Goal: Task Accomplishment & Management: Manage account settings

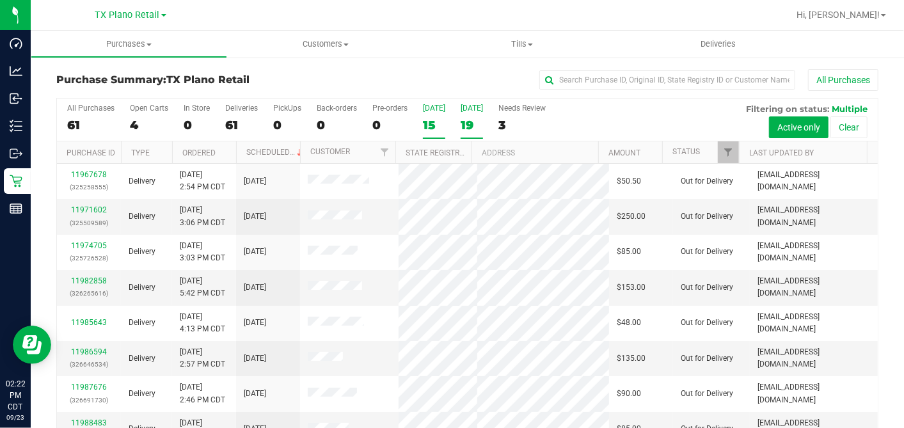
click at [462, 116] on label "Tomorrow 19" at bounding box center [472, 121] width 22 height 35
click at [0, 0] on input "Tomorrow 19" at bounding box center [0, 0] width 0 height 0
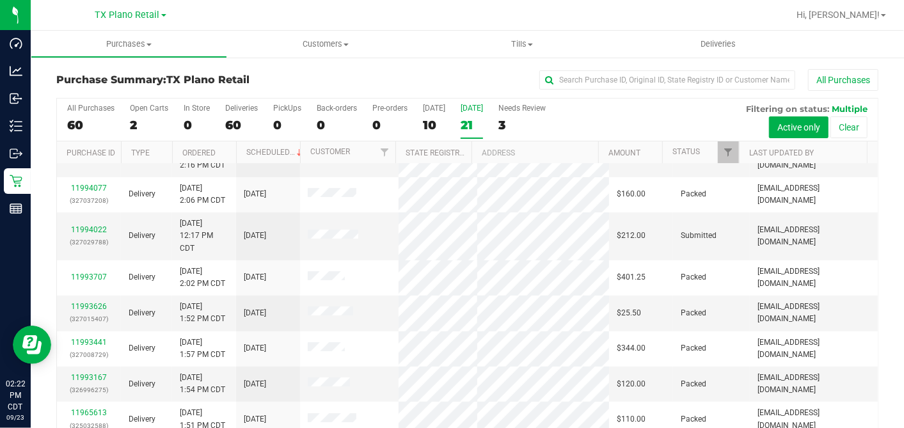
scroll to position [142, 0]
click at [93, 245] on div "11994022 (327029788)" at bounding box center [89, 235] width 49 height 24
click at [94, 233] on link "11994022" at bounding box center [89, 228] width 36 height 9
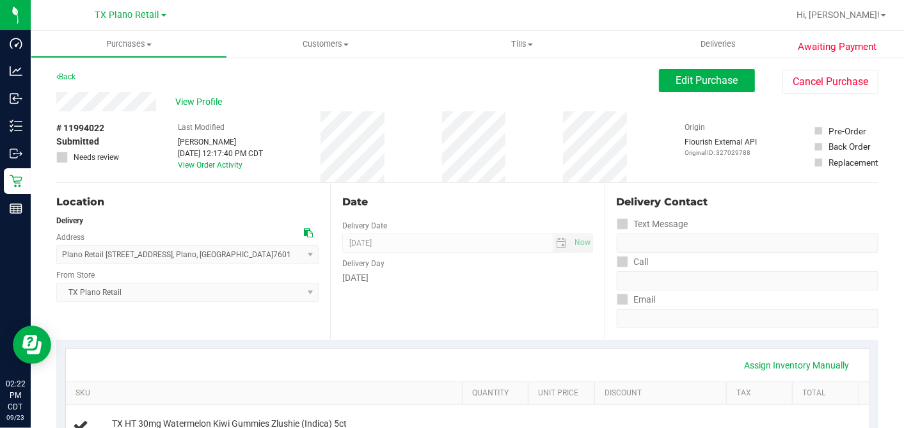
scroll to position [213, 0]
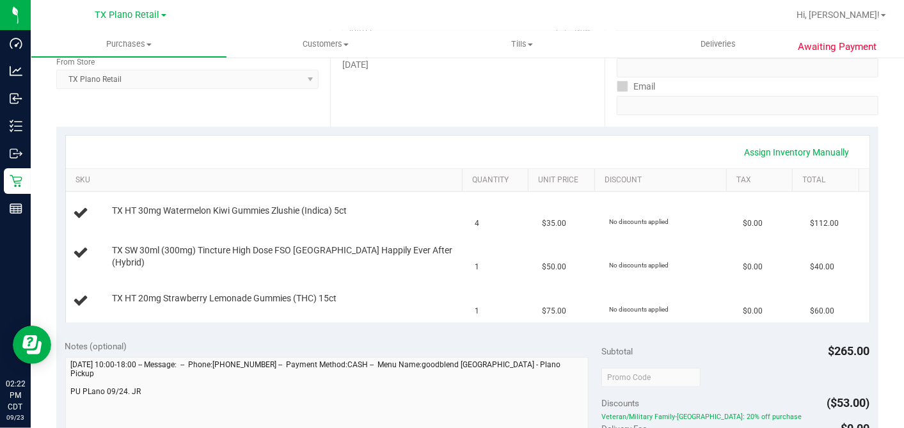
click at [461, 136] on div "Assign Inventory Manually" at bounding box center [467, 152] width 803 height 33
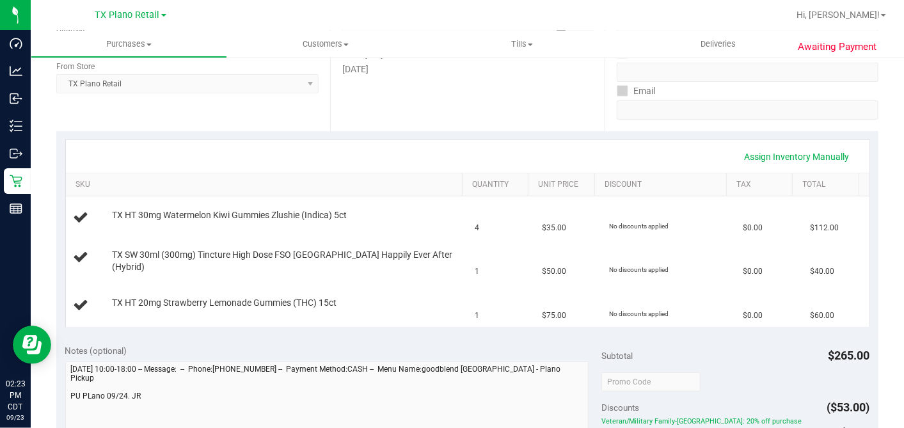
scroll to position [0, 0]
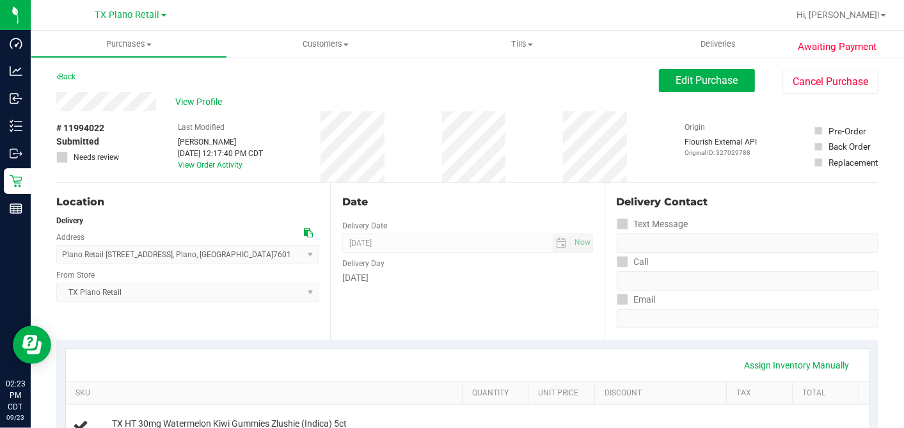
click at [638, 148] on div "# 11994022 Submitted Needs review Last Modified Justin Ramos Sep 23, 2025 12:17…" at bounding box center [467, 146] width 822 height 71
click at [676, 83] on span "Edit Purchase" at bounding box center [707, 80] width 62 height 12
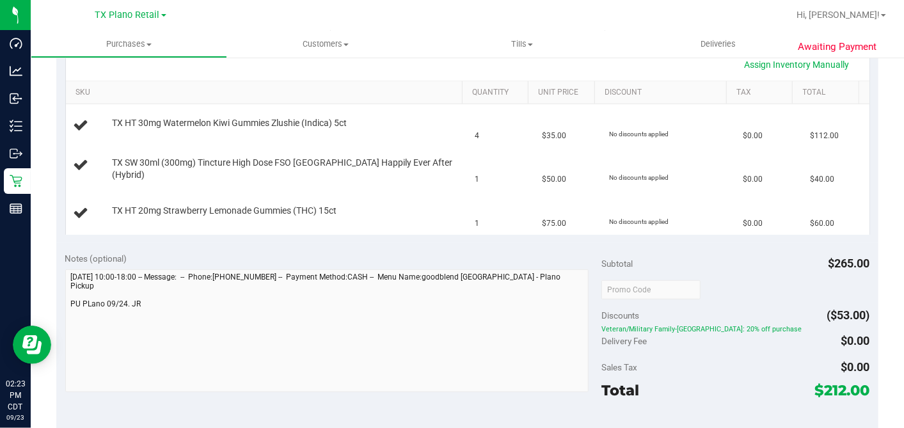
scroll to position [355, 0]
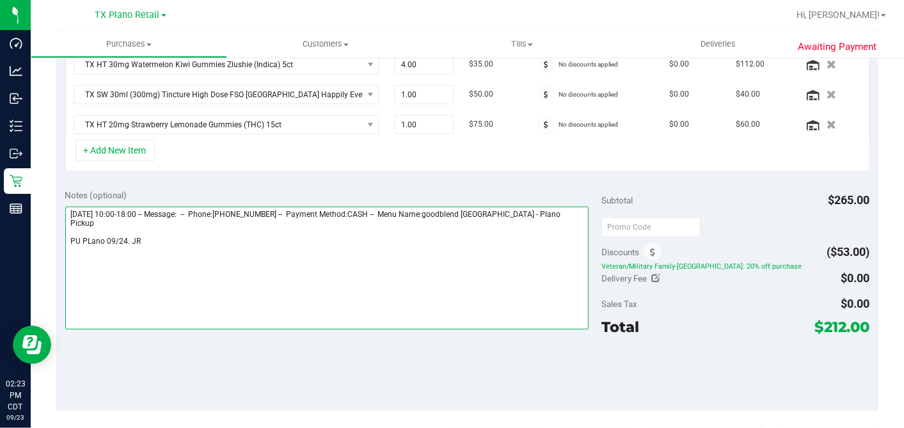
click at [165, 232] on textarea at bounding box center [327, 268] width 524 height 123
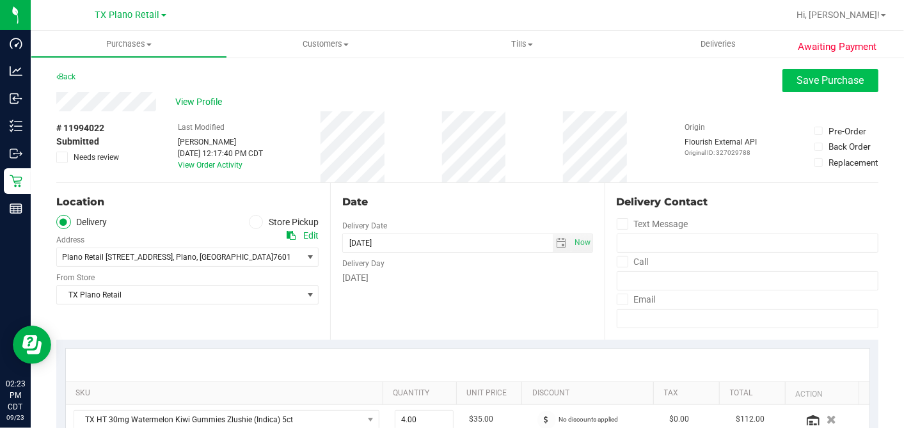
type textarea "Wednesday 09/24/2025 10:00-18:00 -- Message: -- Phone:2104412326 -- Payment Met…"
click at [797, 85] on span "Save Purchase" at bounding box center [830, 80] width 67 height 12
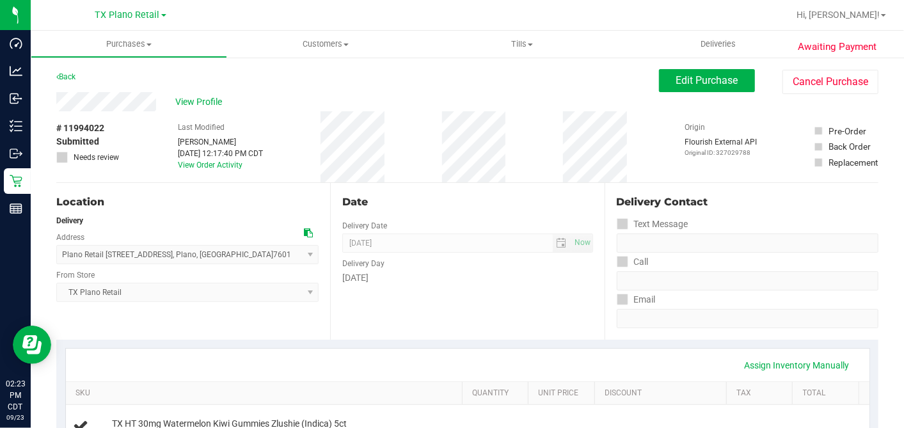
click at [447, 96] on div "View Profile" at bounding box center [357, 101] width 602 height 19
click at [420, 207] on div "Date" at bounding box center [467, 201] width 250 height 15
click at [180, 96] on span "View Profile" at bounding box center [200, 101] width 51 height 13
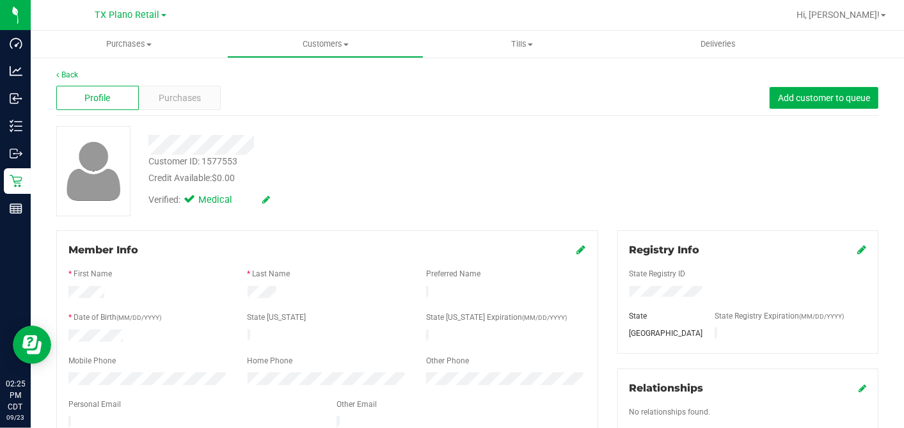
click at [407, 194] on div "Verified: Medical" at bounding box center [349, 199] width 421 height 28
click at [205, 97] on div "Purchases" at bounding box center [180, 98] width 83 height 24
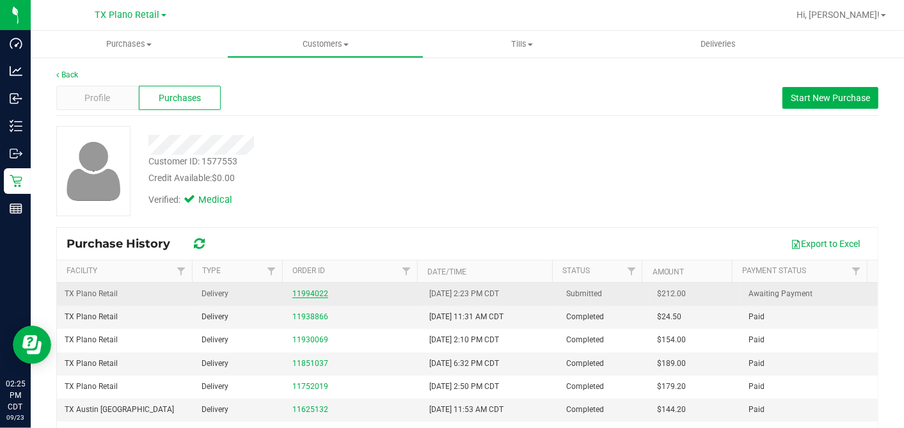
click at [304, 292] on link "11994022" at bounding box center [310, 293] width 36 height 9
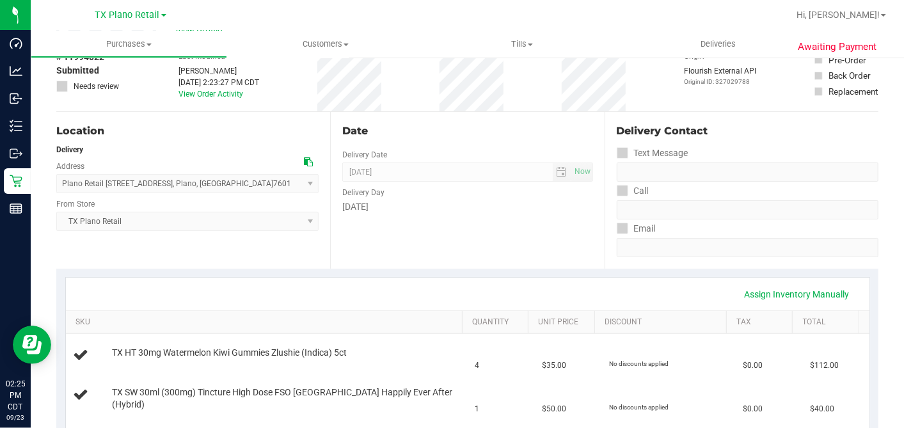
scroll to position [213, 0]
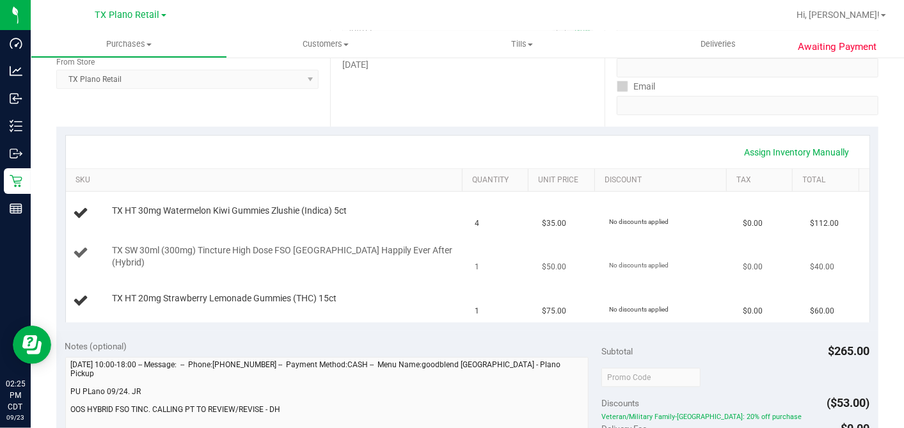
click at [366, 272] on td "TX SW 30ml (300mg) Tincture High Dose FSO TX Happily Ever After (Hybrid)" at bounding box center [267, 256] width 402 height 43
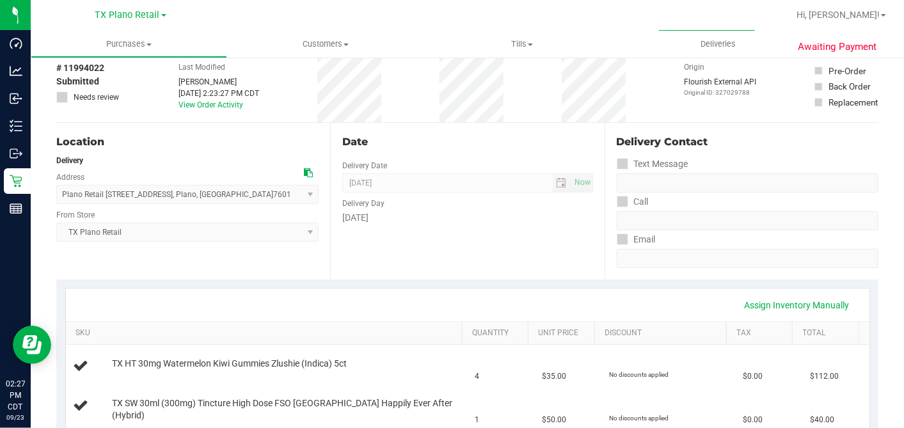
scroll to position [0, 0]
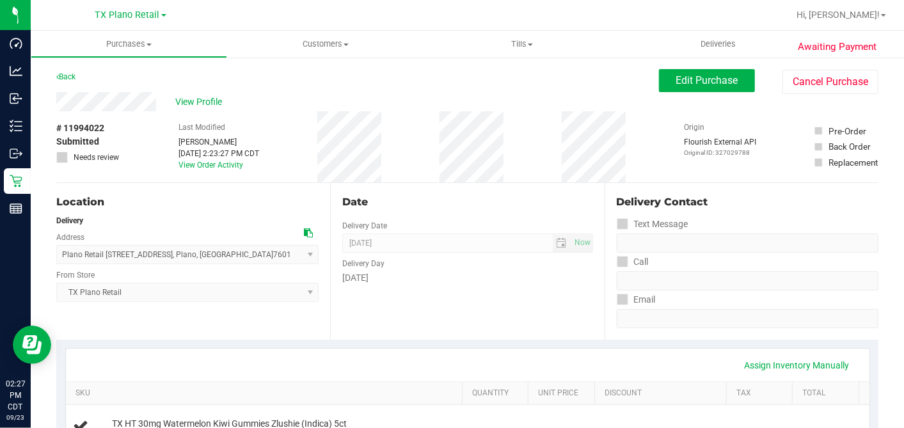
click at [315, 192] on div "Location Delivery Address Plano Retail 4720 SH 121 N, Suite#180 , Plano , TX 76…" at bounding box center [193, 261] width 274 height 157
click at [677, 76] on span "Edit Purchase" at bounding box center [707, 80] width 62 height 12
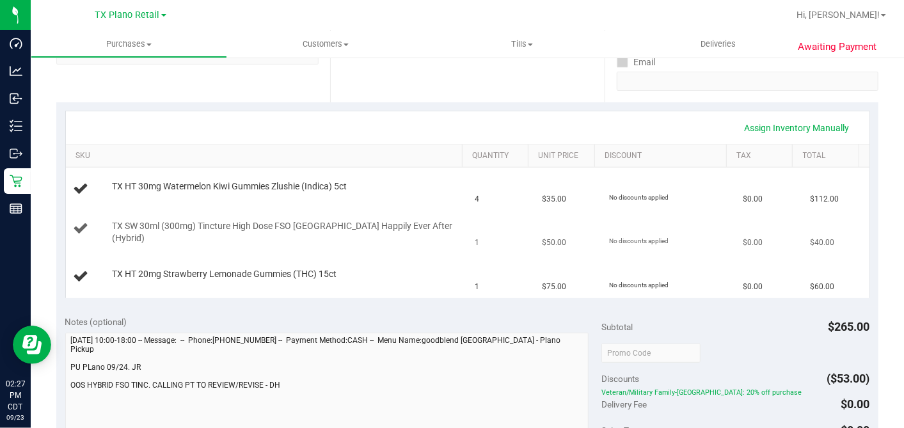
scroll to position [284, 0]
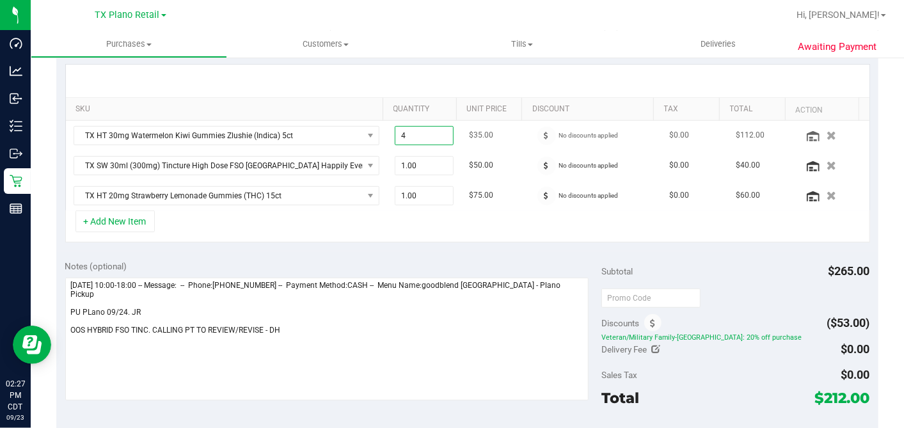
click at [422, 132] on span "4.00 4" at bounding box center [424, 135] width 59 height 19
drag, startPoint x: 416, startPoint y: 139, endPoint x: 323, endPoint y: 129, distance: 93.2
click at [324, 129] on tr "TX HT 30mg Watermelon Kiwi Gummies Zlushie (Indica) 5ct 4.00 4 $35.00 No discou…" at bounding box center [467, 136] width 803 height 30
type input "5"
type input "5.00"
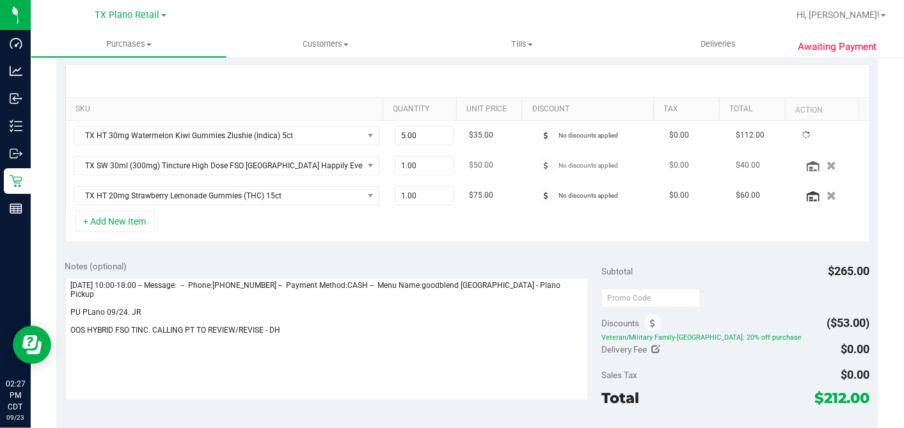
click at [486, 151] on td "$50.00" at bounding box center [494, 166] width 67 height 30
click at [826, 163] on icon "button" at bounding box center [831, 166] width 11 height 10
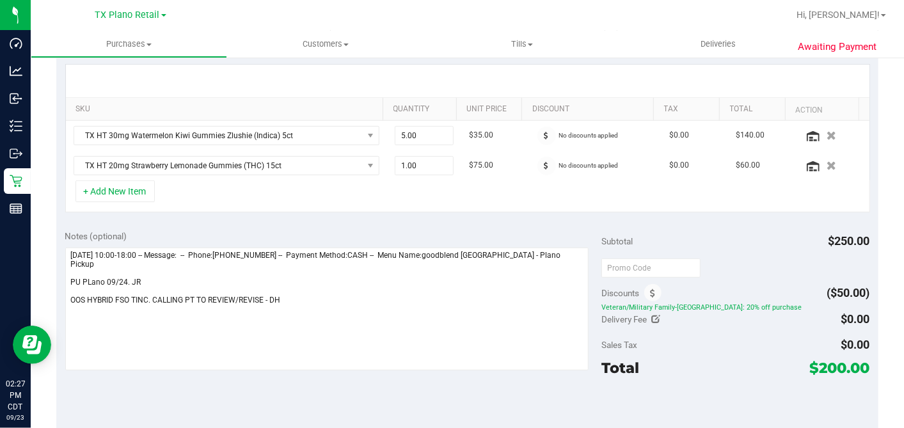
click at [469, 183] on div "+ Add New Item" at bounding box center [467, 196] width 805 height 32
click at [544, 132] on icon at bounding box center [546, 136] width 4 height 8
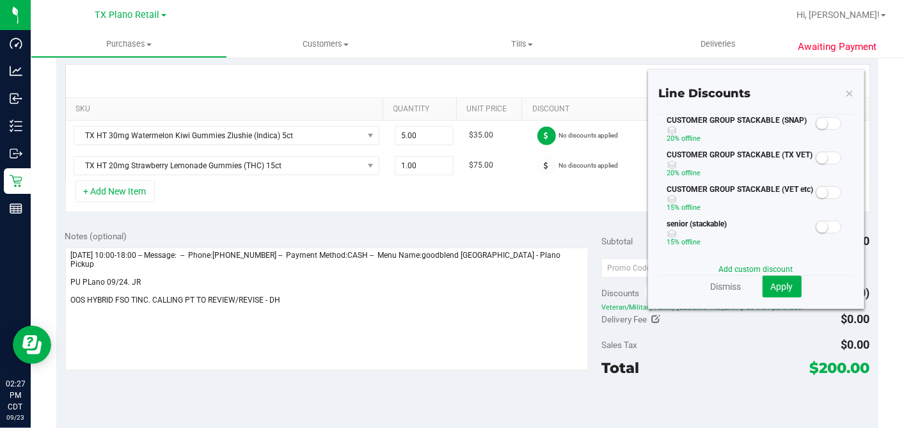
drag, startPoint x: 819, startPoint y: 154, endPoint x: 817, endPoint y: 164, distance: 11.2
click at [819, 154] on span at bounding box center [828, 158] width 26 height 13
click at [773, 287] on span "Apply" at bounding box center [782, 286] width 22 height 10
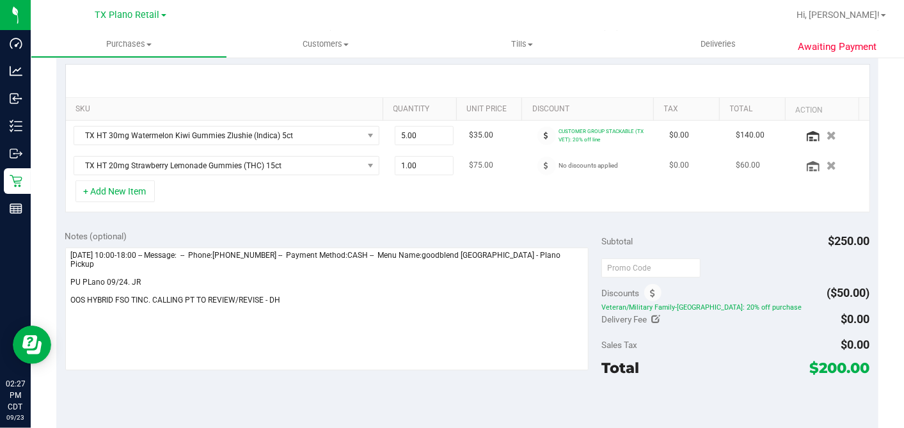
drag, startPoint x: 531, startPoint y: 165, endPoint x: 540, endPoint y: 170, distance: 9.8
click at [544, 164] on icon at bounding box center [546, 166] width 4 height 8
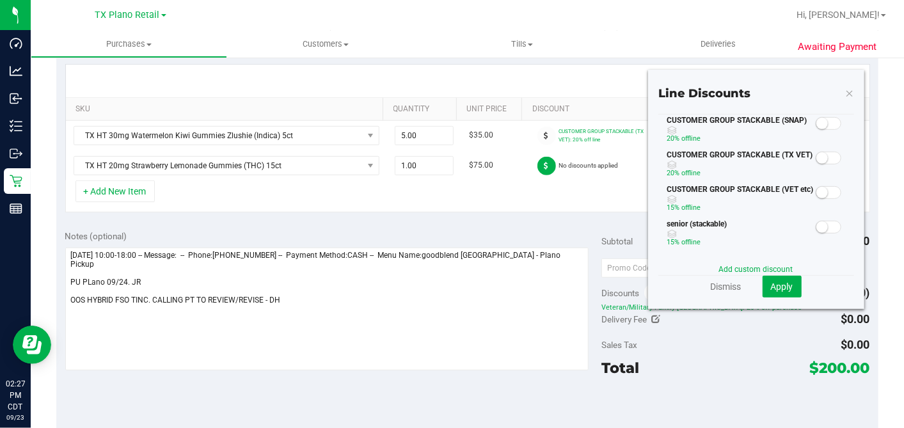
click at [819, 150] on div at bounding box center [828, 157] width 26 height 16
click at [816, 155] on small at bounding box center [822, 158] width 12 height 12
click at [779, 283] on span "Apply" at bounding box center [782, 286] width 22 height 10
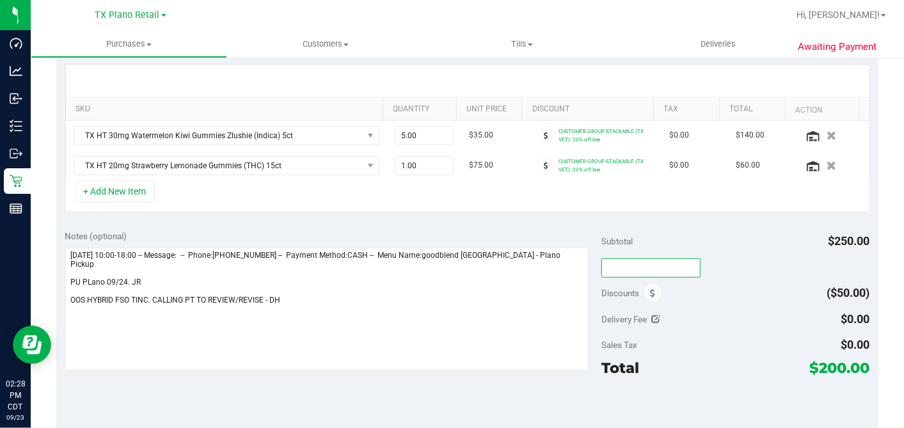
click at [618, 269] on input "text" at bounding box center [650, 267] width 99 height 19
type input "TXAIQ10"
click at [714, 257] on div "TXAIQ10" at bounding box center [735, 267] width 268 height 23
click at [732, 264] on div at bounding box center [735, 267] width 268 height 23
click at [709, 264] on div at bounding box center [735, 267] width 268 height 23
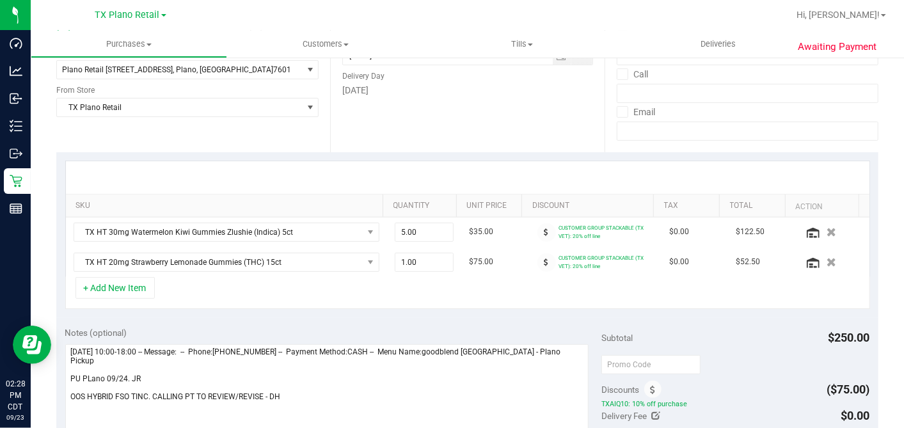
scroll to position [284, 0]
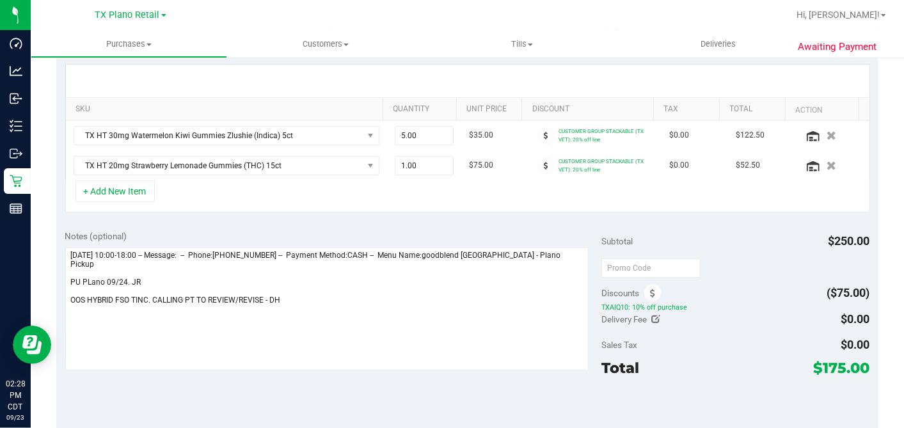
click at [712, 248] on div "Subtotal $250.00" at bounding box center [735, 241] width 268 height 23
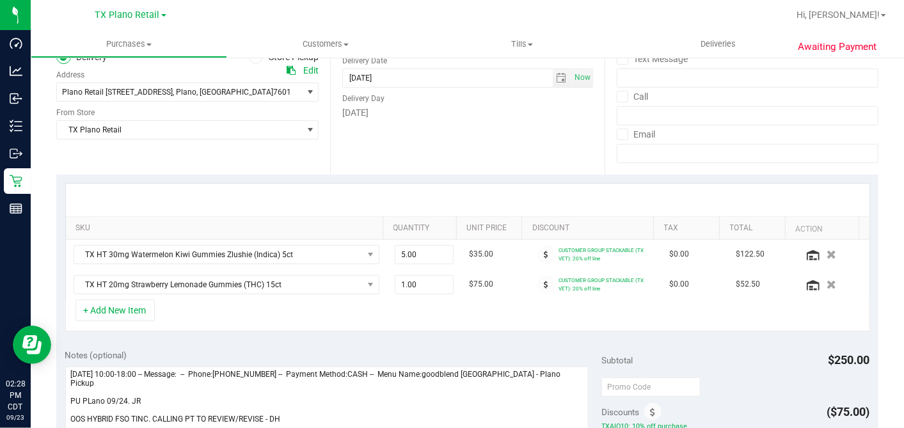
scroll to position [0, 0]
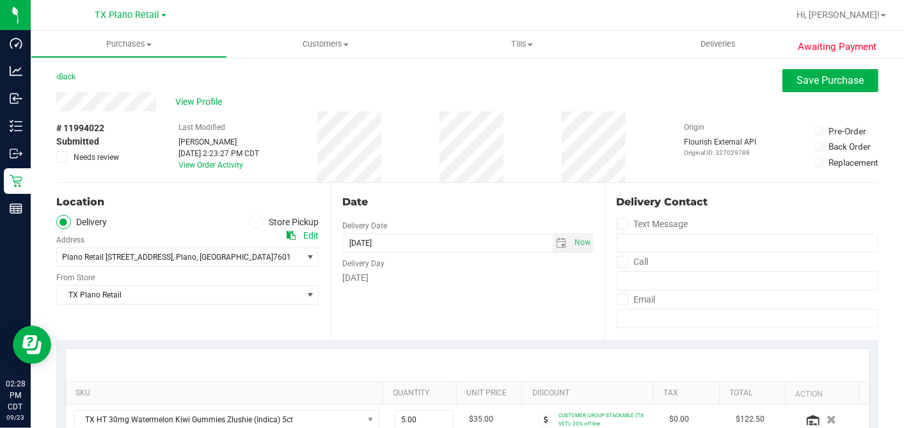
click at [318, 184] on div "Location Delivery Store Pickup Address Edit Plano Retail 4720 SH 121 N, Suite#1…" at bounding box center [193, 261] width 274 height 157
click at [319, 183] on div "Location Delivery Store Pickup Address Edit Plano Retail 4720 SH 121 N, Suite#1…" at bounding box center [193, 261] width 274 height 157
click at [806, 73] on button "Save Purchase" at bounding box center [830, 80] width 96 height 23
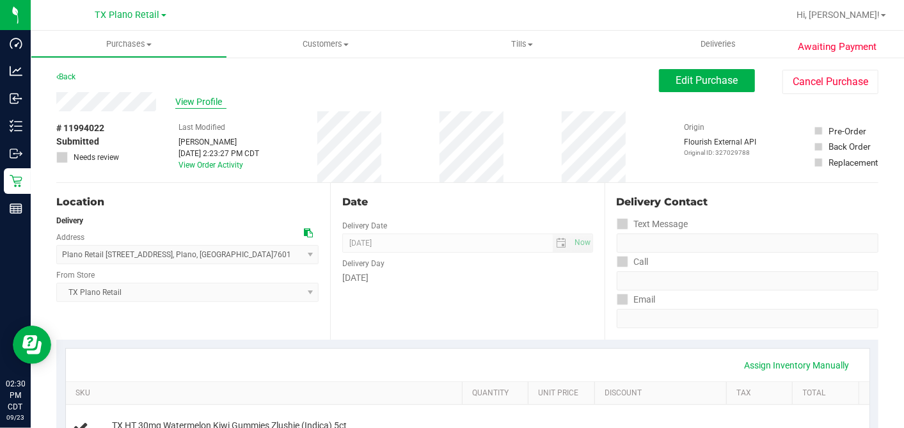
click at [198, 106] on span "View Profile" at bounding box center [200, 101] width 51 height 13
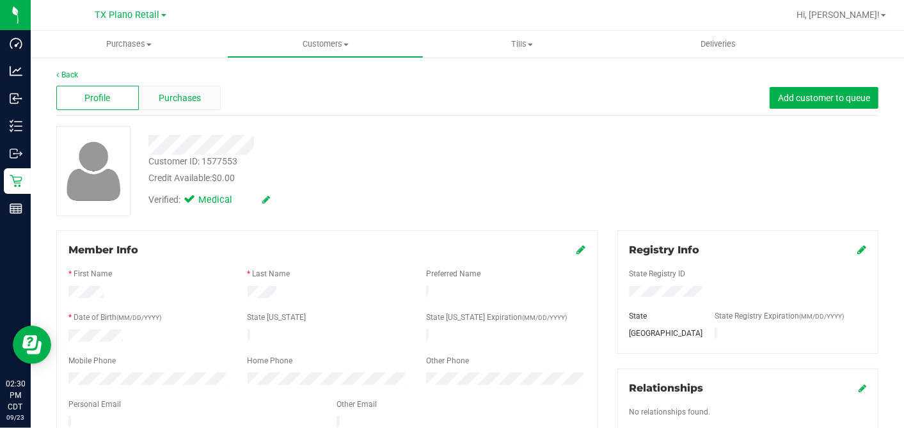
click at [177, 107] on div "Purchases" at bounding box center [180, 98] width 83 height 24
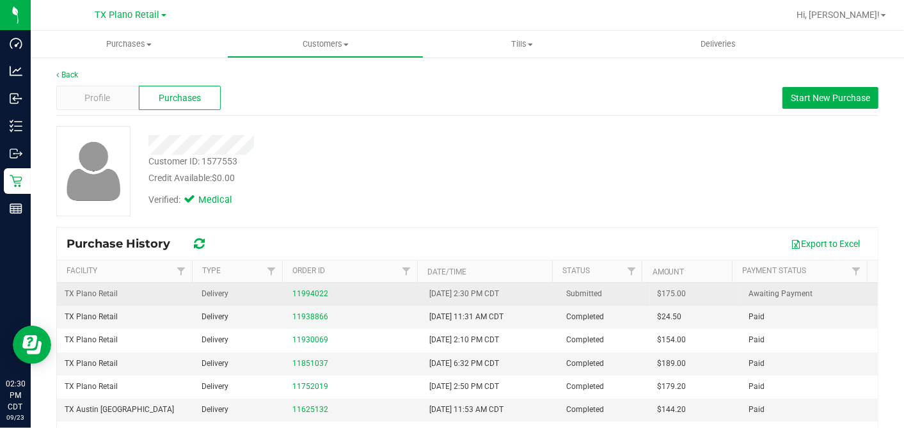
click at [657, 295] on span "$175.00" at bounding box center [671, 294] width 29 height 12
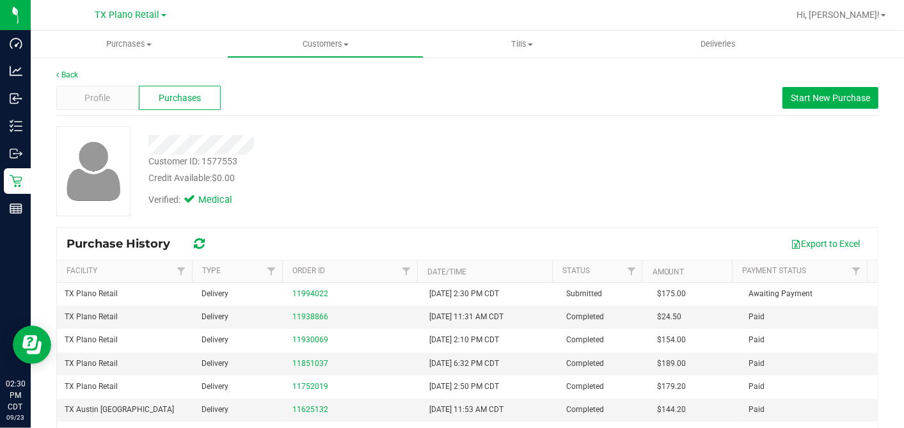
copy span "175.00"
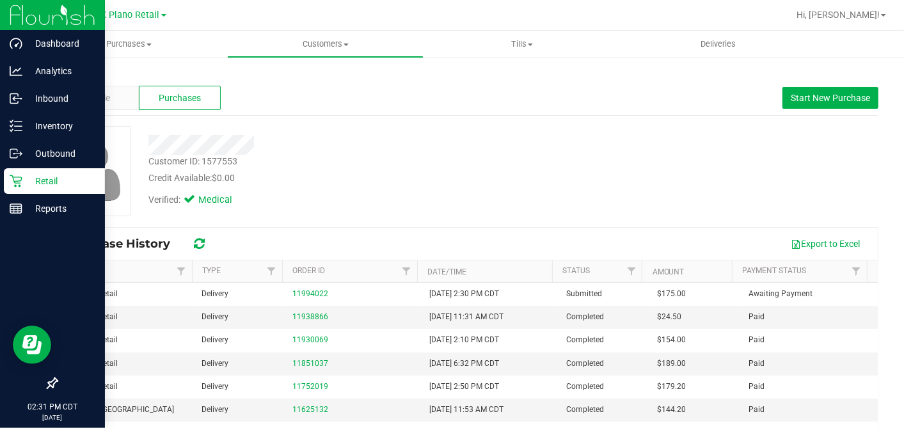
click at [24, 180] on p "Retail" at bounding box center [60, 180] width 77 height 15
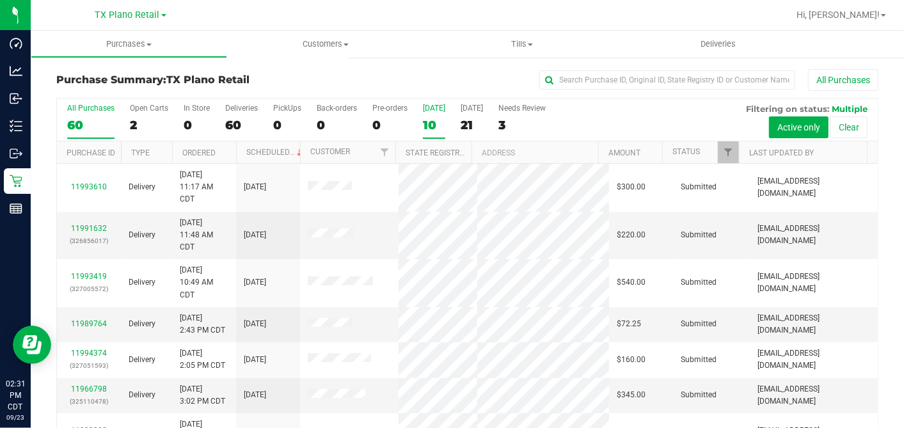
click at [433, 129] on div "10" at bounding box center [434, 125] width 22 height 15
click at [0, 0] on input "Today 10" at bounding box center [0, 0] width 0 height 0
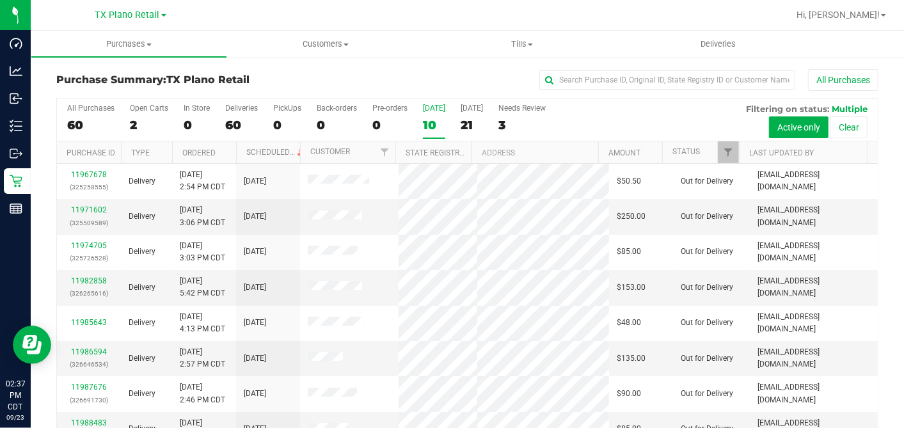
click at [432, 124] on div "10" at bounding box center [434, 125] width 22 height 15
click at [0, 0] on input "Today 10" at bounding box center [0, 0] width 0 height 0
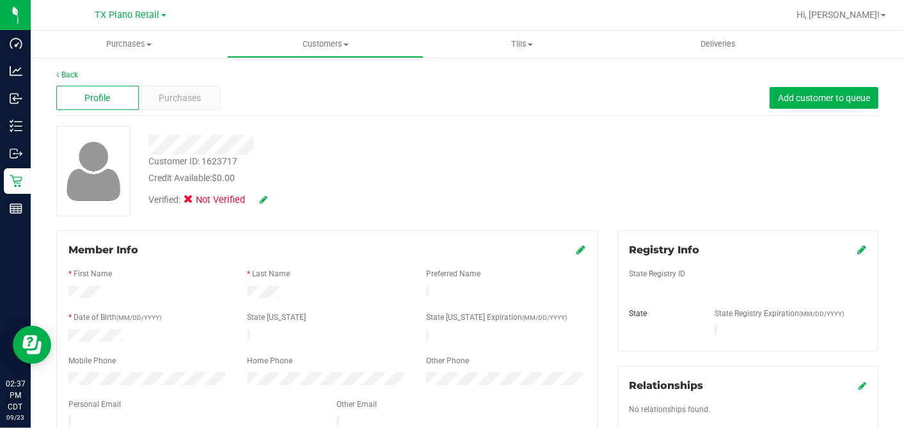
click at [344, 182] on div "Credit Available: $0.00" at bounding box center [349, 177] width 402 height 13
click at [264, 201] on icon at bounding box center [264, 199] width 8 height 9
drag, startPoint x: 195, startPoint y: 201, endPoint x: 217, endPoint y: 205, distance: 22.8
click at [198, 203] on label "Medical" at bounding box center [213, 201] width 54 height 17
drag, startPoint x: 189, startPoint y: 203, endPoint x: 233, endPoint y: 203, distance: 44.1
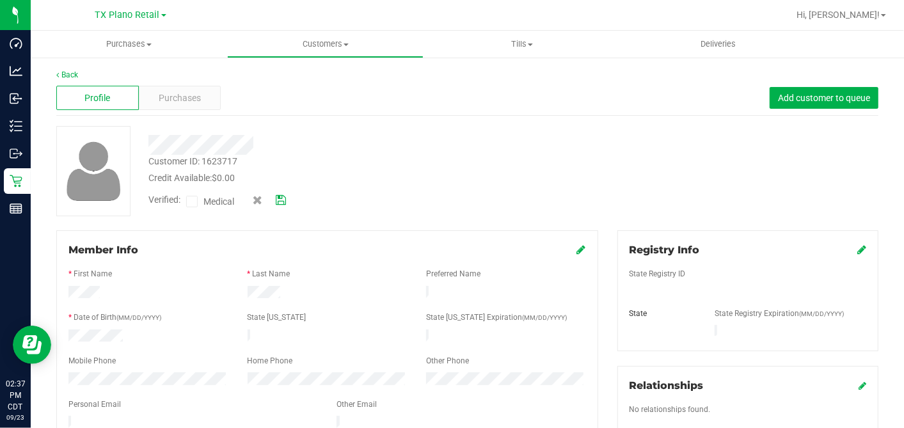
click at [189, 201] on icon at bounding box center [192, 201] width 8 height 0
click at [0, 0] on input "Medical" at bounding box center [0, 0] width 0 height 0
click at [283, 198] on icon at bounding box center [281, 200] width 10 height 9
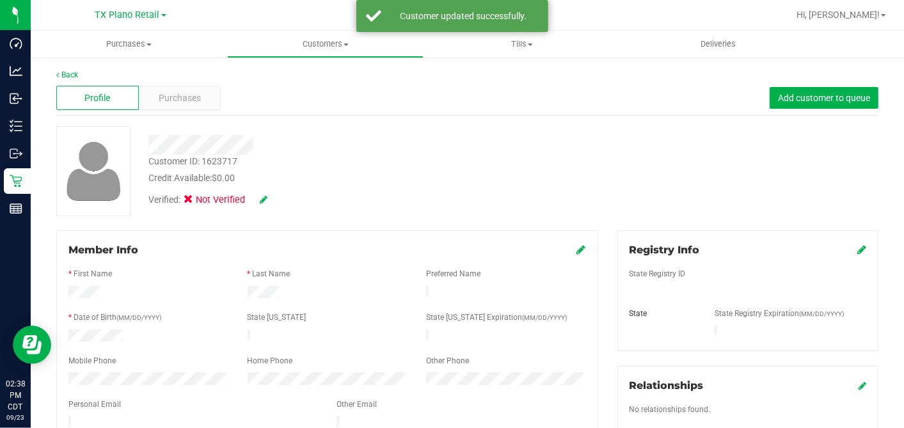
click at [490, 181] on div "Credit Available: $0.00" at bounding box center [349, 177] width 402 height 13
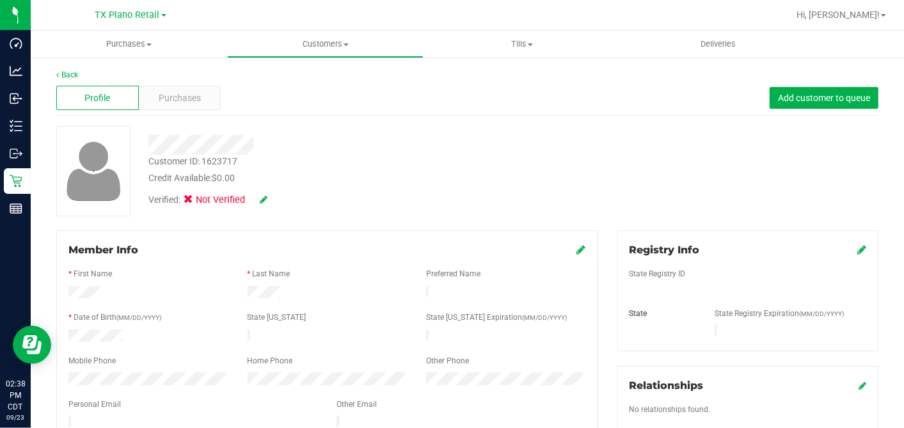
click at [857, 252] on icon at bounding box center [861, 249] width 9 height 10
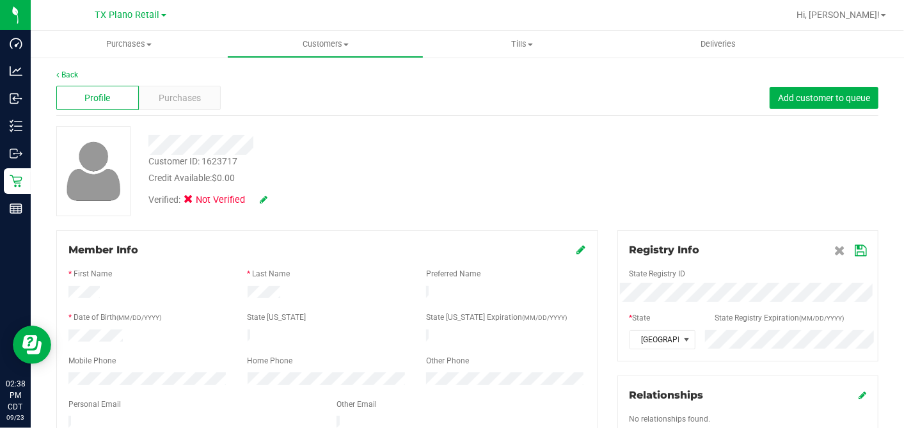
click at [854, 255] on icon at bounding box center [860, 251] width 12 height 10
click at [570, 173] on div "Customer ID: 1623717 Credit Available: $0.00 Verified: Not Verified" at bounding box center [467, 171] width 841 height 90
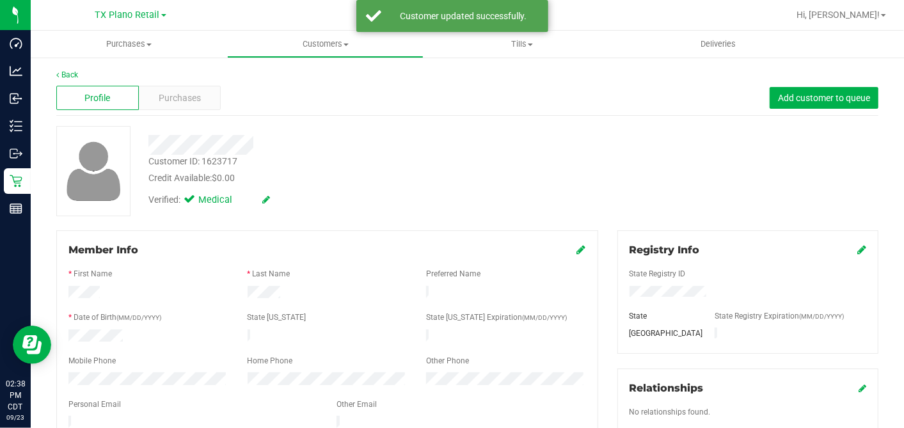
drag, startPoint x: 446, startPoint y: 218, endPoint x: 547, endPoint y: 271, distance: 114.4
click at [577, 248] on icon at bounding box center [581, 249] width 9 height 10
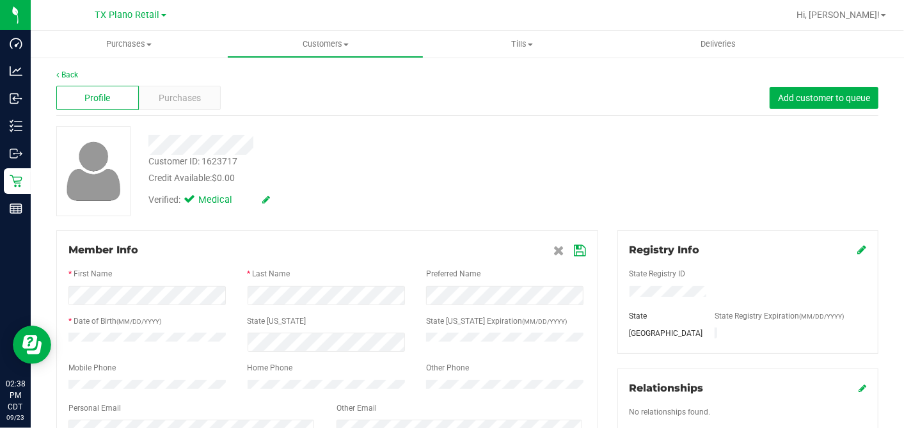
click at [574, 248] on icon at bounding box center [580, 251] width 12 height 10
drag, startPoint x: 544, startPoint y: 191, endPoint x: 544, endPoint y: 211, distance: 20.5
click at [546, 192] on div "Verified: Medical" at bounding box center [349, 199] width 421 height 28
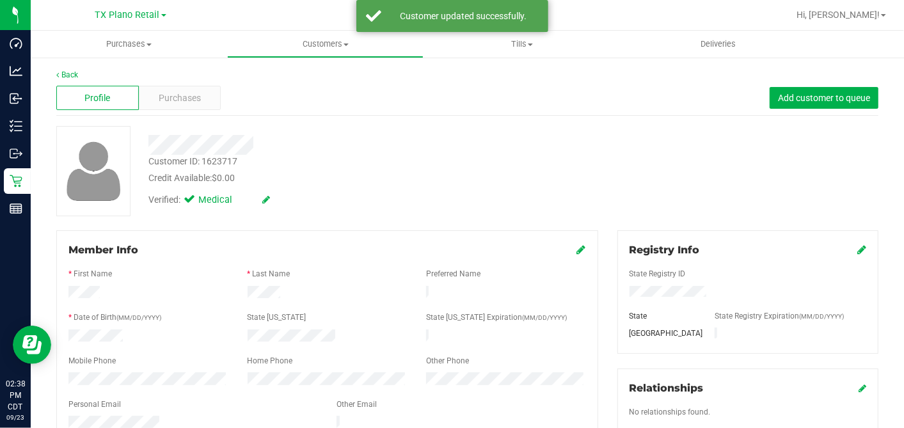
click at [389, 175] on div "Credit Available: $0.00" at bounding box center [349, 177] width 402 height 13
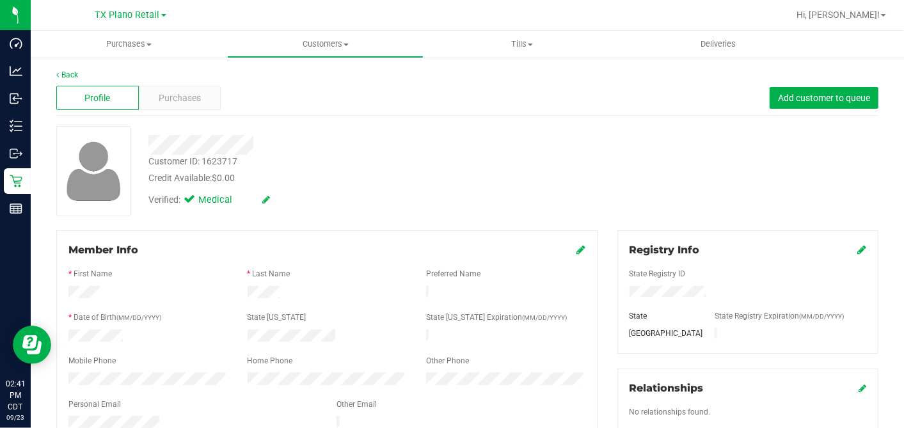
click at [449, 151] on div at bounding box center [349, 145] width 421 height 20
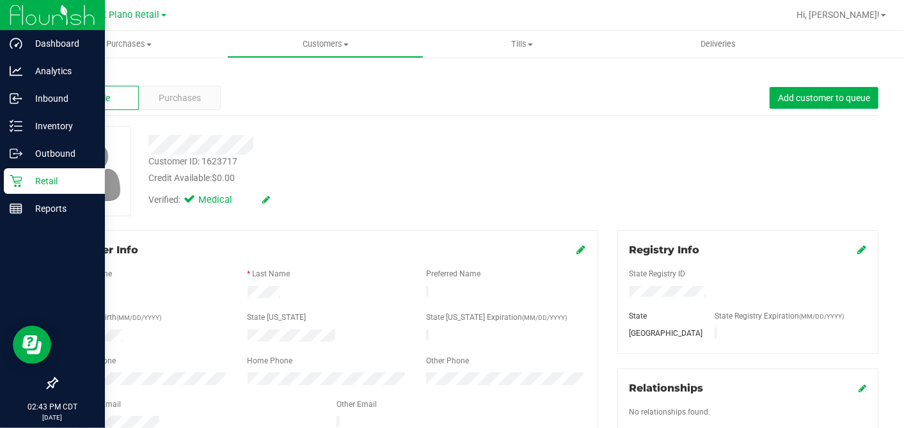
click at [18, 187] on div "Retail" at bounding box center [54, 181] width 101 height 26
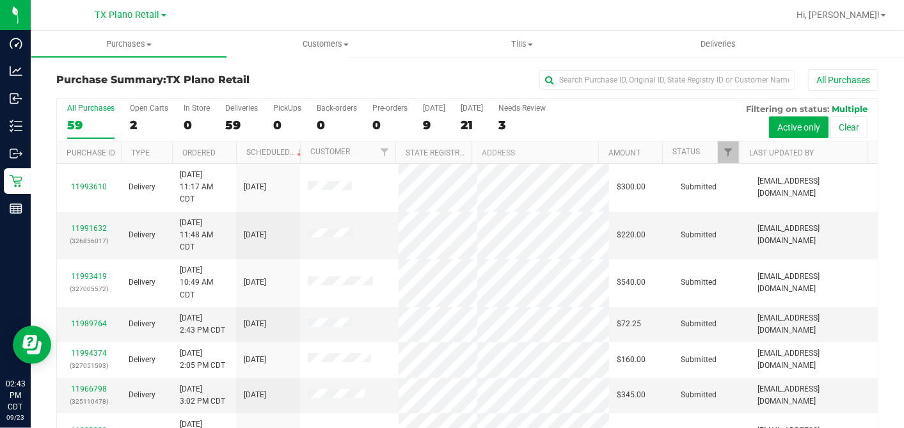
click at [414, 73] on div "All Purchases" at bounding box center [604, 80] width 548 height 22
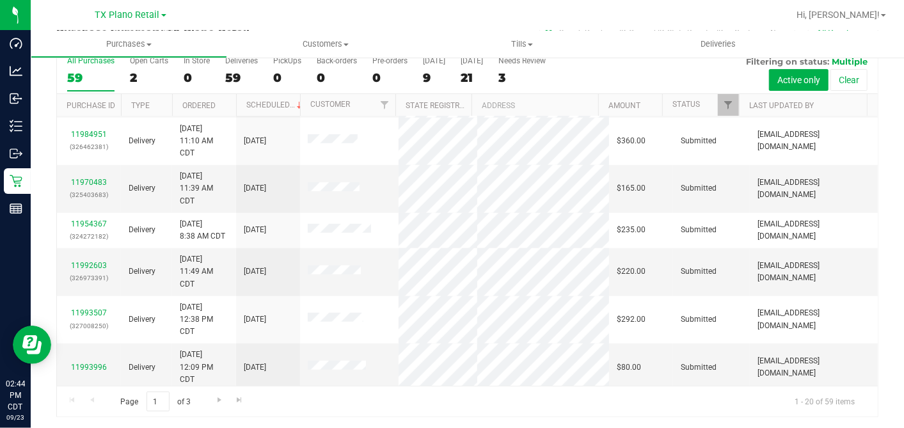
scroll to position [607, 0]
click at [437, 73] on div "9" at bounding box center [434, 77] width 22 height 15
click at [0, 0] on input "Today 9" at bounding box center [0, 0] width 0 height 0
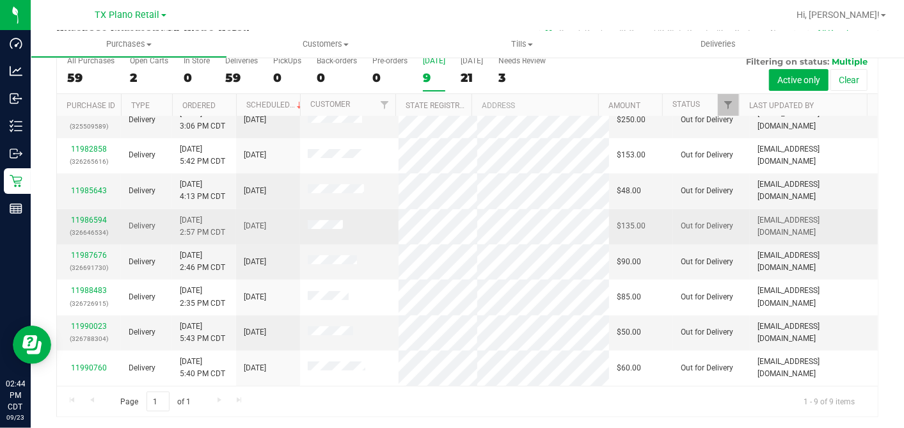
scroll to position [71, 0]
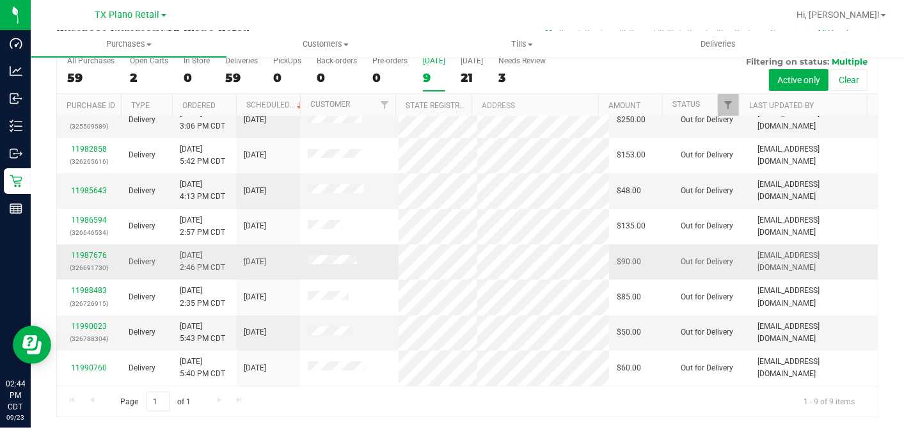
click at [346, 261] on span at bounding box center [332, 261] width 49 height 13
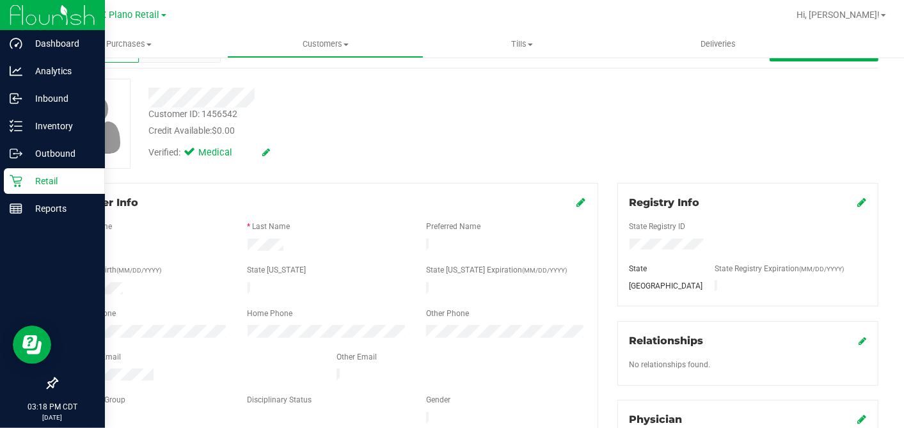
click at [20, 175] on icon at bounding box center [16, 181] width 13 height 13
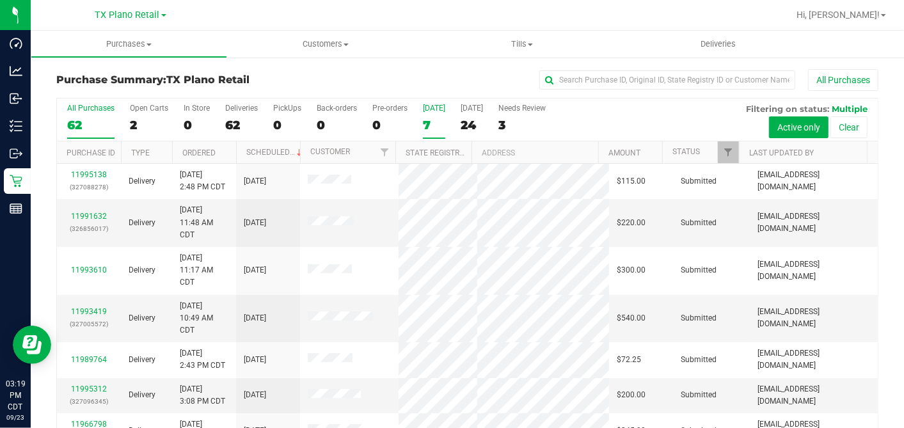
click at [425, 123] on div "7" at bounding box center [434, 125] width 22 height 15
click at [0, 0] on input "Today 7" at bounding box center [0, 0] width 0 height 0
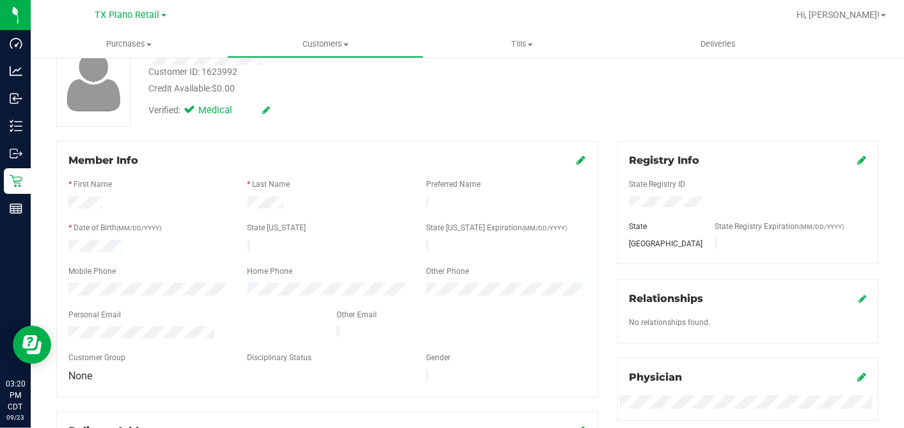
scroll to position [142, 0]
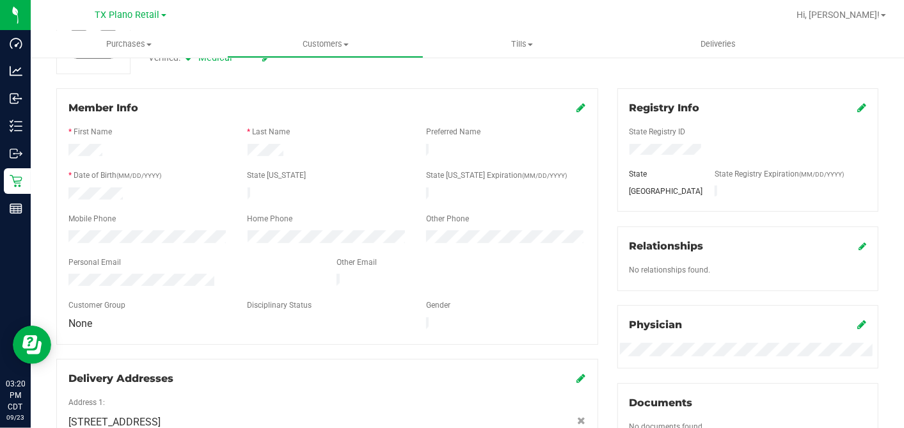
drag, startPoint x: 125, startPoint y: 279, endPoint x: 280, endPoint y: 249, distance: 157.8
click at [280, 249] on form "Member Info * First Name * Last Name Preferred Name * Date of Birth (MM/DD/YYYY…" at bounding box center [326, 216] width 517 height 232
click at [118, 264] on div "Personal Email" at bounding box center [193, 263] width 268 height 15
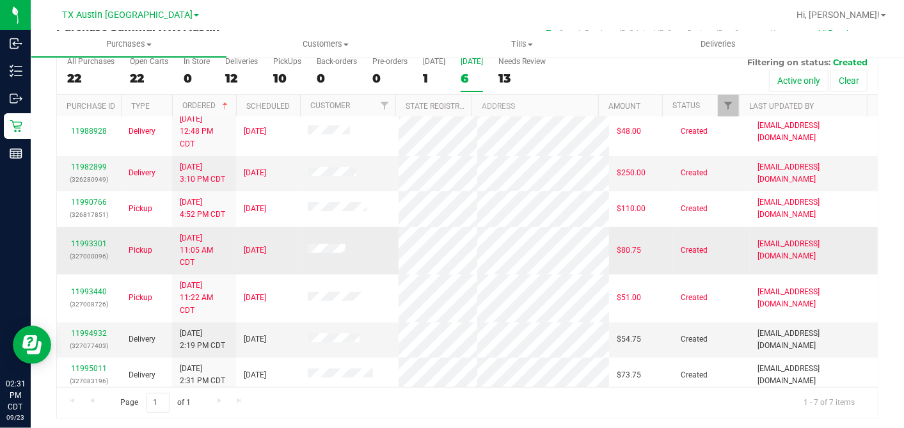
scroll to position [13, 0]
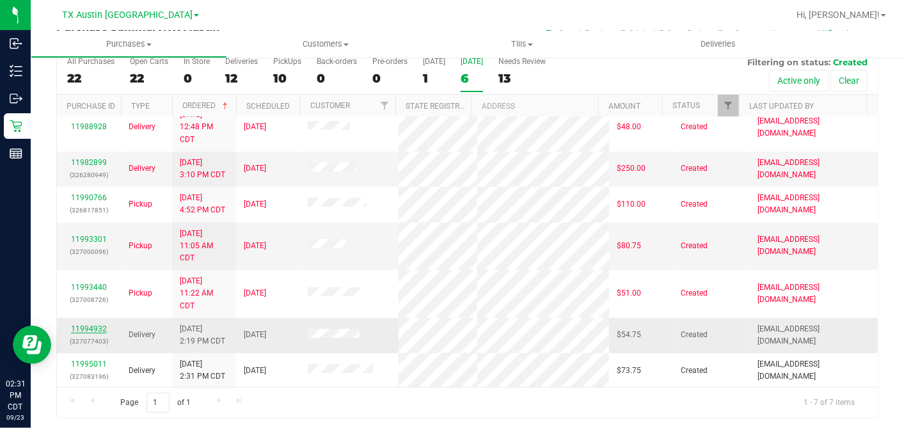
click at [102, 324] on link "11994932" at bounding box center [89, 328] width 36 height 9
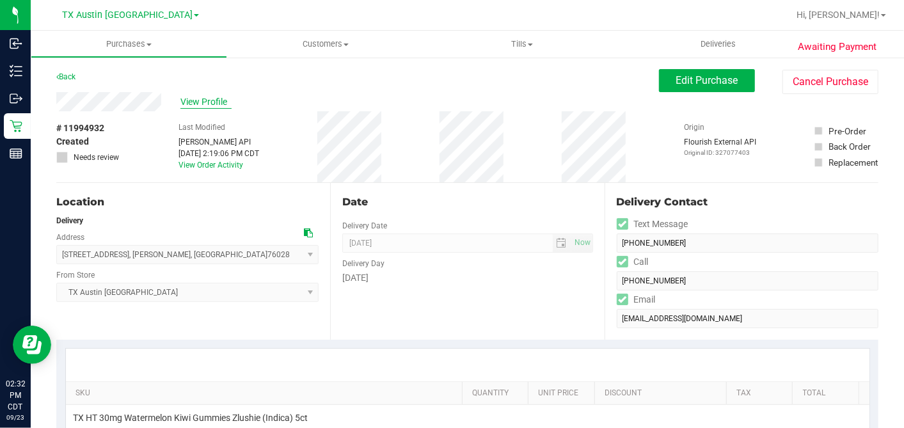
click at [184, 97] on span "View Profile" at bounding box center [205, 101] width 51 height 13
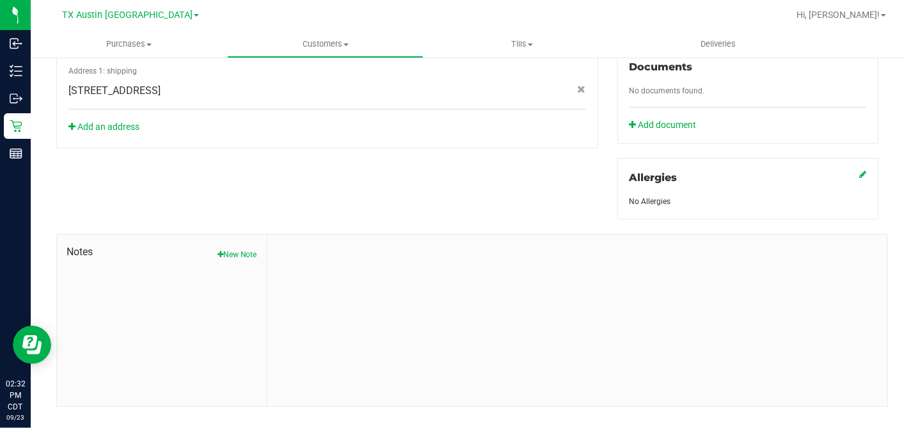
scroll to position [480, 0]
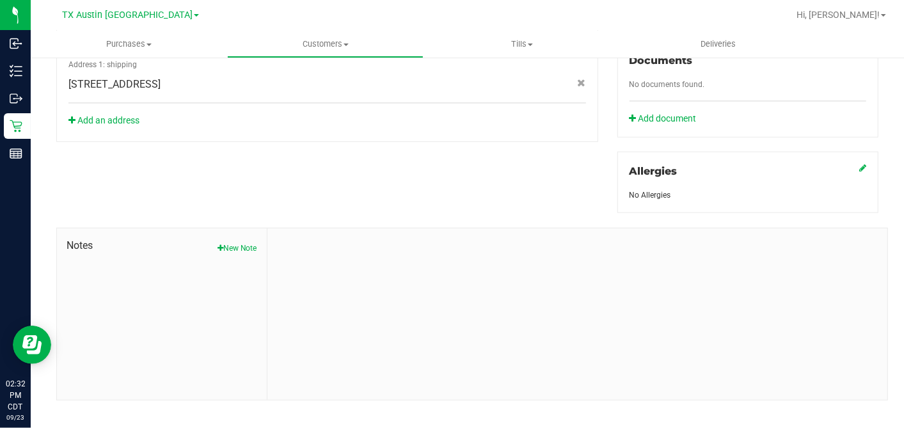
drag, startPoint x: 231, startPoint y: 230, endPoint x: 248, endPoint y: 248, distance: 24.9
click at [231, 242] on button "New Note" at bounding box center [237, 248] width 40 height 12
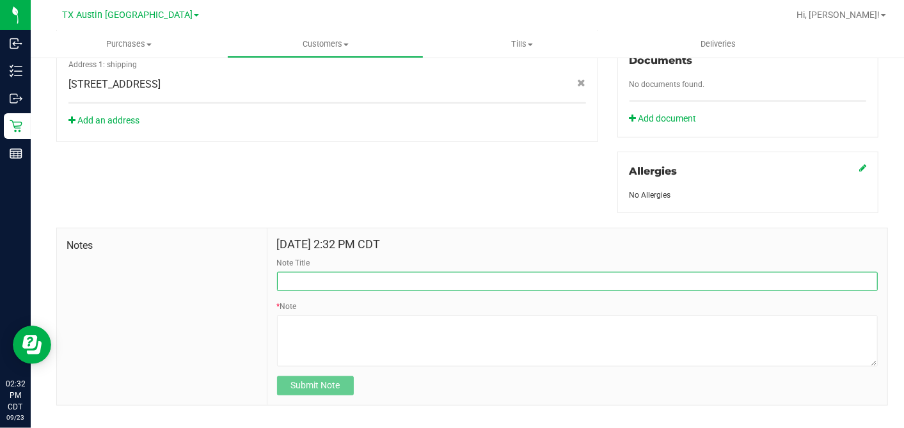
drag, startPoint x: 294, startPoint y: 266, endPoint x: 301, endPoint y: 274, distance: 10.4
click at [294, 272] on input "Note Title" at bounding box center [577, 281] width 601 height 19
type input "[PERSON_NAME]"
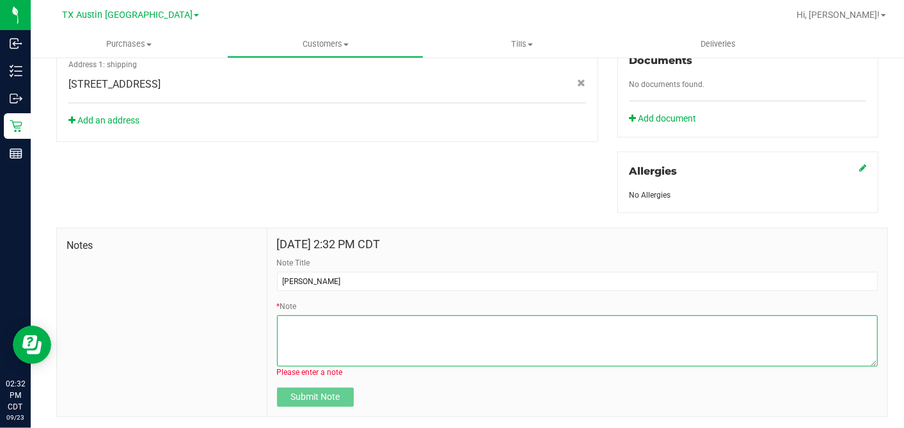
click at [320, 315] on textarea "* Note" at bounding box center [577, 340] width 601 height 51
paste textarea "Patient Name: Brionna Woods Address: 912 WALNUT ST BURLESON, TX, 76028 Phone Nu…"
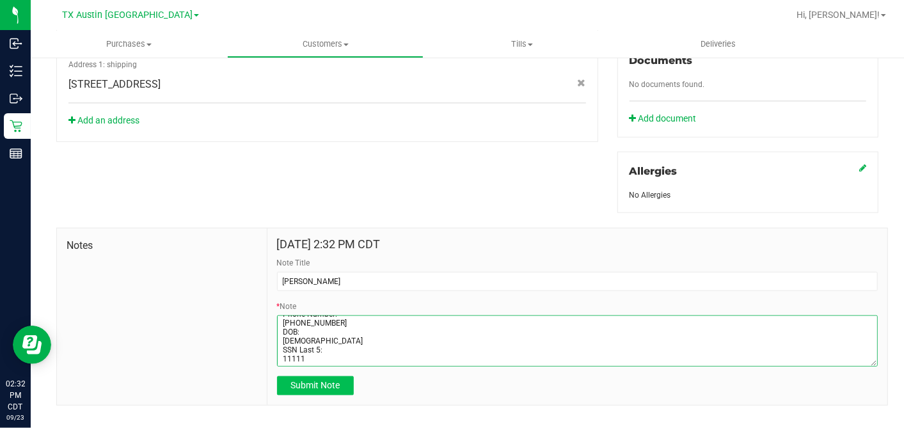
type textarea "Patient Name: Brionna Woods Address: 912 WALNUT ST BURLESON, TX, 76028 Phone Nu…"
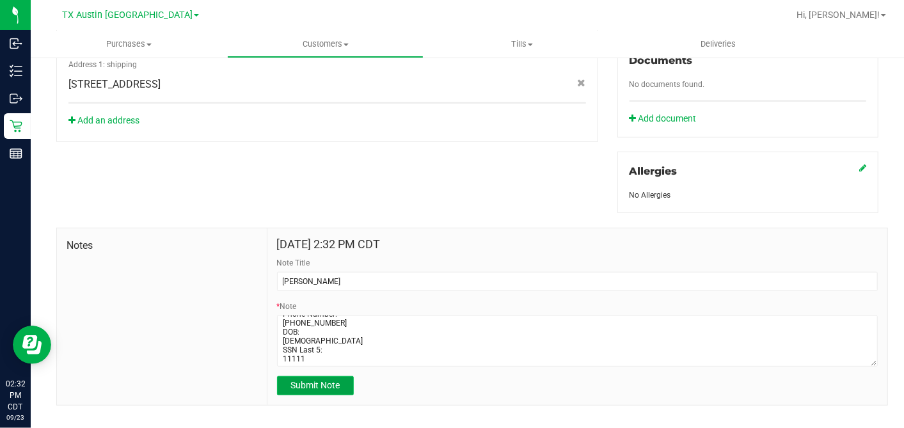
click at [311, 380] on span "Submit Note" at bounding box center [314, 385] width 49 height 10
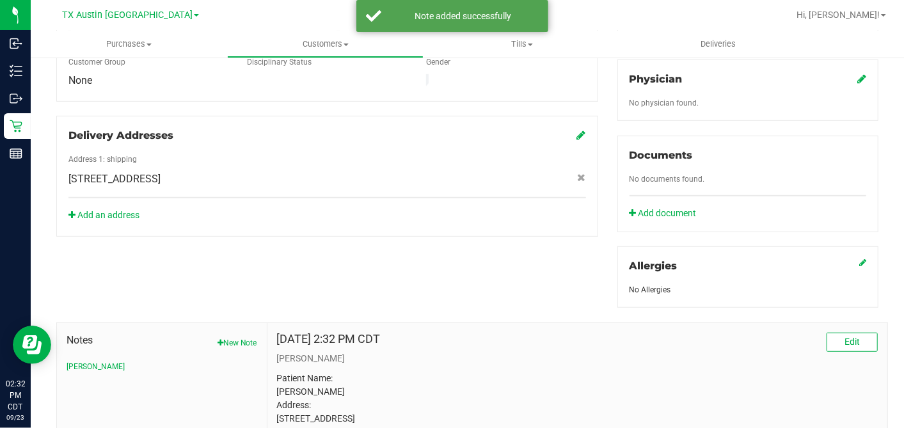
scroll to position [267, 0]
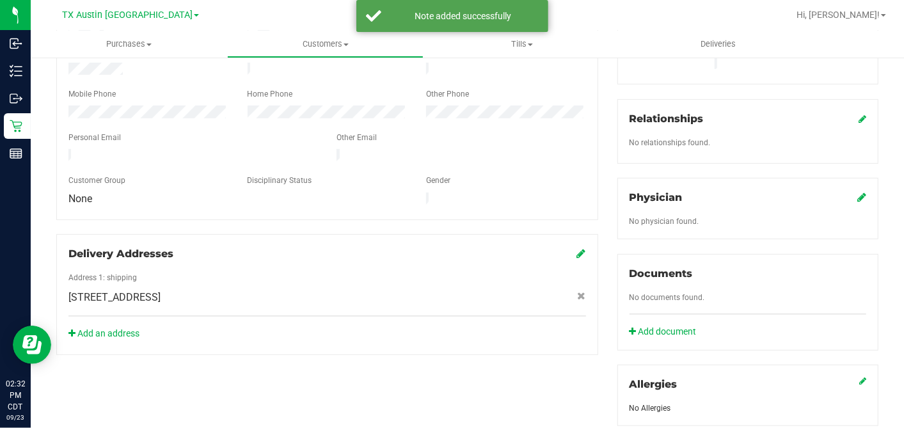
click at [857, 192] on icon at bounding box center [861, 197] width 9 height 10
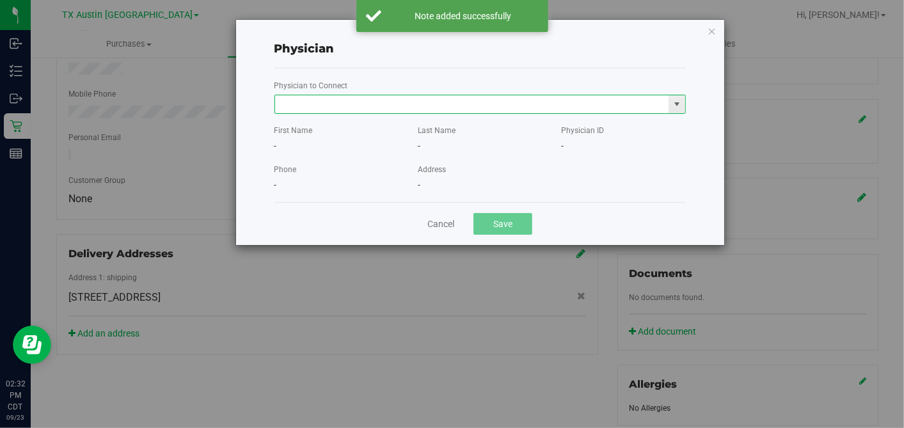
click at [502, 107] on input "text" at bounding box center [472, 104] width 394 height 18
click at [493, 125] on li "Matthew Brimberry" at bounding box center [479, 125] width 411 height 19
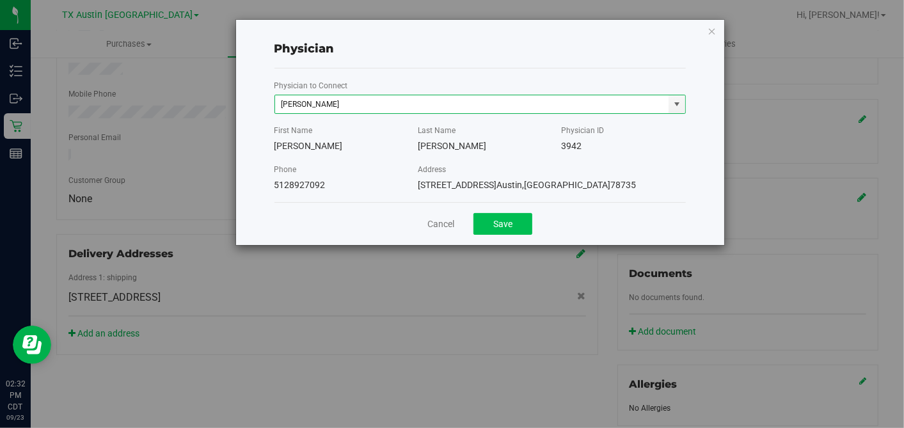
type input "Matthew Brimberry"
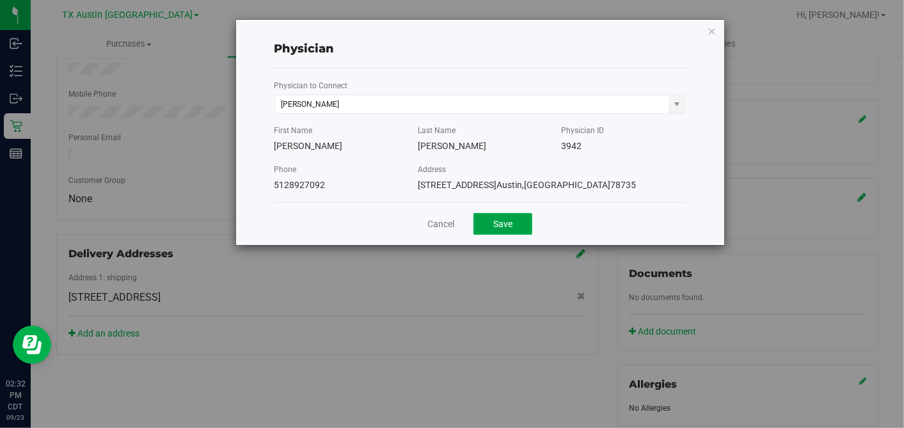
click at [506, 220] on button "Save" at bounding box center [502, 224] width 59 height 22
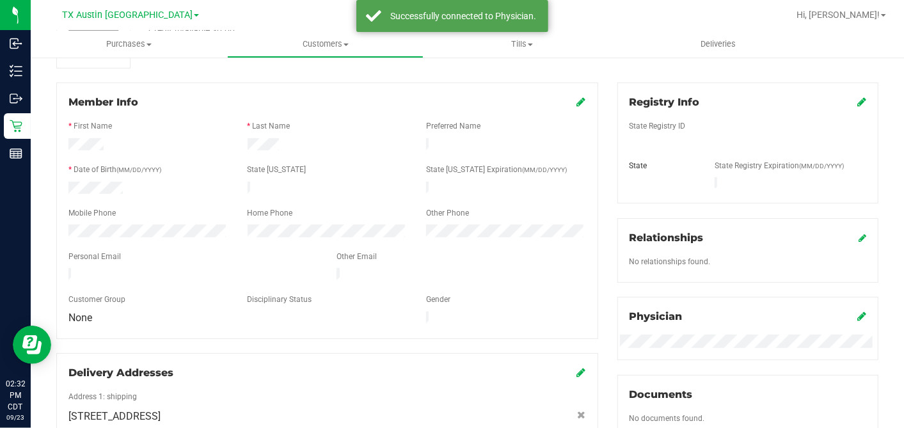
scroll to position [53, 0]
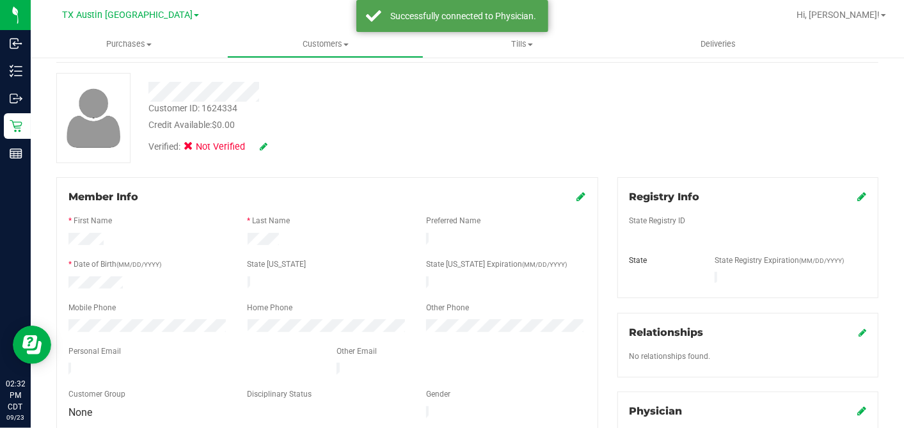
drag, startPoint x: 853, startPoint y: 190, endPoint x: 844, endPoint y: 210, distance: 22.1
click at [857, 191] on span at bounding box center [861, 196] width 9 height 15
click at [857, 197] on icon at bounding box center [861, 196] width 9 height 10
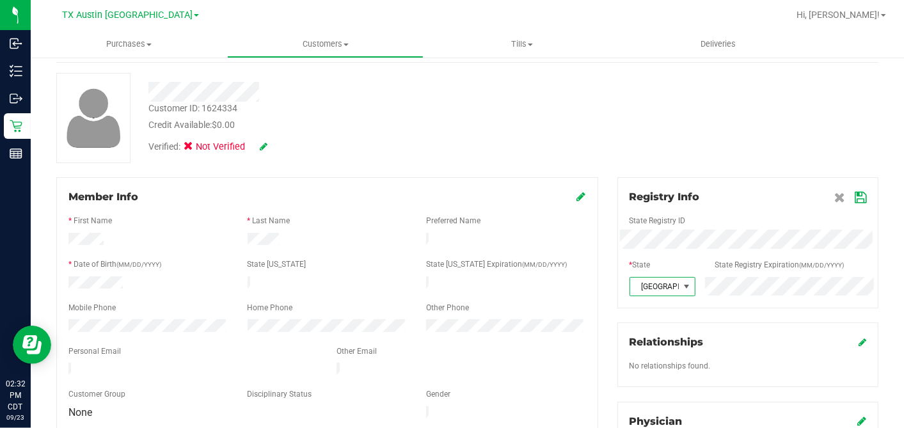
click at [854, 193] on icon at bounding box center [860, 198] width 12 height 10
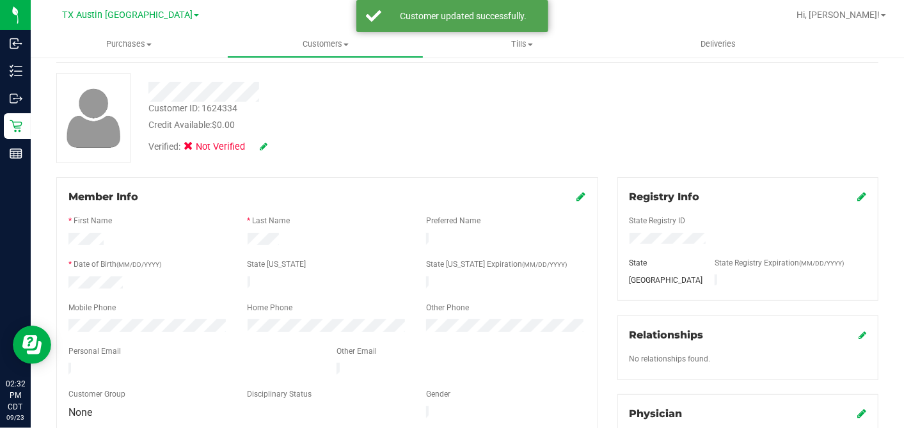
click at [577, 196] on icon at bounding box center [581, 196] width 9 height 10
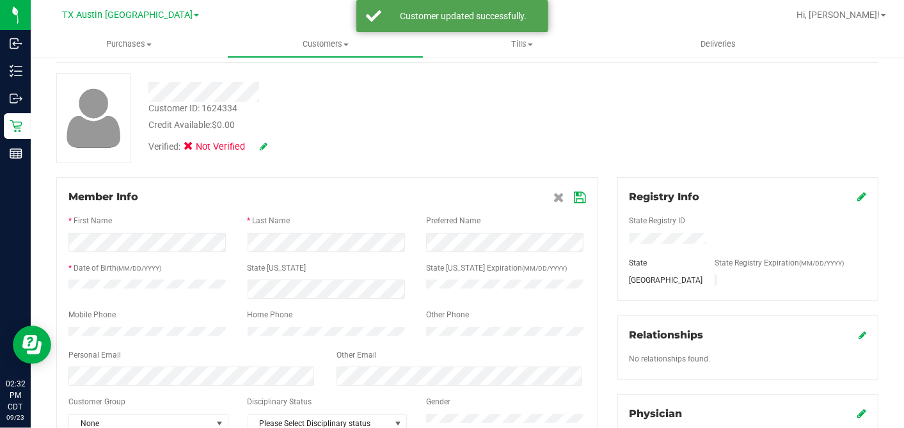
click at [574, 195] on icon at bounding box center [580, 198] width 12 height 10
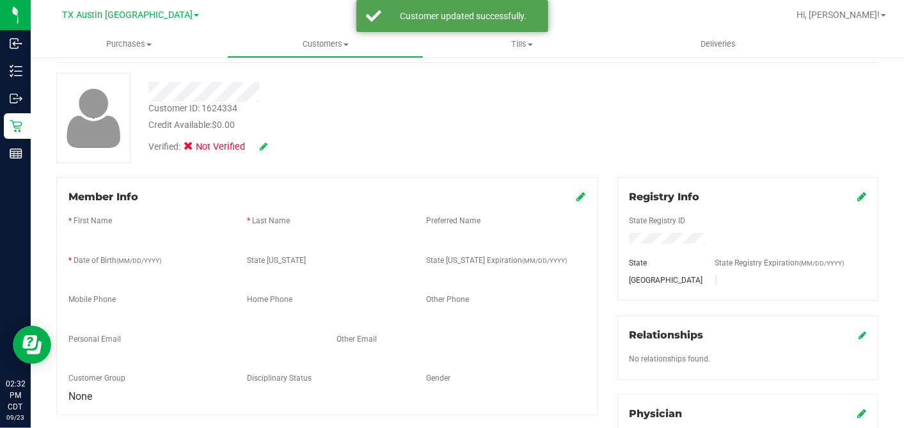
click at [260, 146] on icon at bounding box center [264, 146] width 8 height 9
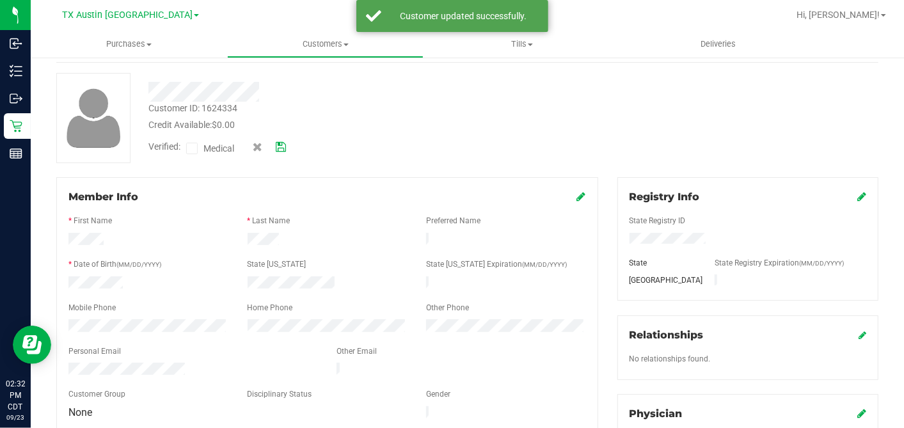
click at [195, 143] on span at bounding box center [192, 149] width 12 height 12
click at [0, 0] on input "Medical" at bounding box center [0, 0] width 0 height 0
click at [279, 146] on icon at bounding box center [281, 147] width 10 height 9
click at [333, 144] on div at bounding box center [467, 118] width 841 height 90
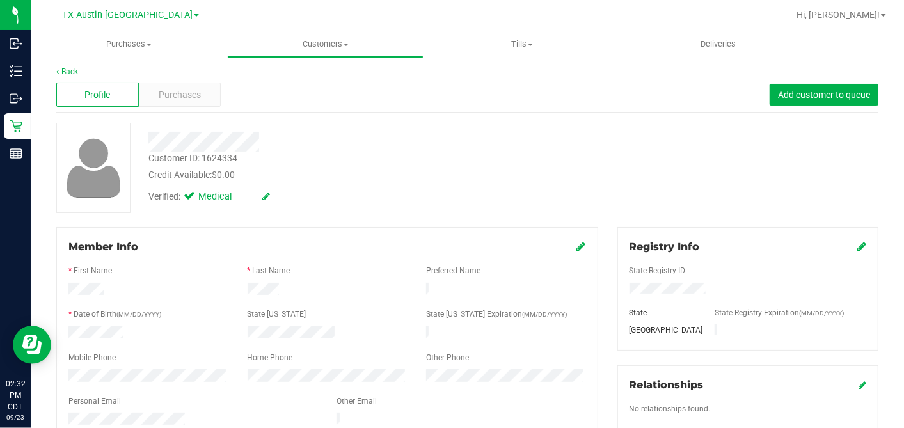
scroll to position [0, 0]
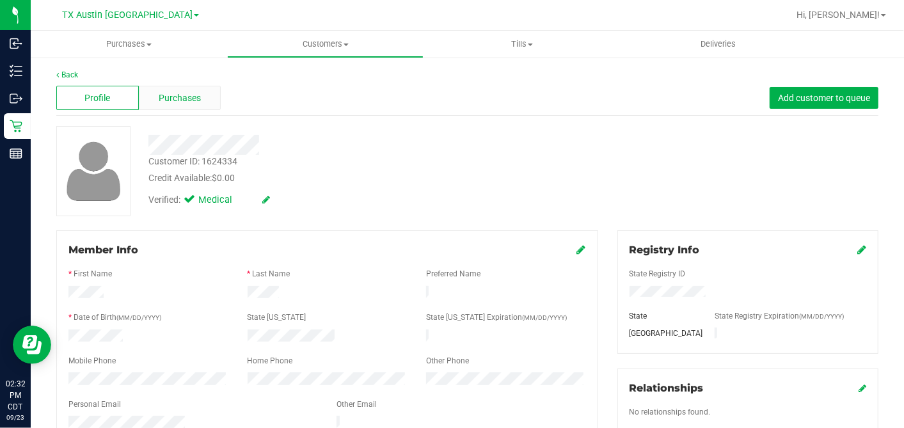
click at [184, 99] on span "Purchases" at bounding box center [180, 97] width 42 height 13
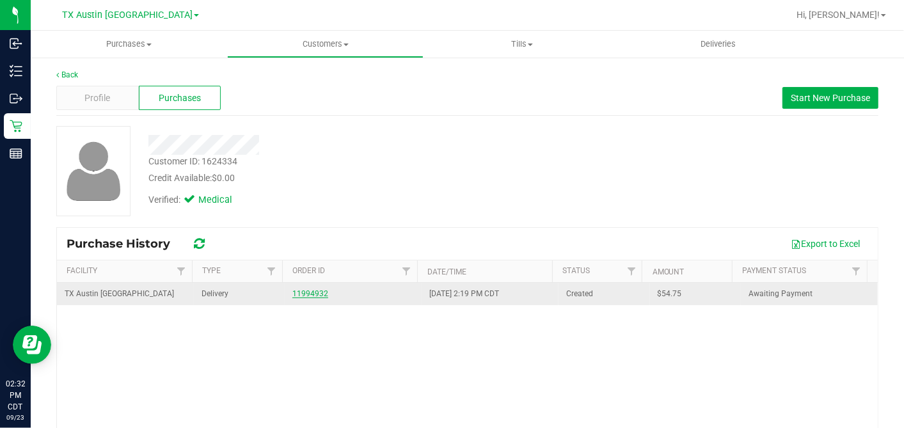
click at [309, 290] on link "11994932" at bounding box center [310, 293] width 36 height 9
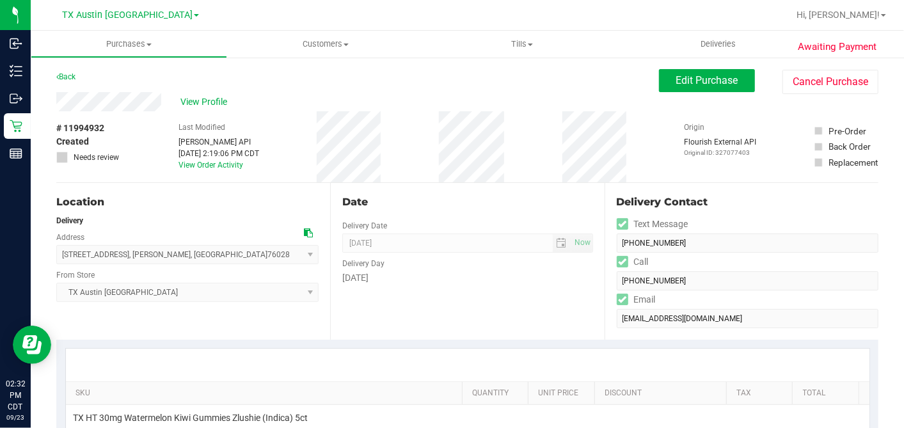
click at [304, 229] on icon at bounding box center [308, 232] width 9 height 9
click at [305, 231] on icon at bounding box center [308, 232] width 9 height 9
click at [676, 82] on span "Edit Purchase" at bounding box center [707, 80] width 62 height 12
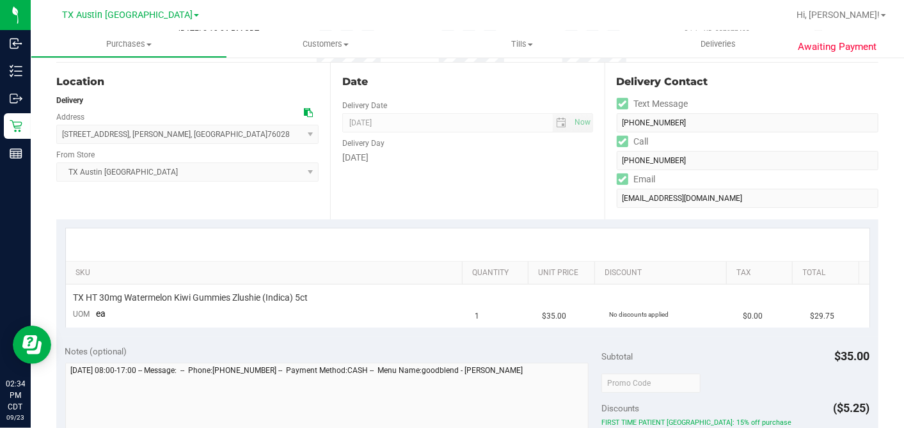
scroll to position [355, 0]
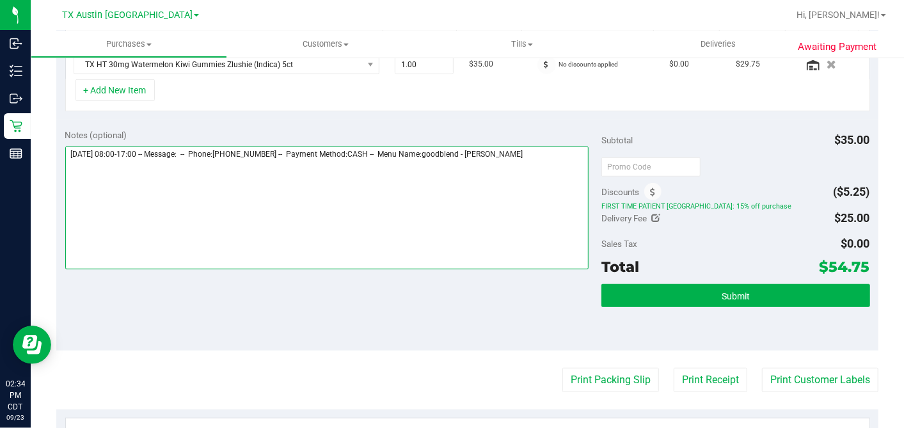
click at [553, 156] on textarea at bounding box center [327, 207] width 524 height 123
click at [331, 185] on textarea at bounding box center [327, 207] width 524 height 123
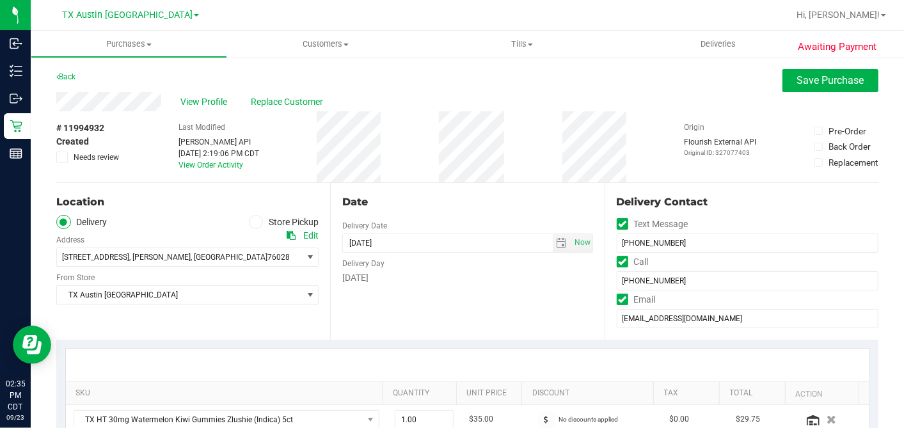
type textarea "Wednesday 09/24/2025 08:00-17:00 -- Message: -- Phone:7343532030 -- Payment Met…"
click at [65, 157] on icon at bounding box center [62, 157] width 8 height 0
click at [0, 0] on input "Needs review" at bounding box center [0, 0] width 0 height 0
click at [797, 76] on span "Save Purchase" at bounding box center [830, 80] width 67 height 12
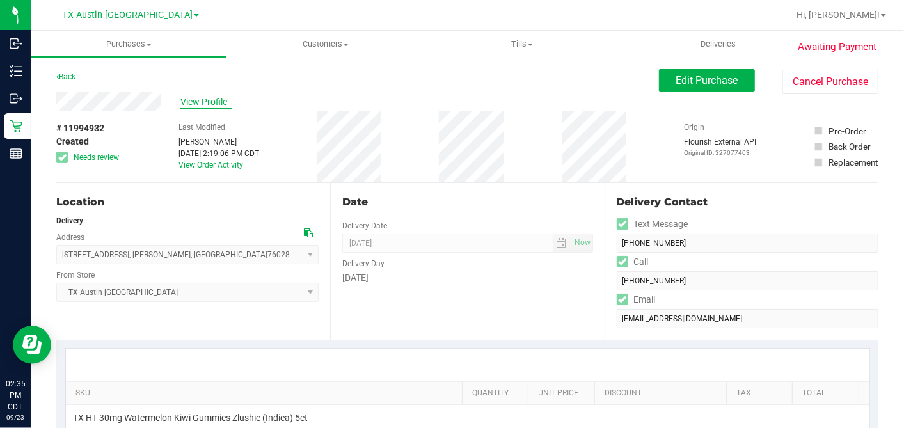
click at [215, 95] on span "View Profile" at bounding box center [205, 101] width 51 height 13
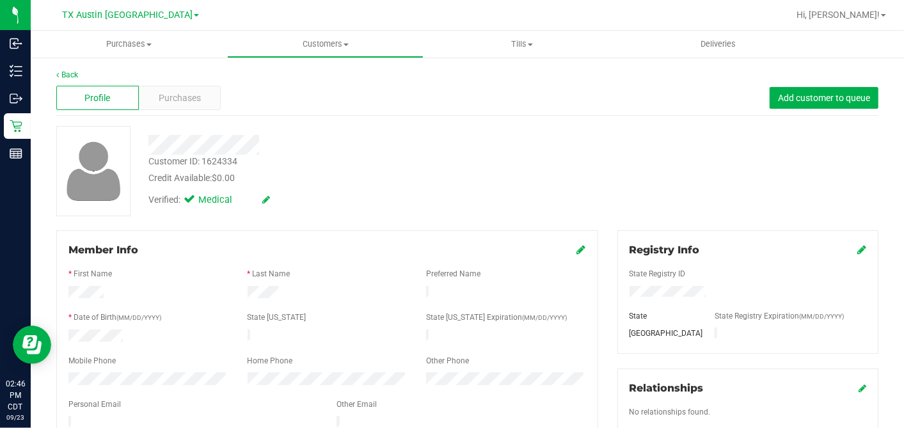
click at [372, 162] on div "Customer ID: 1624334 Credit Available: $0.00" at bounding box center [349, 170] width 421 height 30
click at [205, 107] on div "Purchases" at bounding box center [180, 98] width 83 height 24
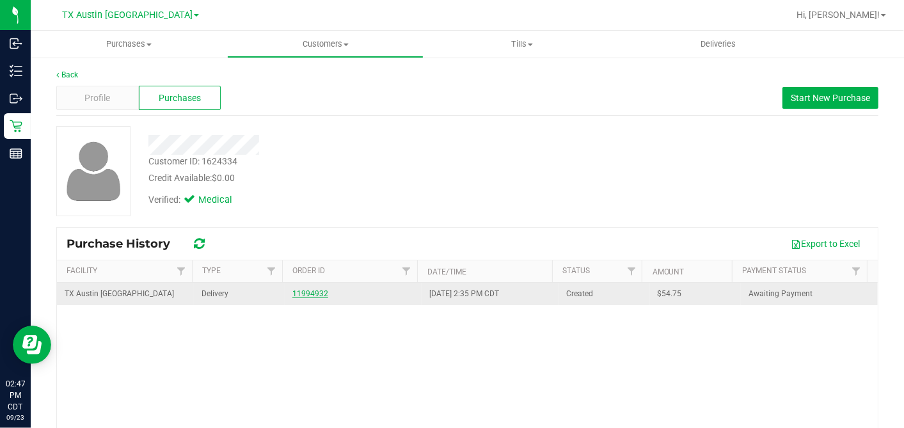
click at [298, 295] on link "11994932" at bounding box center [310, 293] width 36 height 9
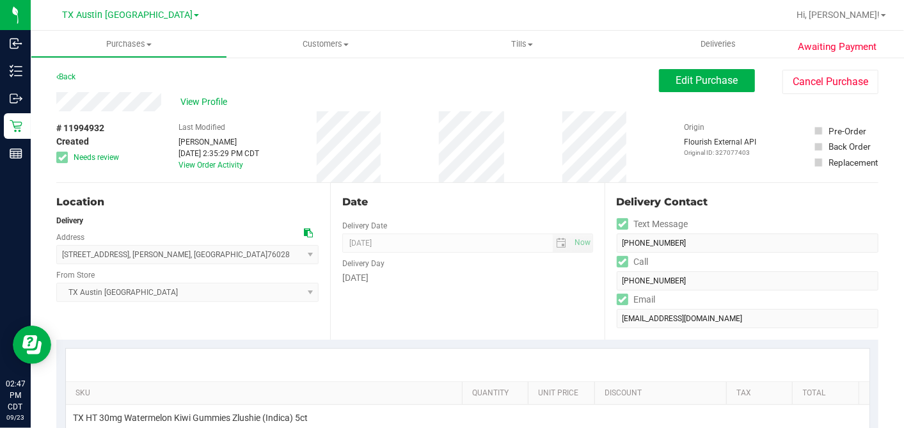
click at [519, 203] on div "Date" at bounding box center [467, 201] width 250 height 15
click at [659, 84] on button "Edit Purchase" at bounding box center [707, 80] width 96 height 23
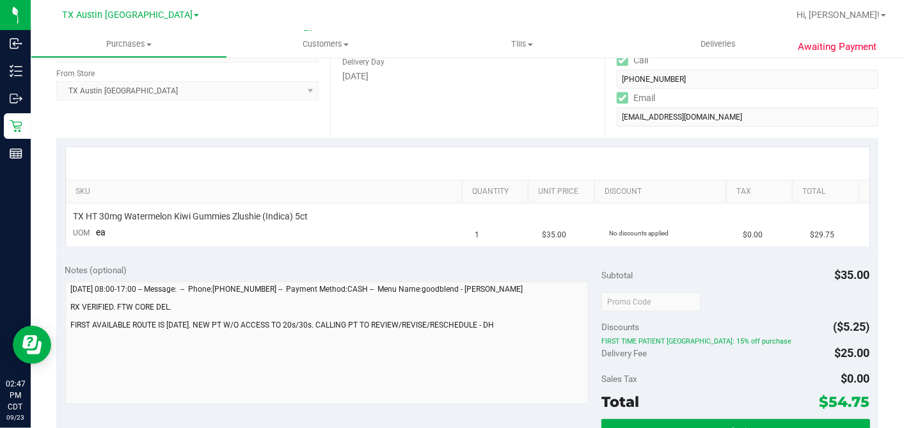
scroll to position [284, 0]
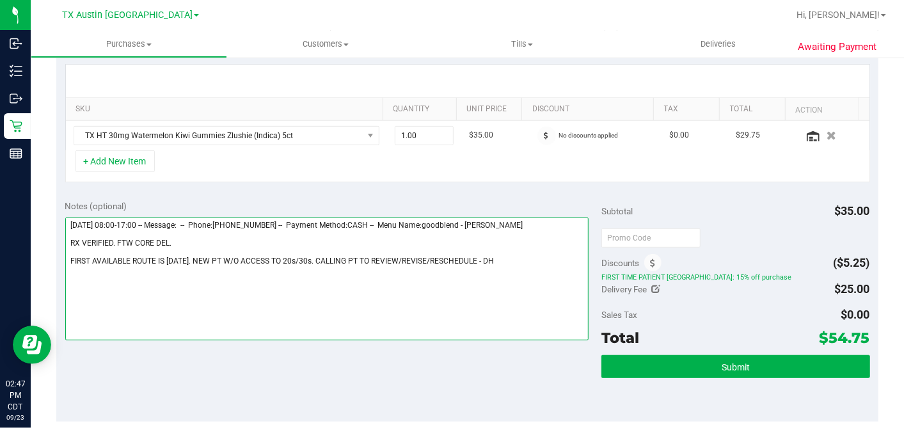
click at [485, 254] on textarea at bounding box center [327, 278] width 524 height 123
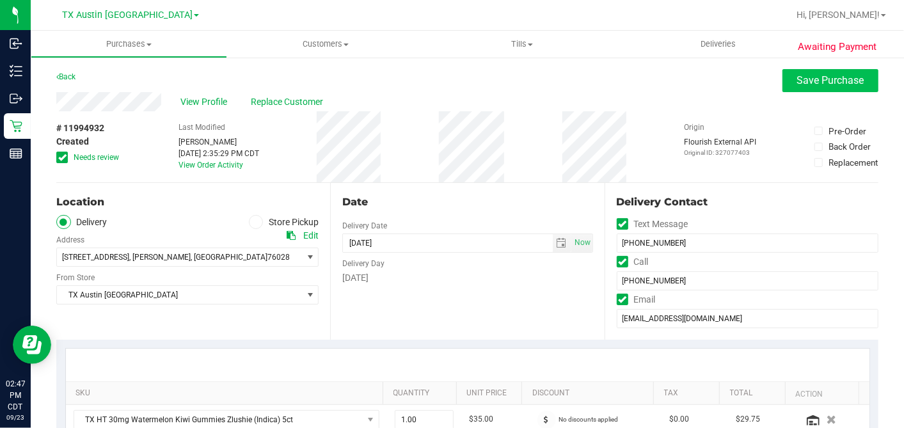
type textarea "Wednesday 09/24/2025 08:00-17:00 -- Message: -- Phone:7343532030 -- Payment Met…"
click at [782, 85] on button "Save Purchase" at bounding box center [830, 80] width 96 height 23
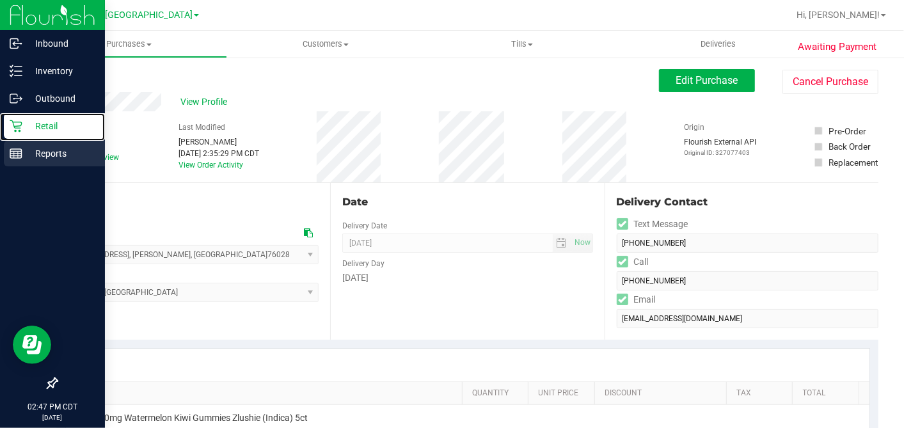
drag, startPoint x: 22, startPoint y: 127, endPoint x: 51, endPoint y: 145, distance: 34.2
click at [22, 127] on p "Retail" at bounding box center [60, 125] width 77 height 15
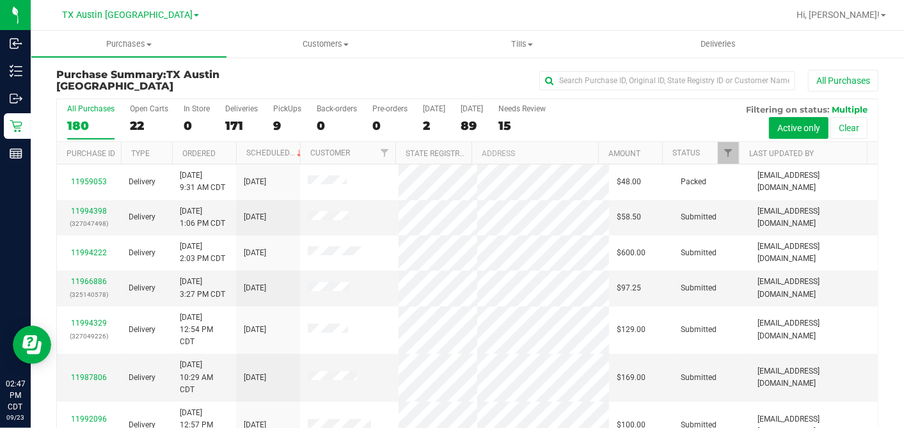
click at [468, 124] on div "89" at bounding box center [472, 125] width 22 height 15
click at [0, 0] on input "Tomorrow 89" at bounding box center [0, 0] width 0 height 0
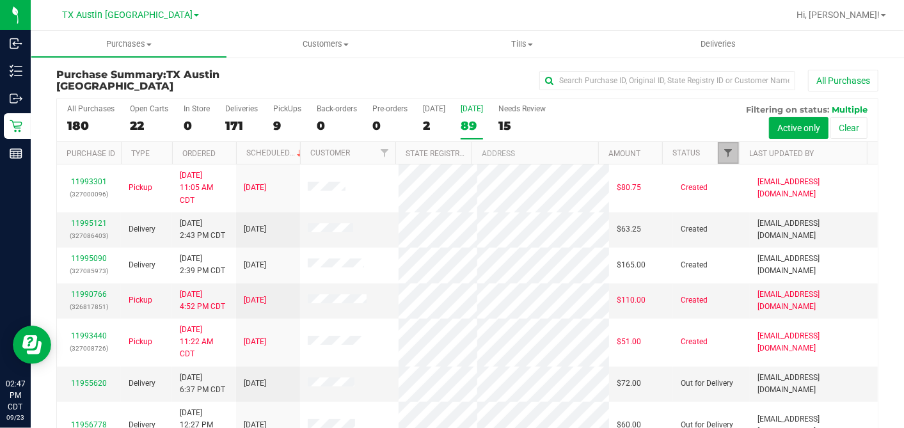
click at [723, 148] on span "Filter" at bounding box center [728, 153] width 10 height 10
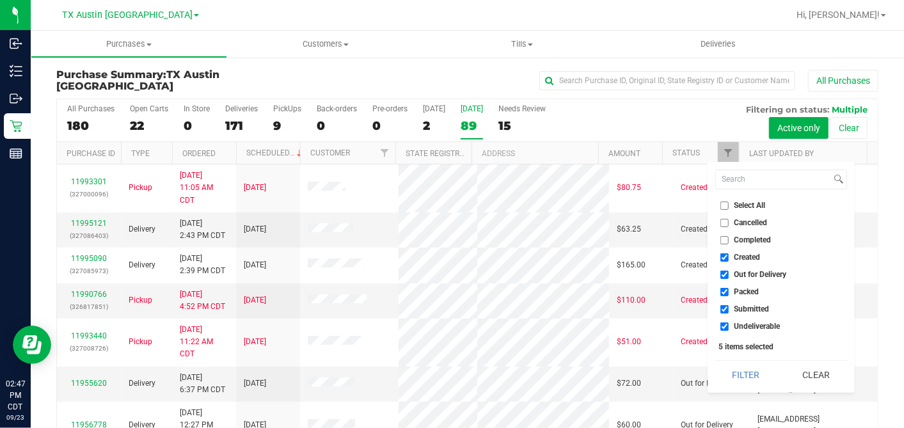
click at [722, 203] on input "Select All" at bounding box center [724, 205] width 8 height 8
checkbox input "true"
click at [722, 203] on input "Select All" at bounding box center [724, 205] width 8 height 8
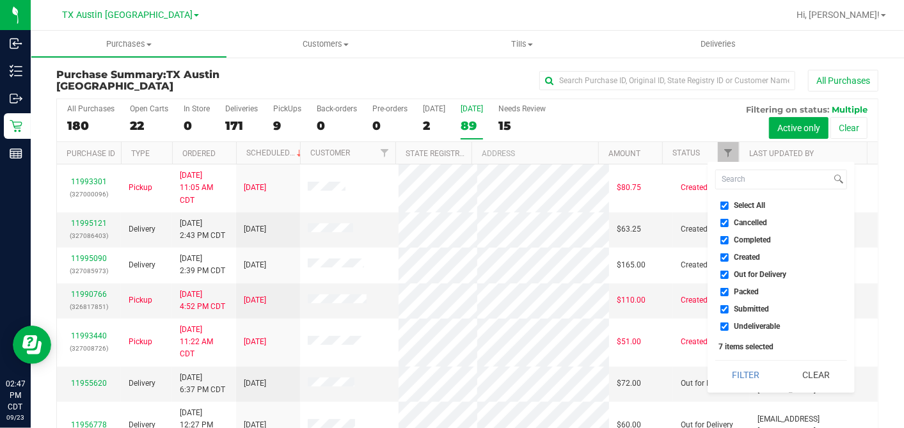
checkbox input "false"
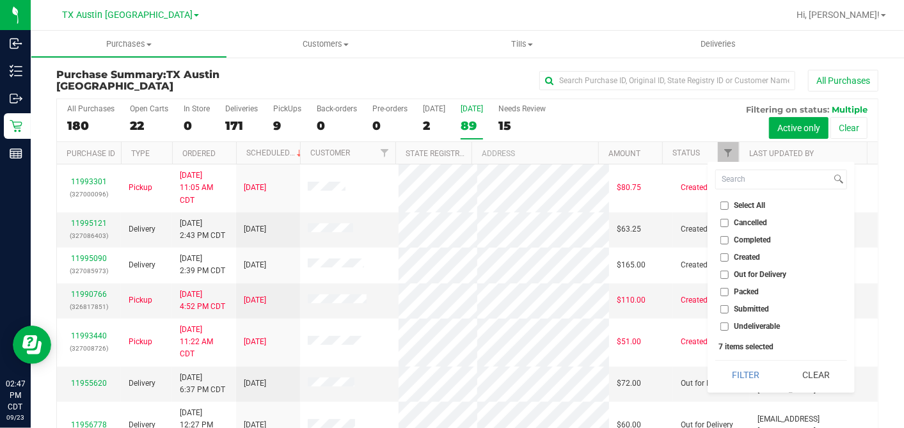
checkbox input "false"
click at [724, 258] on input "Created" at bounding box center [724, 257] width 8 height 8
checkbox input "true"
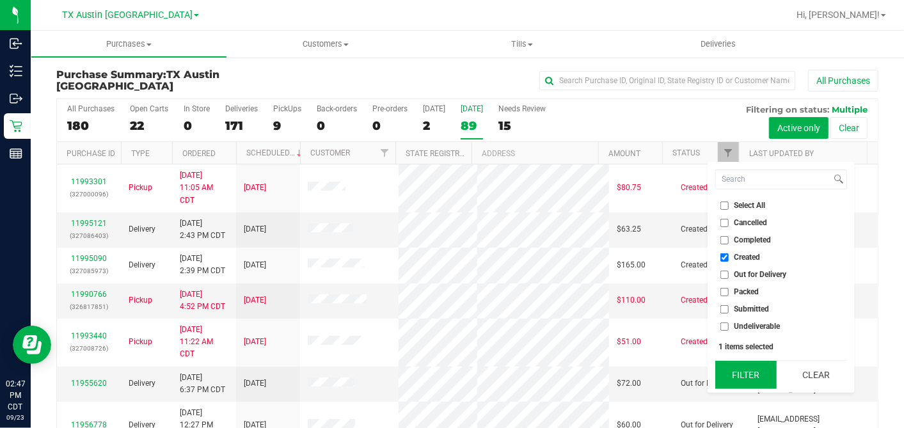
click at [733, 372] on button "Filter" at bounding box center [745, 375] width 61 height 28
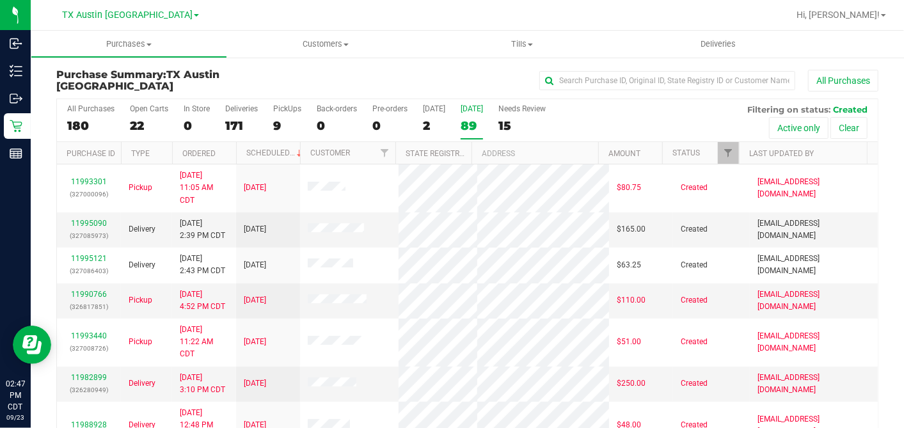
click at [223, 152] on th "Ordered" at bounding box center [204, 153] width 64 height 22
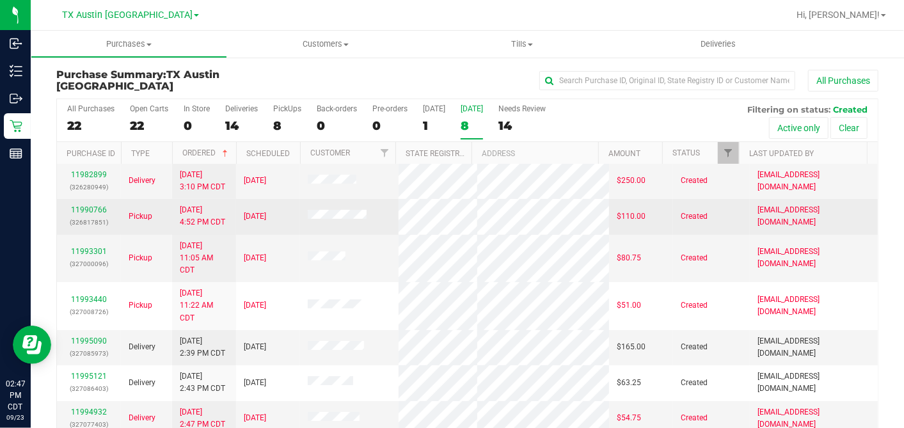
scroll to position [47, 0]
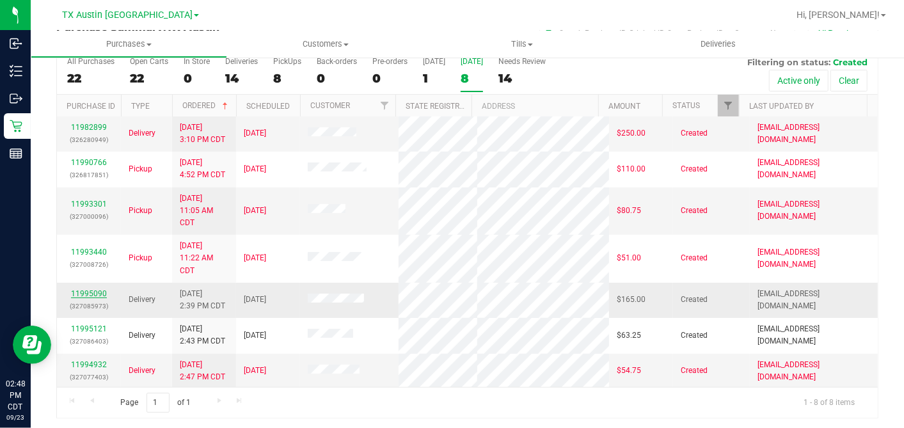
click at [81, 292] on link "11995090" at bounding box center [89, 293] width 36 height 9
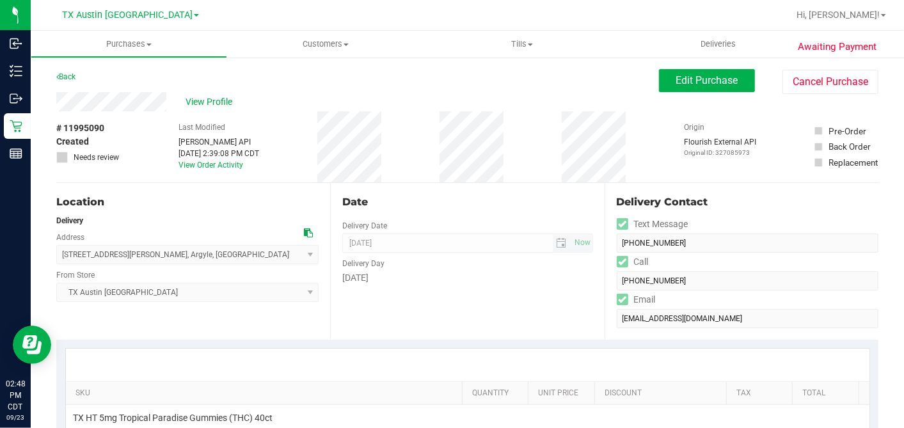
drag, startPoint x: 301, startPoint y: 230, endPoint x: 400, endPoint y: 232, distance: 99.2
click at [304, 230] on icon at bounding box center [308, 232] width 9 height 9
click at [660, 88] on button "Edit Purchase" at bounding box center [707, 80] width 96 height 23
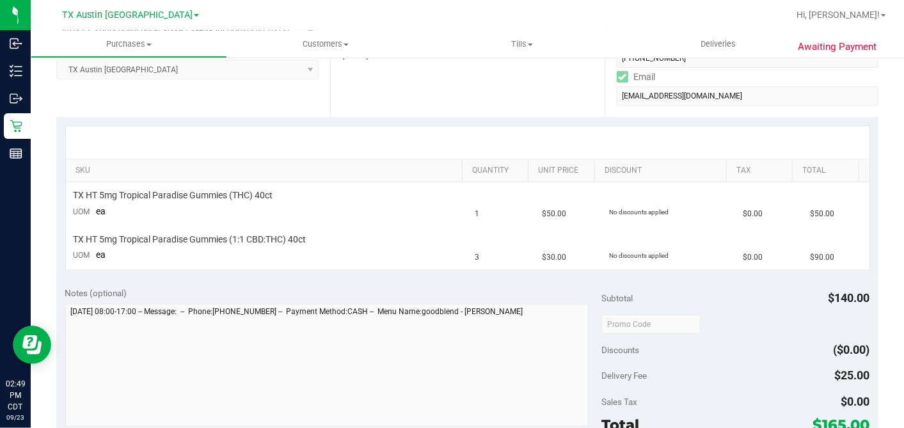
scroll to position [355, 0]
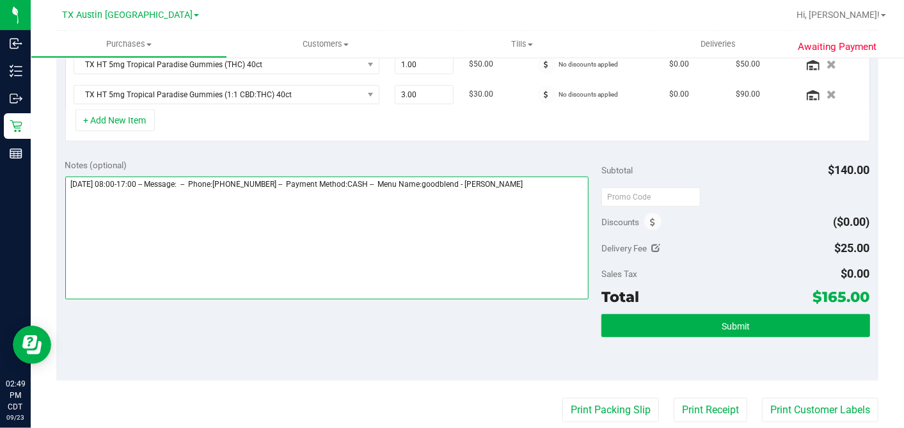
click at [553, 178] on textarea at bounding box center [327, 238] width 524 height 123
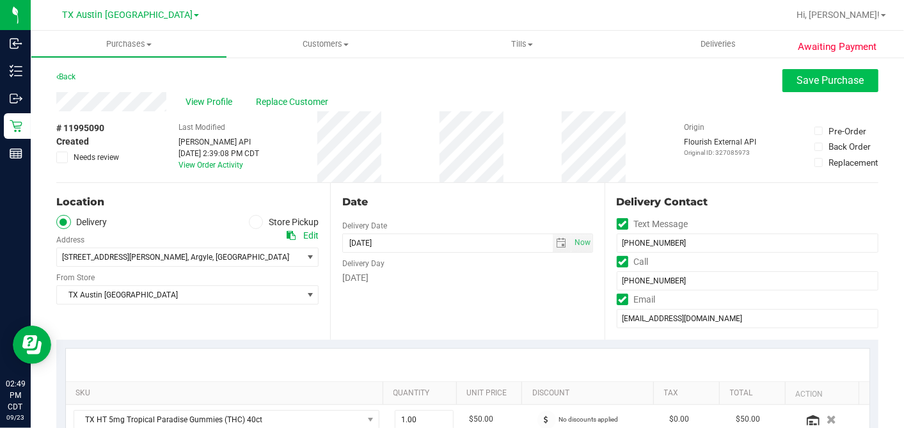
type textarea "Wednesday 09/24/2025 08:00-17:00 -- Message: -- Phone:9729716383 -- Payment Met…"
click at [797, 83] on span "Save Purchase" at bounding box center [830, 80] width 67 height 12
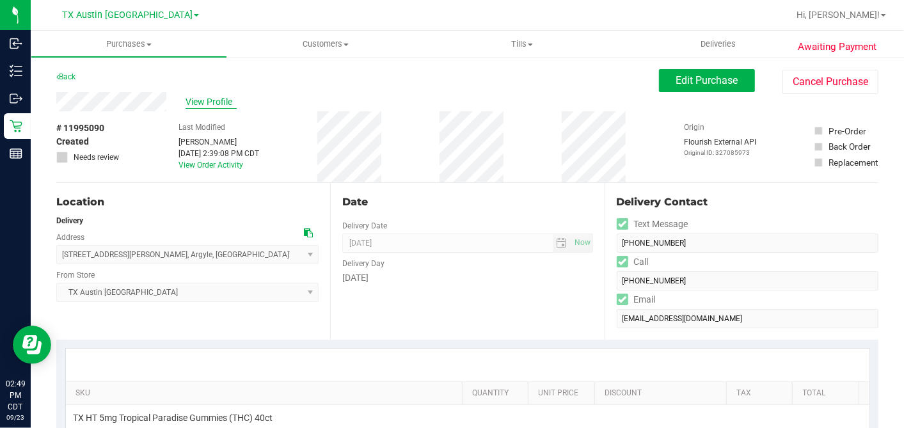
click at [223, 102] on span "View Profile" at bounding box center [210, 101] width 51 height 13
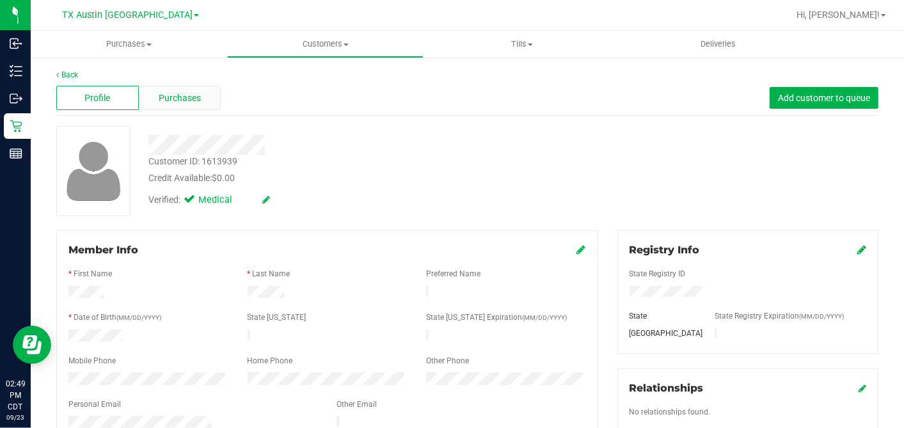
click at [186, 94] on span "Purchases" at bounding box center [180, 97] width 42 height 13
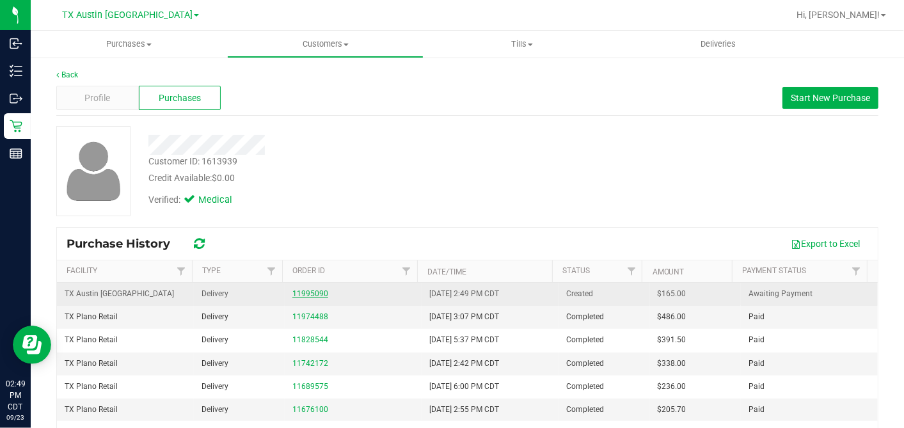
click at [301, 290] on link "11995090" at bounding box center [310, 293] width 36 height 9
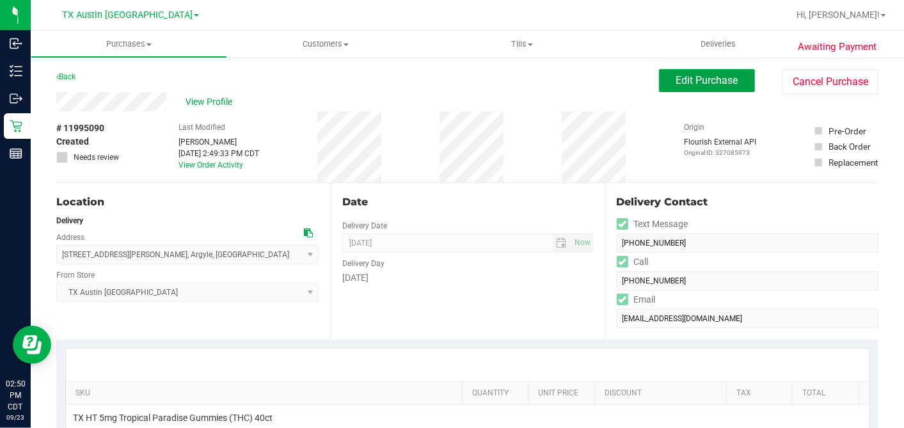
drag, startPoint x: 666, startPoint y: 80, endPoint x: 644, endPoint y: 86, distance: 22.7
click at [676, 79] on span "Edit Purchase" at bounding box center [707, 80] width 62 height 12
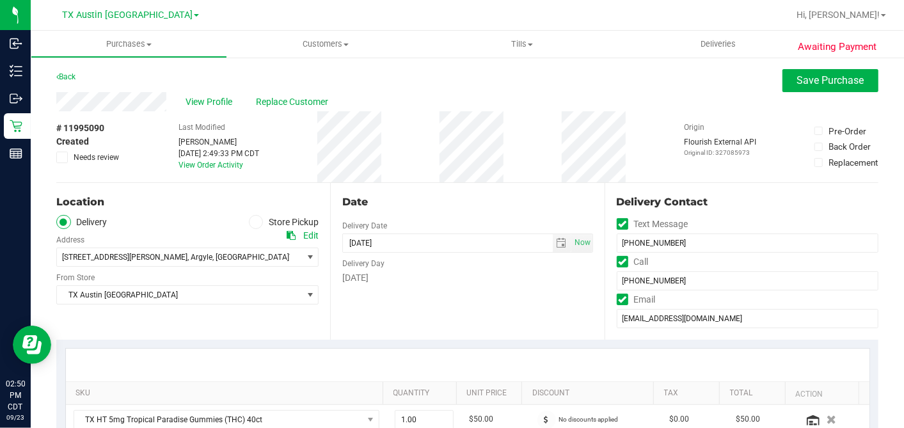
click at [72, 155] on label "Needs review" at bounding box center [88, 158] width 64 height 12
click at [0, 0] on input "Needs review" at bounding box center [0, 0] width 0 height 0
click at [443, 155] on div "# 11995090 Created Needs review Last Modified Dane Hawkins Sep 23, 2025 2:49:33…" at bounding box center [467, 146] width 822 height 71
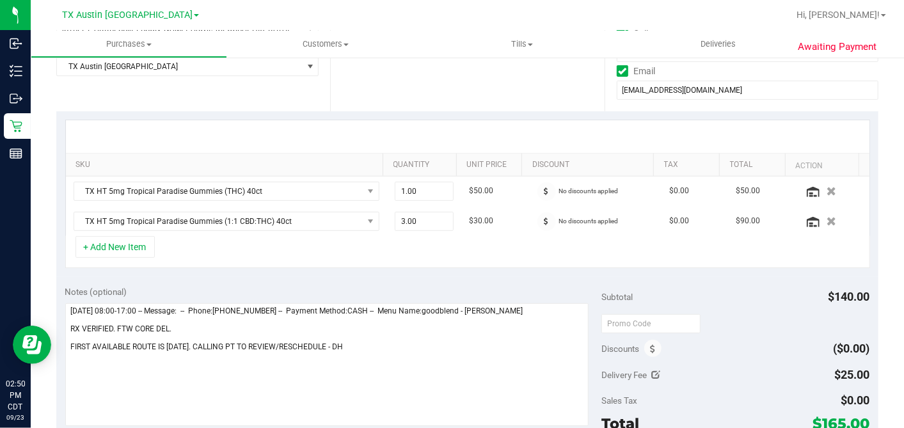
scroll to position [284, 0]
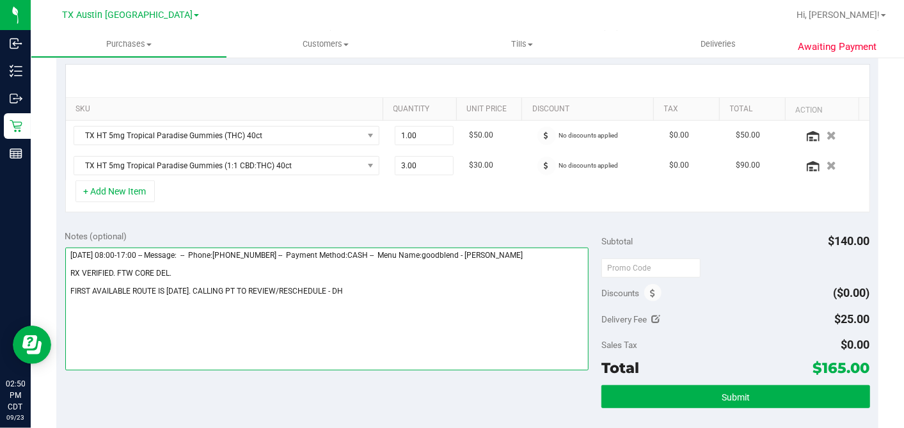
click at [338, 289] on textarea at bounding box center [327, 309] width 524 height 123
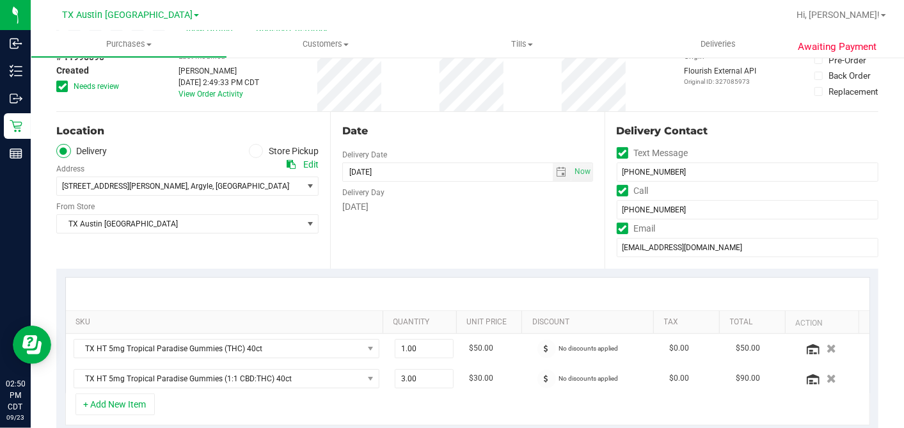
scroll to position [0, 0]
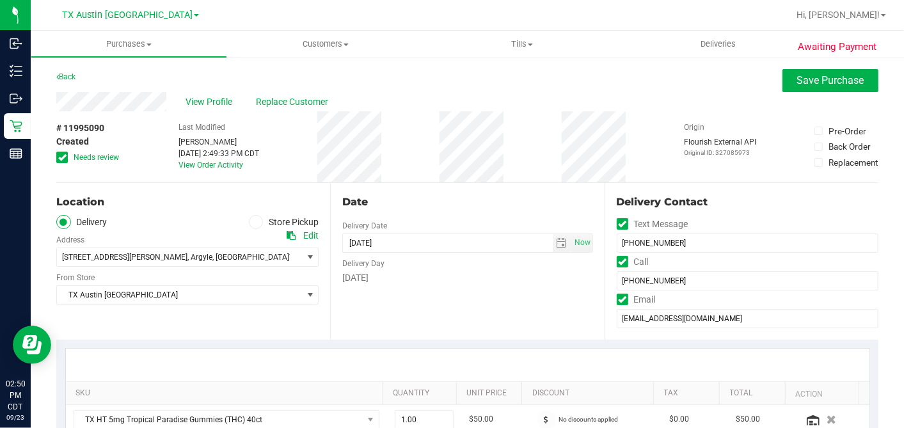
type textarea "Wednesday 09/24/2025 08:00-17:00 -- Message: -- Phone:9729716383 -- Payment Met…"
drag, startPoint x: 801, startPoint y: 94, endPoint x: 793, endPoint y: 90, distance: 9.4
click at [801, 93] on div "View Profile Replace Customer" at bounding box center [467, 101] width 822 height 19
click at [797, 83] on span "Save Purchase" at bounding box center [830, 80] width 67 height 12
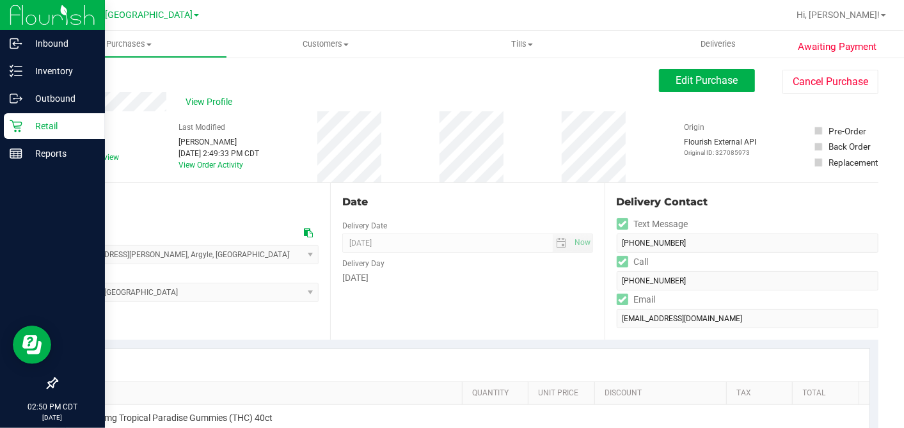
click at [19, 122] on icon at bounding box center [16, 126] width 12 height 12
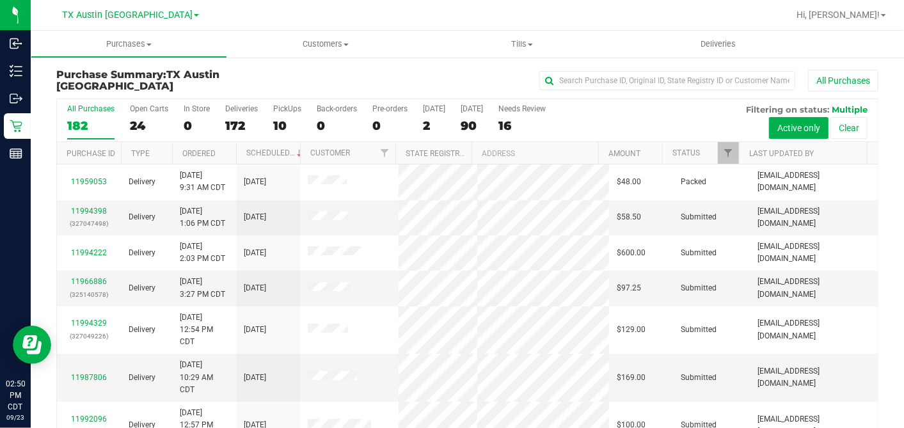
click at [462, 123] on div "90" at bounding box center [472, 125] width 22 height 15
click at [0, 0] on input "Tomorrow 90" at bounding box center [0, 0] width 0 height 0
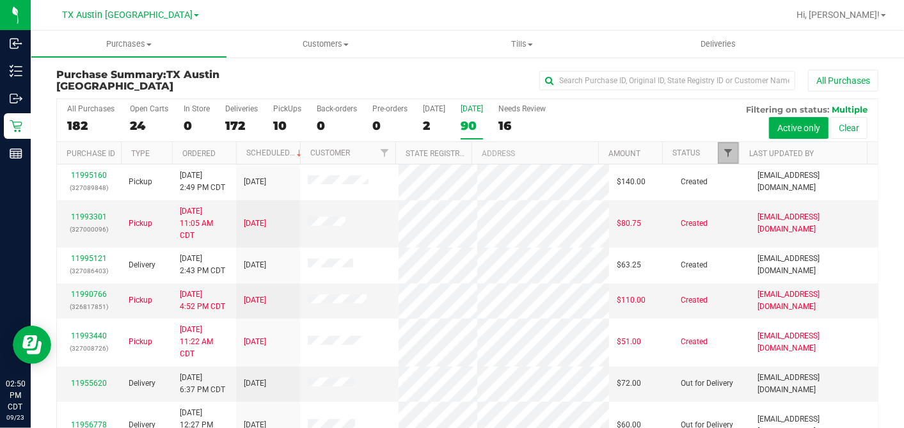
click at [723, 150] on span "Filter" at bounding box center [728, 153] width 10 height 10
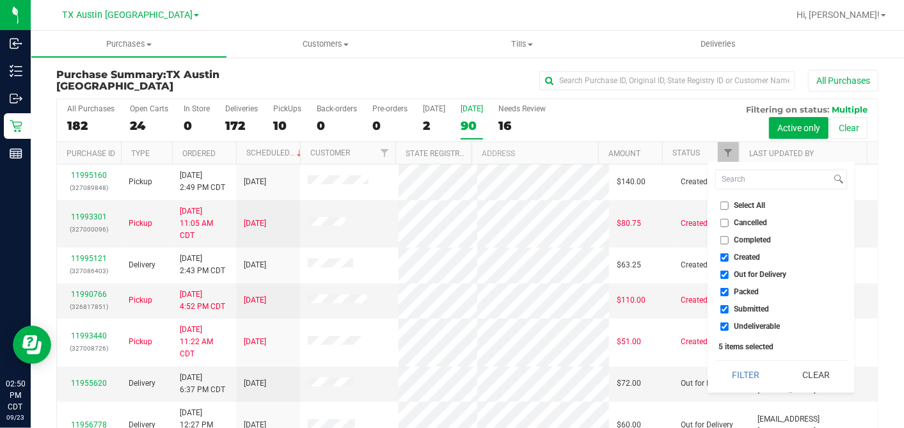
click at [724, 209] on li "Select All" at bounding box center [781, 205] width 132 height 13
click at [724, 207] on input "Select All" at bounding box center [724, 205] width 8 height 8
checkbox input "true"
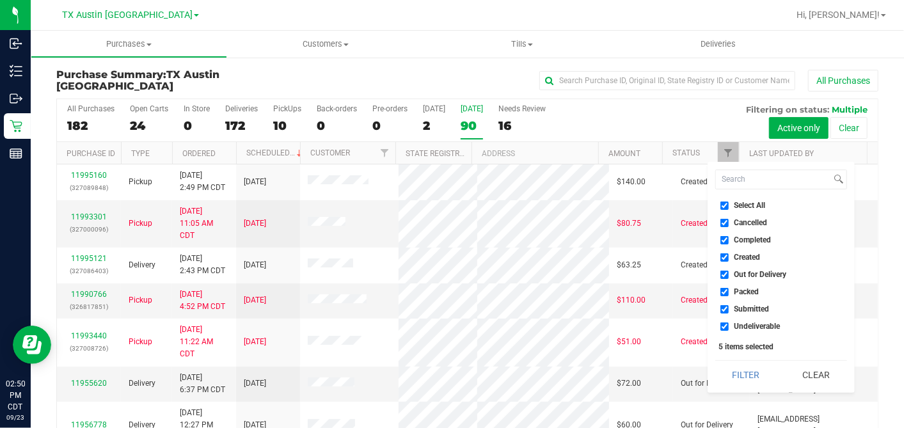
click at [724, 207] on input "Select All" at bounding box center [724, 205] width 8 height 8
checkbox input "false"
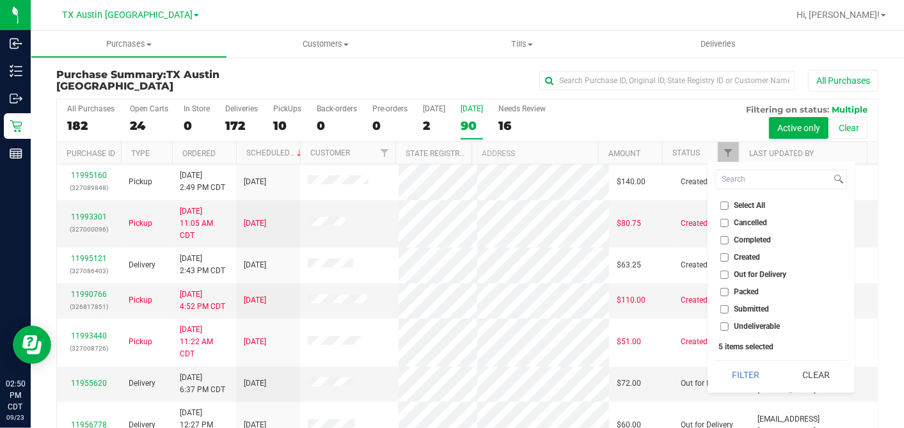
checkbox input "false"
click at [723, 256] on input "Created" at bounding box center [724, 257] width 8 height 8
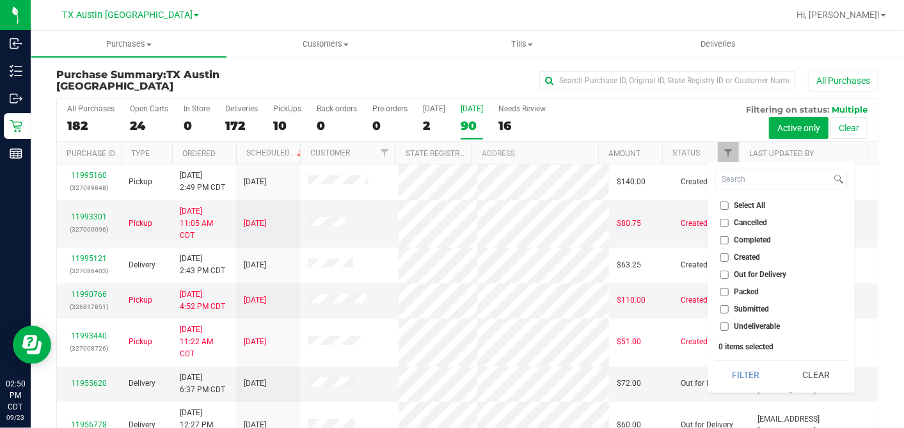
checkbox input "true"
click at [741, 371] on button "Filter" at bounding box center [745, 375] width 61 height 28
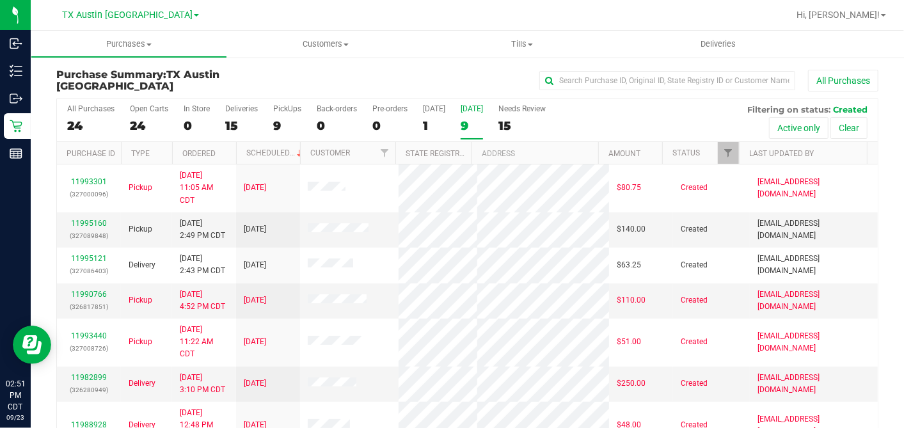
click at [228, 152] on th "Ordered" at bounding box center [204, 153] width 64 height 22
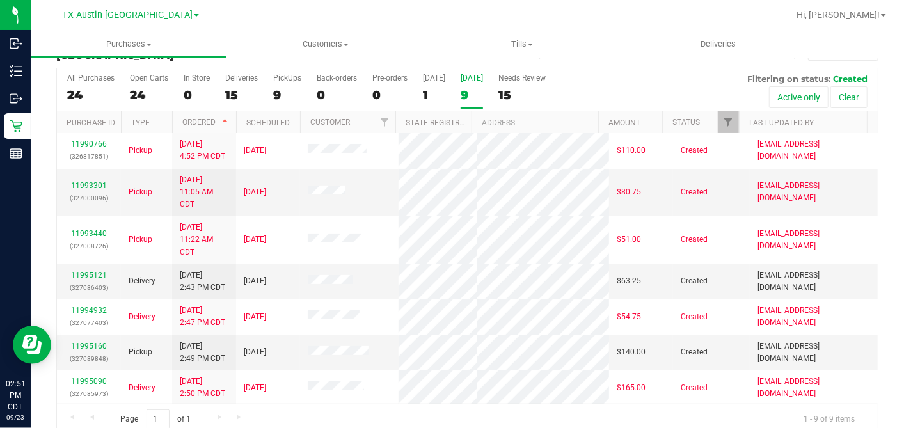
scroll to position [47, 0]
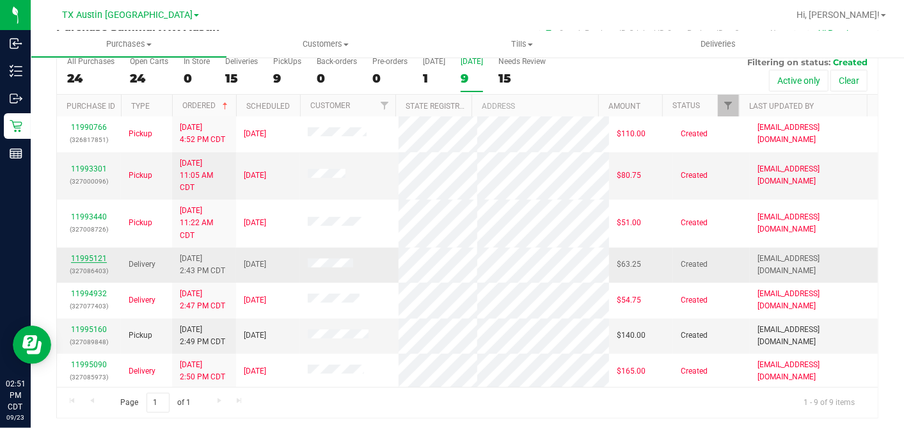
click at [98, 257] on link "11995121" at bounding box center [89, 258] width 36 height 9
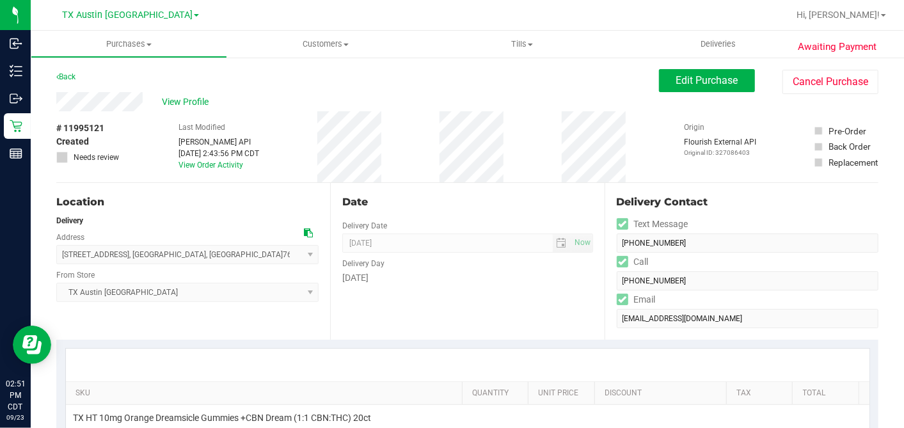
click at [201, 114] on div "Last Modified Jane API Sep 23, 2025 2:43:56 PM CDT View Order Activity" at bounding box center [218, 146] width 81 height 71
click at [198, 105] on span "View Profile" at bounding box center [187, 101] width 51 height 13
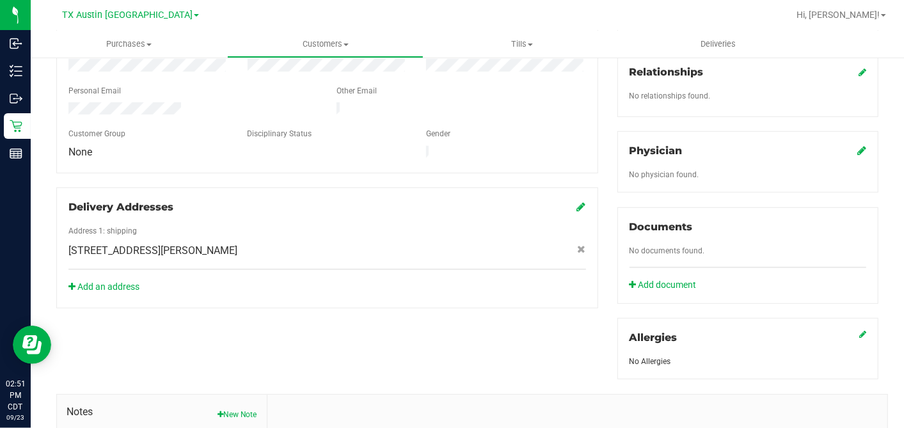
scroll to position [480, 0]
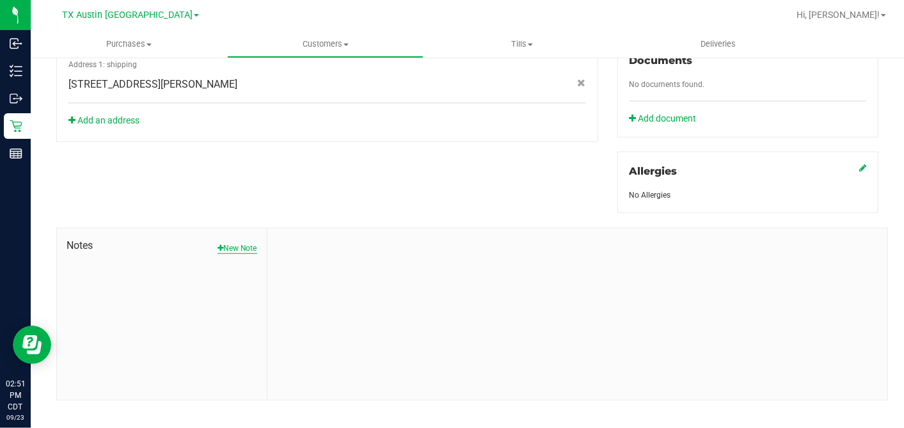
click at [244, 242] on button "New Note" at bounding box center [237, 248] width 40 height 12
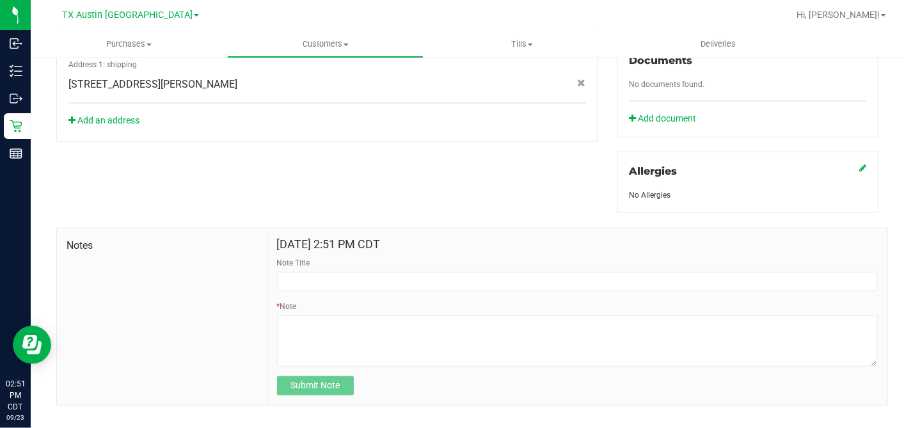
click at [281, 281] on form "Sep 23, 2025 2:51 PM CDT Note Title * Note Submit Note" at bounding box center [577, 316] width 601 height 157
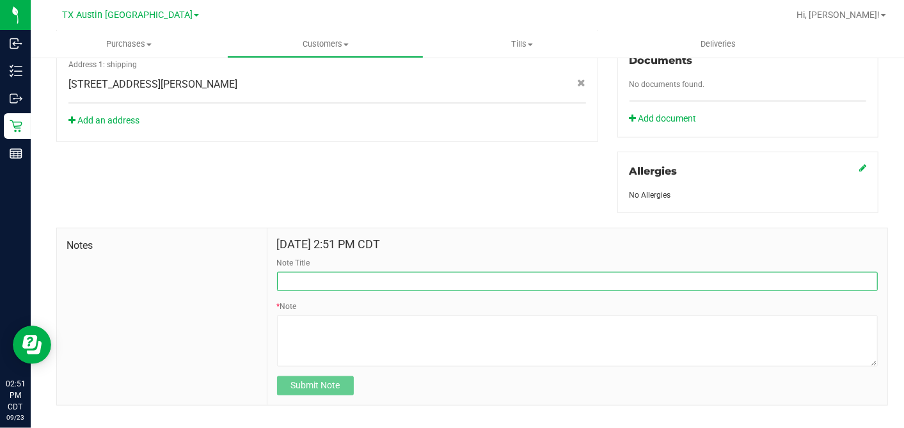
drag, startPoint x: 286, startPoint y: 272, endPoint x: 288, endPoint y: 281, distance: 9.3
click at [286, 272] on input "Note Title" at bounding box center [577, 281] width 601 height 19
paste input "Patient Name: Melissa Ross Address: 601 SOUTH BELL STREET HAMILTON, TX, 76531 P…"
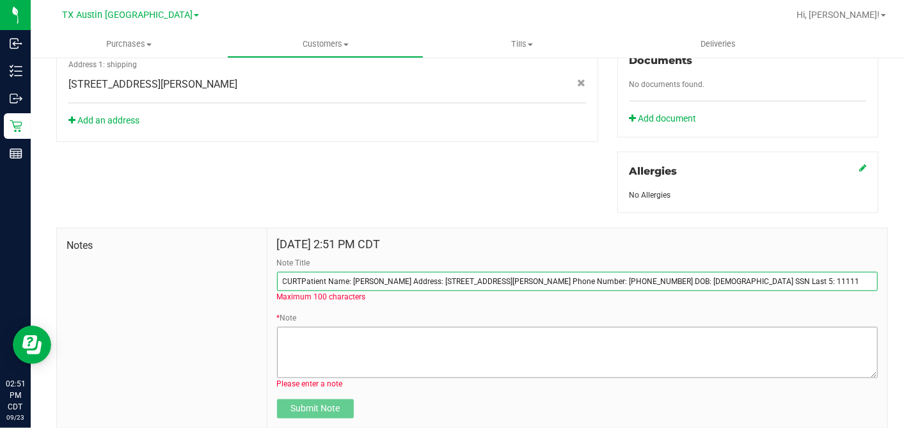
type input "CURTPatient Name: Melissa Ross Address: 601 SOUTH BELL STREET HAMILTON, TX, 765…"
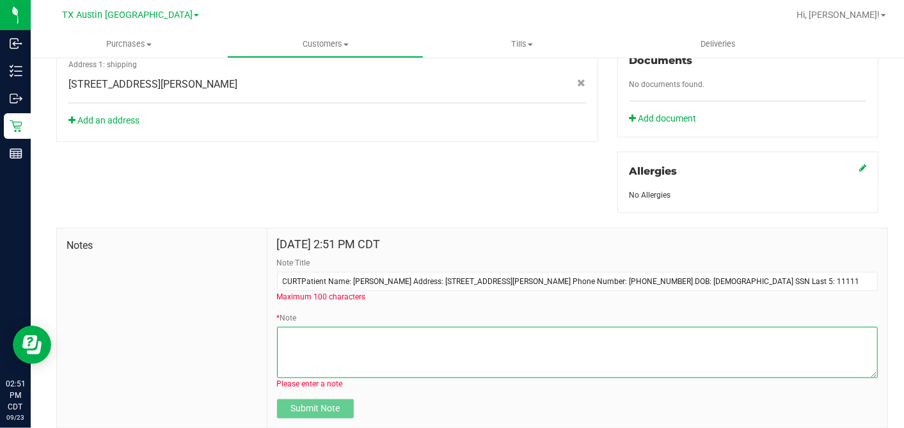
click at [314, 331] on textarea "* Note" at bounding box center [577, 352] width 601 height 51
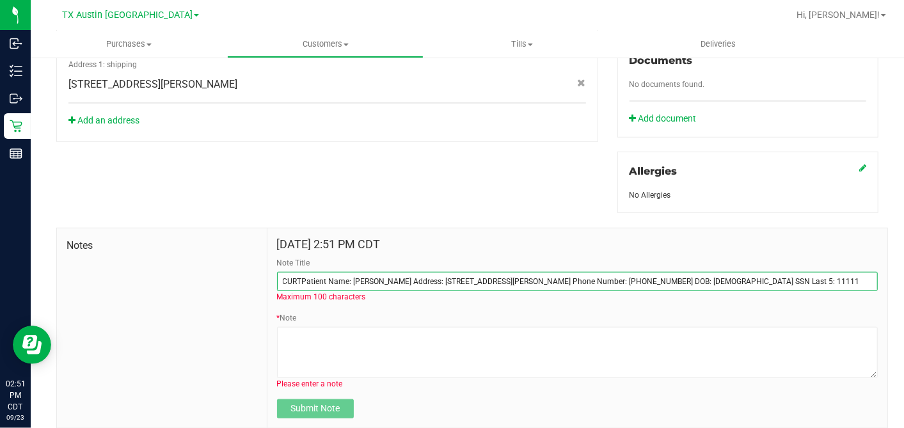
click at [290, 272] on input "CURTPatient Name: Melissa Ross Address: 601 SOUTH BELL STREET HAMILTON, TX, 765…" at bounding box center [577, 281] width 601 height 19
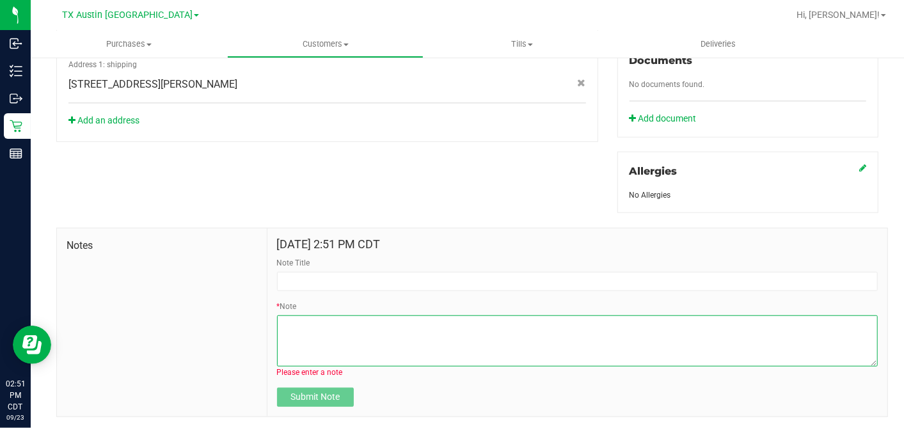
drag, startPoint x: 294, startPoint y: 324, endPoint x: 296, endPoint y: 309, distance: 14.9
click at [294, 323] on textarea "* Note" at bounding box center [577, 340] width 601 height 51
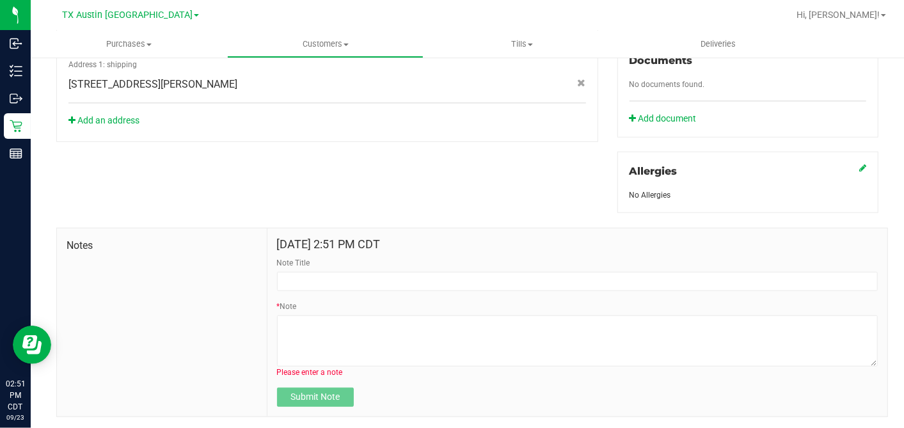
click at [295, 280] on form "Sep 23, 2025 2:51 PM CDT Note Title * Note Please enter a note Submit Note" at bounding box center [577, 322] width 601 height 169
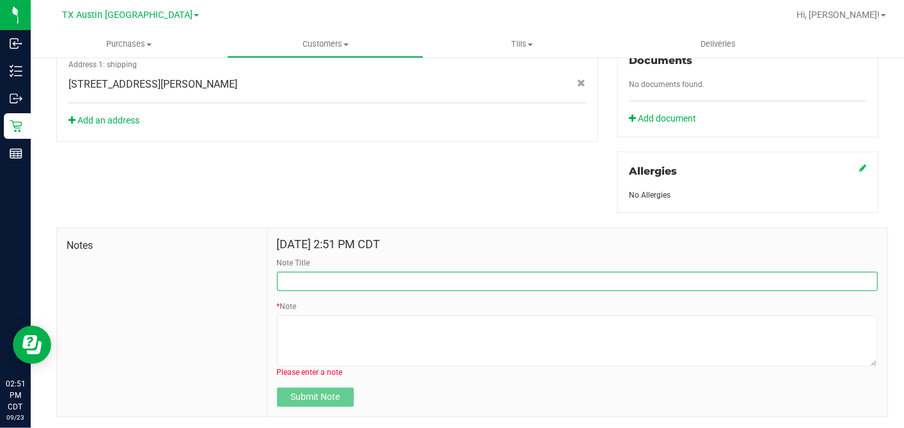
click at [299, 272] on input "Note Title" at bounding box center [577, 281] width 601 height 19
type input "[PERSON_NAME]"
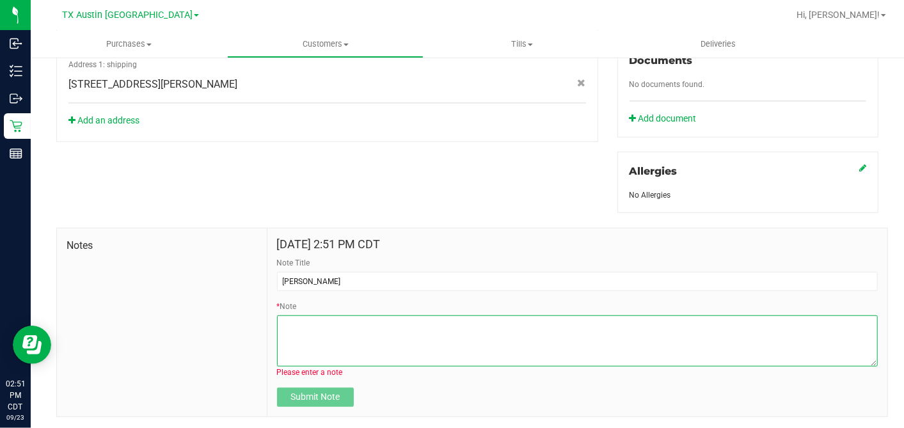
click at [303, 323] on textarea "* Note" at bounding box center [577, 340] width 601 height 51
paste textarea "Patient Name: Melissa Ross Address: 601 SOUTH BELL STREET HAMILTON, TX, 76531 P…"
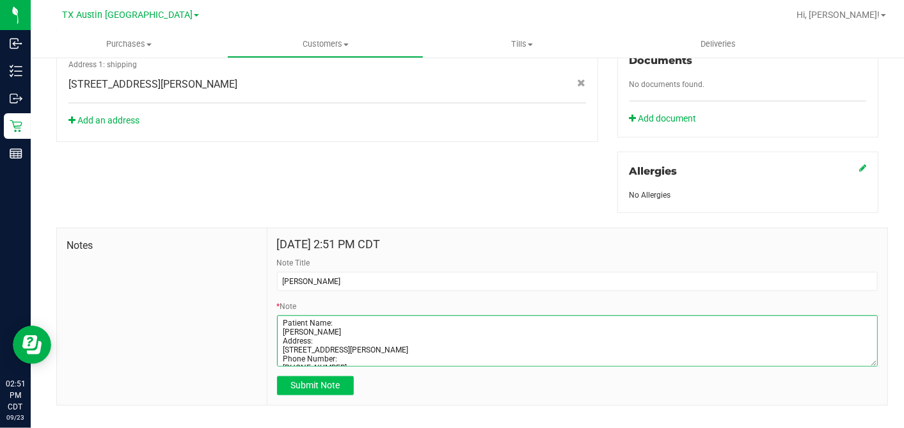
scroll to position [51, 0]
type textarea "Patient Name: Melissa Ross Address: 601 SOUTH BELL STREET HAMILTON, TX, 76531 P…"
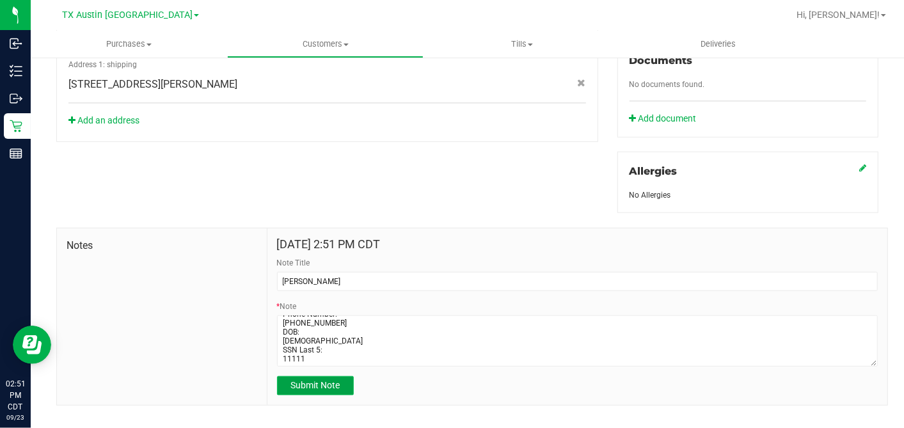
click at [305, 377] on button "Submit Note" at bounding box center [315, 385] width 77 height 19
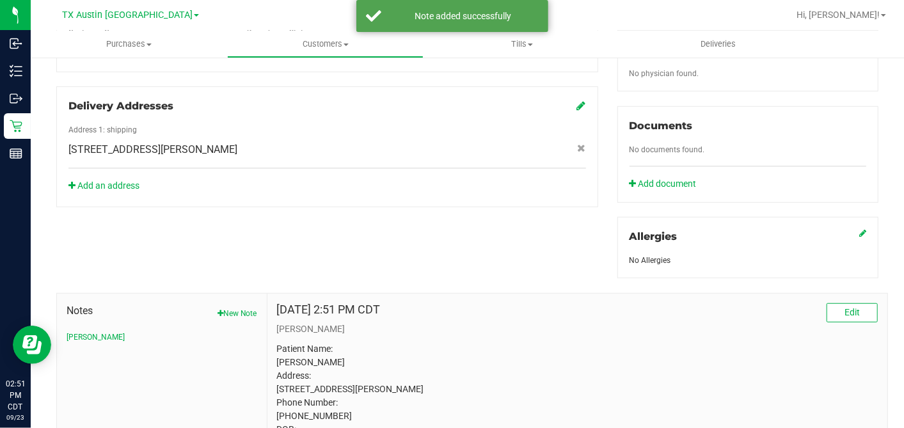
scroll to position [267, 0]
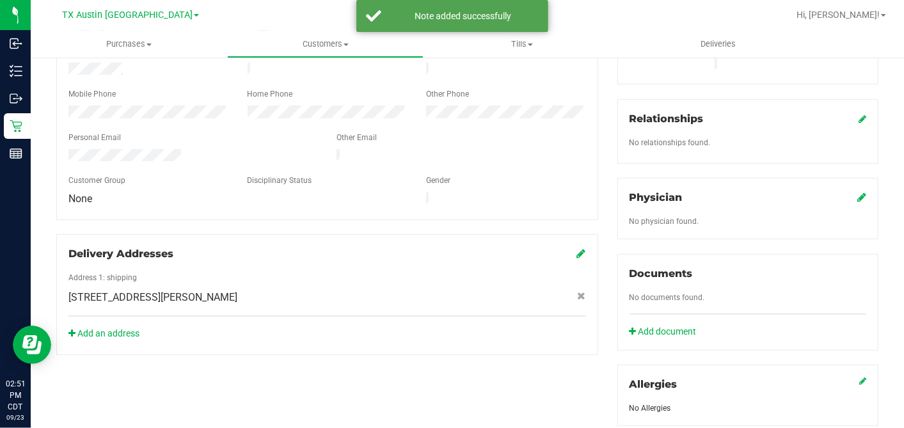
click at [857, 192] on icon at bounding box center [861, 197] width 9 height 10
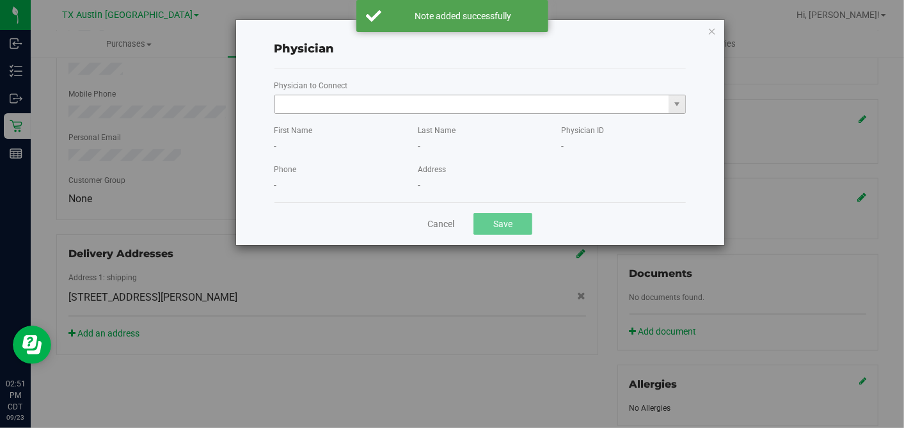
click at [385, 100] on input "text" at bounding box center [472, 104] width 394 height 18
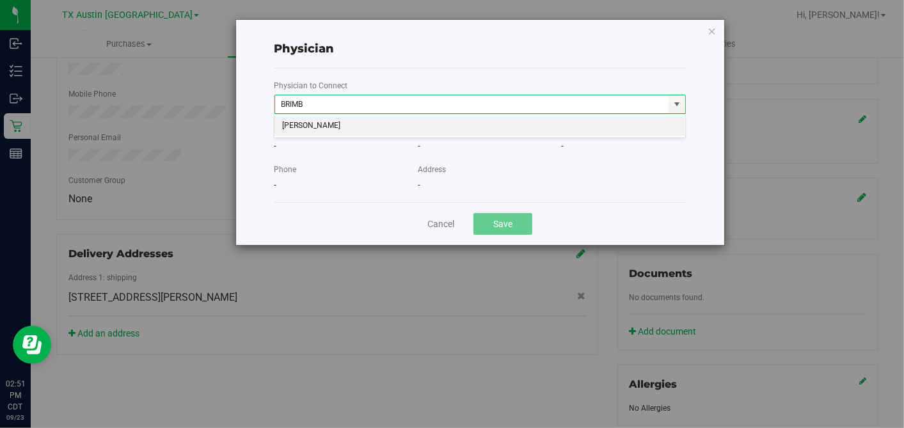
click at [379, 119] on li "Matthew Brimberry" at bounding box center [479, 125] width 411 height 19
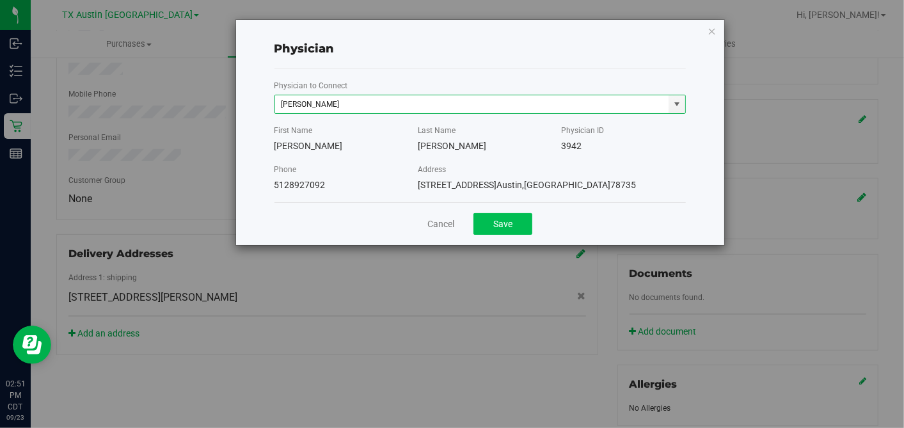
type input "Matthew Brimberry"
click at [491, 219] on button "Save" at bounding box center [502, 224] width 59 height 22
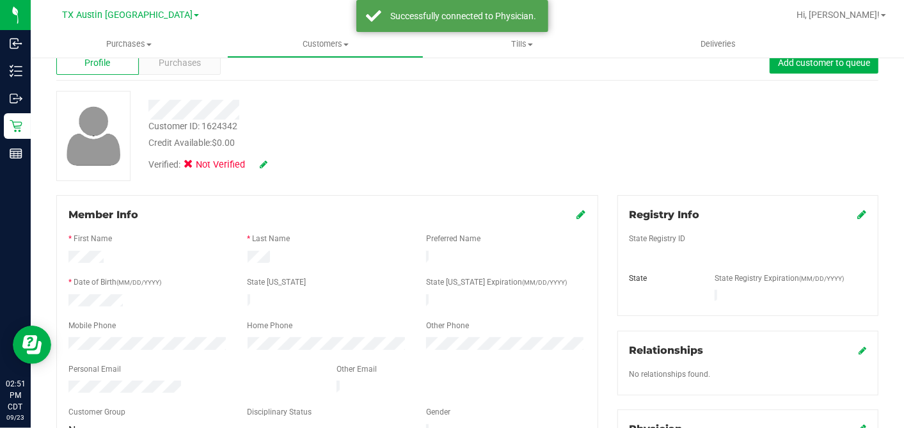
scroll to position [0, 0]
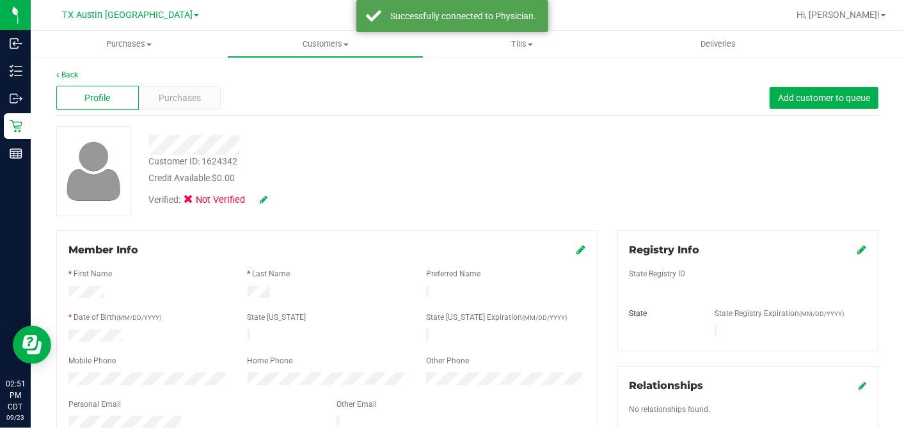
click at [857, 250] on icon at bounding box center [861, 249] width 9 height 10
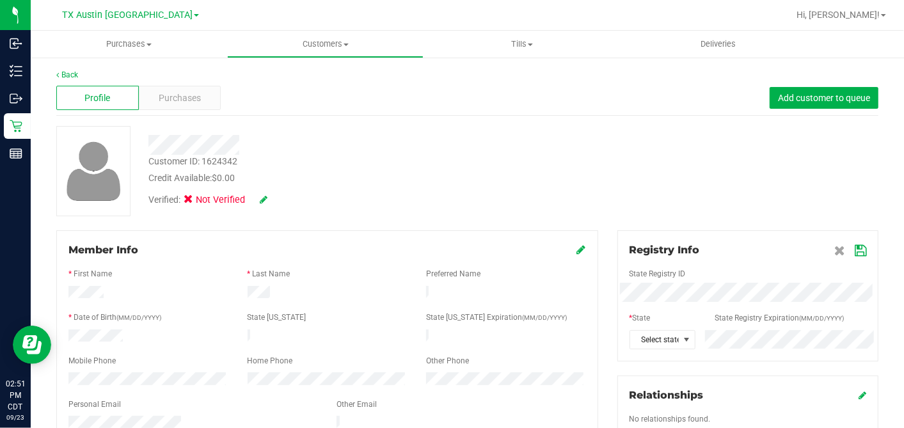
click at [684, 279] on div "State Registry ID" at bounding box center [748, 275] width 256 height 15
click at [854, 250] on icon at bounding box center [860, 251] width 12 height 10
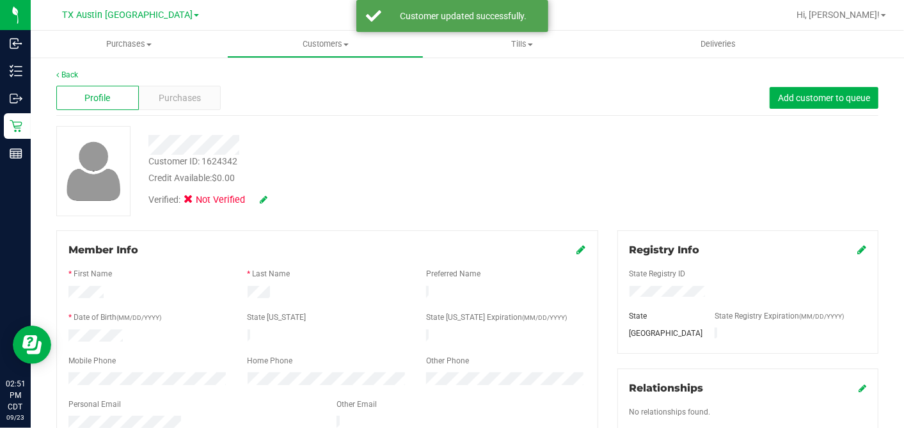
click at [608, 201] on div "Customer ID: 1624342 Credit Available: $0.00 Verified: Not Verified" at bounding box center [467, 171] width 841 height 90
click at [267, 201] on icon at bounding box center [264, 199] width 8 height 9
click at [195, 201] on icon at bounding box center [192, 201] width 8 height 0
click at [0, 0] on input "Medical" at bounding box center [0, 0] width 0 height 0
click at [284, 196] on icon at bounding box center [281, 200] width 10 height 9
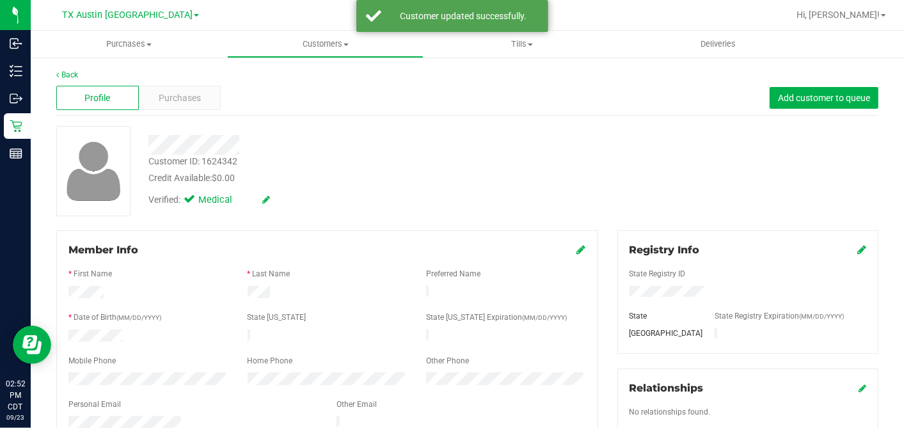
click at [578, 245] on div "Member Info * First Name * Last Name Preferred Name * Date of Birth (MM/DD/YYYY…" at bounding box center [327, 358] width 542 height 256
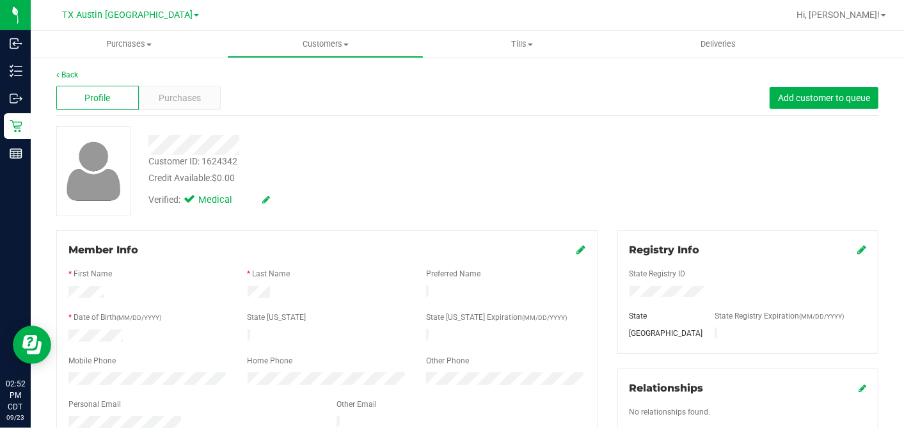
drag, startPoint x: 574, startPoint y: 247, endPoint x: 548, endPoint y: 263, distance: 30.7
click at [577, 248] on icon at bounding box center [581, 249] width 9 height 10
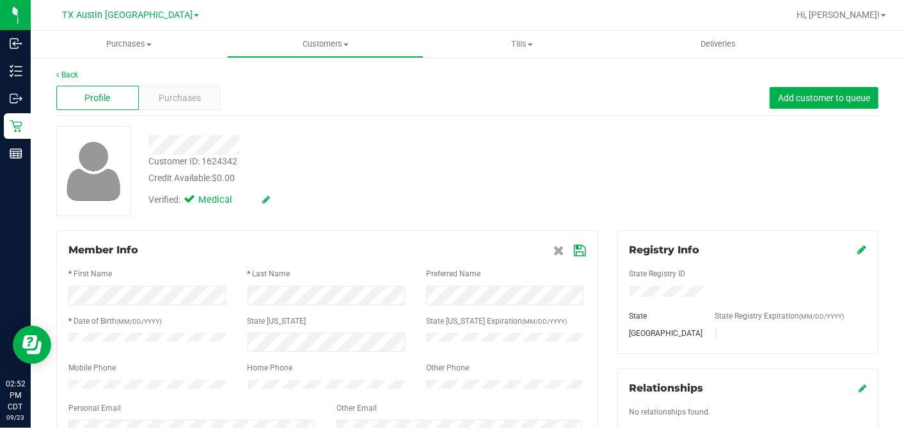
click at [574, 249] on icon at bounding box center [580, 251] width 12 height 10
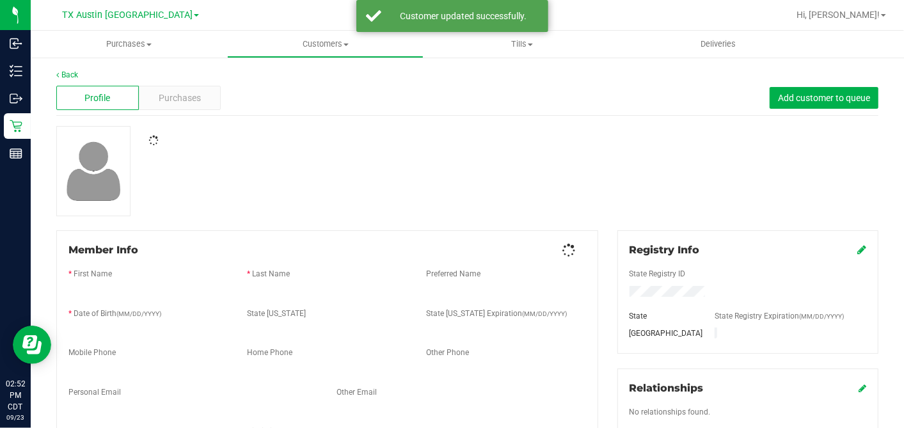
click at [581, 192] on div at bounding box center [467, 171] width 841 height 90
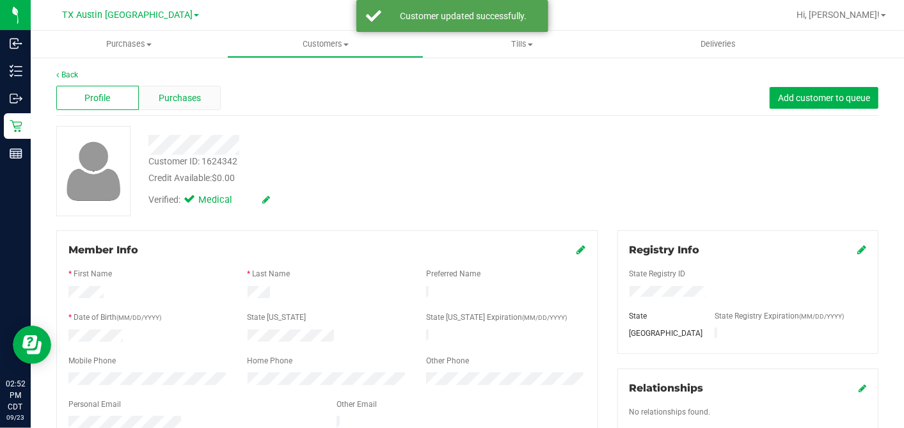
click at [210, 98] on div "Purchases" at bounding box center [180, 98] width 83 height 24
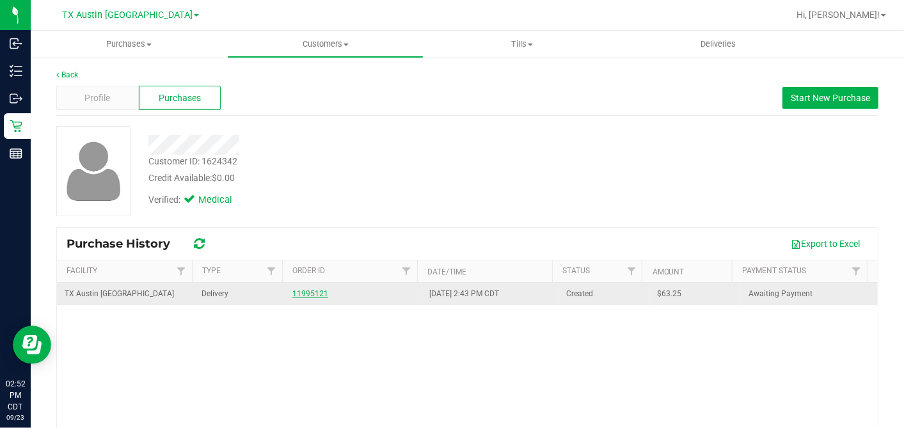
click at [302, 289] on link "11995121" at bounding box center [310, 293] width 36 height 9
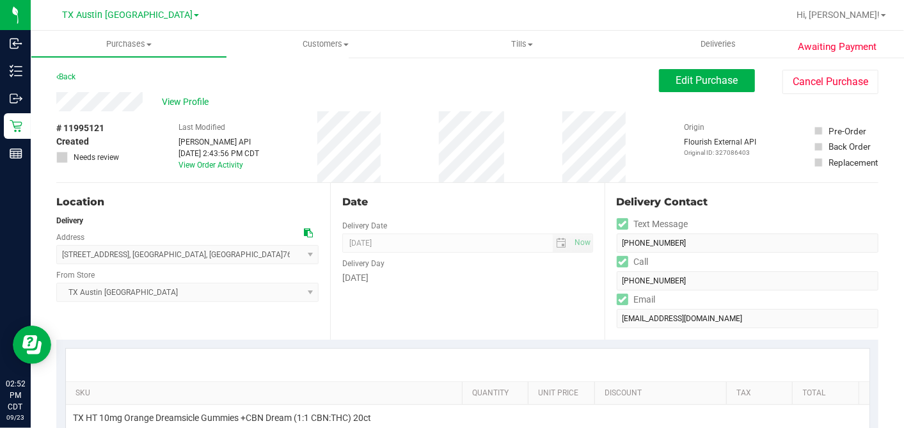
click at [305, 232] on icon at bounding box center [308, 232] width 9 height 9
click at [447, 202] on div "Date" at bounding box center [467, 201] width 250 height 15
click at [672, 94] on div "View Profile # 11995121 Created Needs review Last Modified Jane API Sep 23, 202…" at bounding box center [467, 137] width 822 height 91
click at [676, 82] on span "Edit Purchase" at bounding box center [707, 80] width 62 height 12
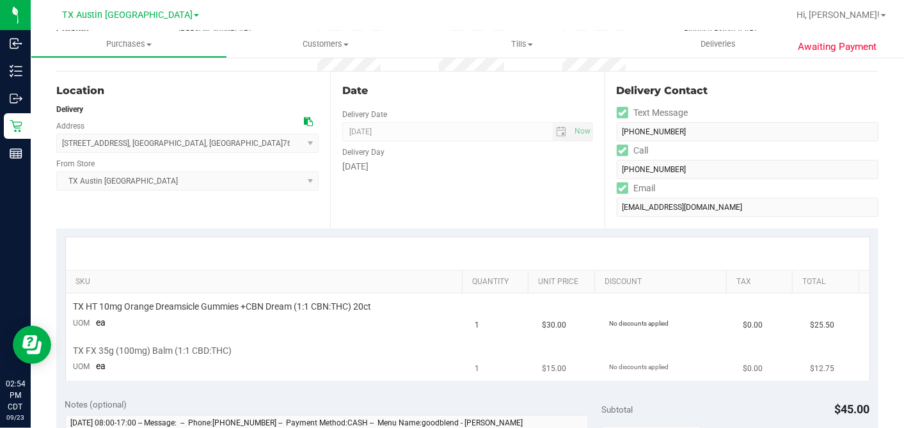
scroll to position [284, 0]
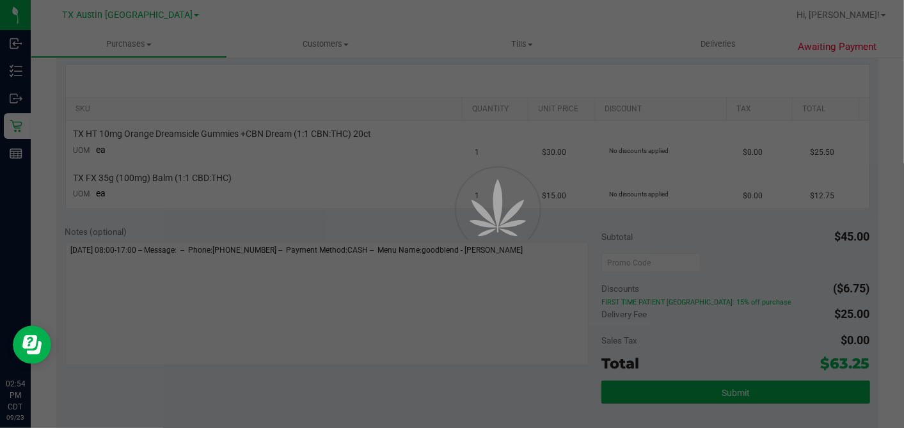
click at [405, 224] on div at bounding box center [452, 214] width 904 height 428
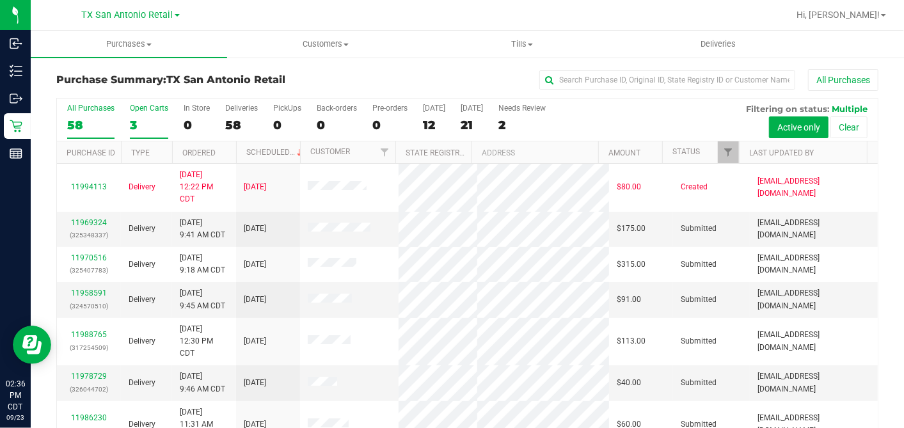
click at [152, 124] on div "3" at bounding box center [149, 125] width 38 height 15
click at [0, 0] on input "Open Carts 3" at bounding box center [0, 0] width 0 height 0
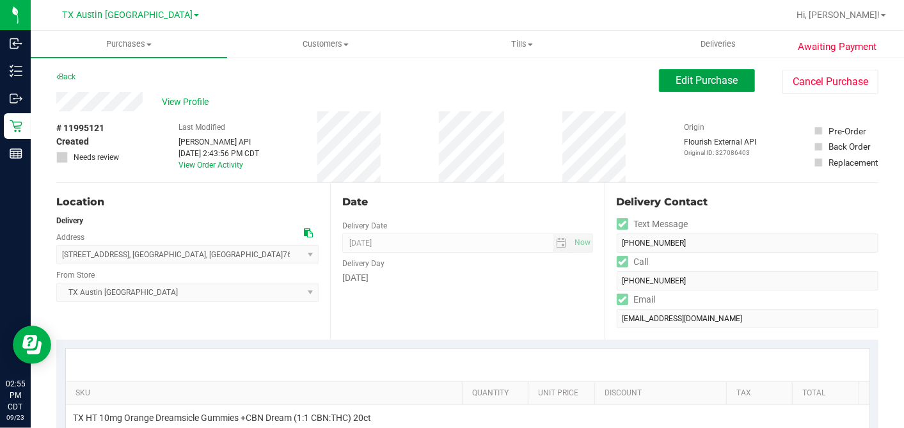
click at [676, 86] on span "Edit Purchase" at bounding box center [707, 80] width 62 height 12
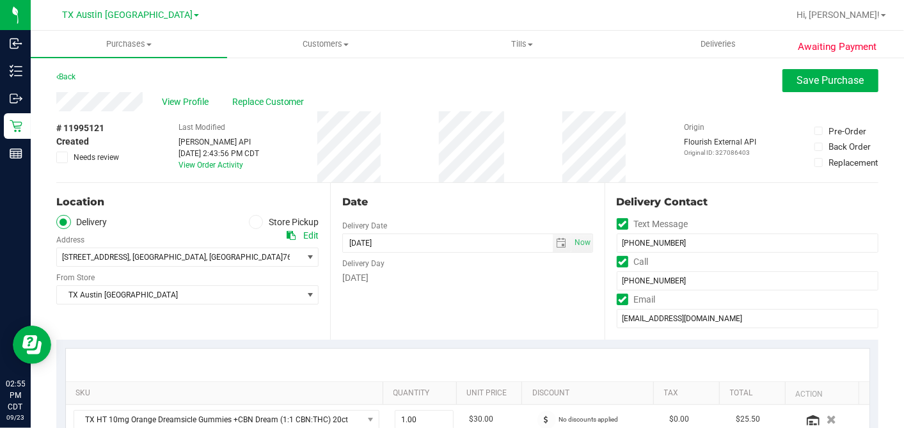
click at [68, 159] on label "Needs review" at bounding box center [88, 158] width 64 height 12
click at [0, 0] on input "Needs review" at bounding box center [0, 0] width 0 height 0
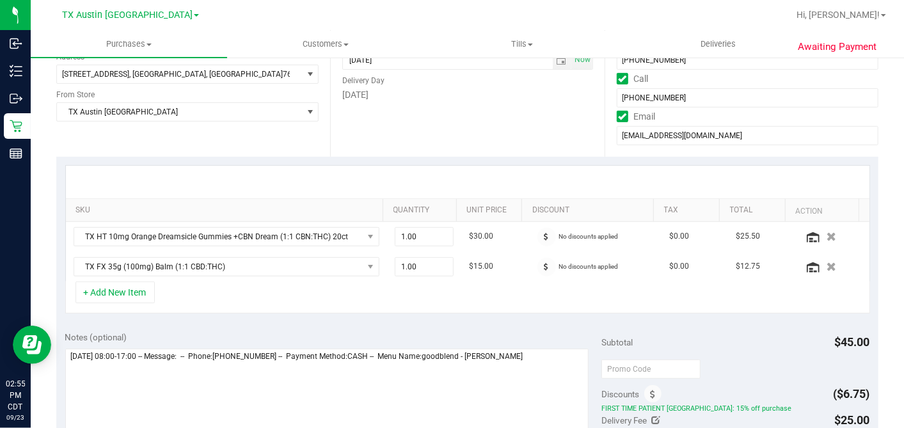
scroll to position [213, 0]
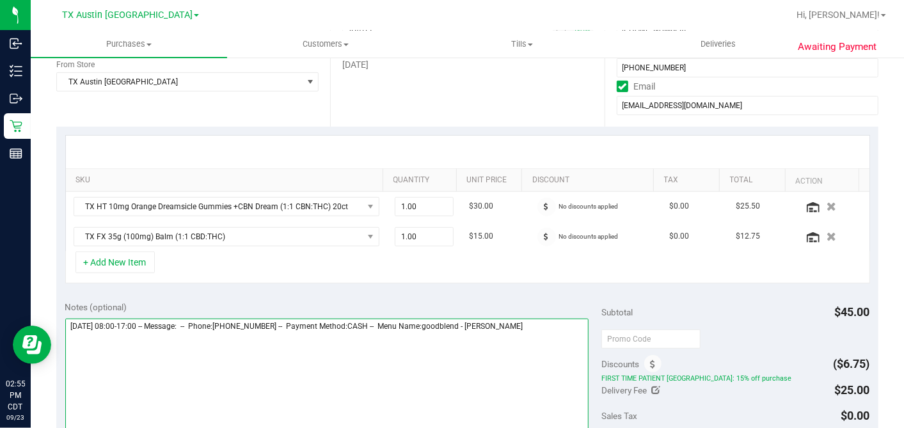
drag, startPoint x: 573, startPoint y: 325, endPoint x: 598, endPoint y: 304, distance: 32.7
click at [573, 325] on textarea at bounding box center [327, 380] width 524 height 123
click at [562, 319] on textarea at bounding box center [327, 380] width 524 height 123
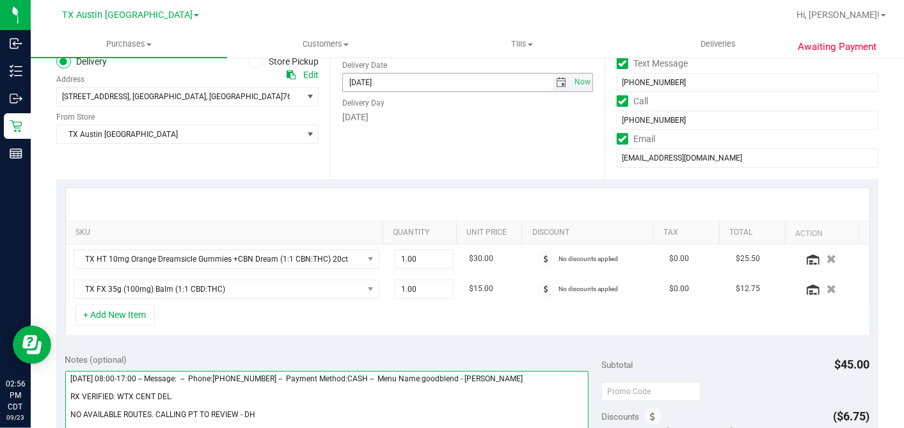
scroll to position [284, 0]
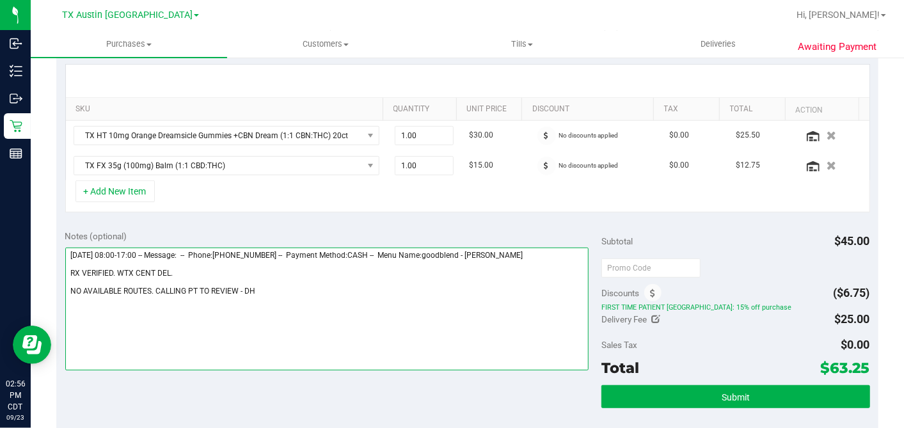
type textarea "[DATE] 08:00-17:00 -- Message: -- Phone:[PHONE_NUMBER] -- Payment Method:CASH -…"
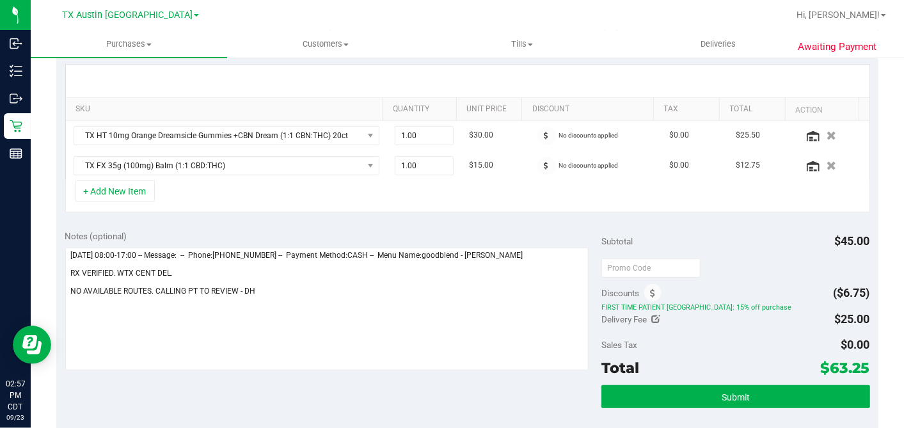
scroll to position [0, 0]
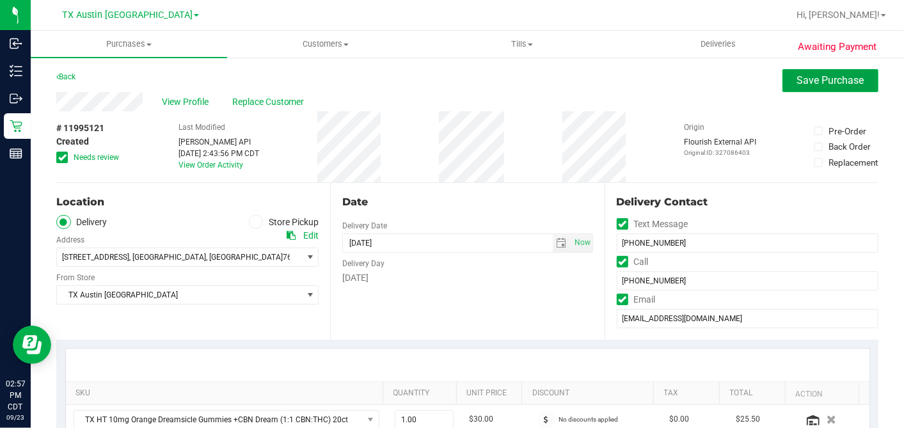
drag, startPoint x: 822, startPoint y: 78, endPoint x: 802, endPoint y: 85, distance: 21.0
click at [821, 78] on span "Save Purchase" at bounding box center [830, 80] width 67 height 12
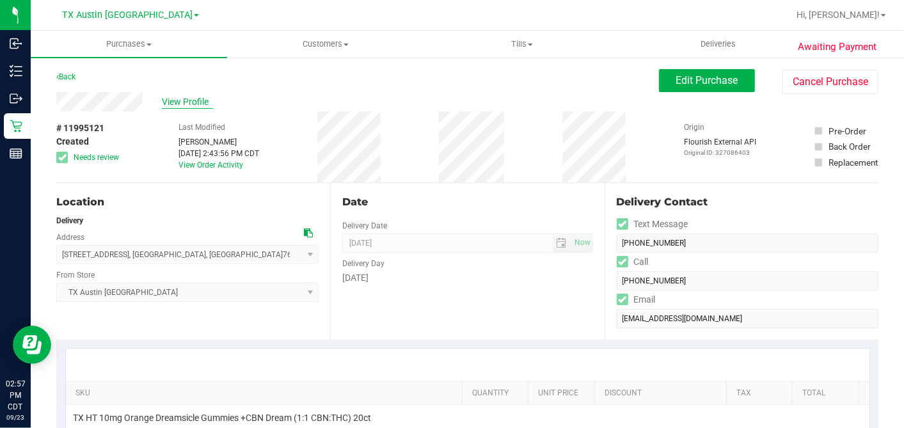
click at [175, 102] on span "View Profile" at bounding box center [187, 101] width 51 height 13
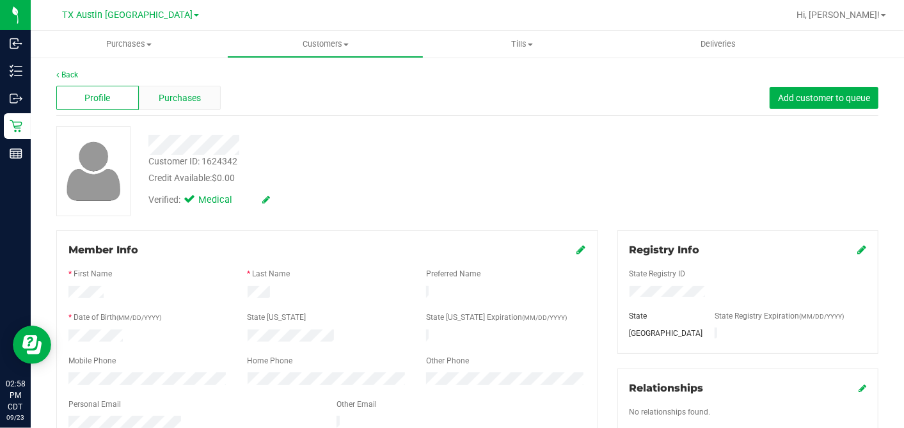
click at [203, 107] on div "Purchases" at bounding box center [180, 98] width 83 height 24
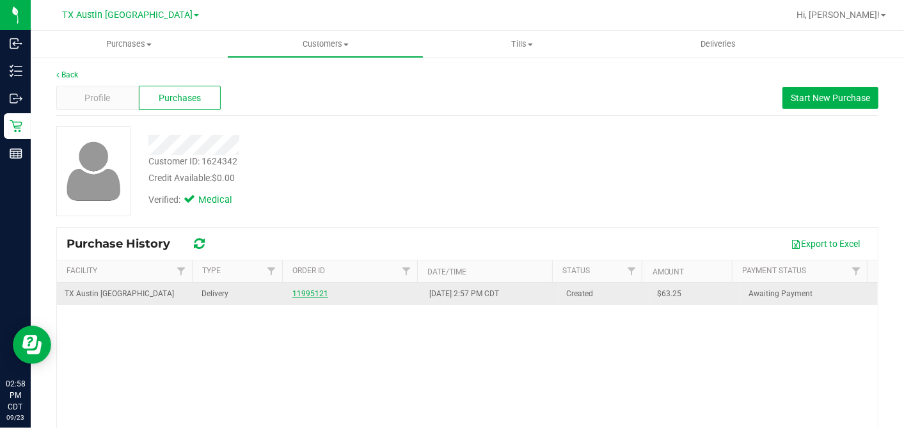
click at [308, 295] on link "11995121" at bounding box center [310, 293] width 36 height 9
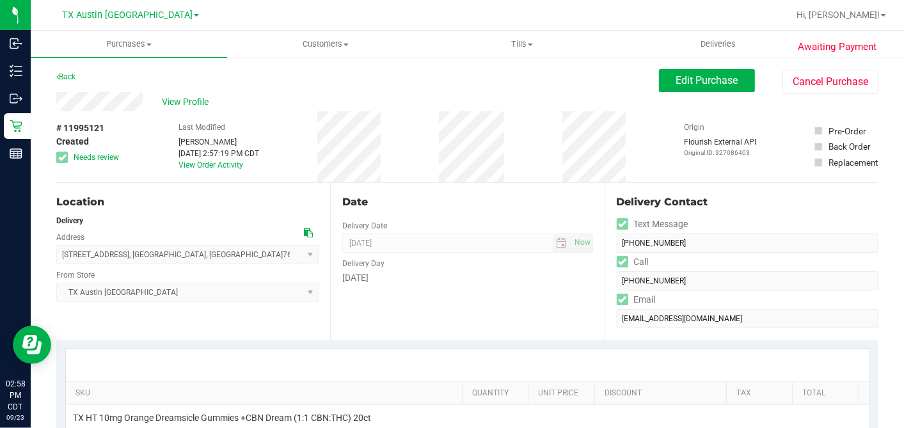
drag, startPoint x: 585, startPoint y: 185, endPoint x: 579, endPoint y: 197, distance: 12.9
click at [581, 195] on div "Date Delivery Date [DATE] Now [DATE] 07:00 AM Now Delivery Day [DATE]" at bounding box center [467, 261] width 274 height 157
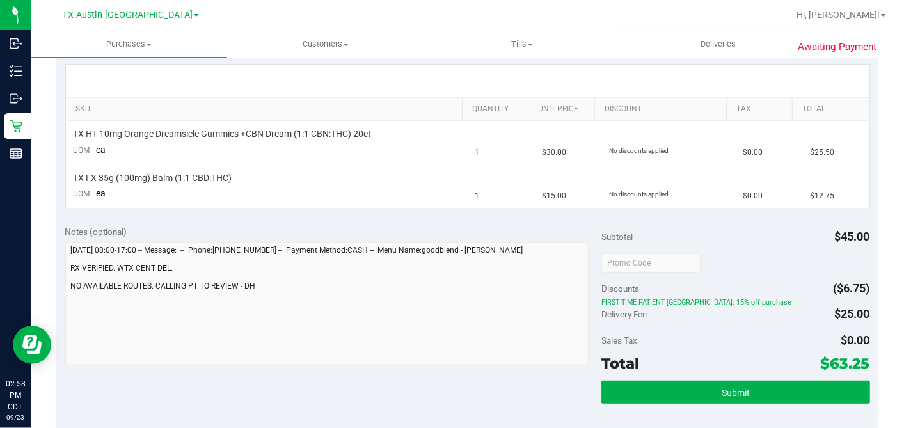
scroll to position [213, 0]
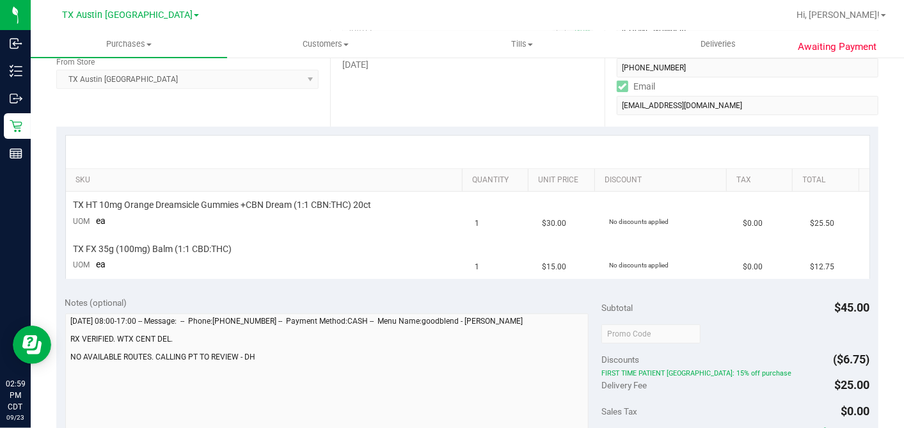
click at [457, 285] on div "SKU Quantity Unit Price Discount Tax Total TX HT 10mg Orange Dreamsicle Gummies…" at bounding box center [467, 207] width 822 height 161
click at [428, 283] on div "SKU Quantity Unit Price Discount Tax Total TX HT 10mg Orange Dreamsicle Gummies…" at bounding box center [467, 207] width 822 height 161
click at [468, 293] on div "Notes (optional) Subtotal $45.00 Discounts ($6.75) FIRST TIME PATIENT TX: 15% o…" at bounding box center [467, 402] width 822 height 230
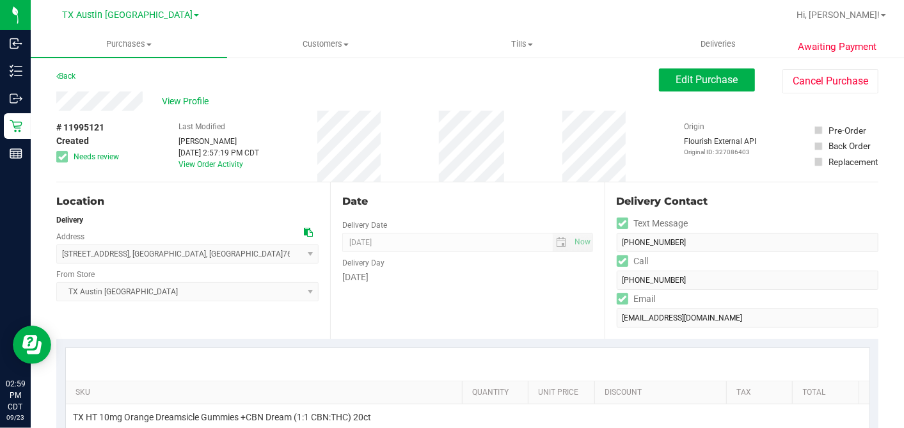
scroll to position [0, 0]
click at [467, 297] on div "Date Delivery Date [DATE] Now [DATE] 07:00 AM Now Delivery Day [DATE]" at bounding box center [467, 261] width 274 height 157
click at [491, 262] on div "Delivery Day" at bounding box center [467, 262] width 250 height 19
click at [493, 262] on div "Delivery Day" at bounding box center [467, 262] width 250 height 19
click at [506, 196] on div "Date" at bounding box center [467, 201] width 250 height 15
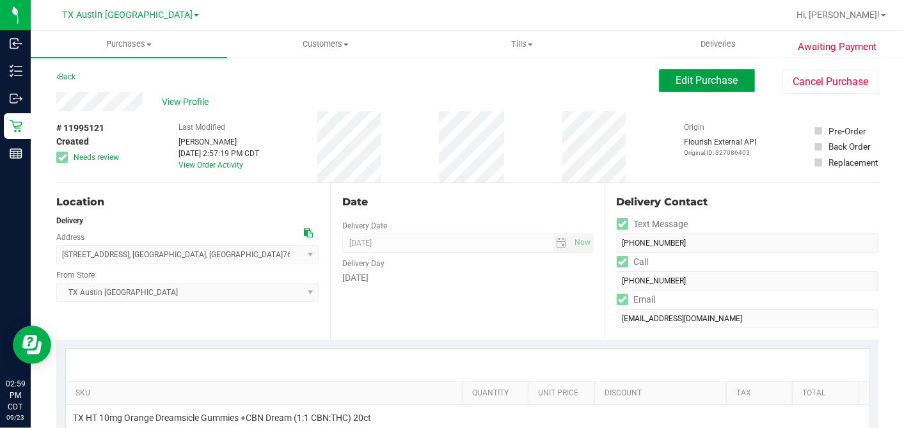
drag, startPoint x: 684, startPoint y: 80, endPoint x: 677, endPoint y: 82, distance: 7.3
click at [684, 79] on span "Edit Purchase" at bounding box center [707, 80] width 62 height 12
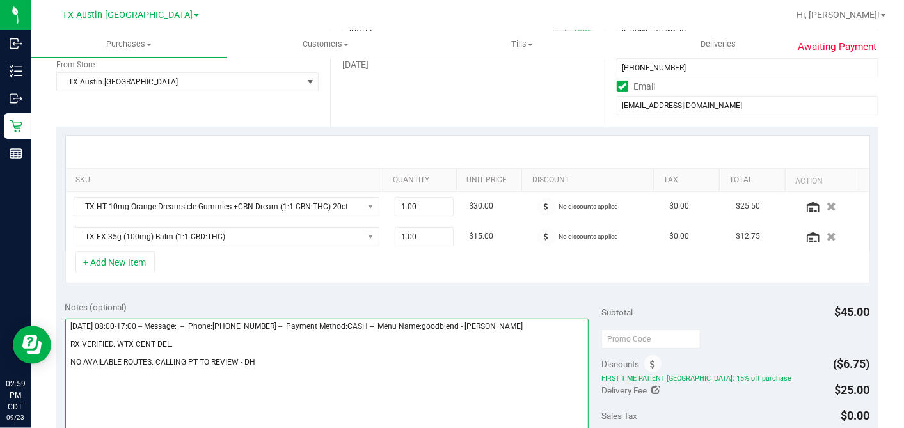
drag, startPoint x: 240, startPoint y: 358, endPoint x: 257, endPoint y: 348, distance: 19.5
click at [240, 358] on textarea at bounding box center [327, 380] width 524 height 123
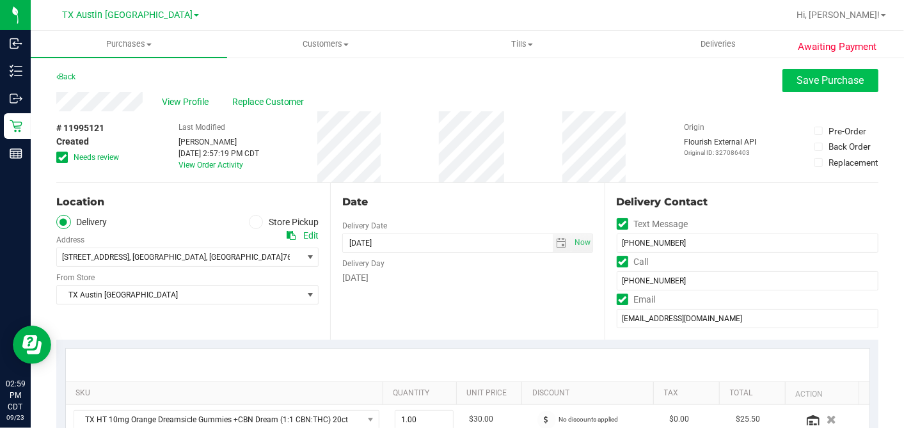
type textarea "[DATE] 08:00-17:00 -- Message: -- Phone:[PHONE_NUMBER] -- Payment Method:CASH -…"
click at [782, 82] on button "Save Purchase" at bounding box center [830, 80] width 96 height 23
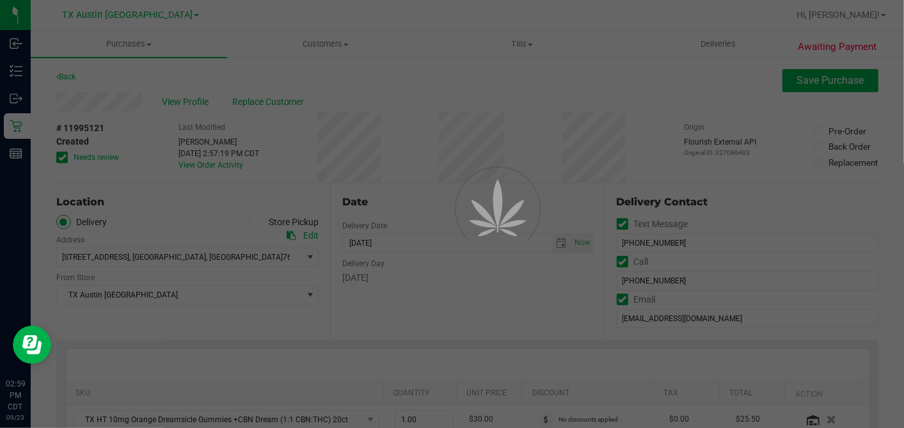
click at [418, 113] on div at bounding box center [452, 214] width 904 height 428
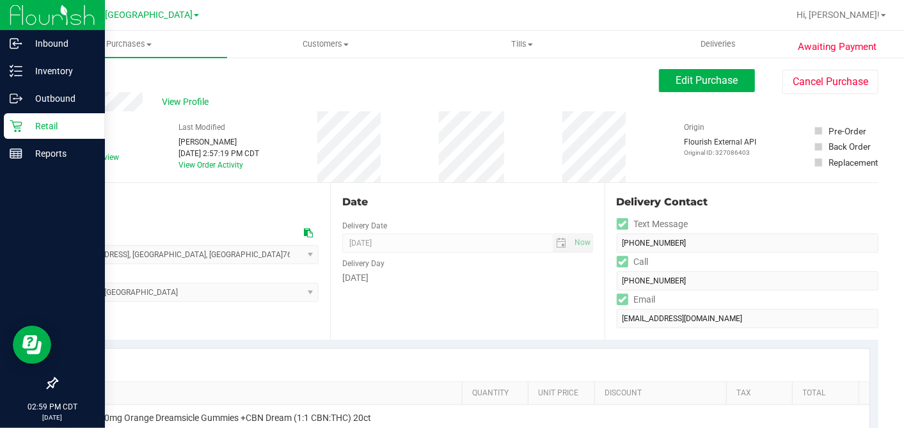
click at [22, 131] on icon at bounding box center [16, 126] width 13 height 13
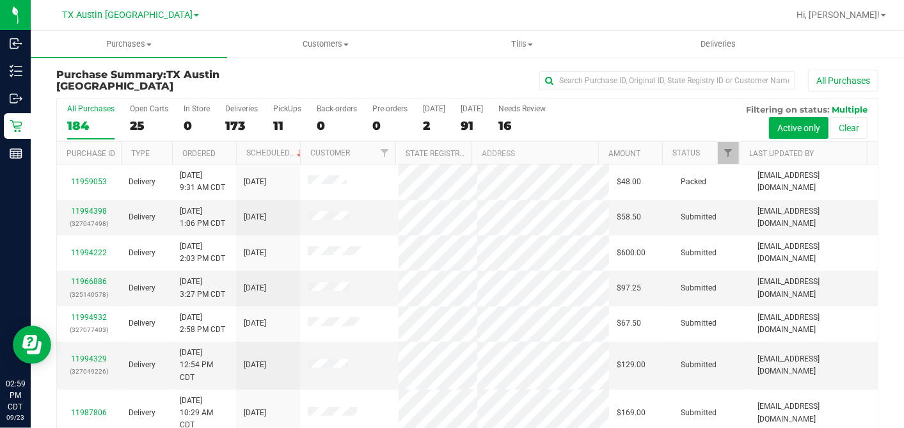
click at [466, 124] on div "91" at bounding box center [472, 125] width 22 height 15
click at [0, 0] on input "[DATE] 91" at bounding box center [0, 0] width 0 height 0
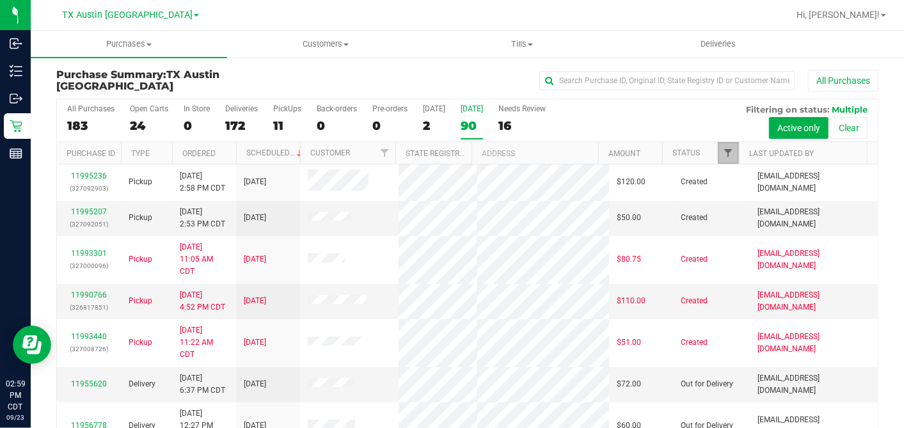
click at [723, 149] on span "Filter" at bounding box center [728, 153] width 10 height 10
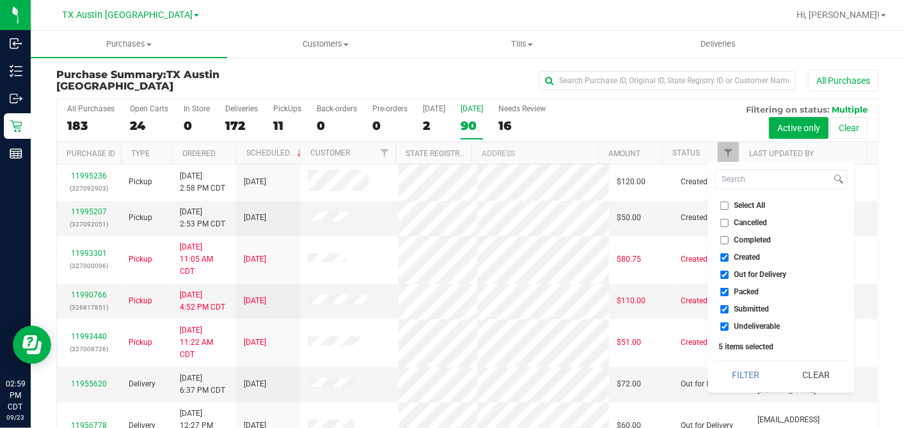
click at [725, 203] on input "Select All" at bounding box center [724, 205] width 8 height 8
checkbox input "true"
click at [725, 203] on input "Select All" at bounding box center [724, 205] width 8 height 8
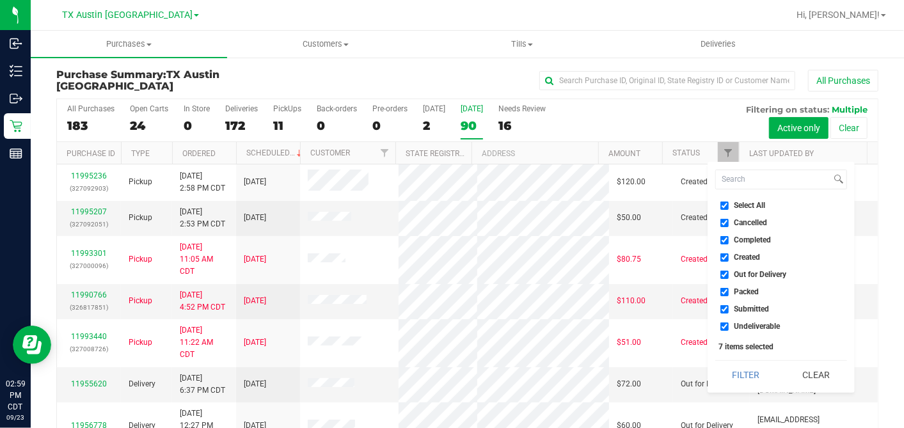
checkbox input "false"
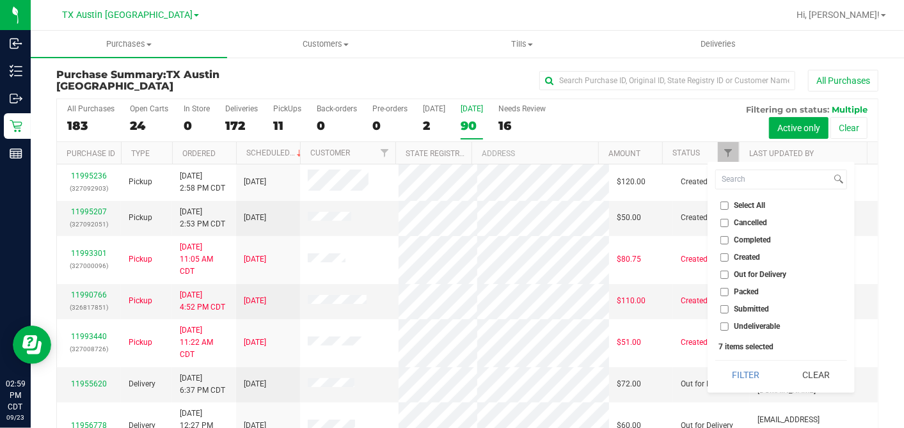
checkbox input "false"
click at [724, 260] on input "Created" at bounding box center [724, 257] width 8 height 8
checkbox input "true"
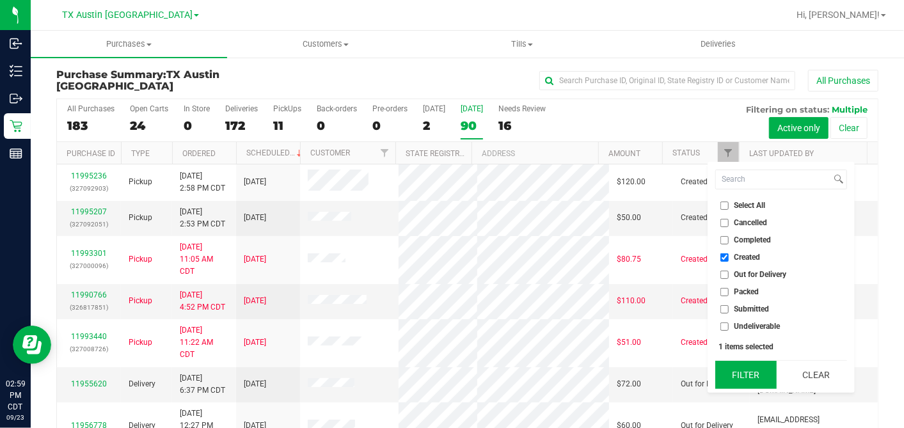
click at [730, 368] on button "Filter" at bounding box center [745, 375] width 61 height 28
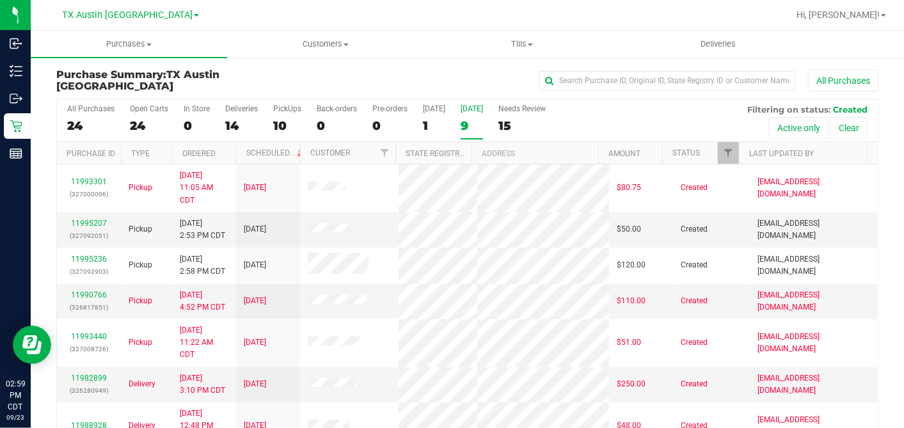
click at [224, 150] on th "Ordered" at bounding box center [204, 153] width 64 height 22
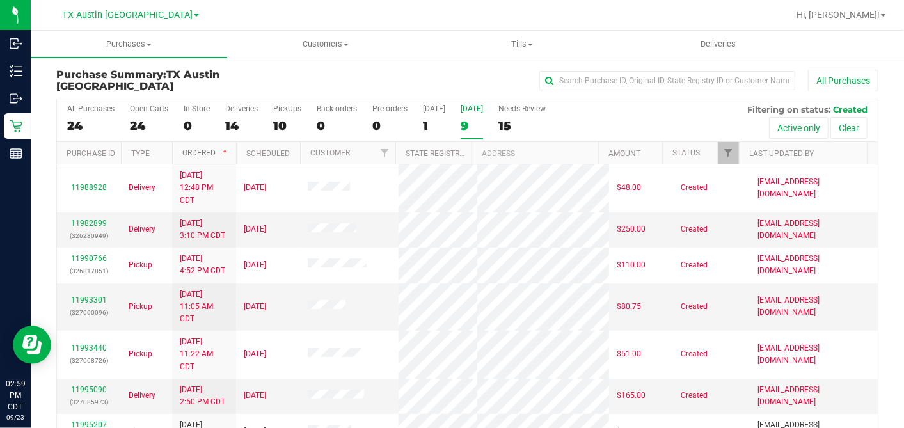
click at [225, 151] on span at bounding box center [225, 153] width 10 height 10
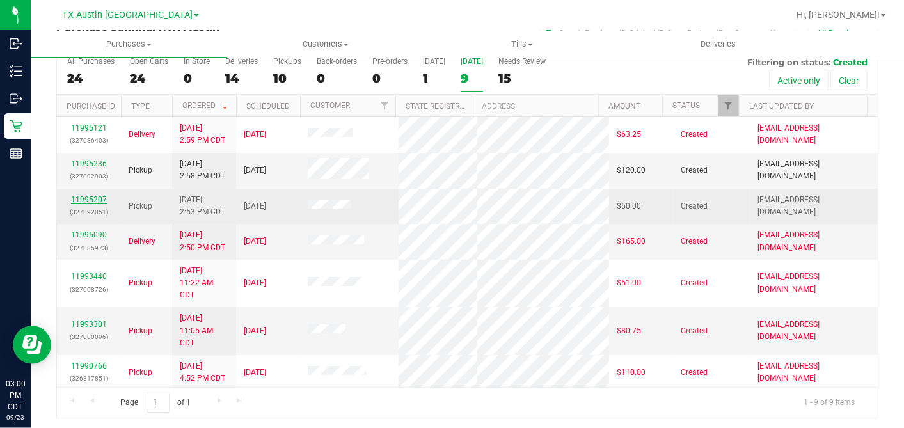
click at [90, 195] on link "11995207" at bounding box center [89, 199] width 36 height 9
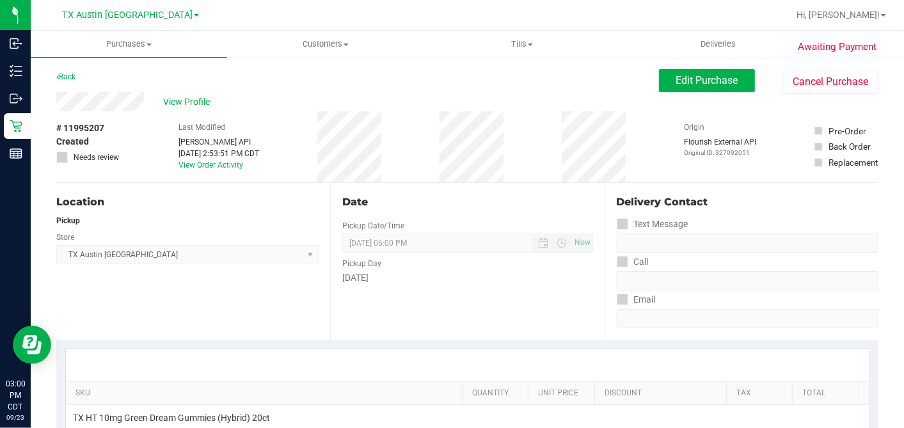
click at [147, 137] on div "# 11995207 Created Needs review Last Modified [PERSON_NAME] API [DATE] 2:53:51 …" at bounding box center [467, 146] width 822 height 71
click at [138, 116] on div "# 11995207 Created Needs review Last Modified [PERSON_NAME] API [DATE] 2:53:51 …" at bounding box center [467, 146] width 822 height 71
click at [299, 154] on div "# 11995207 Created Needs review Last Modified [PERSON_NAME] API [DATE] 2:53:51 …" at bounding box center [467, 146] width 822 height 71
click at [659, 81] on button "Edit Purchase" at bounding box center [707, 80] width 96 height 23
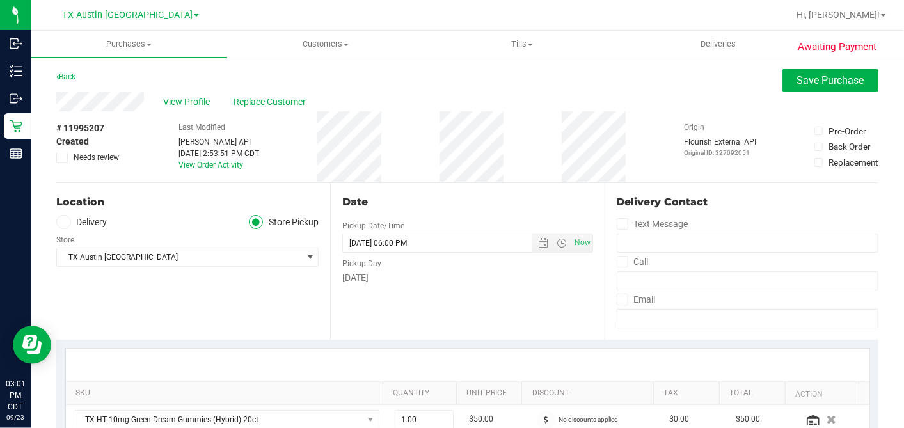
click at [66, 230] on div "Store" at bounding box center [187, 238] width 262 height 19
drag, startPoint x: 56, startPoint y: 221, endPoint x: 67, endPoint y: 228, distance: 12.4
click at [56, 221] on span at bounding box center [63, 222] width 15 height 15
click at [0, 0] on input "Delivery" at bounding box center [0, 0] width 0 height 0
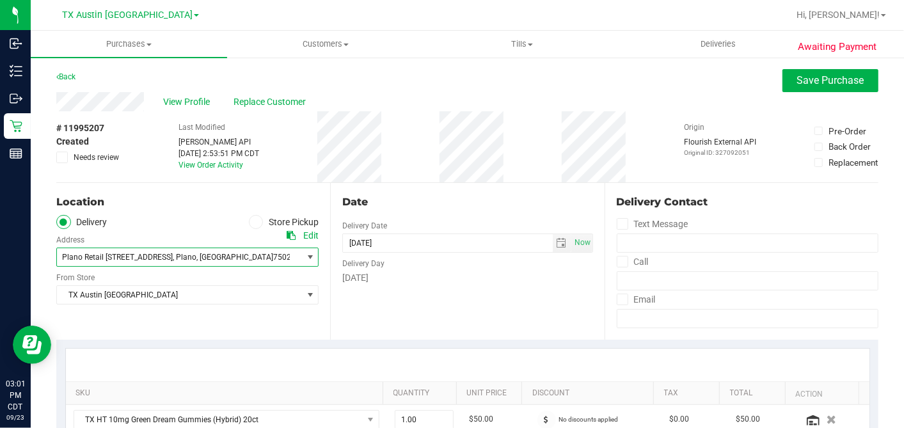
click at [128, 256] on span "Plano Retail 4720 SH 121 N, Suite#180" at bounding box center [117, 257] width 111 height 9
drag, startPoint x: 136, startPoint y: 229, endPoint x: 127, endPoint y: 269, distance: 40.8
click at [136, 230] on div "Plano Retail 4720 SH 121 N, Suite#180 , Plano , TX 75024 Select address Plano R…" at bounding box center [187, 248] width 262 height 38
click at [121, 293] on span "TX Austin [GEOGRAPHIC_DATA]" at bounding box center [179, 295] width 245 height 18
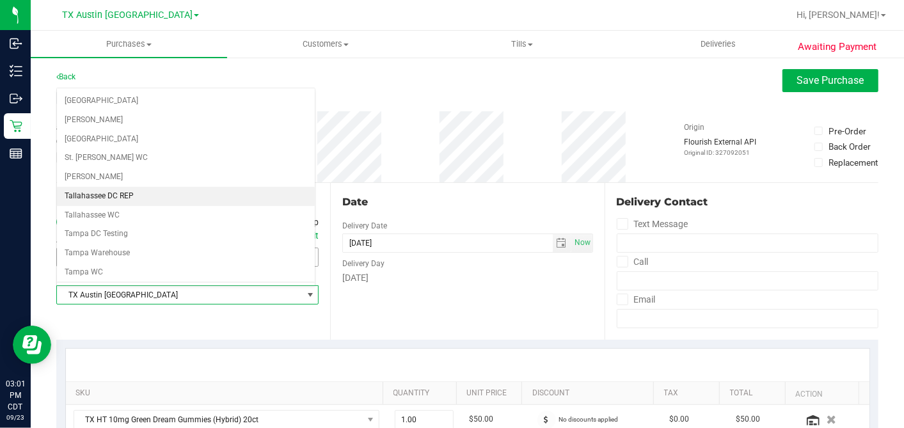
scroll to position [909, 0]
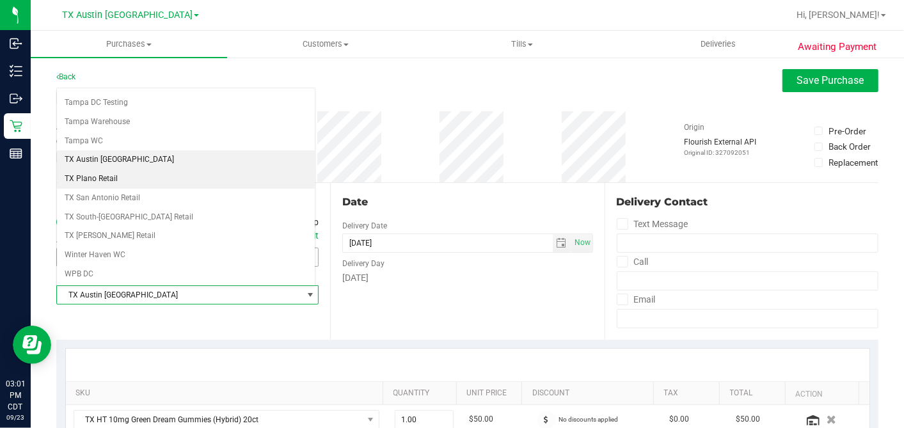
click at [113, 169] on li "TX Plano Retail" at bounding box center [186, 178] width 258 height 19
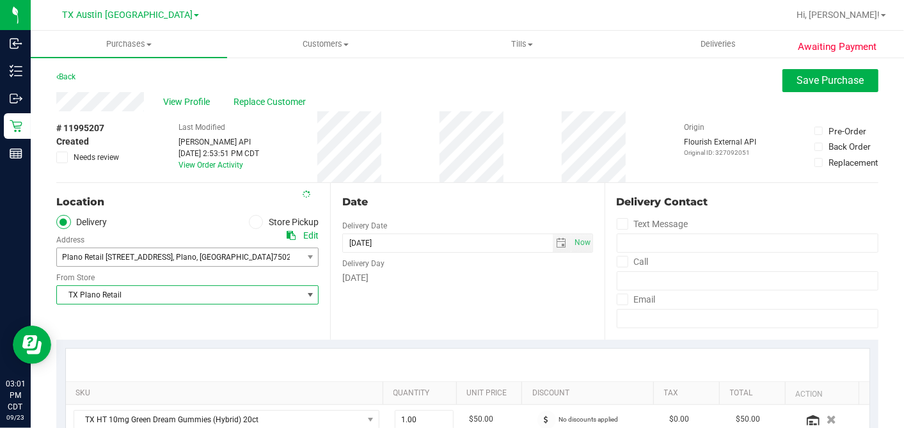
click at [432, 204] on div "Date" at bounding box center [467, 201] width 250 height 15
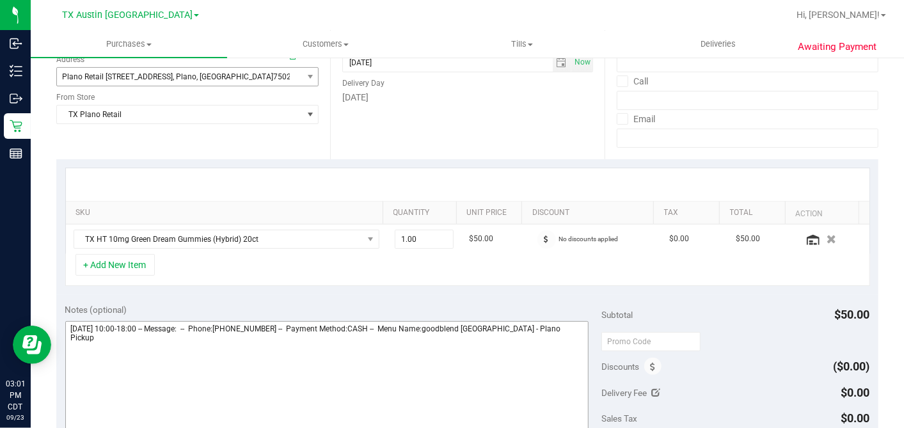
scroll to position [284, 0]
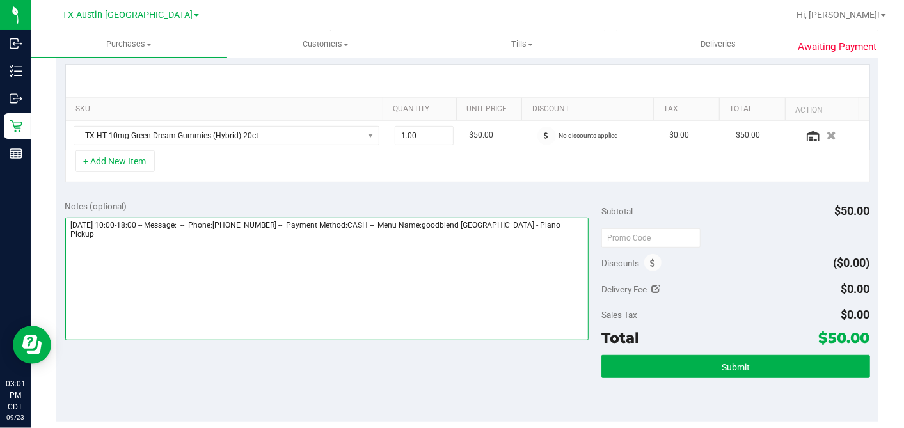
click at [571, 222] on textarea at bounding box center [327, 278] width 524 height 123
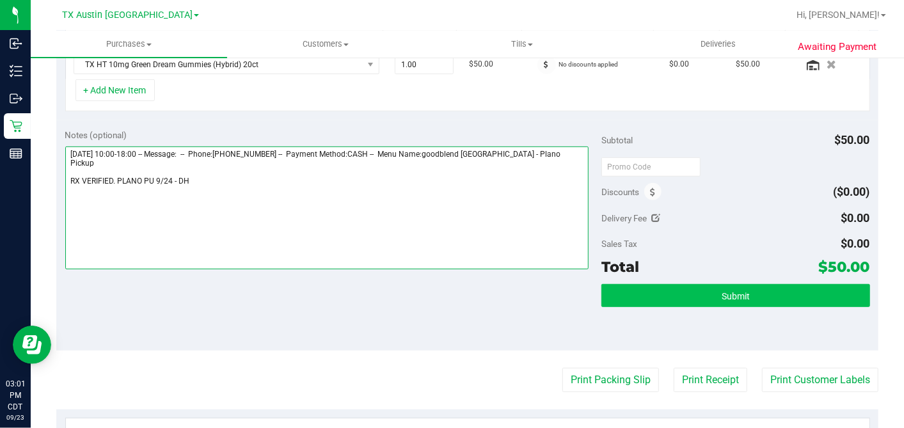
type textarea "Wednesday 09/24/2025 10:00-18:00 -- Message: -- Phone:2145794803 -- Payment Met…"
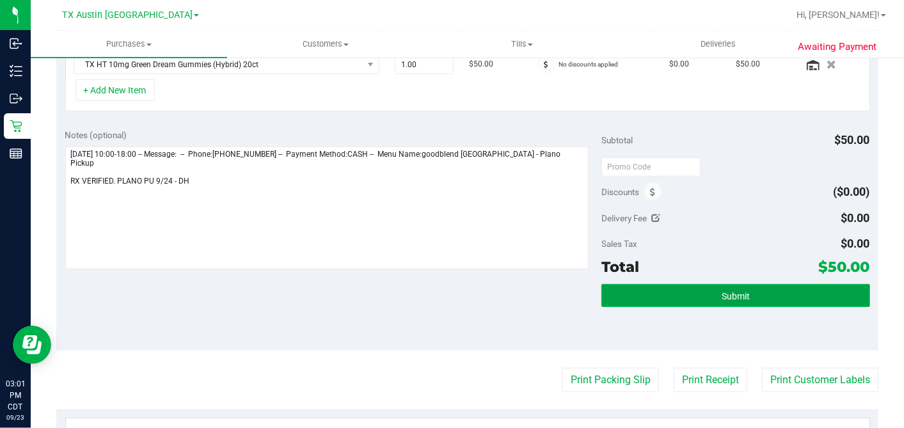
click at [709, 285] on button "Submit" at bounding box center [735, 295] width 268 height 23
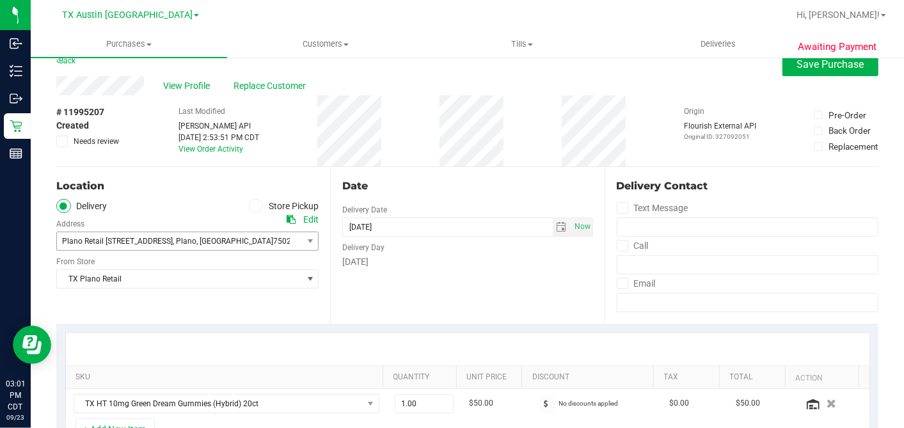
scroll to position [2, 0]
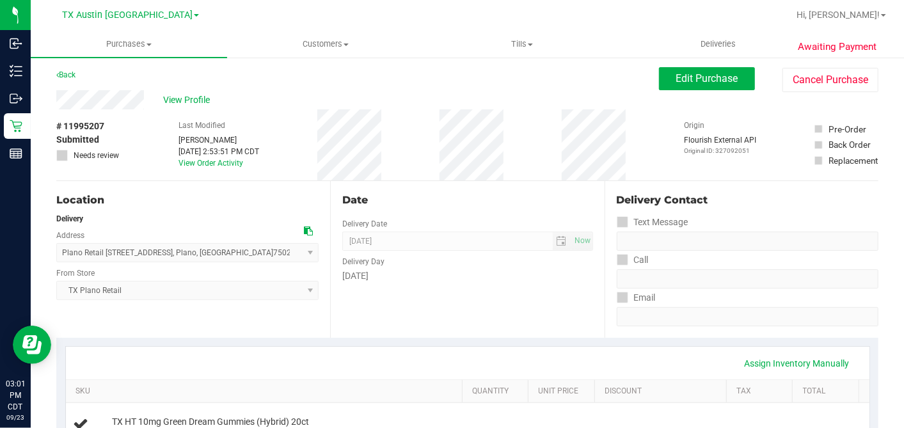
click at [190, 106] on div "View Profile" at bounding box center [357, 99] width 602 height 19
click at [188, 96] on span "View Profile" at bounding box center [188, 99] width 51 height 13
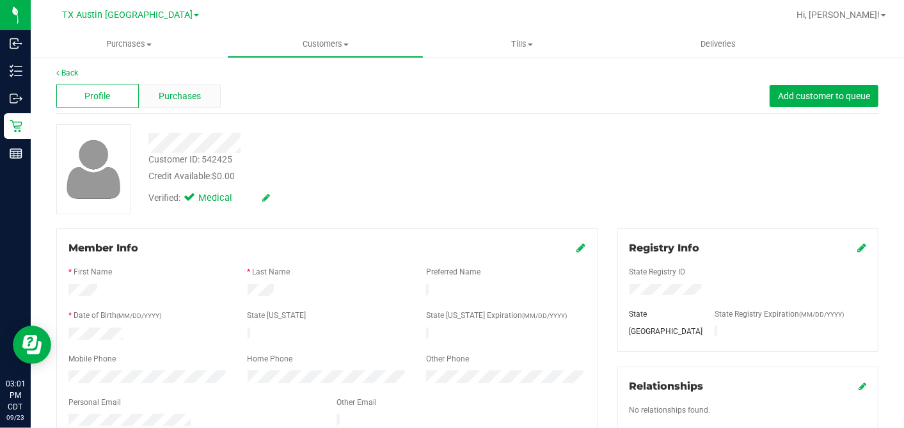
click at [181, 98] on span "Purchases" at bounding box center [180, 96] width 42 height 13
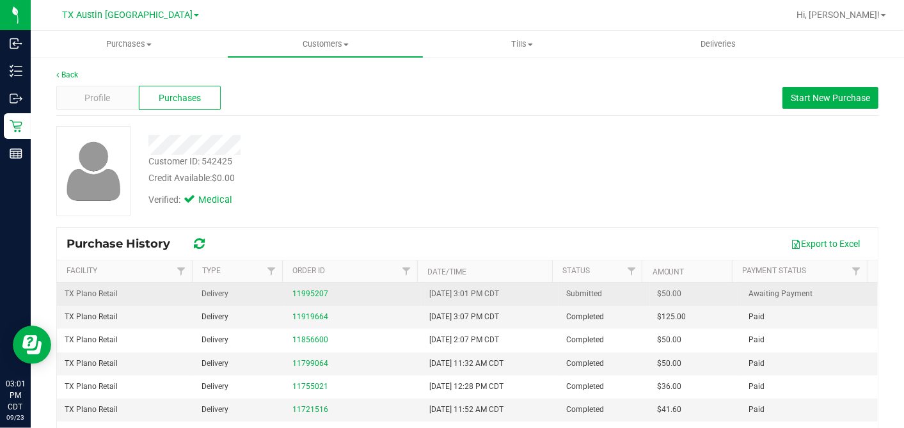
click at [657, 294] on span "$50.00" at bounding box center [669, 294] width 24 height 12
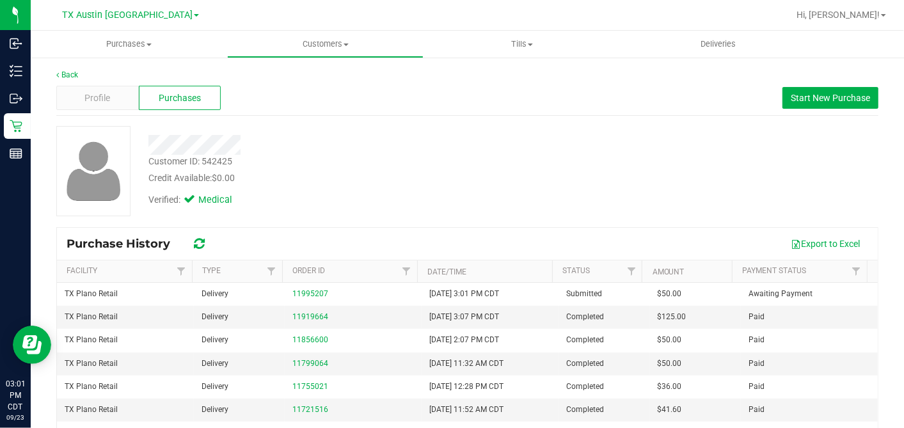
copy span "50.00"
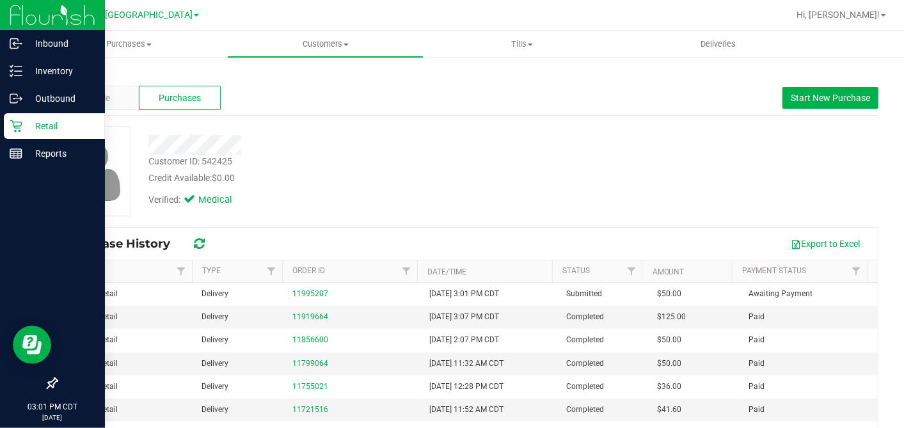
click at [20, 129] on icon at bounding box center [16, 126] width 13 height 13
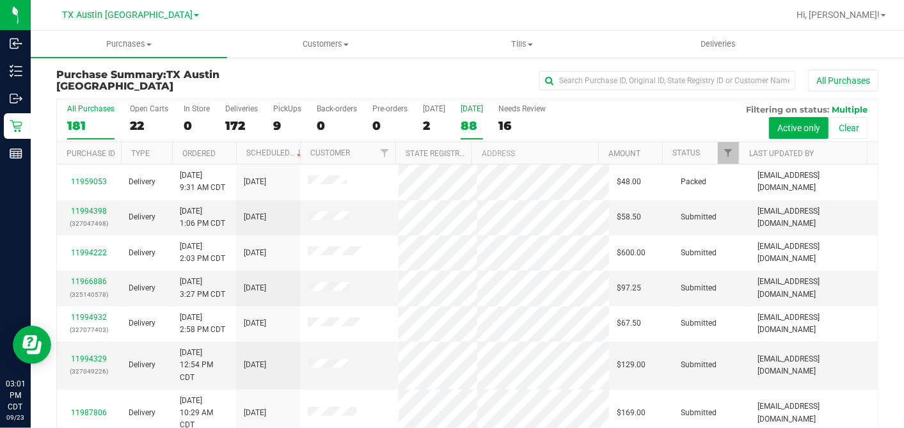
click at [466, 126] on div "88" at bounding box center [472, 125] width 22 height 15
click at [0, 0] on input "Tomorrow 88" at bounding box center [0, 0] width 0 height 0
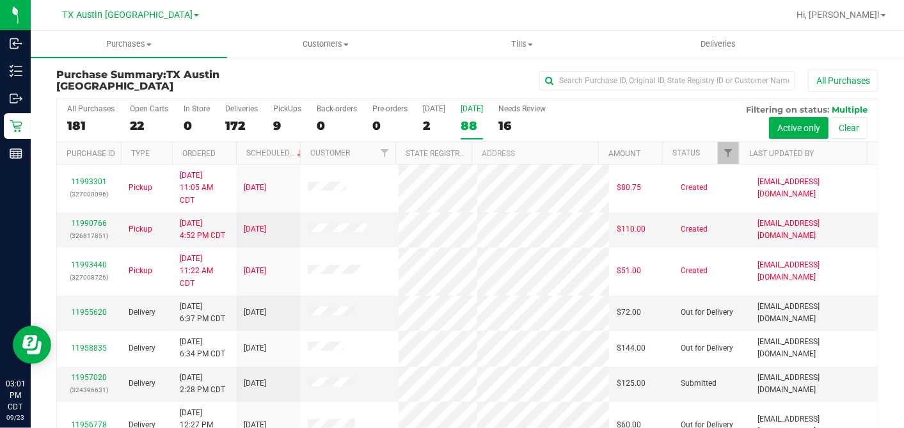
click at [225, 156] on th "Ordered" at bounding box center [204, 153] width 64 height 22
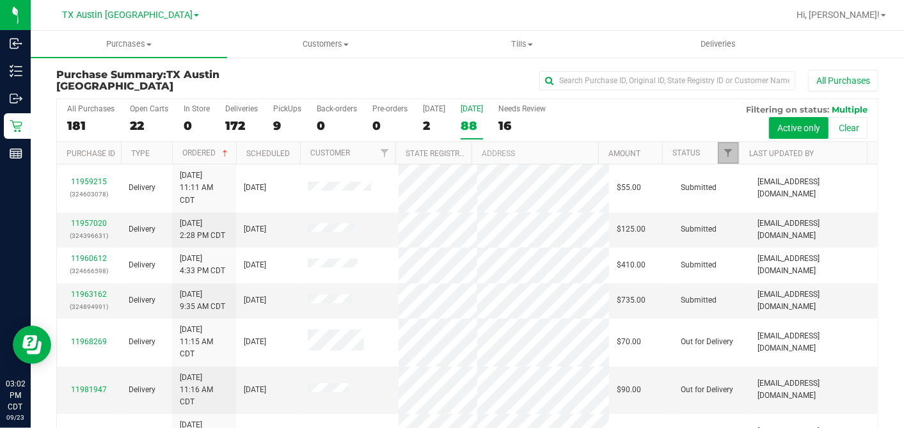
click at [723, 154] on span "Filter" at bounding box center [728, 153] width 10 height 10
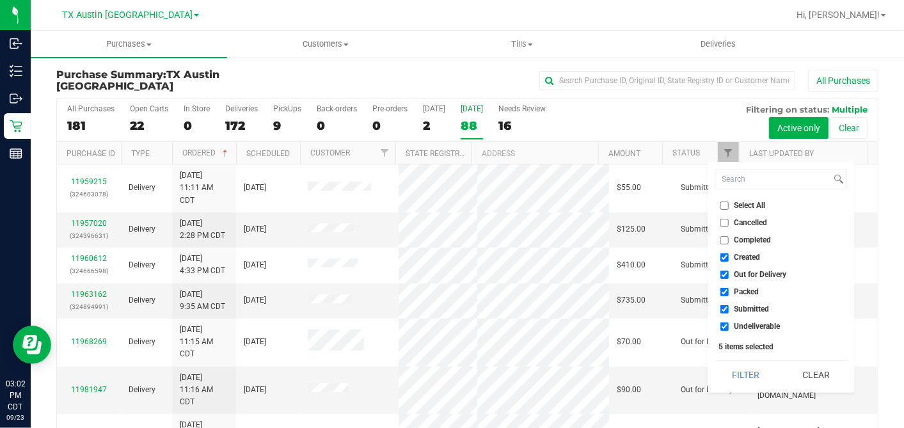
click at [727, 206] on input "Select All" at bounding box center [724, 205] width 8 height 8
checkbox input "true"
drag, startPoint x: 727, startPoint y: 206, endPoint x: 727, endPoint y: 226, distance: 19.8
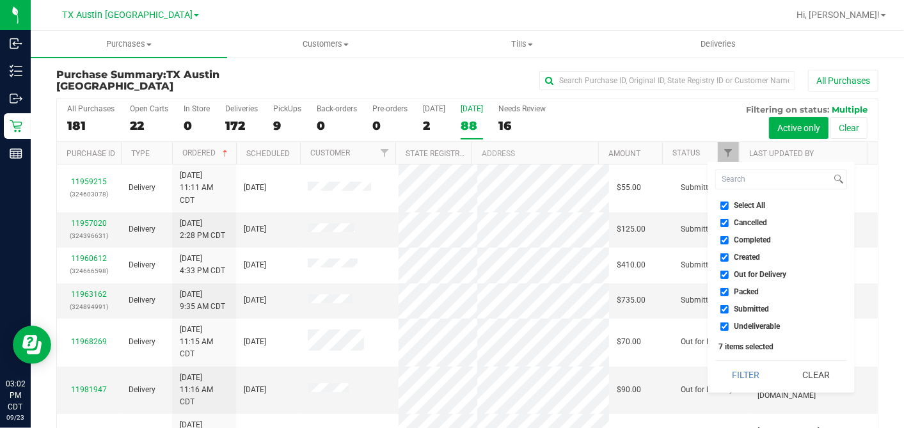
click at [727, 206] on input "Select All" at bounding box center [724, 205] width 8 height 8
checkbox input "false"
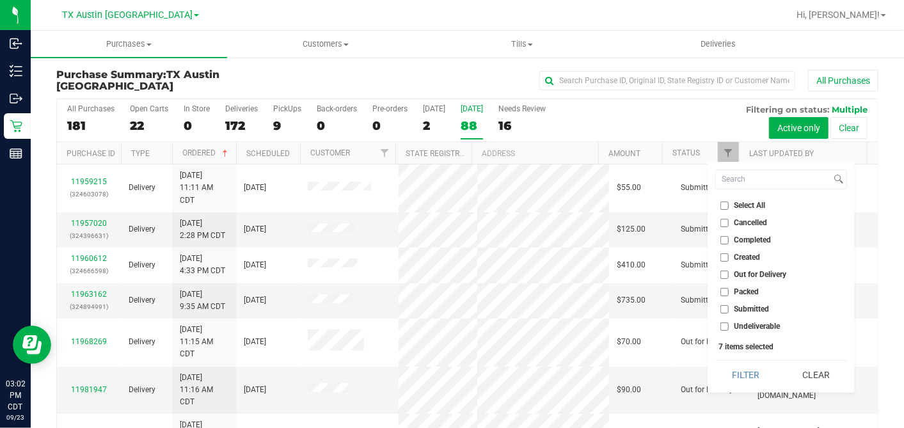
checkbox input "false"
drag, startPoint x: 723, startPoint y: 253, endPoint x: 738, endPoint y: 291, distance: 41.1
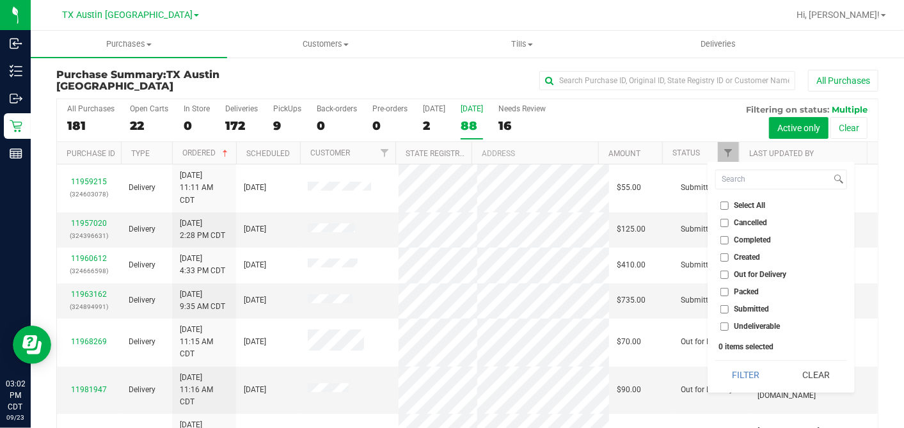
click at [723, 253] on input "Created" at bounding box center [724, 257] width 8 height 8
checkbox input "true"
click at [753, 359] on div "Select All Cancelled Completed Created Out for Delivery Packed Submitted Undeli…" at bounding box center [780, 277] width 147 height 231
click at [748, 365] on button "Filter" at bounding box center [745, 375] width 61 height 28
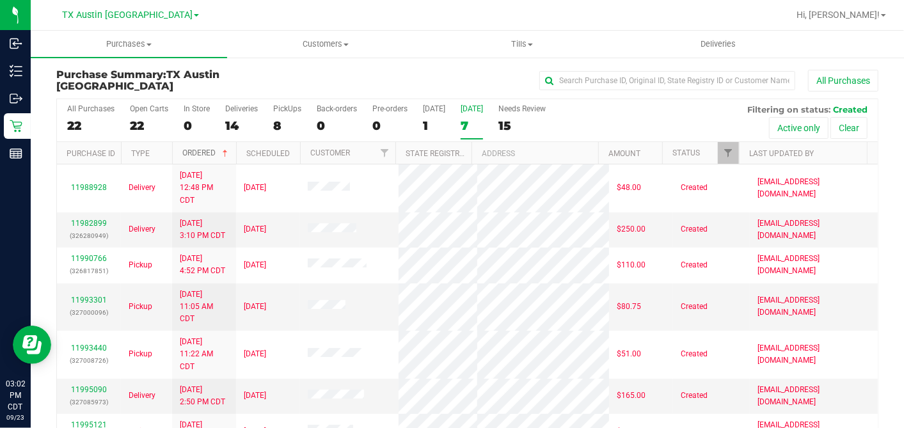
click at [227, 152] on span at bounding box center [225, 153] width 10 height 10
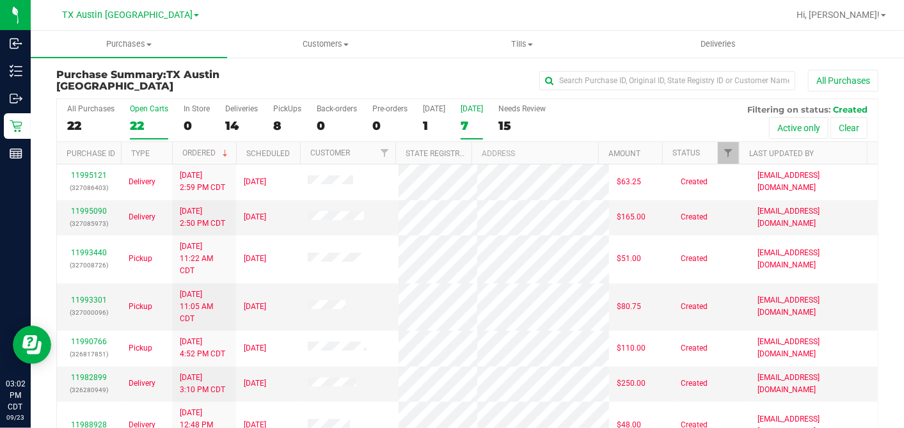
click at [139, 123] on div "22" at bounding box center [149, 125] width 38 height 15
click at [0, 0] on input "Open Carts 22" at bounding box center [0, 0] width 0 height 0
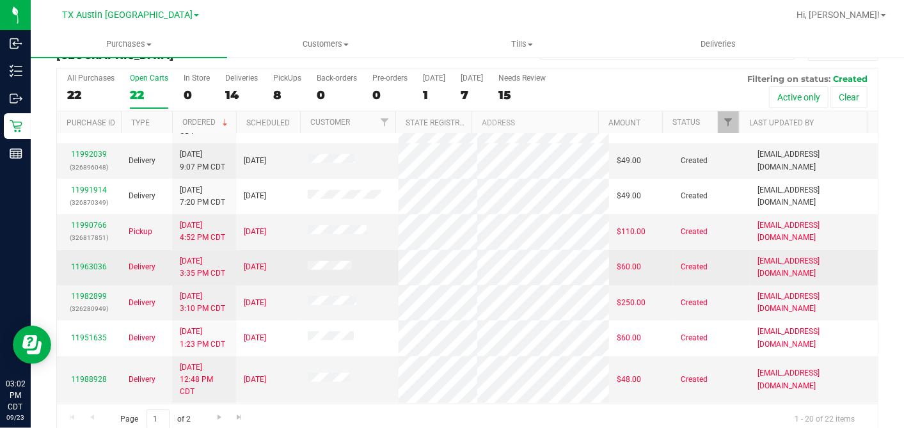
scroll to position [47, 0]
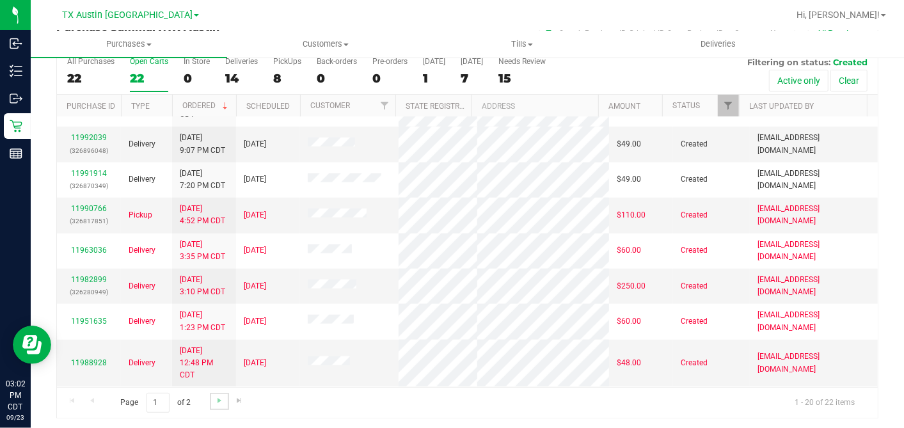
click at [217, 393] on link "Go to the next page" at bounding box center [219, 401] width 19 height 17
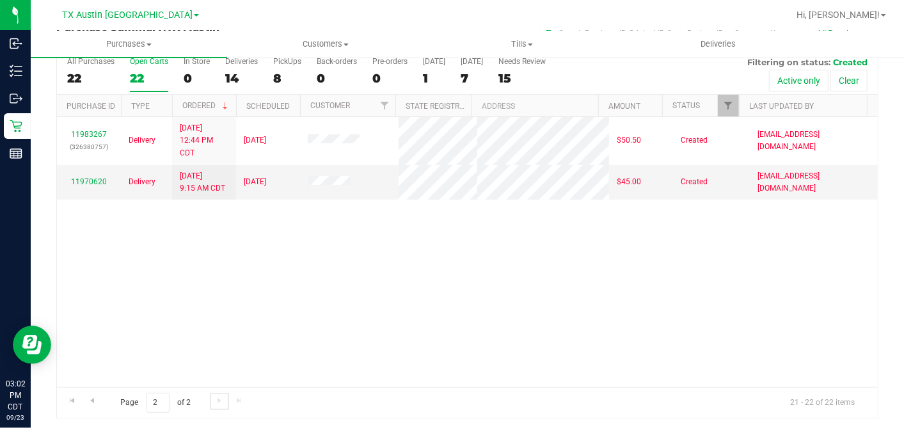
scroll to position [0, 0]
click at [89, 395] on span "Go to the previous page" at bounding box center [92, 400] width 10 height 10
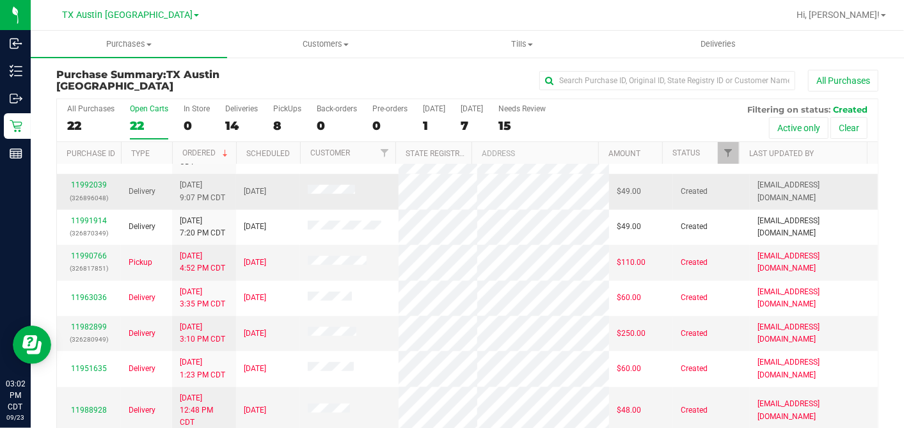
scroll to position [499, 0]
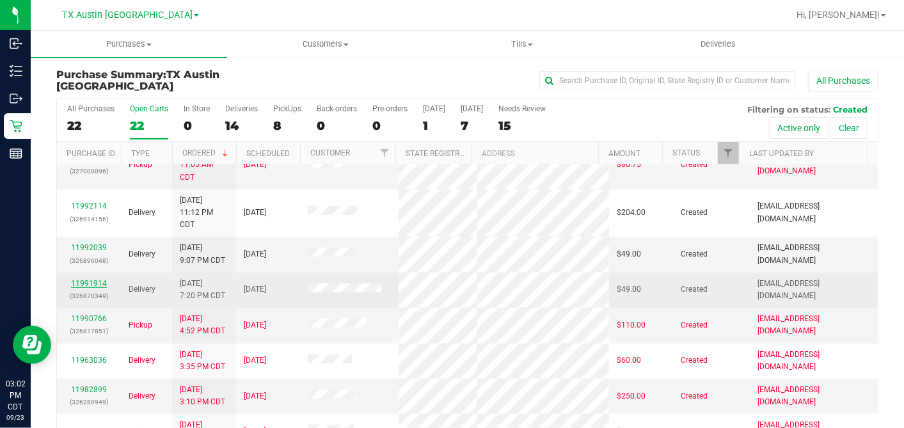
click at [100, 279] on link "11991914" at bounding box center [89, 283] width 36 height 9
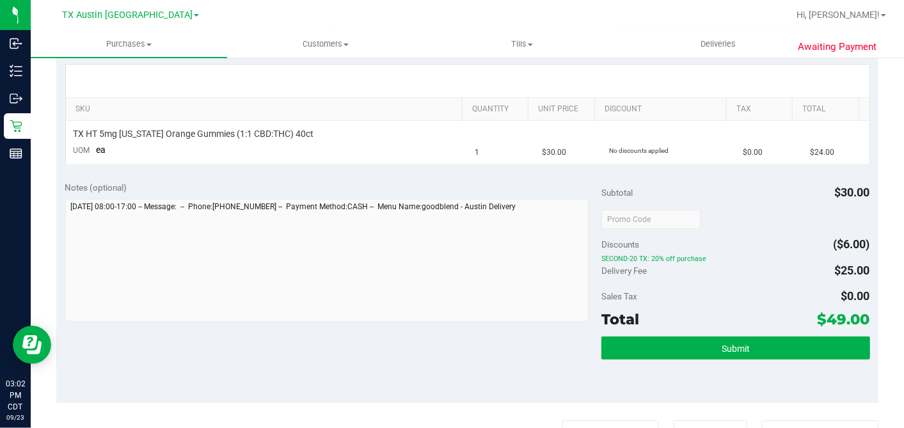
scroll to position [71, 0]
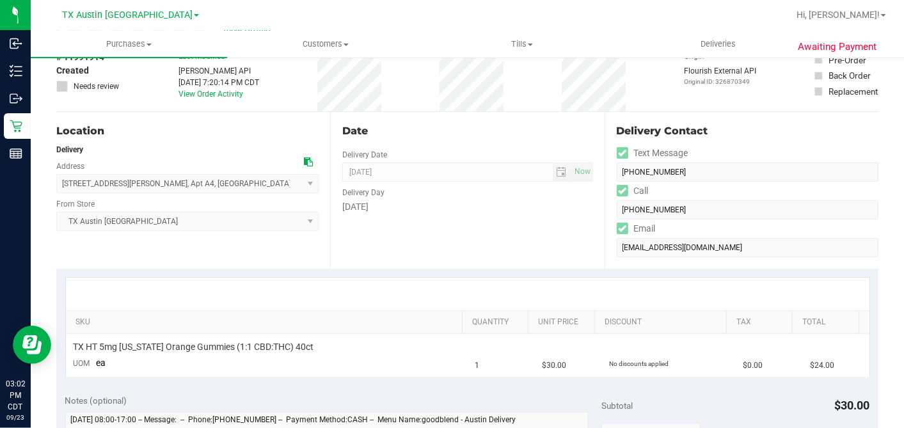
click at [305, 163] on icon at bounding box center [308, 161] width 9 height 9
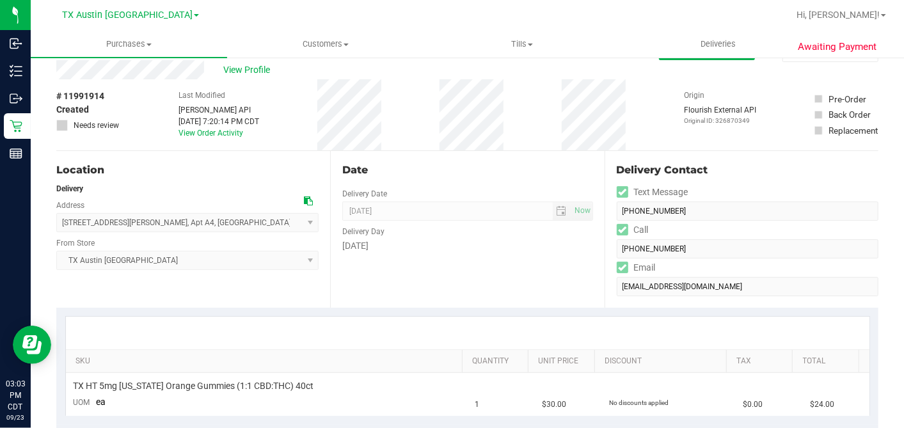
scroll to position [0, 0]
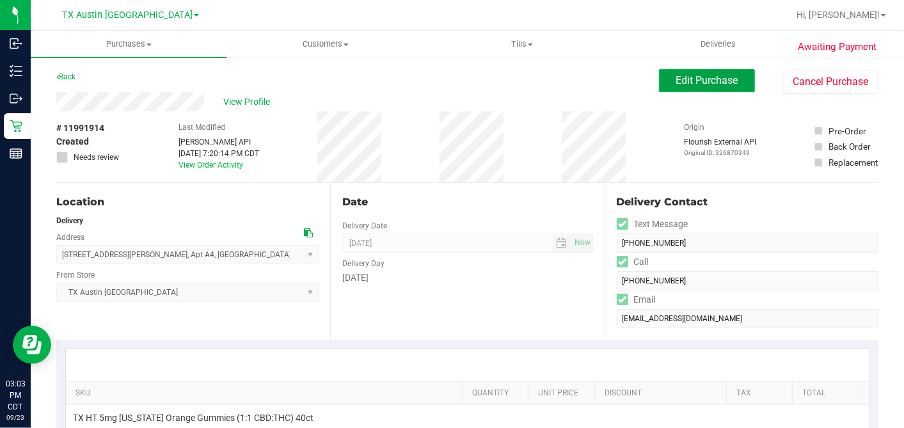
drag, startPoint x: 698, startPoint y: 79, endPoint x: 672, endPoint y: 98, distance: 33.0
click at [698, 79] on span "Edit Purchase" at bounding box center [707, 80] width 62 height 12
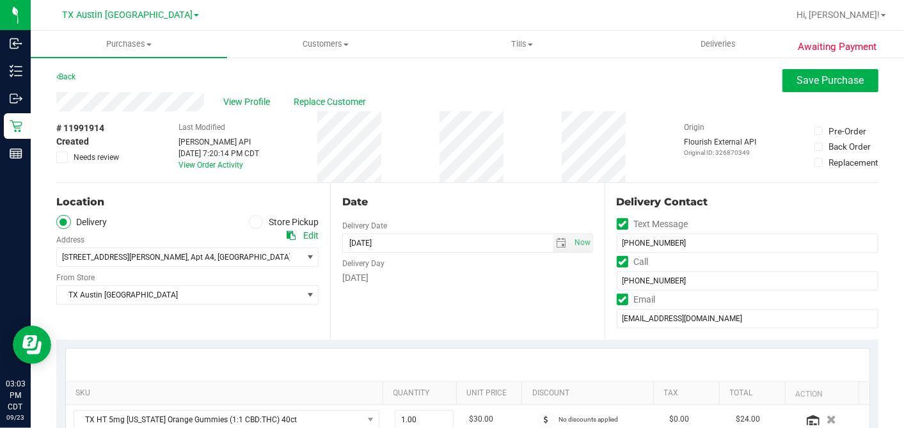
click at [545, 184] on div "Date Delivery Date 09/25/2025 Now 09/25/2025 05:00 PM Now Delivery Day Thursday" at bounding box center [467, 261] width 274 height 157
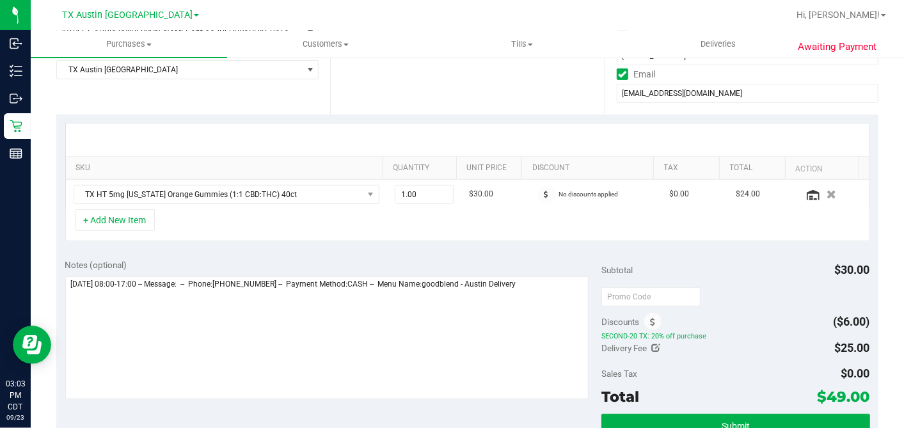
scroll to position [284, 0]
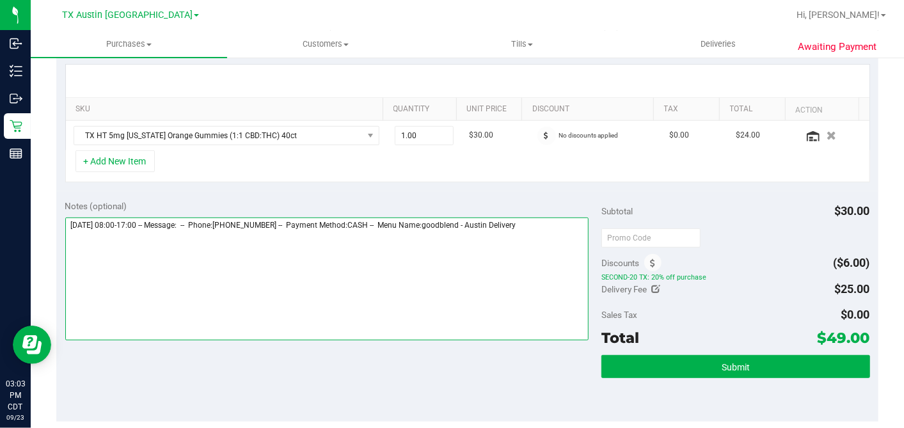
click at [555, 218] on textarea at bounding box center [327, 278] width 524 height 123
click at [358, 266] on textarea at bounding box center [327, 278] width 524 height 123
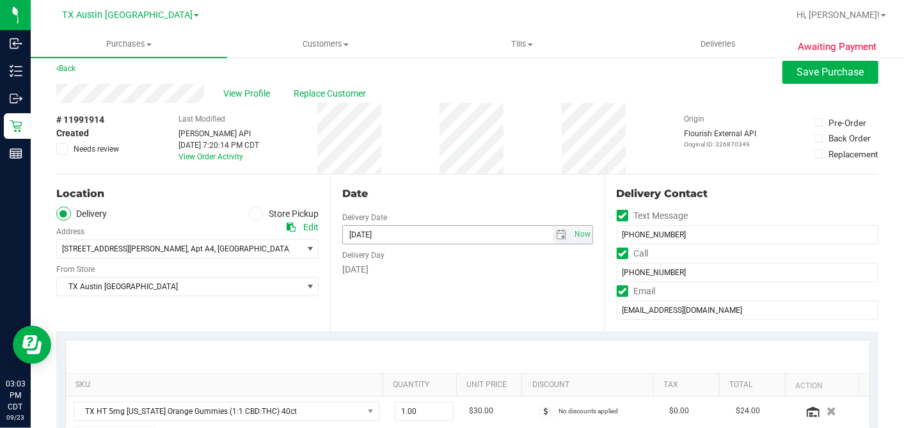
scroll to position [0, 0]
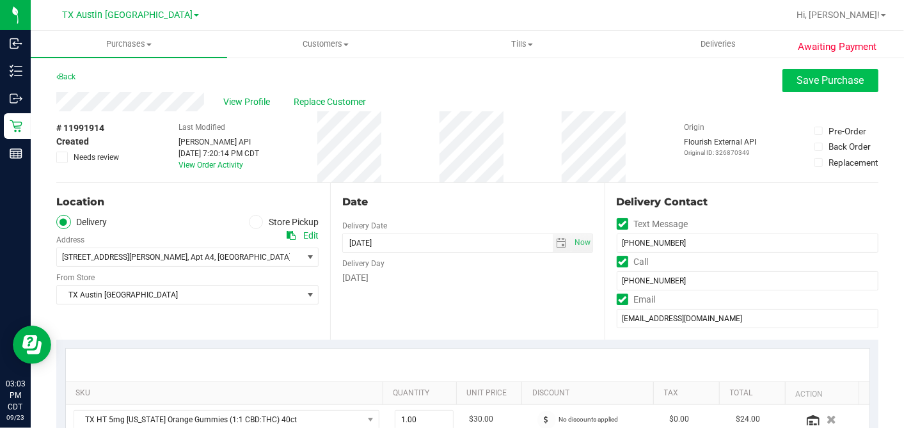
type textarea "Thursday 09/25/2025 08:00-17:00 -- Message: -- Phone:5123003851 -- Payment Meth…"
click at [797, 79] on span "Save Purchase" at bounding box center [830, 80] width 67 height 12
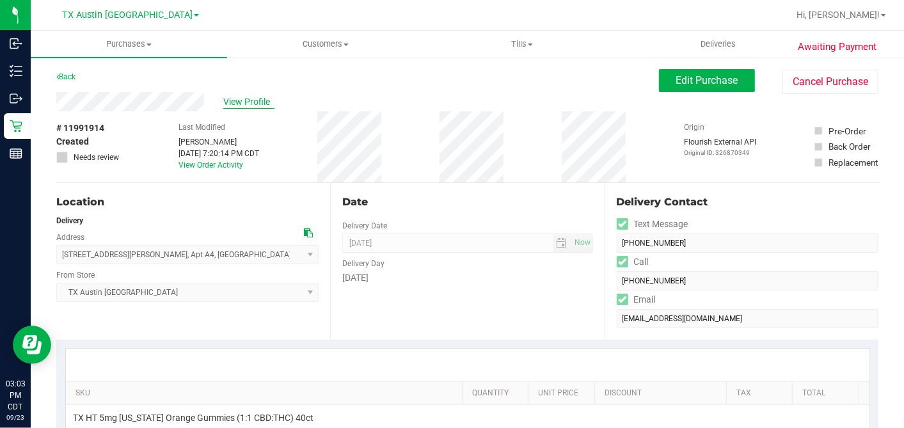
click at [248, 104] on span "View Profile" at bounding box center [248, 101] width 51 height 13
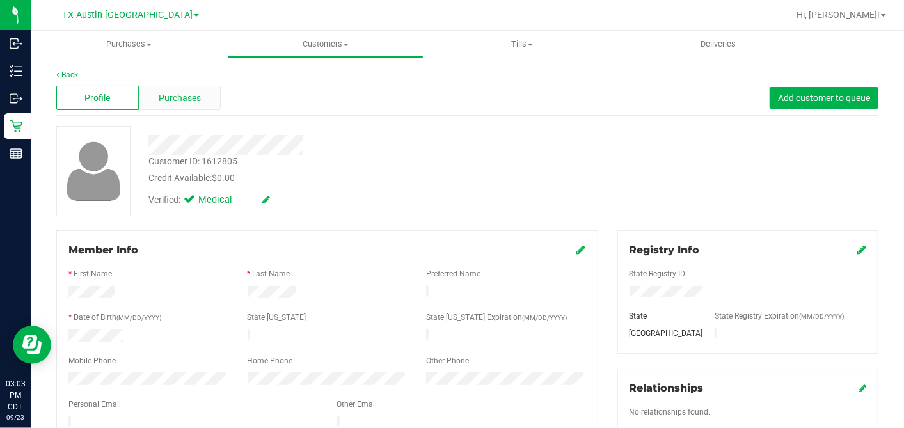
click at [212, 88] on div "Purchases" at bounding box center [180, 98] width 83 height 24
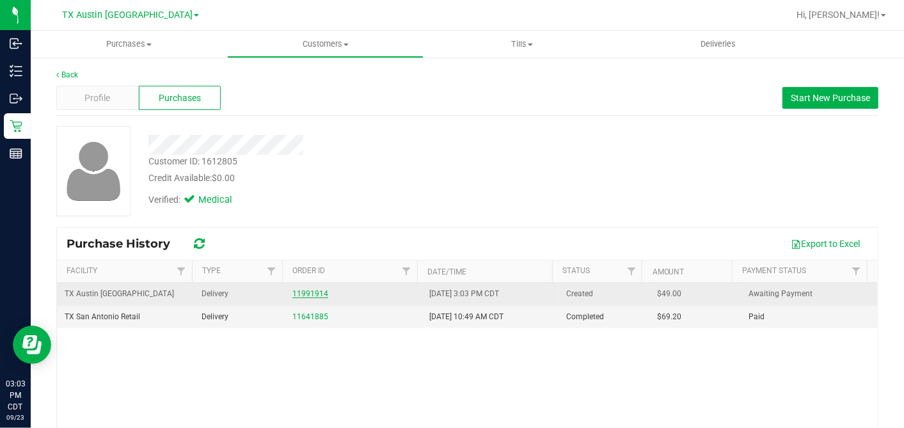
click at [292, 292] on link "11991914" at bounding box center [310, 293] width 36 height 9
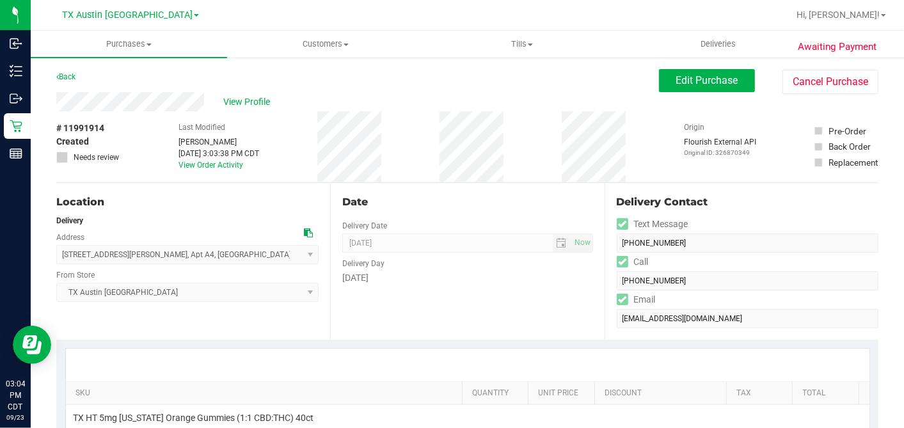
click at [540, 112] on div "# 11991914 Created Needs review Last Modified Dane Hawkins Sep 23, 2025 3:03:38…" at bounding box center [467, 146] width 822 height 71
click at [480, 201] on div "Date" at bounding box center [467, 201] width 250 height 15
click at [685, 87] on button "Edit Purchase" at bounding box center [707, 80] width 96 height 23
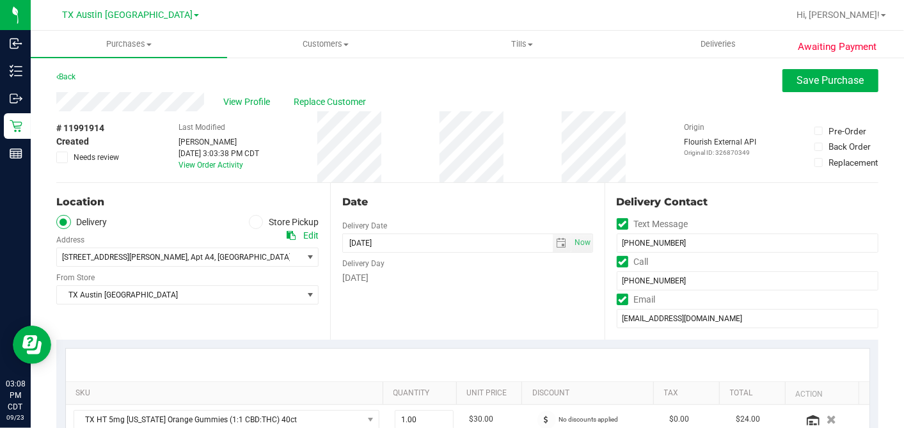
click at [429, 292] on div "Date Delivery Date 09/25/2025 Now 09/25/2025 07:00 AM Now Delivery Day Thursday" at bounding box center [467, 261] width 274 height 157
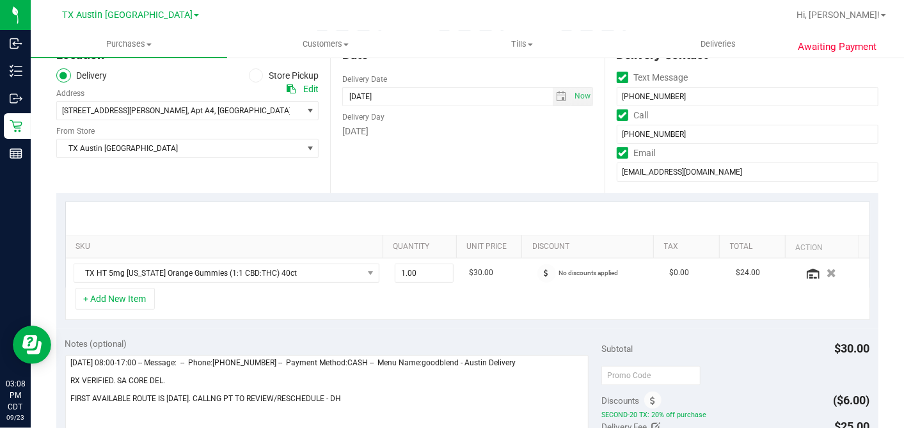
scroll to position [71, 0]
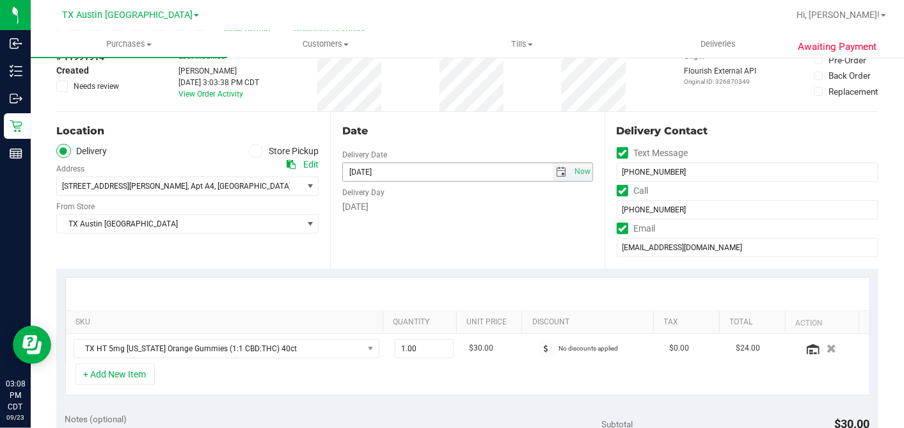
click at [560, 173] on span "select" at bounding box center [562, 172] width 19 height 18
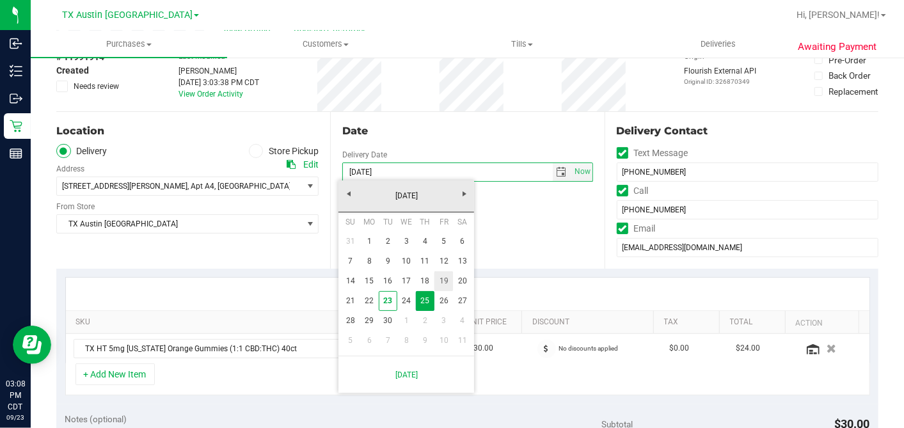
click at [446, 295] on link "26" at bounding box center [443, 301] width 19 height 20
type input "09/26/2025"
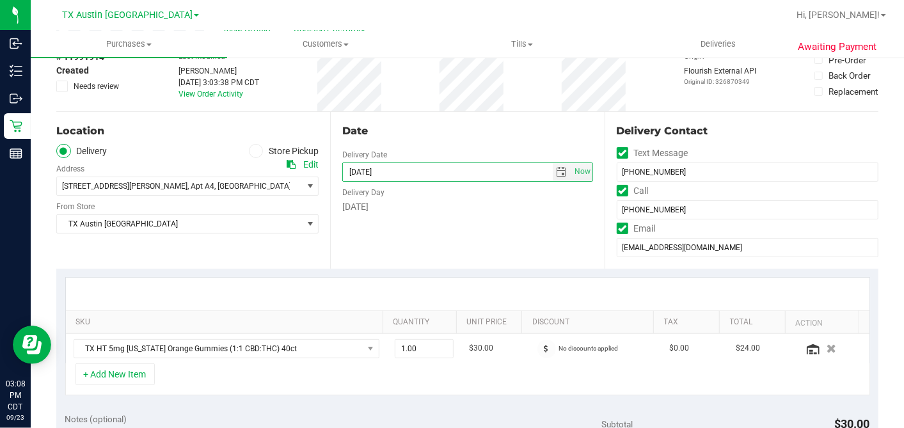
click at [489, 235] on div "Date Delivery Date 09/26/2025 Now 09/26/2025 07:00 AM Now Delivery Day Friday" at bounding box center [467, 190] width 274 height 157
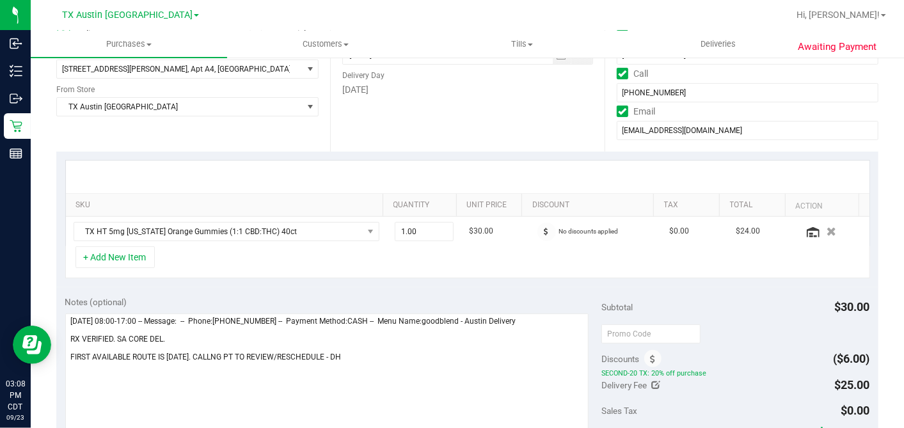
scroll to position [284, 0]
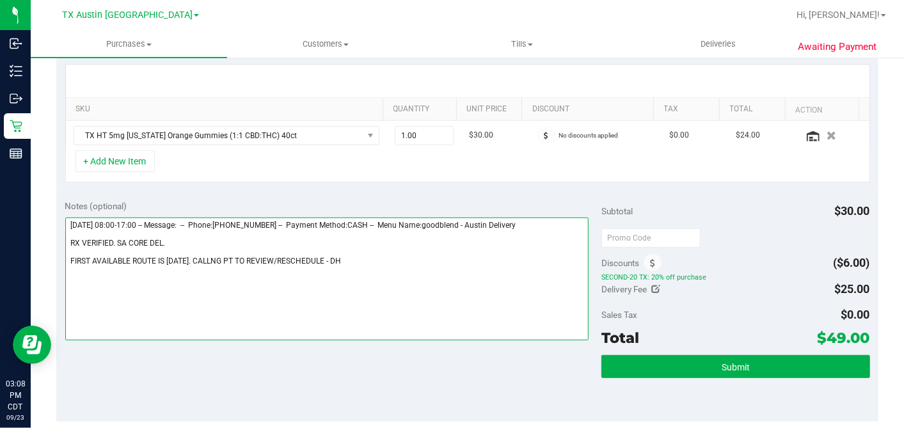
drag, startPoint x: 329, startPoint y: 256, endPoint x: 407, endPoint y: 243, distance: 79.7
click at [329, 256] on textarea at bounding box center [327, 278] width 524 height 123
click at [205, 243] on textarea at bounding box center [327, 278] width 524 height 123
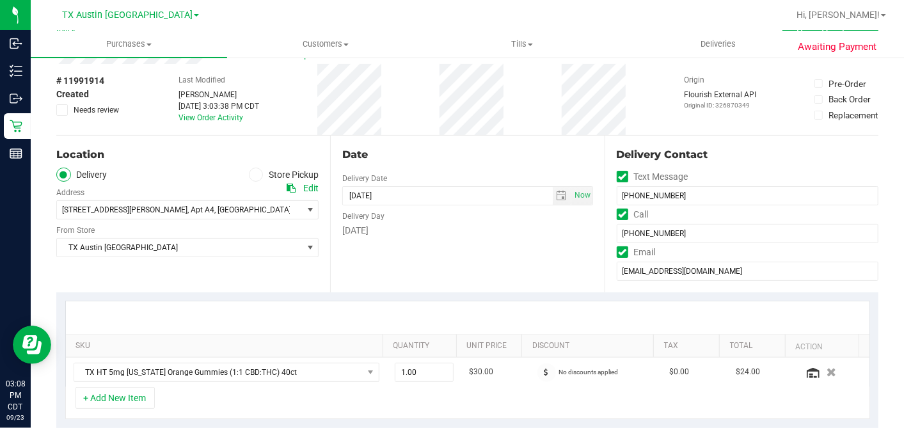
scroll to position [0, 0]
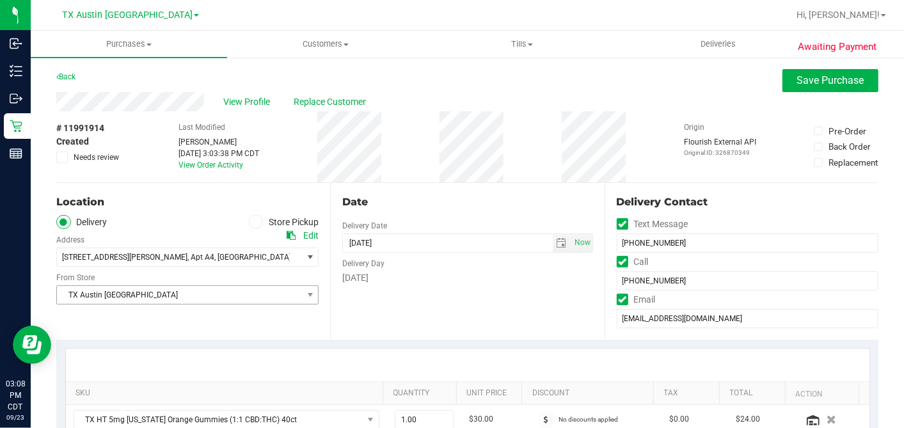
type textarea "Thursday 09/25/2025 08:00-17:00 -- Message: -- Phone:5123003851 -- Payment Meth…"
click at [141, 294] on span "TX Austin [GEOGRAPHIC_DATA]" at bounding box center [179, 295] width 245 height 18
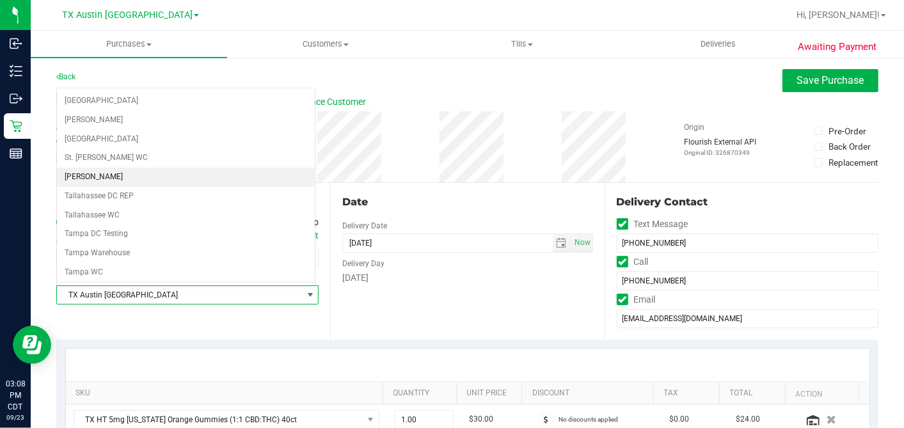
scroll to position [909, 0]
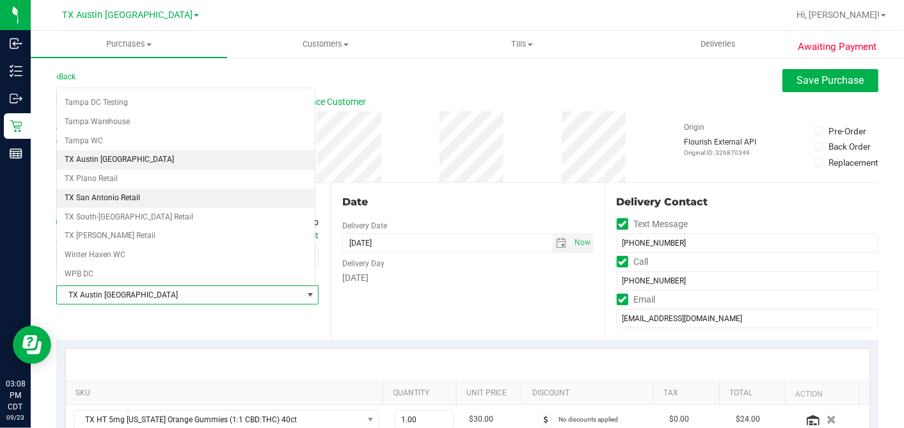
click at [107, 189] on li "TX San Antonio Retail" at bounding box center [186, 198] width 258 height 19
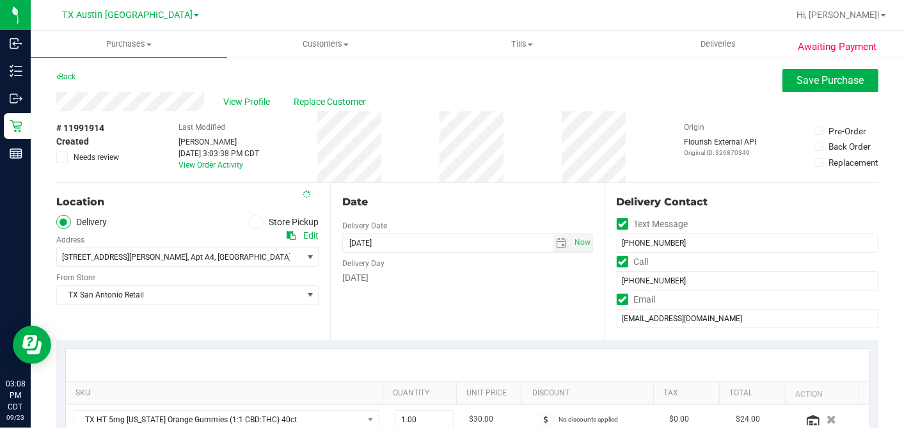
click at [573, 207] on div "Date" at bounding box center [467, 201] width 250 height 15
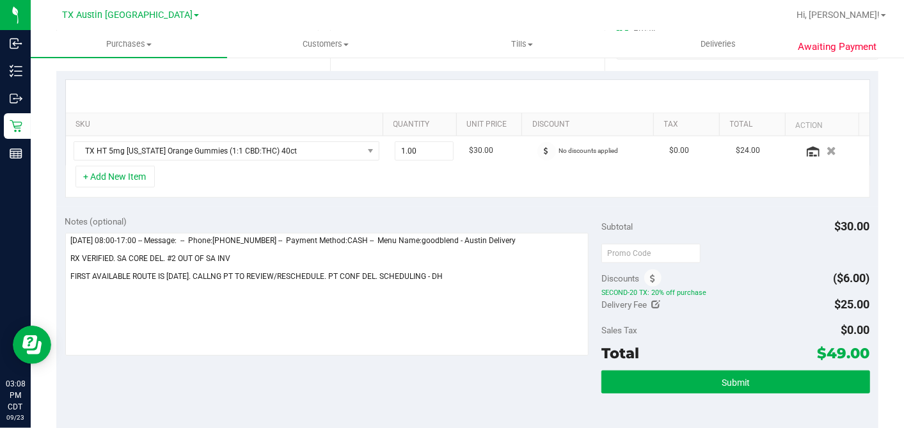
scroll to position [284, 0]
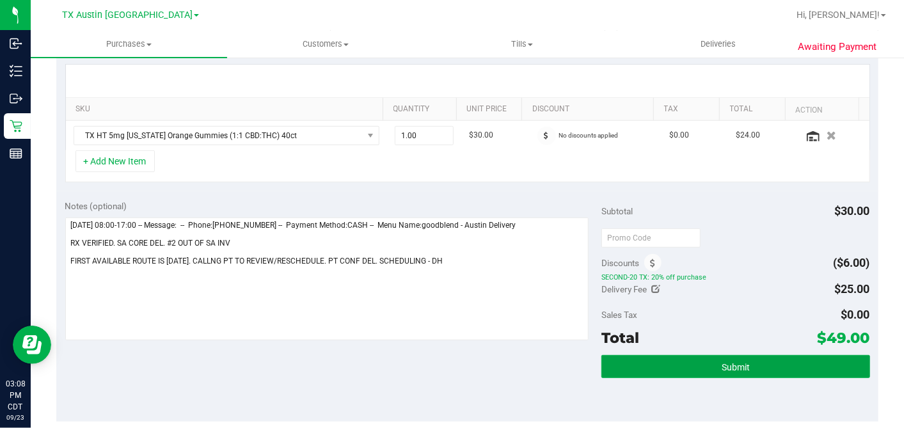
drag, startPoint x: 718, startPoint y: 363, endPoint x: 636, endPoint y: 349, distance: 83.2
click at [721, 363] on span "Submit" at bounding box center [735, 367] width 28 height 10
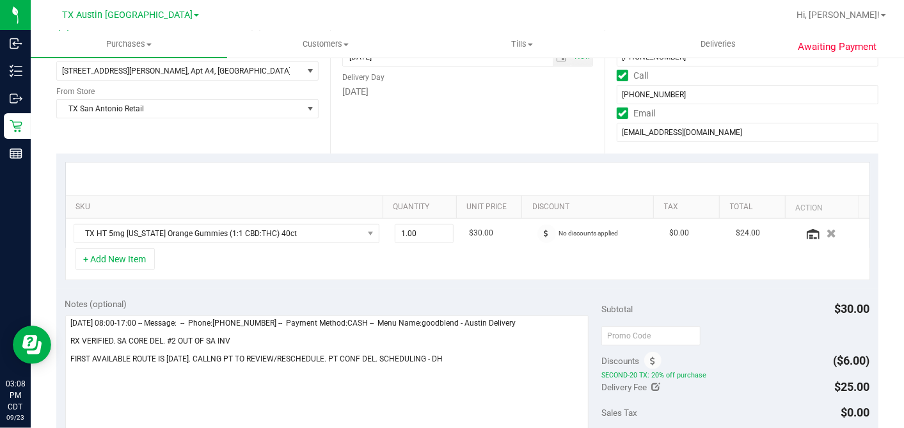
scroll to position [0, 0]
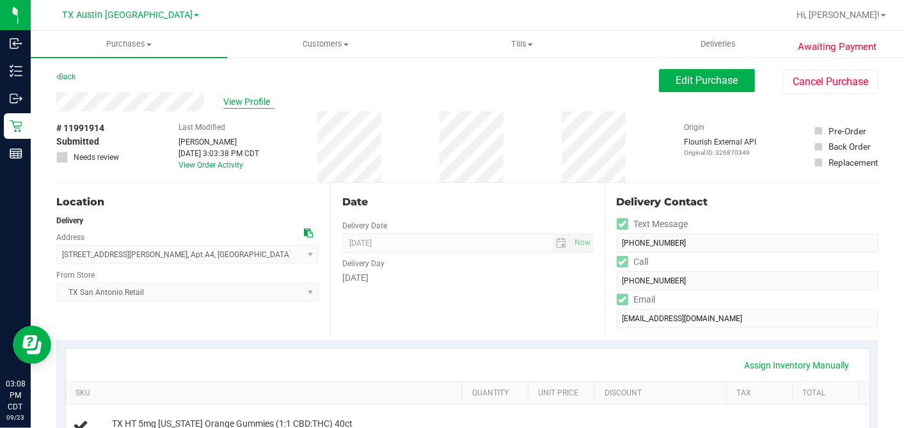
click at [229, 95] on span "View Profile" at bounding box center [248, 101] width 51 height 13
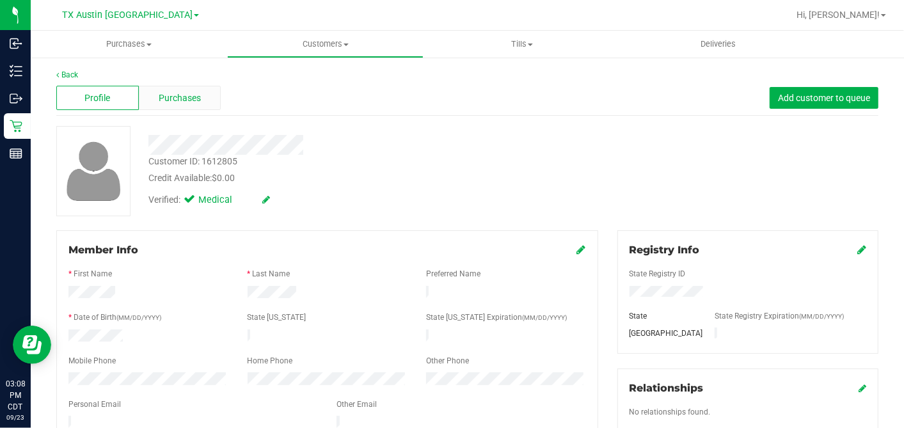
click at [180, 93] on span "Purchases" at bounding box center [180, 97] width 42 height 13
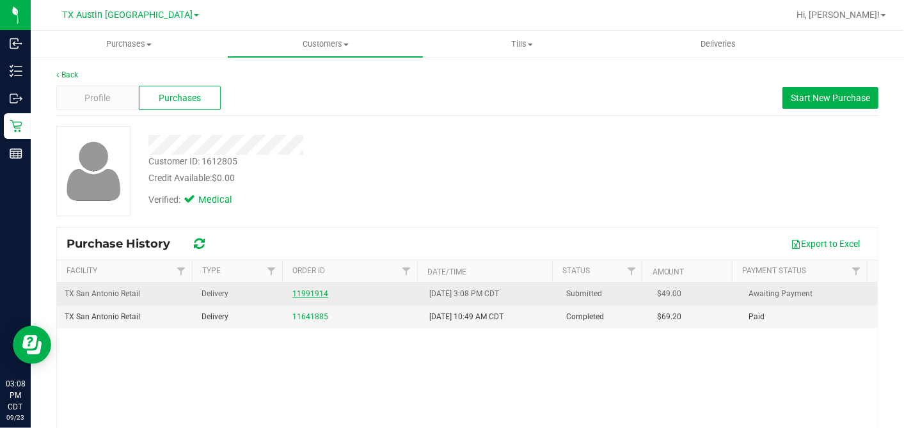
click at [310, 289] on link "11991914" at bounding box center [310, 293] width 36 height 9
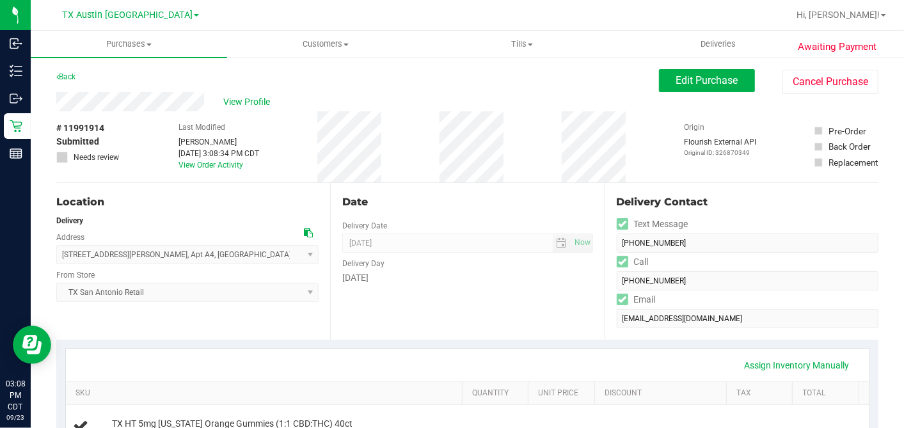
scroll to position [426, 0]
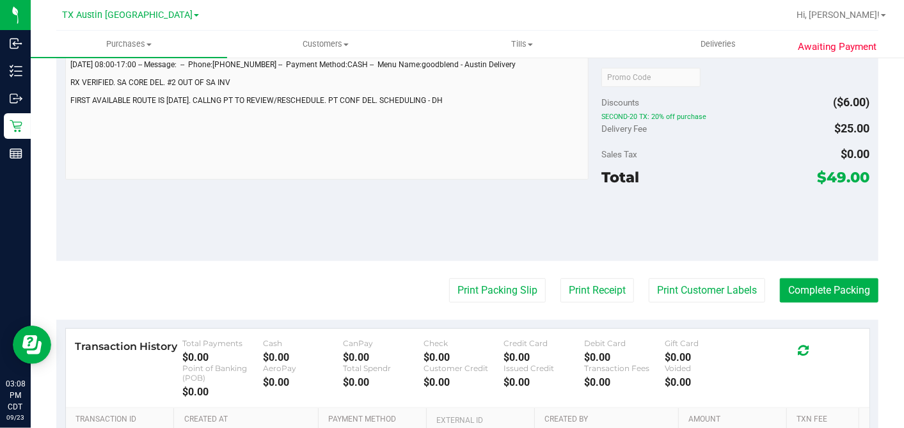
click at [824, 178] on span "$49.00" at bounding box center [843, 177] width 52 height 18
copy span "49.00"
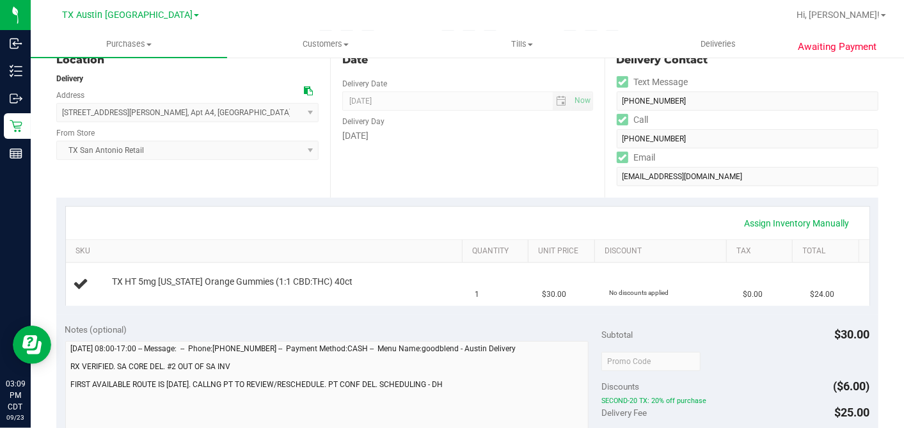
scroll to position [0, 0]
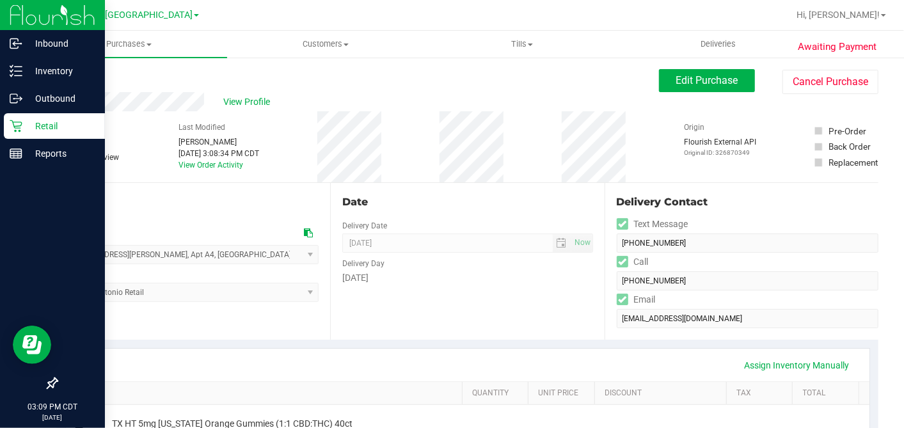
drag, startPoint x: 24, startPoint y: 130, endPoint x: 35, endPoint y: 131, distance: 10.3
click at [24, 130] on p "Retail" at bounding box center [60, 125] width 77 height 15
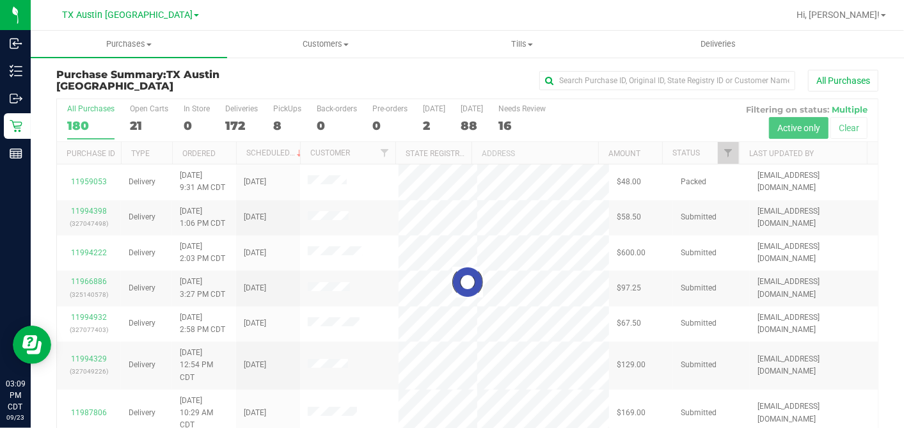
click at [141, 122] on div "21" at bounding box center [149, 125] width 38 height 15
click at [0, 0] on input "Open Carts 21" at bounding box center [0, 0] width 0 height 0
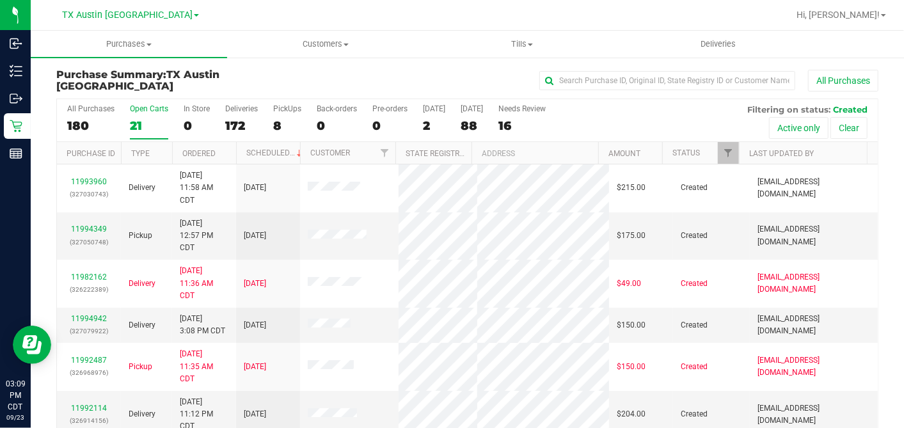
click at [229, 153] on th "Ordered" at bounding box center [204, 153] width 64 height 22
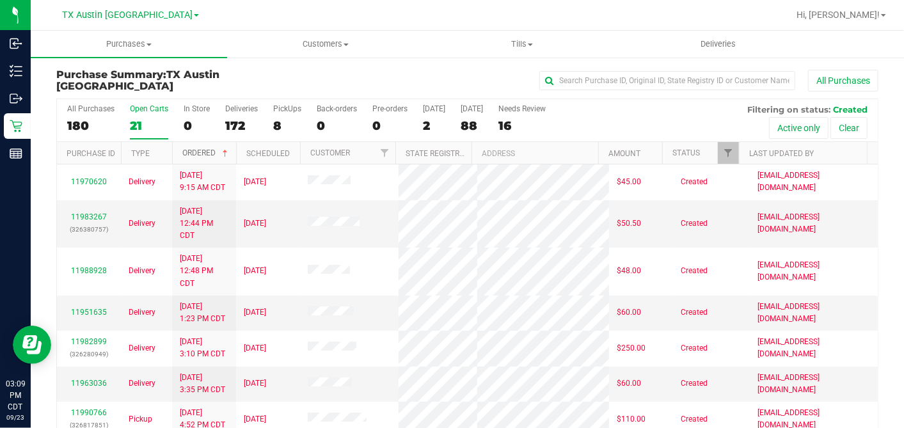
click at [229, 152] on span at bounding box center [225, 153] width 10 height 10
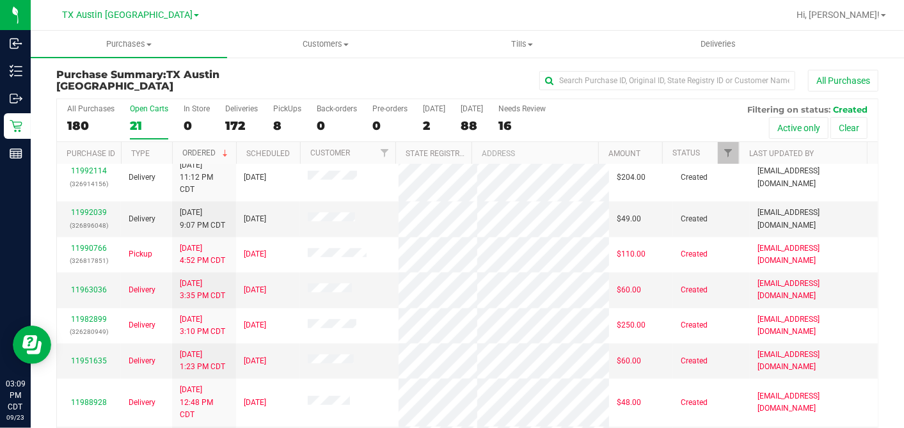
scroll to position [512, 0]
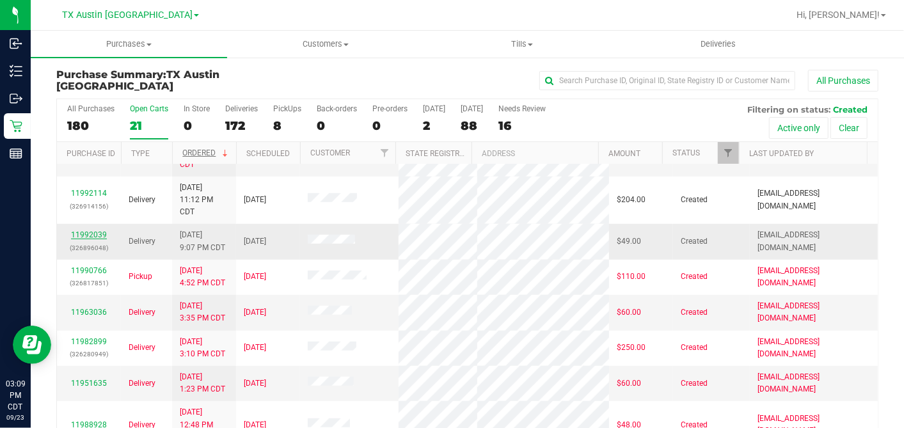
click at [86, 230] on link "11992039" at bounding box center [89, 234] width 36 height 9
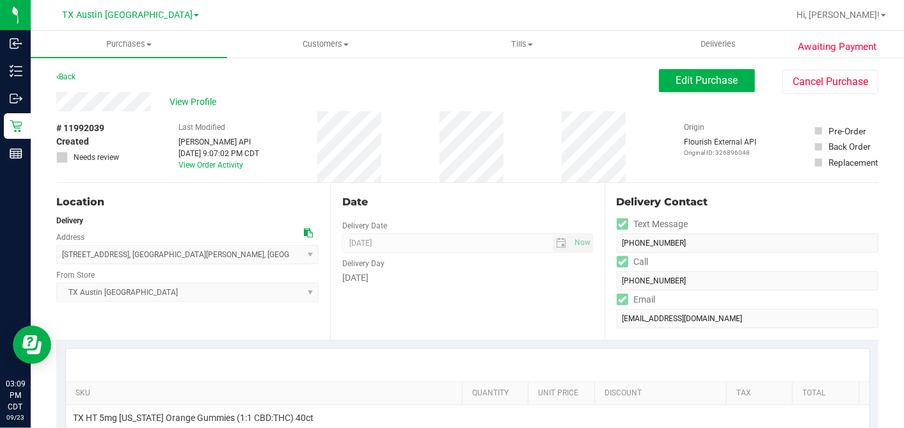
click at [304, 228] on icon at bounding box center [308, 232] width 9 height 9
click at [487, 205] on div "Date" at bounding box center [467, 201] width 250 height 15
click at [696, 81] on span "Edit Purchase" at bounding box center [707, 80] width 62 height 12
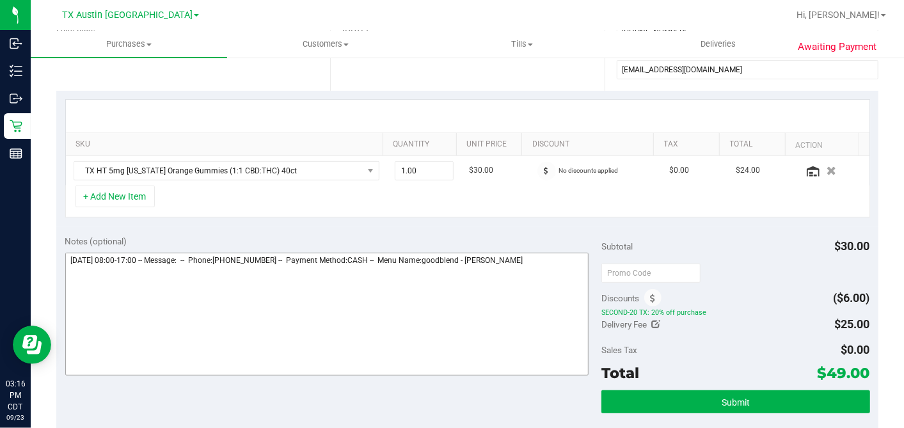
scroll to position [355, 0]
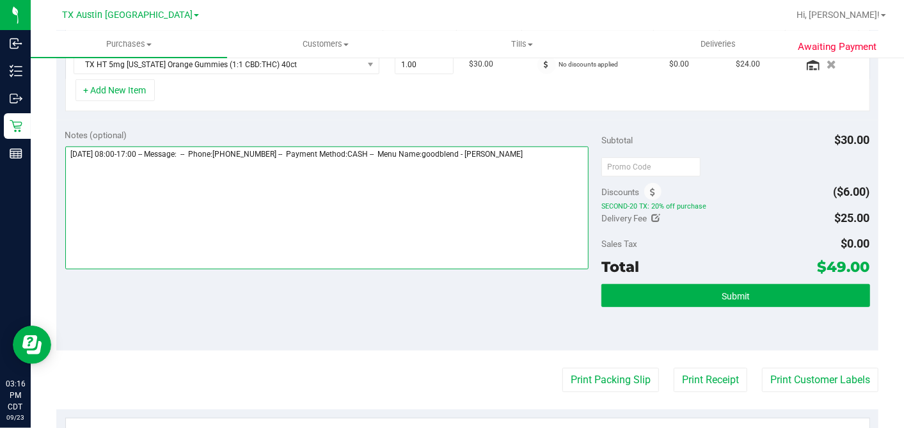
click at [558, 154] on textarea at bounding box center [327, 207] width 524 height 123
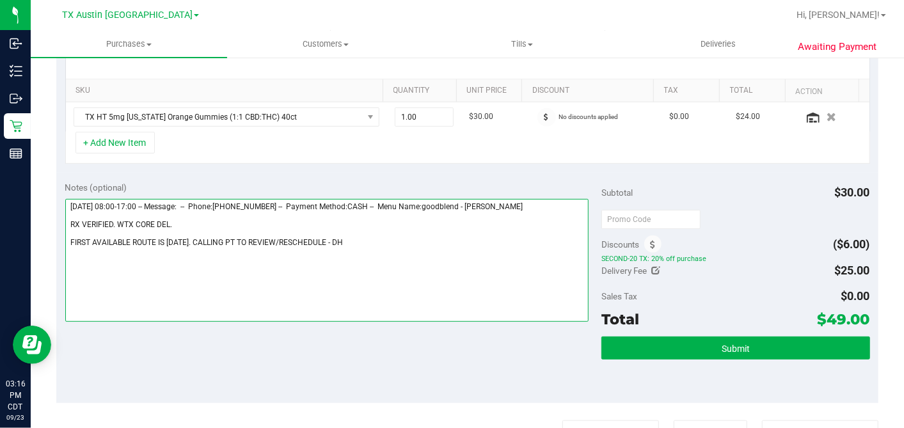
scroll to position [0, 0]
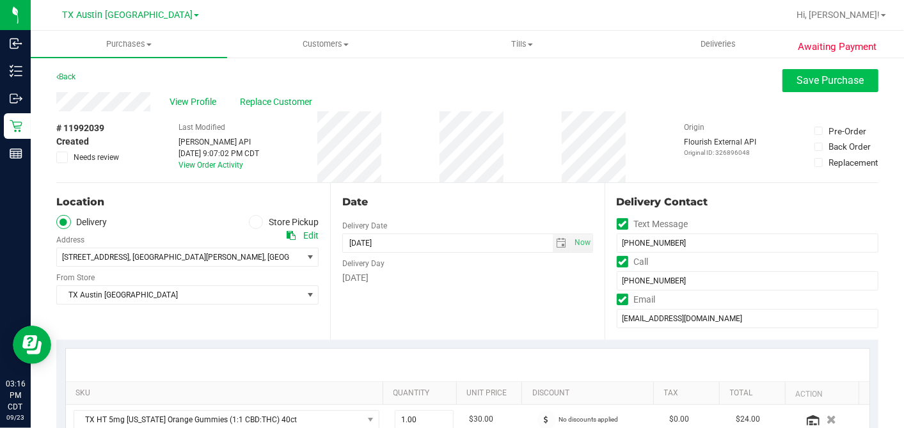
type textarea "Thursday 09/25/2025 08:00-17:00 -- Message: -- Phone:2108488457 -- Payment Meth…"
click at [782, 81] on button "Save Purchase" at bounding box center [830, 80] width 96 height 23
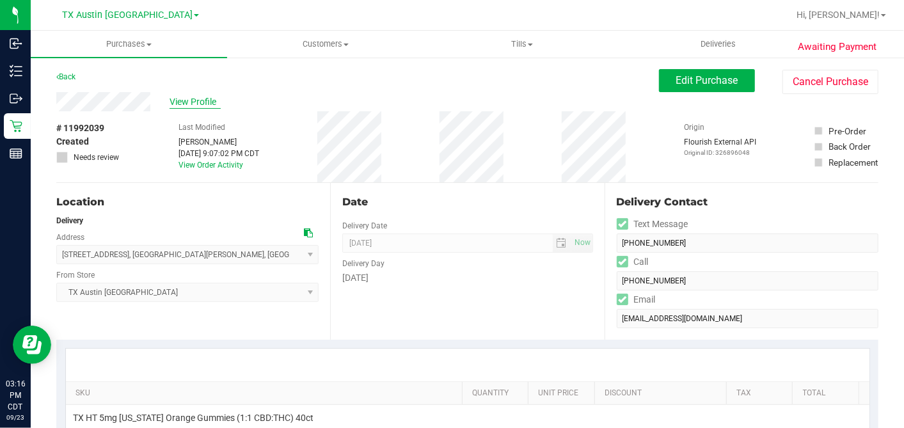
click at [203, 97] on span "View Profile" at bounding box center [194, 101] width 51 height 13
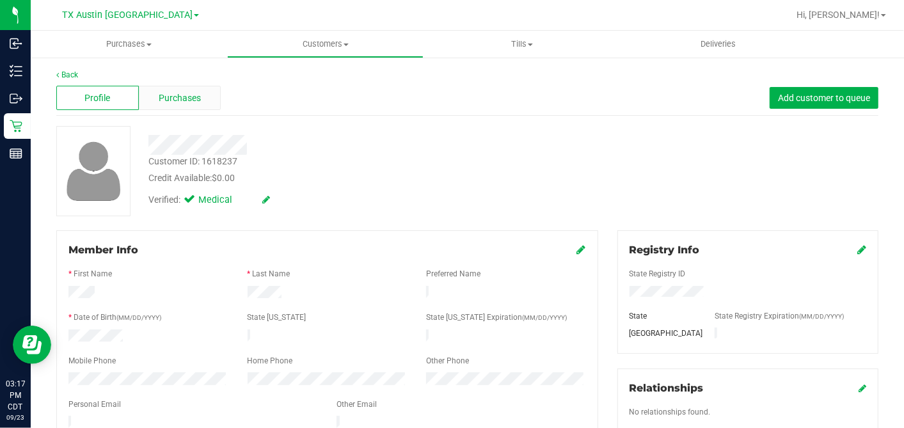
click at [194, 100] on span "Purchases" at bounding box center [180, 97] width 42 height 13
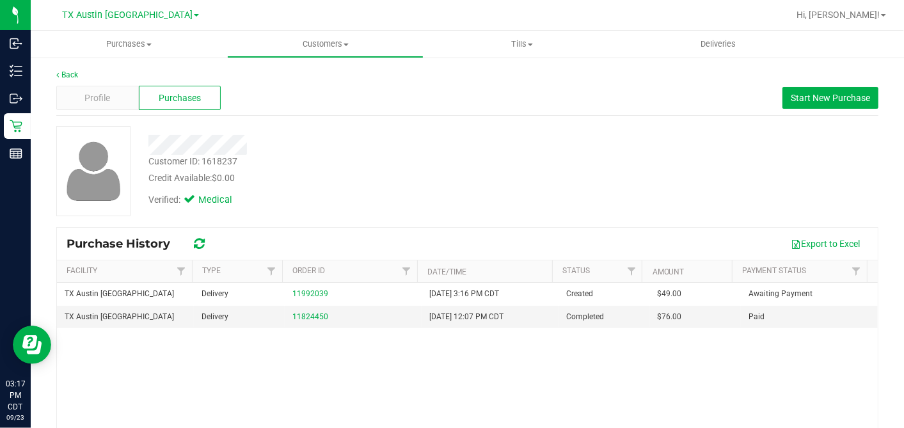
click at [519, 198] on div "Verified: Medical" at bounding box center [349, 199] width 421 height 28
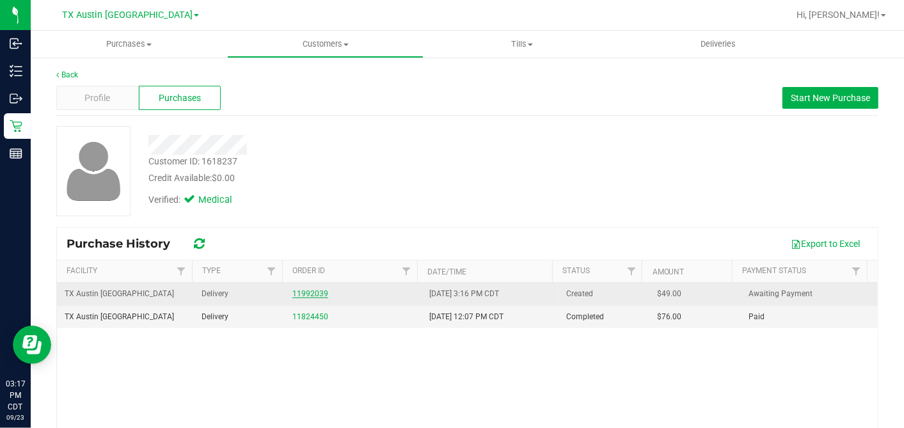
click at [310, 292] on link "11992039" at bounding box center [310, 293] width 36 height 9
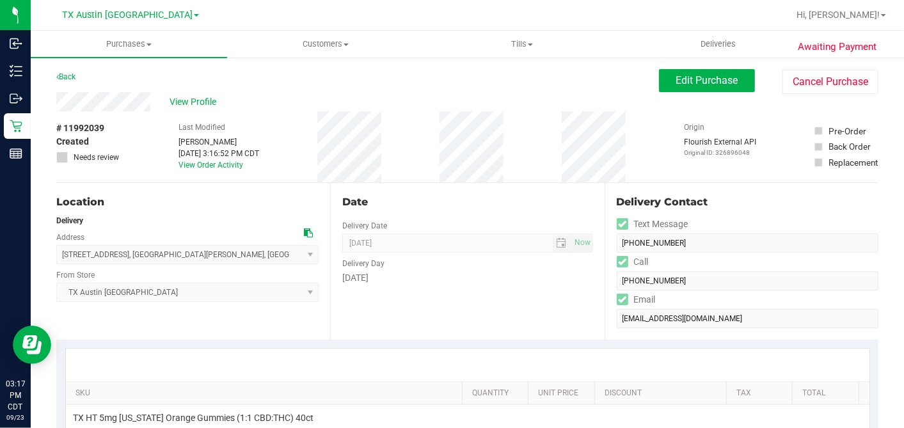
click at [561, 186] on div "Date Delivery Date 09/25/2025 Now 09/25/2025 07:00 AM Now Delivery Day Thursday" at bounding box center [467, 261] width 274 height 157
click at [585, 183] on div "Date Delivery Date 09/25/2025 Now 09/25/2025 07:00 AM Now Delivery Day Thursday" at bounding box center [467, 261] width 274 height 157
click at [659, 84] on button "Edit Purchase" at bounding box center [707, 80] width 96 height 23
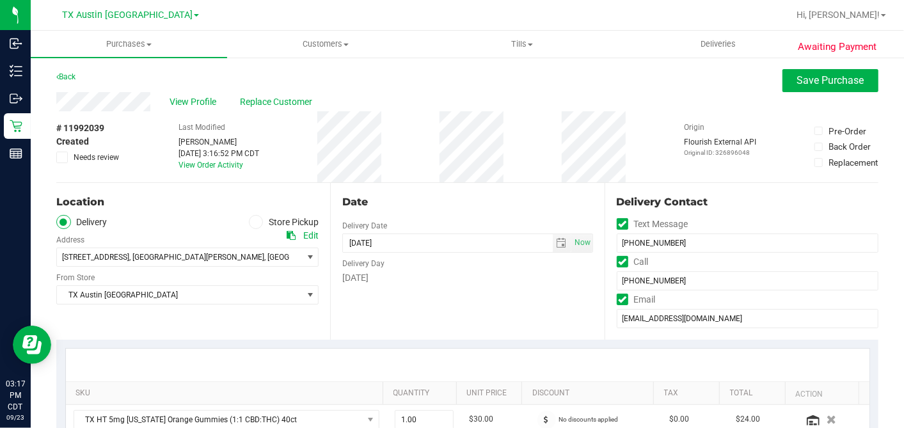
click at [62, 157] on icon at bounding box center [62, 157] width 8 height 0
click at [0, 0] on input "Needs review" at bounding box center [0, 0] width 0 height 0
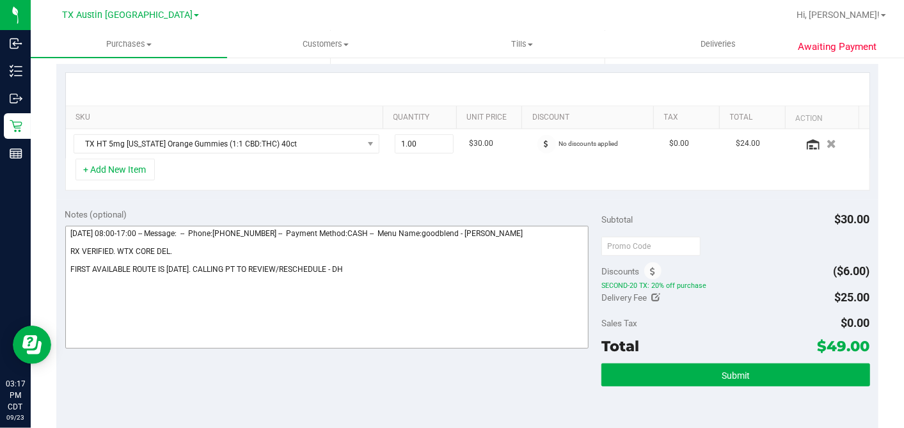
scroll to position [355, 0]
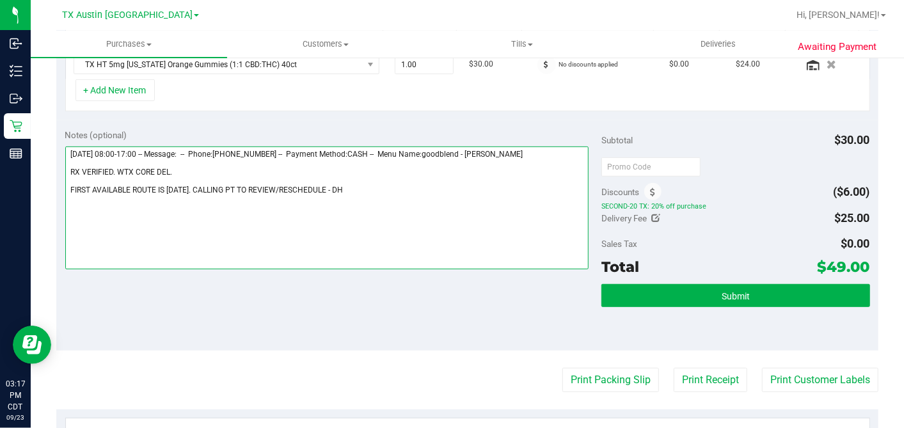
drag, startPoint x: 338, startPoint y: 187, endPoint x: 358, endPoint y: 180, distance: 20.8
click at [338, 187] on textarea at bounding box center [327, 207] width 524 height 123
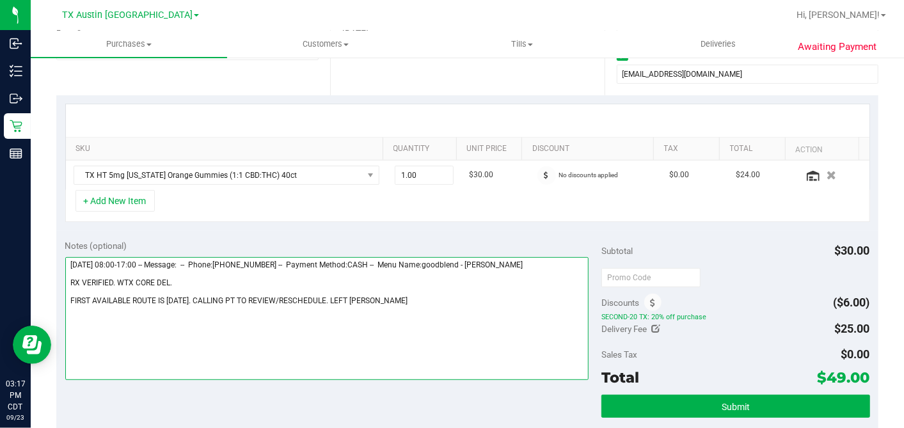
scroll to position [0, 0]
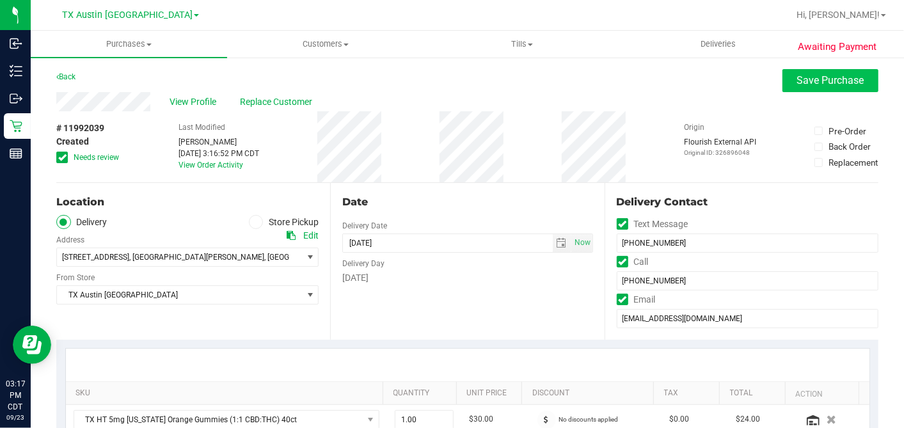
type textarea "Thursday 09/25/2025 08:00-17:00 -- Message: -- Phone:2108488457 -- Payment Meth…"
click at [783, 88] on button "Save Purchase" at bounding box center [830, 80] width 96 height 23
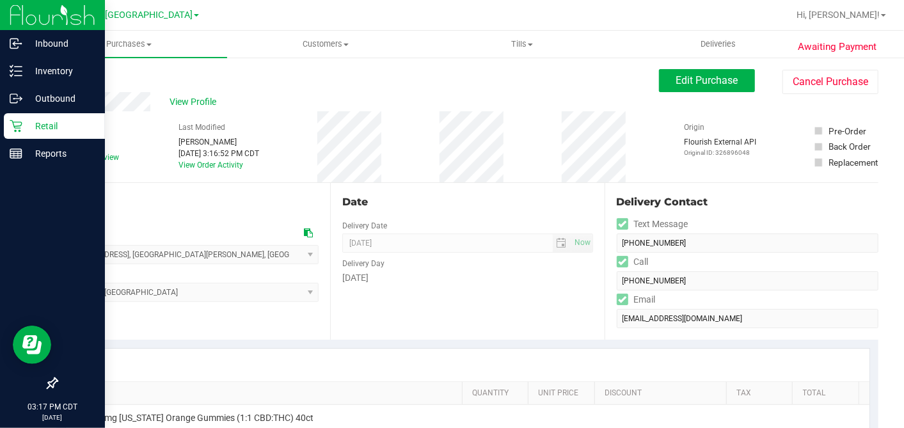
click at [24, 124] on p "Retail" at bounding box center [60, 125] width 77 height 15
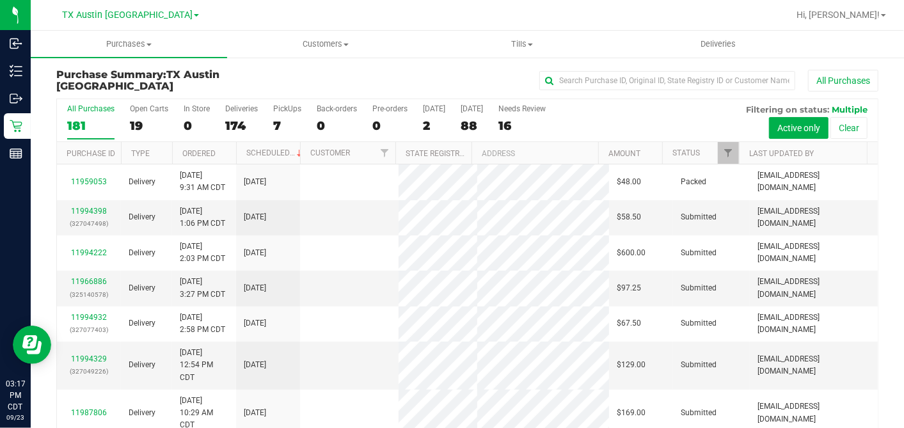
click at [137, 122] on div "19" at bounding box center [149, 125] width 38 height 15
click at [0, 0] on input "Open Carts 19" at bounding box center [0, 0] width 0 height 0
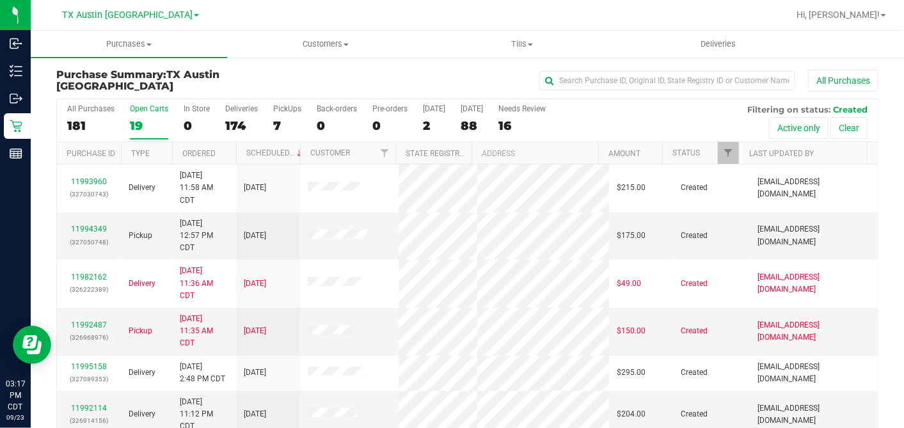
click at [227, 148] on th "Ordered" at bounding box center [204, 153] width 64 height 22
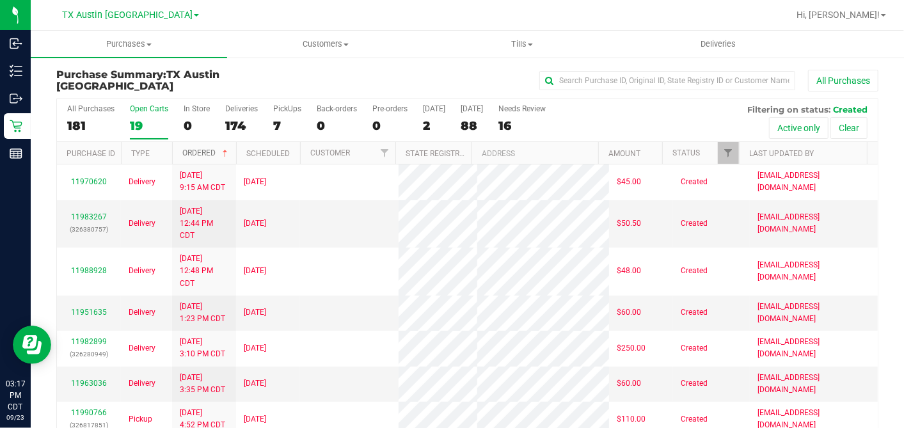
click at [227, 149] on span at bounding box center [225, 153] width 10 height 10
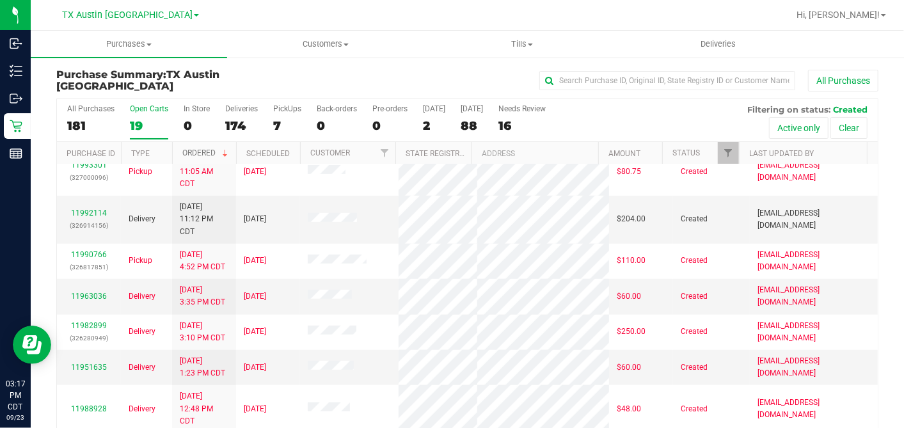
scroll to position [393, 0]
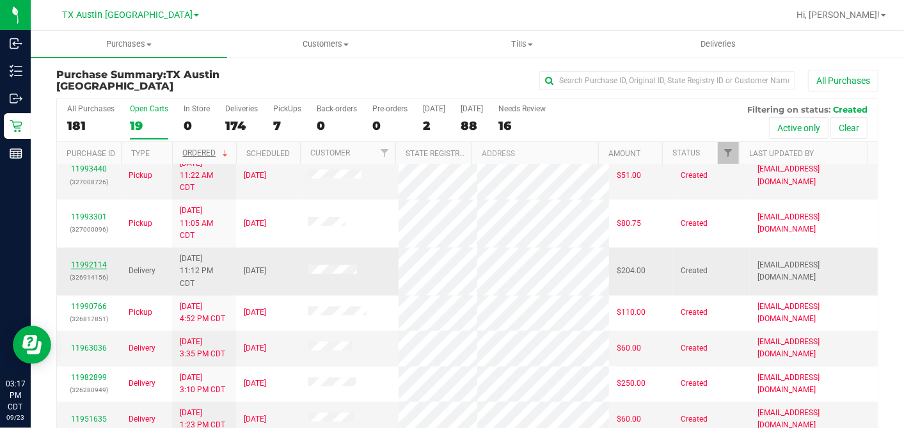
click at [91, 260] on link "11992114" at bounding box center [89, 264] width 36 height 9
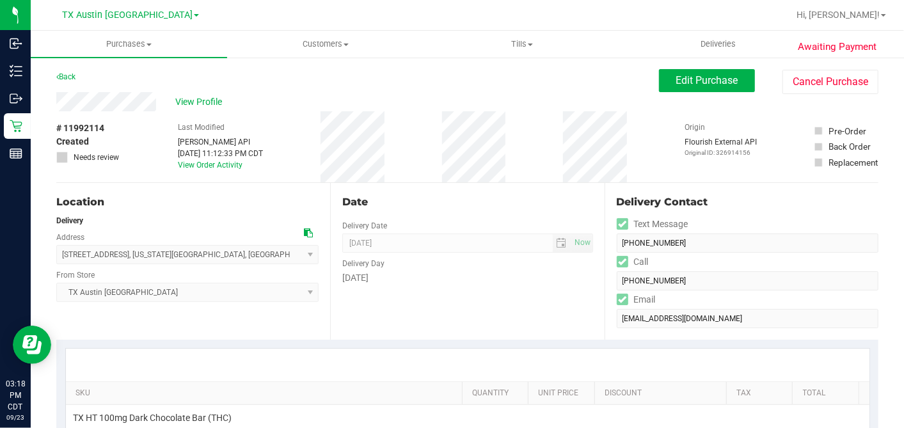
drag, startPoint x: 158, startPoint y: 94, endPoint x: 128, endPoint y: 115, distance: 36.7
click at [128, 115] on div "# 11992114 Created Needs review Last Modified Jane API Sep 22, 2025 11:12:33 PM…" at bounding box center [467, 146] width 822 height 71
drag, startPoint x: 441, startPoint y: 94, endPoint x: 429, endPoint y: 106, distance: 16.3
click at [441, 94] on div "View Profile" at bounding box center [357, 101] width 602 height 19
click at [508, 215] on div "Date Delivery Date 09/25/2025 Now 09/25/2025 05:00 PM Now Delivery Day Thursday" at bounding box center [467, 261] width 274 height 157
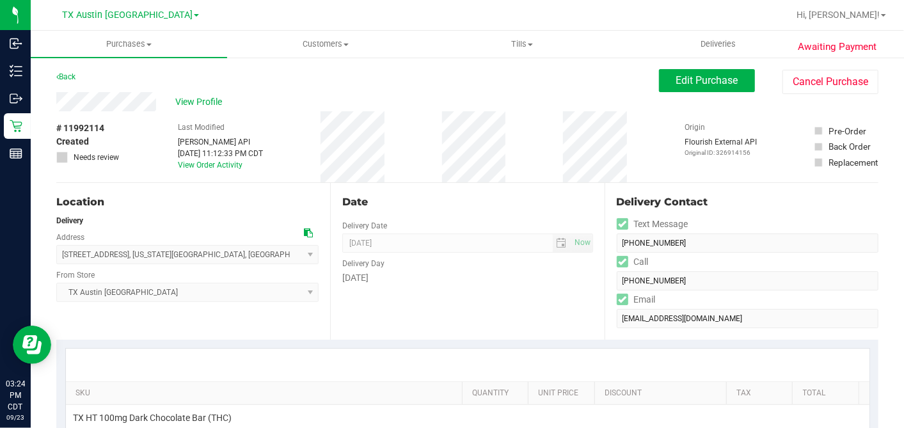
click at [521, 191] on div "Date Delivery Date 09/25/2025 Now 09/25/2025 05:00 PM Now Delivery Day Thursday" at bounding box center [467, 261] width 274 height 157
click at [500, 192] on div "Date Delivery Date 09/25/2025 Now 09/25/2025 05:00 PM Now Delivery Day Thursday" at bounding box center [467, 261] width 274 height 157
click at [564, 198] on div "Date" at bounding box center [467, 201] width 250 height 15
click at [304, 230] on icon at bounding box center [308, 232] width 9 height 9
click at [714, 81] on span "Edit Purchase" at bounding box center [707, 80] width 62 height 12
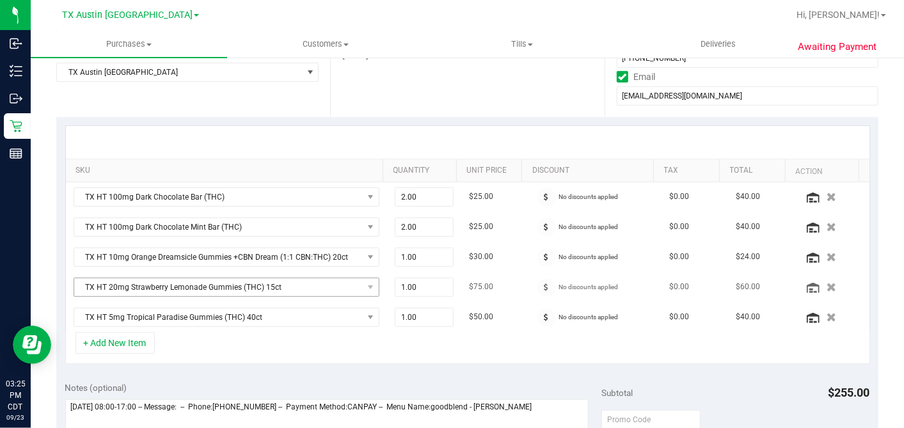
scroll to position [284, 0]
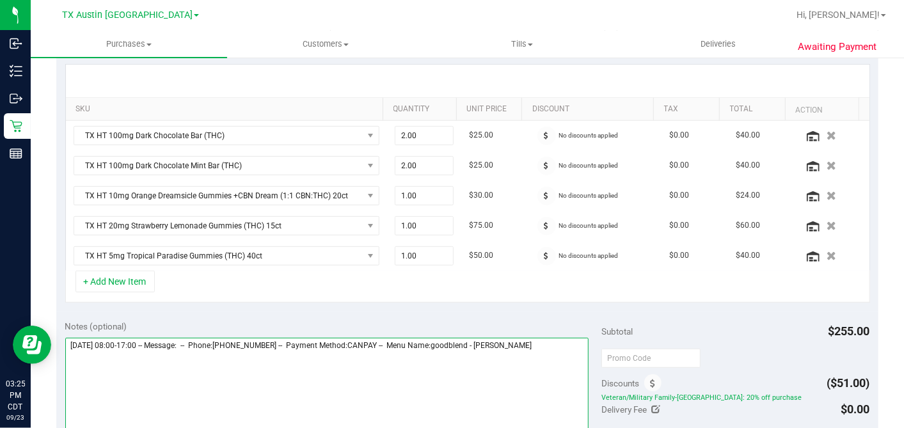
click at [566, 343] on textarea at bounding box center [327, 399] width 524 height 123
click at [175, 374] on textarea at bounding box center [327, 399] width 524 height 123
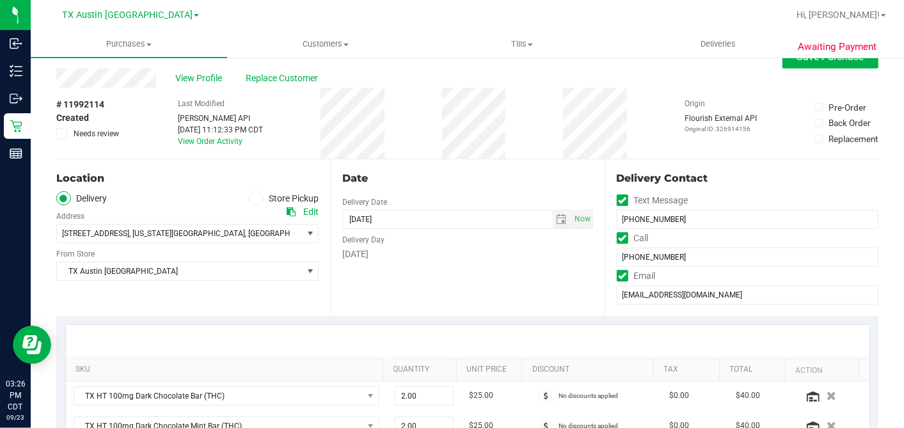
scroll to position [0, 0]
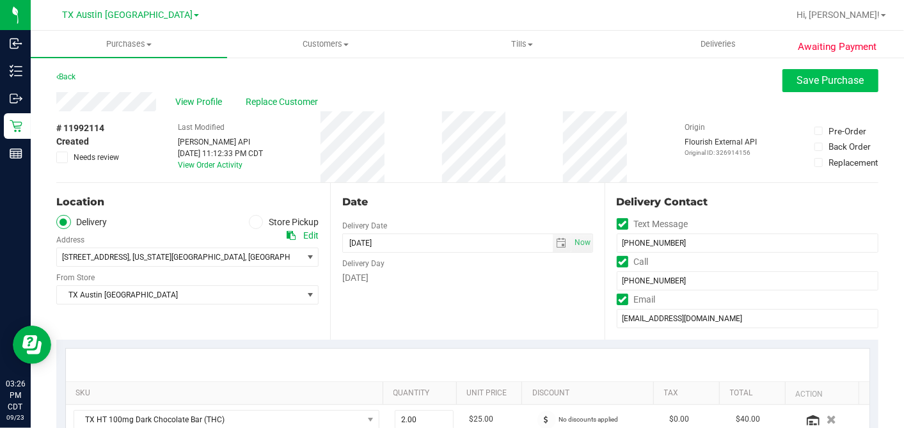
type textarea "Thursday 09/25/2025 08:00-17:00 -- Message: -- Phone:9792486300 -- Payment Meth…"
click at [797, 83] on span "Save Purchase" at bounding box center [830, 80] width 67 height 12
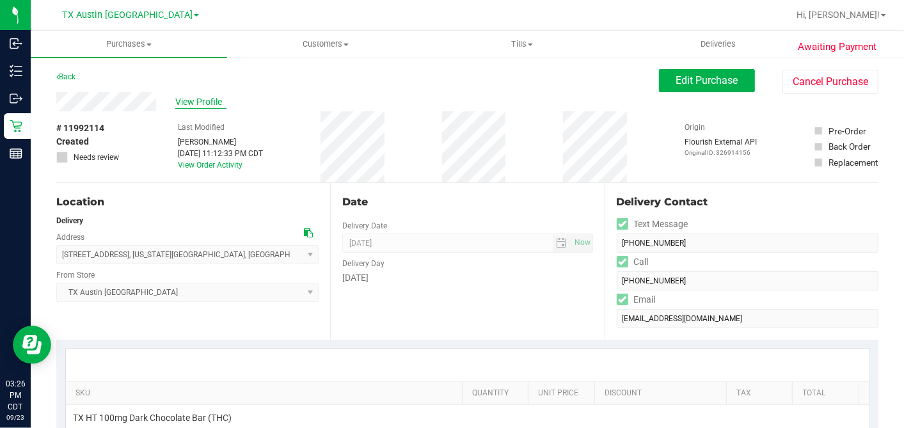
click at [214, 103] on span "View Profile" at bounding box center [200, 101] width 51 height 13
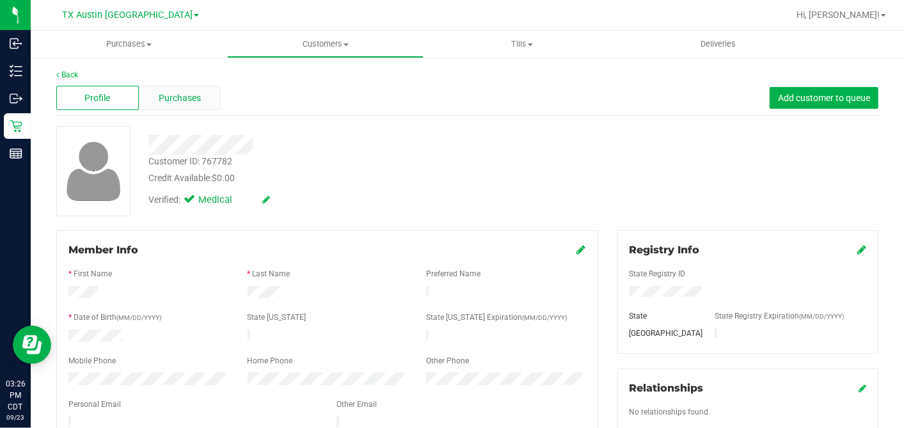
click at [209, 104] on div "Purchases" at bounding box center [180, 98] width 83 height 24
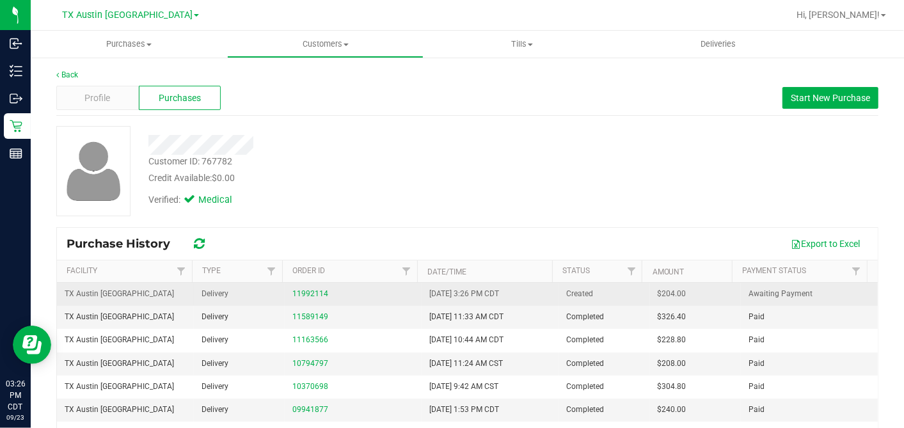
click at [301, 288] on div "11992114" at bounding box center [353, 294] width 122 height 12
click at [301, 291] on link "11992114" at bounding box center [310, 293] width 36 height 9
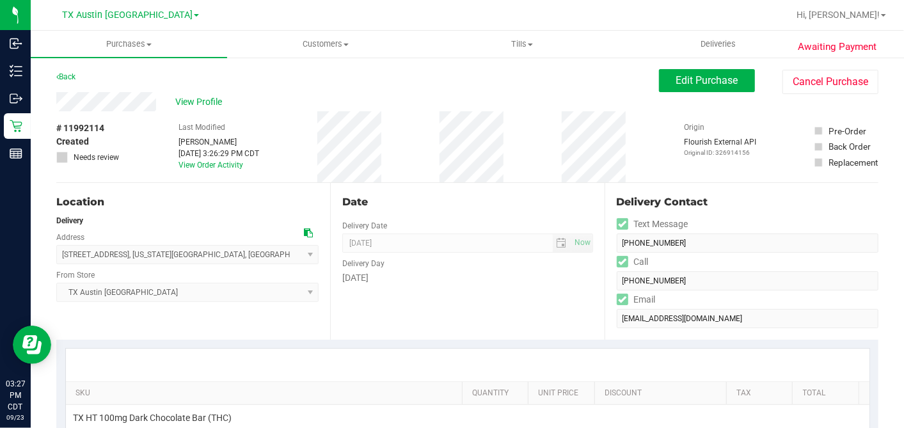
click at [276, 108] on div "View Profile" at bounding box center [357, 101] width 602 height 19
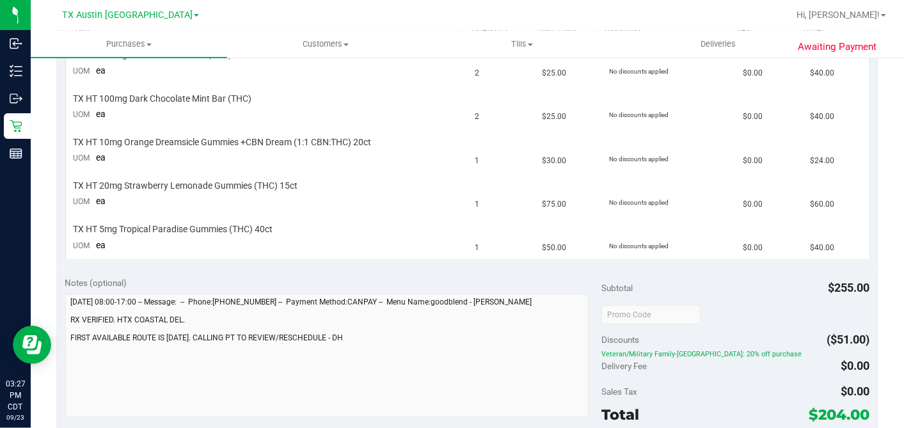
scroll to position [426, 0]
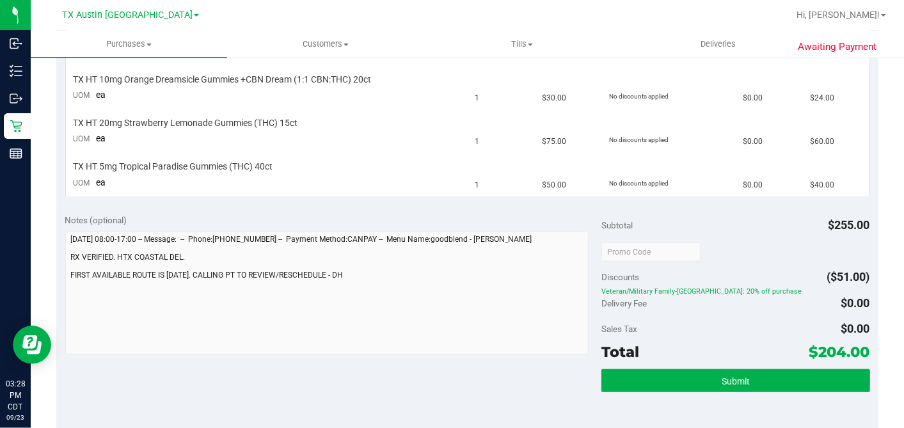
click at [461, 219] on div "Notes (optional)" at bounding box center [333, 220] width 537 height 13
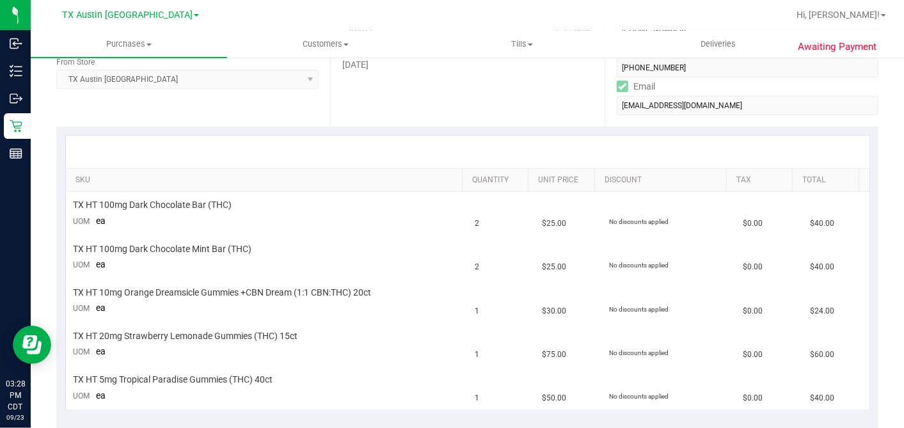
scroll to position [0, 0]
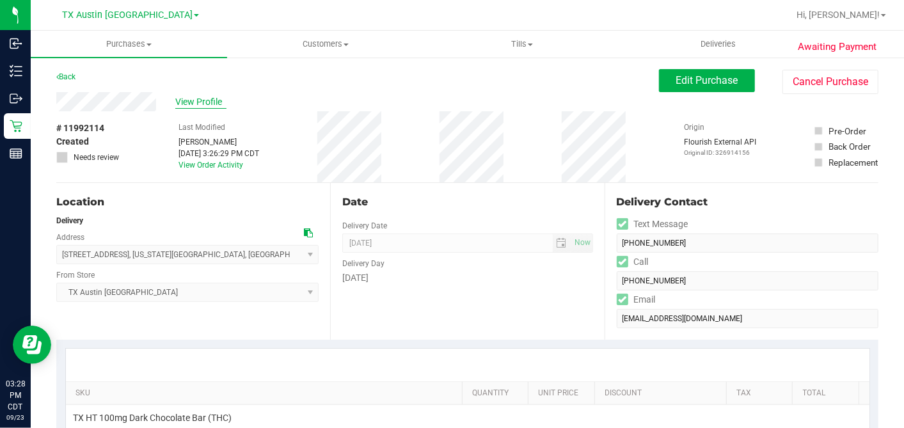
click at [207, 100] on span "View Profile" at bounding box center [200, 101] width 51 height 13
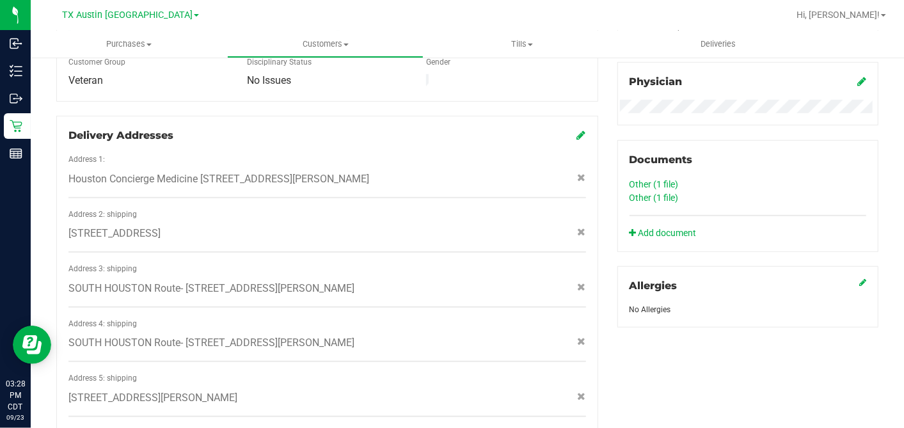
scroll to position [355, 0]
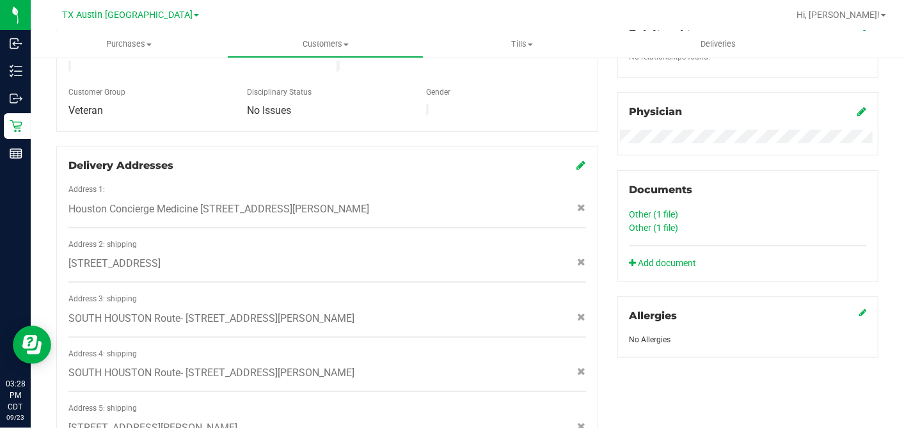
click at [577, 160] on icon at bounding box center [581, 165] width 9 height 10
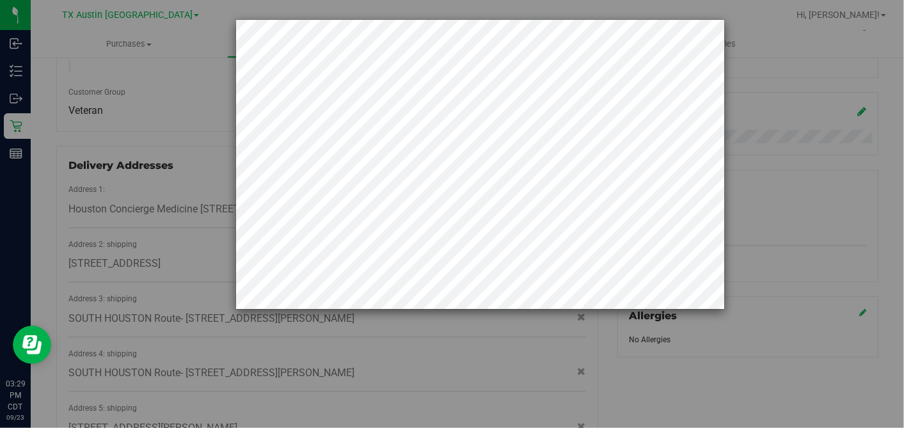
click at [174, 166] on div at bounding box center [456, 214] width 913 height 428
click at [207, 167] on div at bounding box center [456, 164] width 535 height 290
click at [221, 241] on div at bounding box center [456, 164] width 535 height 290
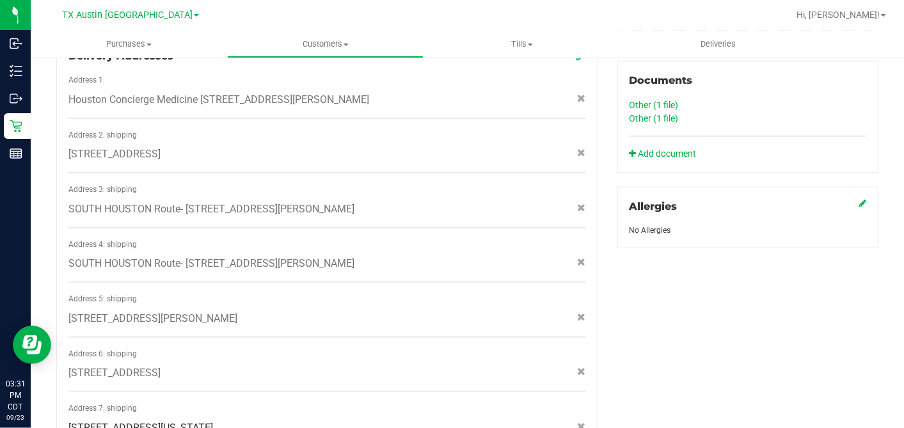
scroll to position [497, 0]
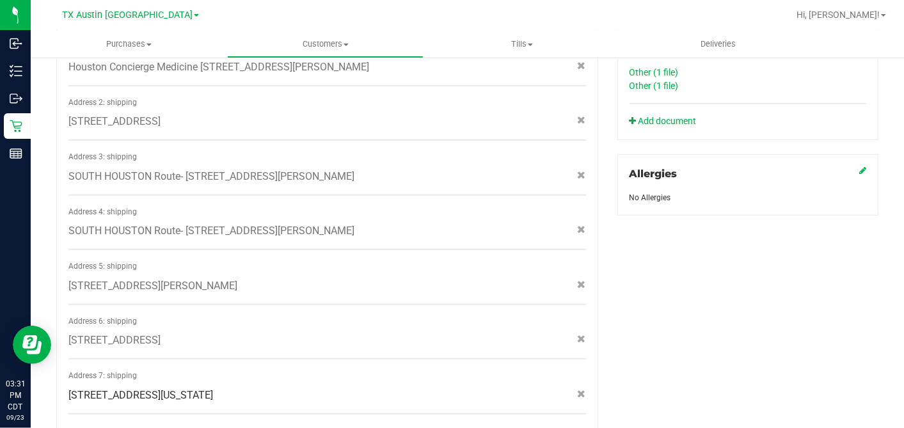
click at [591, 205] on div "Member Info * First Name * Last Name Preferred Name * Date of Birth (MM/DD/YYYY…" at bounding box center [327, 86] width 561 height 706
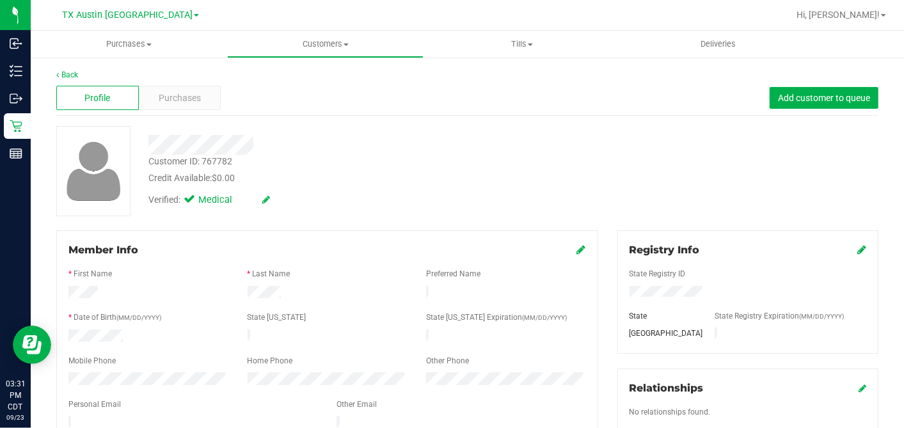
scroll to position [0, 0]
click at [585, 210] on div "Customer ID: 767782 Credit Available: $0.00 Verified: Medical" at bounding box center [467, 171] width 841 height 90
click at [571, 175] on div "Customer ID: 767782 Credit Available: $0.00 Verified: Medical" at bounding box center [467, 171] width 841 height 90
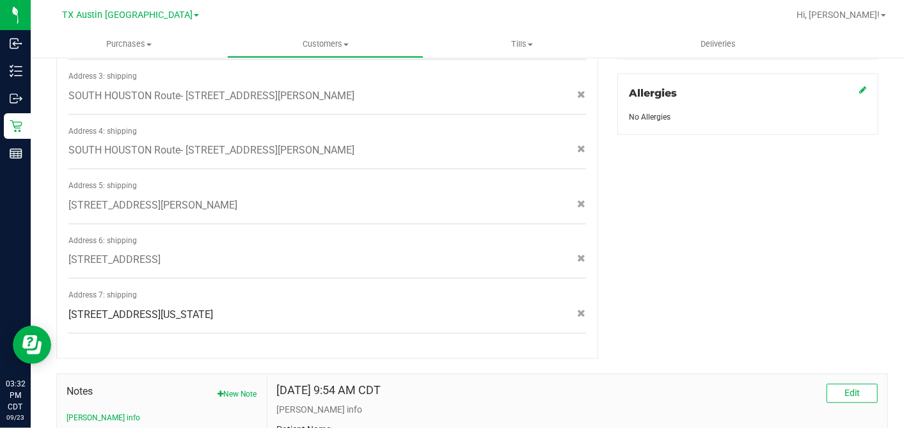
scroll to position [568, 0]
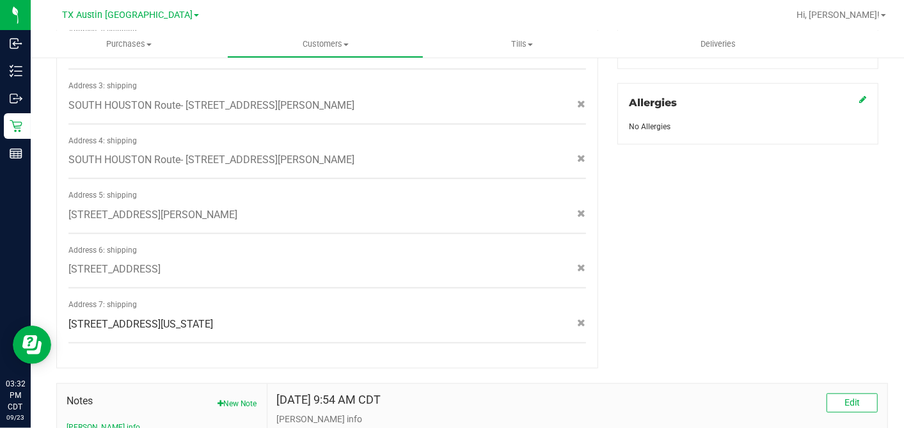
drag, startPoint x: 315, startPoint y: 252, endPoint x: 370, endPoint y: 256, distance: 55.1
click at [303, 262] on div "26215 BRILLIANT BEAM WAY , HOCKLEY , TX 77447" at bounding box center [327, 269] width 537 height 15
copy span "26215 BRILLIANT BEAM WAY , HOCKLEY , TX 77447"
click at [316, 263] on div "26215 BRILLIANT BEAM WAY , HOCKLEY , TX 77447" at bounding box center [327, 269] width 537 height 15
click at [615, 262] on div "Member Info * First Name * Last Name Preferred Name * Date of Birth (MM/DD/YYYY…" at bounding box center [467, 119] width 841 height 914
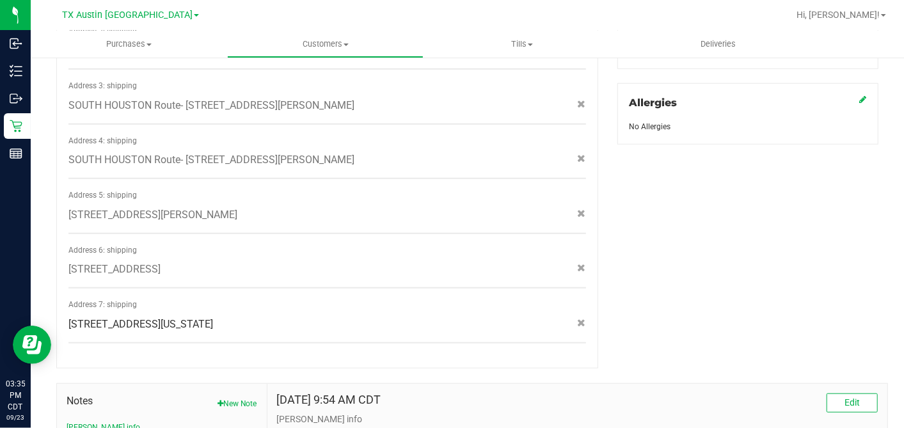
click at [683, 276] on div "Member Info * First Name * Last Name Preferred Name * Date of Birth (MM/DD/YYYY…" at bounding box center [467, 119] width 841 height 914
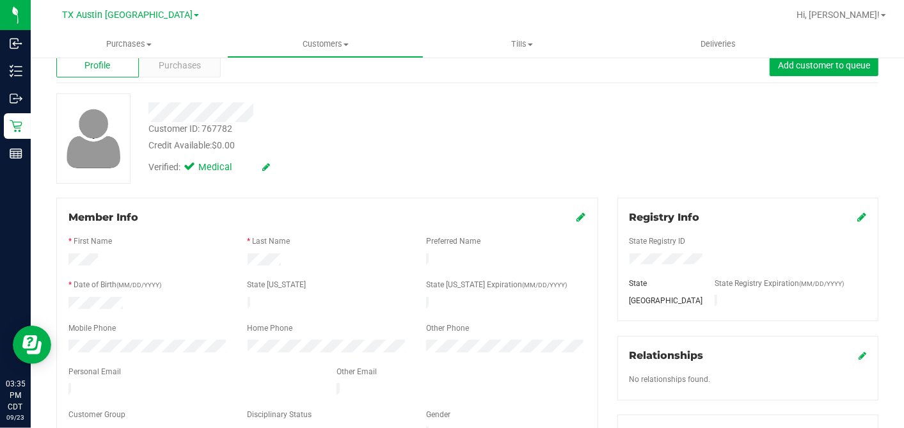
scroll to position [0, 0]
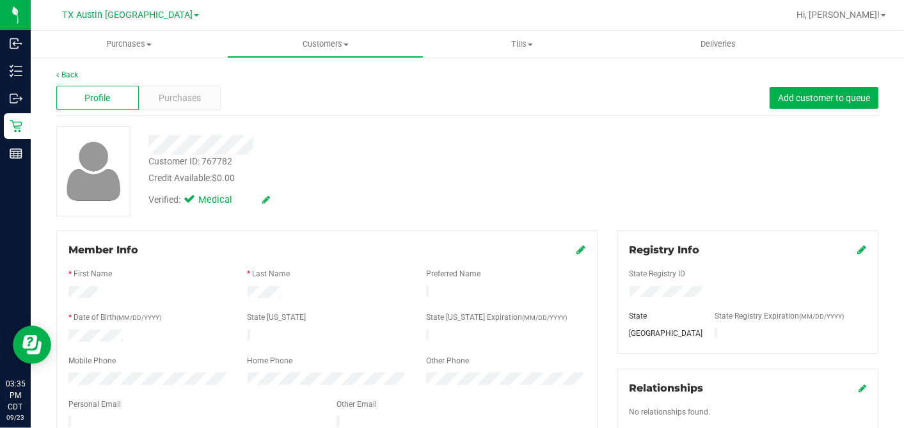
click at [384, 185] on div "Verified: Medical" at bounding box center [349, 199] width 421 height 28
click at [203, 95] on div "Purchases" at bounding box center [180, 98] width 83 height 24
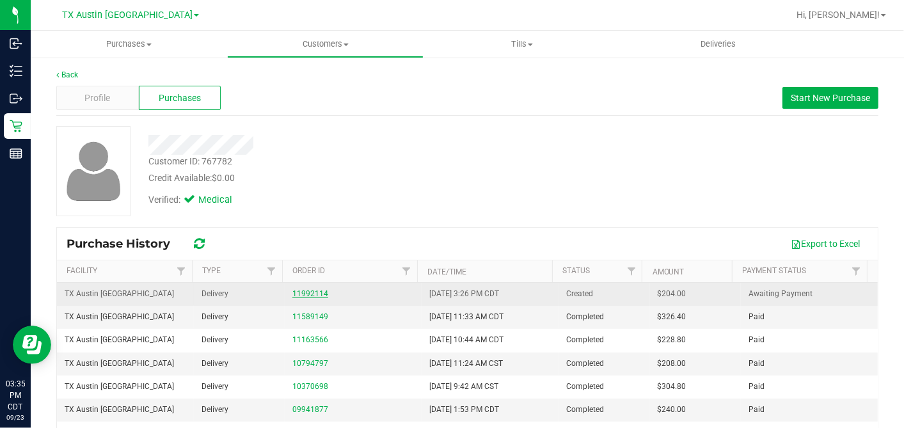
click at [314, 294] on link "11992114" at bounding box center [310, 293] width 36 height 9
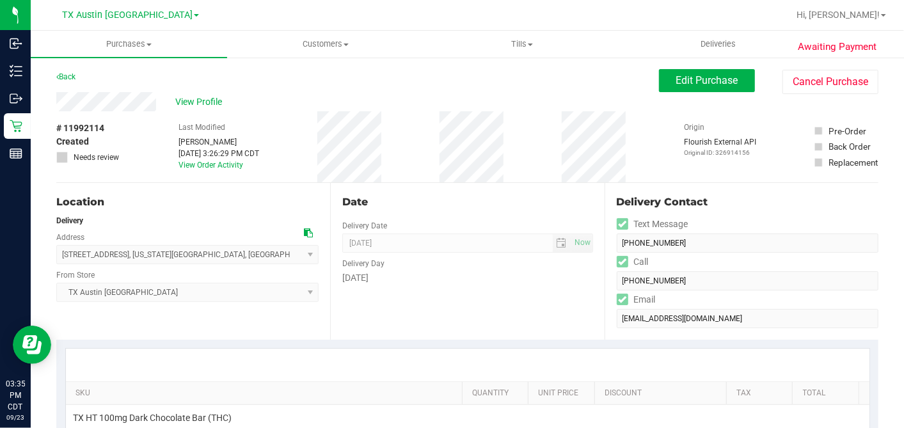
click at [547, 203] on div "Date" at bounding box center [467, 201] width 250 height 15
click at [588, 184] on div "Date Delivery Date 09/25/2025 Now 09/25/2025 07:00 AM Now Delivery Day Thursday" at bounding box center [467, 261] width 274 height 157
click at [587, 183] on div "Date Delivery Date 09/25/2025 Now 09/25/2025 07:00 AM Now Delivery Day Thursday" at bounding box center [467, 261] width 274 height 157
click at [544, 120] on div "# 11992114 Created Needs review Last Modified Dane Hawkins Sep 23, 2025 3:26:29…" at bounding box center [467, 146] width 822 height 71
drag, startPoint x: 694, startPoint y: 84, endPoint x: 652, endPoint y: 113, distance: 50.9
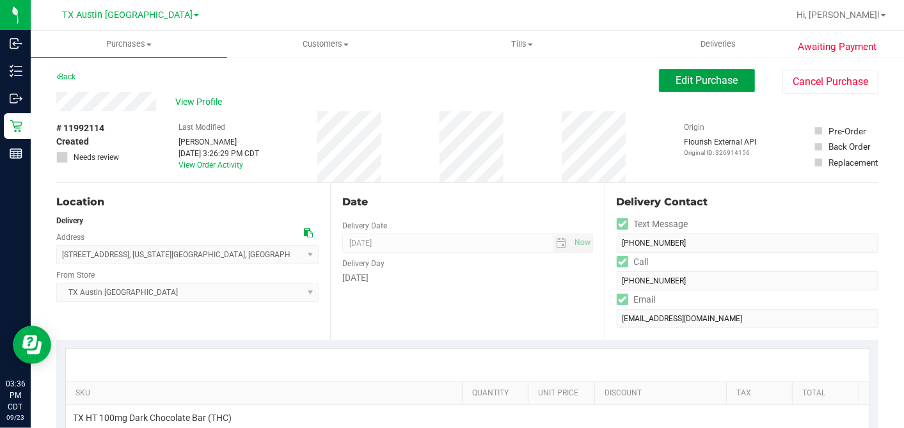
click at [694, 84] on span "Edit Purchase" at bounding box center [707, 80] width 62 height 12
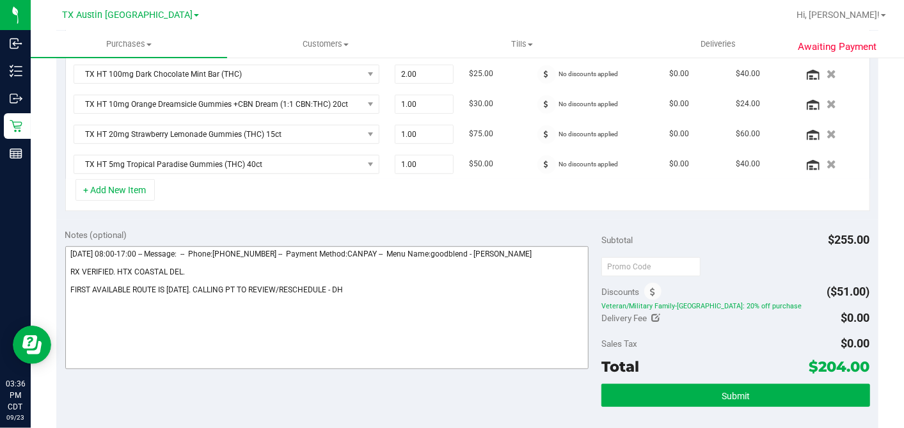
scroll to position [426, 0]
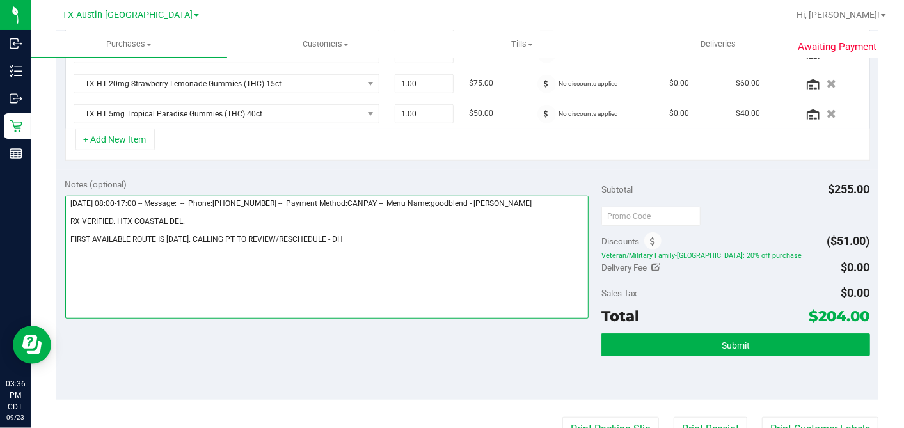
click at [356, 239] on textarea at bounding box center [327, 257] width 524 height 123
click at [342, 232] on textarea at bounding box center [327, 257] width 524 height 123
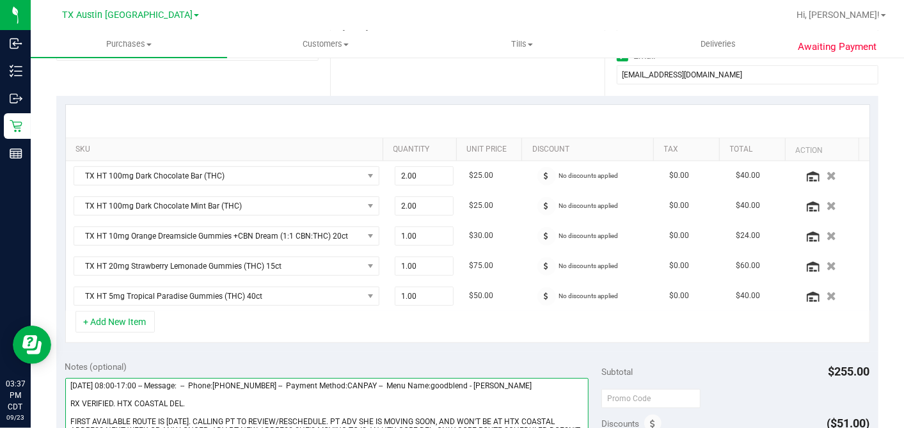
scroll to position [0, 0]
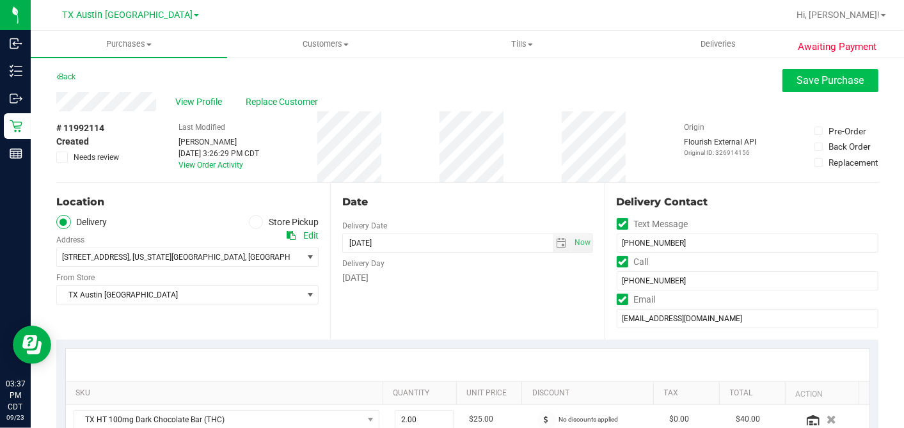
type textarea "Thursday 09/25/2025 08:00-17:00 -- Message: -- Phone:9792486300 -- Payment Meth…"
click at [817, 79] on span "Save Purchase" at bounding box center [830, 80] width 67 height 12
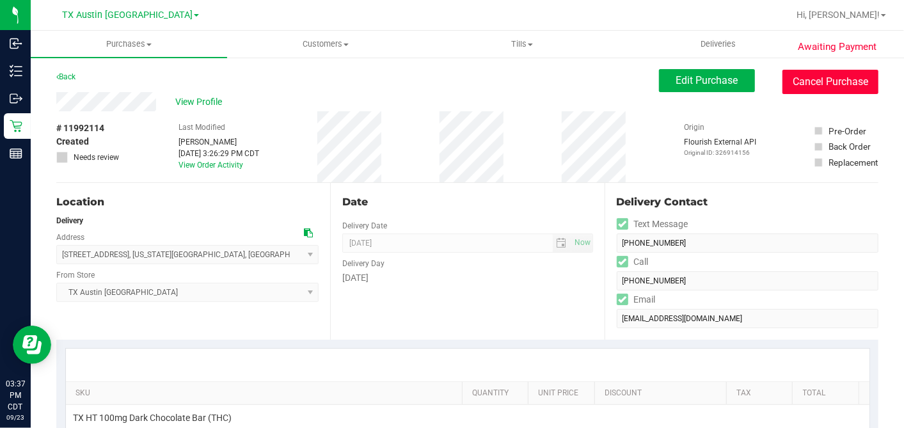
click at [799, 84] on button "Cancel Purchase" at bounding box center [830, 82] width 96 height 24
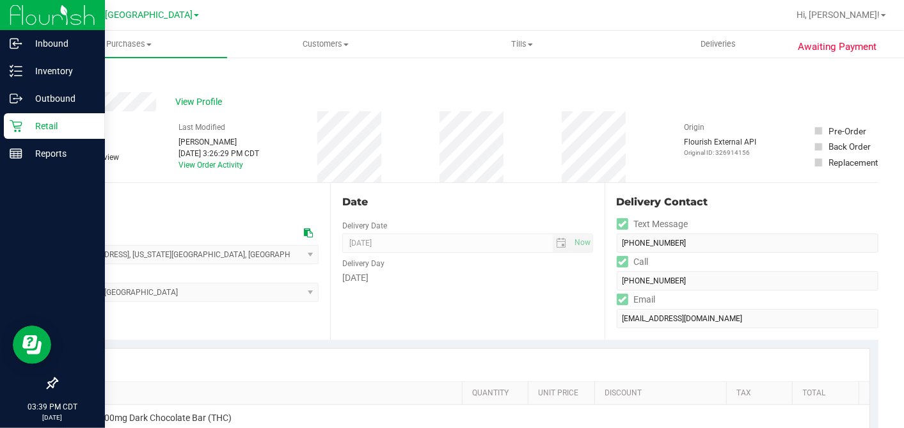
click at [23, 123] on p "Retail" at bounding box center [60, 125] width 77 height 15
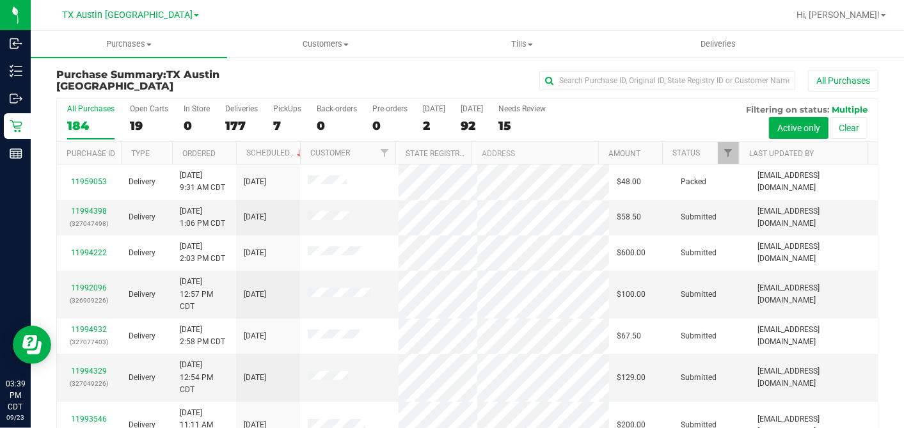
click at [120, 125] on div "All Purchases 184 Open Carts 19 In Store 0 Deliveries 177 PickUps 7 Back-orders…" at bounding box center [467, 120] width 821 height 43
click at [139, 120] on div "19" at bounding box center [149, 125] width 38 height 15
click at [0, 0] on input "Open Carts 19" at bounding box center [0, 0] width 0 height 0
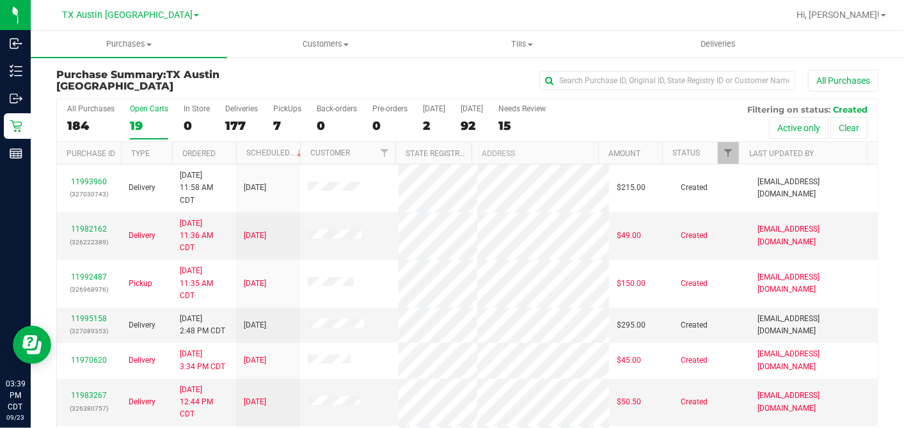
click at [233, 148] on div at bounding box center [236, 153] width 6 height 22
click at [228, 152] on th "Ordered" at bounding box center [204, 153] width 64 height 22
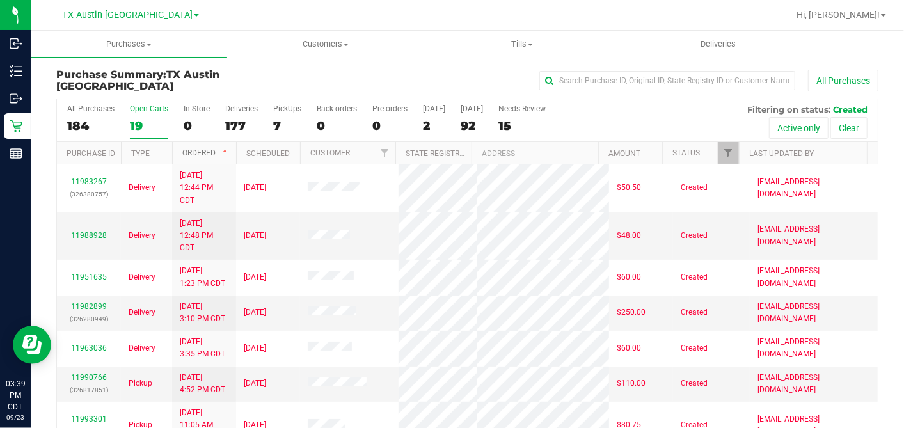
click at [228, 152] on span at bounding box center [225, 153] width 10 height 10
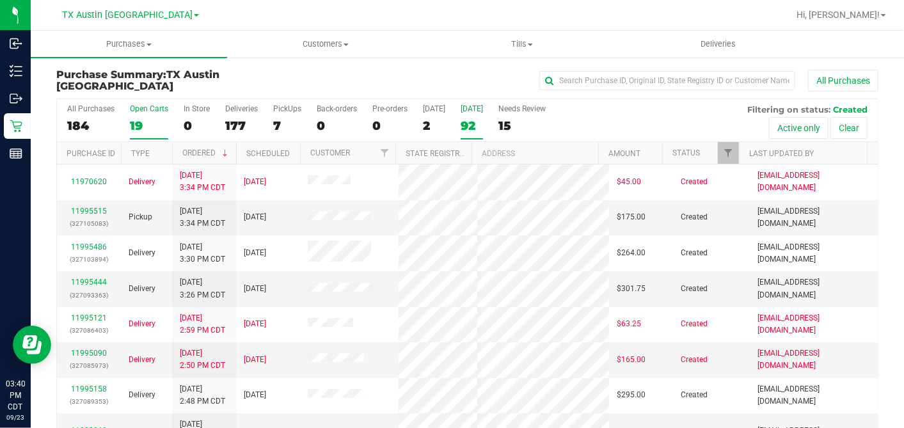
click at [463, 114] on label "Tomorrow 92" at bounding box center [472, 121] width 22 height 35
click at [0, 0] on input "Tomorrow 92" at bounding box center [0, 0] width 0 height 0
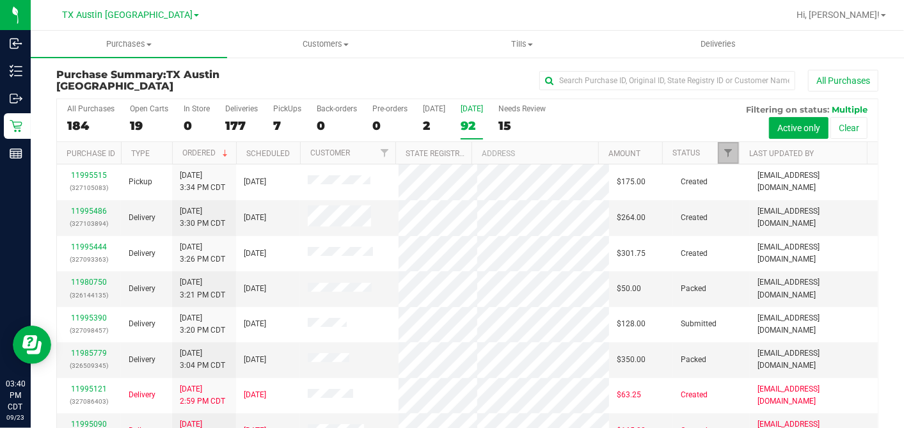
click at [723, 154] on span "Filter" at bounding box center [728, 153] width 10 height 10
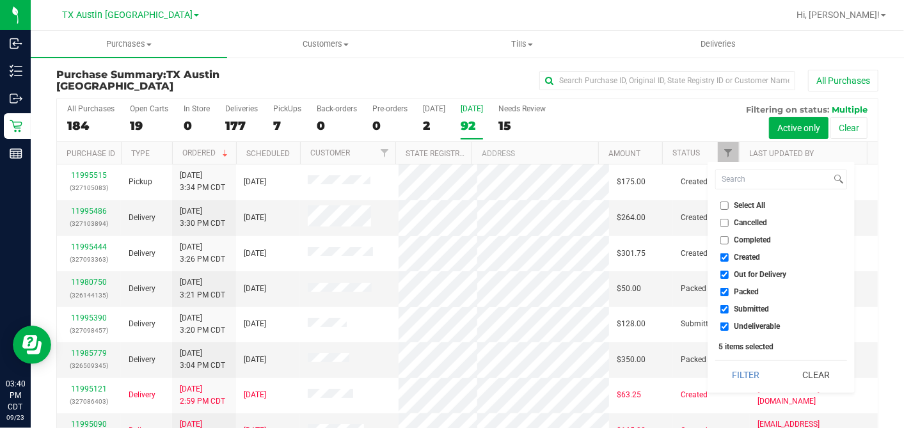
click at [725, 203] on input "Select All" at bounding box center [724, 205] width 8 height 8
checkbox input "true"
click at [725, 203] on input "Select All" at bounding box center [724, 205] width 8 height 8
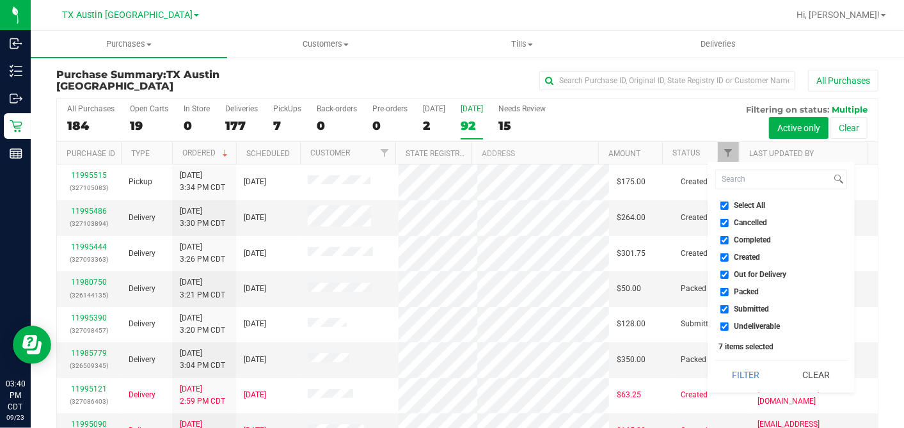
checkbox input "false"
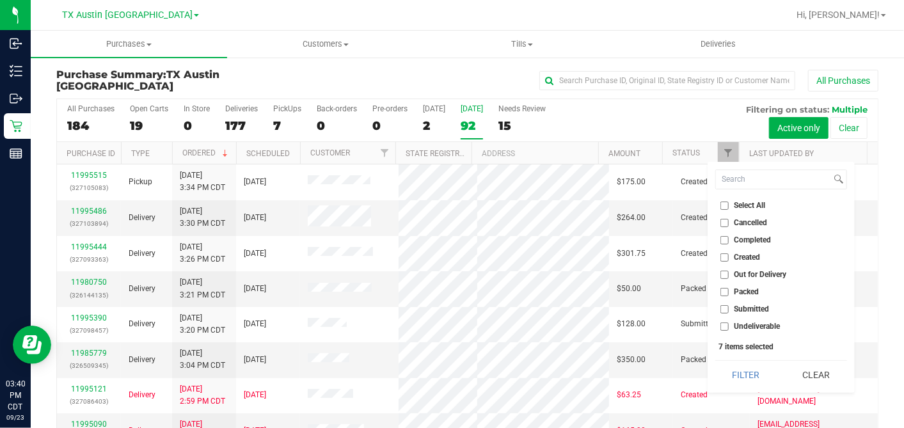
checkbox input "false"
click at [722, 262] on li "Created" at bounding box center [781, 257] width 132 height 13
click at [722, 259] on input "Created" at bounding box center [724, 257] width 8 height 8
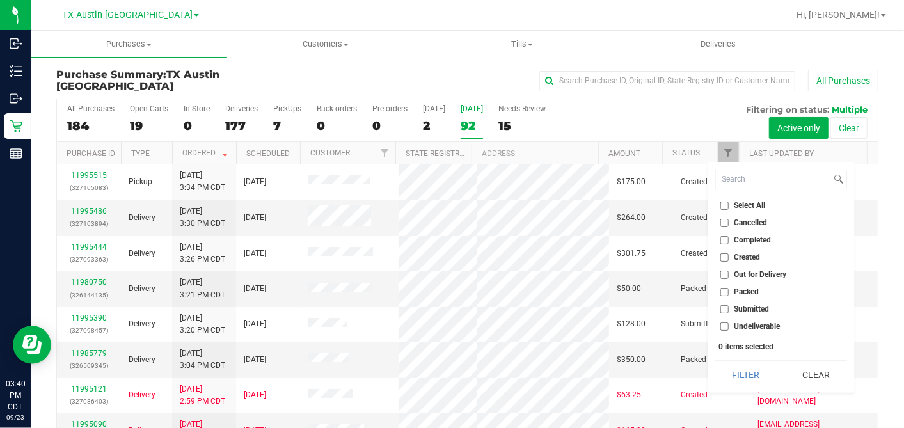
checkbox input "true"
click at [739, 382] on button "Filter" at bounding box center [745, 375] width 61 height 28
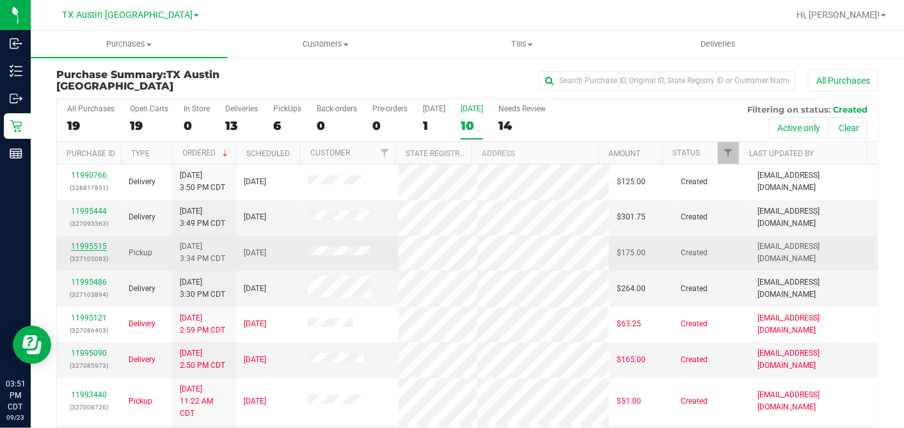
click at [95, 244] on link "11995515" at bounding box center [89, 246] width 36 height 9
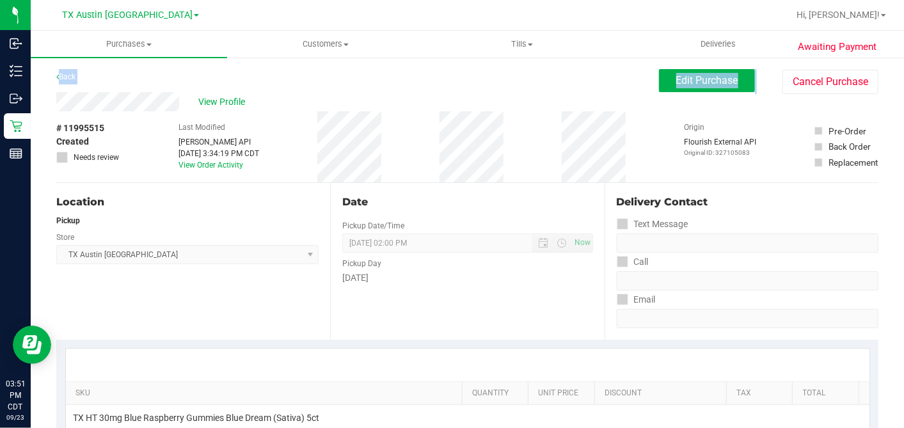
click at [225, 110] on div "View Profile" at bounding box center [357, 101] width 602 height 19
click at [224, 102] on span "View Profile" at bounding box center [223, 101] width 51 height 13
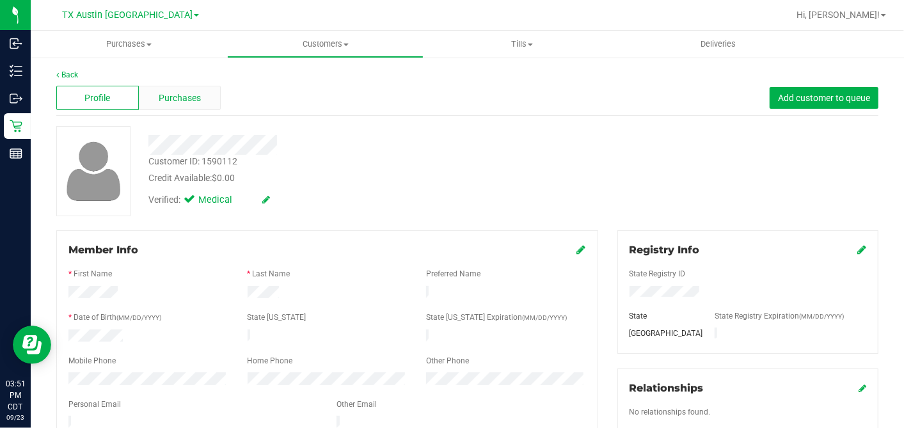
click at [184, 103] on span "Purchases" at bounding box center [180, 97] width 42 height 13
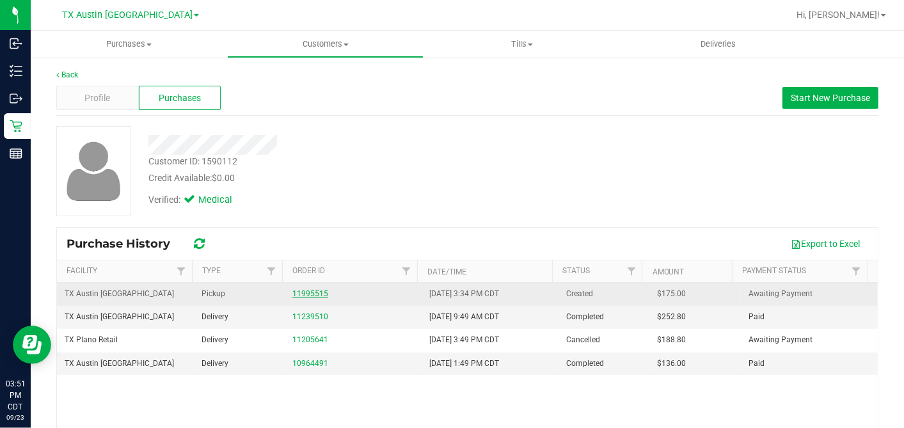
click at [301, 290] on link "11995515" at bounding box center [310, 293] width 36 height 9
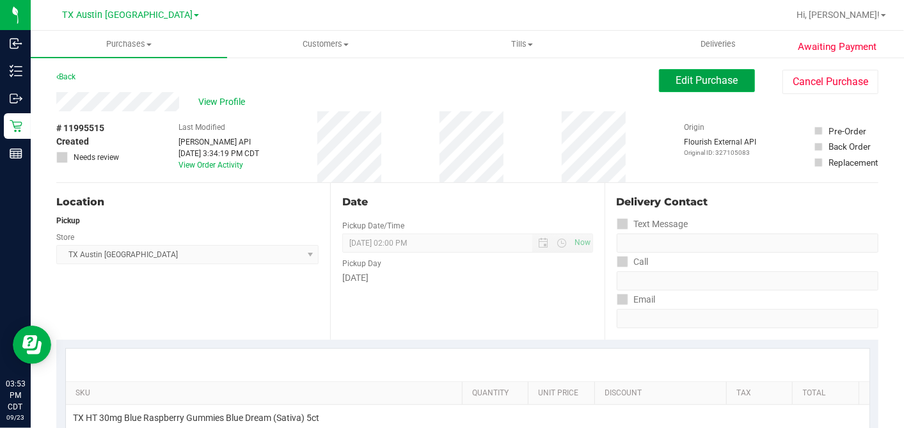
click at [692, 90] on button "Edit Purchase" at bounding box center [707, 80] width 96 height 23
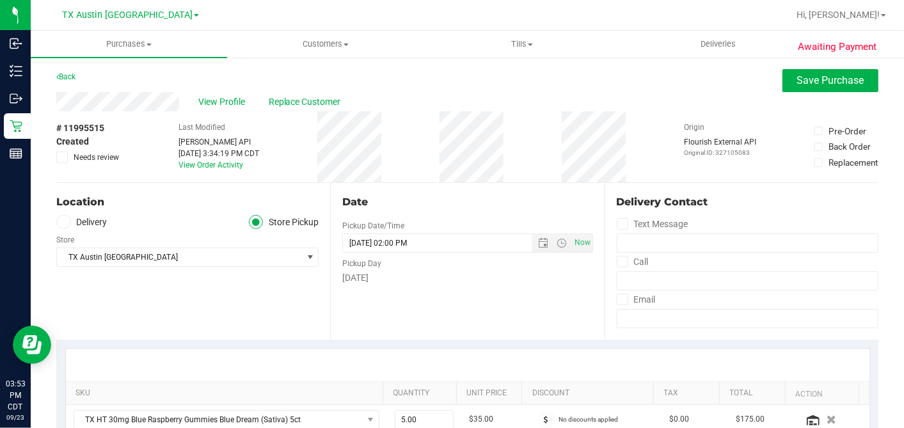
click at [69, 224] on span at bounding box center [63, 222] width 15 height 15
click at [0, 0] on input "Delivery" at bounding box center [0, 0] width 0 height 0
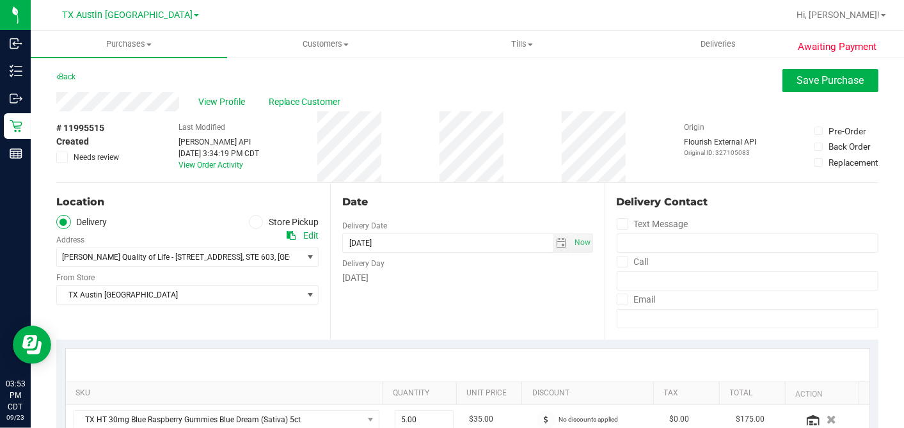
click at [460, 295] on div "Date Delivery Date 09/24/2025 Now 09/24/2025 02:00 PM Now Delivery Day Wednesday" at bounding box center [467, 261] width 274 height 157
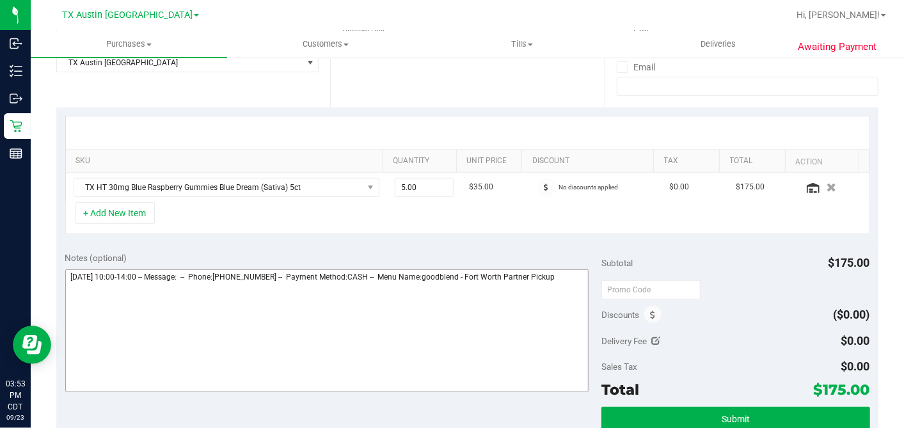
scroll to position [284, 0]
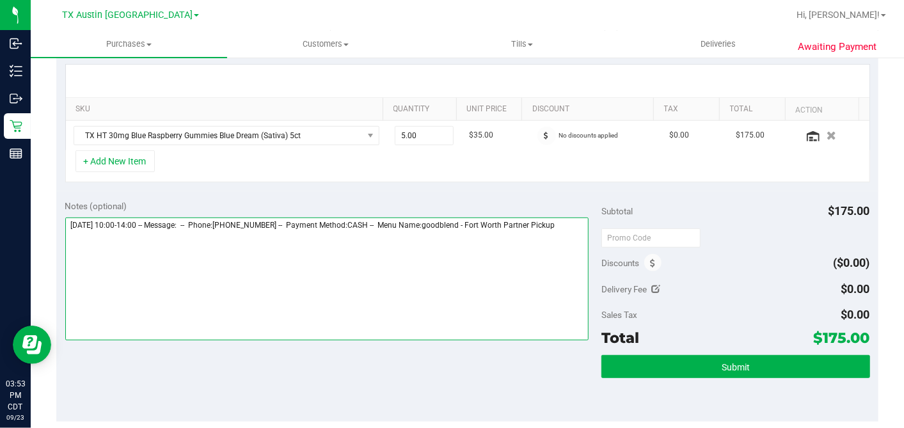
click at [540, 242] on textarea at bounding box center [327, 278] width 524 height 123
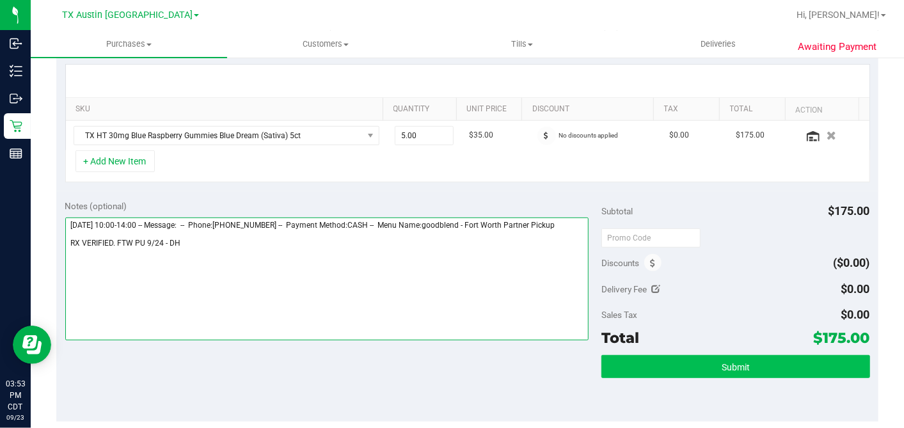
type textarea "Wednesday 09/24/2025 10:00-14:00 -- Message: -- Phone:6822099647 -- Payment Met…"
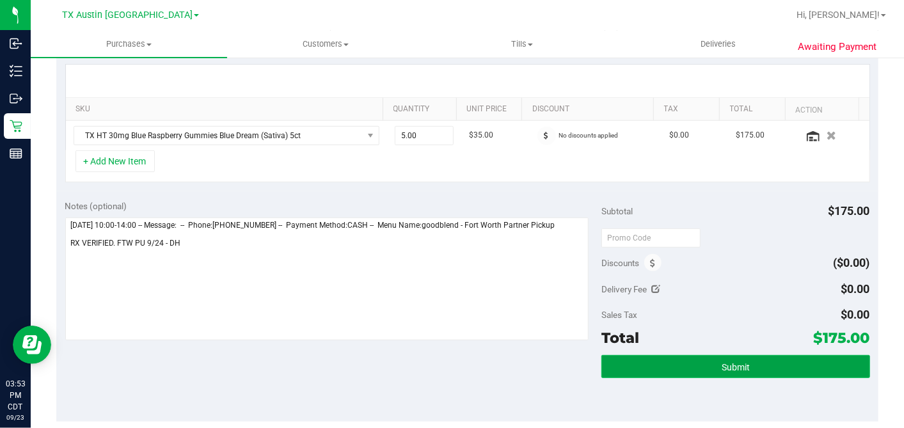
drag, startPoint x: 730, startPoint y: 361, endPoint x: 446, endPoint y: 323, distance: 287.2
click at [730, 362] on span "Submit" at bounding box center [735, 367] width 28 height 10
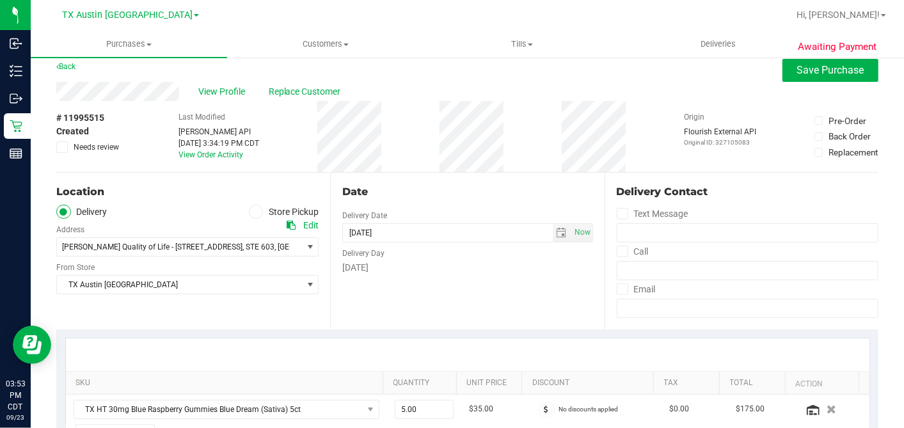
scroll to position [0, 0]
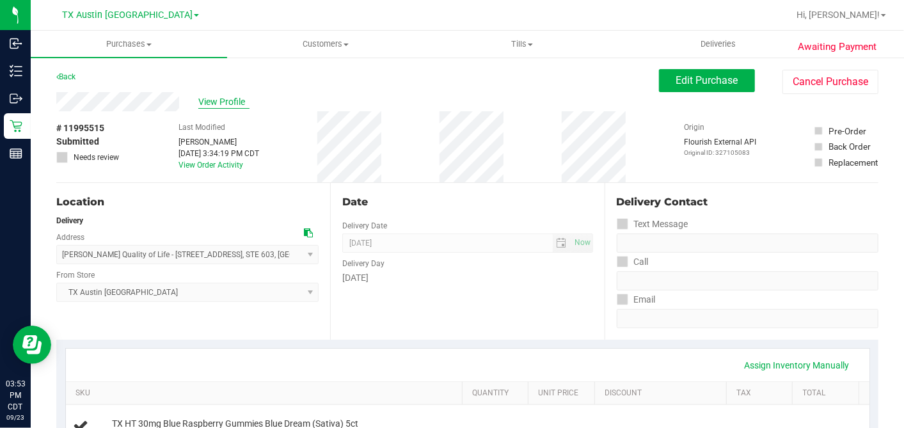
click at [219, 106] on span "View Profile" at bounding box center [223, 101] width 51 height 13
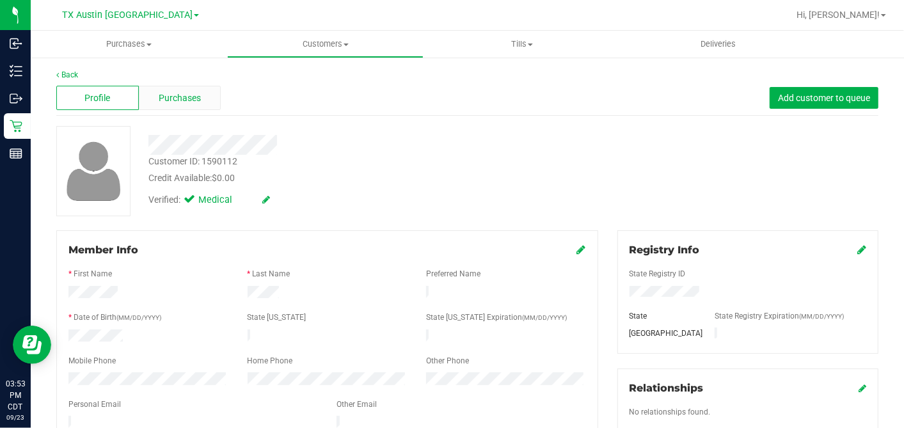
click at [217, 104] on div "Purchases" at bounding box center [180, 98] width 83 height 24
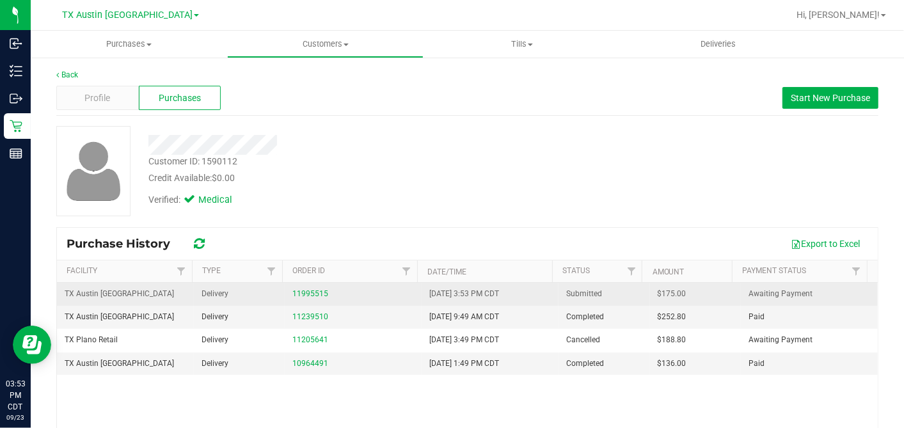
click at [657, 294] on span "$175.00" at bounding box center [671, 294] width 29 height 12
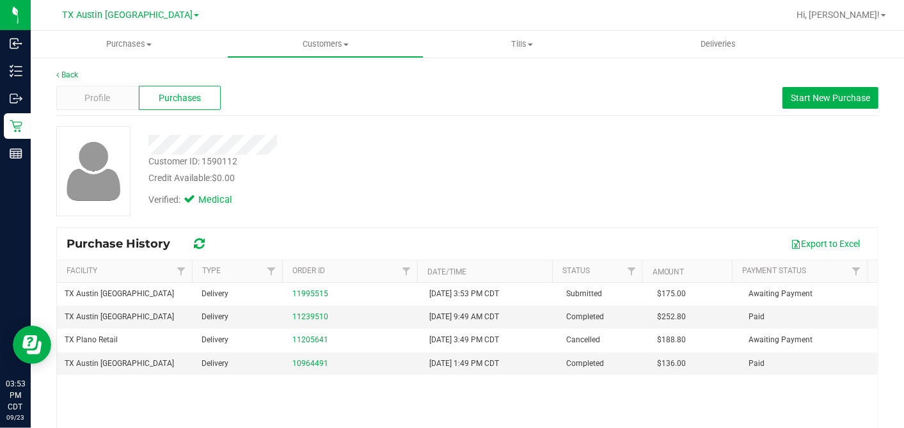
copy span "175.00"
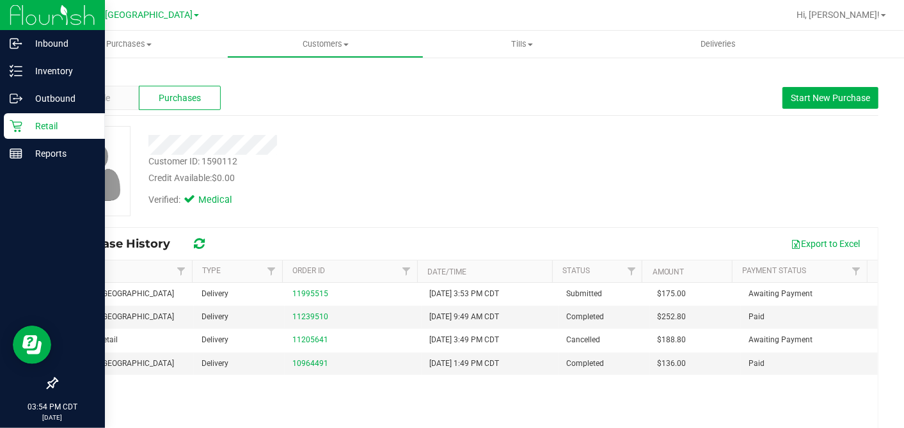
click at [33, 123] on p "Retail" at bounding box center [60, 125] width 77 height 15
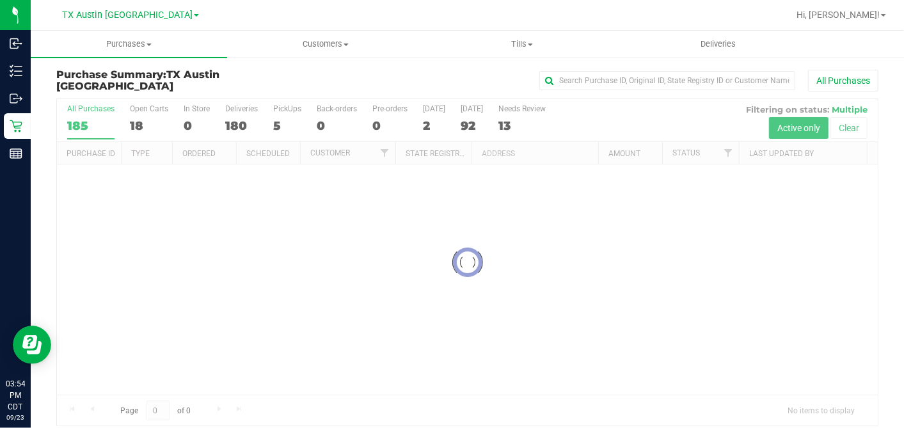
click at [875, 347] on div "Loading... All Purchases 185 Open Carts 18 In Store 0 Deliveries 180 PickUps 5 …" at bounding box center [467, 262] width 841 height 328
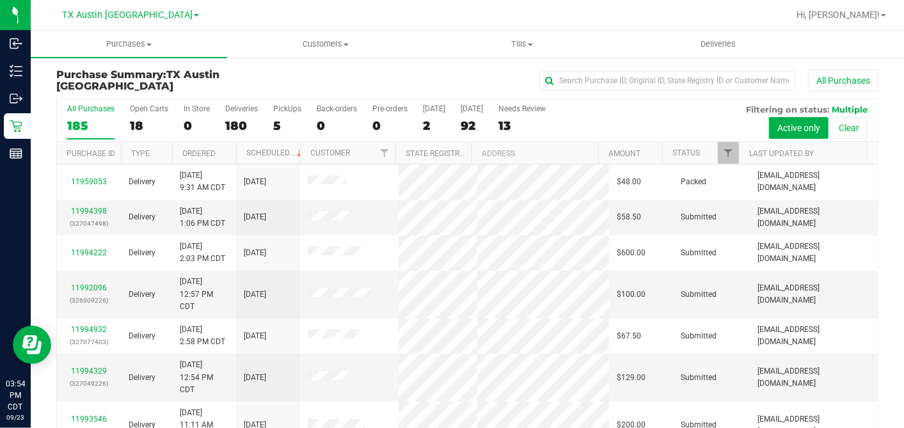
click at [464, 123] on div "92" at bounding box center [472, 125] width 22 height 15
click at [0, 0] on input "Tomorrow 92" at bounding box center [0, 0] width 0 height 0
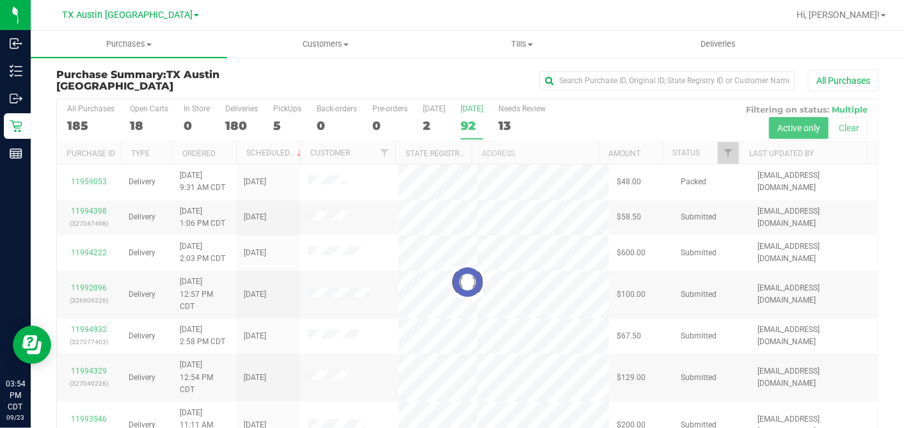
click at [715, 155] on div at bounding box center [467, 281] width 821 height 365
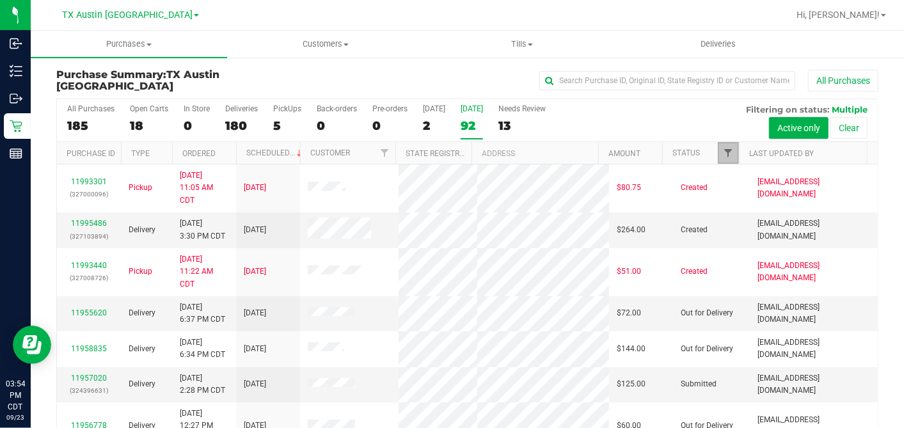
click at [723, 152] on span "Filter" at bounding box center [728, 153] width 10 height 10
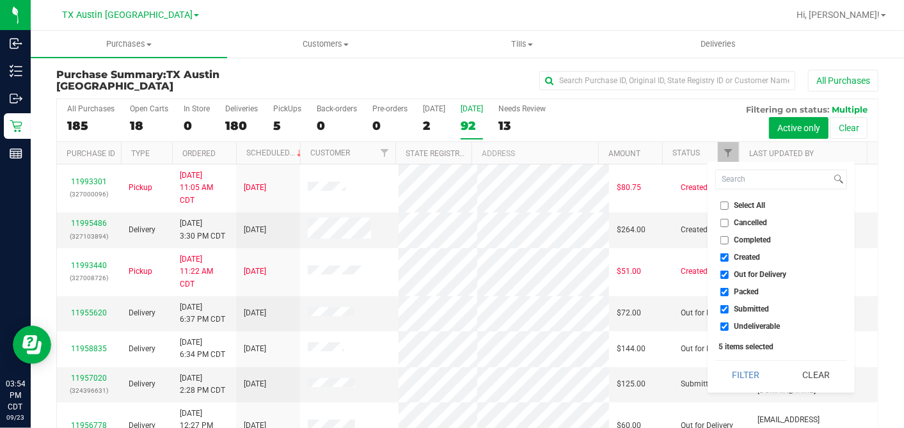
click at [723, 201] on input "Select All" at bounding box center [724, 205] width 8 height 8
checkbox input "true"
click at [723, 201] on input "Select All" at bounding box center [724, 205] width 8 height 8
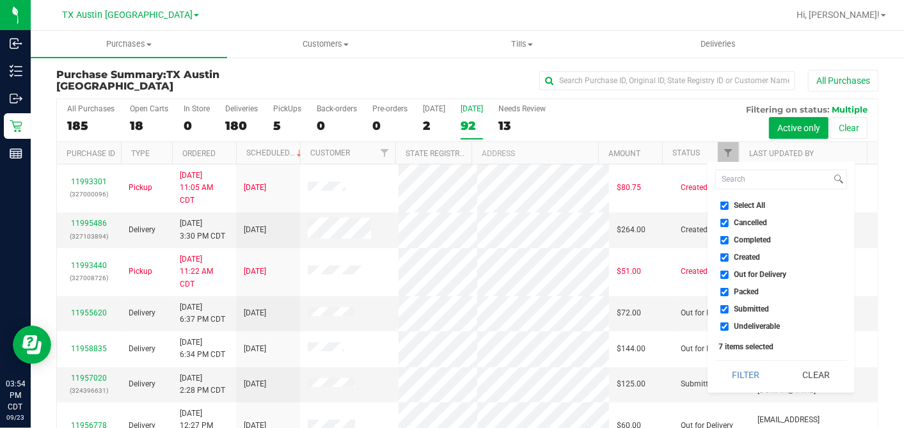
checkbox input "false"
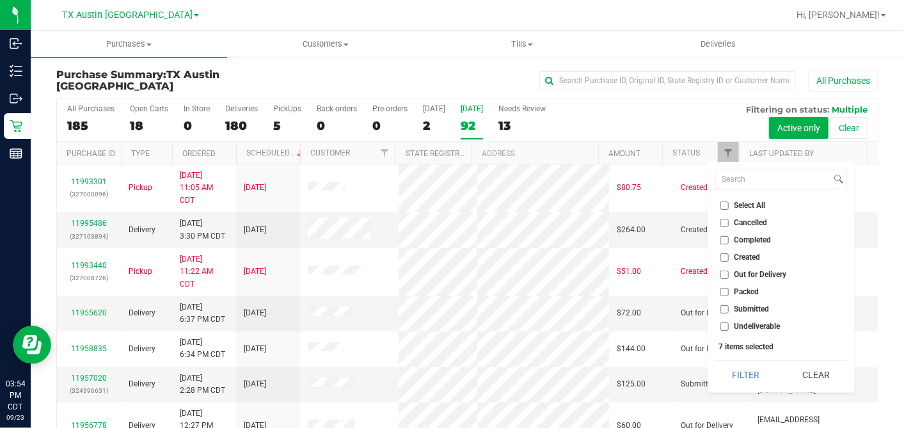
checkbox input "false"
click at [725, 257] on input "Created" at bounding box center [724, 257] width 8 height 8
checkbox input "true"
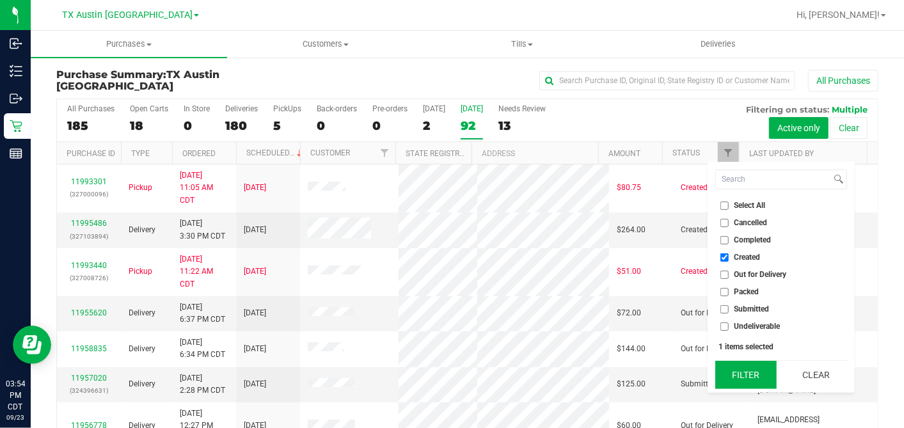
click at [753, 367] on button "Filter" at bounding box center [745, 375] width 61 height 28
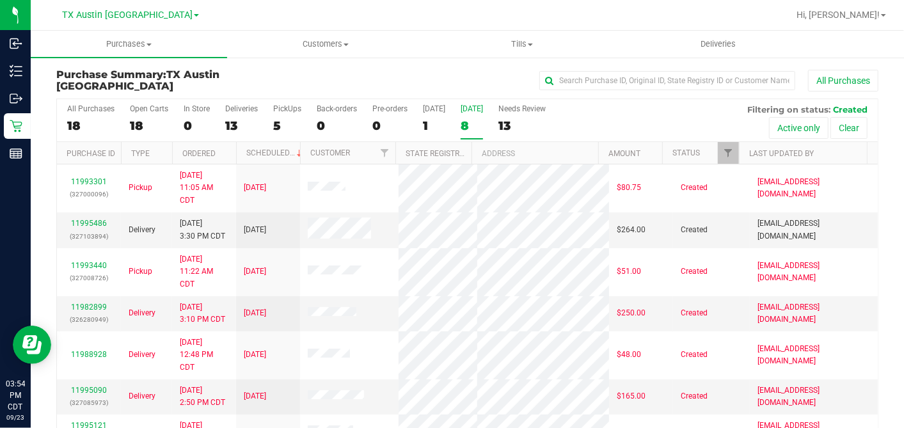
click at [226, 151] on th "Ordered" at bounding box center [204, 153] width 64 height 22
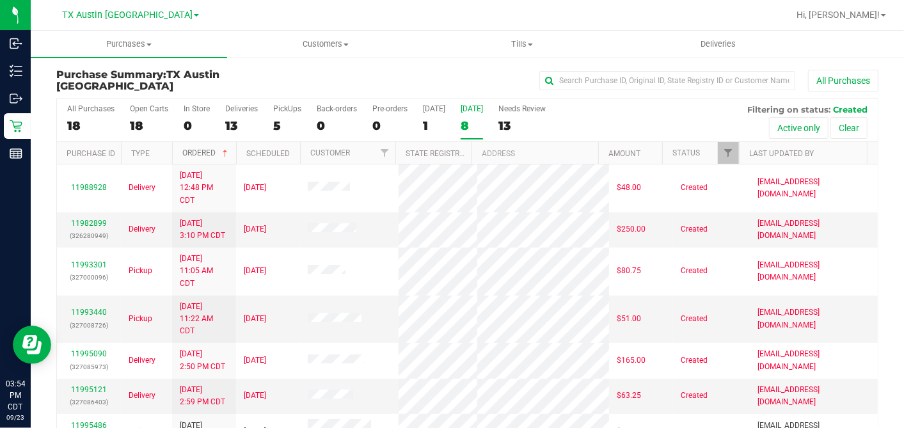
click at [226, 151] on span at bounding box center [225, 153] width 10 height 10
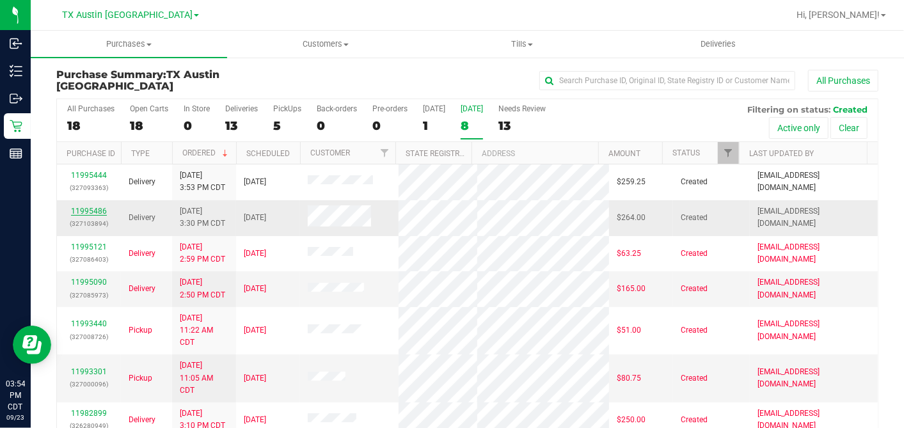
click at [92, 207] on link "11995486" at bounding box center [89, 211] width 36 height 9
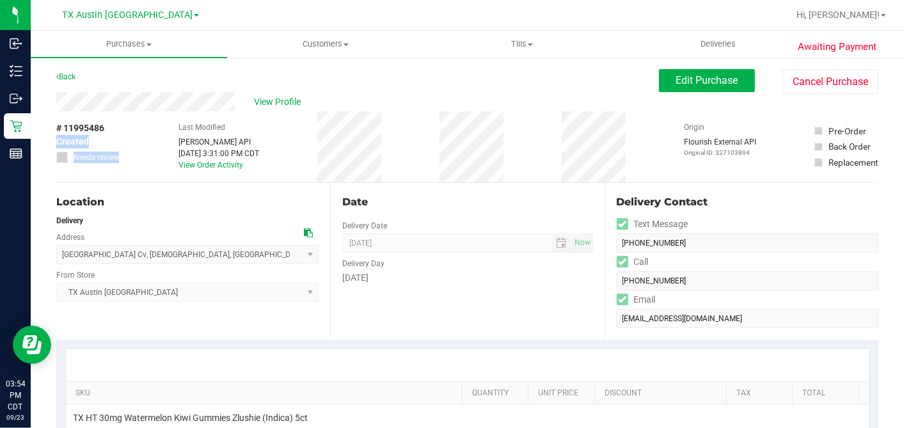
drag, startPoint x: 160, startPoint y: 112, endPoint x: 146, endPoint y: 120, distance: 15.8
click at [146, 120] on div "# 11995486 Created Needs review Last Modified Jane API Sep 23, 2025 3:31:00 PM …" at bounding box center [467, 146] width 822 height 71
click at [304, 230] on icon at bounding box center [308, 232] width 9 height 9
click at [685, 75] on span "Edit Purchase" at bounding box center [707, 80] width 62 height 12
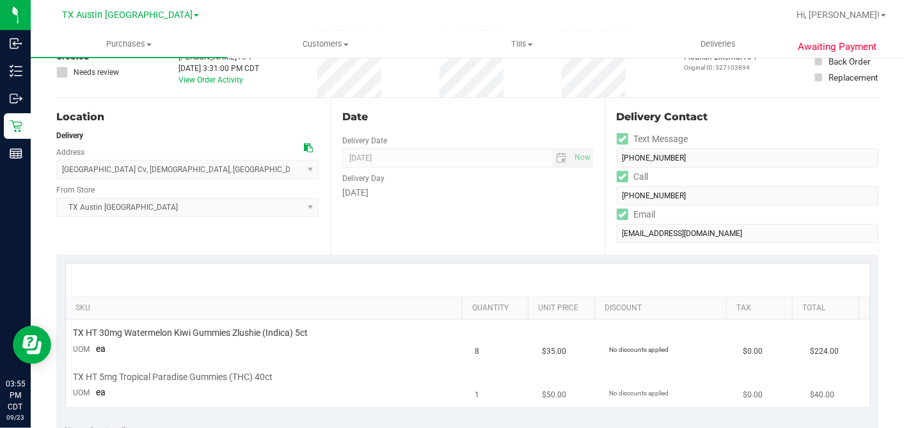
scroll to position [213, 0]
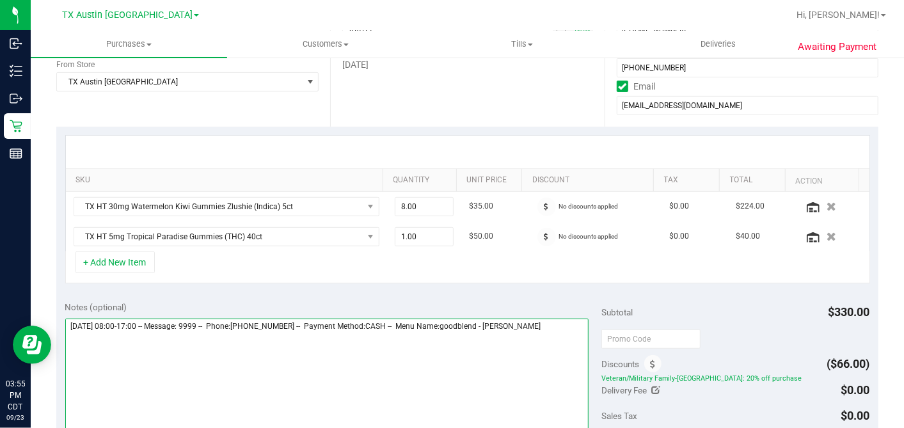
click at [573, 323] on textarea at bounding box center [327, 380] width 524 height 123
click at [299, 356] on textarea at bounding box center [327, 380] width 524 height 123
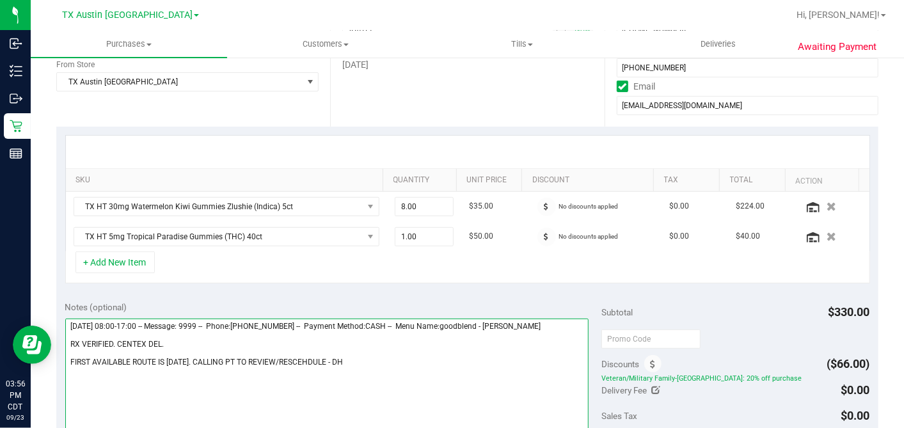
click at [313, 358] on textarea at bounding box center [327, 380] width 524 height 123
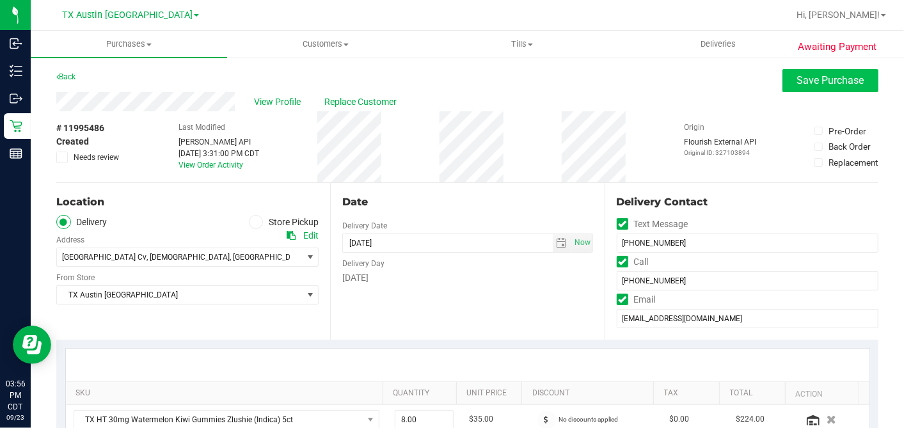
type textarea "Wednesday 09/24/2025 08:00-17:00 -- Message: 9999 -- Phone:5129967157 -- Paymen…"
click at [805, 85] on span "Save Purchase" at bounding box center [830, 80] width 67 height 12
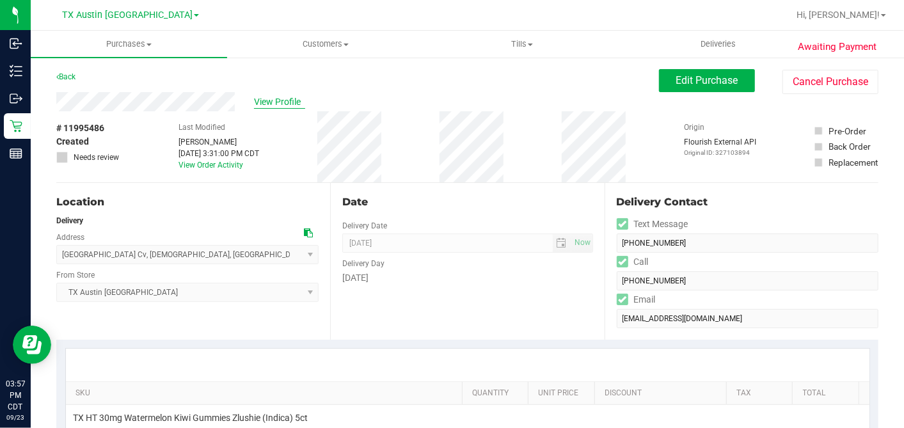
click at [285, 99] on span "View Profile" at bounding box center [279, 101] width 51 height 13
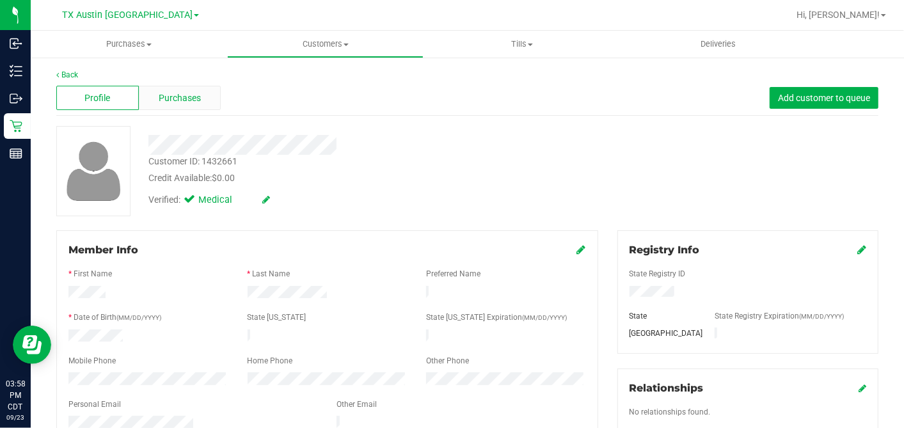
click at [195, 100] on span "Purchases" at bounding box center [180, 97] width 42 height 13
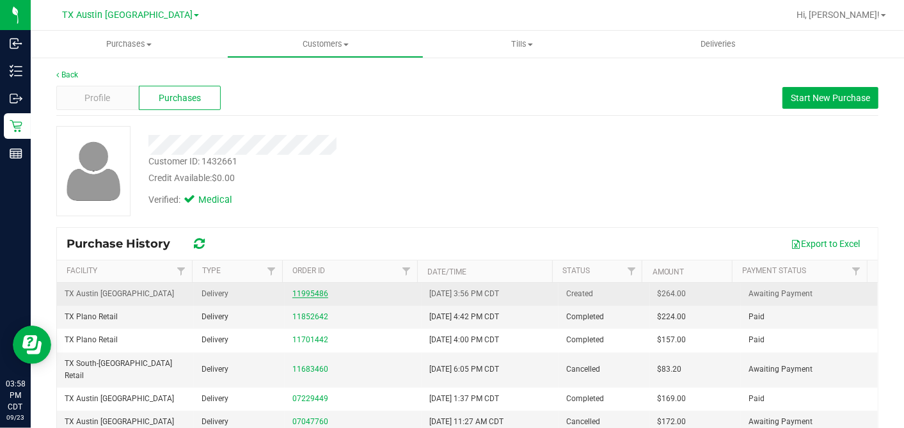
click at [299, 290] on link "11995486" at bounding box center [310, 293] width 36 height 9
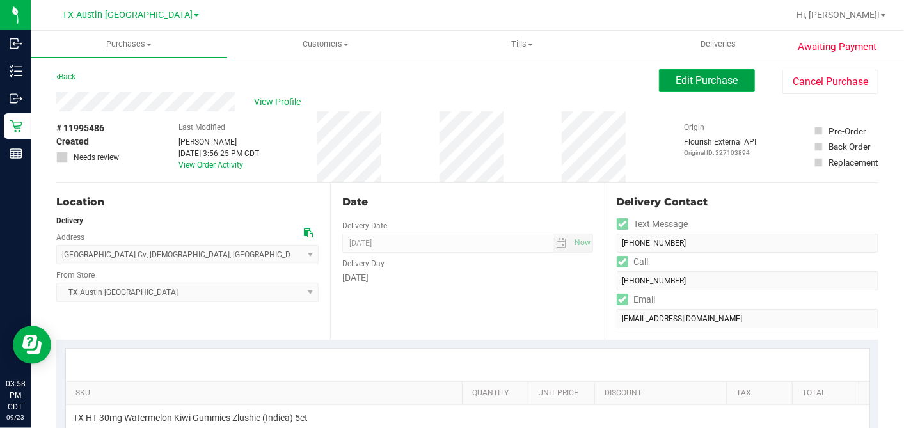
click at [678, 91] on button "Edit Purchase" at bounding box center [707, 80] width 96 height 23
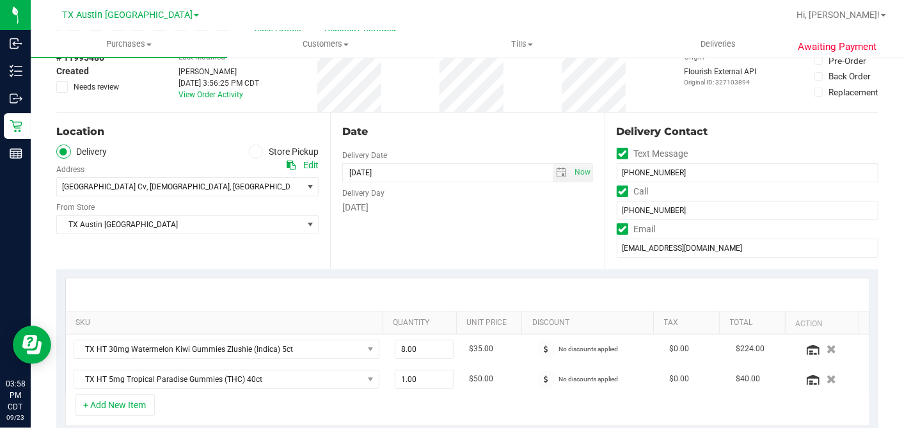
scroll to position [213, 0]
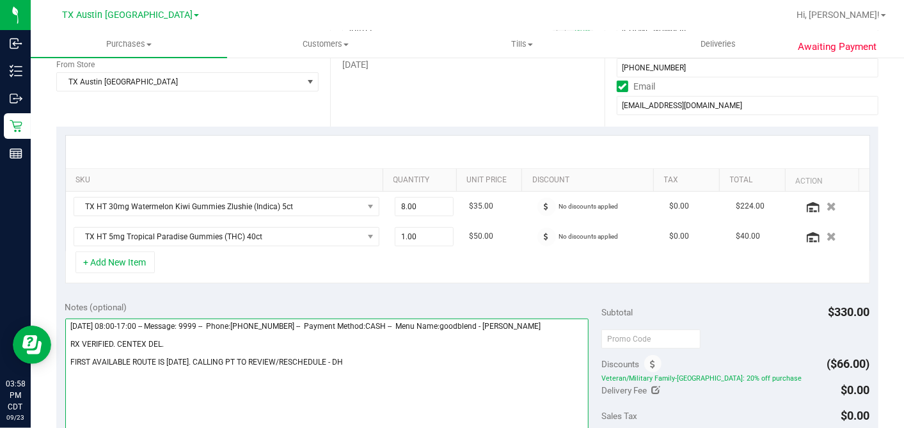
click at [336, 357] on textarea at bounding box center [327, 380] width 524 height 123
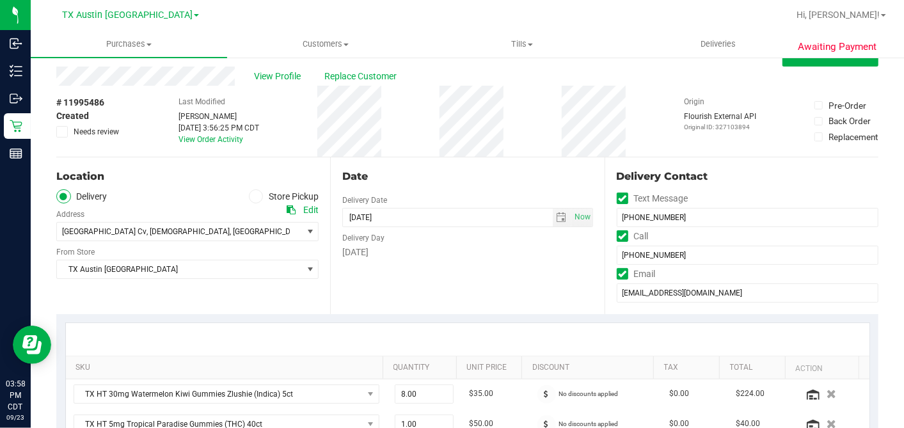
scroll to position [0, 0]
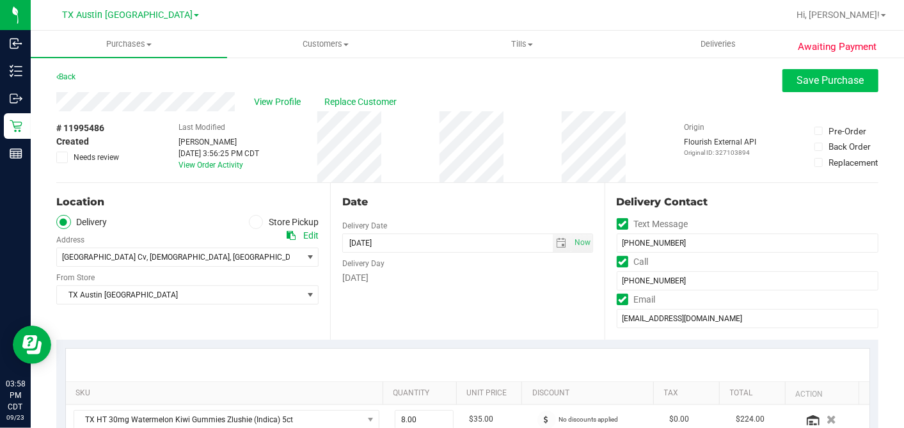
type textarea "Wednesday 09/24/2025 08:00-17:00 -- Message: 9999 -- Phone:5129967157 -- Paymen…"
click at [807, 84] on span "Save Purchase" at bounding box center [830, 80] width 67 height 12
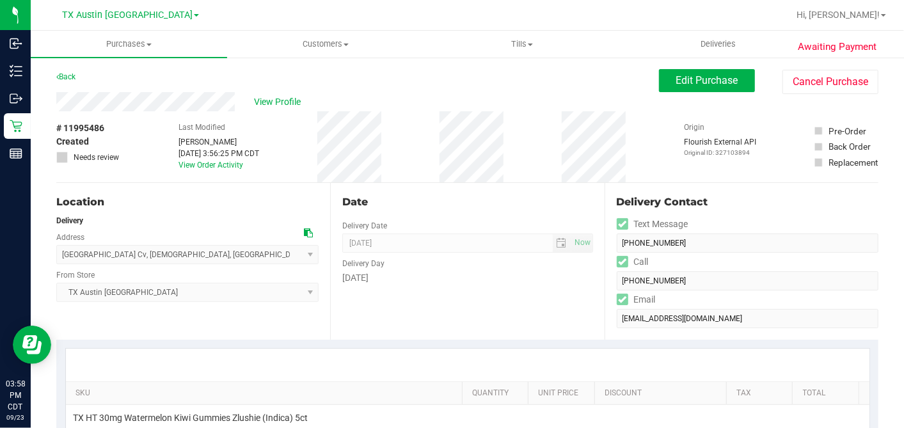
click at [292, 141] on div "# 11995486 Created Needs review Last Modified Dane Hawkins Sep 23, 2025 3:56:25…" at bounding box center [467, 146] width 822 height 71
click at [678, 80] on span "Edit Purchase" at bounding box center [707, 80] width 62 height 12
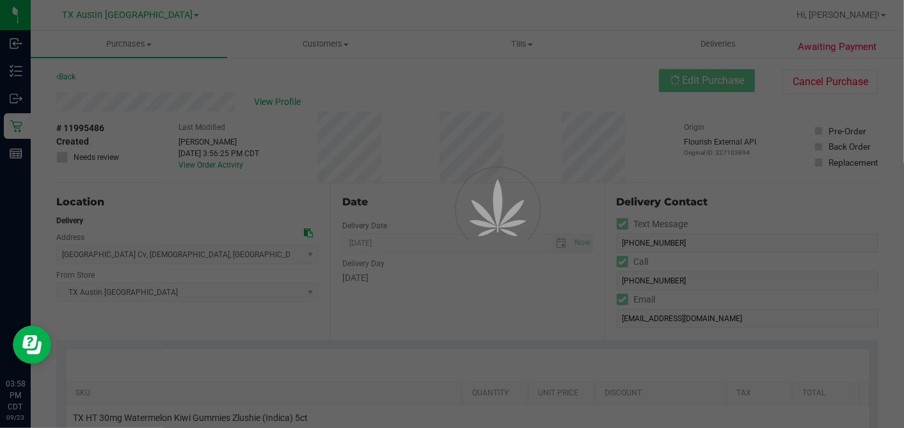
click at [63, 157] on div at bounding box center [452, 214] width 904 height 428
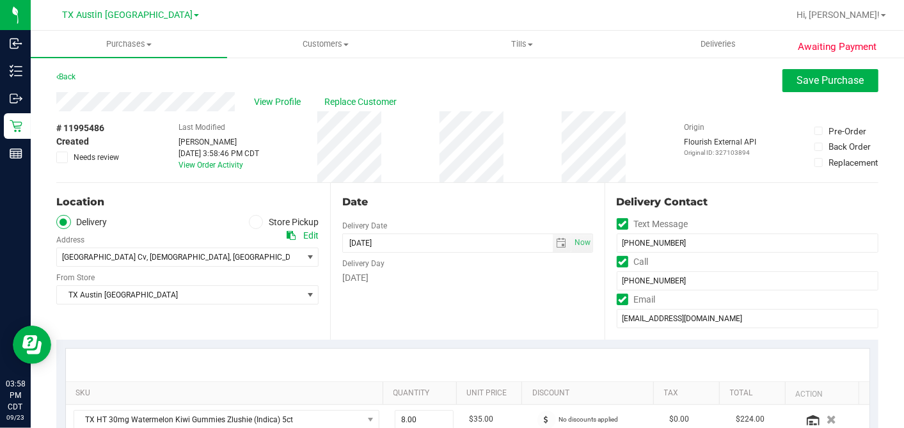
click at [63, 157] on icon at bounding box center [62, 157] width 8 height 0
click at [0, 0] on input "Needs review" at bounding box center [0, 0] width 0 height 0
click at [827, 79] on span "Save Purchase" at bounding box center [830, 80] width 67 height 12
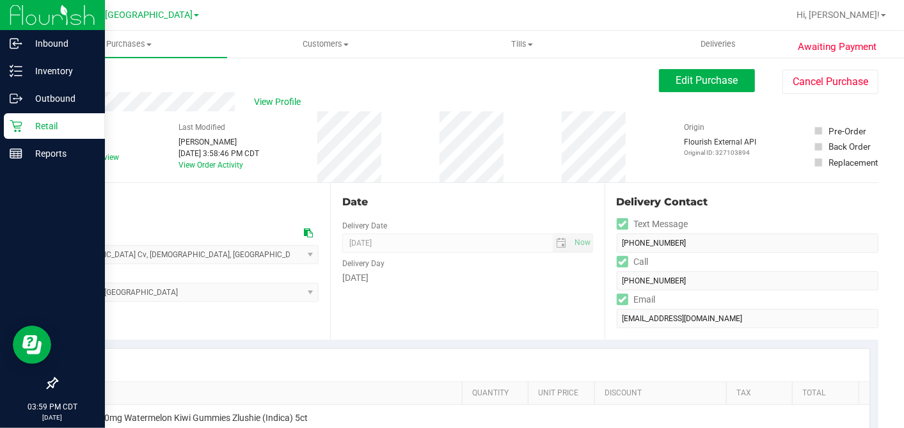
click at [28, 126] on p "Retail" at bounding box center [60, 125] width 77 height 15
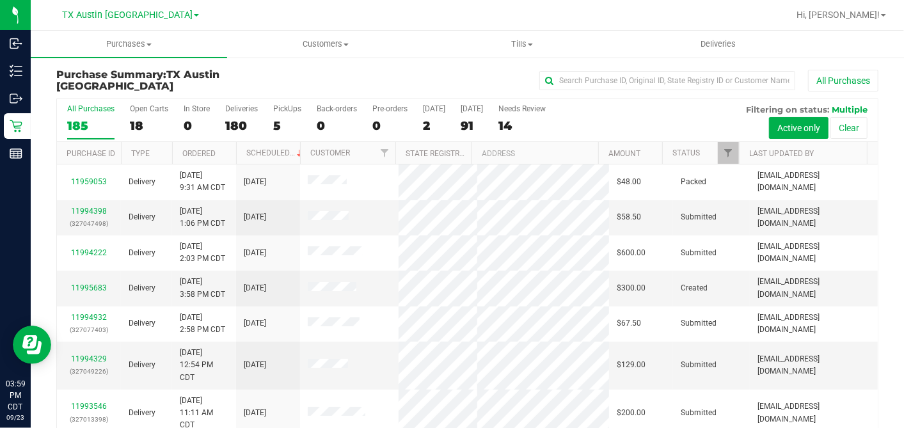
click at [468, 124] on div "91" at bounding box center [472, 125] width 22 height 15
click at [0, 0] on input "Tomorrow 91" at bounding box center [0, 0] width 0 height 0
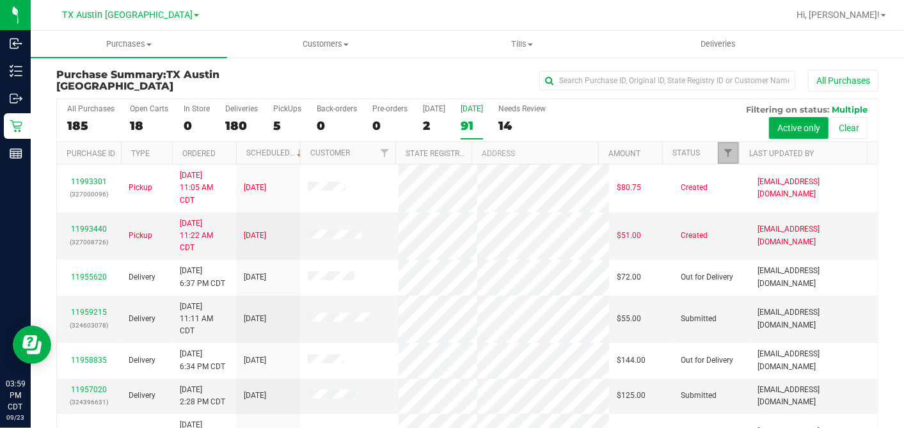
click at [718, 142] on link "Filter" at bounding box center [728, 153] width 21 height 22
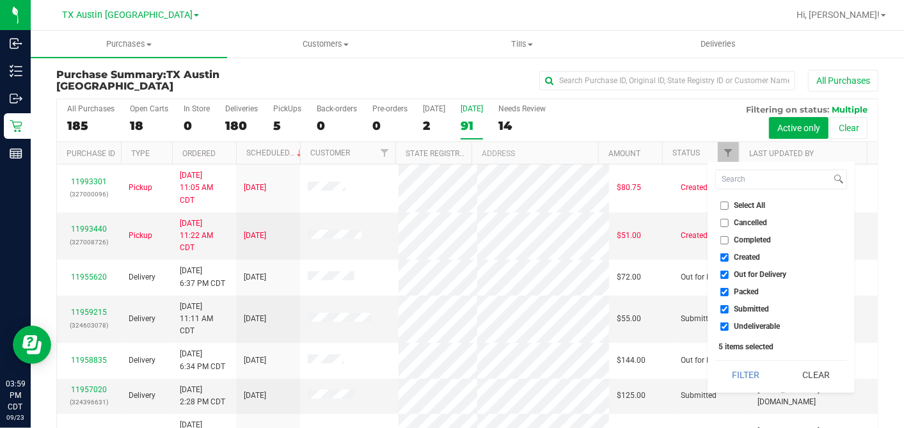
click at [728, 207] on input "Select All" at bounding box center [724, 205] width 8 height 8
checkbox input "true"
click at [728, 207] on input "Select All" at bounding box center [724, 205] width 8 height 8
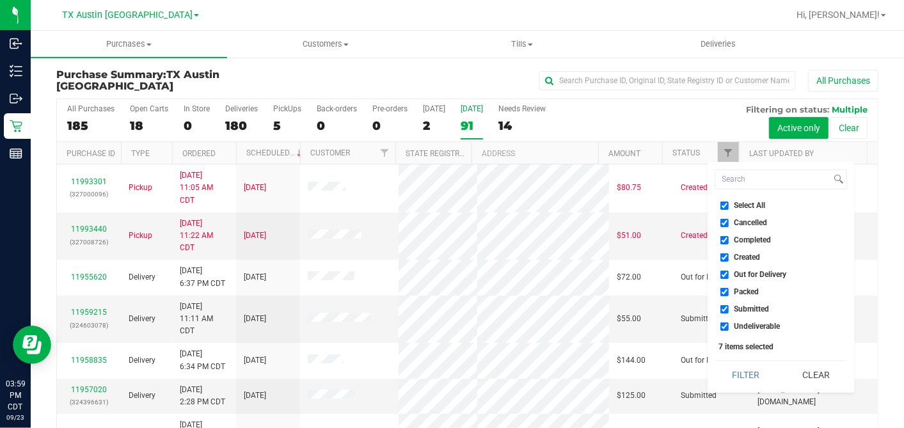
checkbox input "false"
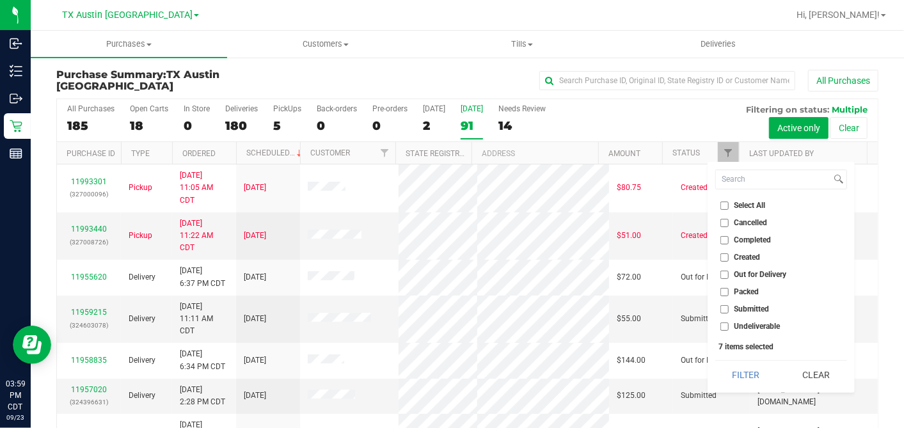
checkbox input "false"
click at [727, 257] on input "Created" at bounding box center [724, 257] width 8 height 8
checkbox input "true"
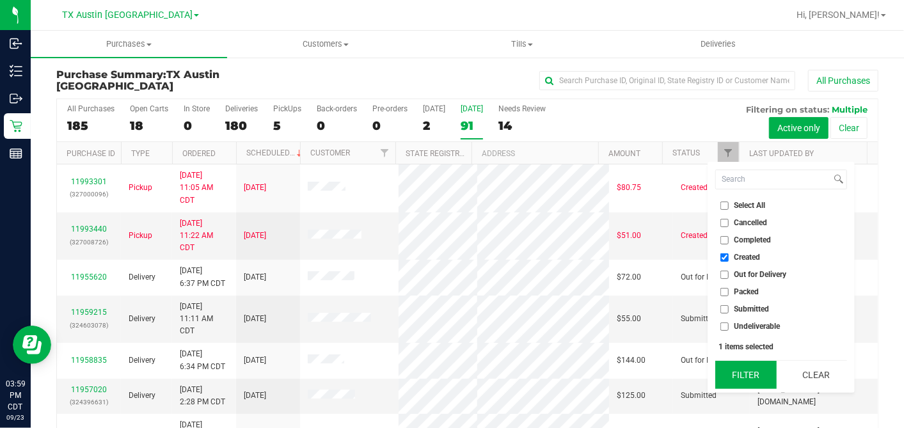
click at [747, 371] on button "Filter" at bounding box center [745, 375] width 61 height 28
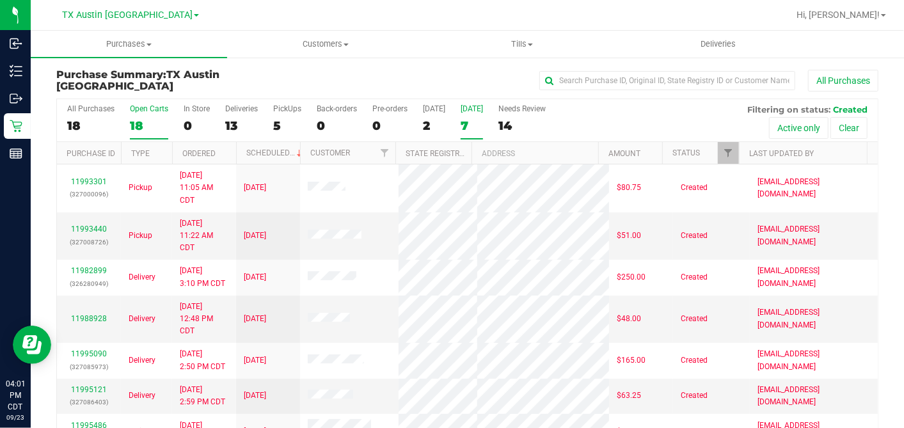
click at [145, 121] on div "18" at bounding box center [149, 125] width 38 height 15
click at [0, 0] on input "Open Carts 18" at bounding box center [0, 0] width 0 height 0
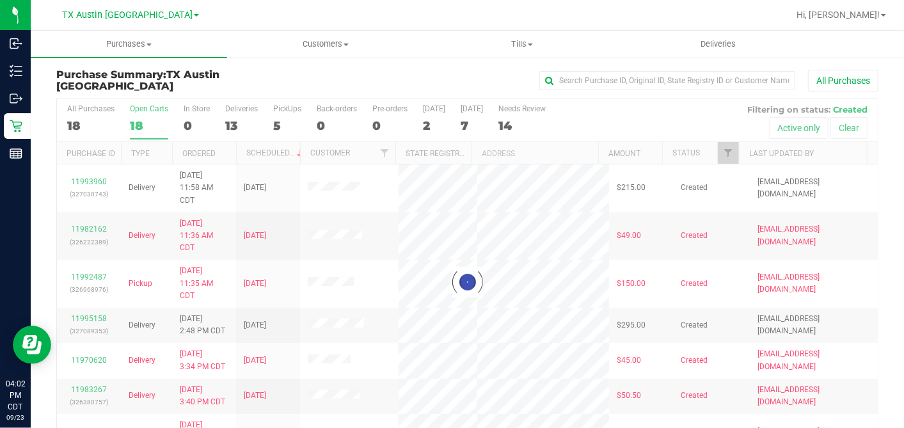
click at [226, 152] on div at bounding box center [467, 281] width 821 height 365
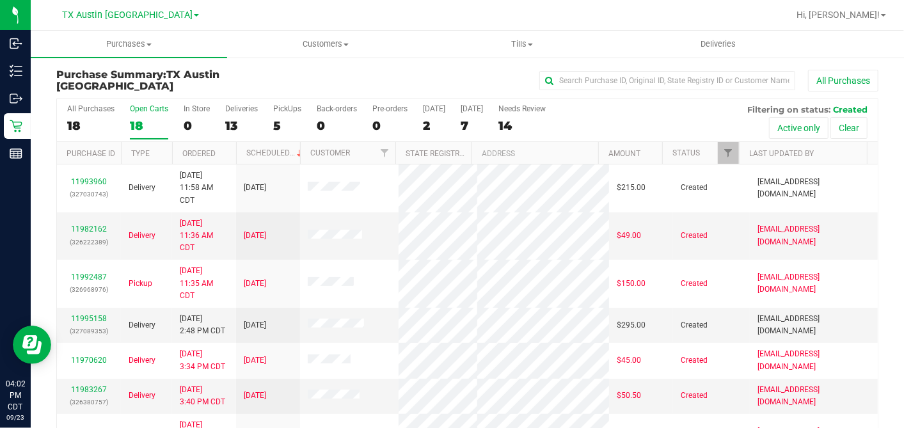
click at [226, 152] on th "Ordered" at bounding box center [204, 153] width 64 height 22
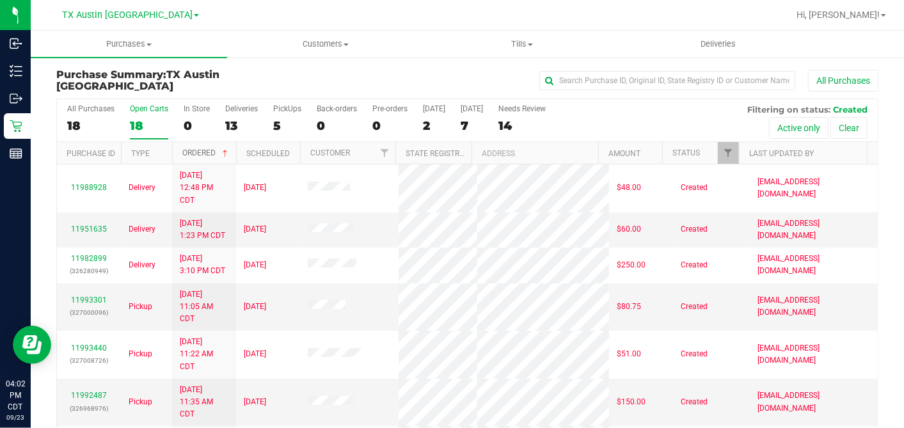
click at [226, 152] on span at bounding box center [225, 153] width 10 height 10
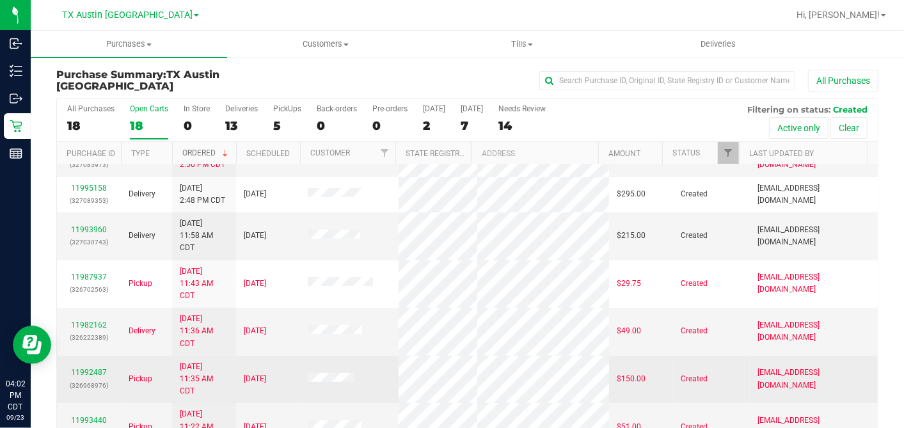
scroll to position [179, 0]
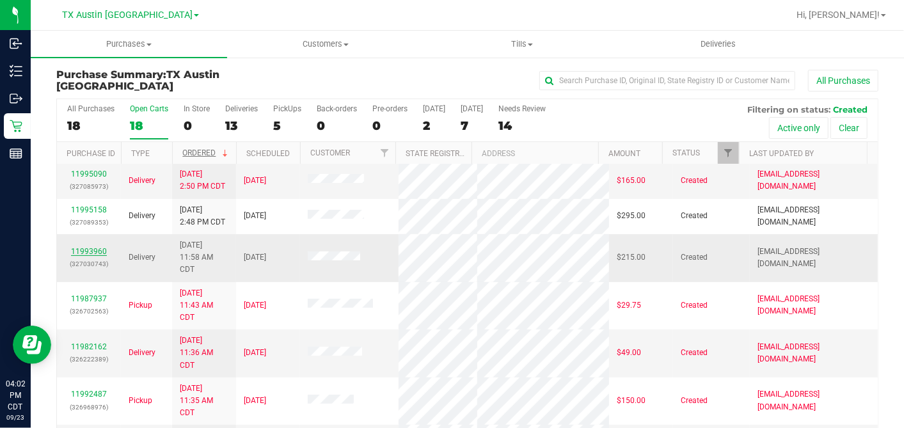
click at [97, 247] on link "11993960" at bounding box center [89, 251] width 36 height 9
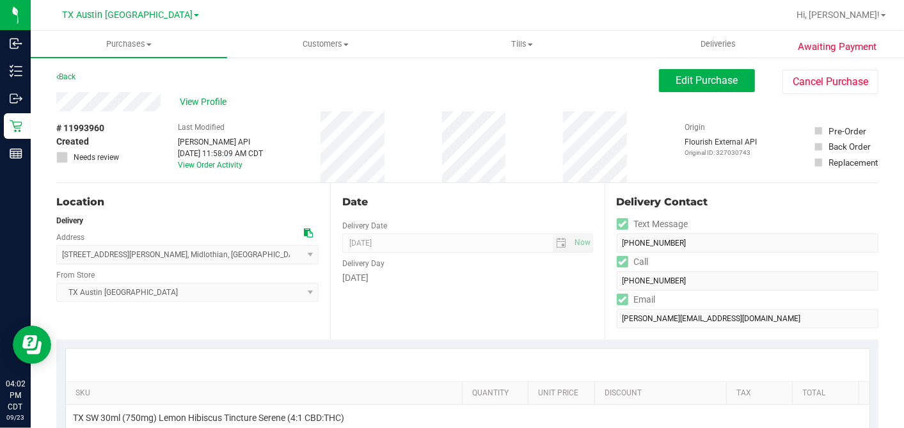
click at [141, 113] on div "# 11993960 Created Needs review Last Modified Jane API Sep 23, 2025 11:58:09 AM…" at bounding box center [467, 146] width 822 height 71
click at [272, 109] on div "View Profile" at bounding box center [357, 101] width 602 height 19
click at [205, 95] on span "View Profile" at bounding box center [205, 101] width 51 height 13
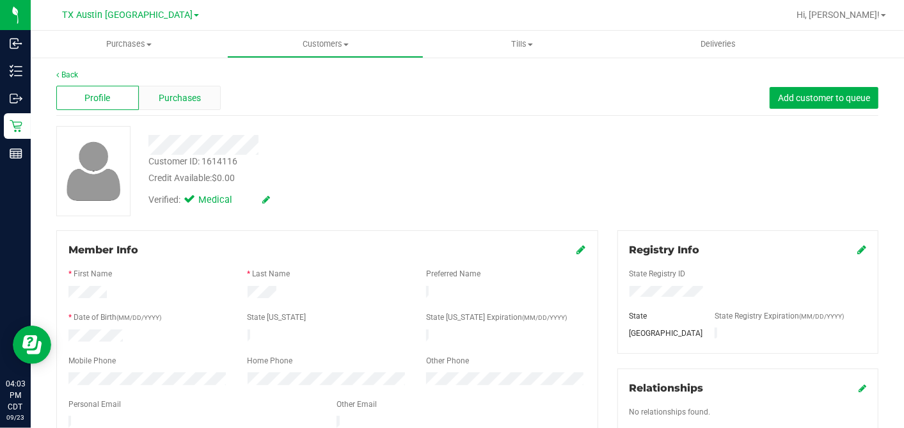
click at [191, 100] on span "Purchases" at bounding box center [180, 97] width 42 height 13
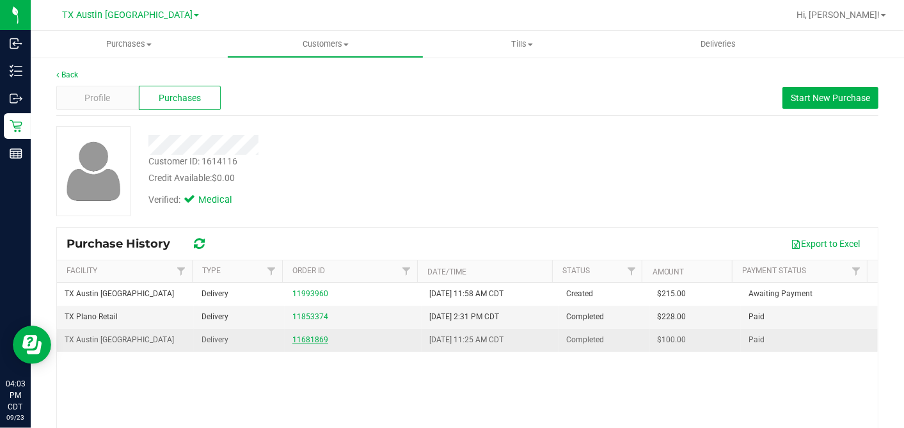
click at [306, 340] on link "11681869" at bounding box center [310, 339] width 36 height 9
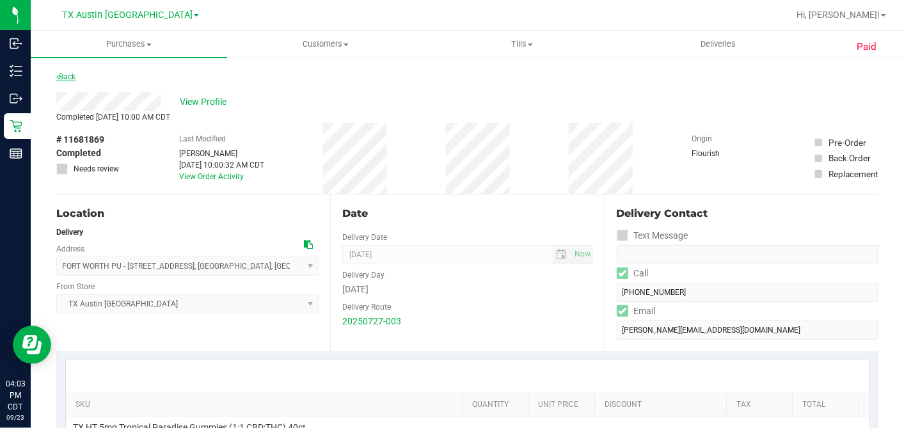
click at [67, 77] on link "Back" at bounding box center [65, 76] width 19 height 9
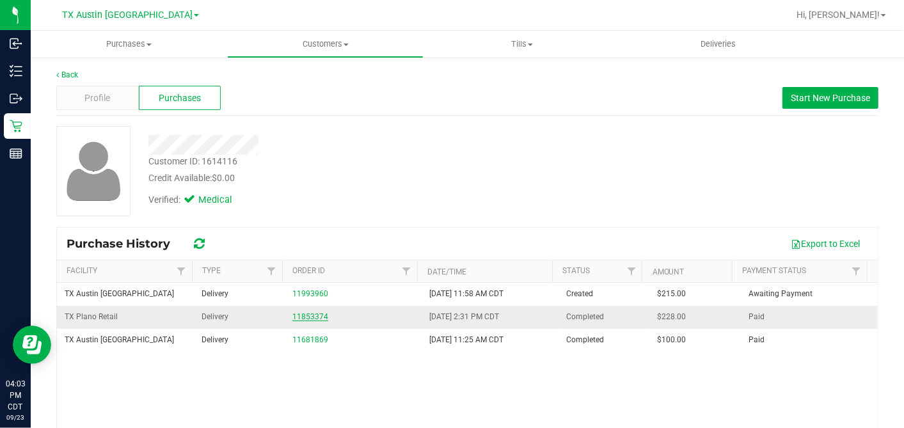
click at [305, 313] on link "11853374" at bounding box center [310, 316] width 36 height 9
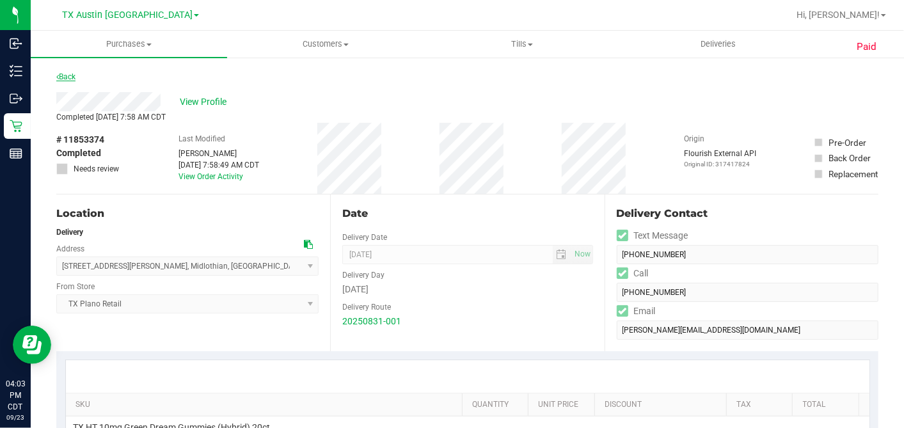
click at [64, 75] on link "Back" at bounding box center [65, 76] width 19 height 9
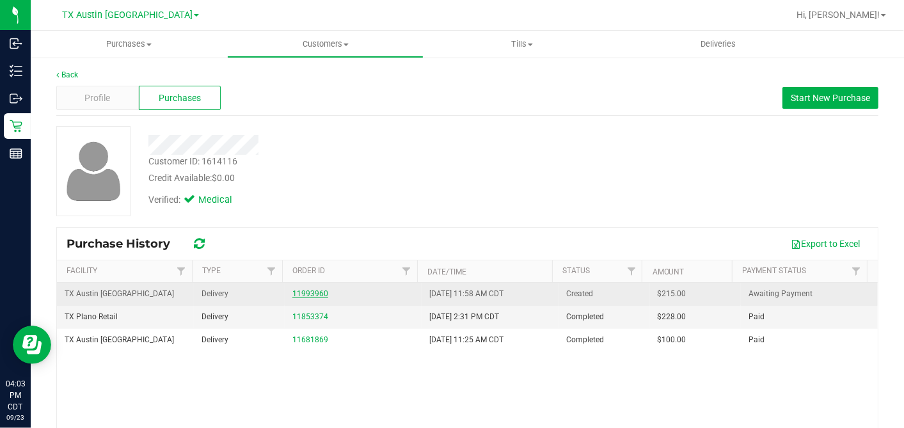
click at [292, 289] on link "11993960" at bounding box center [310, 293] width 36 height 9
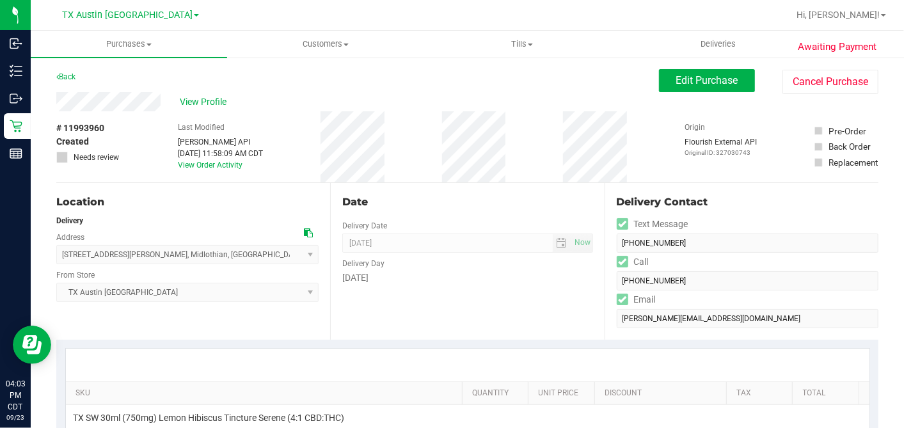
click at [304, 232] on icon at bounding box center [308, 232] width 9 height 9
click at [691, 82] on span "Edit Purchase" at bounding box center [707, 80] width 62 height 12
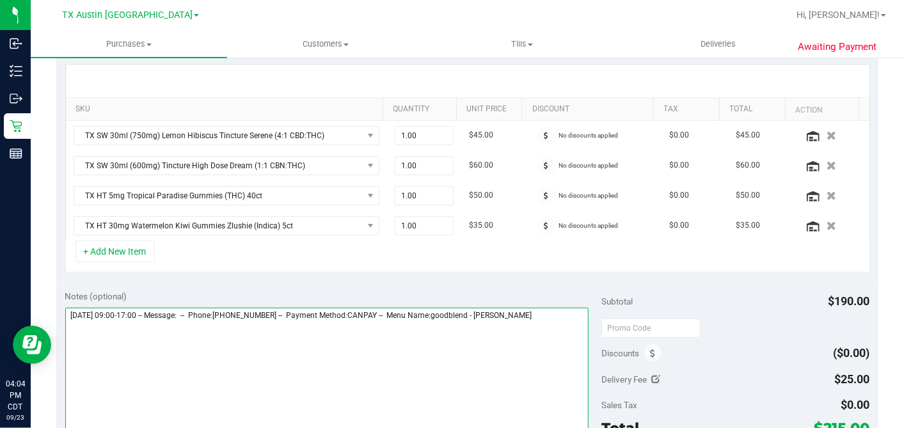
click at [560, 317] on textarea at bounding box center [327, 369] width 524 height 123
click at [344, 350] on textarea at bounding box center [327, 369] width 524 height 123
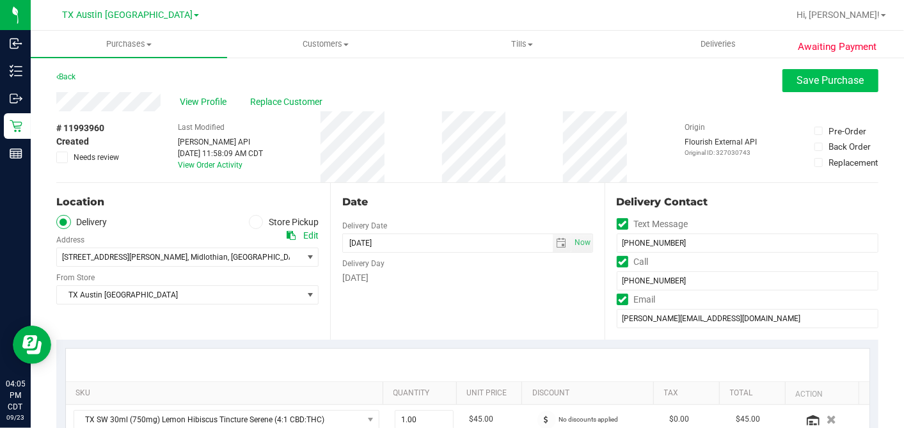
type textarea "Saturday 09/27/2025 09:00-17:00 -- Message: -- Phone:2818081982 -- Payment Meth…"
click at [786, 90] on button "Save Purchase" at bounding box center [830, 80] width 96 height 23
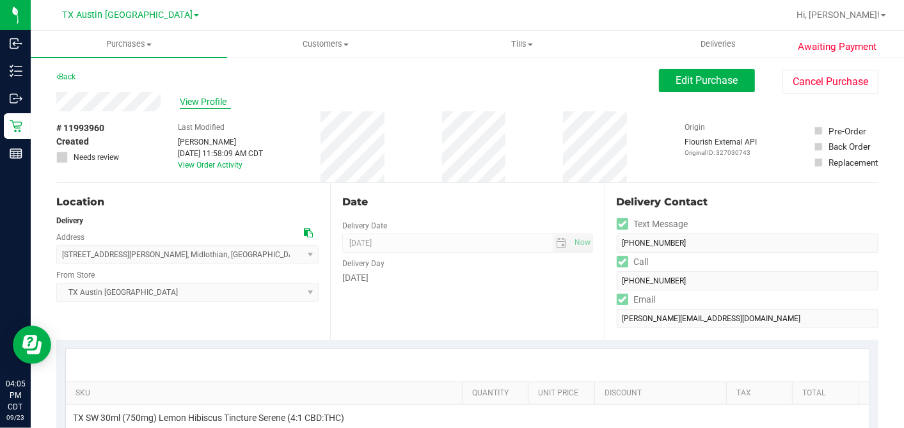
drag, startPoint x: 210, startPoint y: 102, endPoint x: 211, endPoint y: 95, distance: 7.8
click at [211, 95] on span "View Profile" at bounding box center [205, 101] width 51 height 13
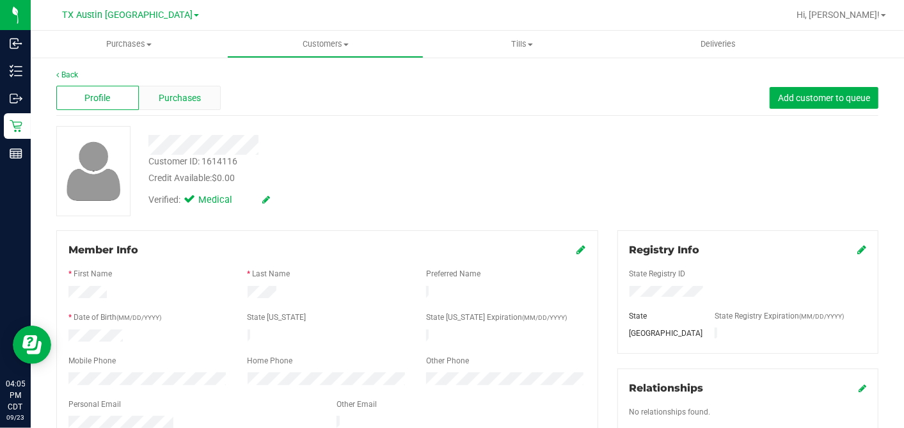
click at [178, 106] on div "Purchases" at bounding box center [180, 98] width 83 height 24
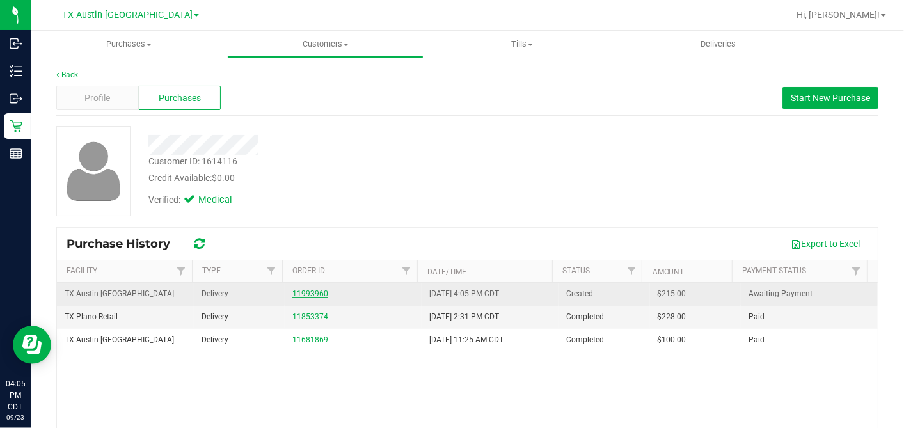
click at [310, 289] on link "11993960" at bounding box center [310, 293] width 36 height 9
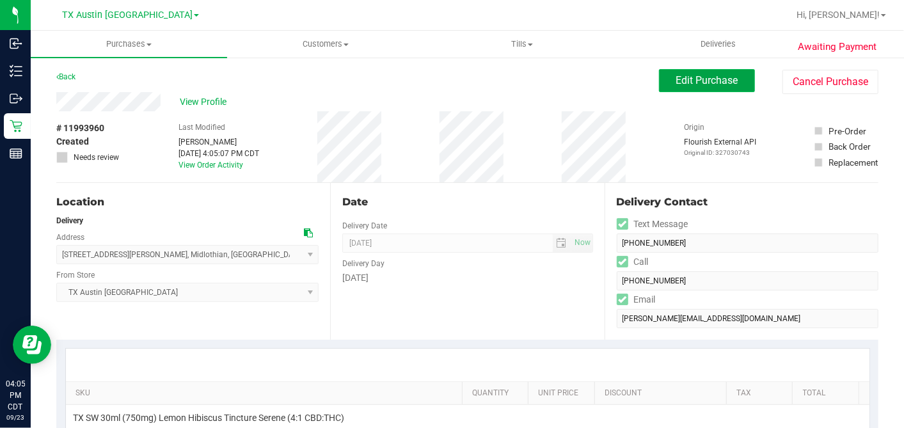
drag, startPoint x: 692, startPoint y: 73, endPoint x: 679, endPoint y: 81, distance: 14.9
click at [692, 72] on button "Edit Purchase" at bounding box center [707, 80] width 96 height 23
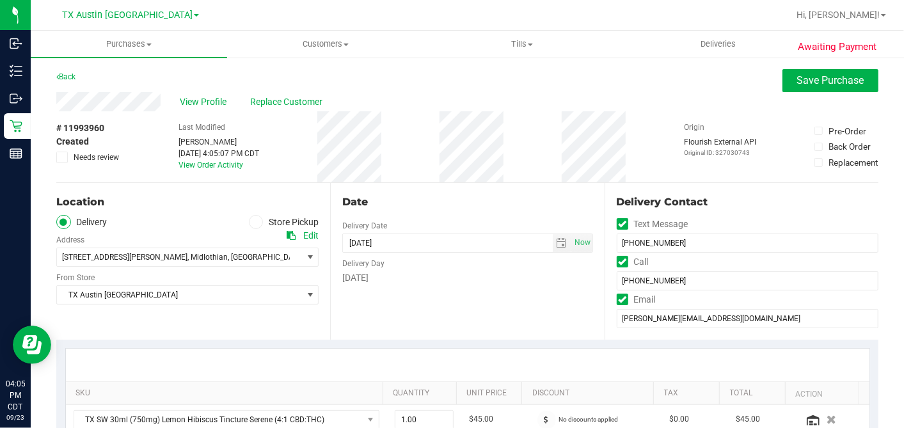
click at [65, 157] on icon at bounding box center [62, 157] width 8 height 0
click at [0, 0] on input "Needs review" at bounding box center [0, 0] width 0 height 0
click at [397, 198] on div "Date" at bounding box center [467, 201] width 250 height 15
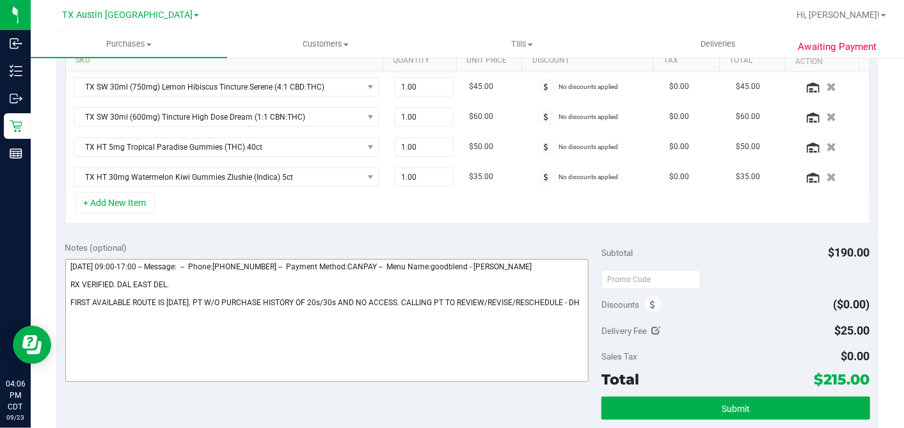
scroll to position [355, 0]
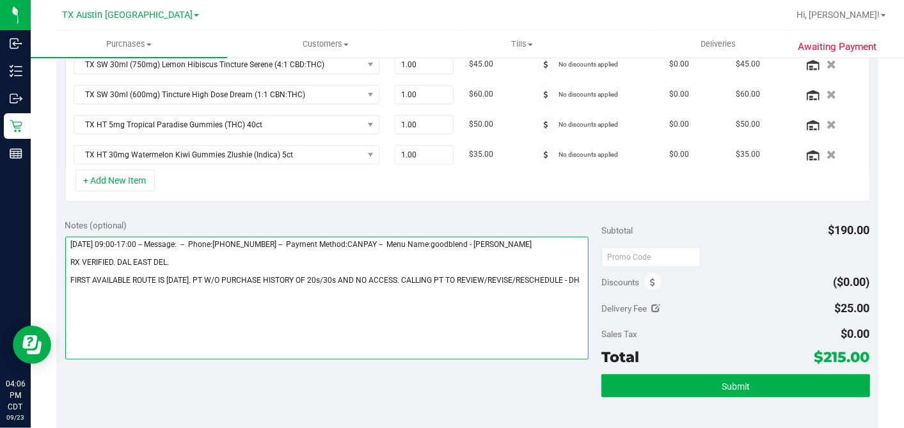
drag, startPoint x: 574, startPoint y: 276, endPoint x: 583, endPoint y: 274, distance: 9.2
click at [574, 276] on textarea at bounding box center [327, 298] width 524 height 123
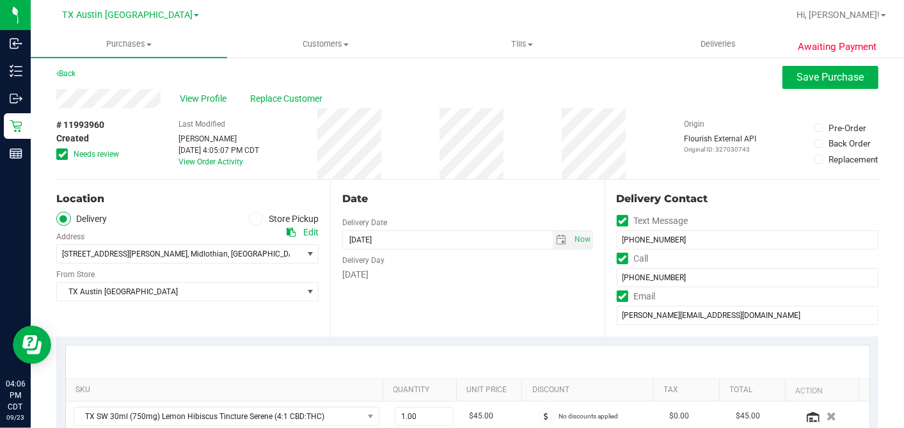
scroll to position [0, 0]
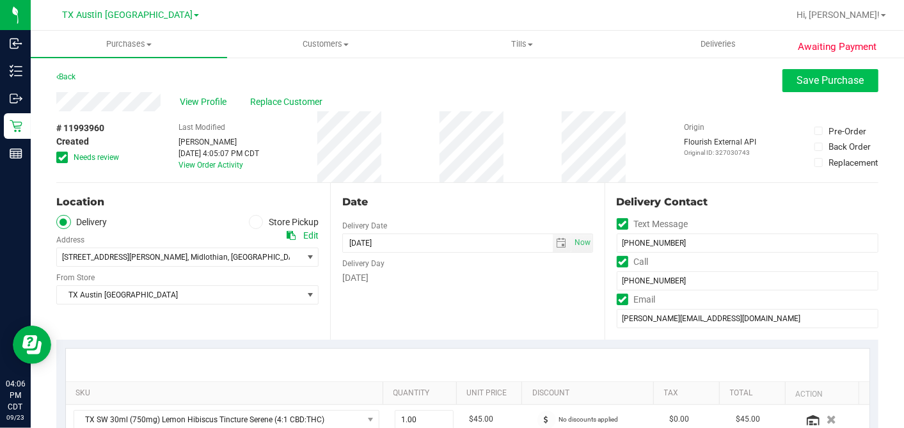
type textarea "Saturday 09/27/2025 09:00-17:00 -- Message: -- Phone:2818081982 -- Payment Meth…"
click at [813, 80] on span "Save Purchase" at bounding box center [830, 80] width 67 height 12
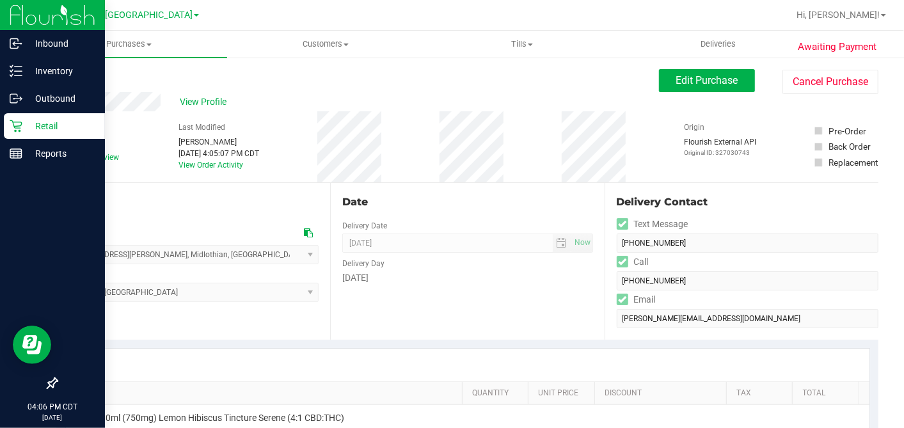
click at [22, 125] on p "Retail" at bounding box center [60, 125] width 77 height 15
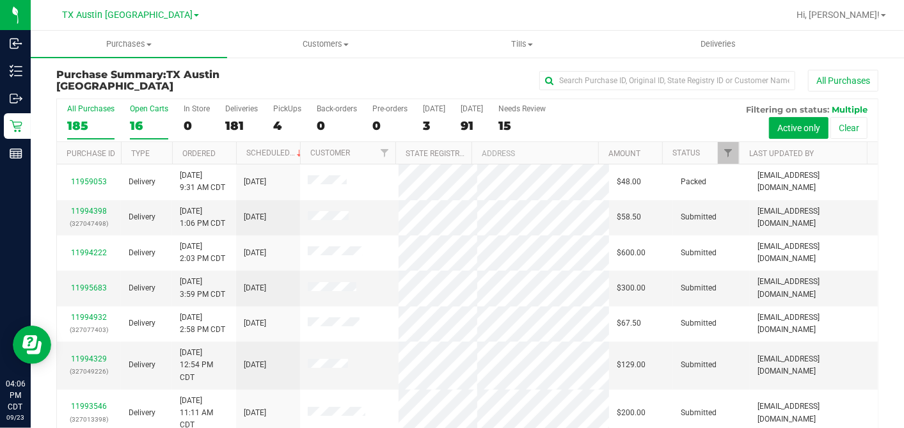
click at [143, 118] on div "16" at bounding box center [149, 125] width 38 height 15
click at [0, 0] on input "Open Carts 16" at bounding box center [0, 0] width 0 height 0
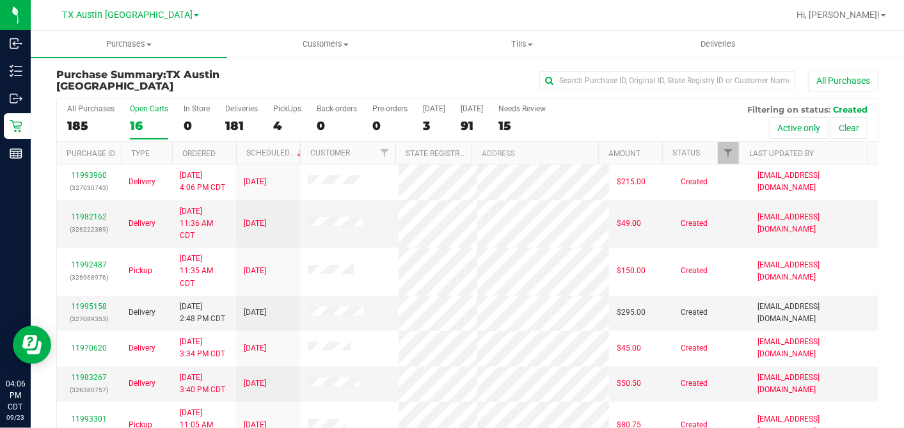
click at [226, 148] on th "Ordered" at bounding box center [204, 153] width 64 height 22
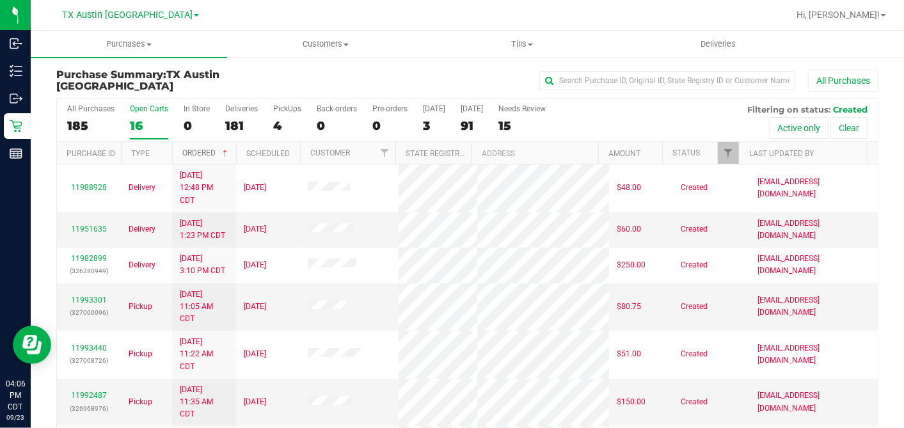
click at [226, 149] on span at bounding box center [225, 153] width 10 height 10
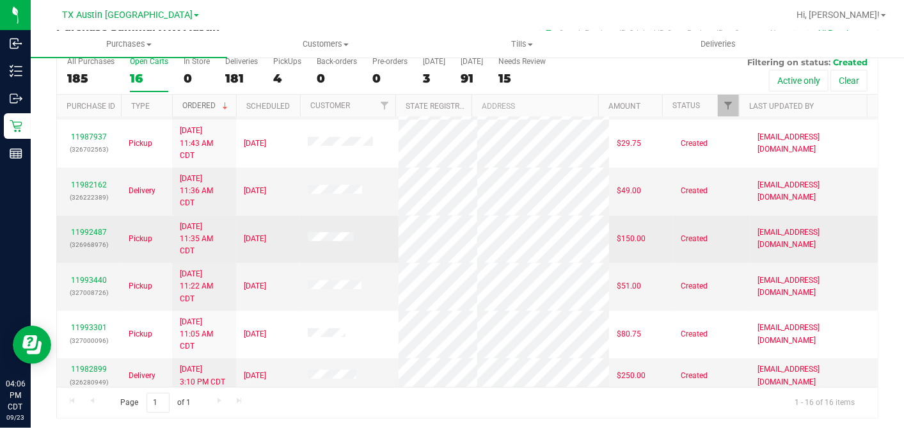
scroll to position [167, 0]
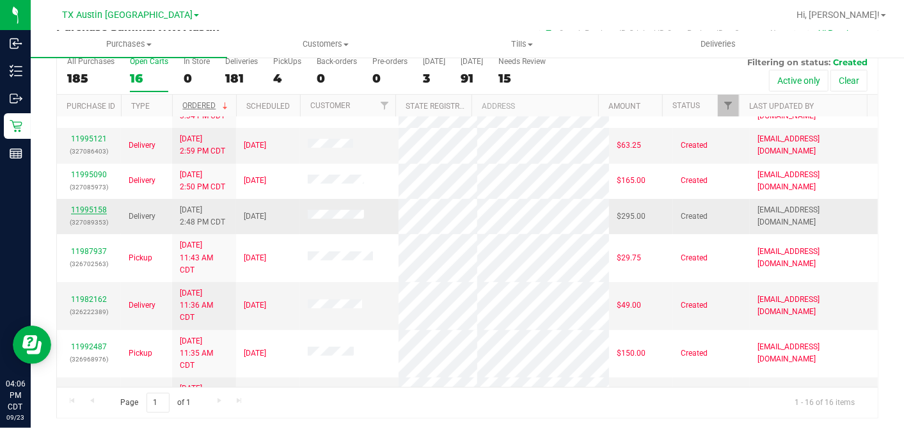
click at [91, 206] on link "11995158" at bounding box center [89, 209] width 36 height 9
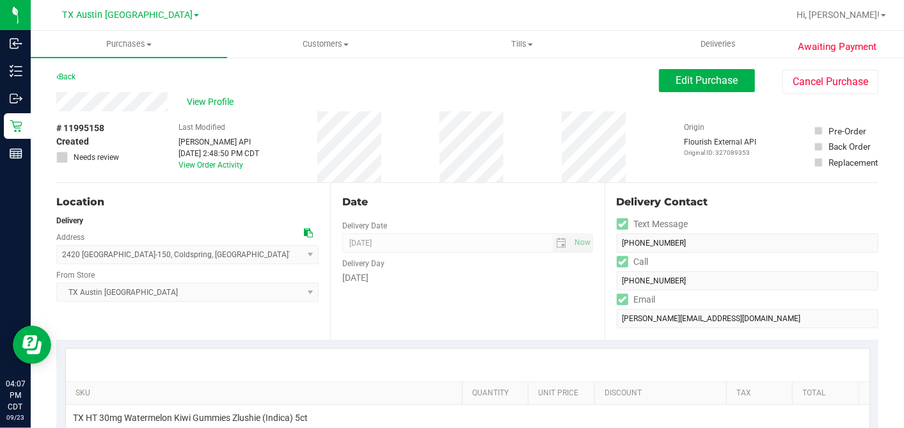
drag, startPoint x: 307, startPoint y: 230, endPoint x: 323, endPoint y: 226, distance: 16.4
click at [307, 230] on icon at bounding box center [308, 232] width 9 height 9
drag, startPoint x: 685, startPoint y: 79, endPoint x: 864, endPoint y: 47, distance: 181.8
click at [685, 79] on span "Edit Purchase" at bounding box center [707, 80] width 62 height 12
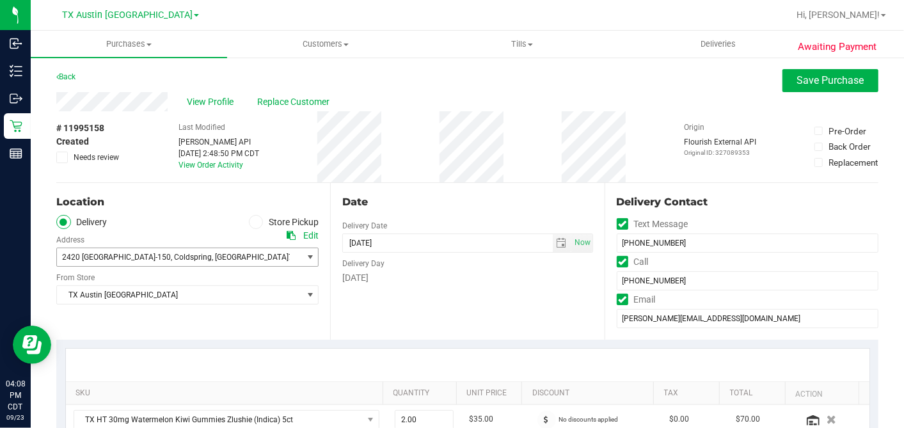
scroll to position [284, 0]
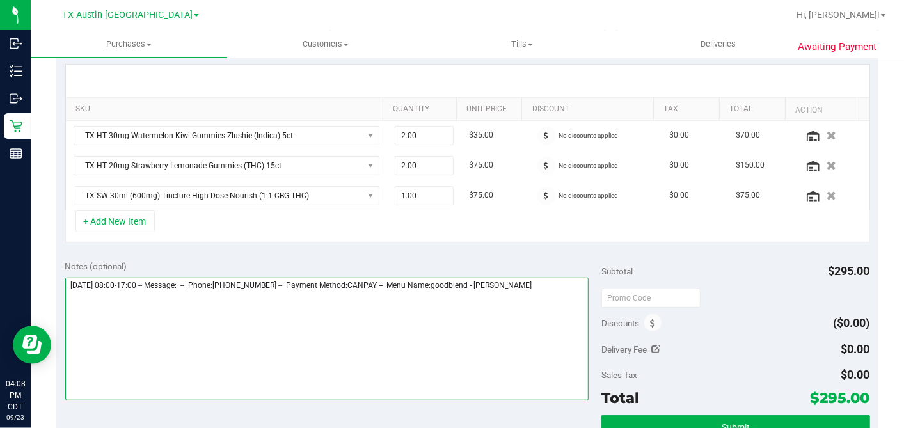
click at [576, 283] on textarea at bounding box center [327, 339] width 524 height 123
click at [233, 314] on textarea at bounding box center [327, 339] width 524 height 123
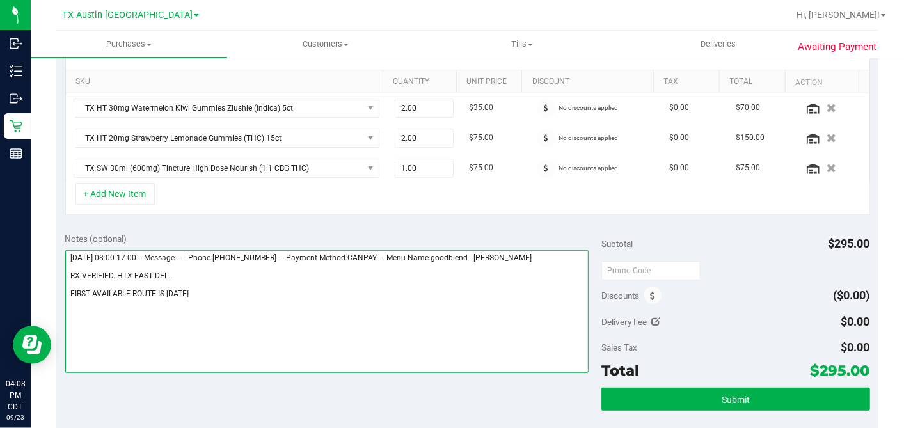
scroll to position [426, 0]
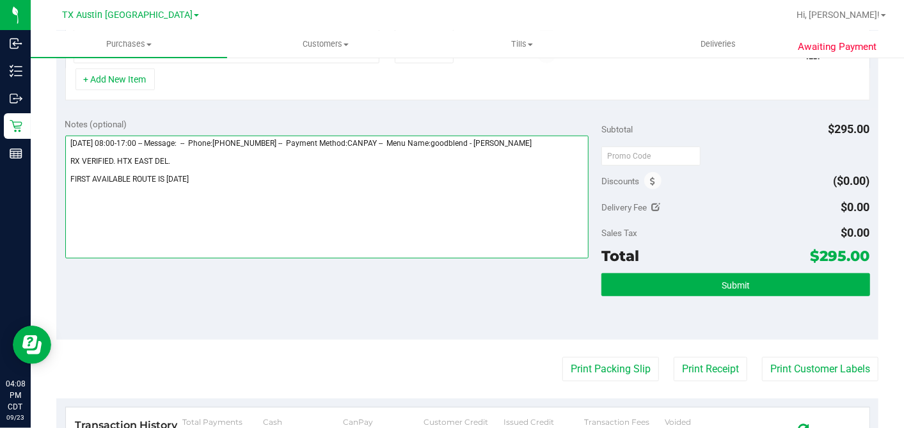
drag, startPoint x: 246, startPoint y: 178, endPoint x: 249, endPoint y: 185, distance: 7.2
click at [246, 178] on textarea at bounding box center [327, 197] width 524 height 123
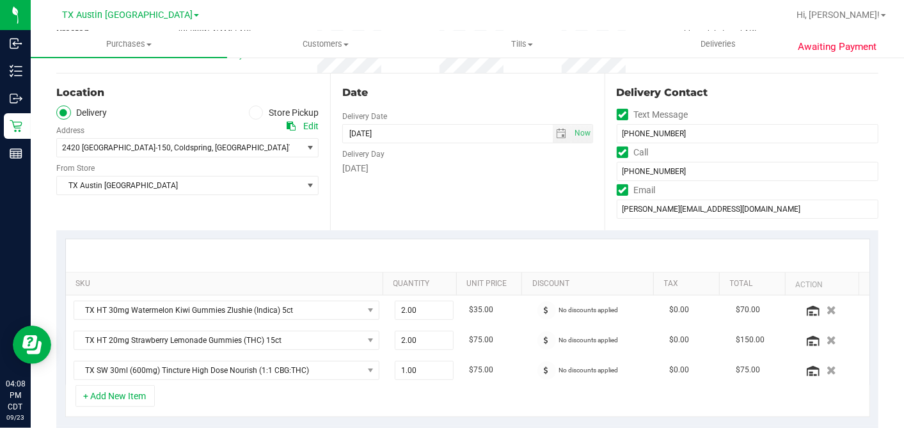
scroll to position [0, 0]
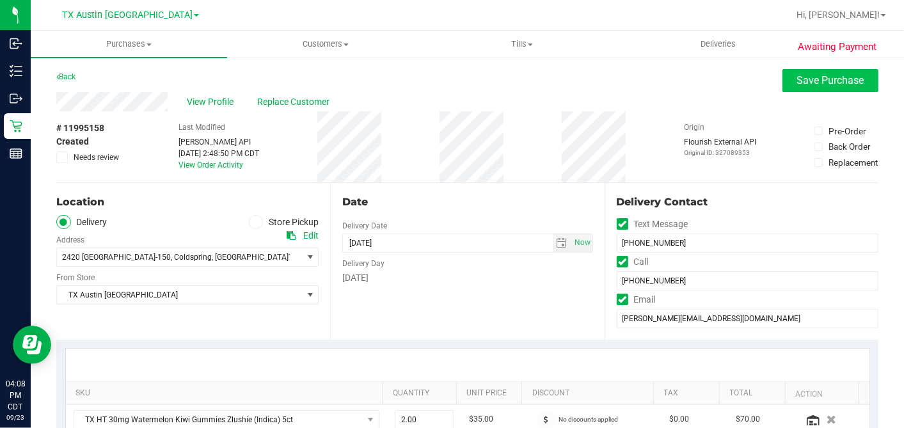
type textarea "Thursday 09/25/2025 08:00-17:00 -- Message: -- Phone:9367770789 -- Payment Meth…"
click at [797, 83] on span "Save Purchase" at bounding box center [830, 80] width 67 height 12
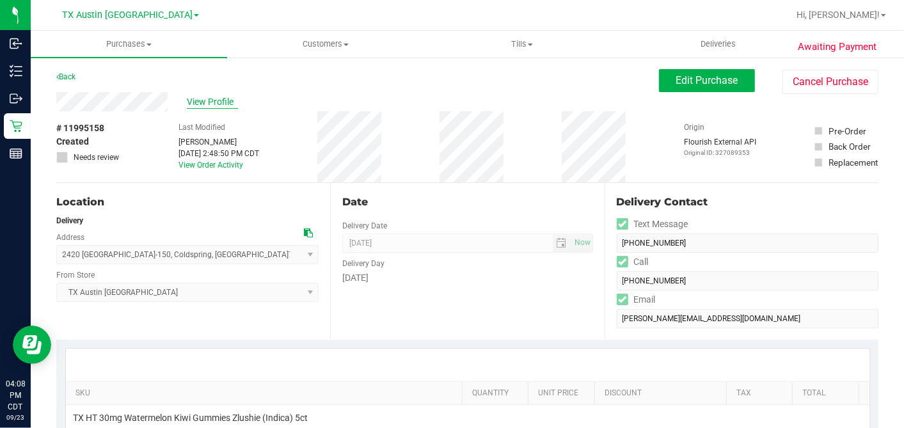
click at [217, 96] on span "View Profile" at bounding box center [212, 101] width 51 height 13
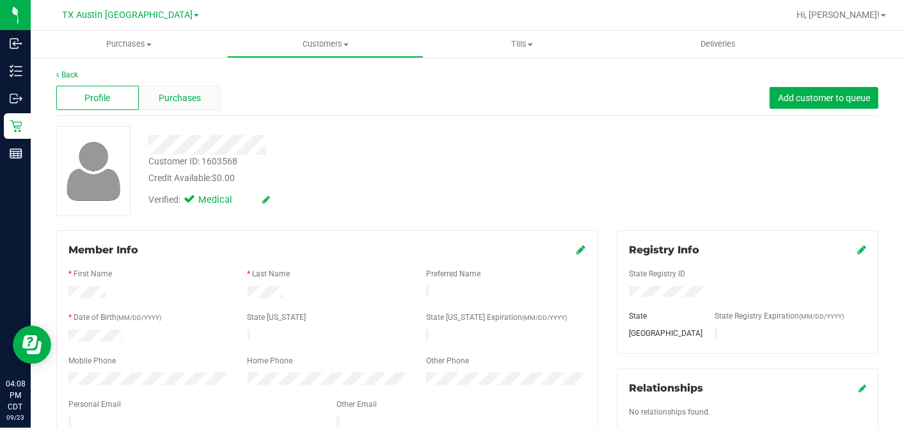
click at [189, 106] on div "Purchases" at bounding box center [180, 98] width 83 height 24
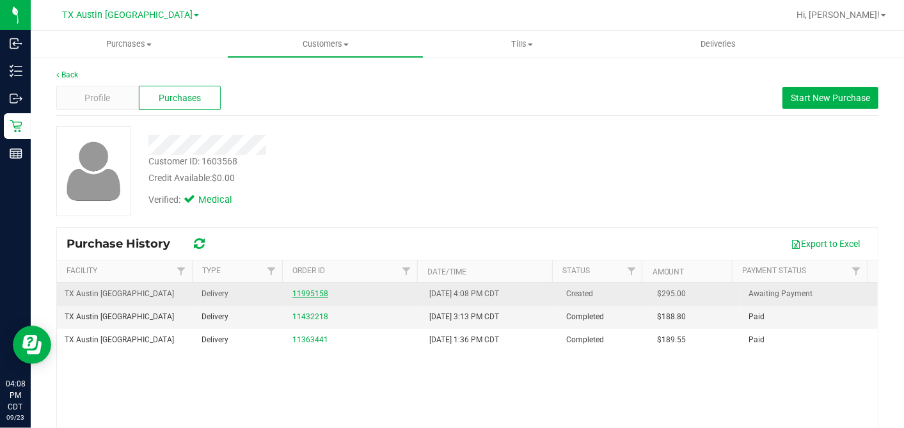
click at [294, 294] on link "11995158" at bounding box center [310, 293] width 36 height 9
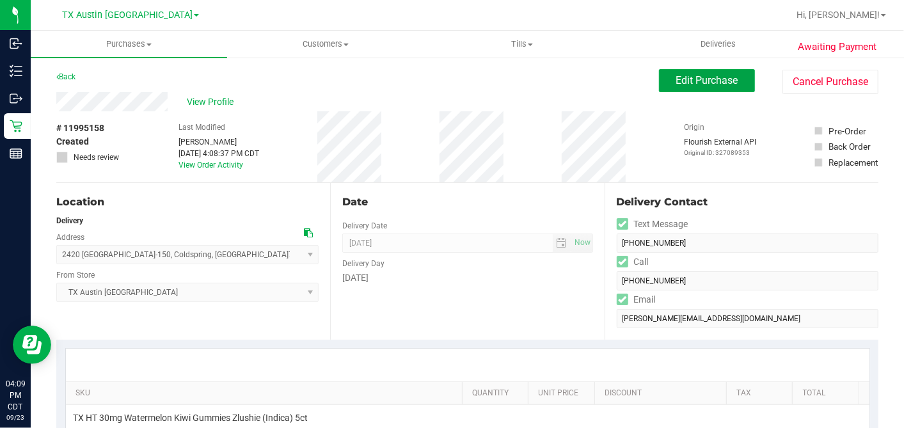
drag, startPoint x: 698, startPoint y: 77, endPoint x: 627, endPoint y: 99, distance: 74.4
click at [698, 76] on span "Edit Purchase" at bounding box center [707, 80] width 62 height 12
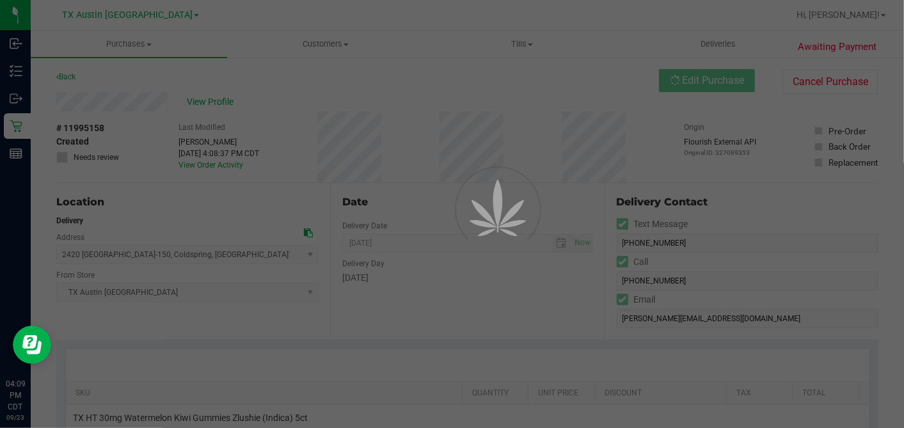
click at [59, 155] on div at bounding box center [452, 214] width 904 height 428
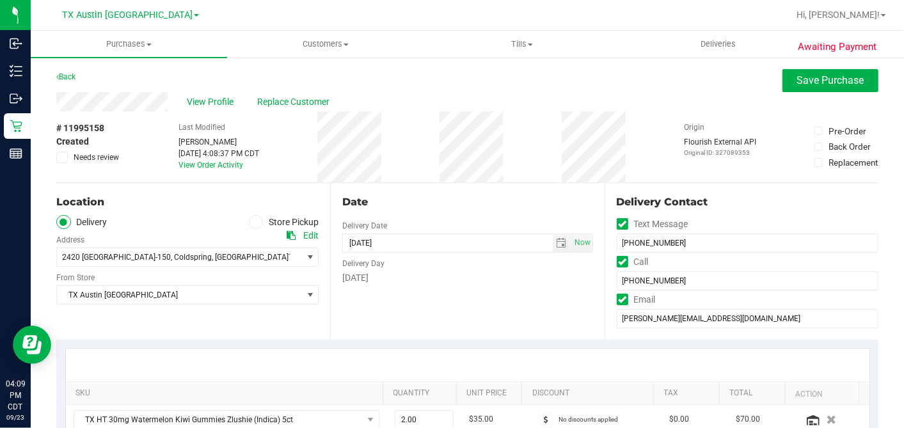
click at [60, 157] on icon at bounding box center [62, 157] width 8 height 0
click at [0, 0] on input "Needs review" at bounding box center [0, 0] width 0 height 0
click at [393, 147] on div "# 11995158 Created Needs review Last Modified Dane Hawkins Sep 23, 2025 4:08:37…" at bounding box center [467, 146] width 822 height 71
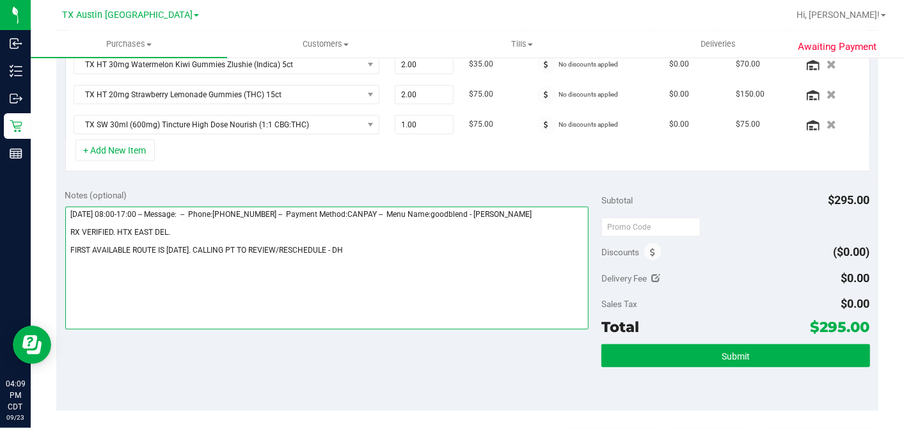
click at [336, 246] on textarea at bounding box center [327, 268] width 524 height 123
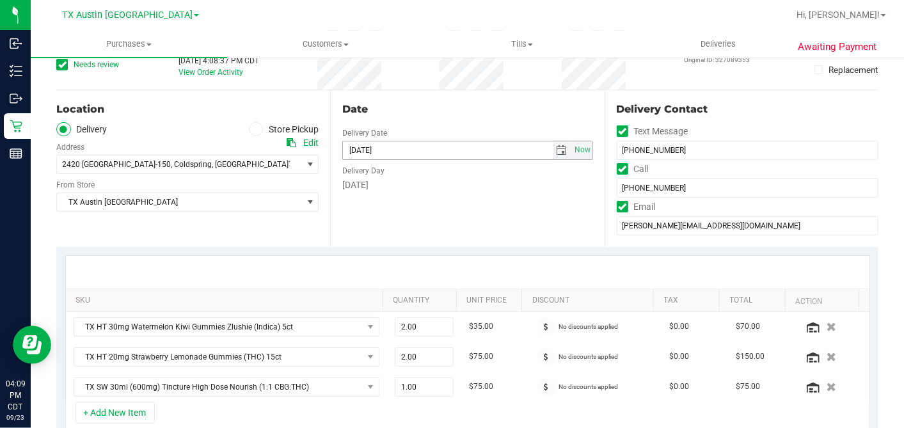
scroll to position [0, 0]
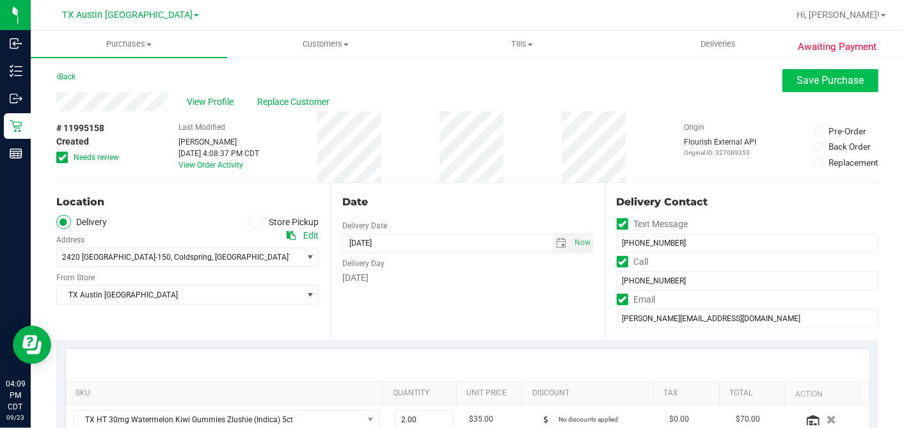
type textarea "Thursday 09/25/2025 08:00-17:00 -- Message: -- Phone:9367770789 -- Payment Meth…"
click at [818, 83] on span "Save Purchase" at bounding box center [830, 80] width 67 height 12
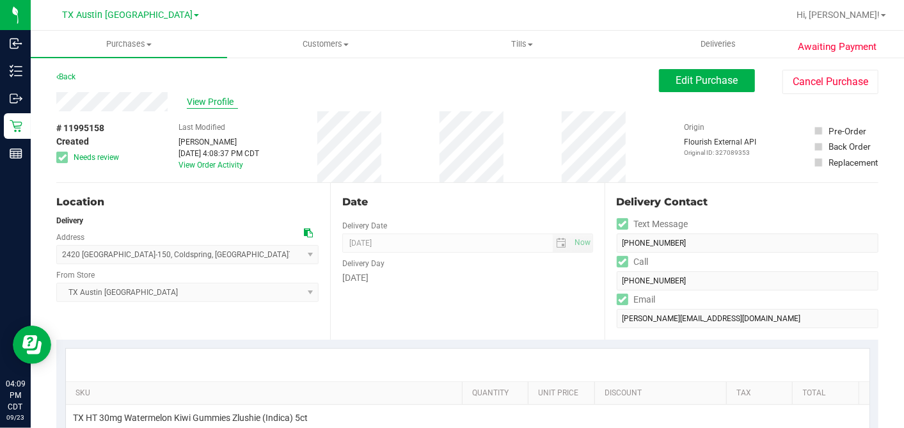
click at [210, 100] on span "View Profile" at bounding box center [212, 101] width 51 height 13
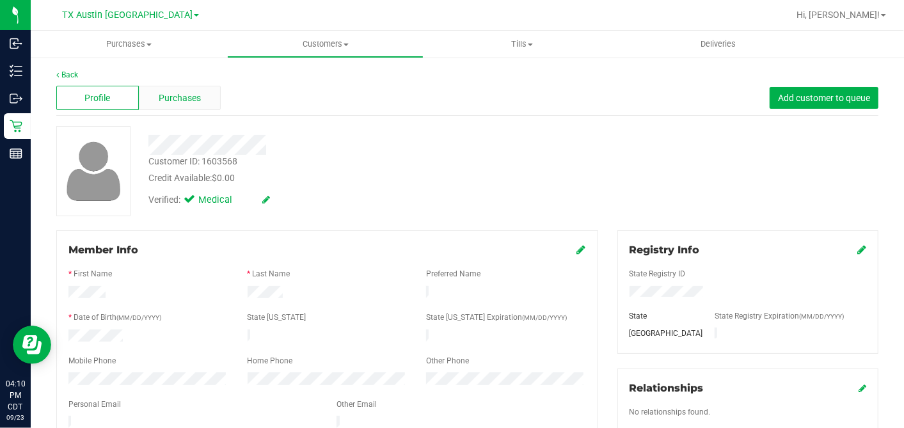
click at [207, 103] on div "Purchases" at bounding box center [180, 98] width 83 height 24
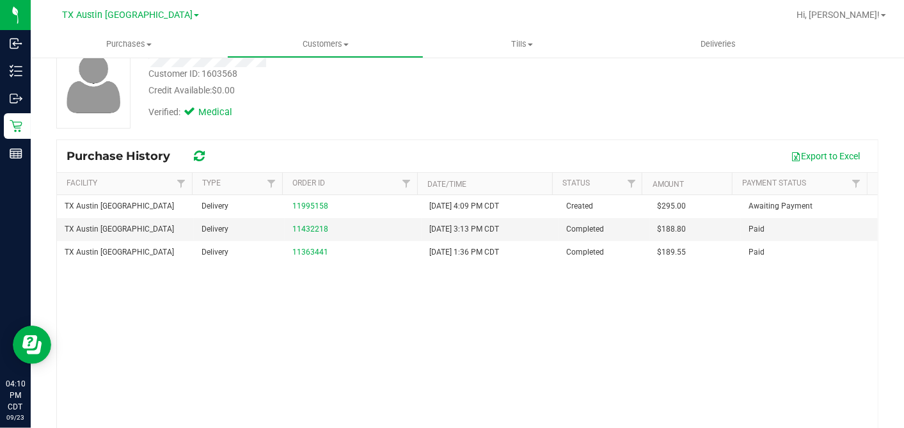
scroll to position [154, 0]
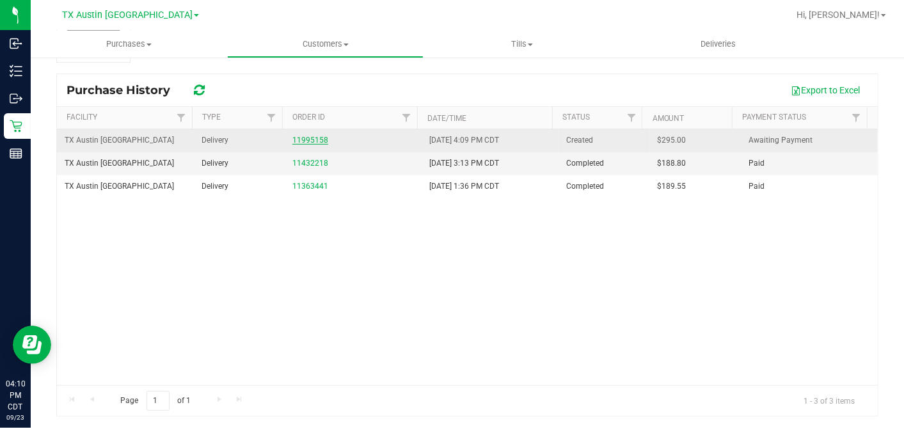
click at [298, 139] on link "11995158" at bounding box center [310, 140] width 36 height 9
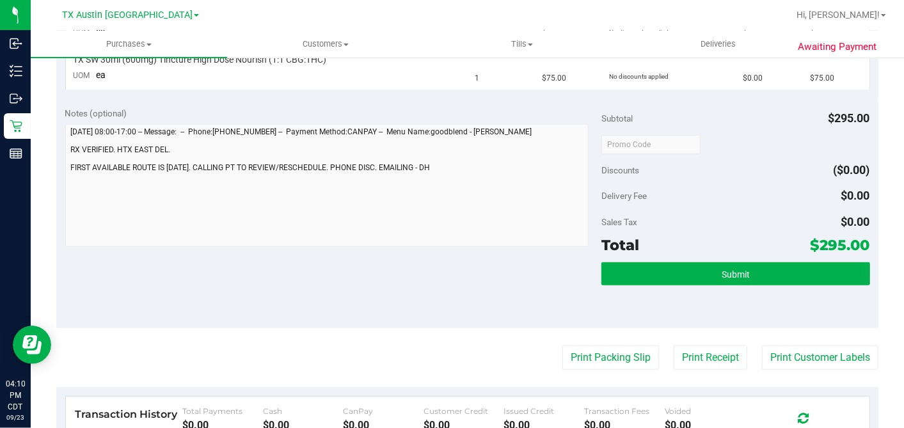
scroll to position [295, 0]
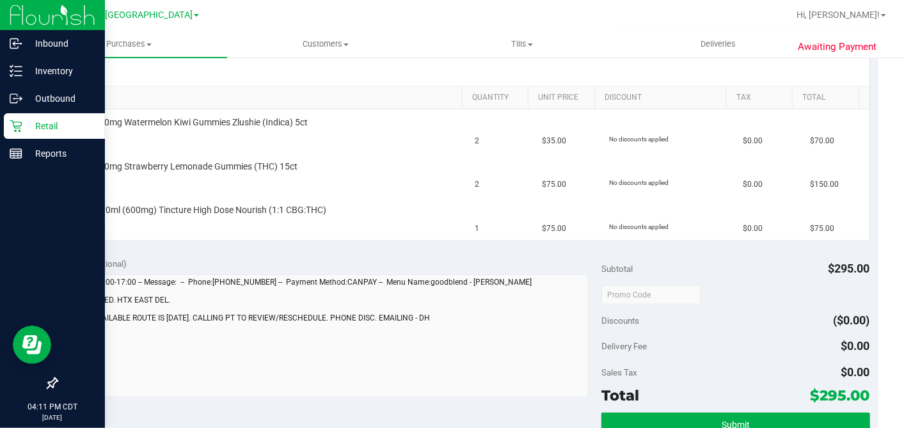
click at [20, 124] on icon at bounding box center [16, 126] width 13 height 13
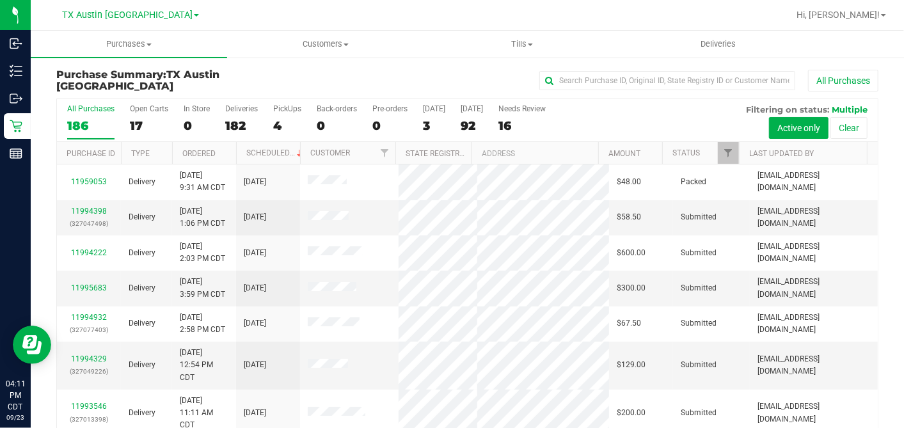
click at [139, 124] on div "17" at bounding box center [149, 125] width 38 height 15
click at [0, 0] on input "Open Carts 17" at bounding box center [0, 0] width 0 height 0
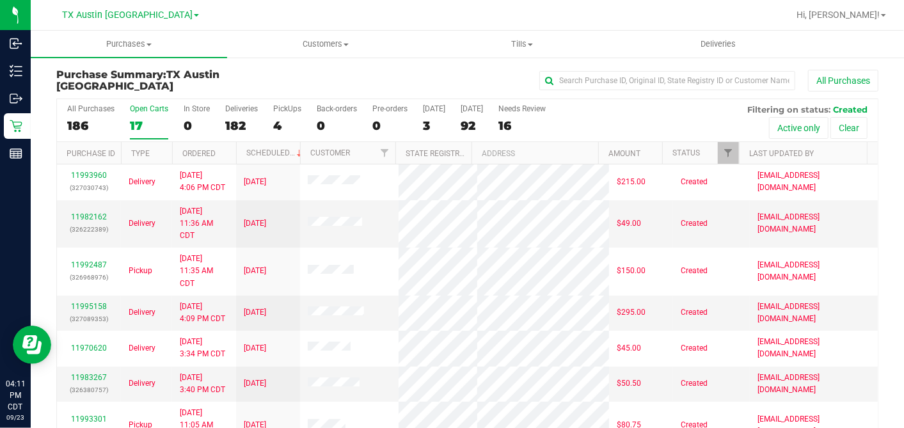
click at [226, 147] on th "Ordered" at bounding box center [204, 153] width 64 height 22
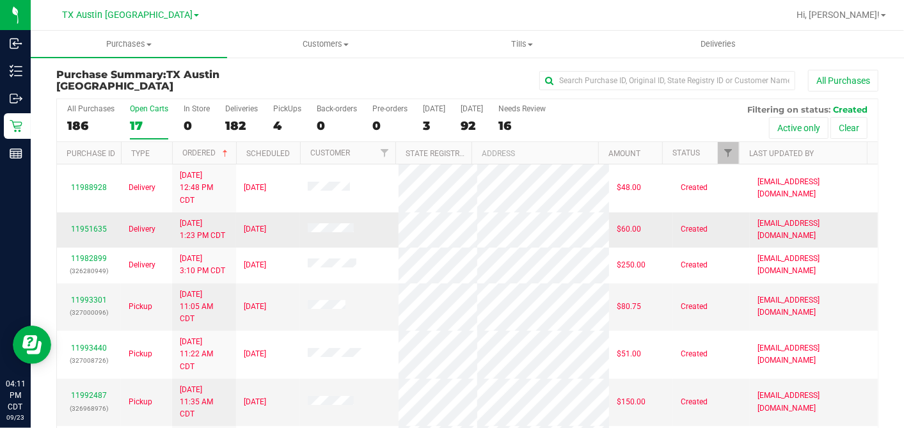
scroll to position [415, 0]
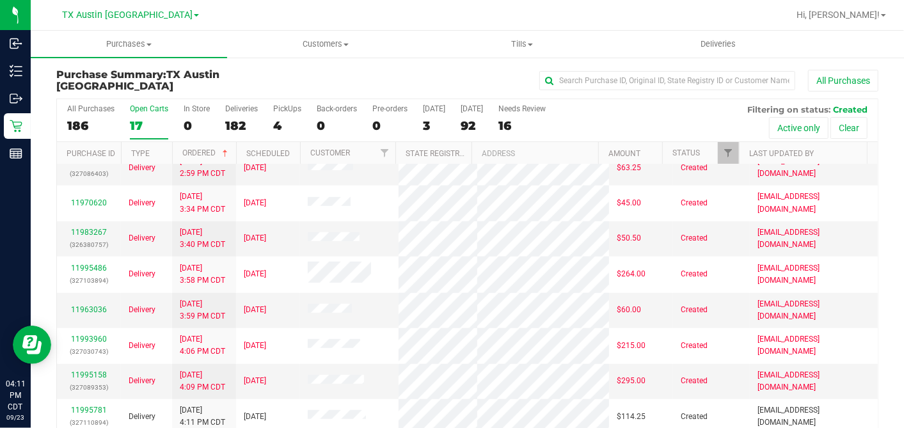
drag, startPoint x: 362, startPoint y: 253, endPoint x: 336, endPoint y: 84, distance: 171.4
click at [336, 82] on div "All Purchases" at bounding box center [604, 81] width 548 height 22
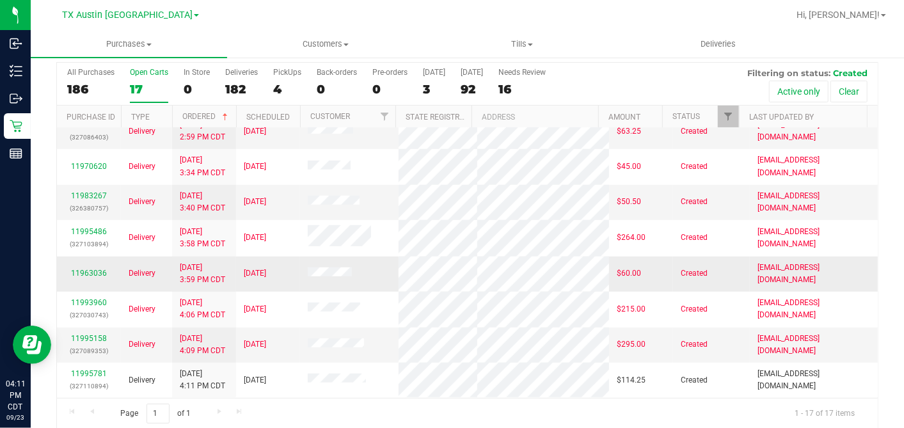
scroll to position [47, 0]
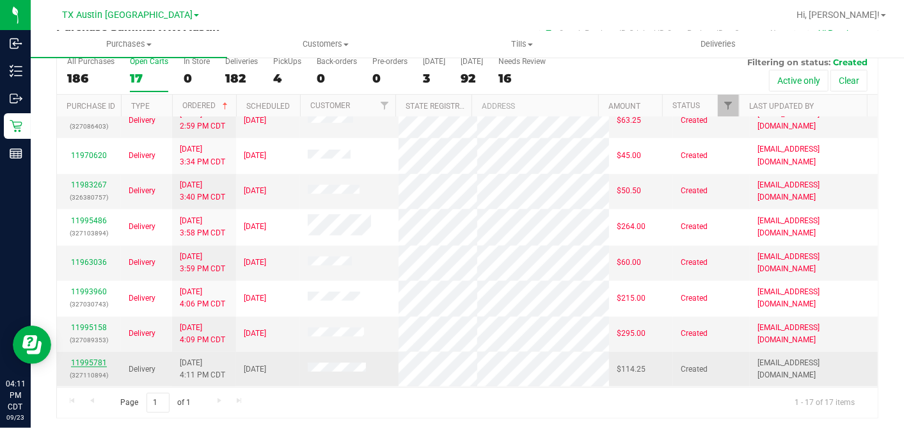
click at [90, 358] on link "11995781" at bounding box center [89, 362] width 36 height 9
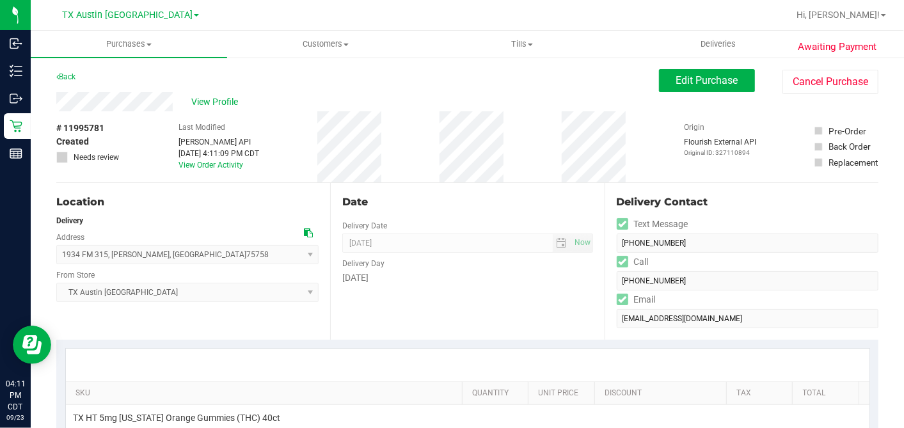
drag, startPoint x: 143, startPoint y: 128, endPoint x: 144, endPoint y: 113, distance: 15.4
click at [143, 127] on div "# 11995781 Created Needs review Last Modified Jane API Sep 23, 2025 4:11:09 PM …" at bounding box center [467, 146] width 822 height 71
click at [226, 101] on span "View Profile" at bounding box center [217, 101] width 51 height 13
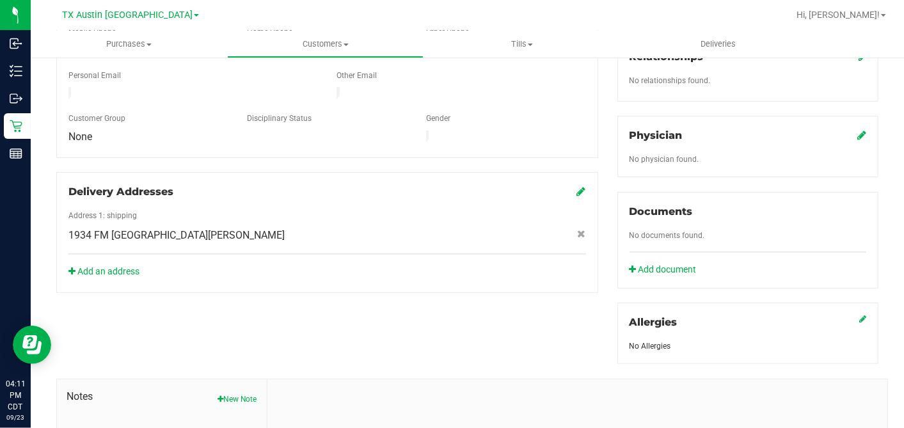
scroll to position [480, 0]
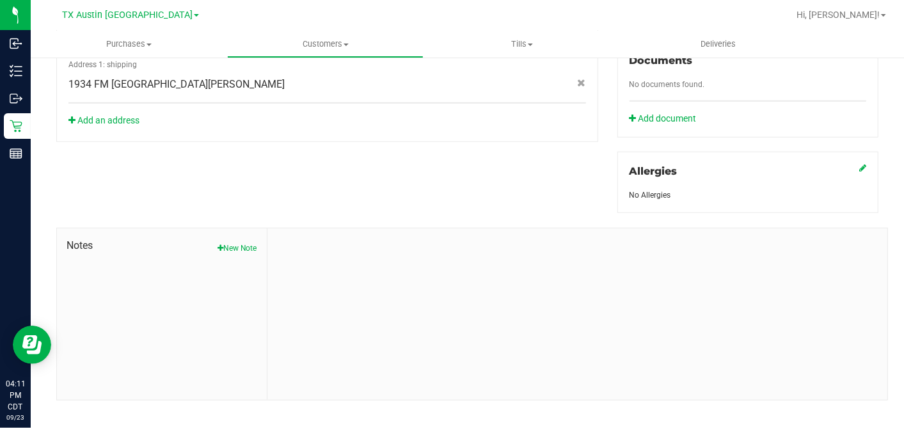
click at [231, 238] on span "Notes" at bounding box center [162, 245] width 191 height 15
click at [232, 242] on button "New Note" at bounding box center [237, 248] width 40 height 12
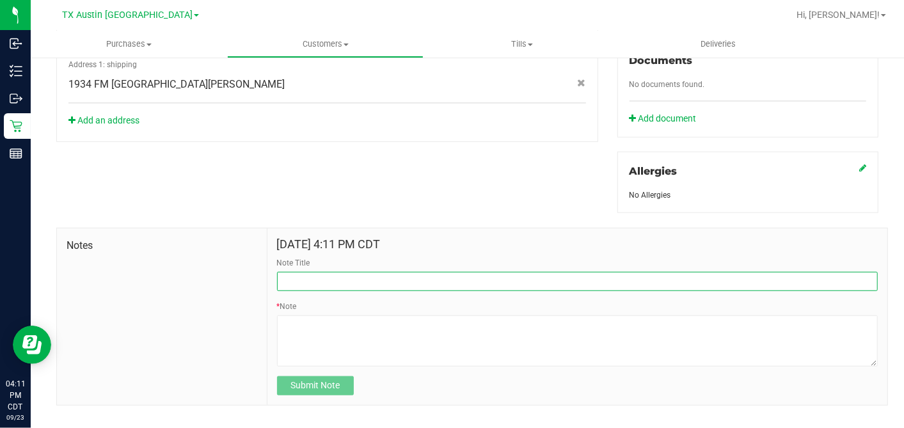
click at [318, 272] on input "Note Title" at bounding box center [577, 281] width 601 height 19
type input "CURT"
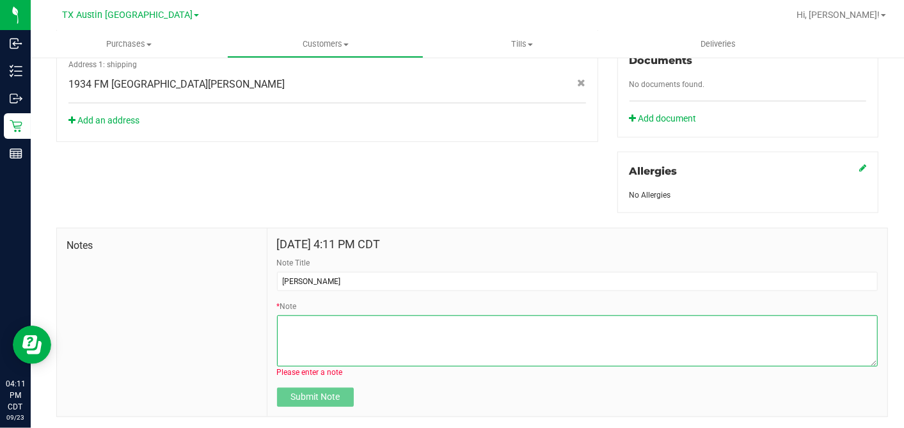
drag, startPoint x: 318, startPoint y: 271, endPoint x: 305, endPoint y: 324, distance: 55.2
click at [305, 324] on textarea "* Note" at bounding box center [577, 340] width 601 height 51
paste textarea "Patient Name: BRYAN THOMPSON Address: 1934 FM 315 S CHANDLER, TX, 75758 Phone N…"
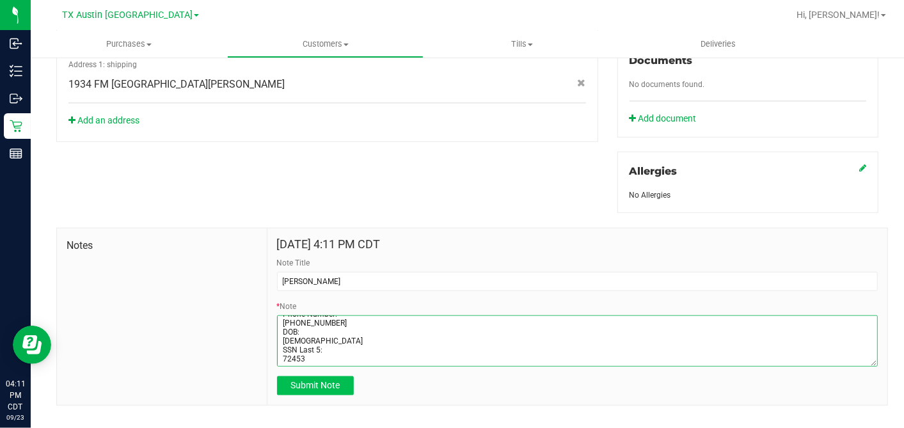
type textarea "Patient Name: BRYAN THOMPSON Address: 1934 FM 315 S CHANDLER, TX, 75758 Phone N…"
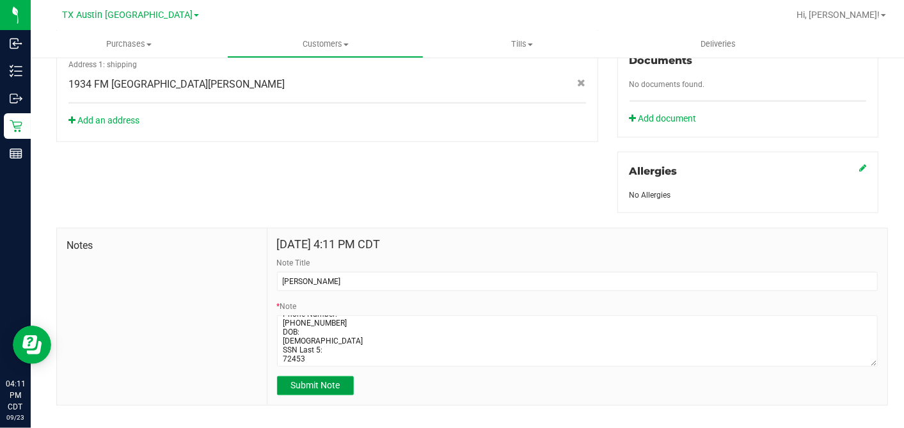
click at [312, 380] on span "Submit Note" at bounding box center [314, 385] width 49 height 10
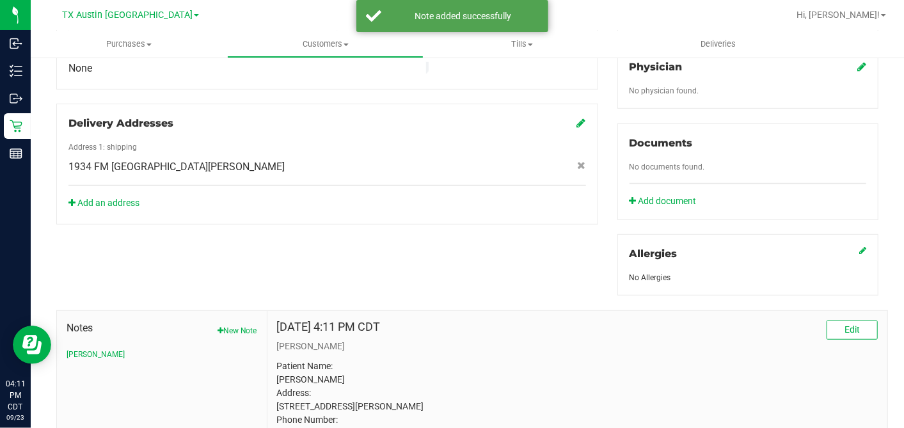
scroll to position [338, 0]
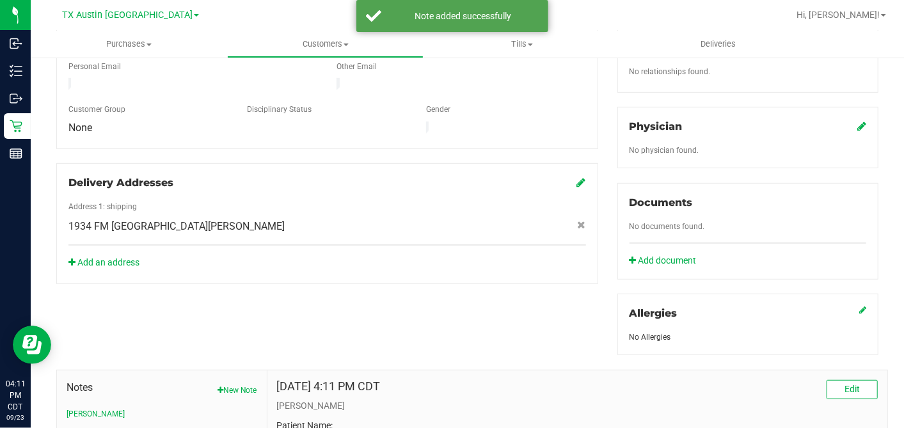
click at [857, 121] on icon at bounding box center [861, 126] width 9 height 10
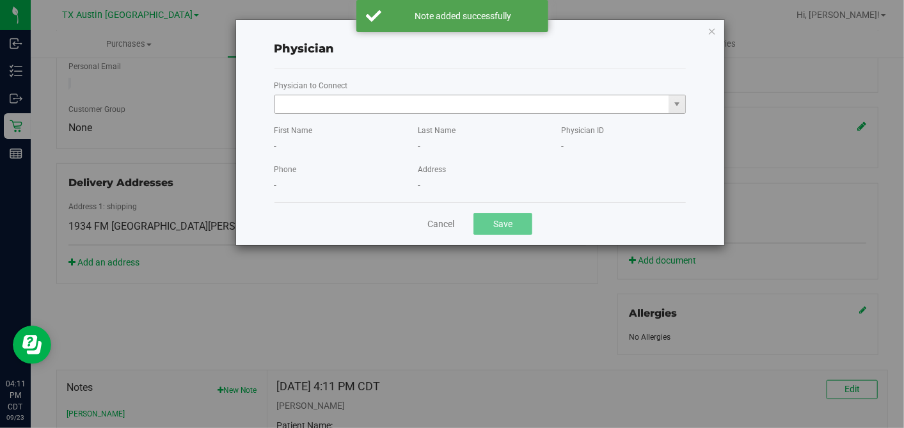
click at [523, 104] on input "text" at bounding box center [472, 104] width 394 height 18
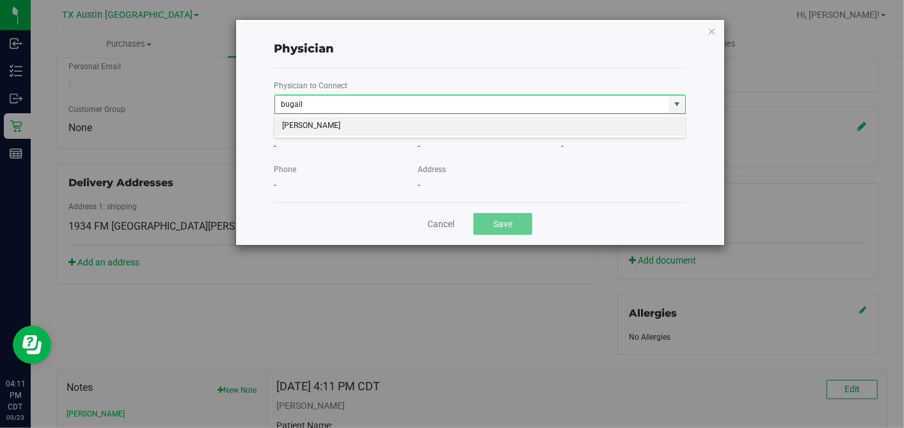
click at [510, 130] on li "CHERYL-LYNN BUGAILISKIS" at bounding box center [479, 125] width 411 height 19
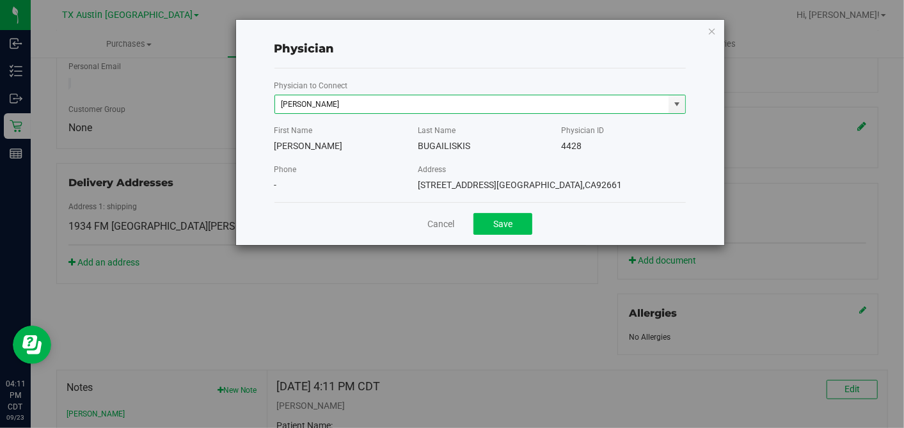
type input "CHERYL-LYNN BUGAILISKIS"
click at [516, 226] on button "Save" at bounding box center [502, 224] width 59 height 22
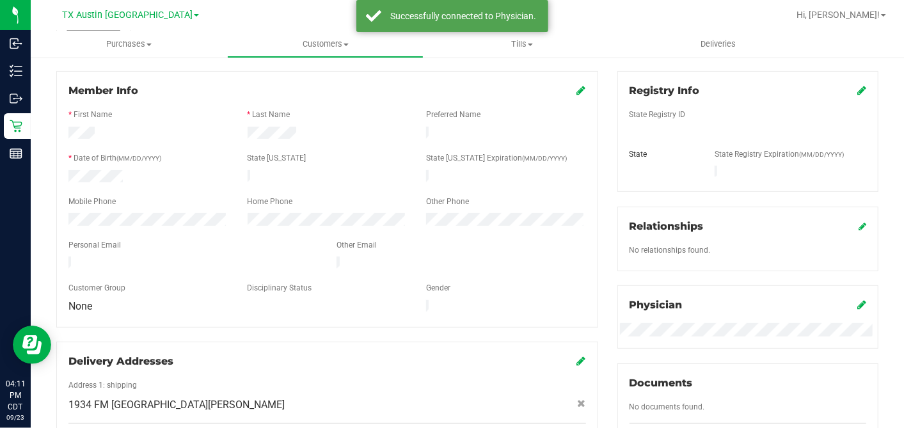
scroll to position [53, 0]
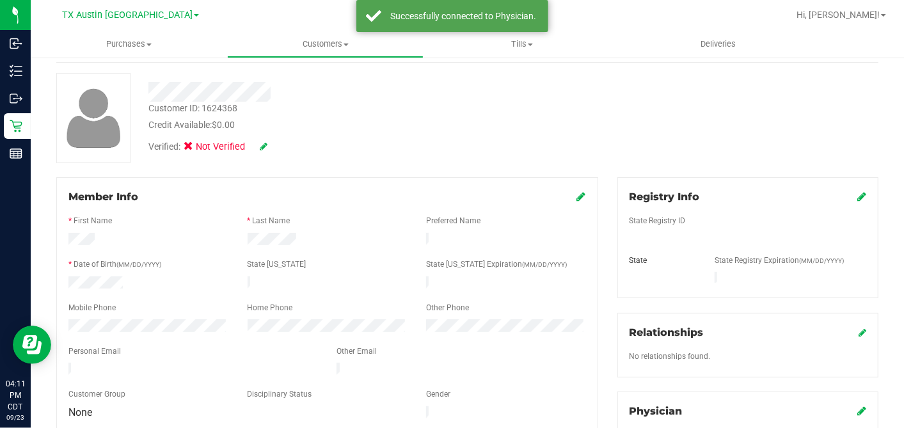
click at [857, 197] on icon at bounding box center [861, 196] width 9 height 10
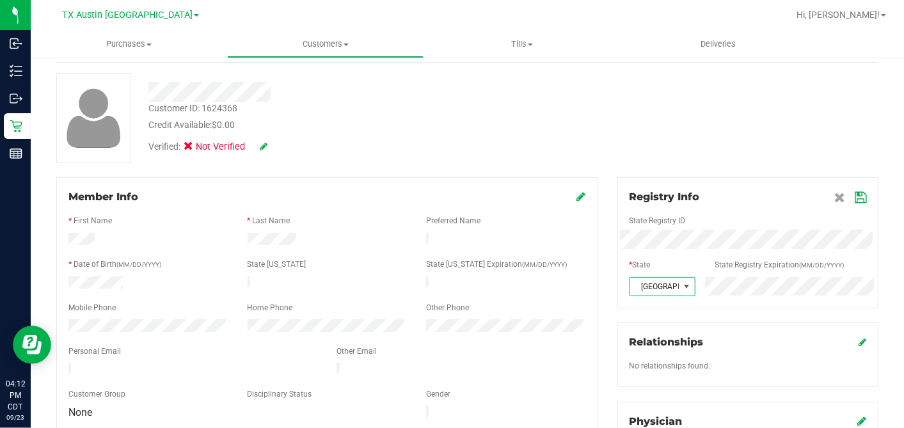
click at [854, 199] on icon at bounding box center [860, 198] width 12 height 10
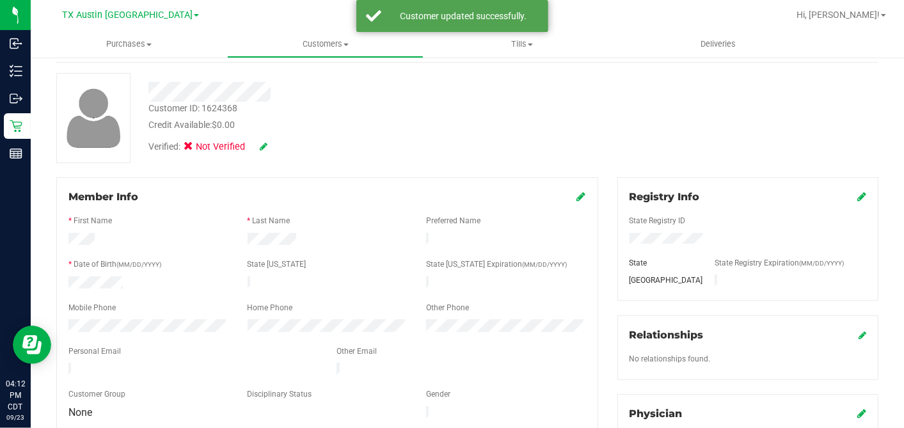
click at [577, 194] on icon at bounding box center [581, 196] width 9 height 10
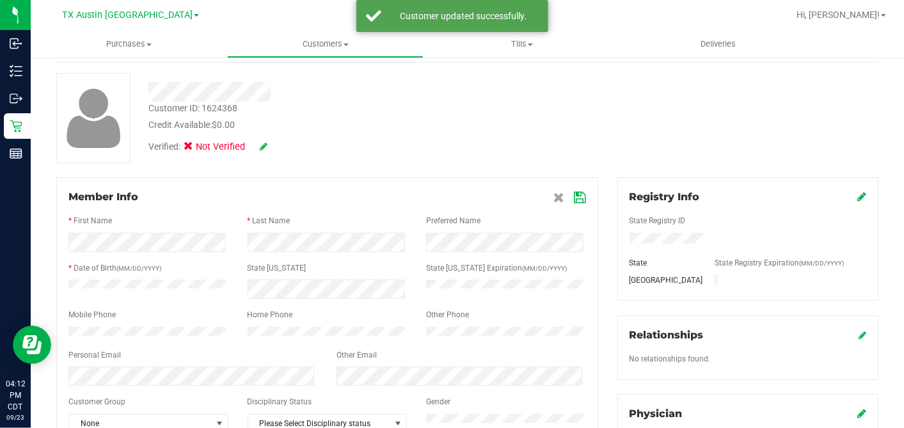
click at [574, 195] on icon at bounding box center [580, 198] width 12 height 10
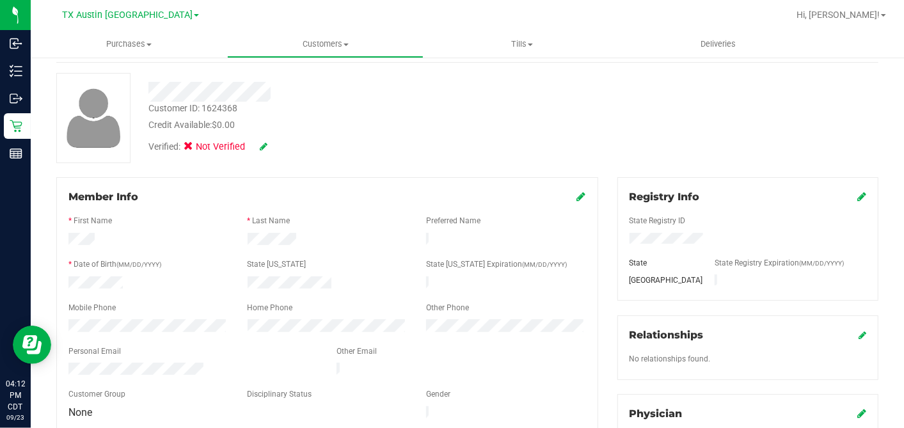
click at [264, 148] on icon at bounding box center [264, 146] width 8 height 9
click at [190, 148] on icon at bounding box center [192, 148] width 8 height 0
click at [0, 0] on input "Medical" at bounding box center [0, 0] width 0 height 0
drag, startPoint x: 283, startPoint y: 144, endPoint x: 338, endPoint y: 157, distance: 56.5
click at [283, 145] on icon at bounding box center [281, 147] width 10 height 9
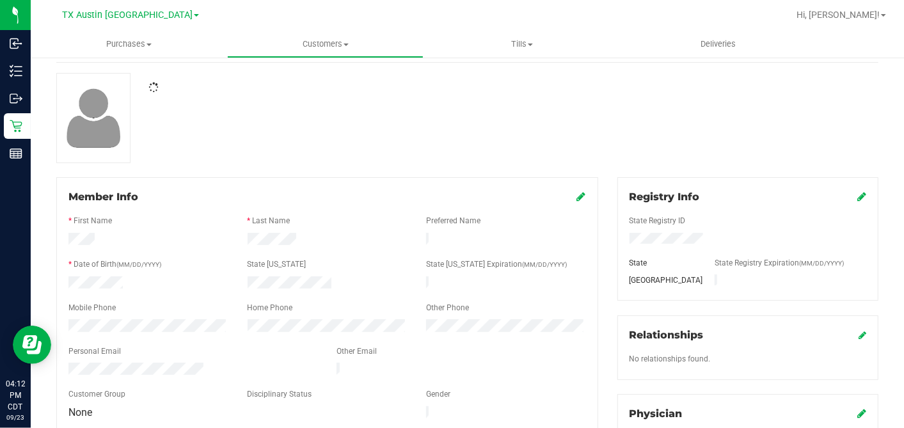
click at [361, 157] on div at bounding box center [467, 118] width 841 height 90
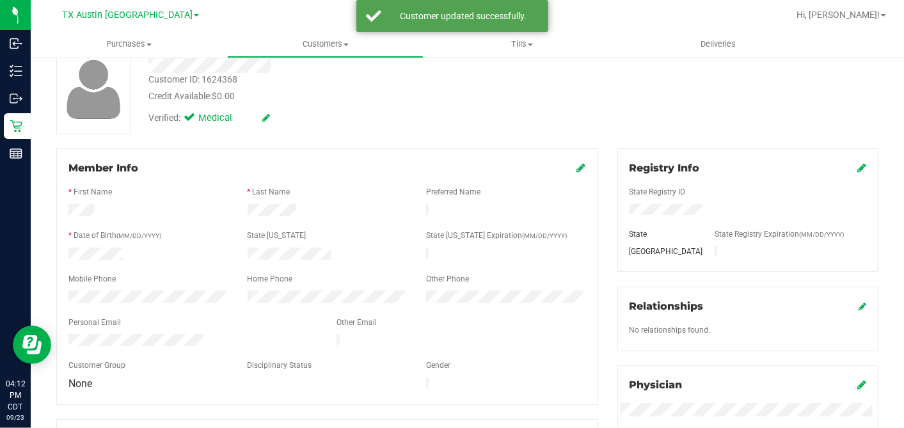
scroll to position [0, 0]
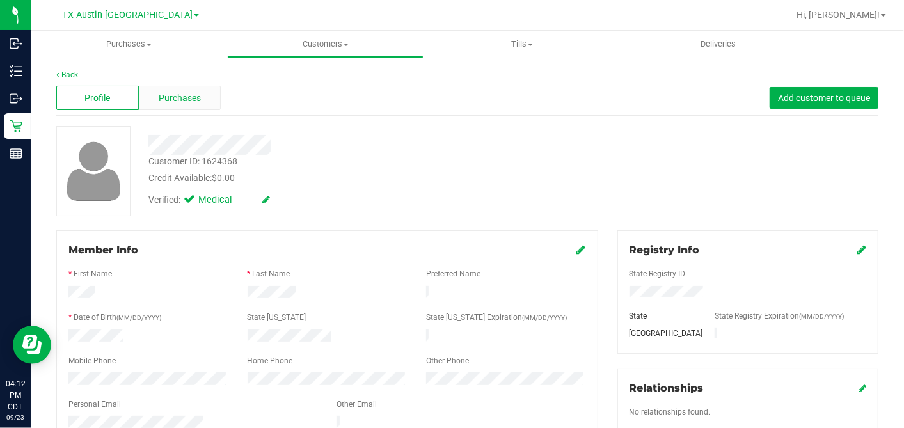
click at [179, 92] on span "Purchases" at bounding box center [180, 97] width 42 height 13
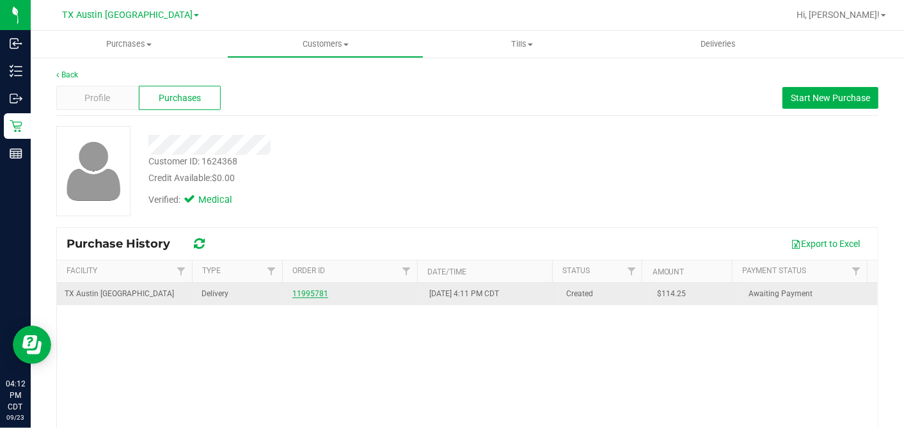
click at [299, 291] on link "11995781" at bounding box center [310, 293] width 36 height 9
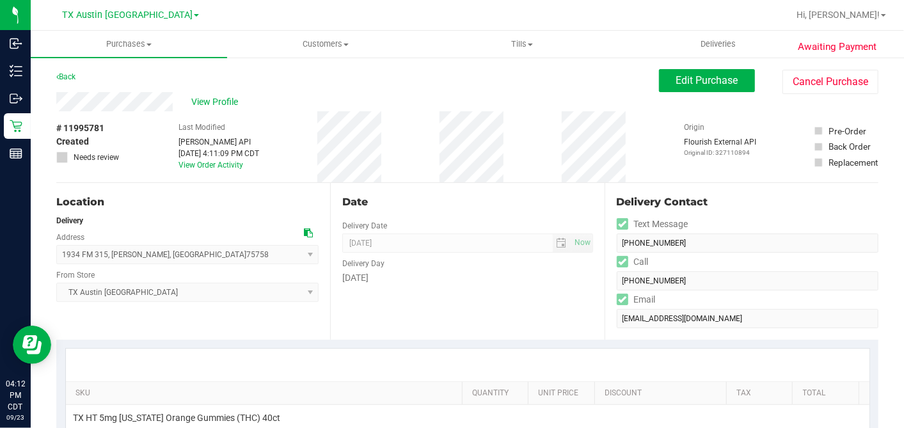
click at [304, 230] on icon at bounding box center [308, 232] width 9 height 9
drag, startPoint x: 682, startPoint y: 75, endPoint x: 587, endPoint y: 92, distance: 97.4
click at [682, 75] on span "Edit Purchase" at bounding box center [707, 80] width 62 height 12
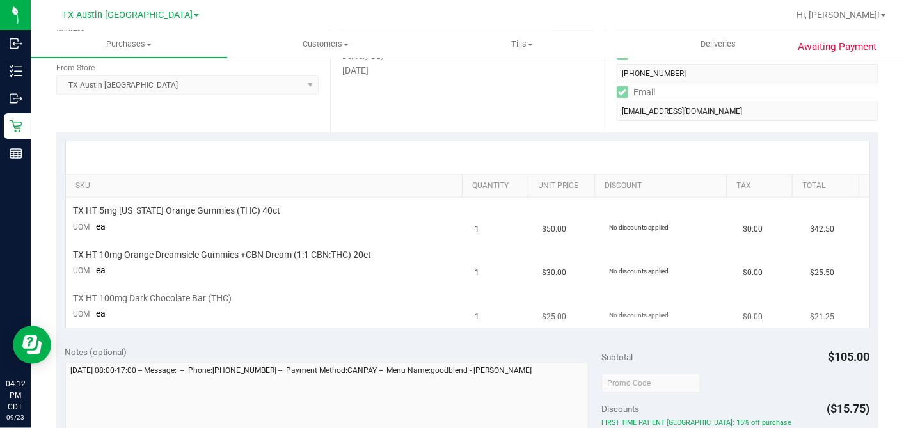
scroll to position [284, 0]
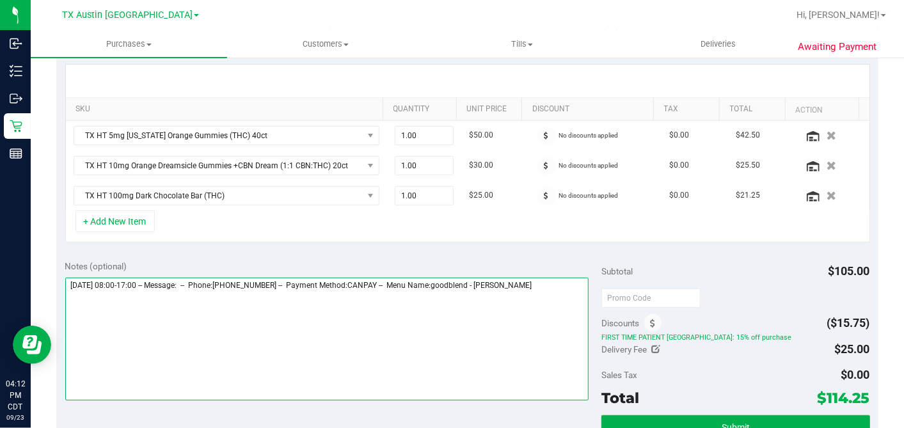
click at [572, 286] on textarea at bounding box center [327, 339] width 524 height 123
click at [261, 319] on textarea at bounding box center [327, 339] width 524 height 123
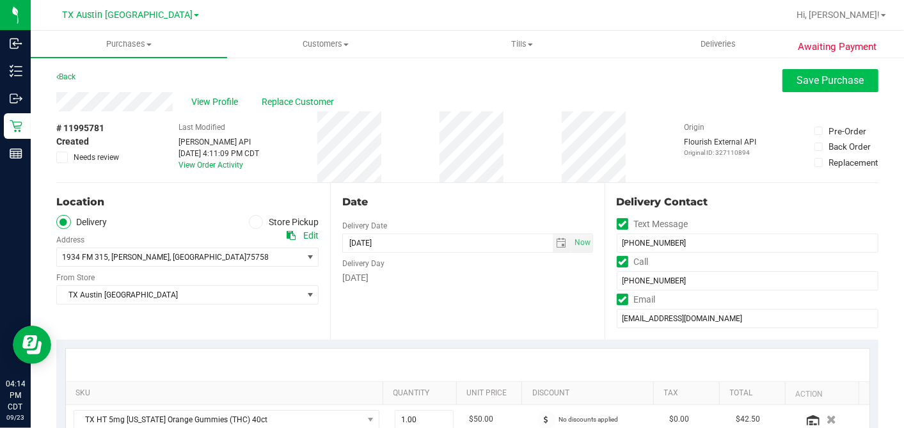
type textarea "Wednesday 09/24/2025 08:00-17:00 -- Message: -- Phone:9039925122 -- Payment Met…"
click at [816, 79] on span "Save Purchase" at bounding box center [830, 80] width 67 height 12
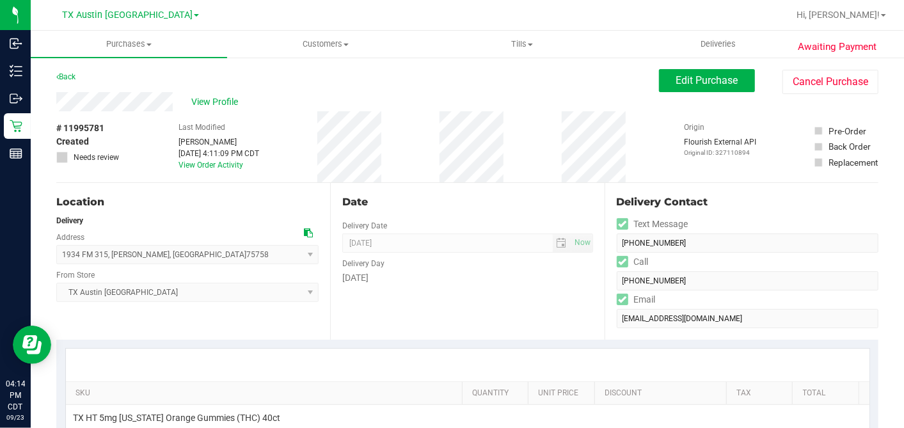
click at [221, 92] on div "View Profile" at bounding box center [357, 101] width 602 height 19
click at [218, 98] on span "View Profile" at bounding box center [217, 101] width 51 height 13
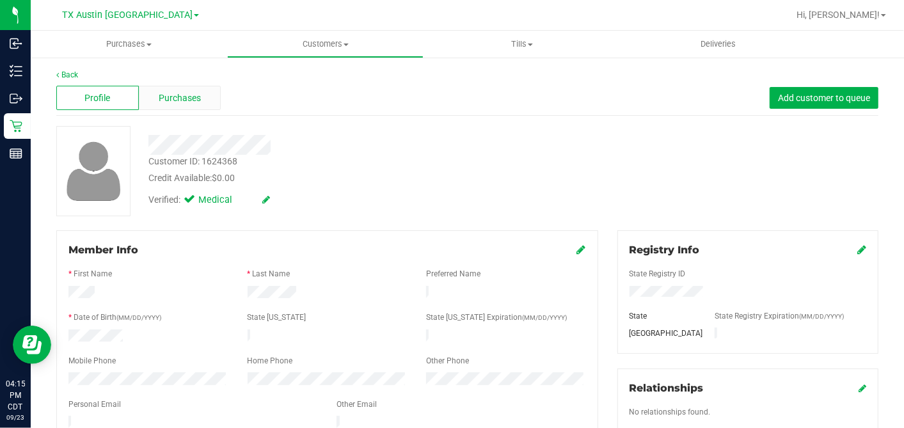
click at [204, 95] on div "Purchases" at bounding box center [180, 98] width 83 height 24
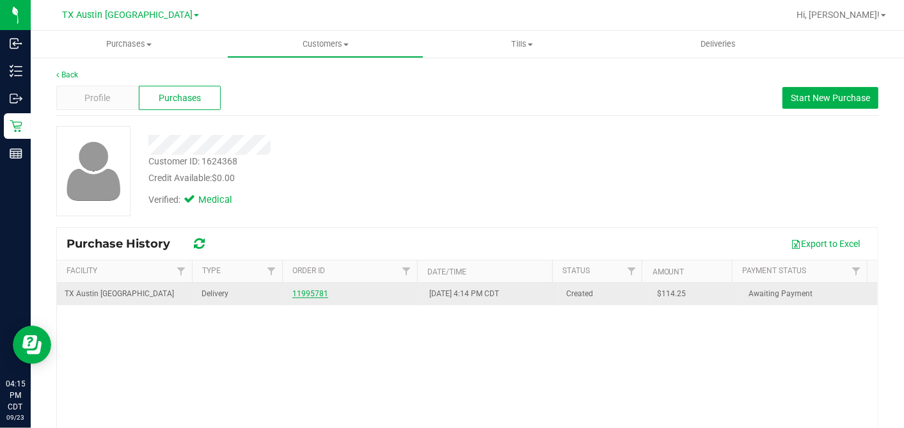
click at [305, 290] on link "11995781" at bounding box center [310, 293] width 36 height 9
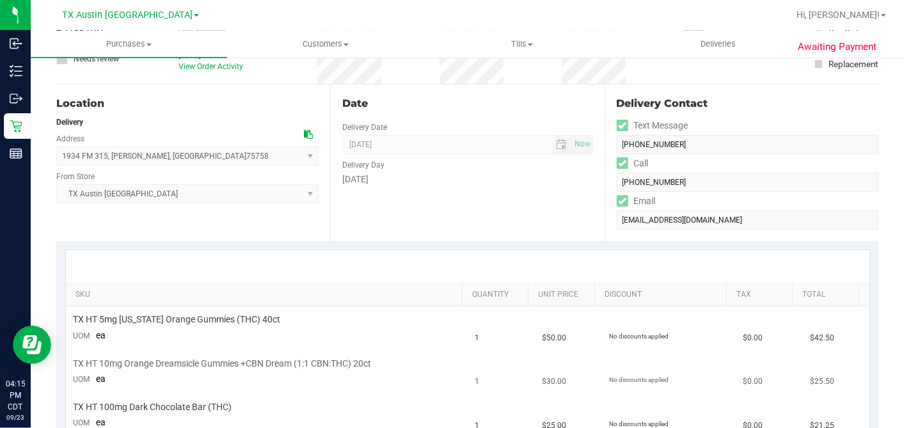
scroll to position [213, 0]
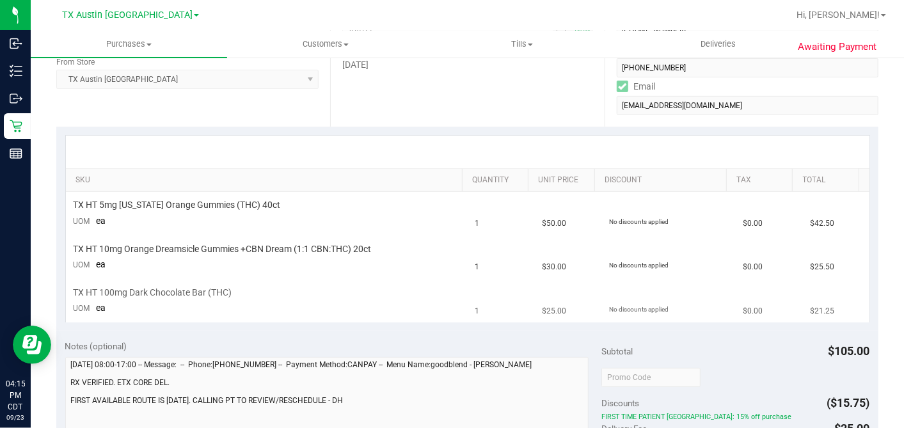
click at [476, 283] on td "1" at bounding box center [501, 300] width 67 height 43
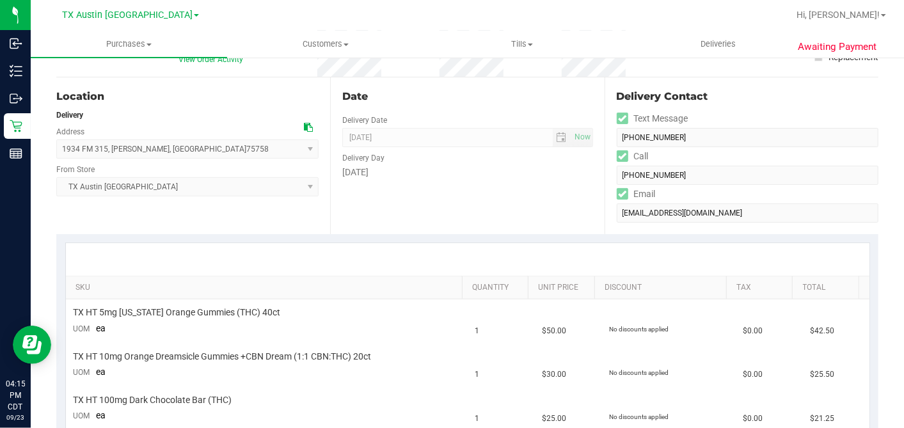
scroll to position [0, 0]
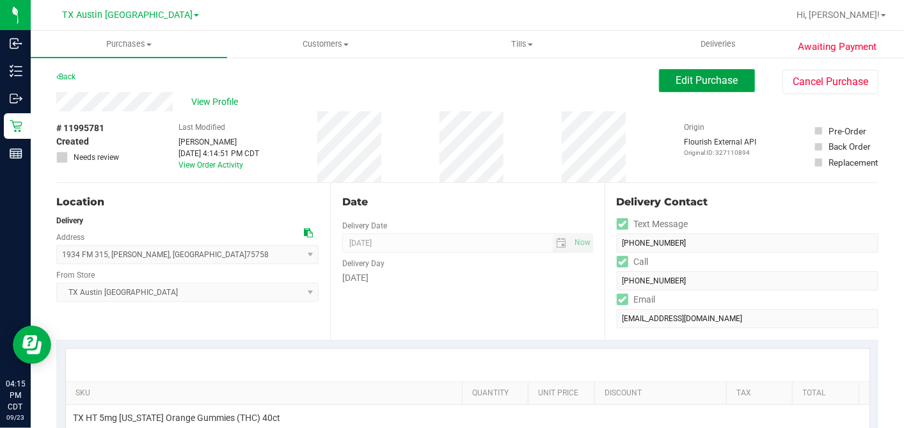
click at [659, 80] on button "Edit Purchase" at bounding box center [707, 80] width 96 height 23
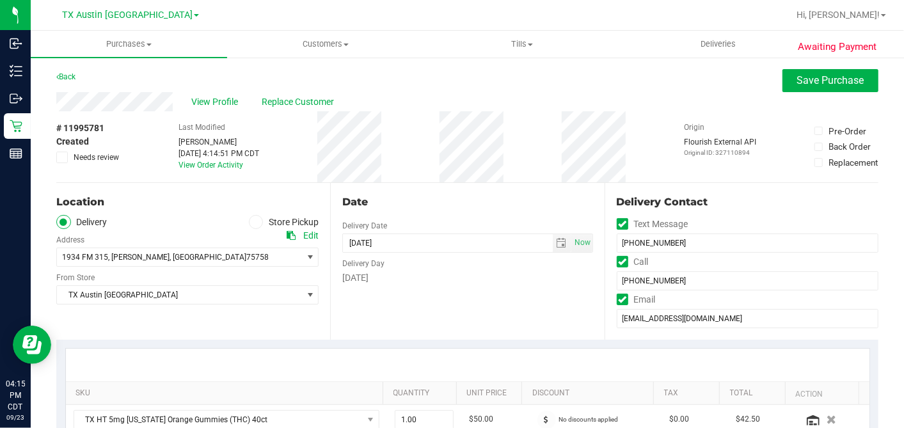
click at [63, 157] on icon at bounding box center [62, 157] width 8 height 0
click at [0, 0] on input "Needs review" at bounding box center [0, 0] width 0 height 0
click at [409, 176] on div "# 11995781 Created Needs review Last Modified Dane Hawkins Sep 23, 2025 4:14:51…" at bounding box center [467, 146] width 822 height 71
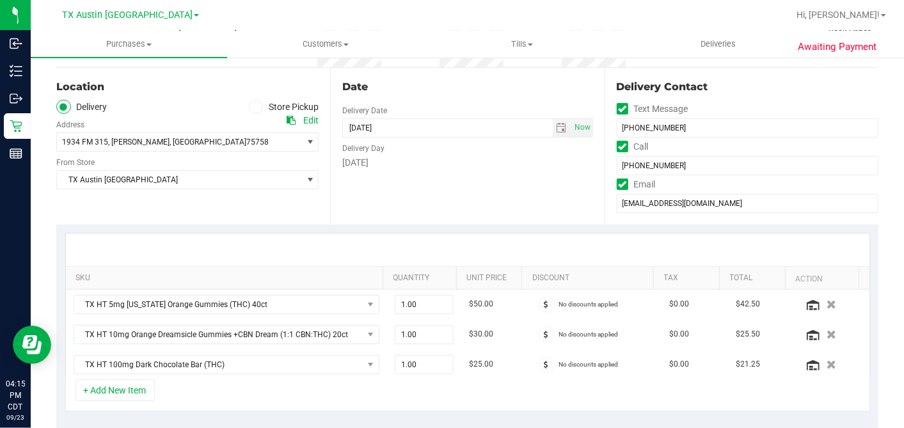
scroll to position [284, 0]
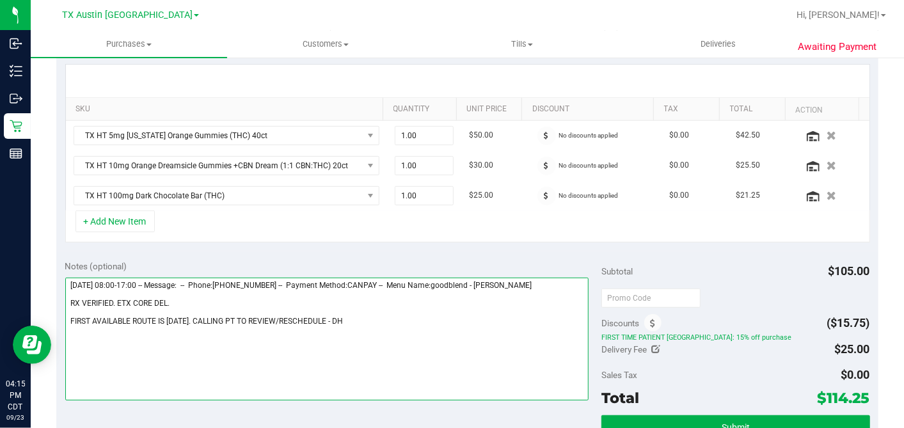
click at [337, 320] on textarea at bounding box center [327, 339] width 524 height 123
click at [179, 300] on textarea at bounding box center [327, 339] width 524 height 123
click at [199, 318] on textarea at bounding box center [327, 339] width 524 height 123
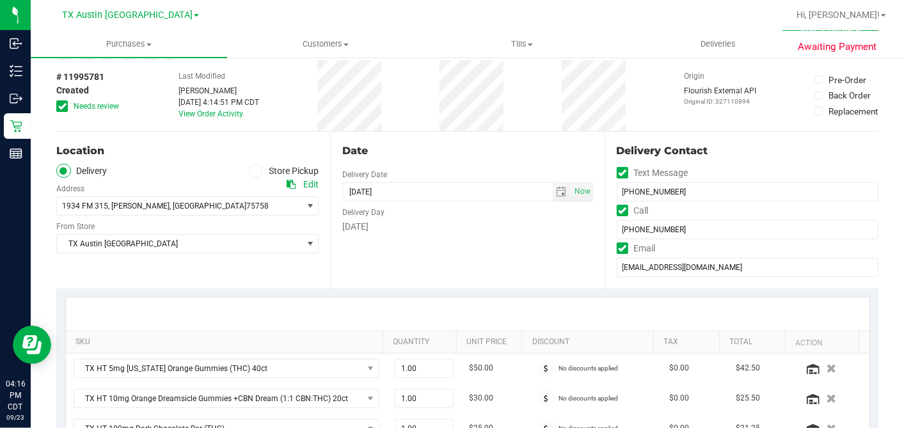
scroll to position [0, 0]
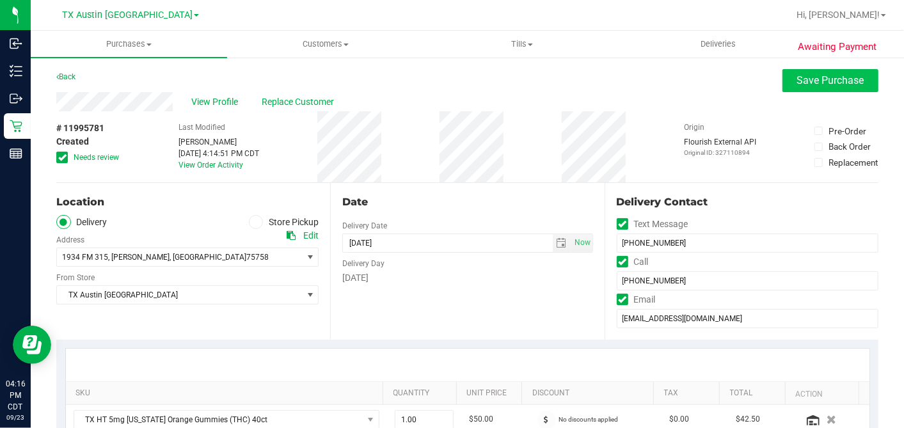
type textarea "Wednesday 09/24/2025 08:00-17:00 -- Message: -- Phone:9039925122 -- Payment Met…"
click at [797, 83] on span "Save Purchase" at bounding box center [830, 80] width 67 height 12
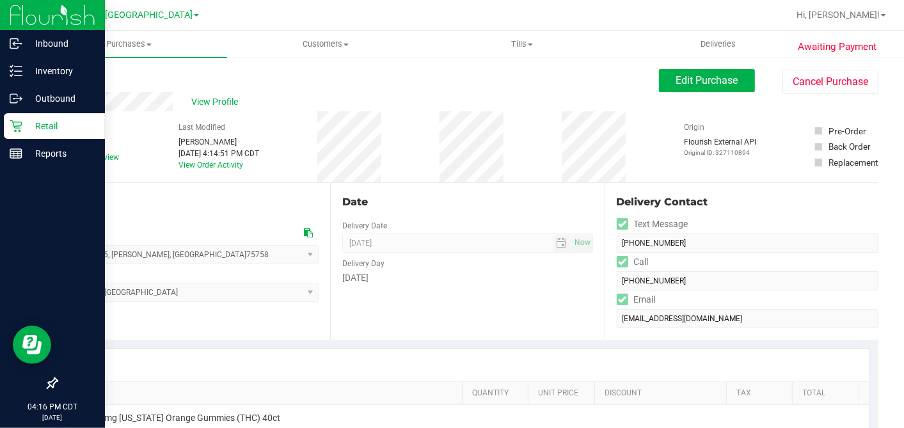
click at [26, 122] on p "Retail" at bounding box center [60, 125] width 77 height 15
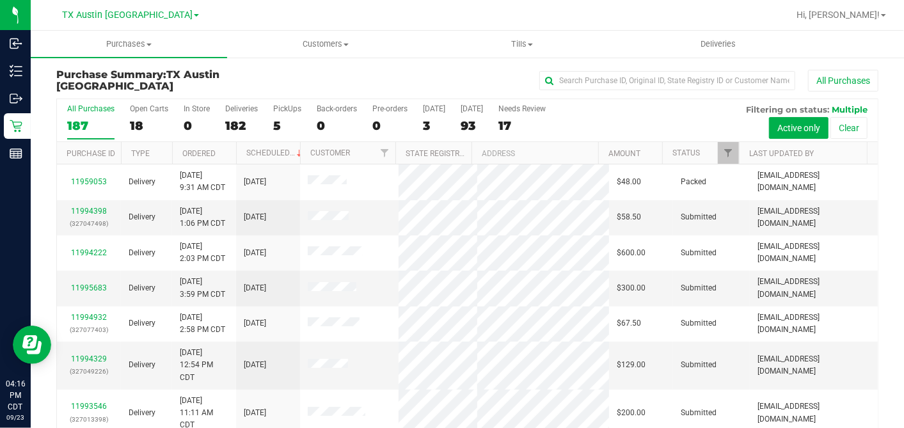
click at [142, 126] on div "18" at bounding box center [149, 125] width 38 height 15
click at [0, 0] on input "Open Carts 18" at bounding box center [0, 0] width 0 height 0
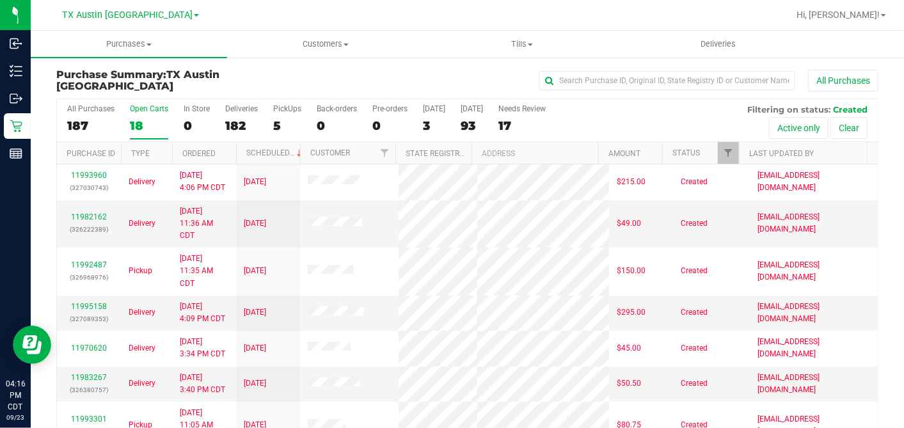
click at [219, 155] on th "Ordered" at bounding box center [204, 153] width 64 height 22
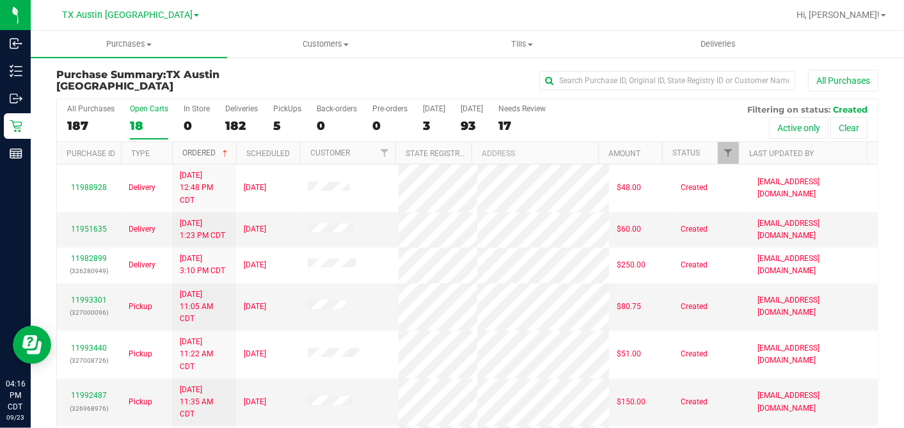
click at [223, 152] on span at bounding box center [225, 153] width 10 height 10
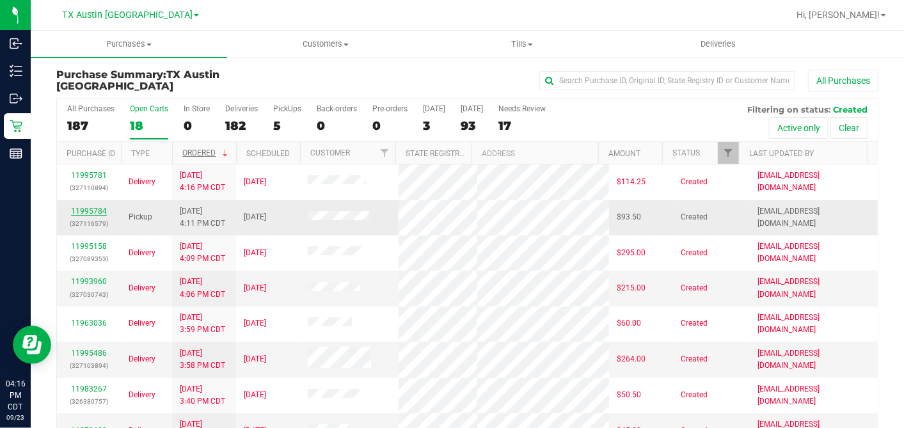
click at [100, 208] on link "11995784" at bounding box center [89, 211] width 36 height 9
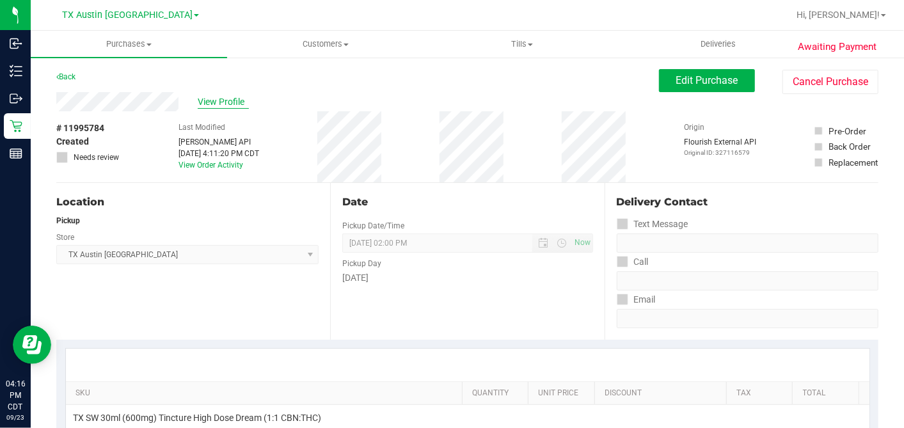
click at [207, 101] on span "View Profile" at bounding box center [223, 101] width 51 height 13
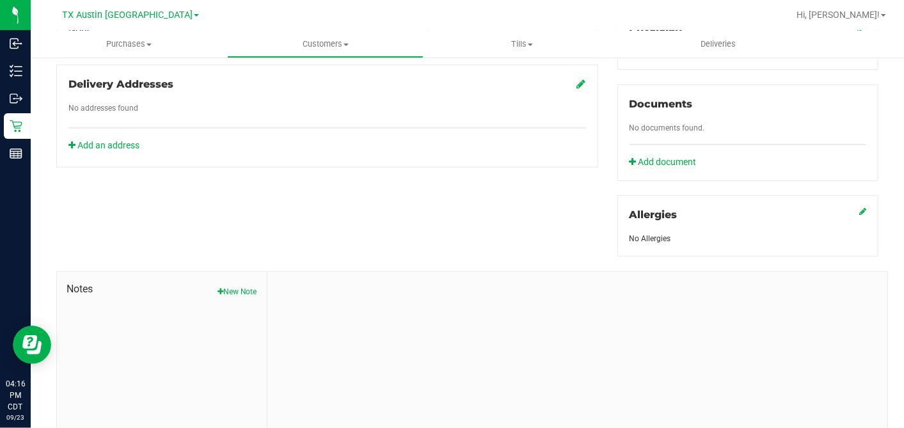
scroll to position [480, 0]
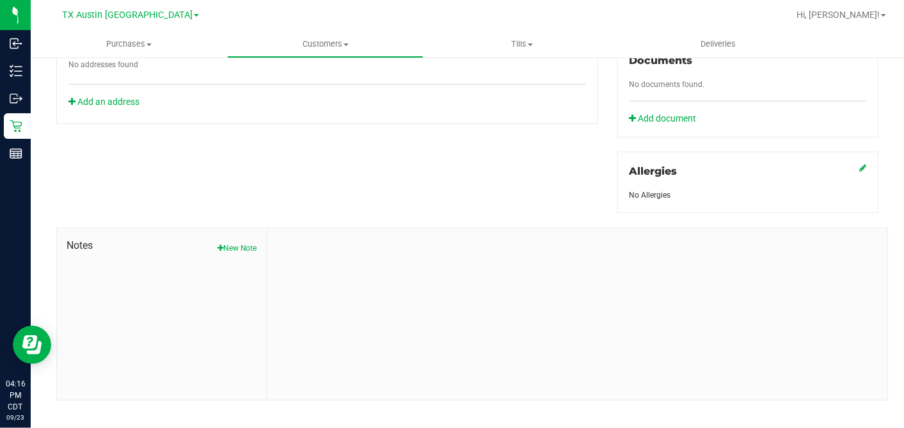
click at [234, 242] on button "New Note" at bounding box center [237, 248] width 40 height 12
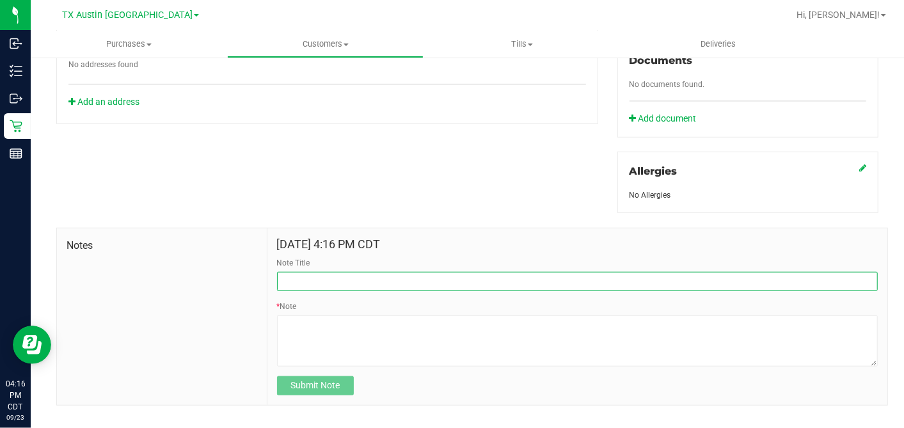
drag, startPoint x: 301, startPoint y: 263, endPoint x: 303, endPoint y: 269, distance: 6.5
click at [301, 272] on input "Note Title" at bounding box center [577, 281] width 601 height 19
type input "CURT"
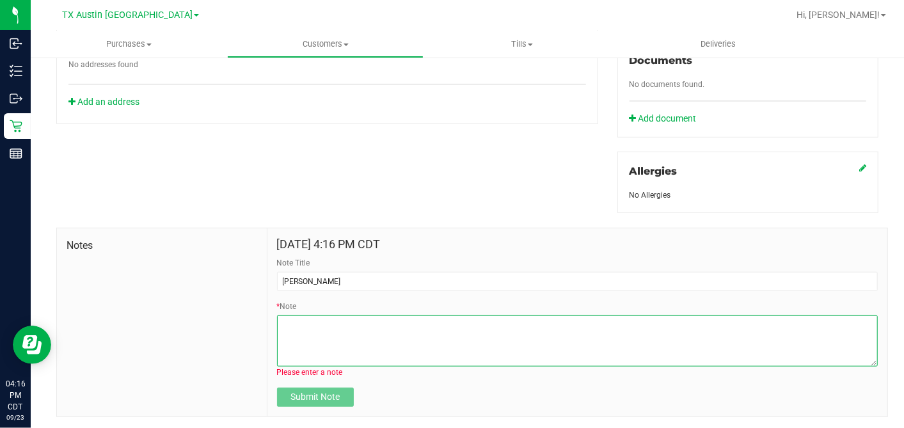
click at [303, 315] on textarea "* Note" at bounding box center [577, 340] width 601 height 51
paste textarea "Patient Name: JEREMIAH BRASUELL Address: 637 Walter Hill Drive Grand Prairie, T…"
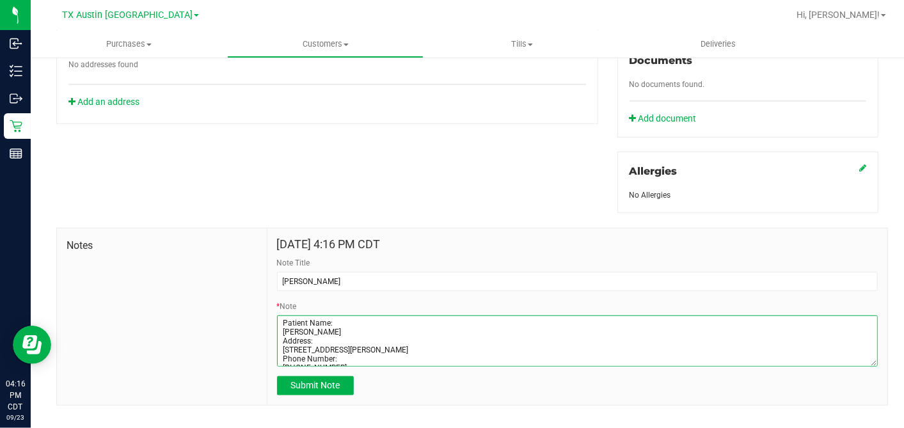
scroll to position [51, 0]
type textarea "Patient Name: JEREMIAH BRASUELL Address: 637 Walter Hill Drive Grand Prairie, T…"
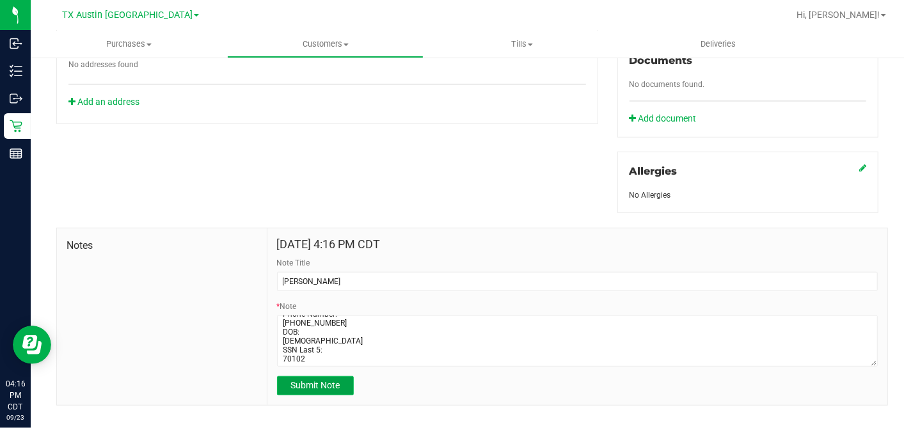
click at [303, 380] on span "Submit Note" at bounding box center [314, 385] width 49 height 10
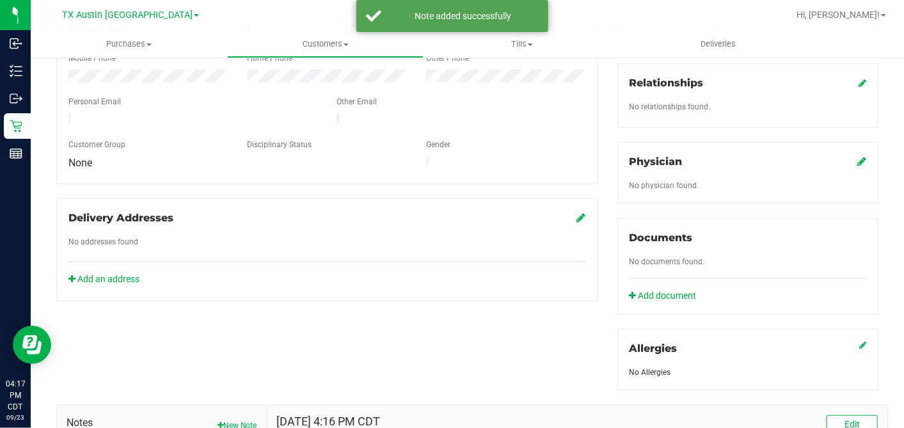
scroll to position [195, 0]
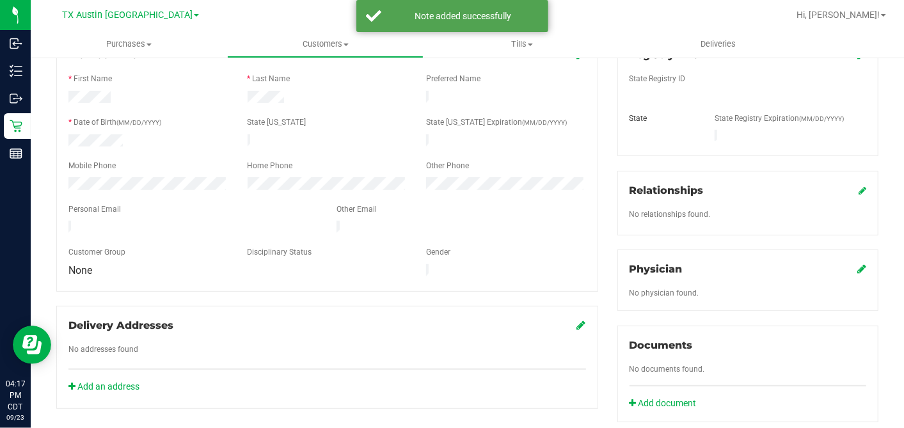
click at [857, 264] on icon at bounding box center [861, 269] width 9 height 10
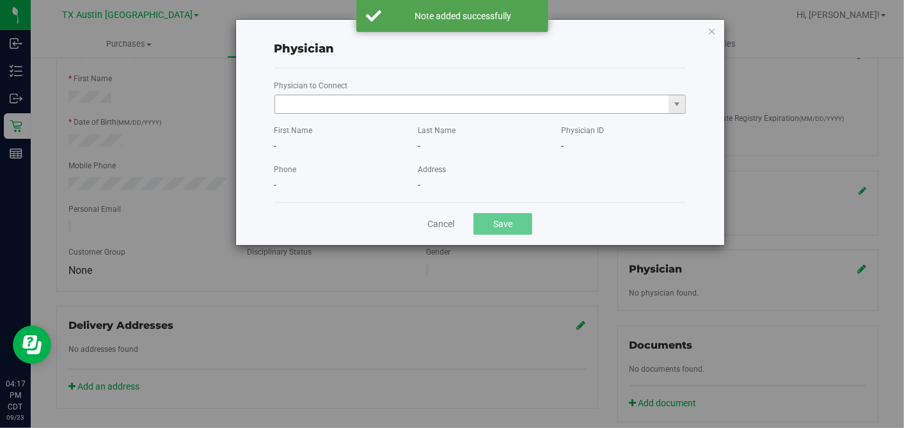
click at [461, 107] on input "text" at bounding box center [472, 104] width 394 height 18
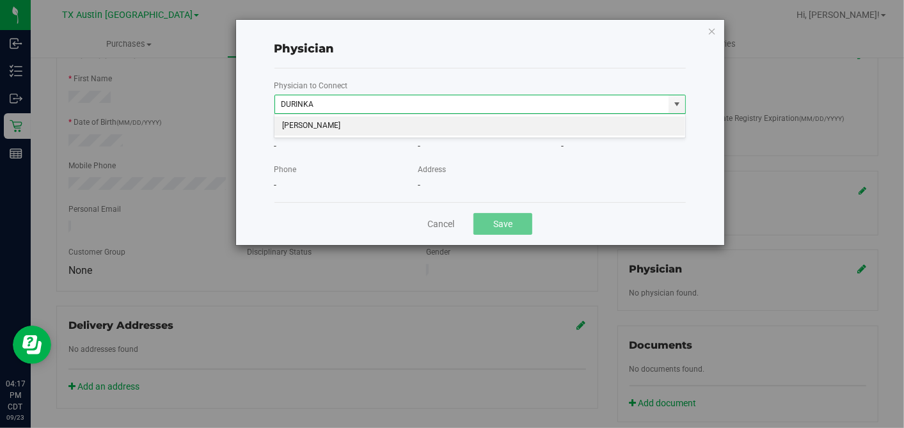
click at [482, 128] on li "Joel Durinka" at bounding box center [479, 125] width 411 height 19
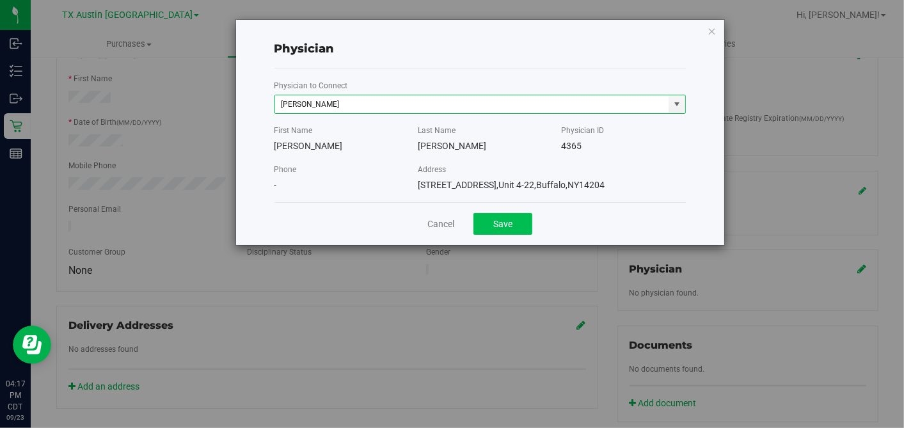
type input "Joel Durinka"
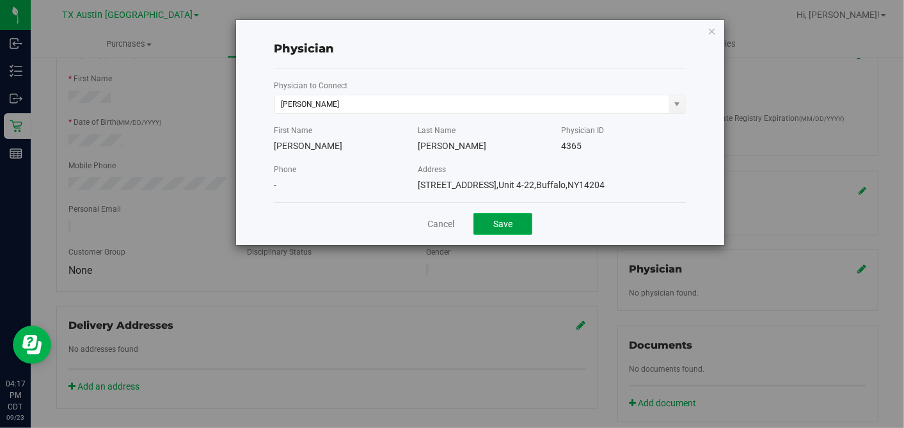
click at [520, 224] on button "Save" at bounding box center [502, 224] width 59 height 22
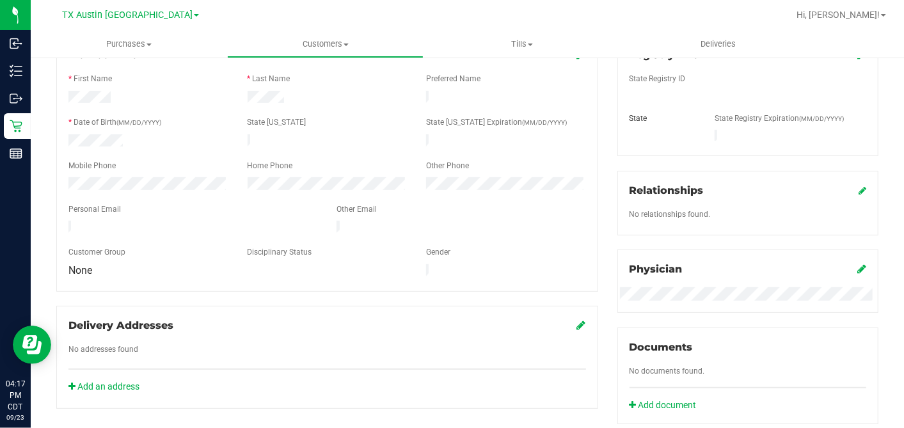
click at [595, 232] on div "Member Info * First Name * Last Name Preferred Name * Date of Birth (MM/DD/YYYY…" at bounding box center [327, 221] width 561 height 373
click at [597, 232] on div "Member Info * First Name * Last Name Preferred Name * Date of Birth (MM/DD/YYYY…" at bounding box center [327, 221] width 561 height 373
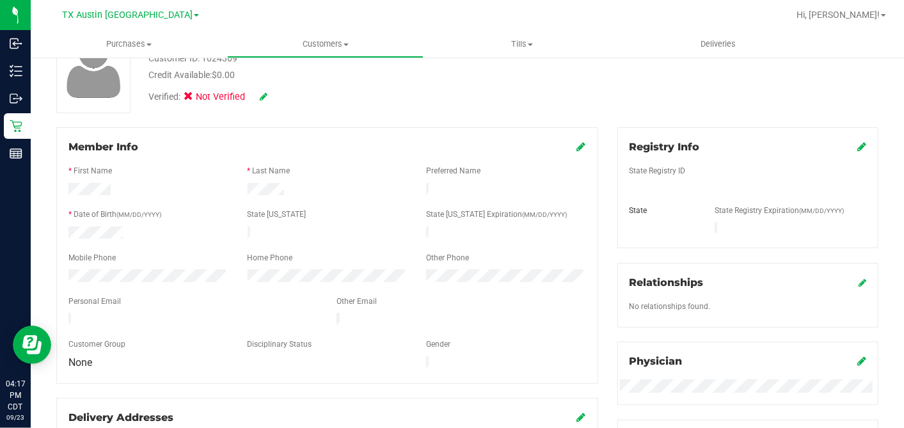
scroll to position [0, 0]
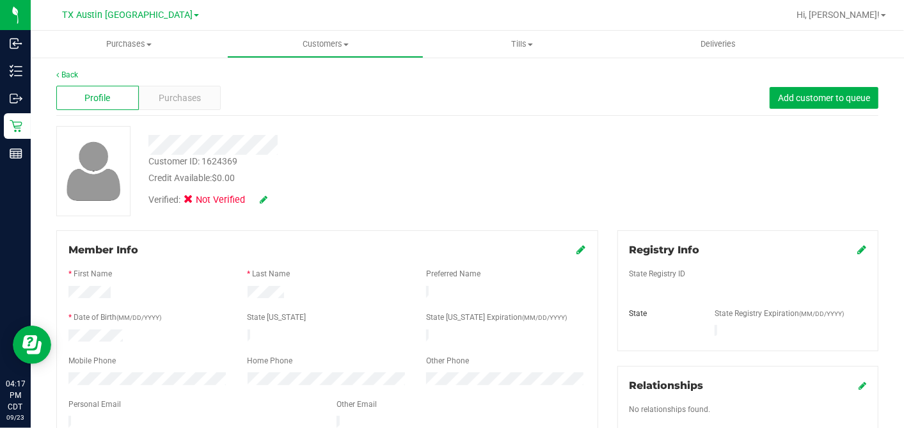
click at [857, 246] on icon at bounding box center [861, 249] width 9 height 10
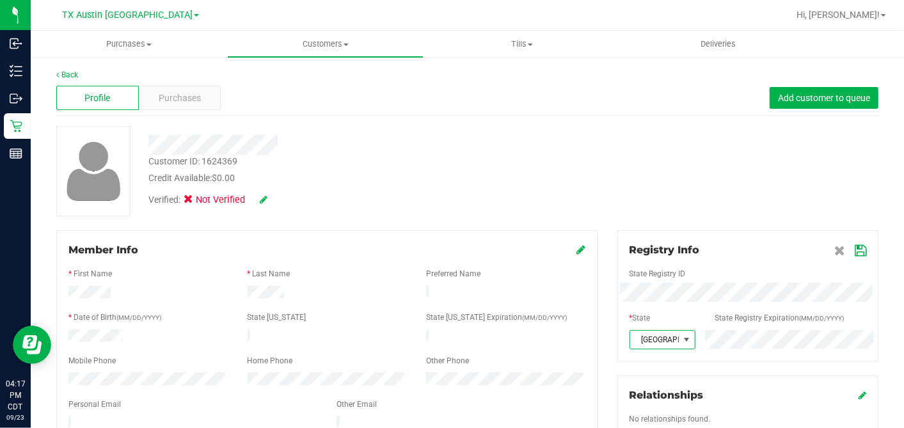
click at [854, 248] on icon at bounding box center [860, 251] width 12 height 10
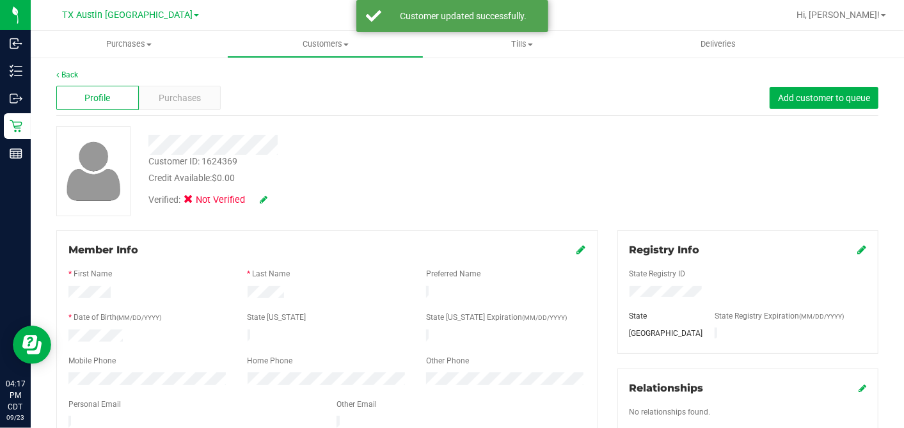
click at [577, 249] on icon at bounding box center [581, 249] width 9 height 10
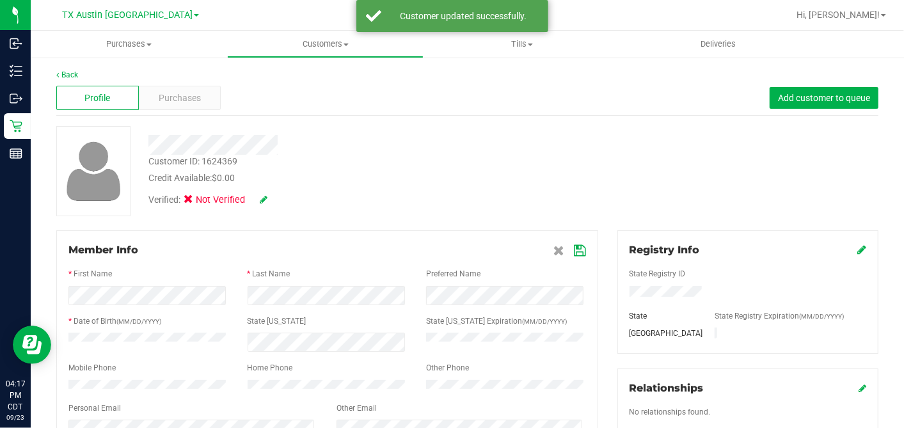
click at [574, 247] on icon at bounding box center [580, 251] width 12 height 10
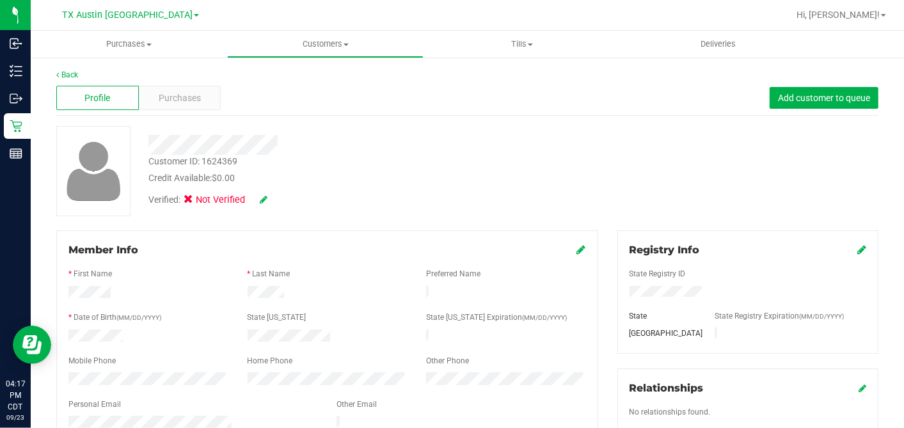
click at [266, 200] on icon at bounding box center [264, 199] width 8 height 9
click at [196, 202] on span at bounding box center [192, 202] width 12 height 12
click at [188, 201] on span at bounding box center [192, 202] width 12 height 12
click at [0, 0] on input "Medical" at bounding box center [0, 0] width 0 height 0
click at [279, 198] on icon at bounding box center [281, 200] width 10 height 9
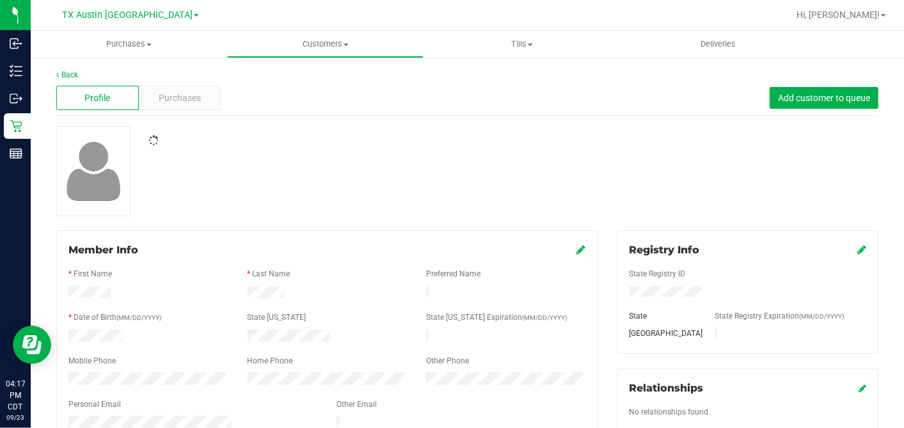
click at [334, 199] on div at bounding box center [467, 171] width 841 height 90
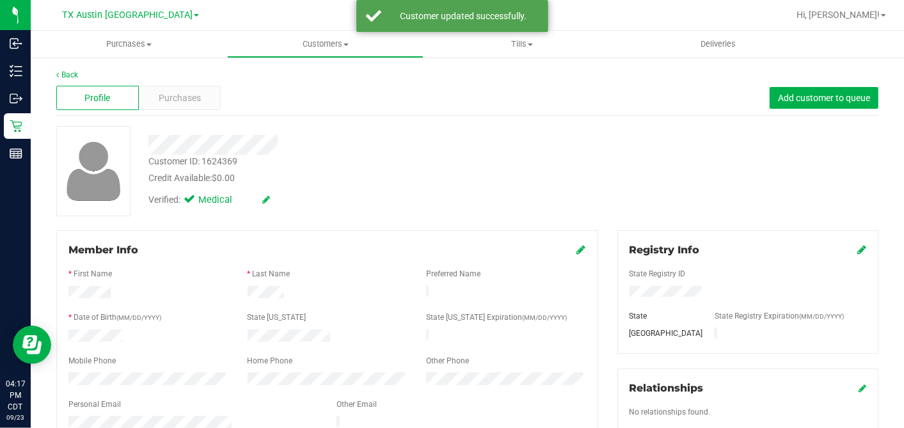
click at [192, 110] on div "Profile Purchases Add customer to queue" at bounding box center [467, 98] width 822 height 35
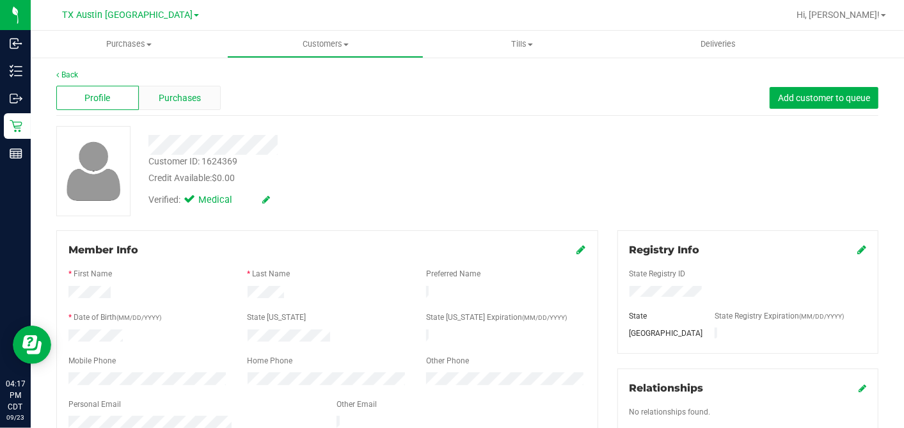
click at [195, 100] on span "Purchases" at bounding box center [180, 97] width 42 height 13
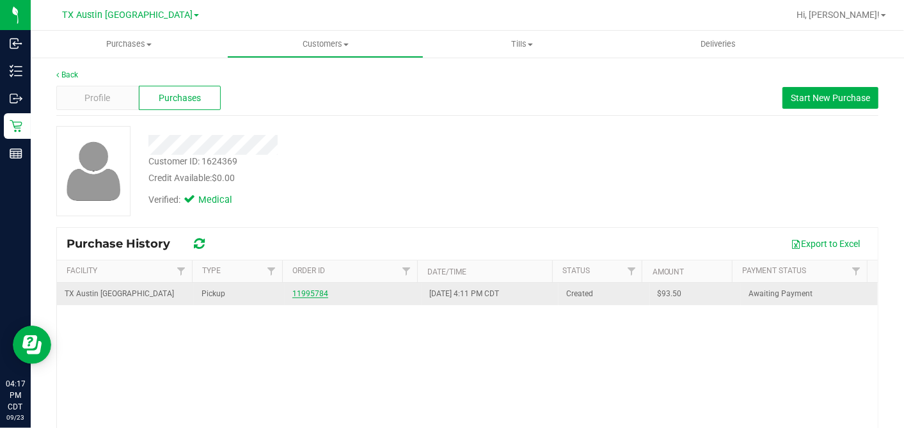
click at [293, 289] on link "11995784" at bounding box center [310, 293] width 36 height 9
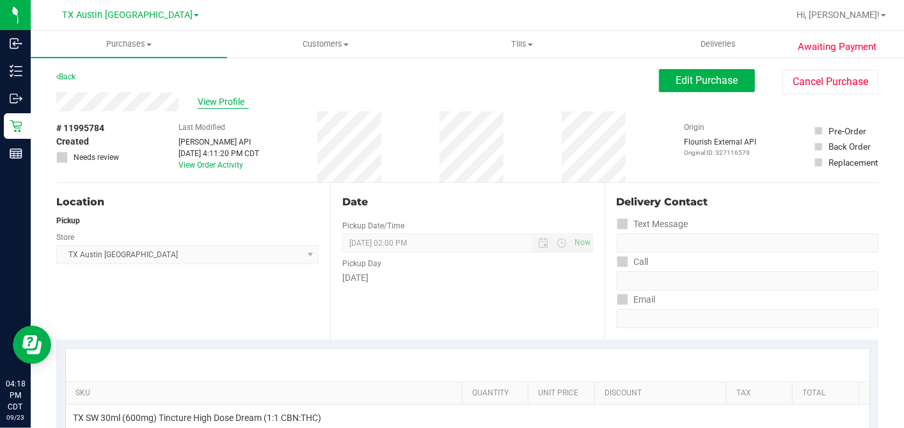
click at [215, 98] on span "View Profile" at bounding box center [223, 101] width 51 height 13
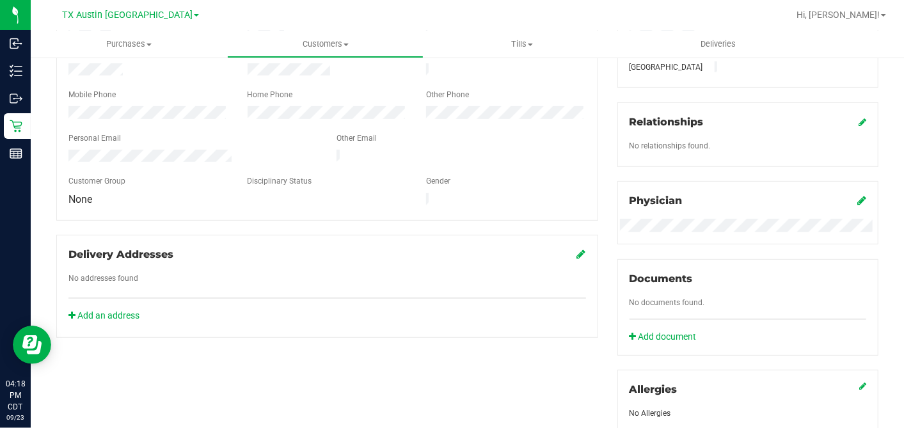
scroll to position [355, 0]
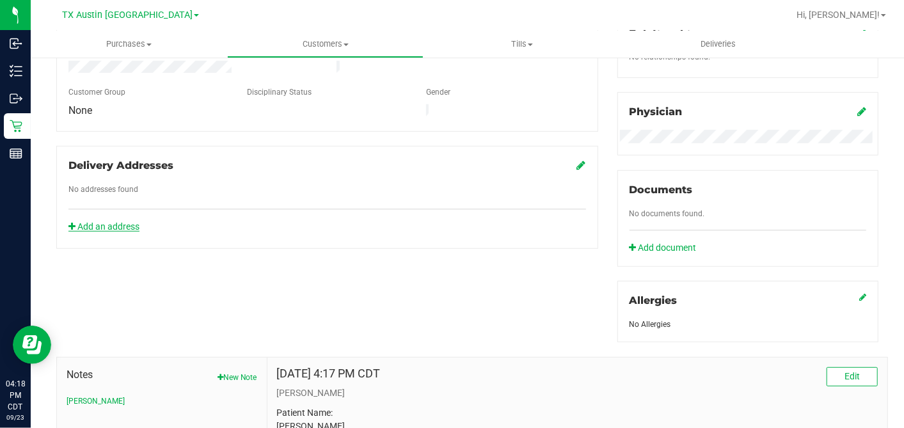
click at [136, 221] on link "Add an address" at bounding box center [103, 226] width 71 height 10
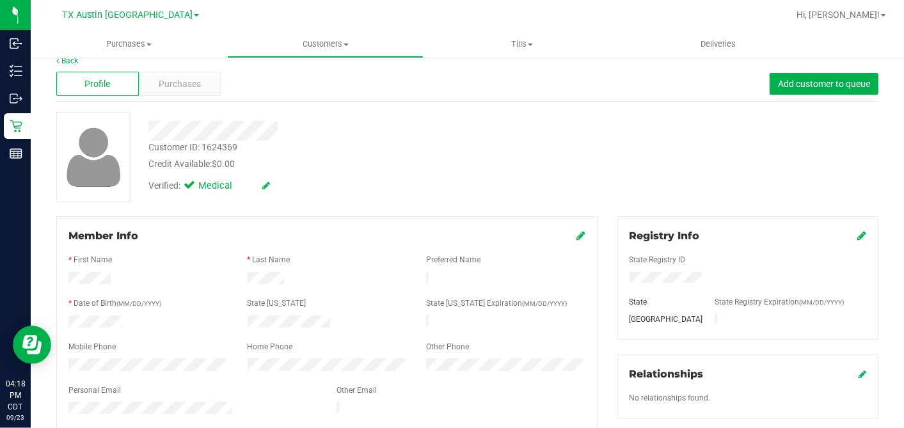
scroll to position [0, 0]
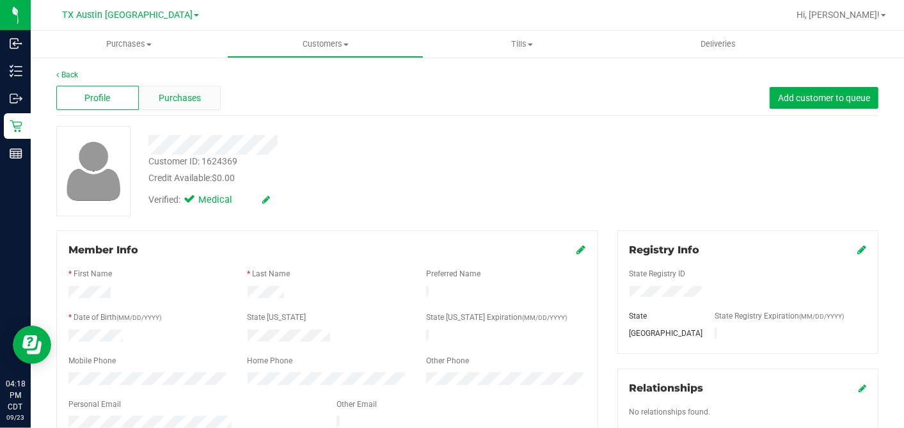
click at [198, 97] on span "Purchases" at bounding box center [180, 97] width 42 height 13
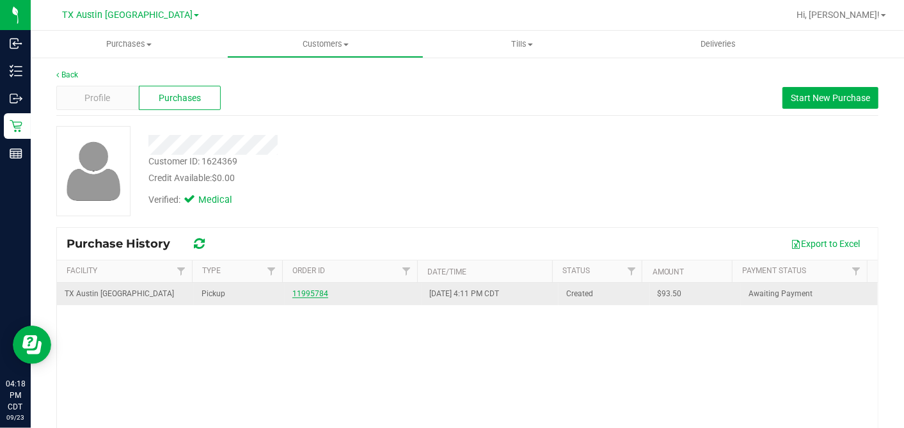
click at [303, 294] on link "11995784" at bounding box center [310, 293] width 36 height 9
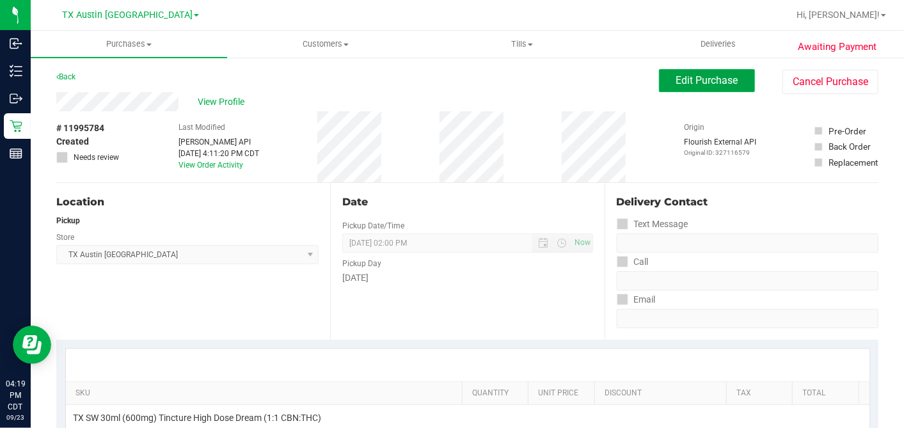
click at [663, 77] on button "Edit Purchase" at bounding box center [707, 80] width 96 height 23
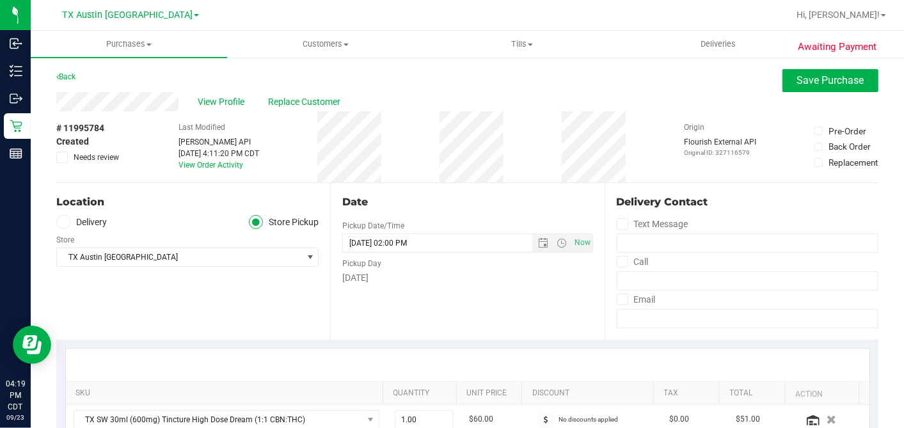
click at [67, 225] on span at bounding box center [63, 222] width 15 height 15
click at [0, 0] on input "Delivery" at bounding box center [0, 0] width 0 height 0
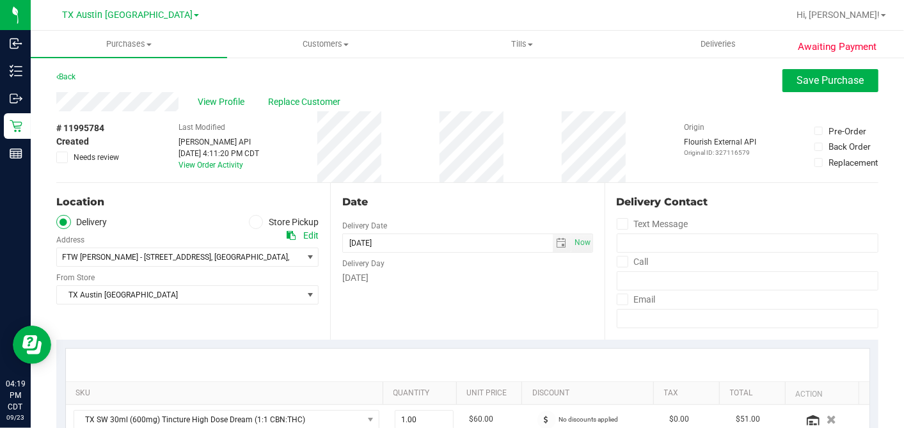
click at [482, 283] on div "[DATE]" at bounding box center [467, 277] width 250 height 13
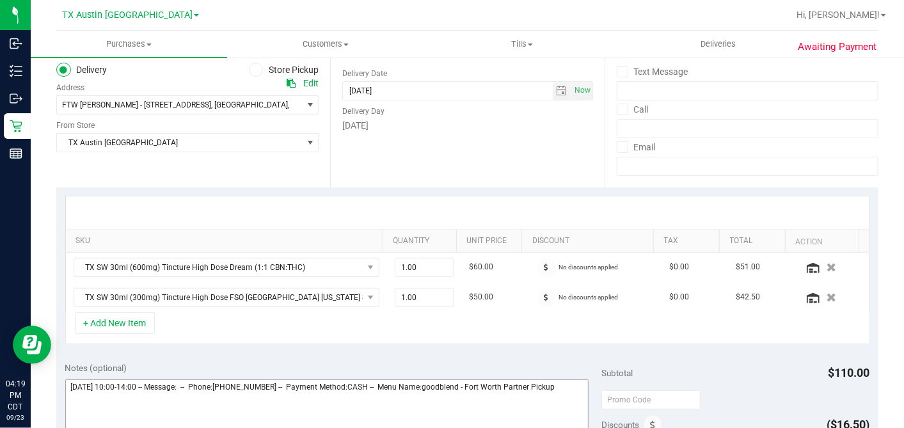
scroll to position [284, 0]
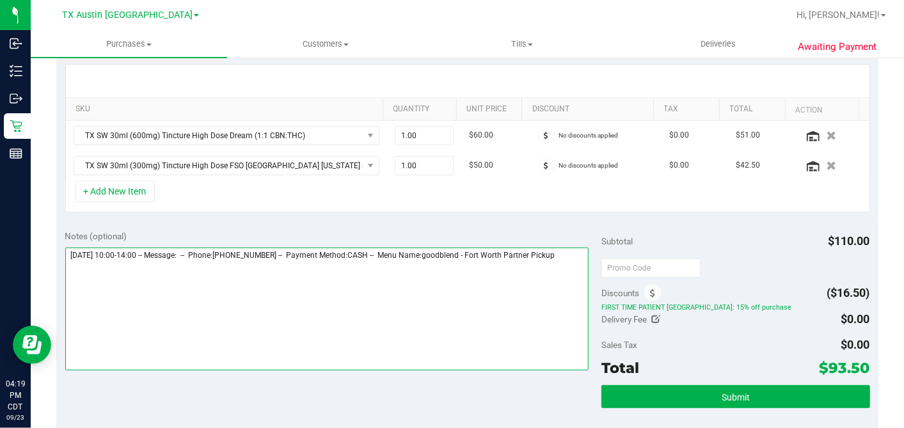
click at [477, 268] on textarea at bounding box center [327, 309] width 524 height 123
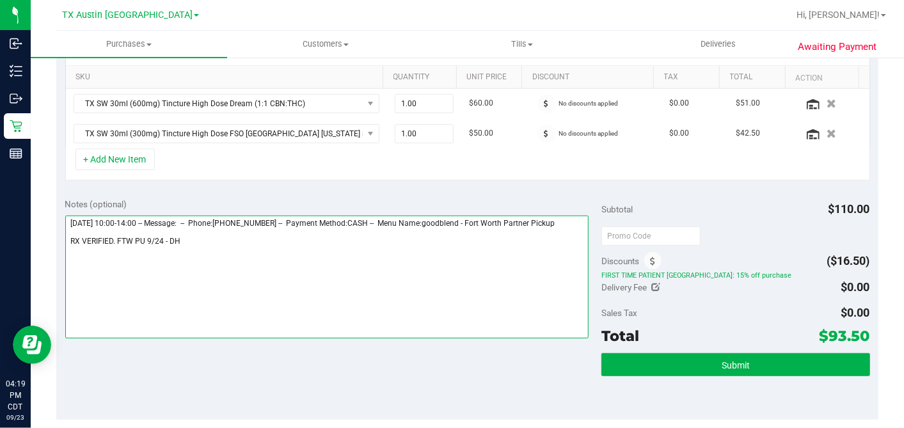
scroll to position [355, 0]
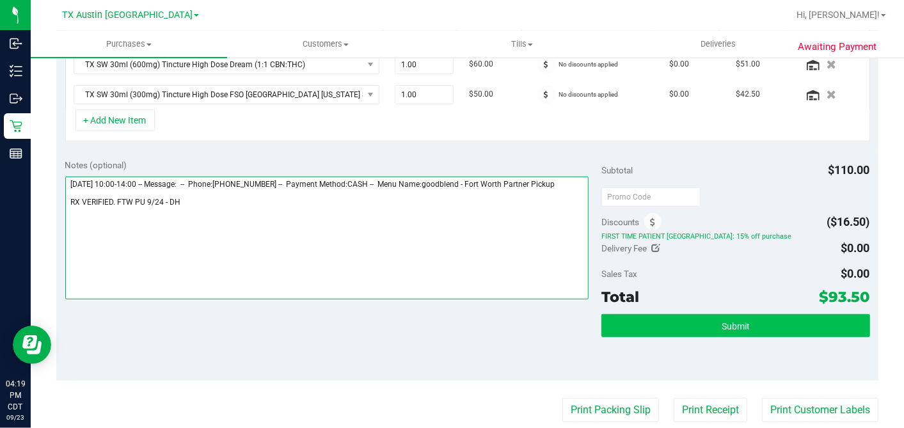
type textarea "Wednesday 09/24/2025 10:00-14:00 -- Message: -- Phone:8175599560 -- Payment Met…"
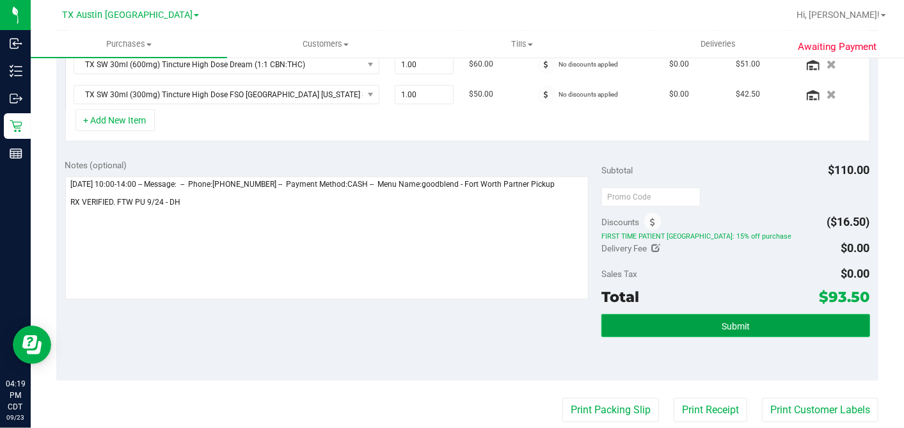
click at [721, 323] on span "Submit" at bounding box center [735, 326] width 28 height 10
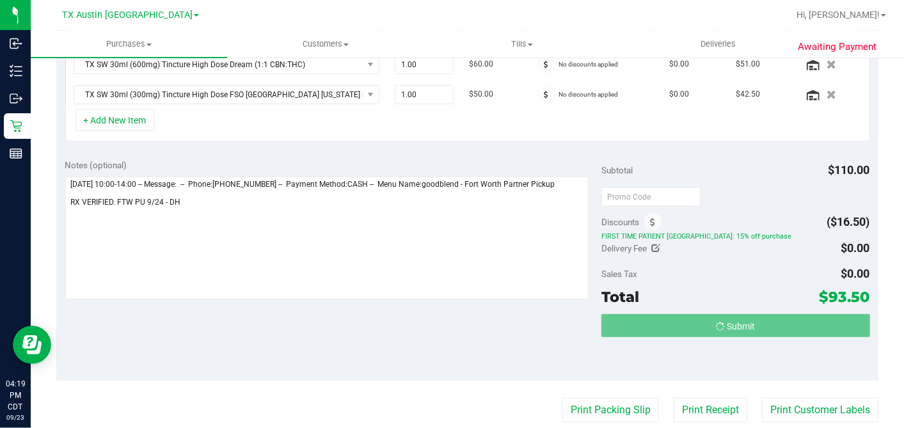
scroll to position [358, 0]
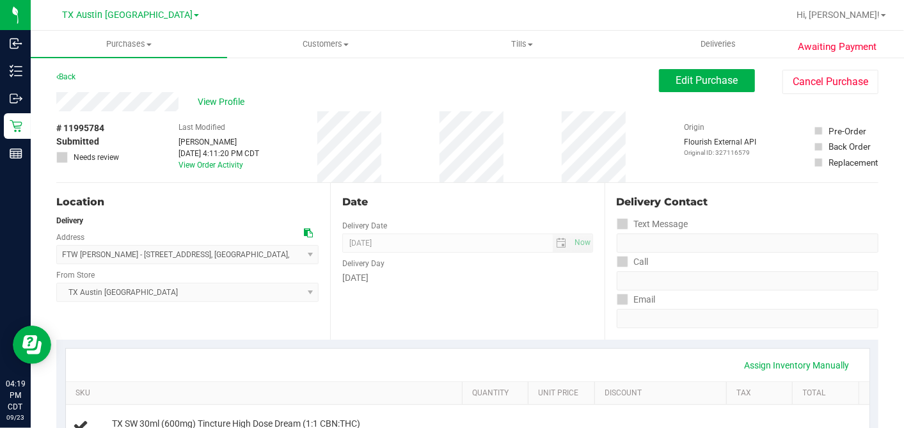
click at [214, 107] on span "View Profile" at bounding box center [223, 101] width 51 height 13
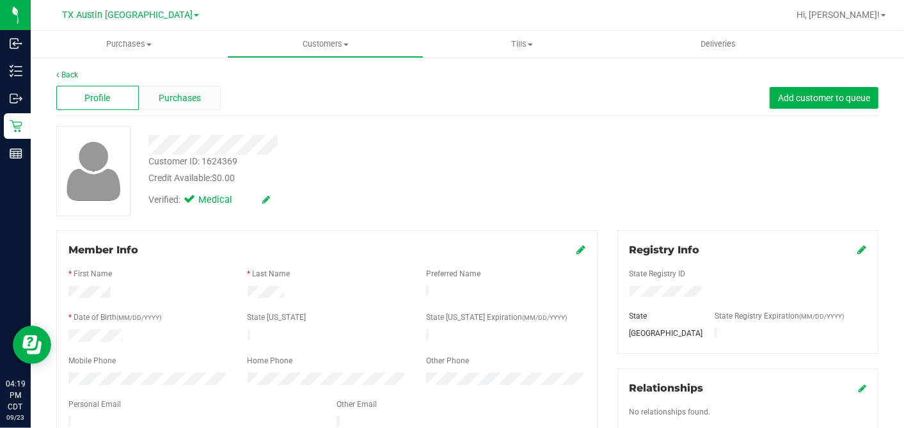
click at [203, 93] on div "Purchases" at bounding box center [180, 98] width 83 height 24
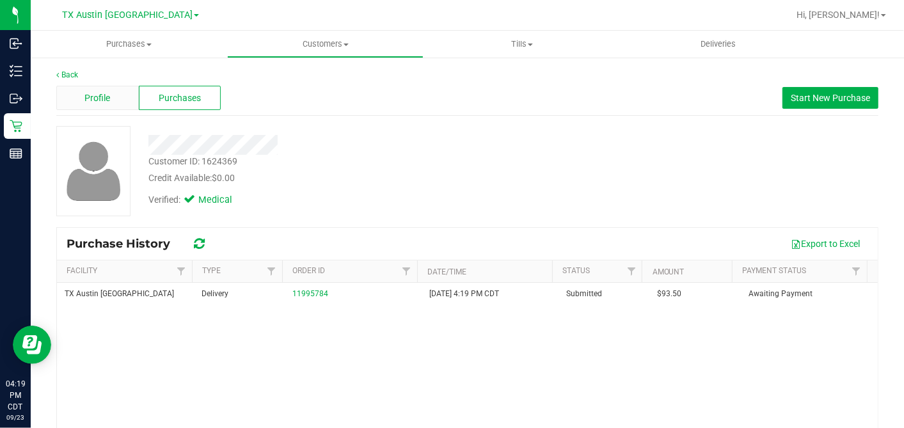
drag, startPoint x: 115, startPoint y: 100, endPoint x: 122, endPoint y: 101, distance: 7.2
click at [122, 101] on div "Profile" at bounding box center [97, 98] width 83 height 24
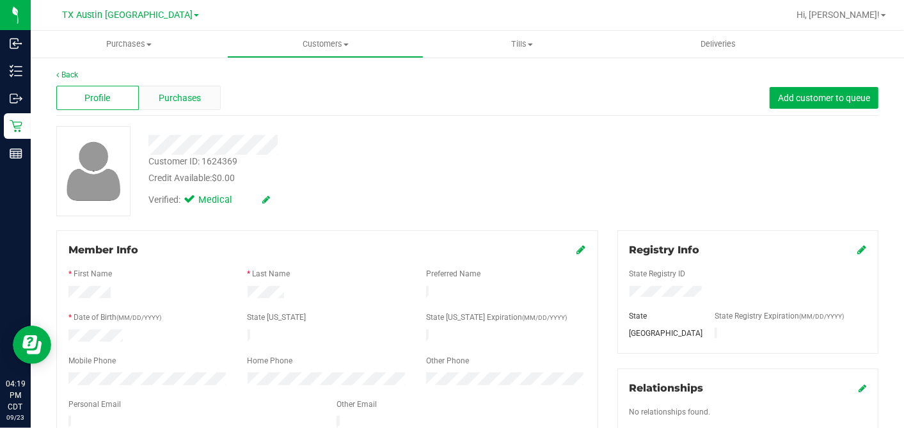
click at [186, 95] on span "Purchases" at bounding box center [180, 97] width 42 height 13
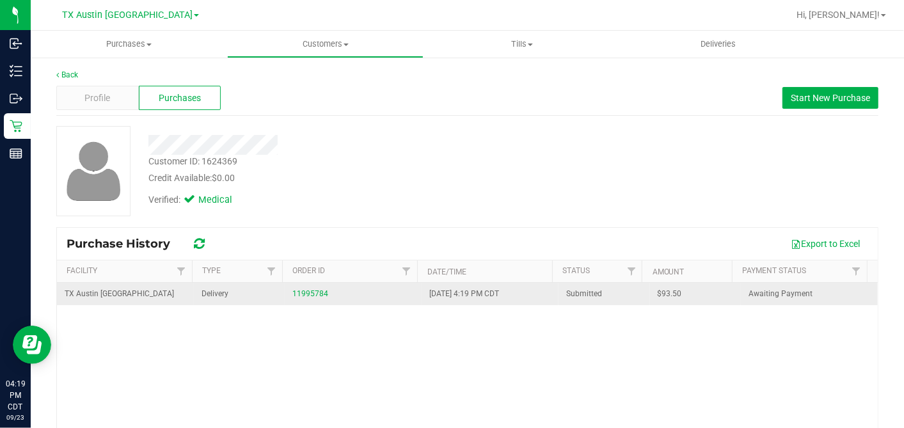
click at [657, 290] on span "$93.50" at bounding box center [669, 294] width 24 height 12
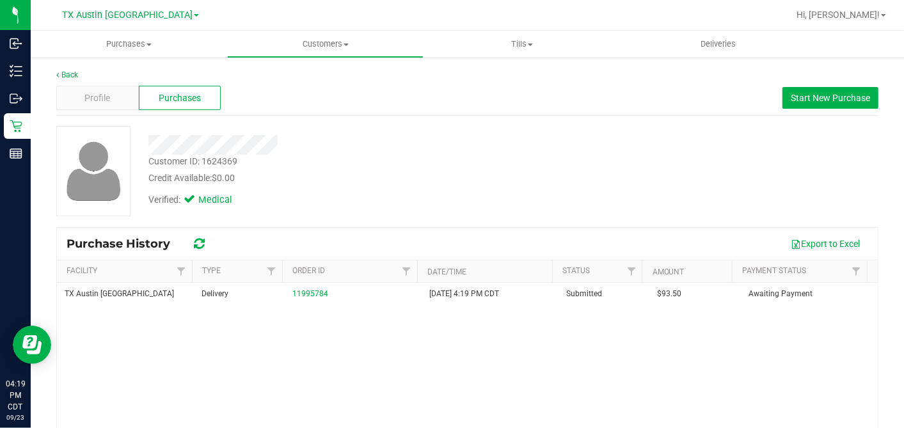
copy span "93.50"
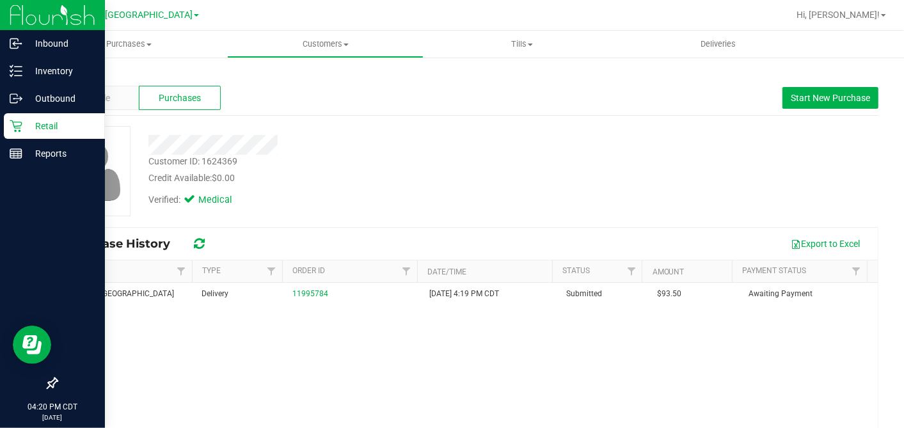
click at [13, 126] on icon at bounding box center [16, 126] width 12 height 12
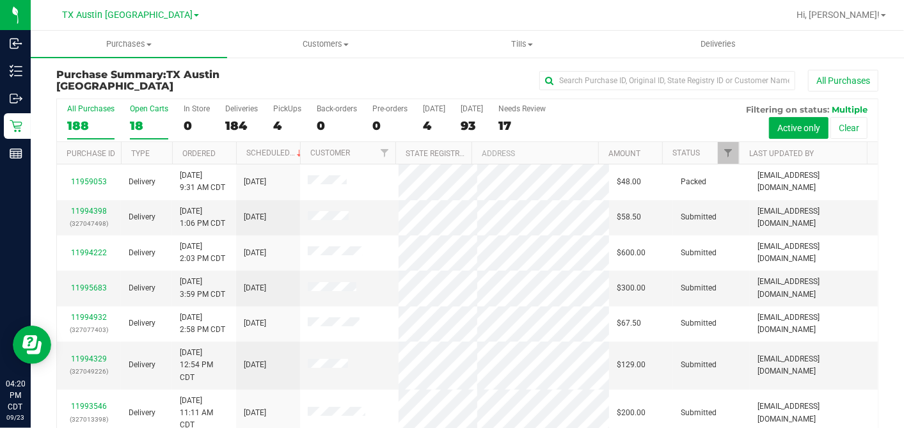
click at [135, 122] on div "18" at bounding box center [149, 125] width 38 height 15
click at [0, 0] on input "Open Carts 18" at bounding box center [0, 0] width 0 height 0
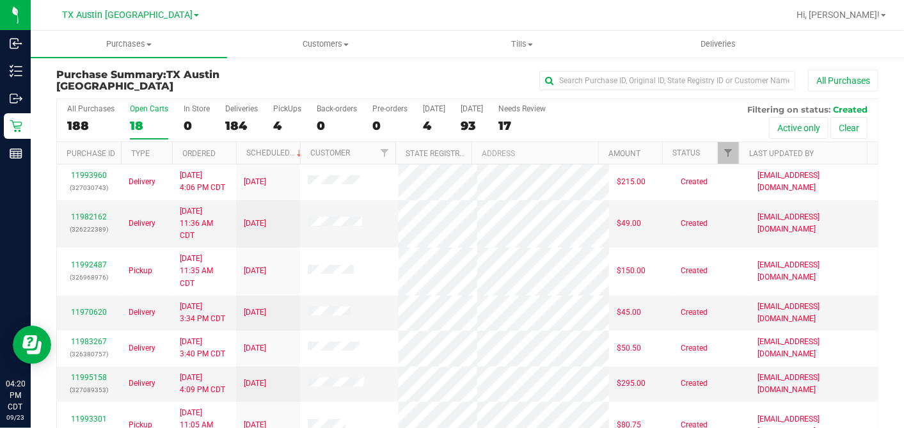
click at [224, 151] on th "Ordered" at bounding box center [204, 153] width 64 height 22
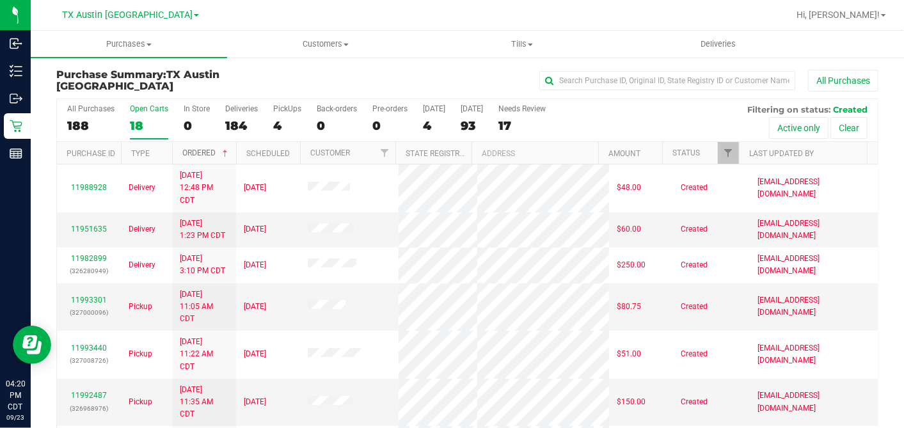
click at [223, 152] on span at bounding box center [225, 153] width 10 height 10
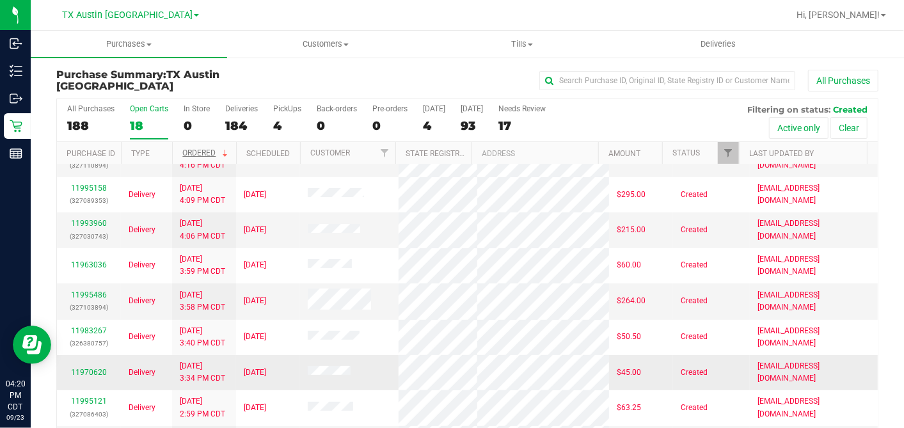
scroll to position [213, 0]
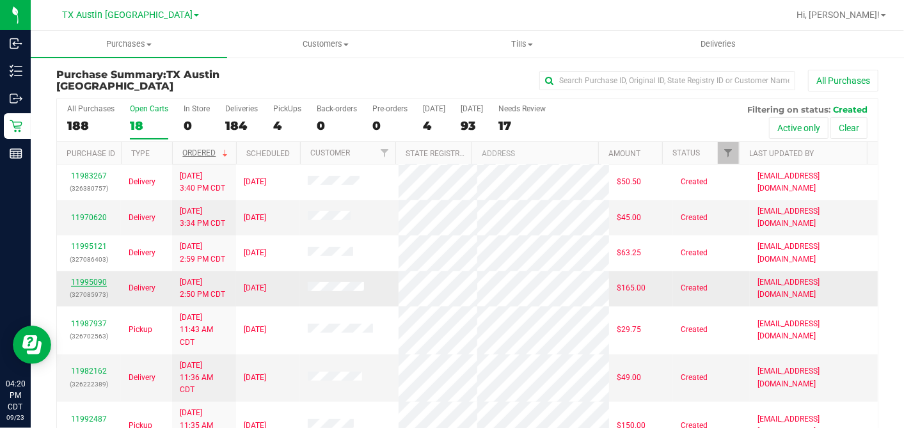
click at [98, 287] on link "11995090" at bounding box center [89, 282] width 36 height 9
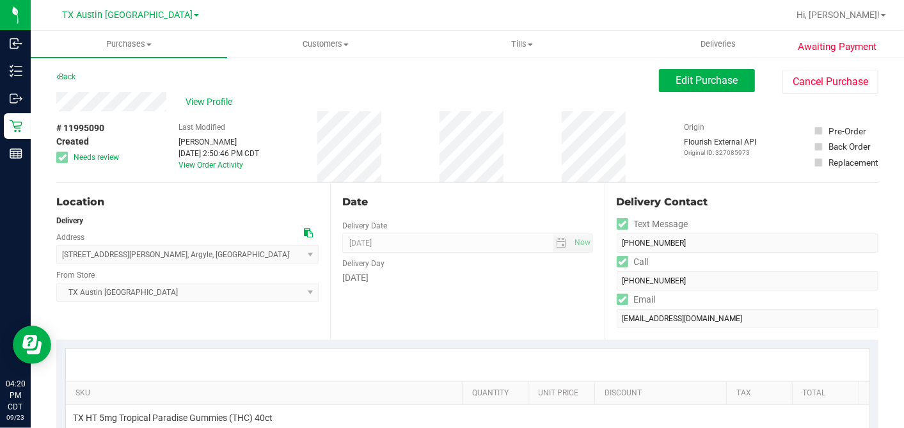
click at [443, 210] on div "Date Delivery Date 09/24/2025 Now 09/24/2025 07:00 AM Now Delivery Day Wednesday" at bounding box center [467, 261] width 274 height 157
click at [577, 189] on div "Date Delivery Date 09/24/2025 Now 09/24/2025 07:00 AM Now Delivery Day Wednesday" at bounding box center [467, 261] width 274 height 157
click at [468, 214] on div "Date Delivery Date 09/24/2025 Now 09/24/2025 07:00 AM Now Delivery Day Wednesday" at bounding box center [467, 261] width 274 height 157
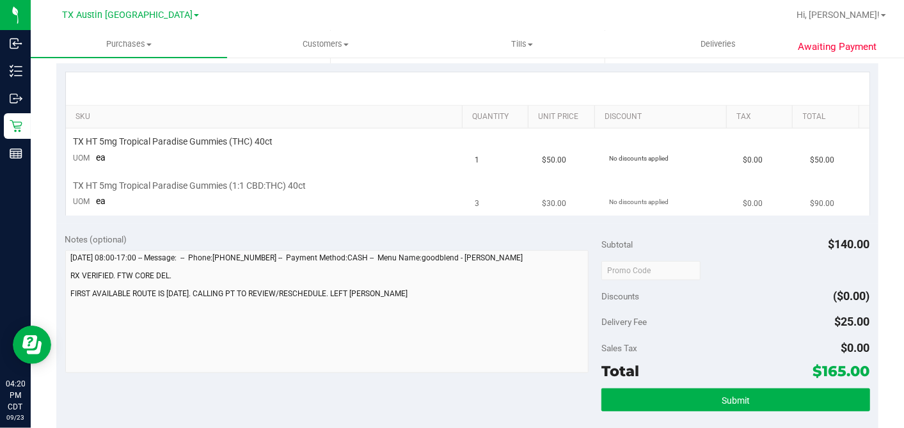
scroll to position [284, 0]
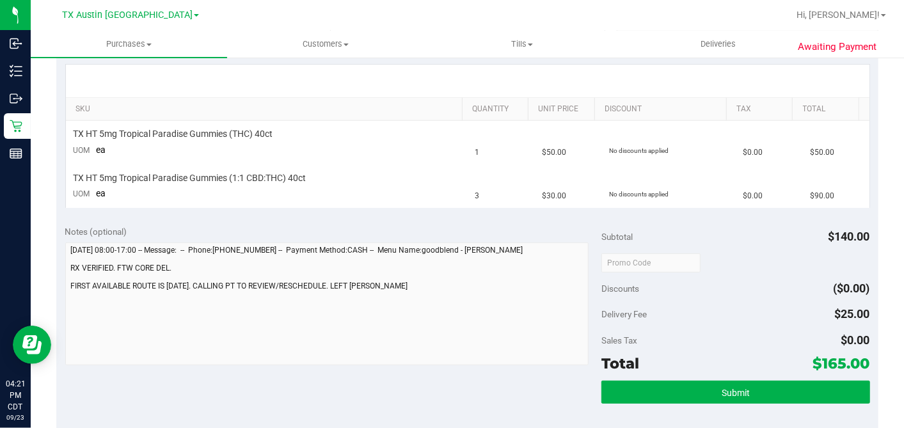
click at [430, 230] on div "Notes (optional)" at bounding box center [333, 231] width 537 height 13
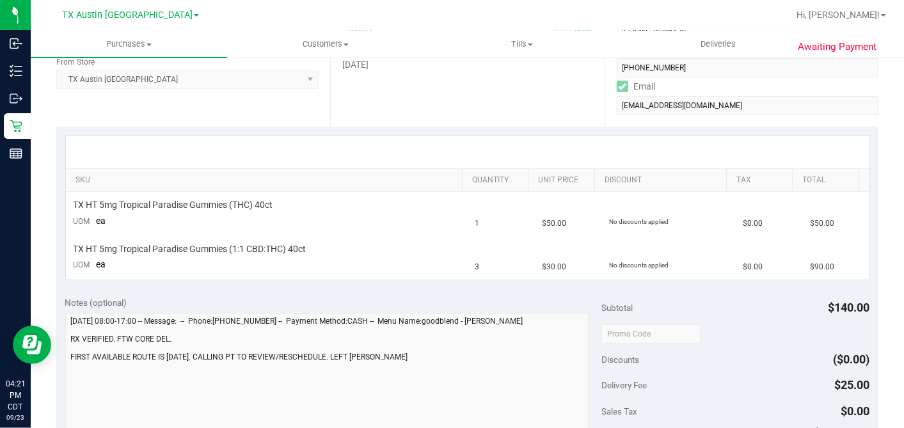
scroll to position [0, 0]
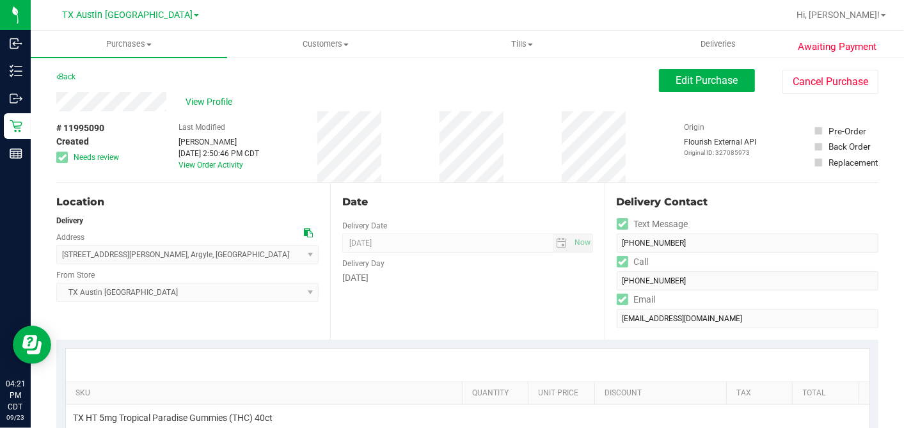
click at [626, 182] on div "# 11995090 Created Needs review Last Modified Dane Hawkins Sep 23, 2025 2:50:46…" at bounding box center [467, 146] width 822 height 71
click at [675, 90] on button "Edit Purchase" at bounding box center [707, 80] width 96 height 23
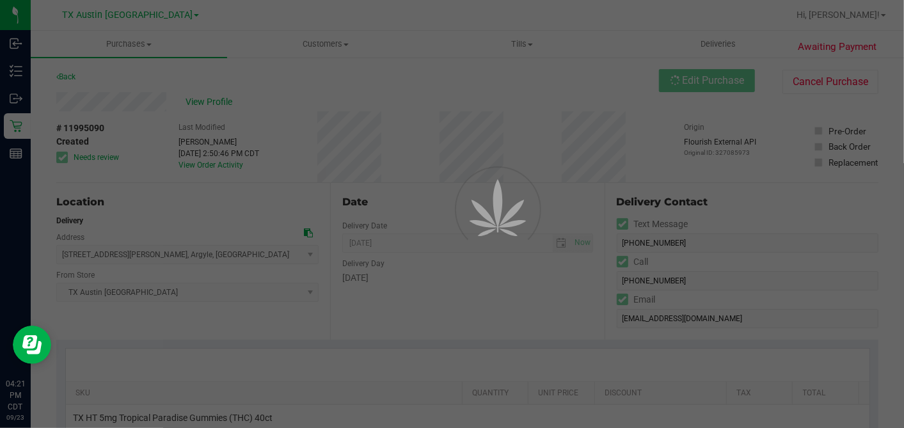
click at [62, 157] on div at bounding box center [452, 214] width 904 height 428
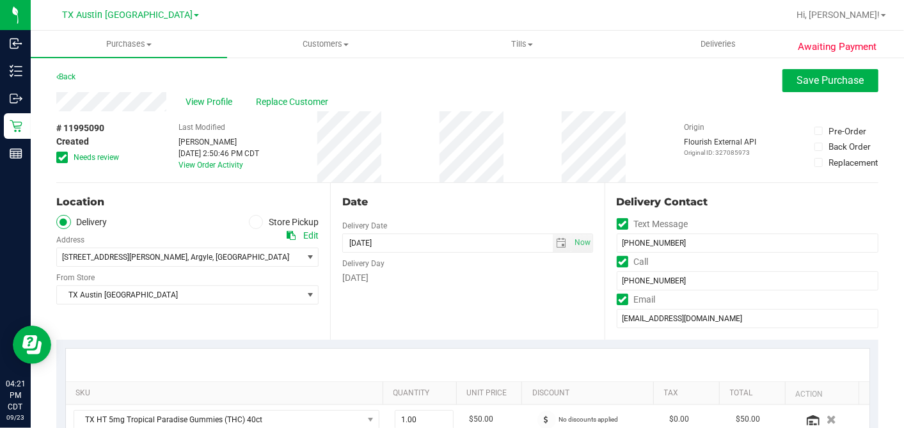
click at [63, 157] on icon at bounding box center [62, 157] width 8 height 0
click at [0, 0] on input "Needs review" at bounding box center [0, 0] width 0 height 0
click at [556, 241] on span "select" at bounding box center [561, 243] width 10 height 10
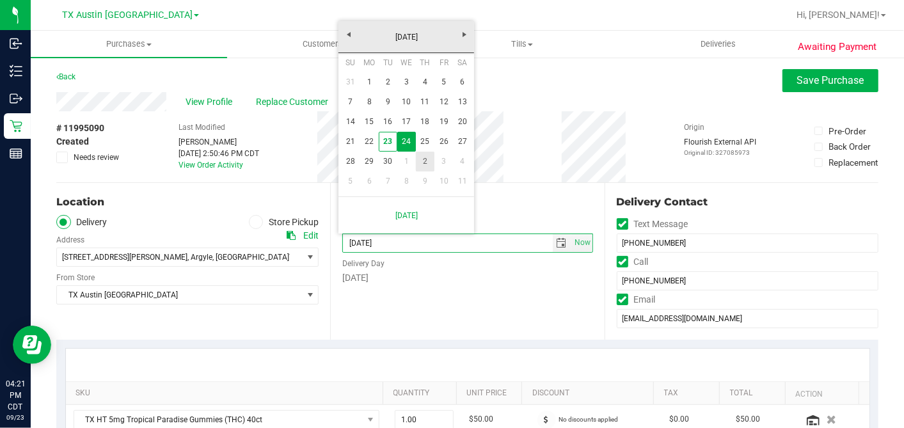
click at [425, 157] on link "2" at bounding box center [425, 162] width 19 height 20
type input "10/02/2025"
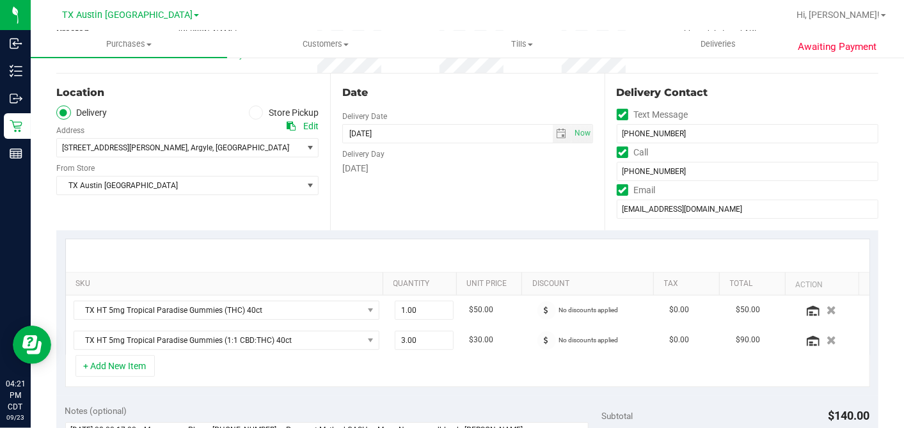
scroll to position [213, 0]
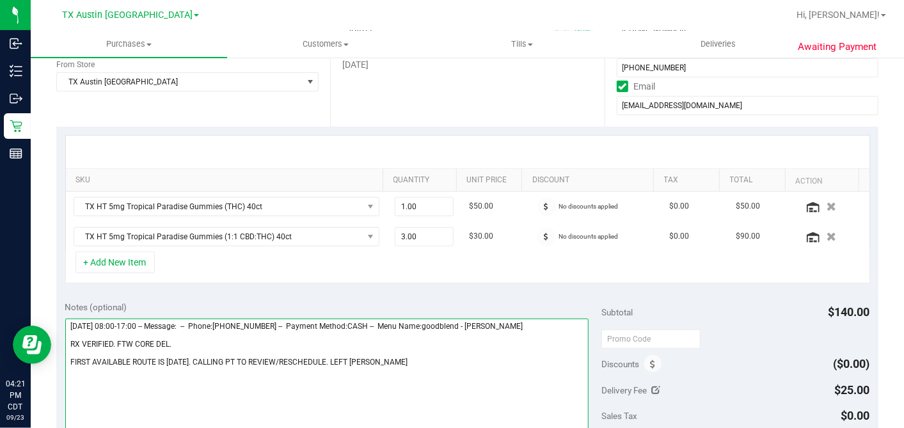
click at [199, 338] on textarea at bounding box center [327, 380] width 524 height 123
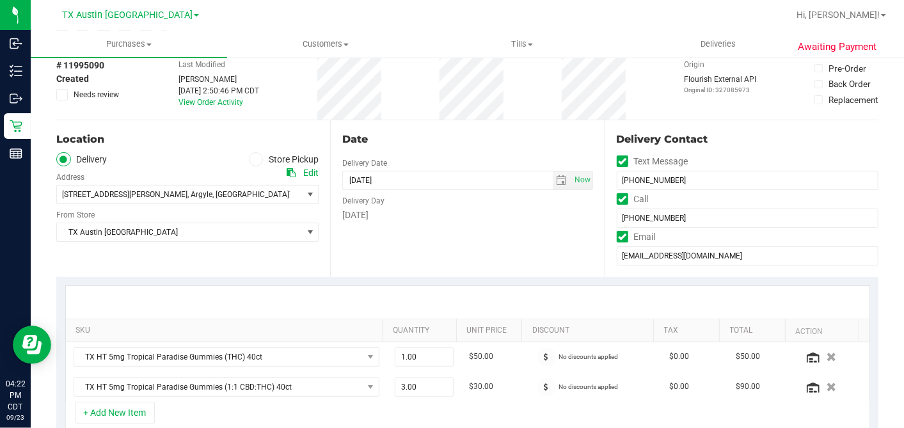
scroll to position [355, 0]
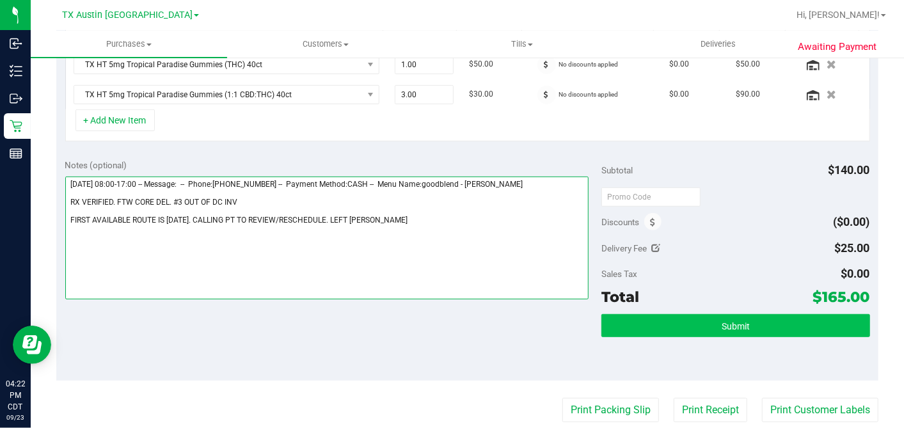
type textarea "Wednesday 09/24/2025 08:00-17:00 -- Message: -- Phone:9729716383 -- Payment Met…"
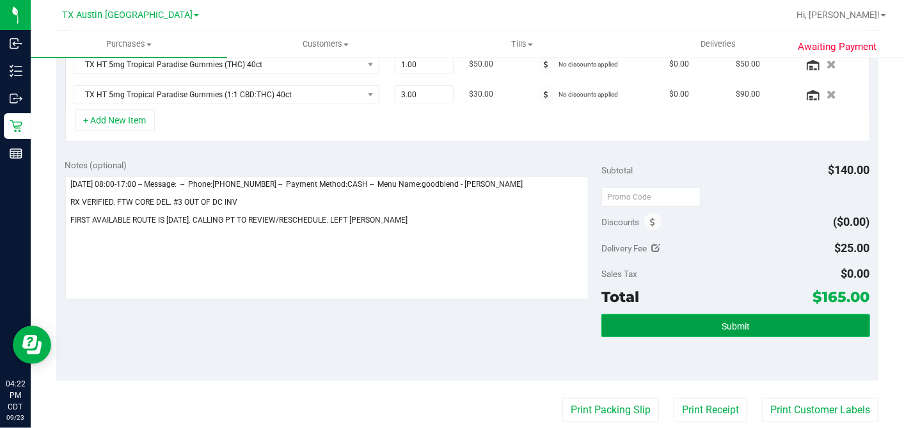
click at [783, 316] on button "Submit" at bounding box center [735, 325] width 268 height 23
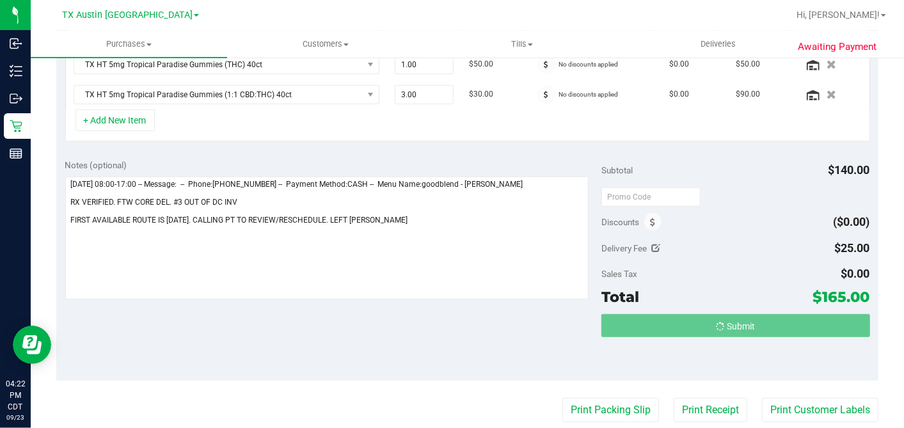
scroll to position [358, 0]
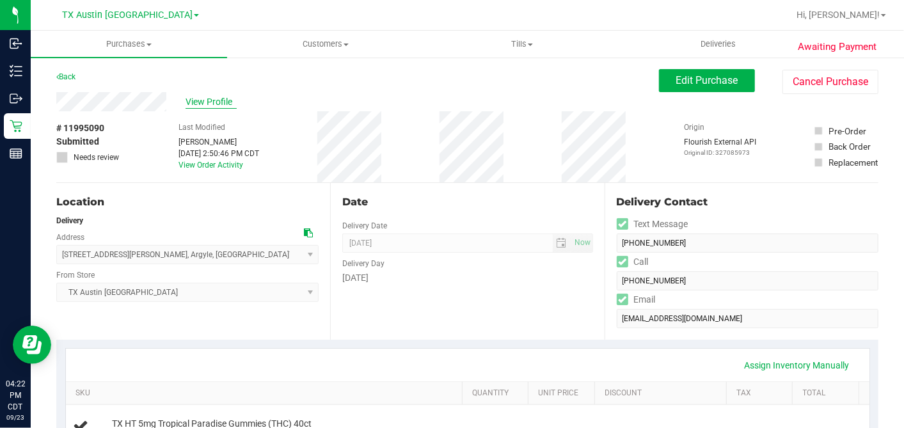
click at [201, 95] on span "View Profile" at bounding box center [210, 101] width 51 height 13
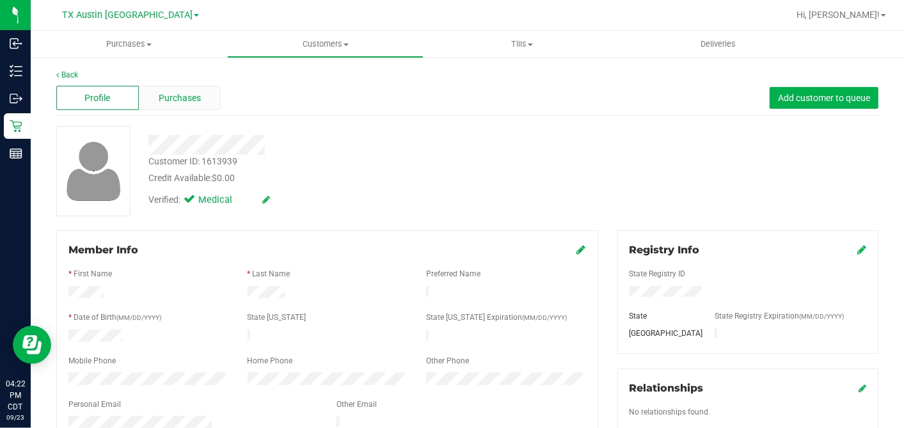
click at [191, 98] on span "Purchases" at bounding box center [180, 97] width 42 height 13
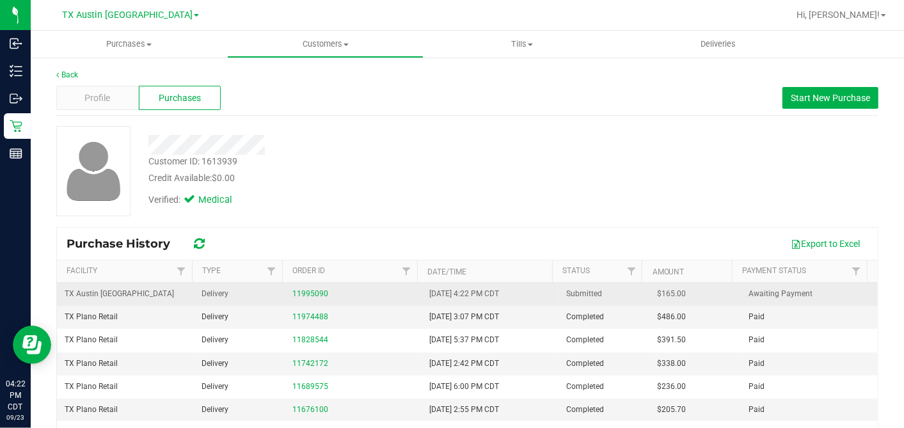
click at [657, 293] on span "$165.00" at bounding box center [671, 294] width 29 height 12
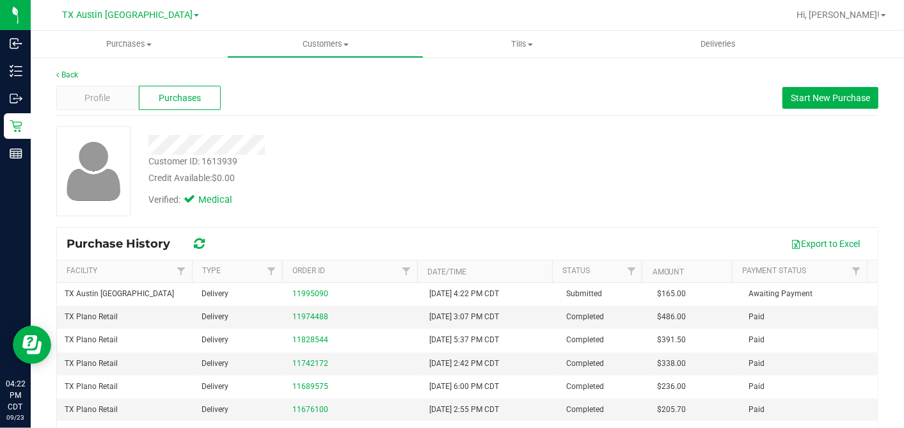
copy span "165.00"
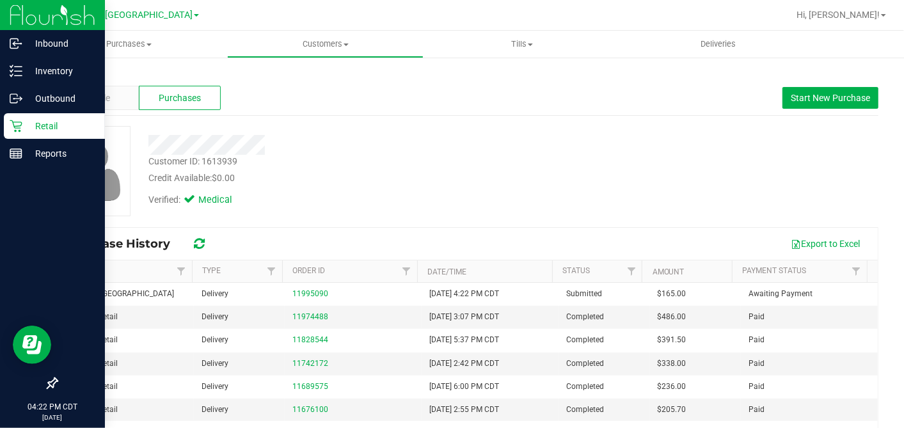
click at [22, 127] on icon at bounding box center [16, 126] width 13 height 13
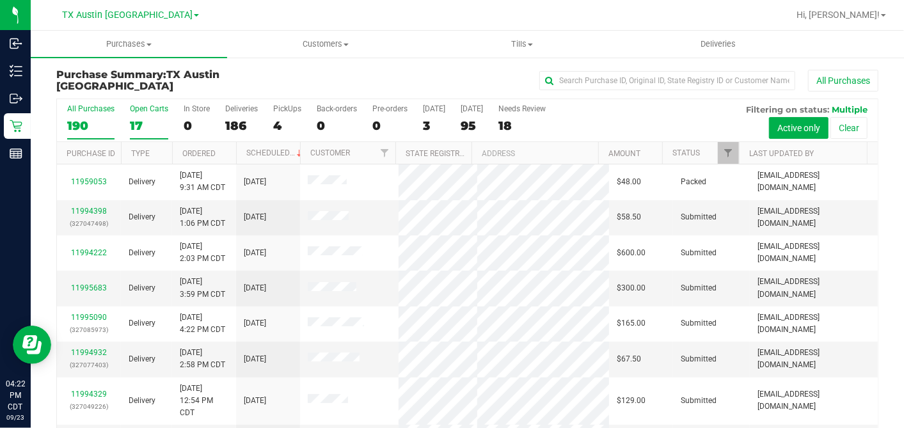
click at [139, 121] on div "17" at bounding box center [149, 125] width 38 height 15
click at [0, 0] on input "Open Carts 17" at bounding box center [0, 0] width 0 height 0
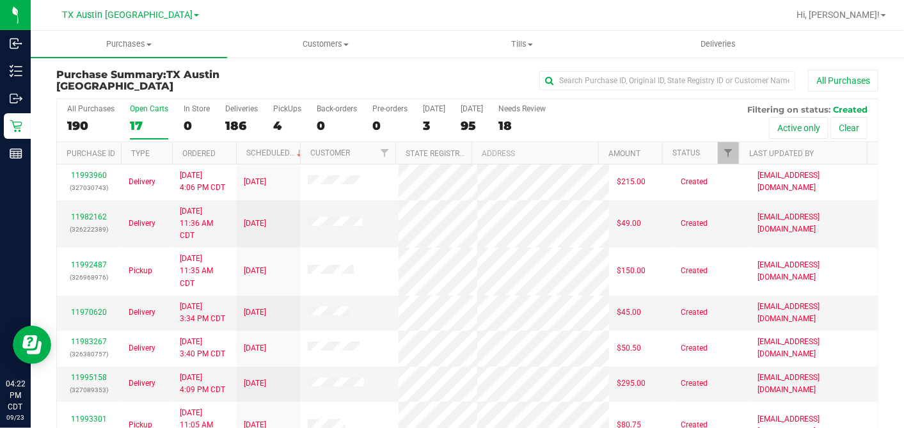
click at [219, 150] on th "Ordered" at bounding box center [204, 153] width 64 height 22
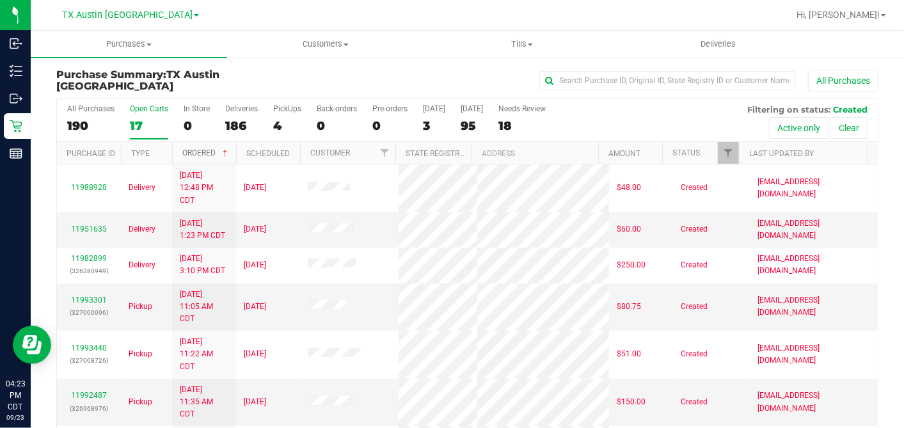
click at [223, 152] on span at bounding box center [225, 153] width 10 height 10
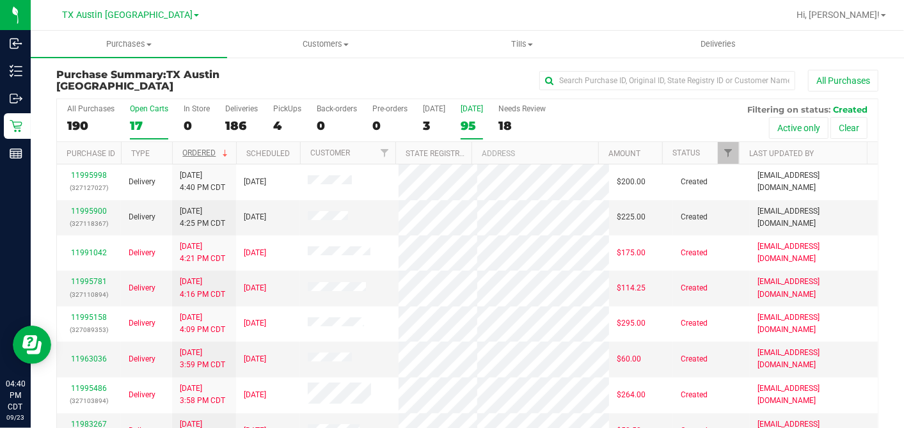
click at [478, 123] on div "95" at bounding box center [472, 125] width 22 height 15
click at [0, 0] on input "Tomorrow 95" at bounding box center [0, 0] width 0 height 0
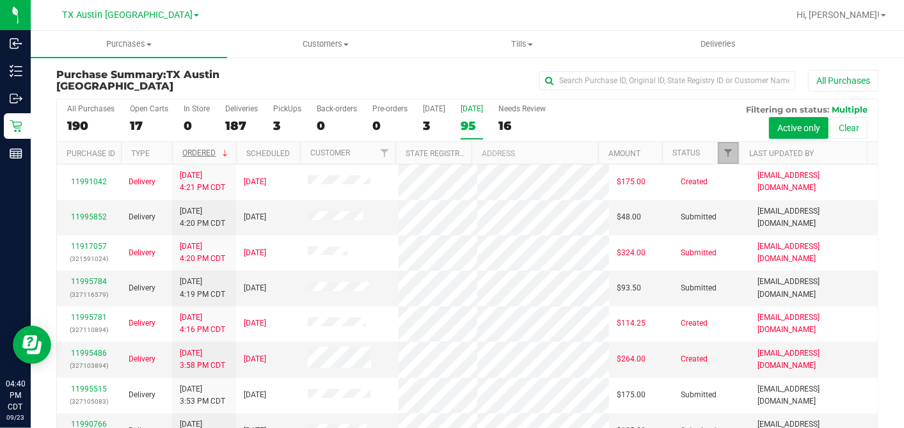
click at [718, 157] on link "Filter" at bounding box center [728, 153] width 21 height 22
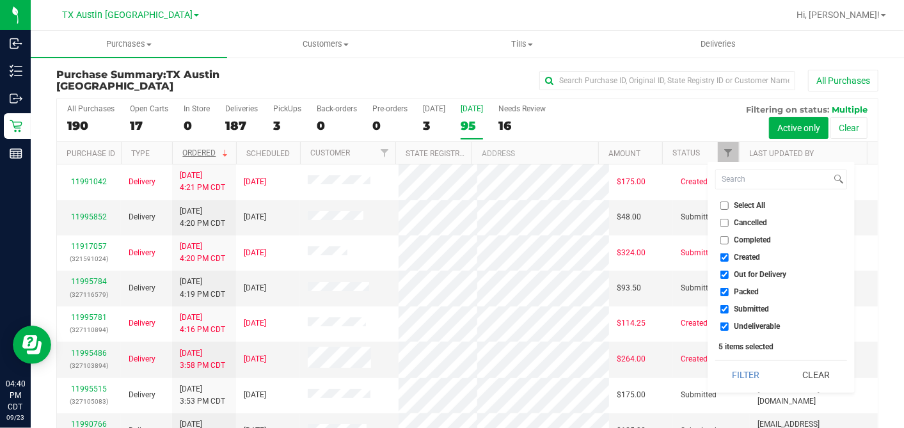
click at [725, 207] on input "Select All" at bounding box center [724, 205] width 8 height 8
checkbox input "true"
click at [725, 207] on input "Select All" at bounding box center [724, 205] width 8 height 8
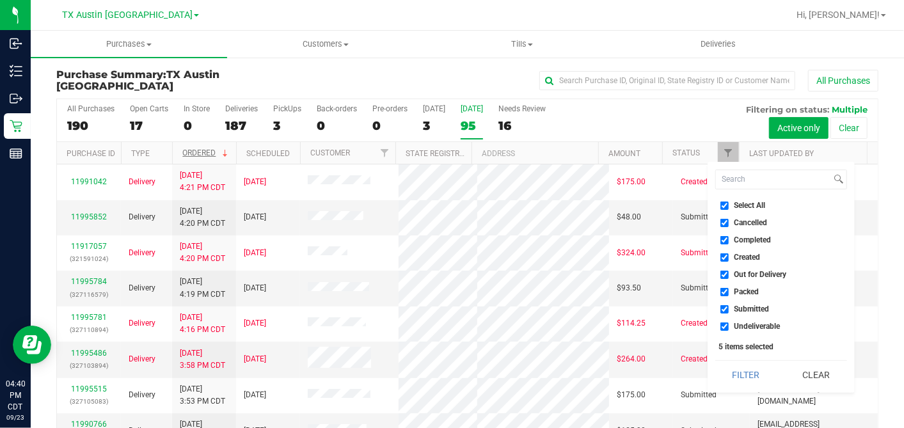
checkbox input "false"
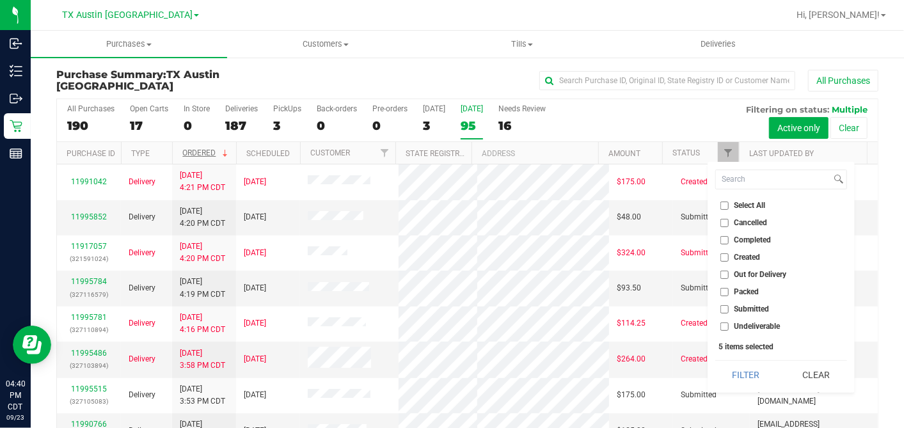
checkbox input "false"
click at [723, 255] on input "Created" at bounding box center [724, 257] width 8 height 8
checkbox input "true"
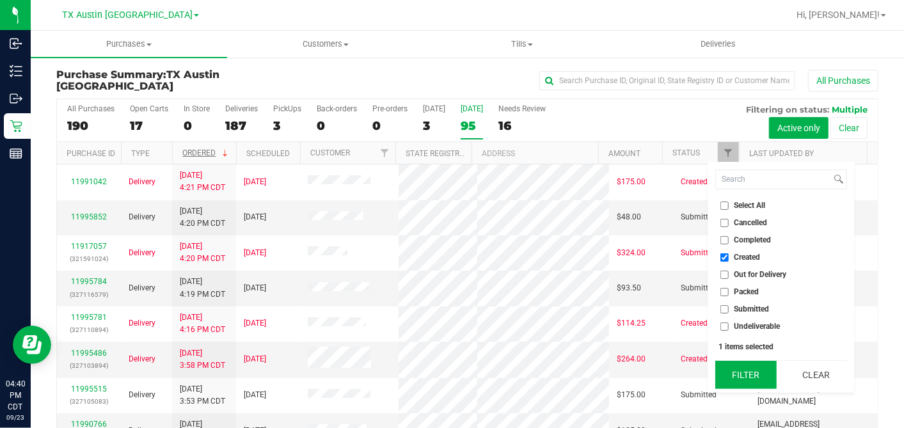
click at [748, 363] on button "Filter" at bounding box center [745, 375] width 61 height 28
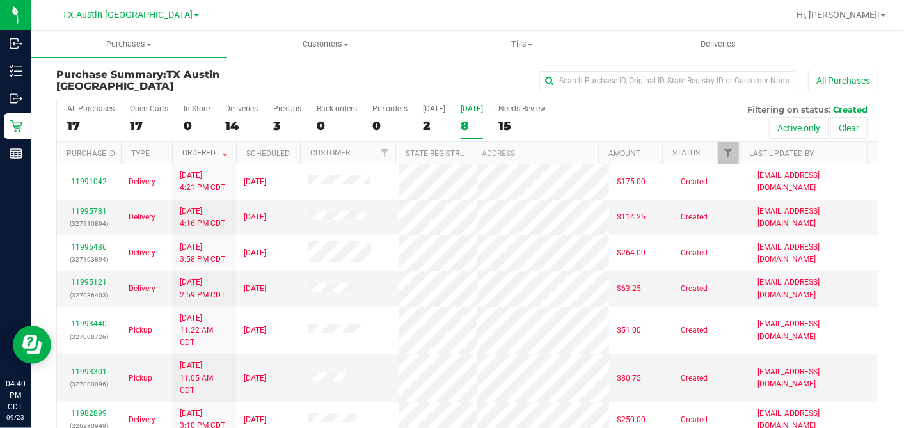
click at [224, 150] on span at bounding box center [225, 153] width 10 height 10
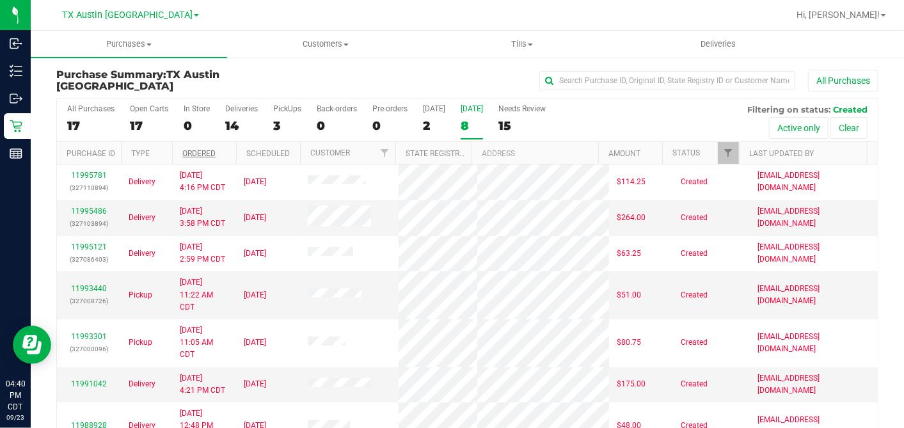
click at [226, 154] on th "Ordered" at bounding box center [204, 153] width 64 height 22
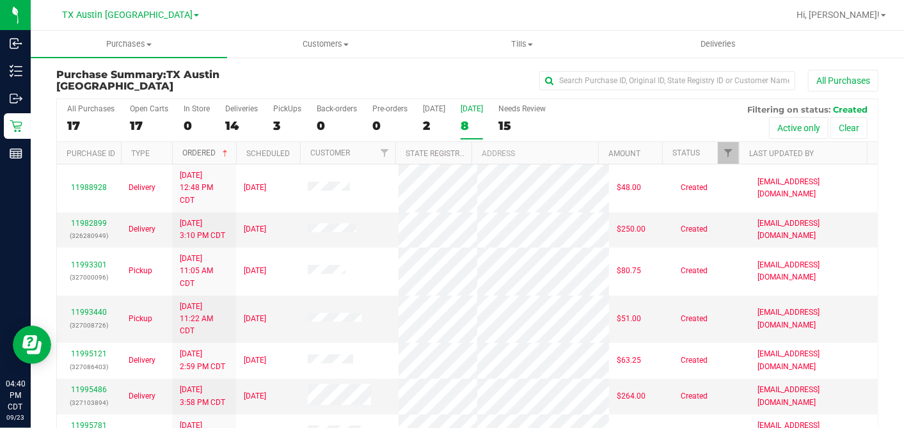
click at [226, 154] on span at bounding box center [225, 153] width 10 height 10
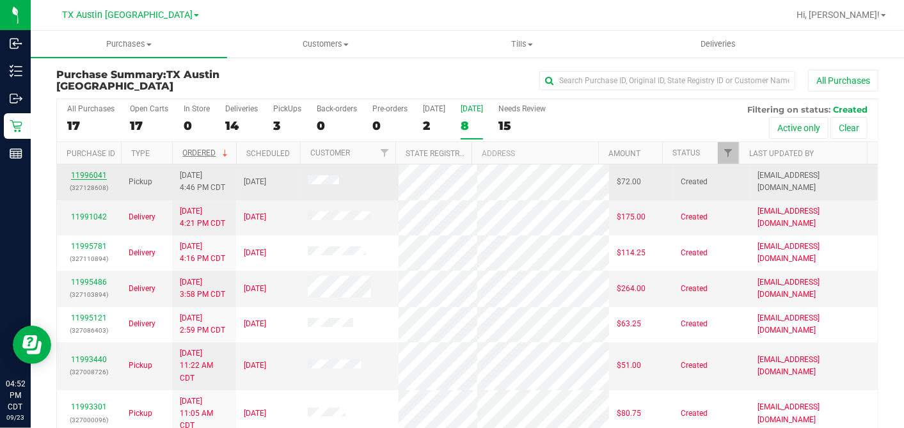
click at [98, 173] on link "11996041" at bounding box center [89, 175] width 36 height 9
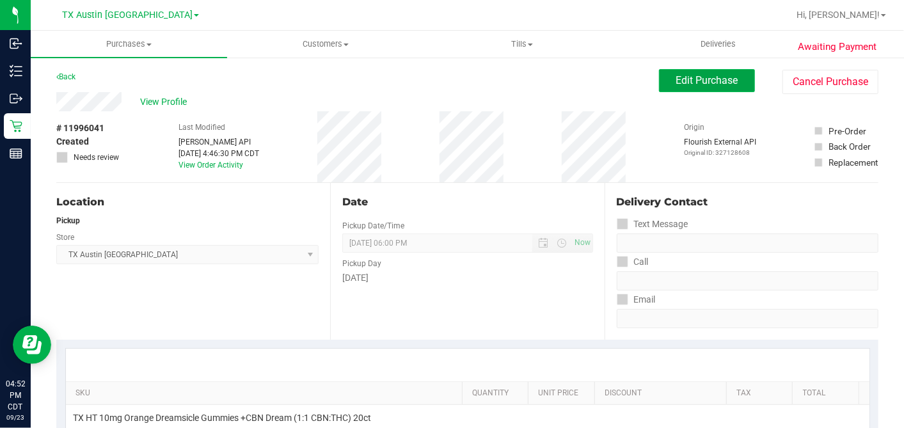
click at [698, 78] on span "Edit Purchase" at bounding box center [707, 80] width 62 height 12
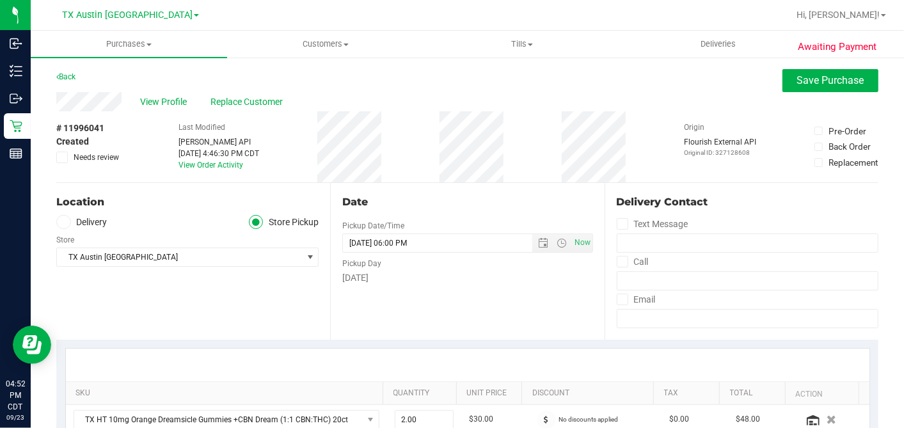
click at [65, 222] on icon at bounding box center [63, 222] width 8 height 0
click at [0, 0] on input "Delivery" at bounding box center [0, 0] width 0 height 0
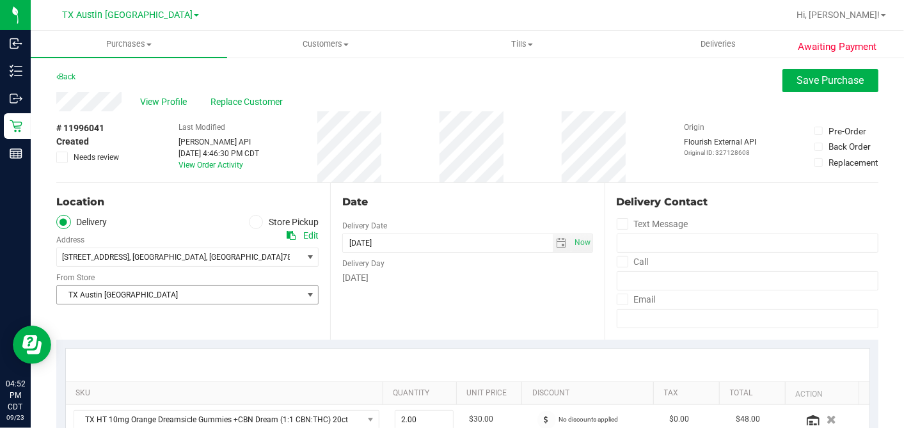
click at [135, 290] on span "TX Austin [GEOGRAPHIC_DATA]" at bounding box center [179, 295] width 245 height 18
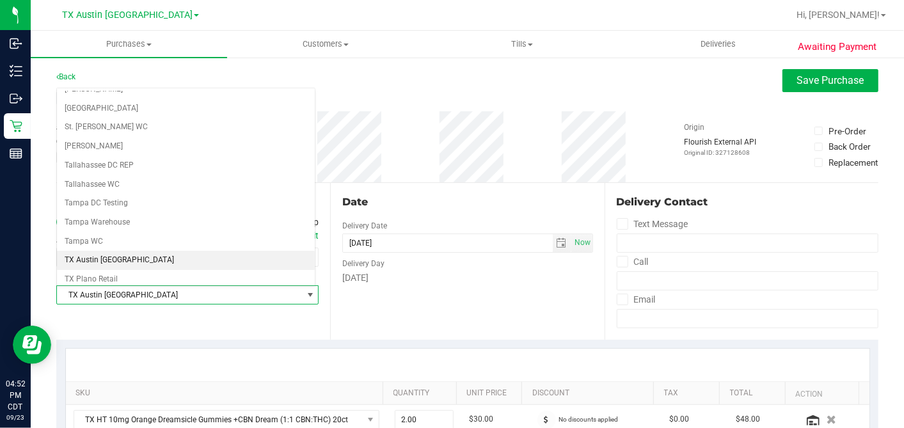
scroll to position [909, 0]
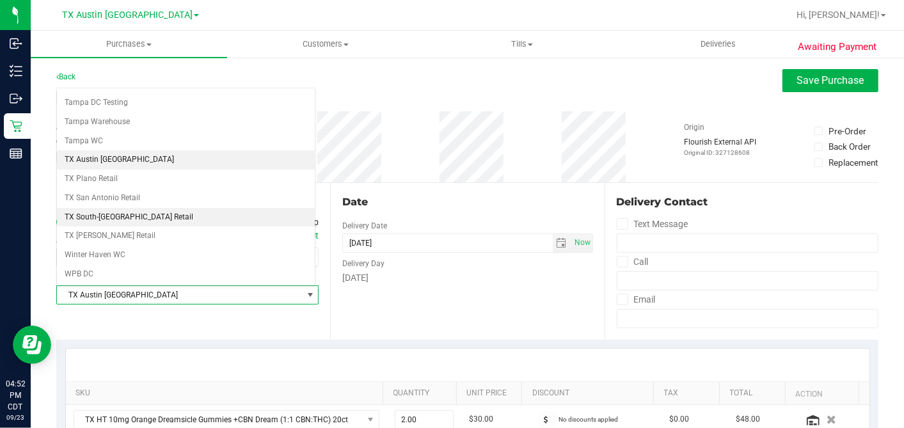
click at [113, 208] on li "TX South-[GEOGRAPHIC_DATA] Retail" at bounding box center [186, 217] width 258 height 19
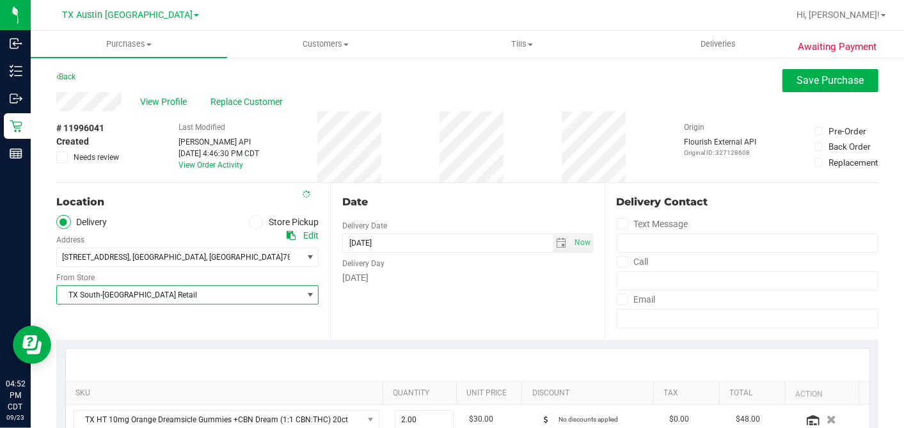
click at [548, 211] on div "Date Delivery Date 09/24/2025 Now 09/24/2025 06:00 PM Now Delivery Day Wednesday" at bounding box center [467, 261] width 274 height 157
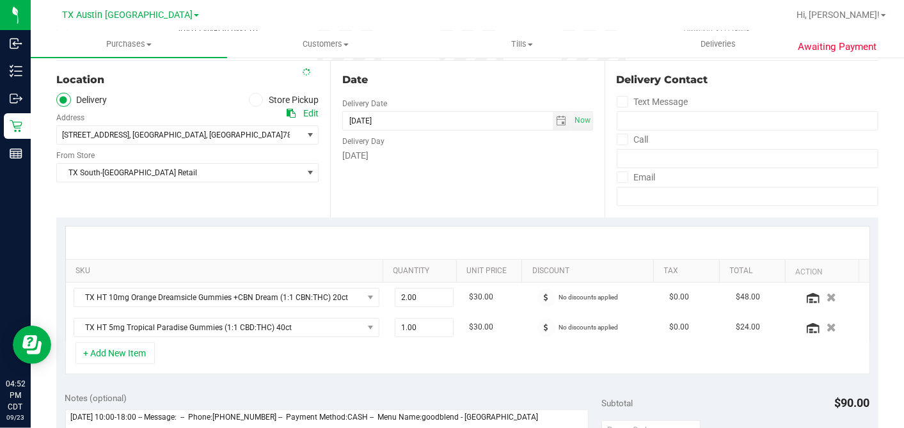
scroll to position [284, 0]
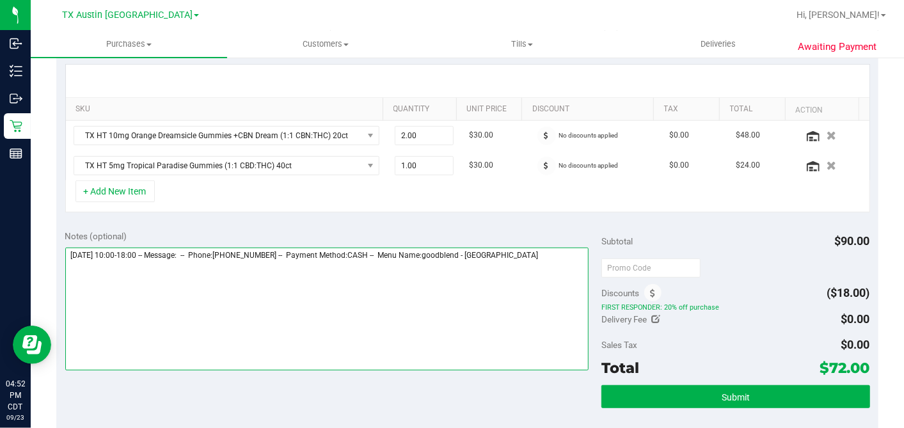
click at [555, 265] on textarea at bounding box center [327, 309] width 524 height 123
type textarea "Wednesday 09/24/2025 10:00-18:00 -- Message: -- Phone:2545418478 -- Payment Met…"
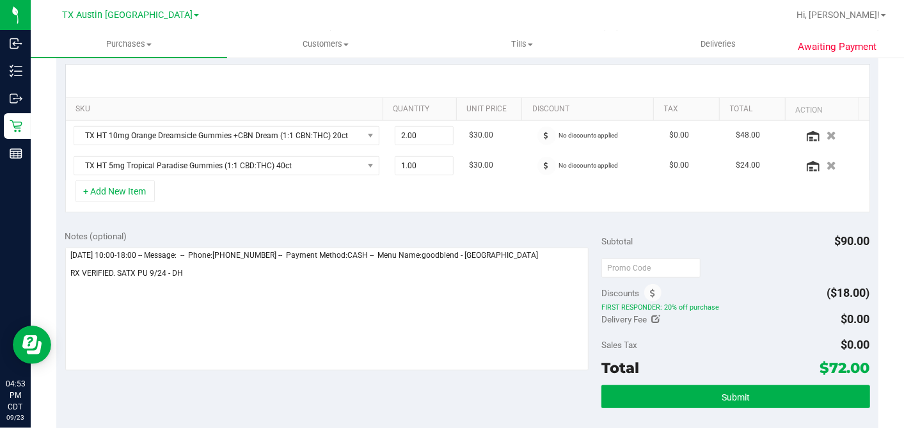
click at [670, 381] on div "Subtotal $90.00 Discounts ($18.00) FIRST RESPONDER: 20% off purchase Delivery F…" at bounding box center [735, 336] width 268 height 213
click at [671, 385] on button "Submit" at bounding box center [735, 396] width 268 height 23
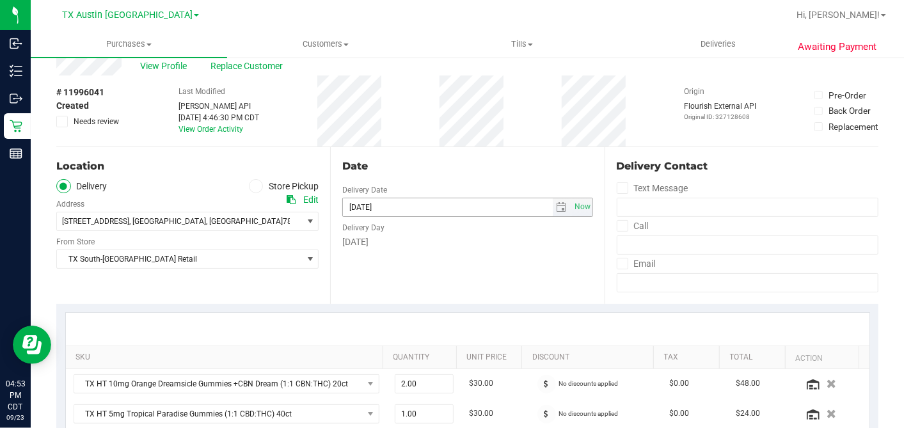
scroll to position [0, 0]
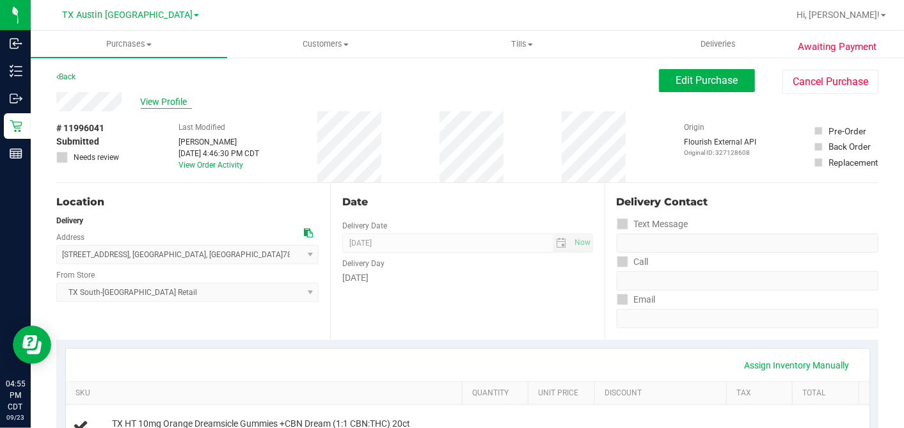
click at [190, 95] on span "View Profile" at bounding box center [166, 101] width 51 height 13
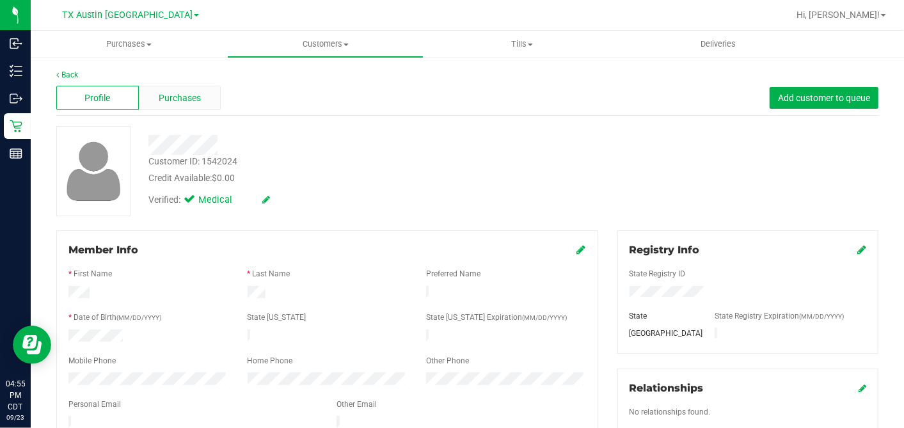
click at [189, 106] on div "Purchases" at bounding box center [180, 98] width 83 height 24
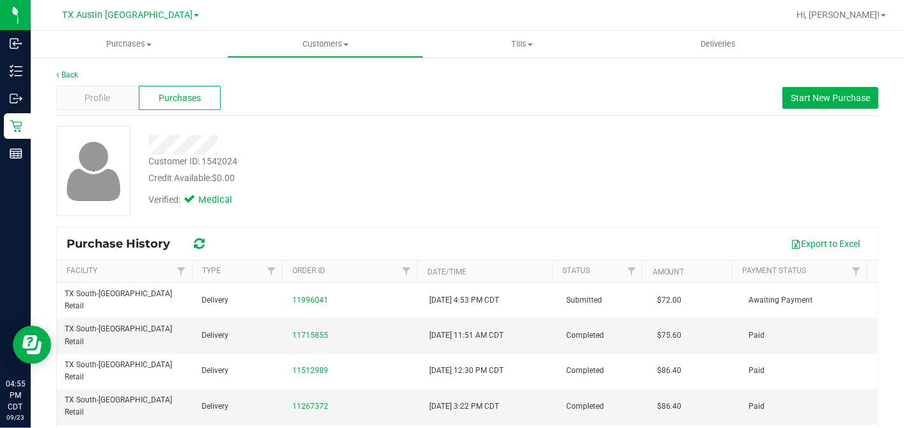
click at [516, 190] on div "Verified: Medical" at bounding box center [349, 199] width 421 height 28
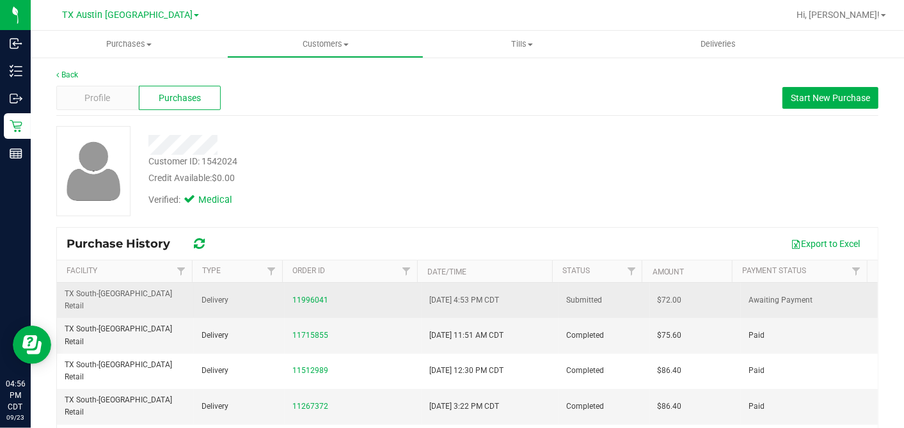
click at [657, 294] on span "$72.00" at bounding box center [669, 300] width 24 height 12
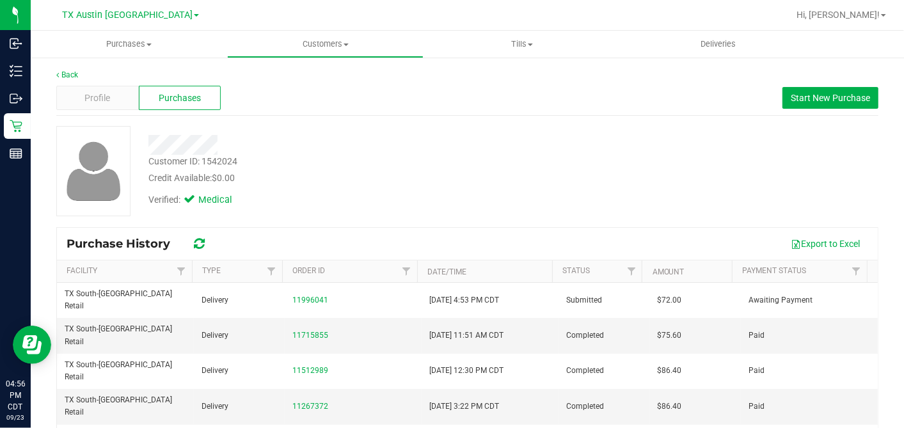
copy span "72.00"
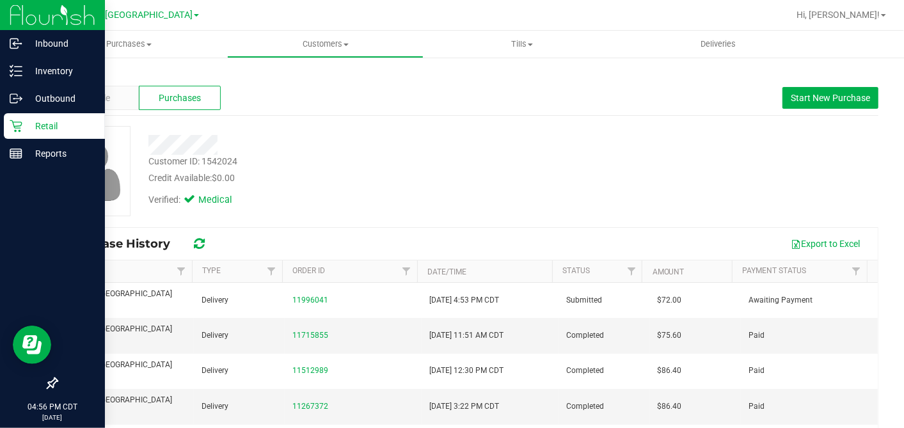
click at [18, 127] on icon at bounding box center [16, 126] width 13 height 13
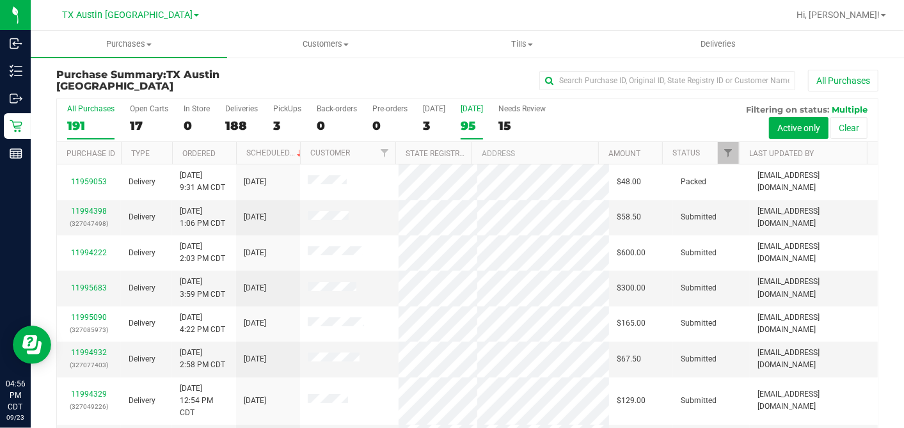
click at [471, 120] on div "95" at bounding box center [472, 125] width 22 height 15
click at [0, 0] on input "Tomorrow 95" at bounding box center [0, 0] width 0 height 0
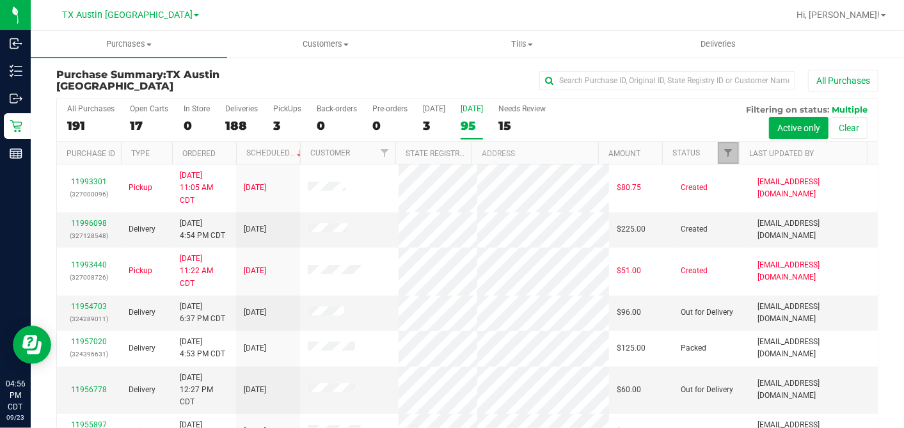
click at [718, 157] on link "Filter" at bounding box center [728, 153] width 21 height 22
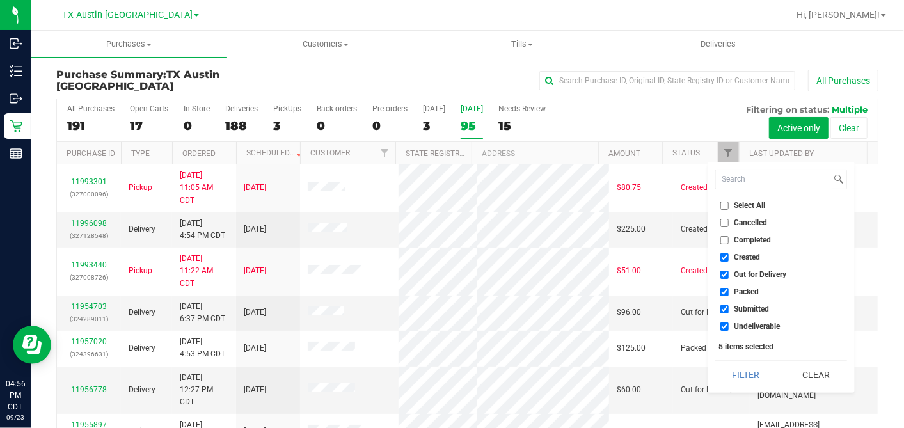
click at [723, 205] on input "Select All" at bounding box center [724, 205] width 8 height 8
checkbox input "true"
click at [723, 205] on input "Select All" at bounding box center [724, 205] width 8 height 8
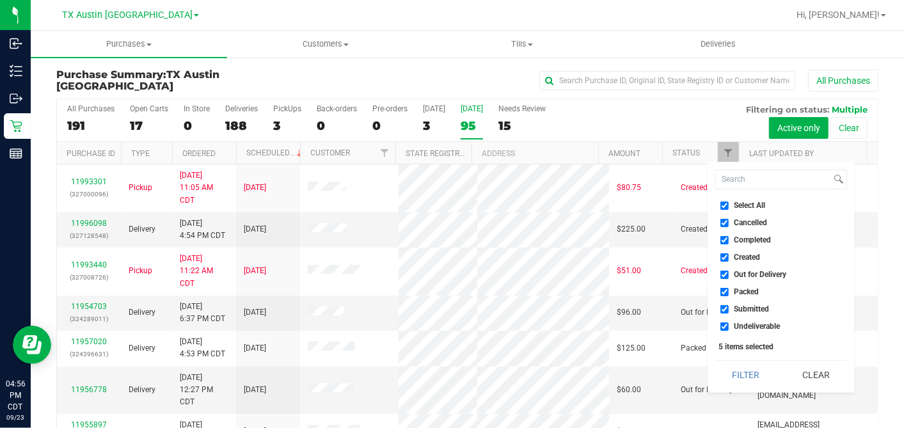
checkbox input "false"
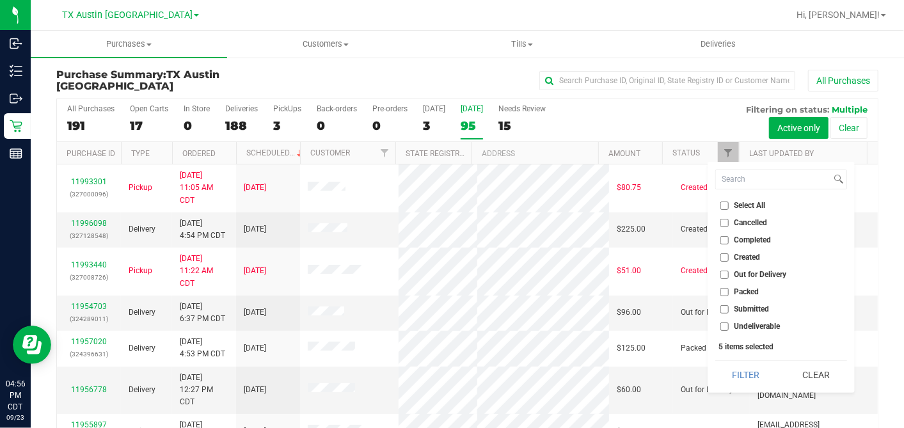
checkbox input "false"
click at [720, 253] on input "Created" at bounding box center [724, 257] width 8 height 8
checkbox input "true"
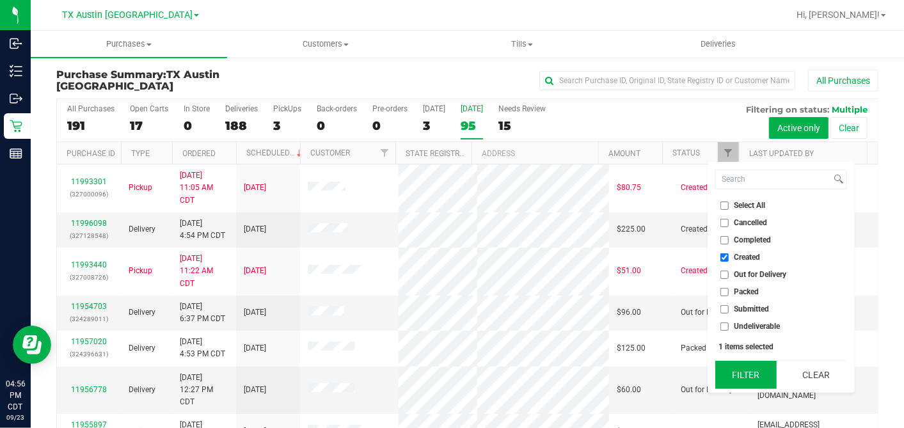
click at [726, 379] on button "Filter" at bounding box center [745, 375] width 61 height 28
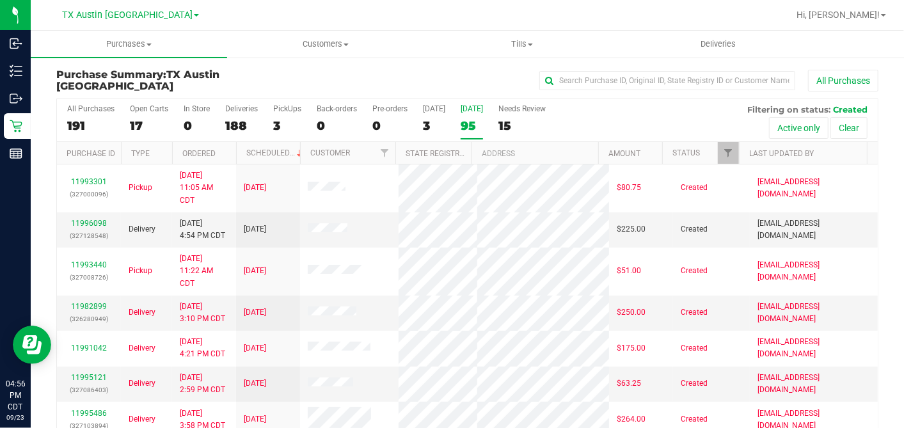
click at [223, 152] on th "Ordered" at bounding box center [204, 153] width 64 height 22
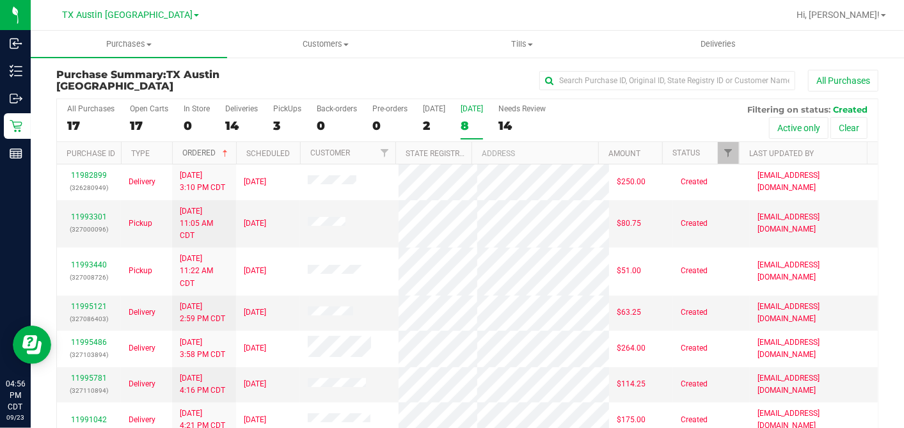
click at [223, 153] on span at bounding box center [225, 153] width 10 height 10
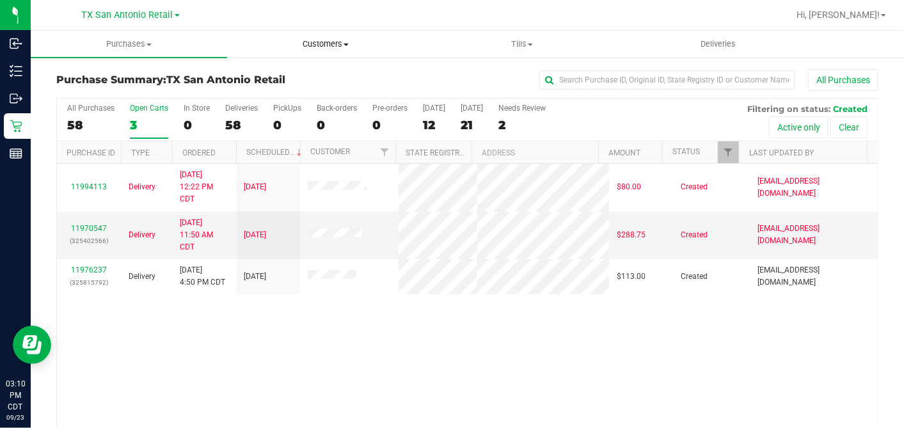
click at [314, 47] on span "Customers" at bounding box center [325, 44] width 195 height 12
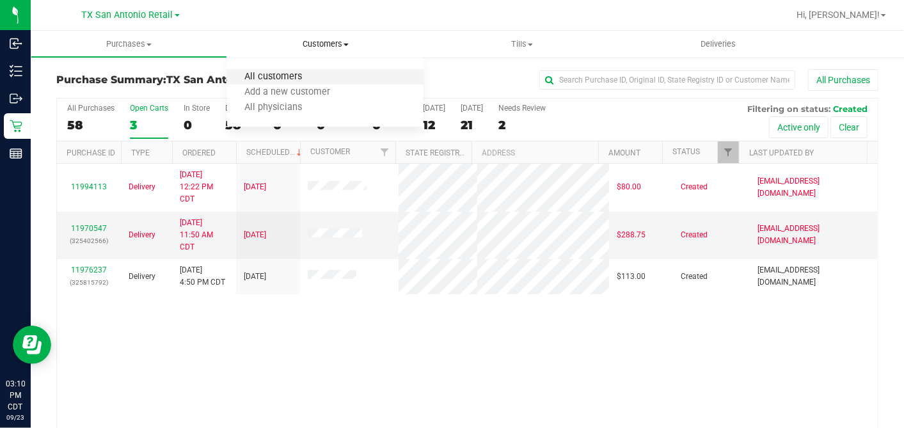
click at [269, 78] on span "All customers" at bounding box center [273, 77] width 92 height 11
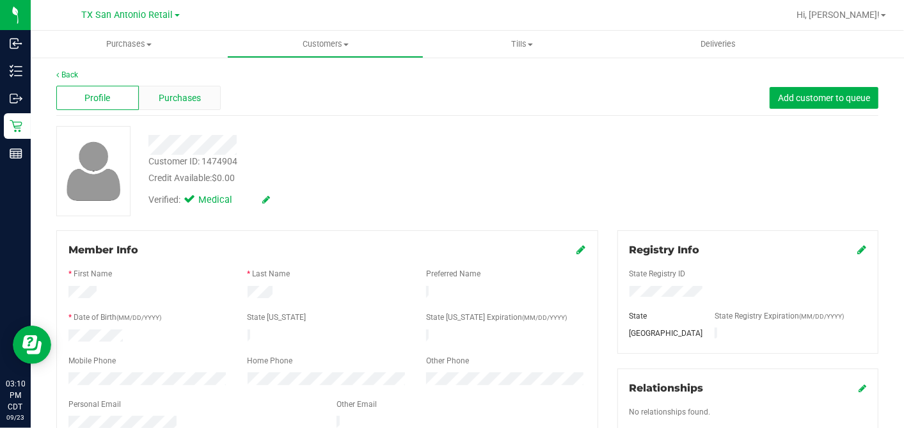
click at [210, 102] on div "Purchases" at bounding box center [180, 98] width 83 height 24
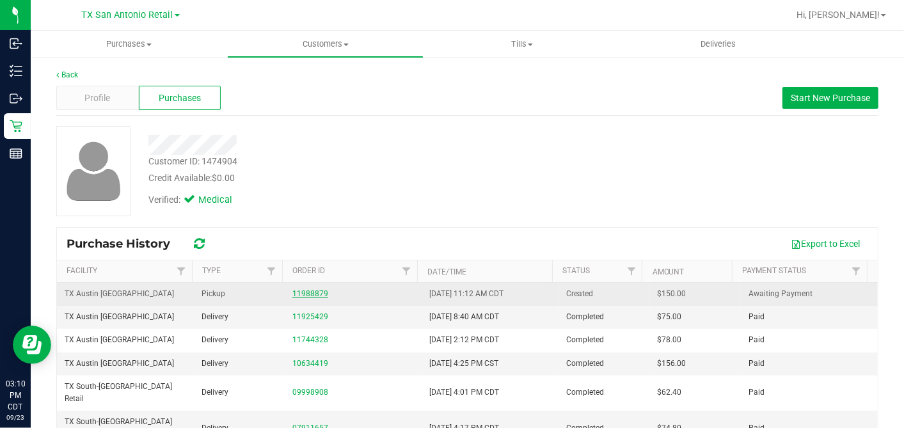
click at [303, 292] on link "11988879" at bounding box center [310, 293] width 36 height 9
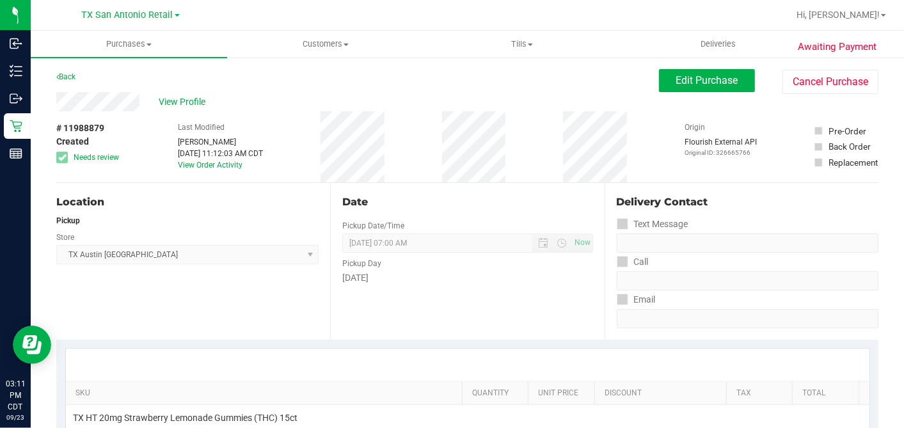
click at [399, 189] on div "Date Pickup Date/Time [DATE] Now [DATE] 07:00 AM Now Pickup Day [DATE]" at bounding box center [467, 261] width 274 height 157
click at [437, 191] on div "Date Pickup Date/Time [DATE] Now [DATE] 07:00 AM Now Pickup Day [DATE]" at bounding box center [467, 261] width 274 height 157
click at [468, 194] on div "Date" at bounding box center [467, 201] width 250 height 15
click at [676, 84] on span "Edit Purchase" at bounding box center [707, 80] width 62 height 12
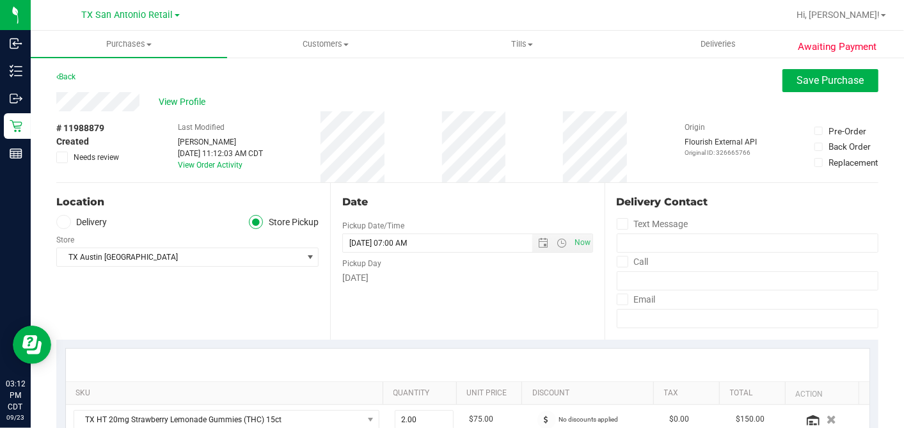
click at [80, 226] on label "Delivery" at bounding box center [81, 222] width 51 height 15
click at [0, 0] on input "Delivery" at bounding box center [0, 0] width 0 height 0
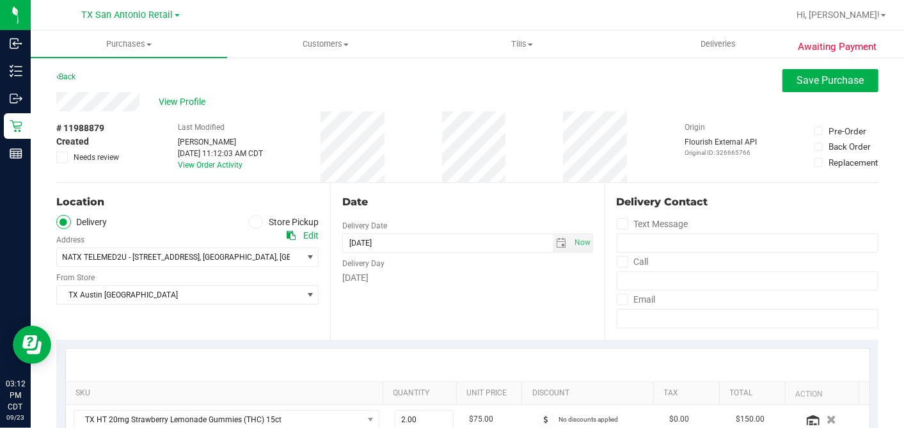
click at [485, 301] on div "Date Delivery Date [DATE] Now [DATE] 07:00 AM Now Delivery Day [DATE]" at bounding box center [467, 261] width 274 height 157
click at [556, 240] on span "select" at bounding box center [561, 243] width 10 height 10
click at [519, 187] on div "Date Delivery Date [DATE] Now [DATE] 07:00 AM Now Delivery Day [DATE]" at bounding box center [467, 261] width 274 height 157
click at [533, 207] on div "Date" at bounding box center [467, 201] width 250 height 15
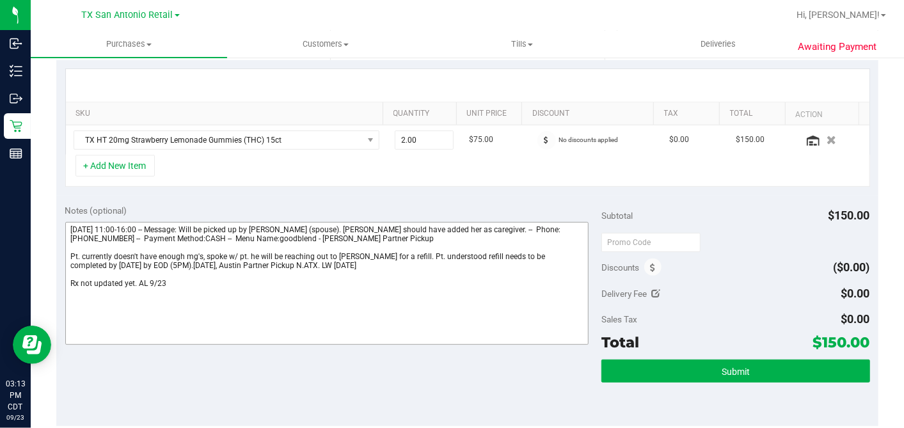
scroll to position [284, 0]
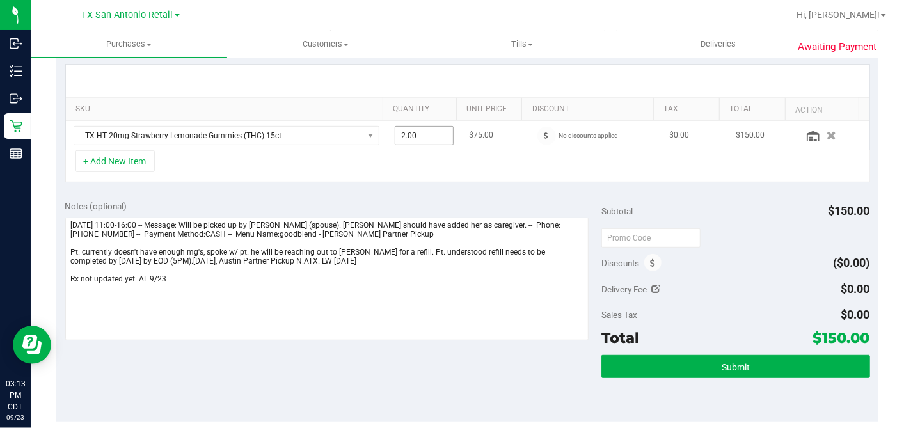
click at [416, 138] on span "2.00 2" at bounding box center [424, 135] width 59 height 19
drag, startPoint x: 386, startPoint y: 137, endPoint x: 374, endPoint y: 137, distance: 11.5
click at [387, 137] on td "2.00 2" at bounding box center [424, 135] width 74 height 29
drag, startPoint x: 432, startPoint y: 133, endPoint x: 365, endPoint y: 133, distance: 67.2
click at [365, 133] on tr "TX HT 20mg Strawberry Lemonade Gummies (THC) 15ct 2.00 2 $75.00 No discounts ap…" at bounding box center [467, 135] width 803 height 29
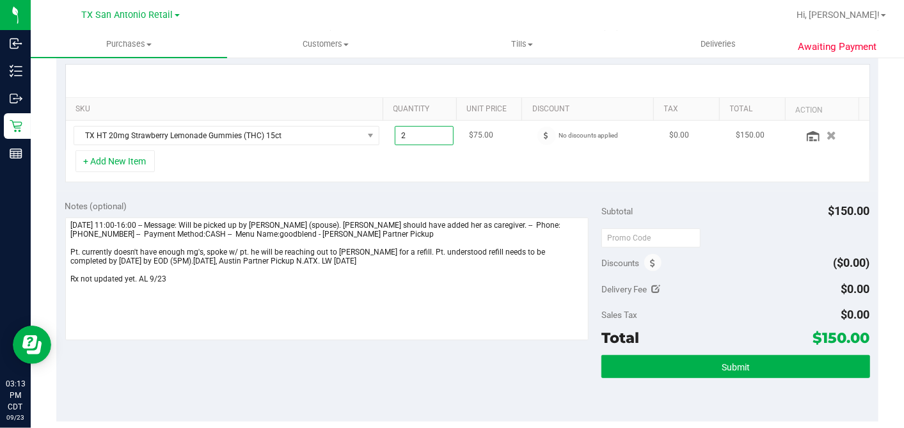
type input "1"
type input "1.00"
click at [521, 185] on div "SKU Quantity Unit Price Discount Tax Total Action TX HT 20mg Strawberry Lemonad…" at bounding box center [467, 124] width 822 height 136
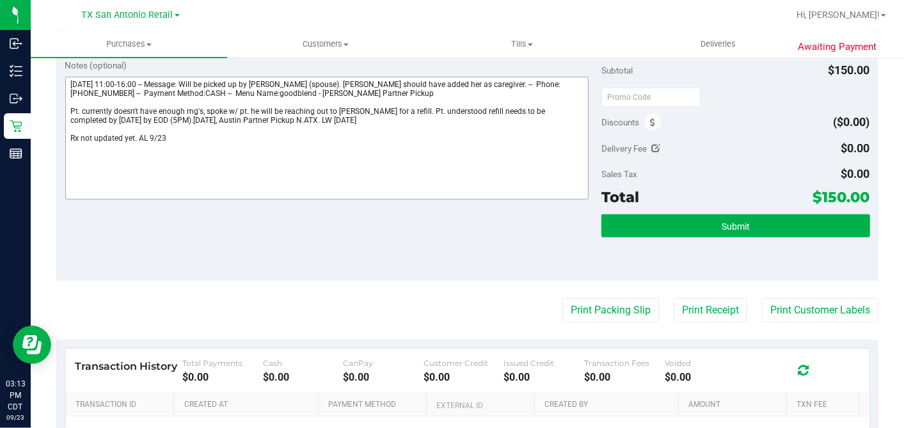
scroll to position [426, 0]
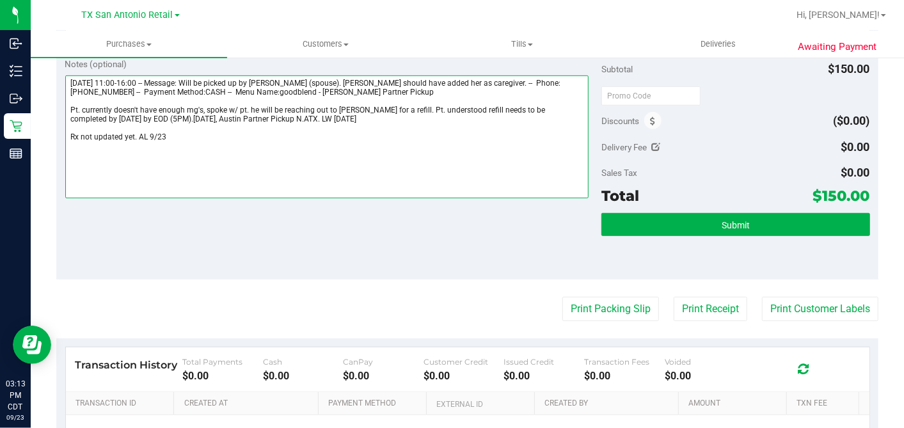
click at [317, 143] on textarea at bounding box center [327, 136] width 524 height 123
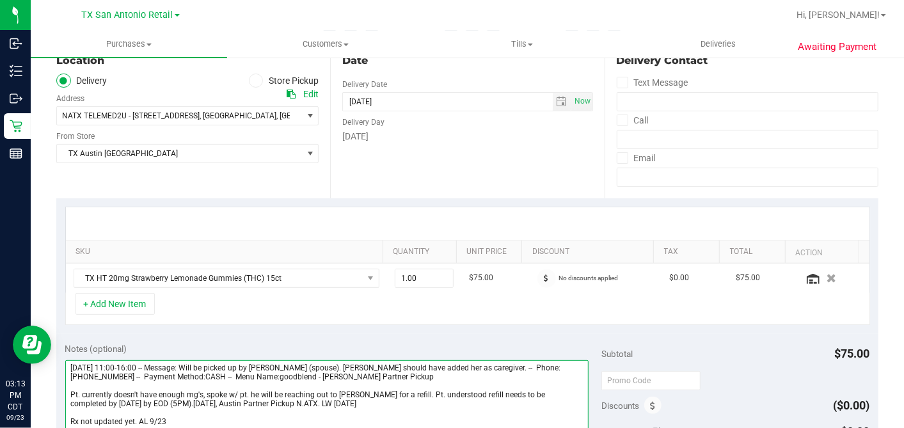
scroll to position [142, 0]
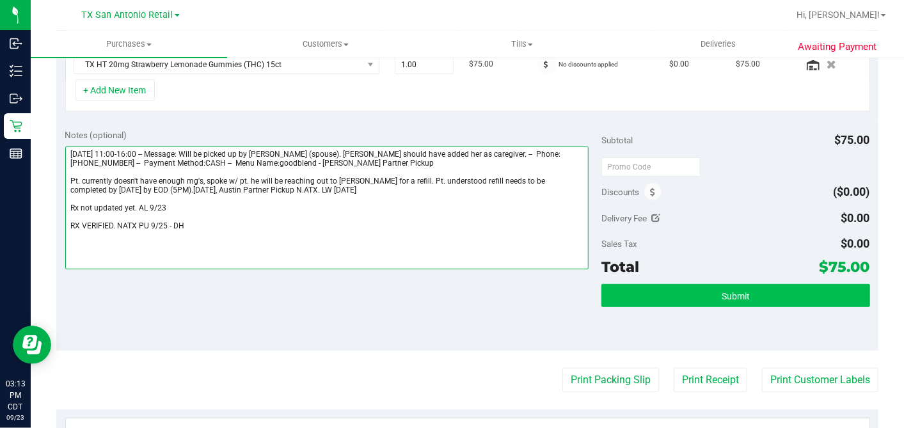
type textarea "[DATE] 11:00-16:00 -- Message: Will be picked up by [PERSON_NAME] (spouse). [PE…"
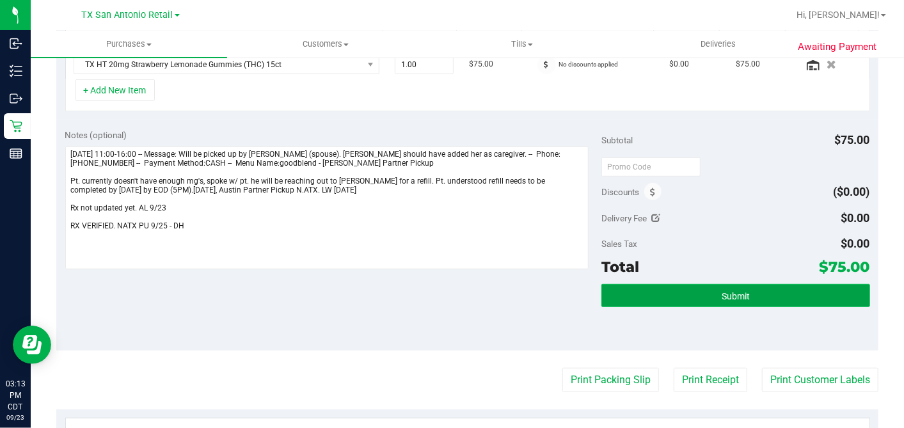
click at [709, 290] on button "Submit" at bounding box center [735, 295] width 268 height 23
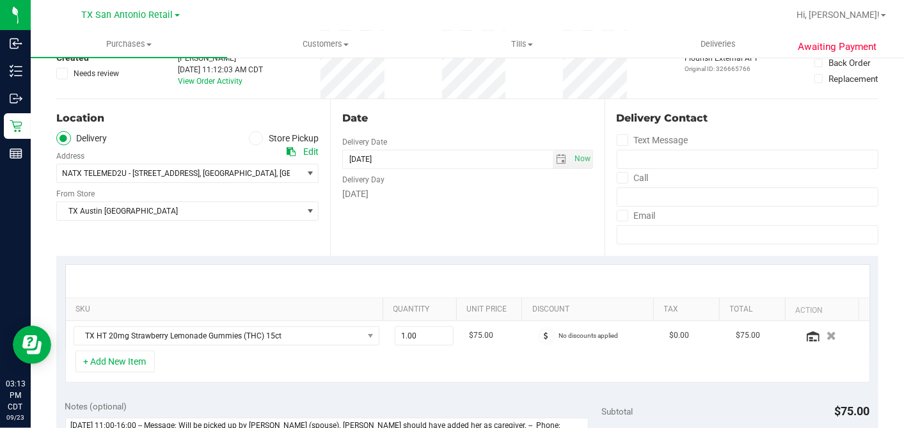
scroll to position [0, 0]
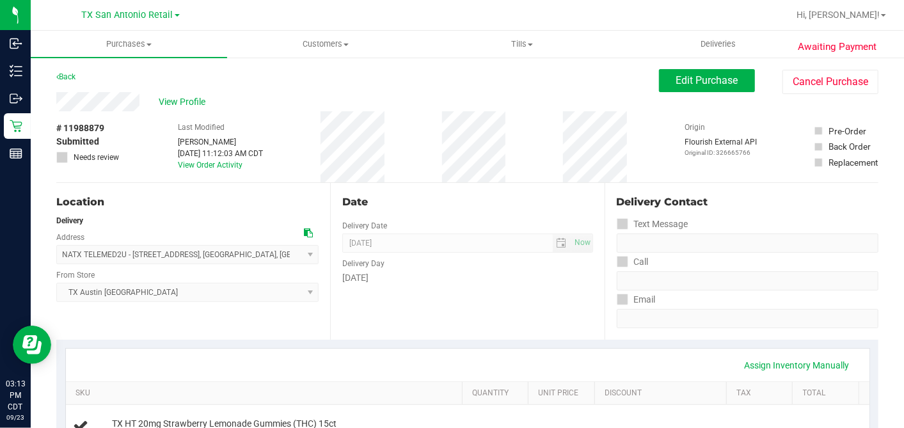
click at [492, 199] on div "Date" at bounding box center [467, 201] width 250 height 15
click at [659, 90] on button "Edit Purchase" at bounding box center [707, 80] width 96 height 23
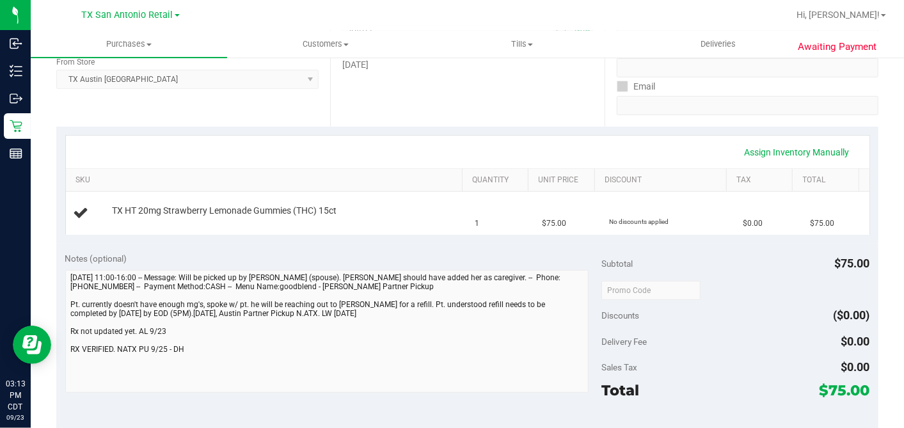
scroll to position [284, 0]
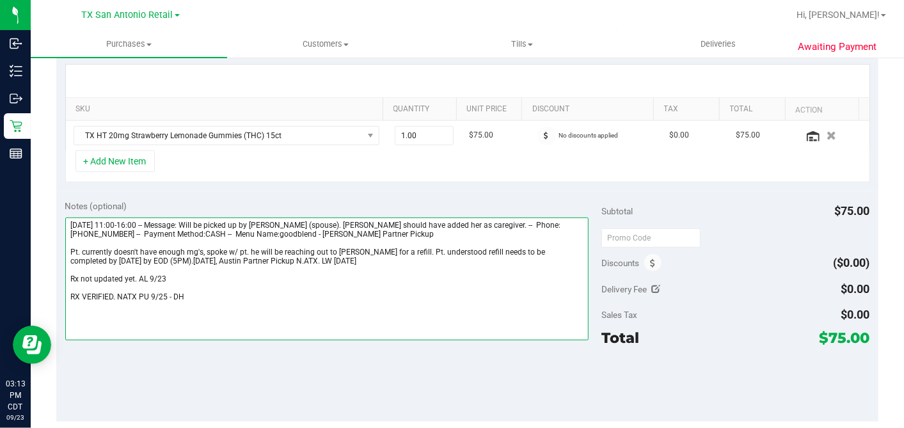
click at [171, 275] on textarea at bounding box center [327, 278] width 524 height 123
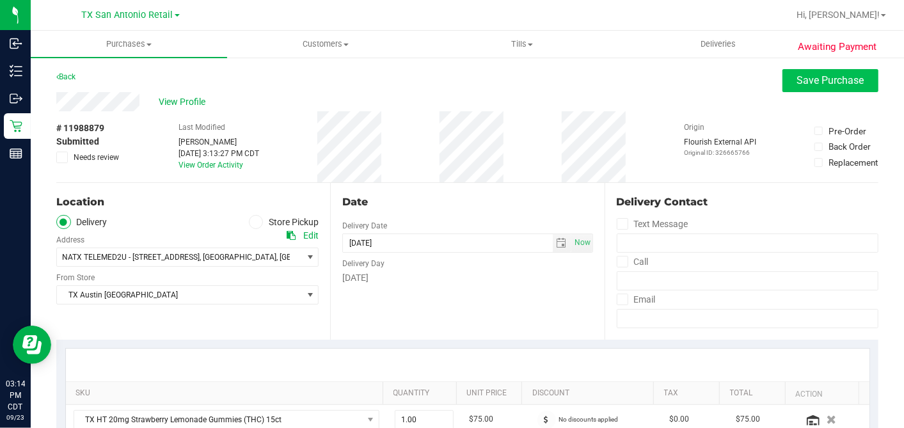
type textarea "[DATE] 11:00-16:00 -- Message: Will be picked up by [PERSON_NAME] (spouse). [PE…"
click at [797, 74] on span "Save Purchase" at bounding box center [830, 80] width 67 height 12
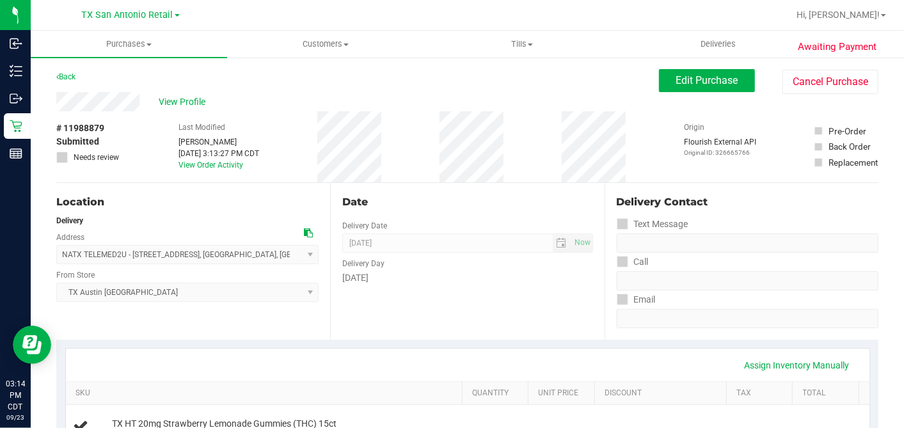
click at [193, 102] on span "View Profile" at bounding box center [184, 101] width 51 height 13
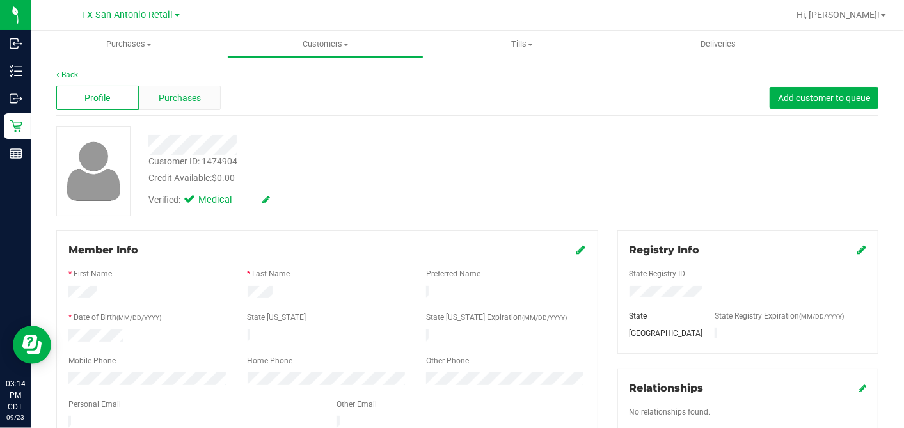
click at [178, 95] on span "Purchases" at bounding box center [180, 97] width 42 height 13
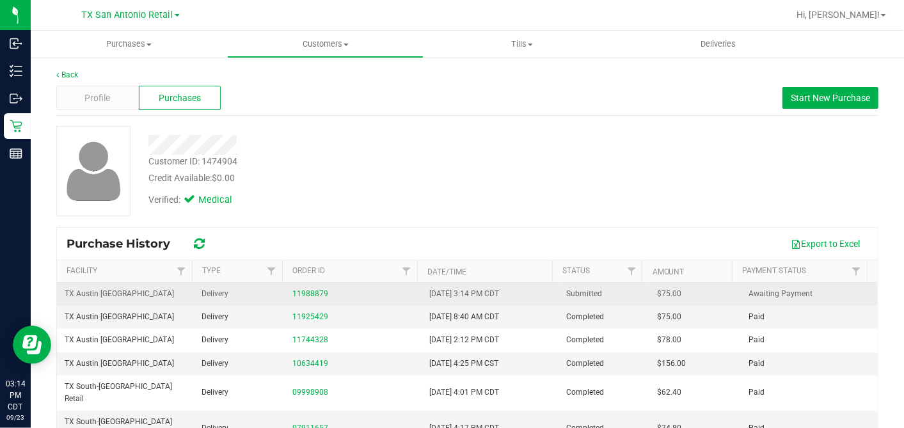
click at [657, 291] on span "$75.00" at bounding box center [669, 294] width 24 height 12
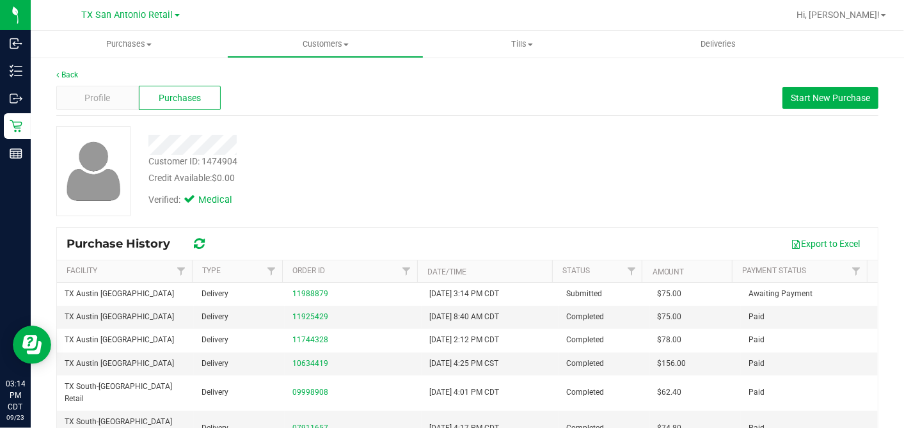
copy span "75.00"
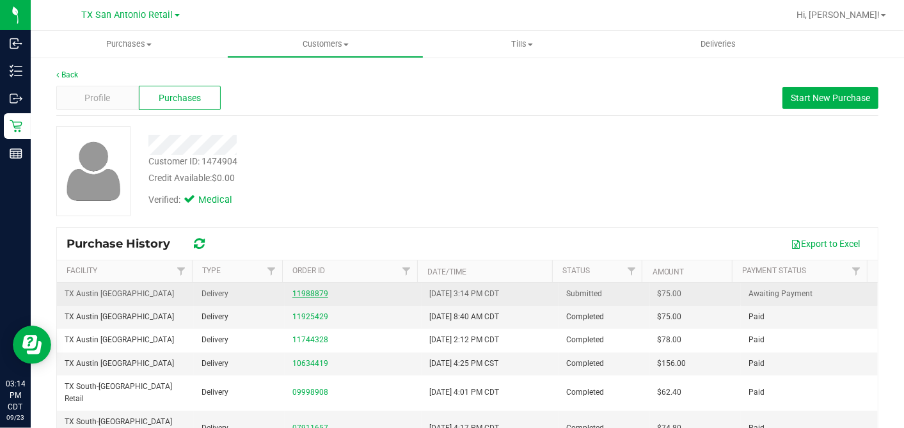
click at [301, 293] on link "11988879" at bounding box center [310, 293] width 36 height 9
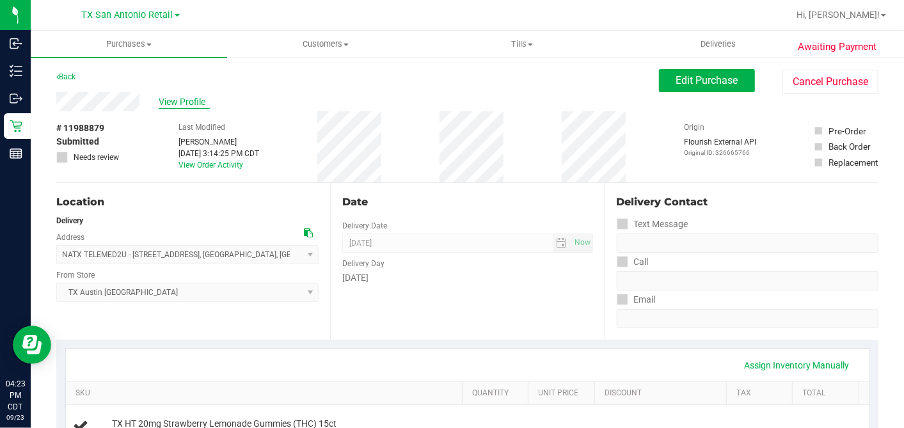
click at [173, 98] on span "View Profile" at bounding box center [184, 101] width 51 height 13
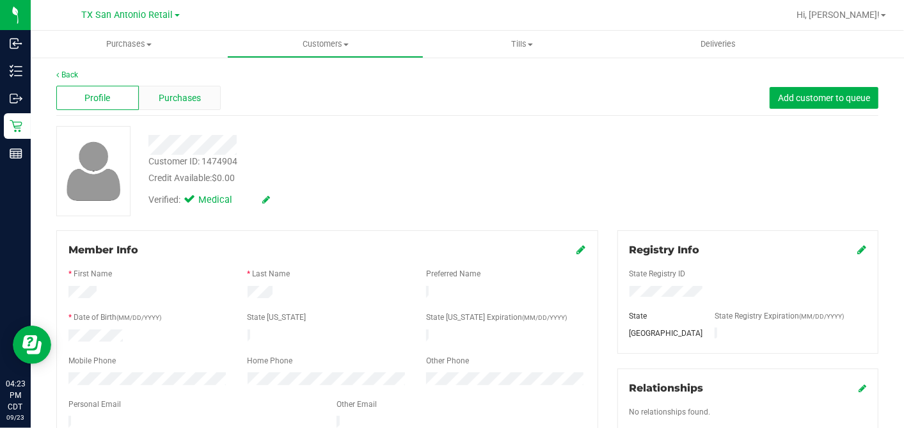
click at [205, 95] on div "Purchases" at bounding box center [180, 98] width 83 height 24
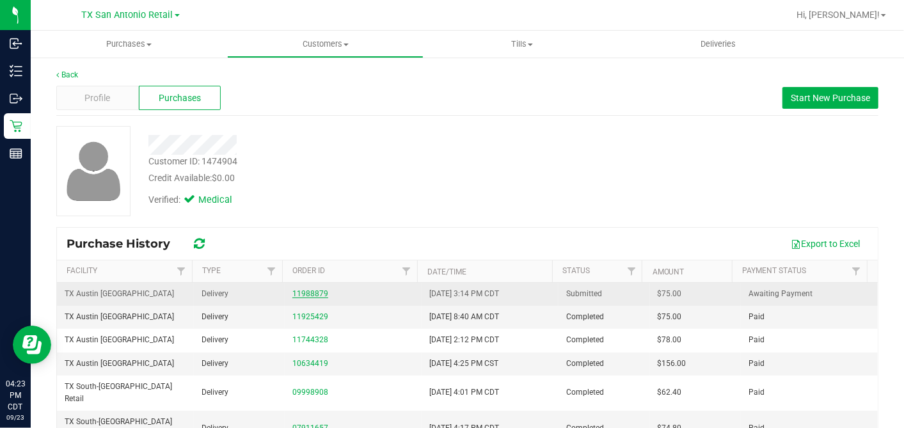
click at [308, 290] on link "11988879" at bounding box center [310, 293] width 36 height 9
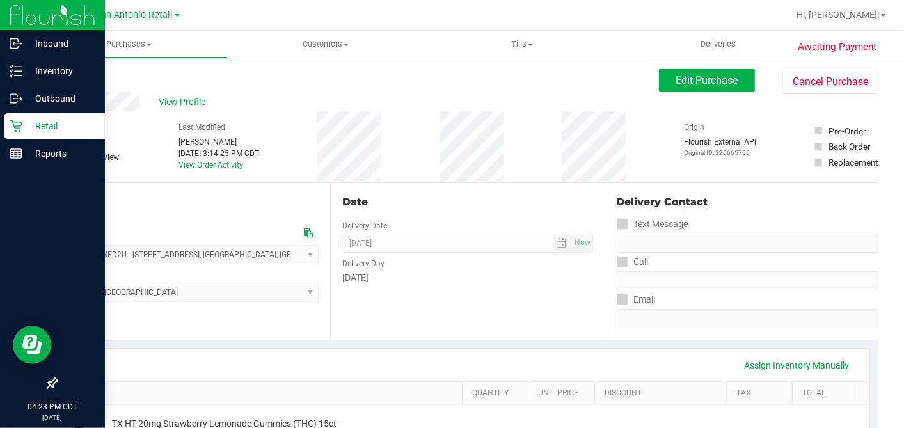
click at [29, 123] on div "Retail" at bounding box center [54, 126] width 101 height 26
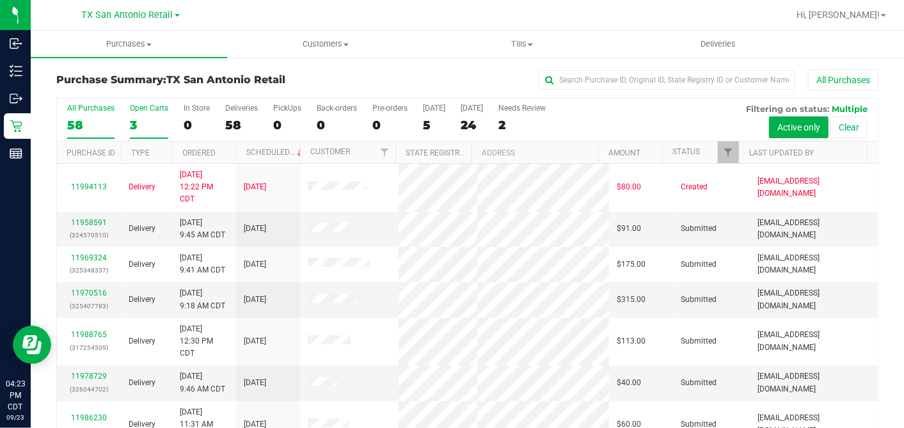
click at [144, 120] on div "3" at bounding box center [149, 125] width 38 height 15
click at [0, 0] on input "Open Carts 3" at bounding box center [0, 0] width 0 height 0
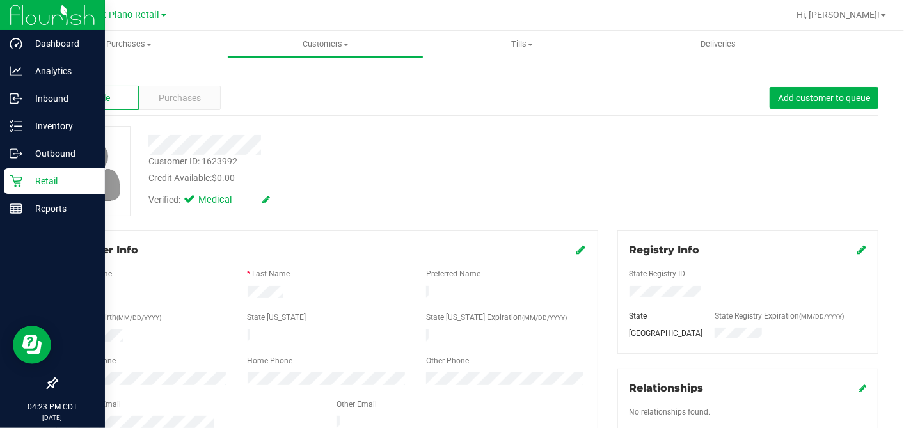
click at [20, 174] on div "Retail" at bounding box center [54, 181] width 101 height 26
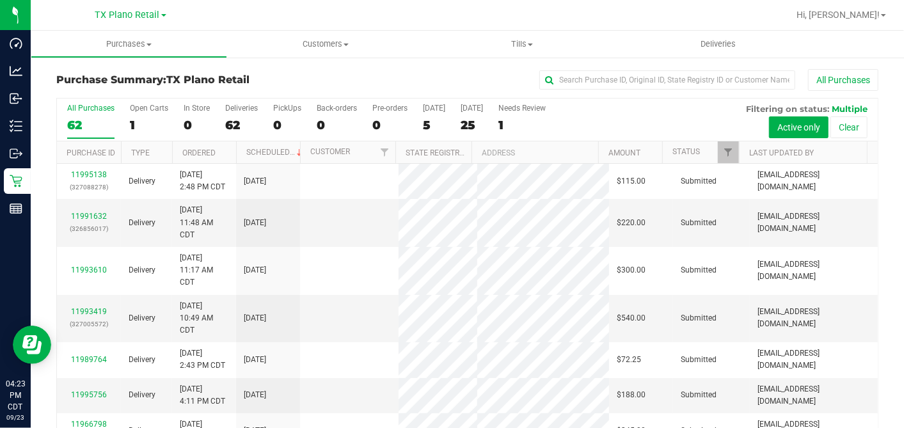
click at [425, 128] on div "5" at bounding box center [434, 125] width 22 height 15
click at [0, 0] on input "[DATE] 5" at bounding box center [0, 0] width 0 height 0
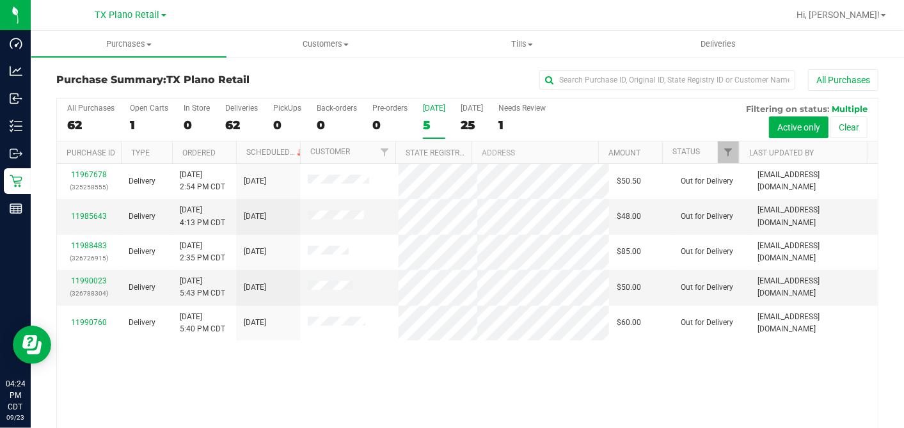
click at [430, 124] on div "5" at bounding box center [434, 125] width 22 height 15
click at [0, 0] on input "[DATE] 5" at bounding box center [0, 0] width 0 height 0
click at [726, 43] on span "Deliveries" at bounding box center [718, 44] width 70 height 12
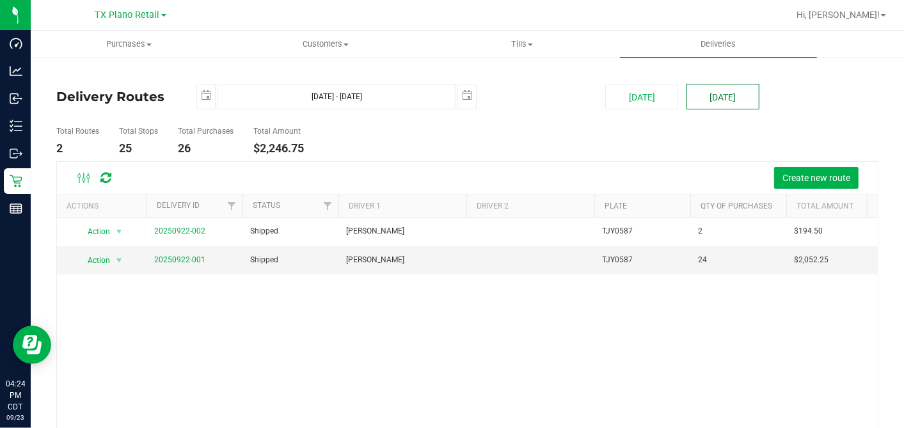
click at [725, 98] on button "[DATE]" at bounding box center [722, 97] width 73 height 26
type input "[DATE] - [DATE]"
type input "[DATE]"
click at [581, 131] on ul "Total Routes 2 Total Stops 22 Total Purchases 22 Total Amount $4,136.25" at bounding box center [325, 141] width 545 height 40
click at [607, 97] on button "[DATE]" at bounding box center [641, 97] width 73 height 26
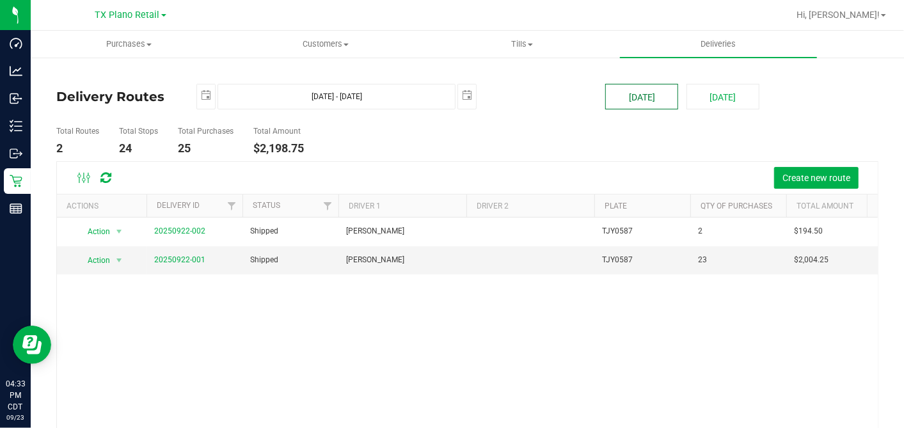
click at [638, 98] on button "[DATE]" at bounding box center [641, 97] width 73 height 26
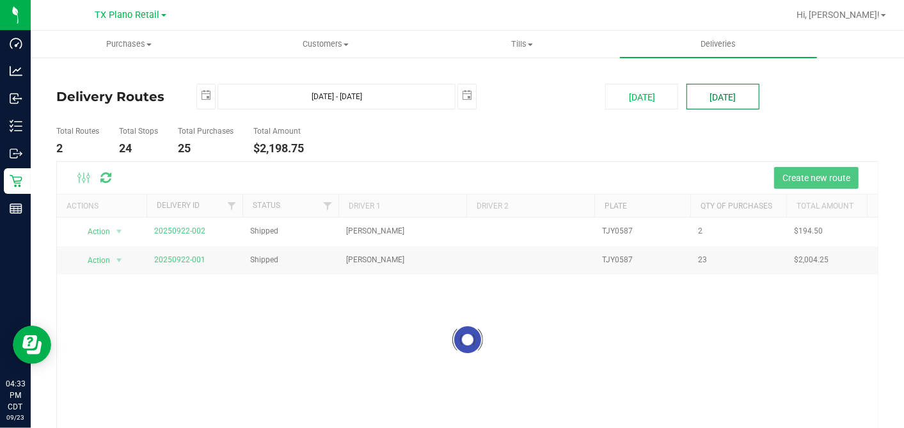
click at [712, 94] on button "[DATE]" at bounding box center [722, 97] width 73 height 26
type input "[DATE] - [DATE]"
type input "[DATE]"
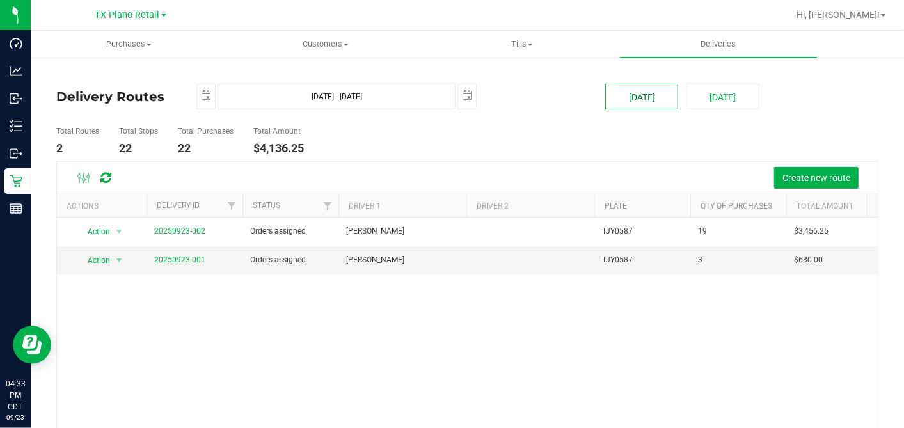
click at [636, 100] on button "[DATE]" at bounding box center [641, 97] width 73 height 26
type input "[DATE] - [DATE]"
click at [199, 261] on link "20250922-001" at bounding box center [179, 259] width 51 height 9
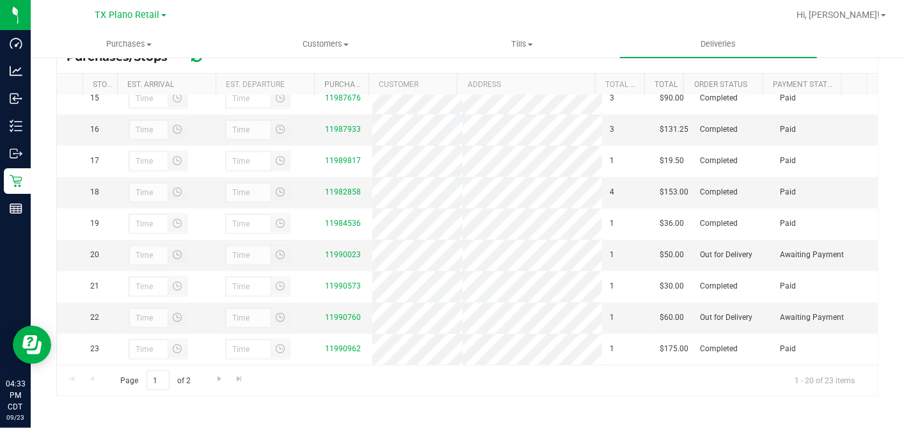
scroll to position [497, 0]
click at [329, 126] on link "11987933" at bounding box center [343, 129] width 36 height 9
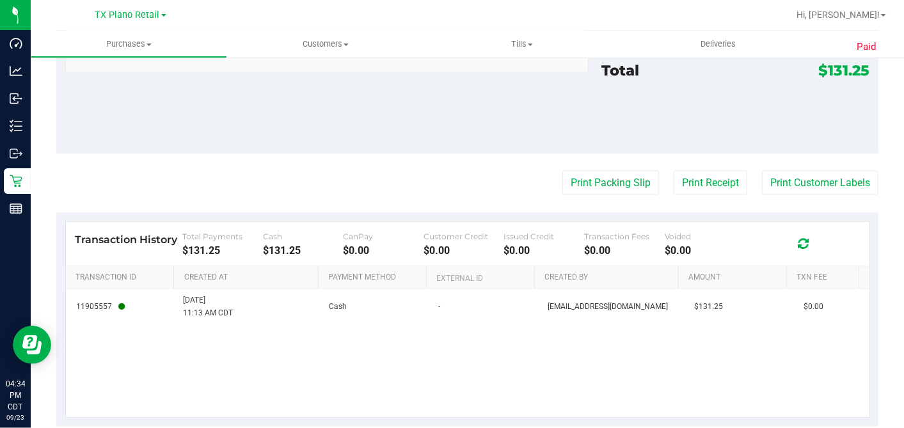
scroll to position [716, 0]
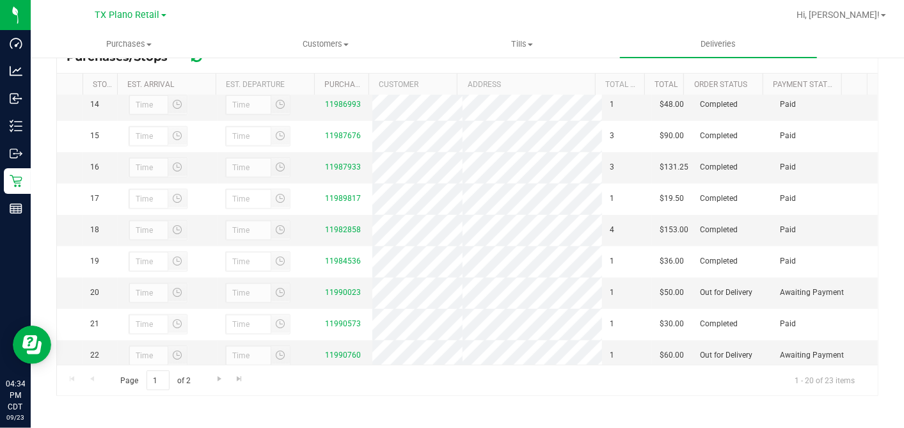
scroll to position [446, 0]
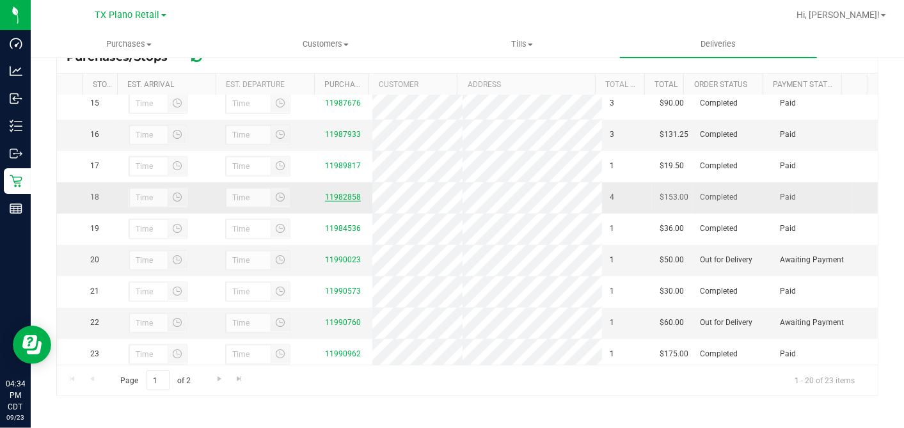
click at [338, 201] on link "11982858" at bounding box center [343, 197] width 36 height 9
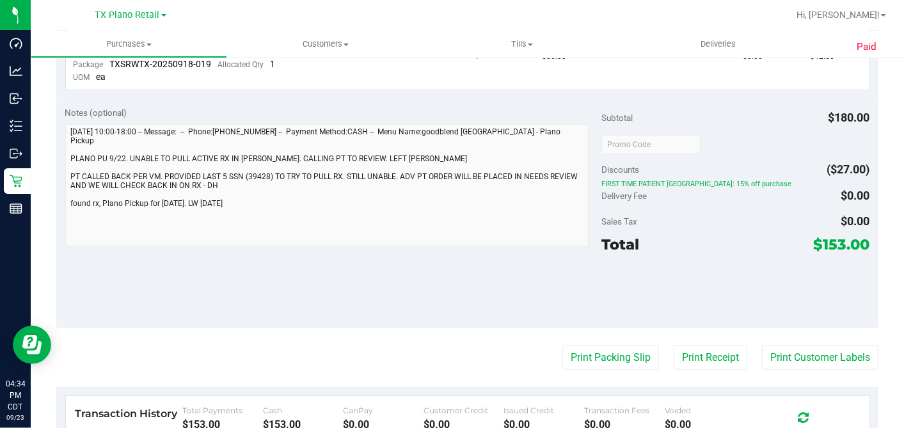
scroll to position [781, 0]
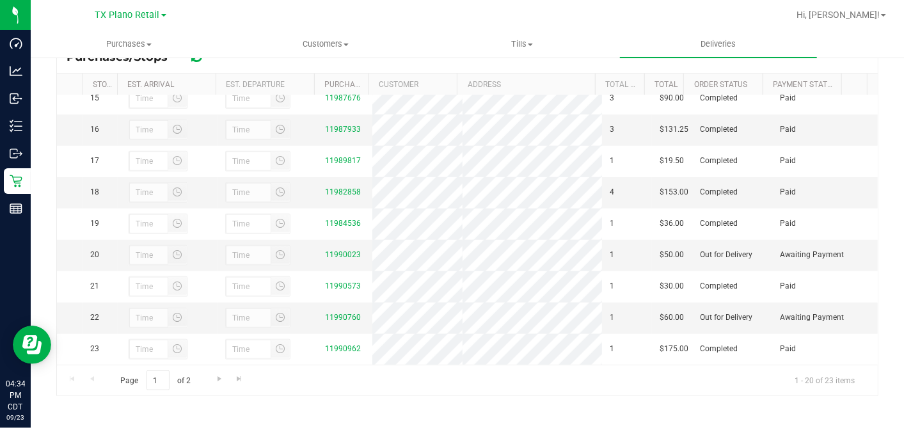
scroll to position [517, 0]
click at [320, 42] on span "Customers" at bounding box center [325, 44] width 195 height 12
click at [279, 73] on span "All customers" at bounding box center [273, 77] width 92 height 11
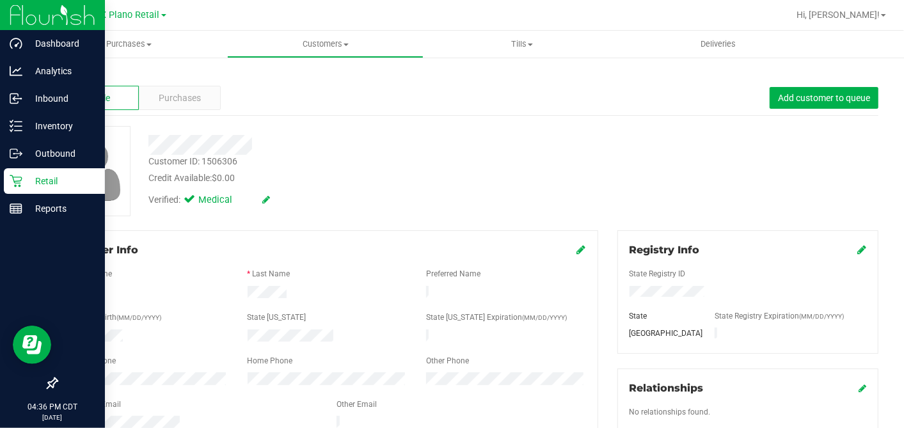
click at [18, 185] on icon at bounding box center [16, 181] width 12 height 12
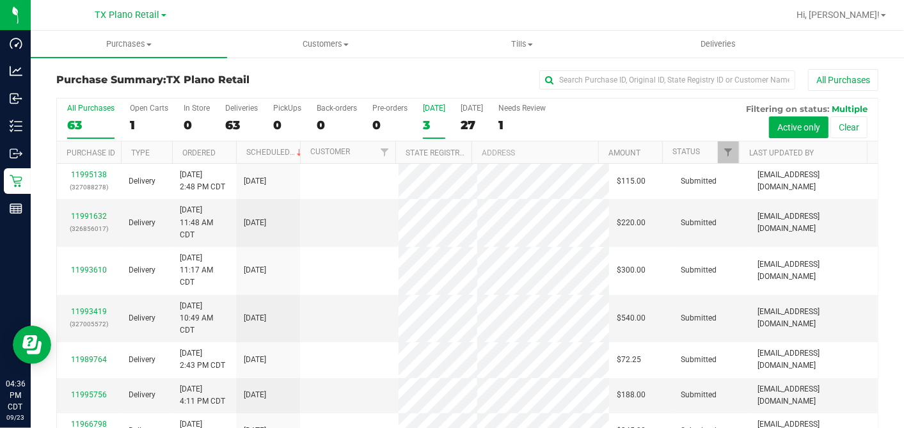
click at [429, 121] on div "3" at bounding box center [434, 125] width 22 height 15
click at [0, 0] on input "[DATE] 3" at bounding box center [0, 0] width 0 height 0
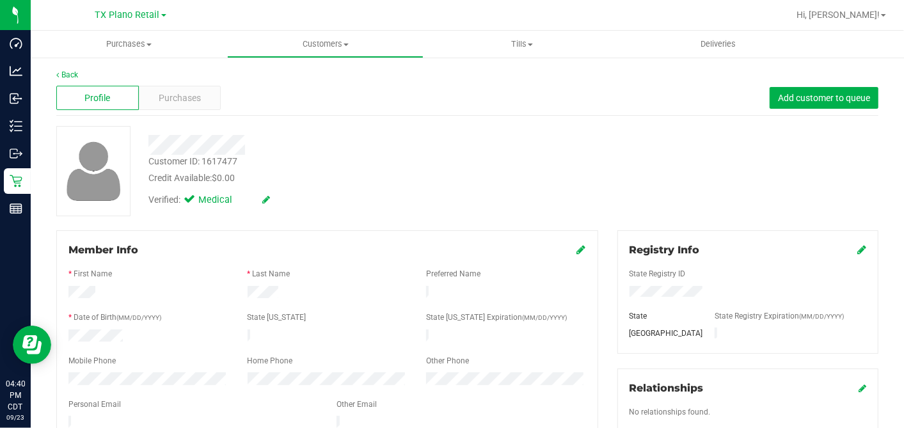
click at [319, 179] on div "Credit Available: $0.00" at bounding box center [349, 177] width 402 height 13
click at [727, 46] on span "Deliveries" at bounding box center [718, 44] width 70 height 12
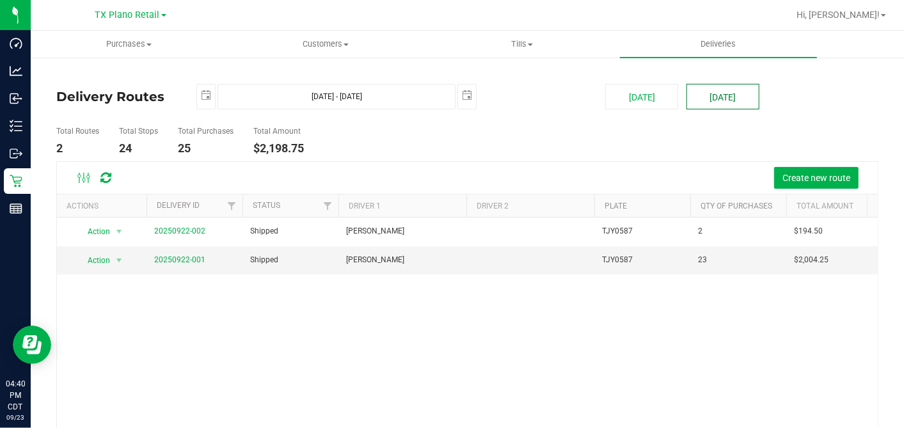
click at [711, 103] on button "[DATE]" at bounding box center [722, 97] width 73 height 26
type input "[DATE] - [DATE]"
type input "[DATE]"
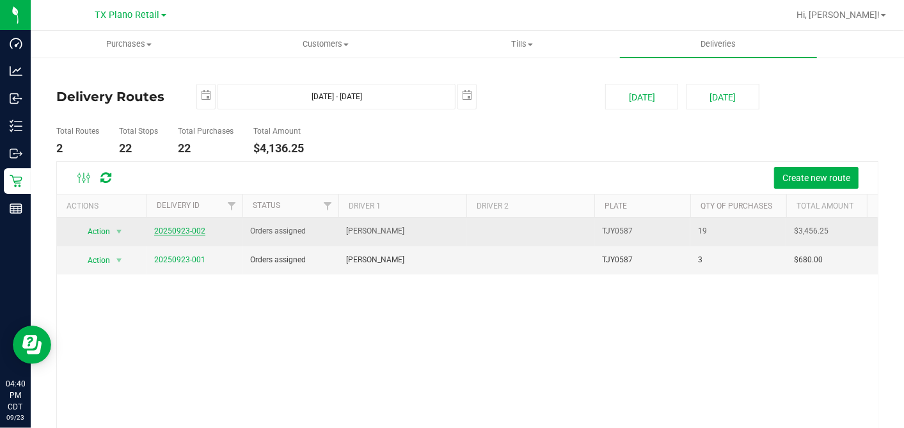
click at [186, 232] on link "20250923-002" at bounding box center [179, 230] width 51 height 9
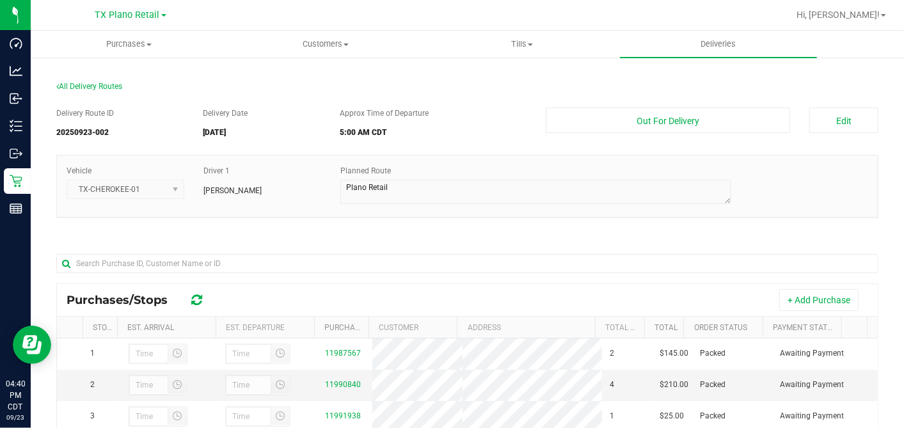
click at [414, 240] on div "Delivery Route ID 20250923-002 Delivery Date [DATE] Approx Time of Departure 5:…" at bounding box center [467, 373] width 822 height 551
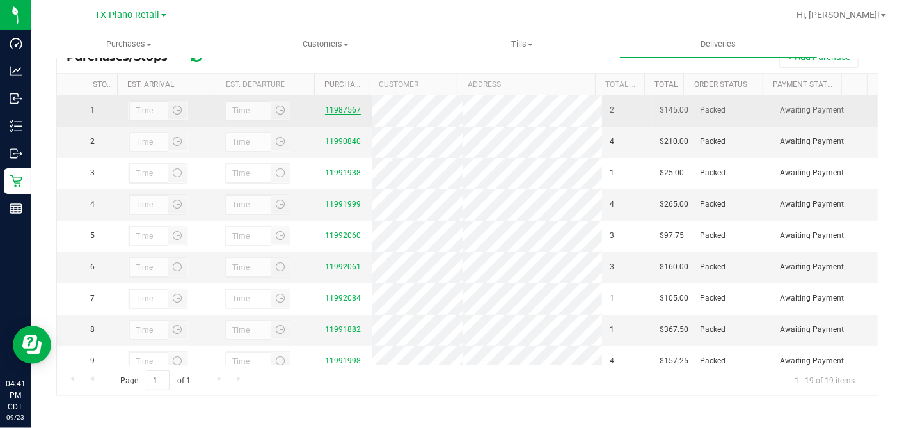
click at [345, 107] on link "11987567" at bounding box center [343, 110] width 36 height 9
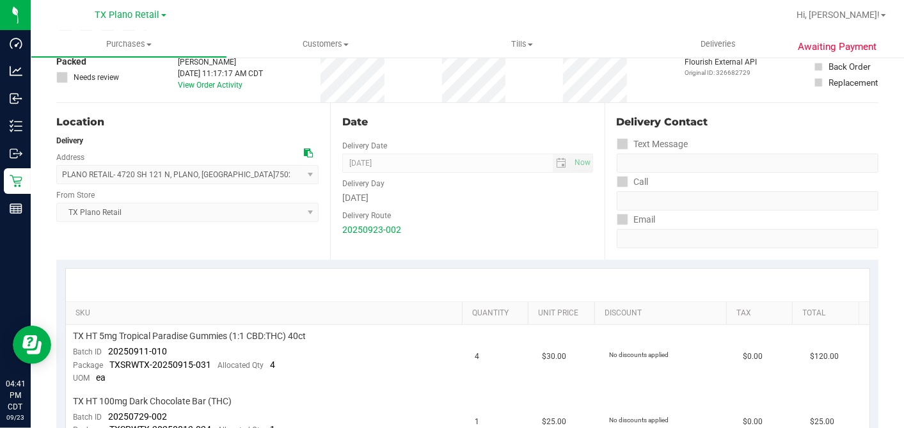
scroll to position [213, 0]
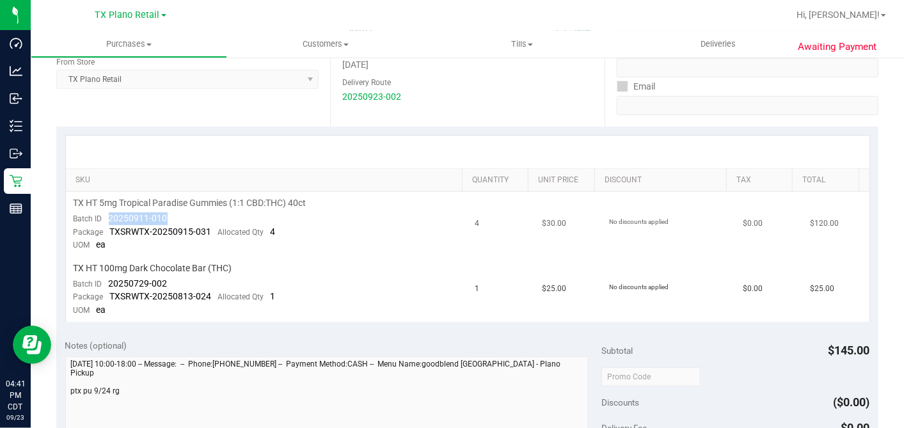
drag, startPoint x: 158, startPoint y: 219, endPoint x: 109, endPoint y: 221, distance: 48.6
click at [109, 221] on td "TX HT 5mg Tropical Paradise Gummies (1:1 CBD:THC) 40ct Batch ID 20250911-010 Pa…" at bounding box center [267, 224] width 402 height 65
copy span "20250911-010"
drag, startPoint x: 165, startPoint y: 281, endPoint x: 182, endPoint y: 278, distance: 17.1
click at [105, 280] on div "Batch ID 20250729-002" at bounding box center [121, 284] width 94 height 13
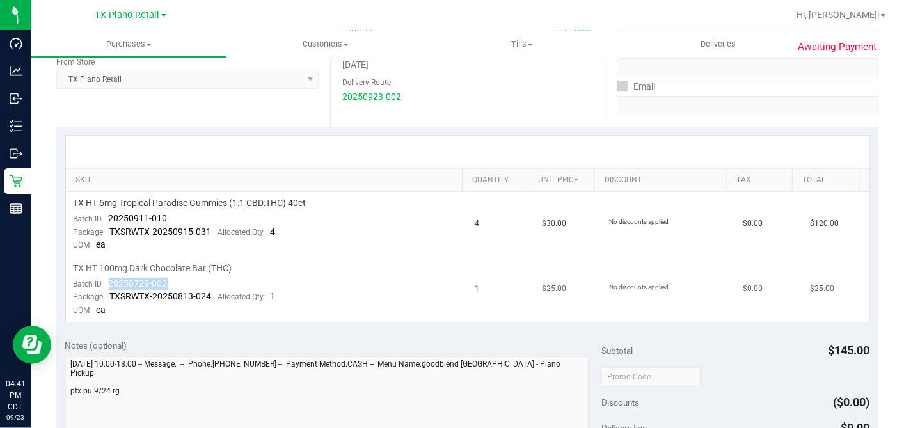
copy span "20250729-002"
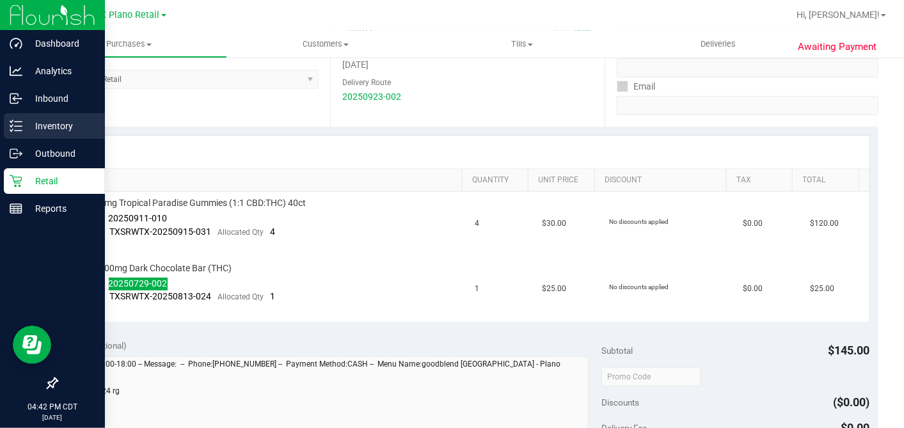
scroll to position [0, 0]
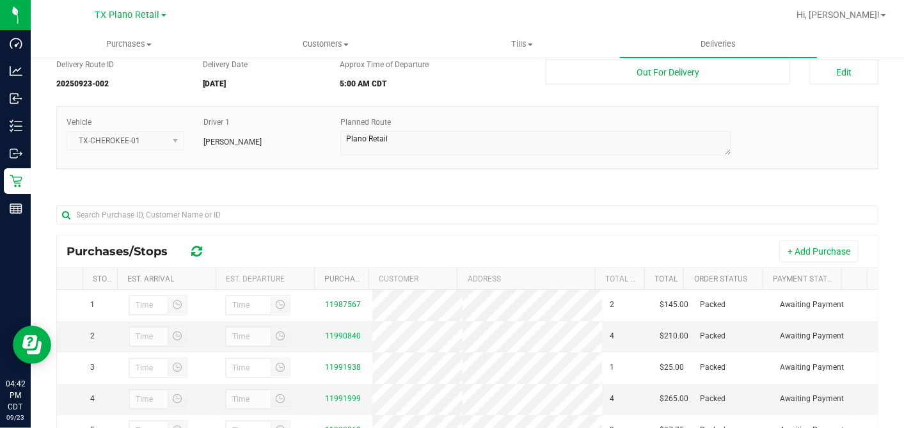
scroll to position [71, 0]
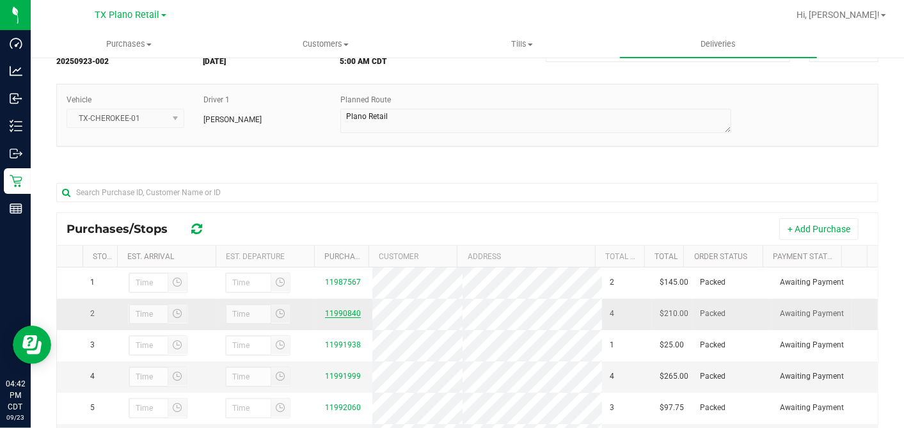
click at [350, 316] on link "11990840" at bounding box center [343, 313] width 36 height 9
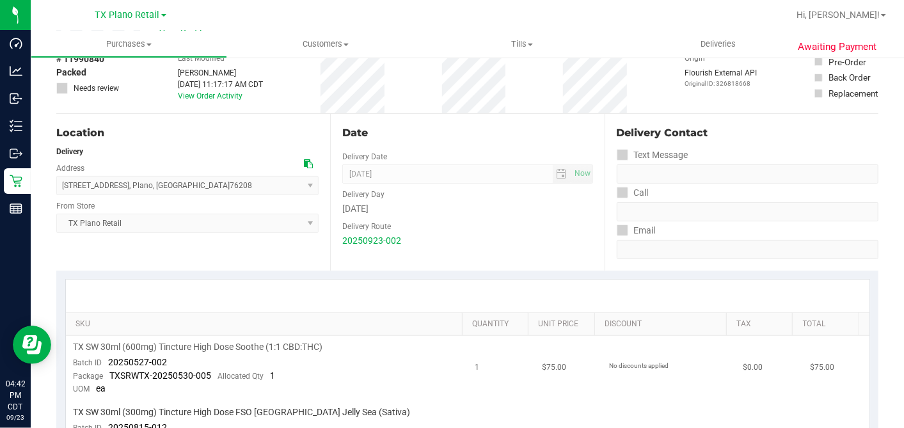
scroll to position [213, 0]
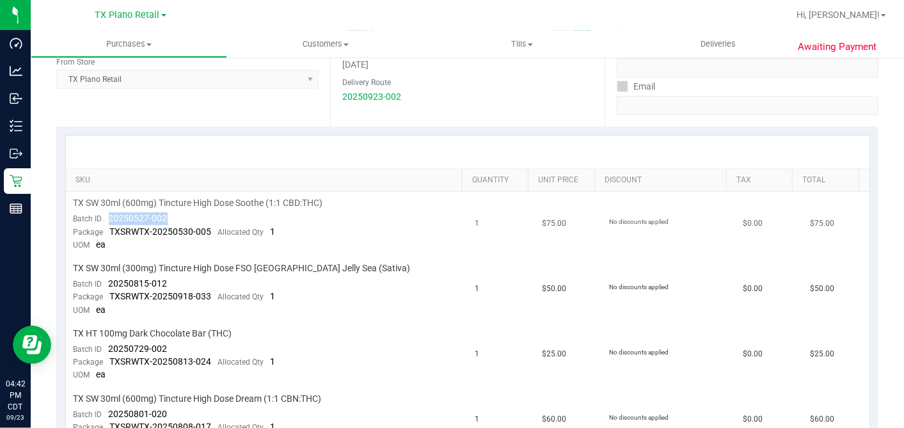
drag, startPoint x: 192, startPoint y: 214, endPoint x: 109, endPoint y: 216, distance: 82.5
click at [109, 216] on td "TX SW 30ml (600mg) Tincture High Dose Soothe (1:1 CBD:THC) Batch ID 20250527-00…" at bounding box center [267, 224] width 402 height 65
copy span "20250527-002"
drag, startPoint x: 161, startPoint y: 287, endPoint x: 111, endPoint y: 285, distance: 49.9
click at [111, 285] on div "Batch ID 20250815-012" at bounding box center [121, 284] width 94 height 13
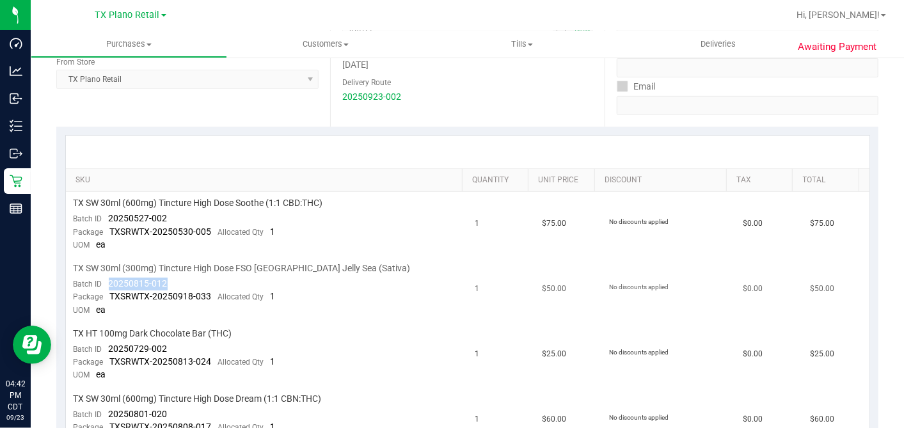
drag, startPoint x: 111, startPoint y: 285, endPoint x: 175, endPoint y: 281, distance: 64.0
click at [175, 281] on td "TX SW 30ml (300mg) Tincture High Dose FSO [GEOGRAPHIC_DATA] Jelly Sea (Sativa) …" at bounding box center [267, 289] width 402 height 65
copy span "20250815-012"
drag, startPoint x: 164, startPoint y: 345, endPoint x: 182, endPoint y: 341, distance: 17.8
click at [106, 343] on div "Batch ID 20250729-002" at bounding box center [121, 349] width 94 height 13
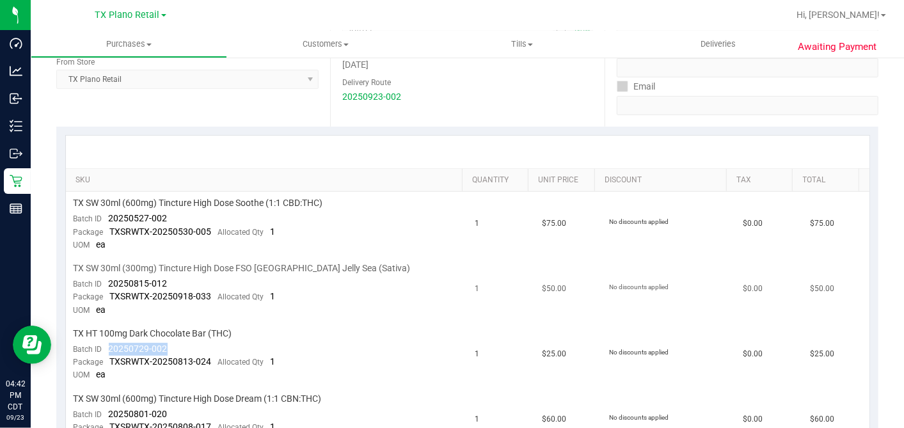
copy span "20250729-002"
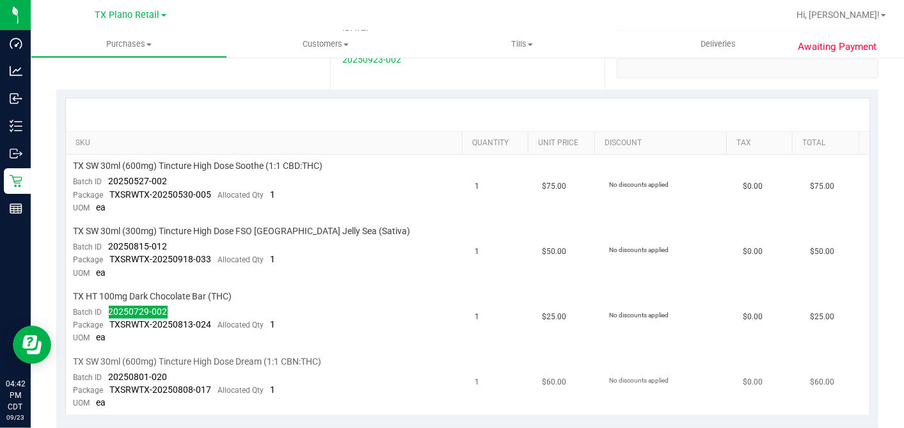
scroll to position [426, 0]
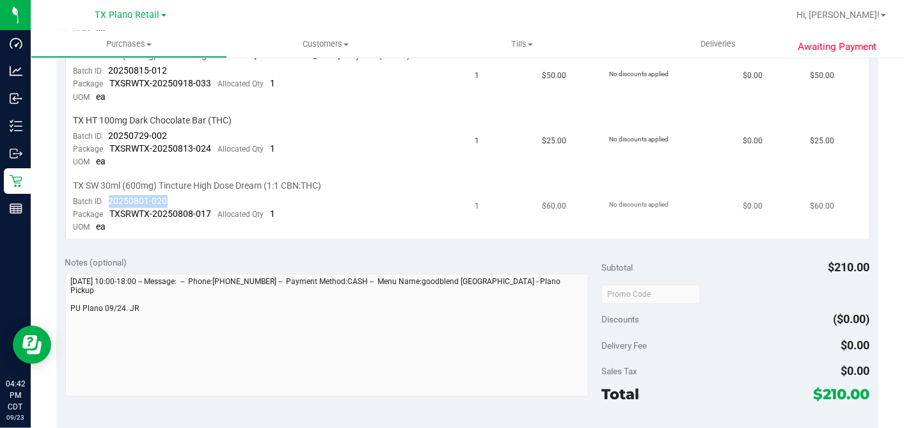
drag, startPoint x: 166, startPoint y: 196, endPoint x: 109, endPoint y: 198, distance: 57.0
click at [109, 198] on div "Batch ID 20250801-020" at bounding box center [121, 201] width 94 height 13
copy span "20250801-020"
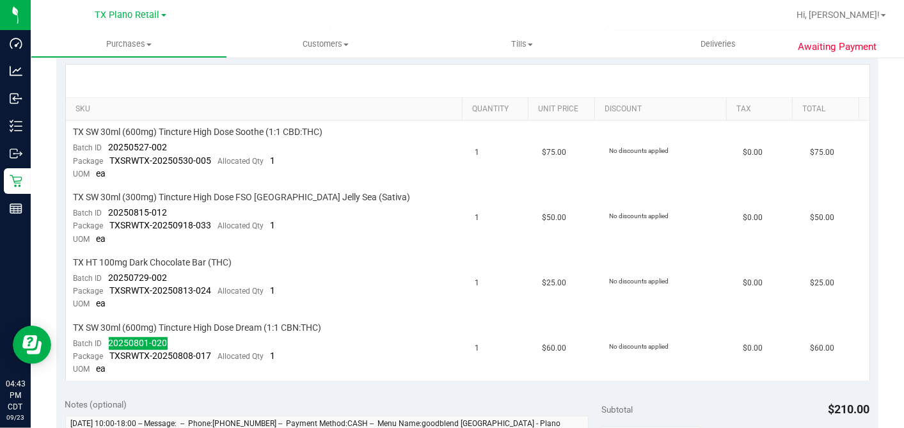
scroll to position [0, 0]
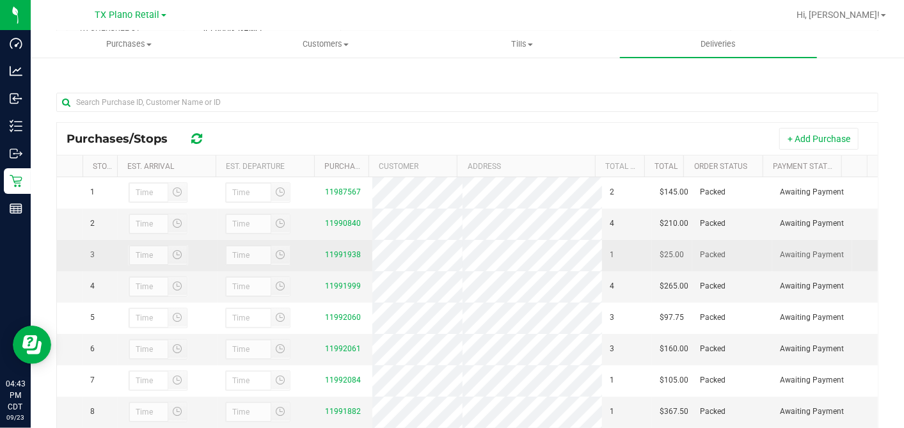
scroll to position [243, 0]
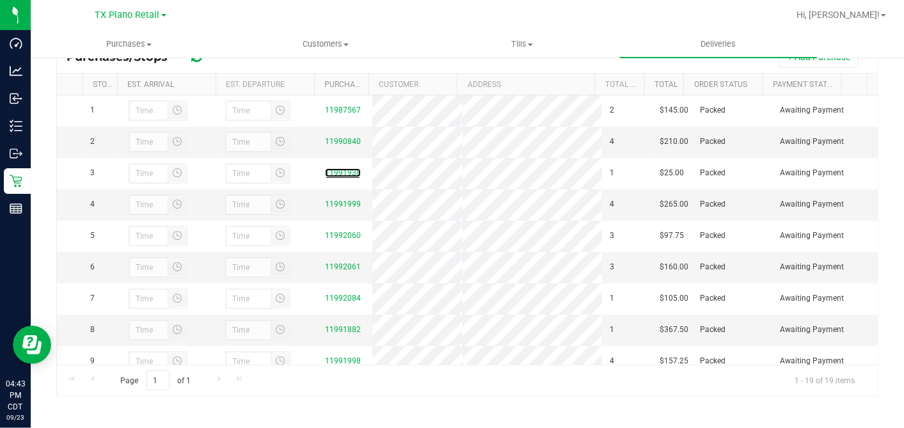
drag, startPoint x: 329, startPoint y: 180, endPoint x: 531, endPoint y: 180, distance: 202.7
click at [329, 177] on link "11991938" at bounding box center [343, 172] width 36 height 9
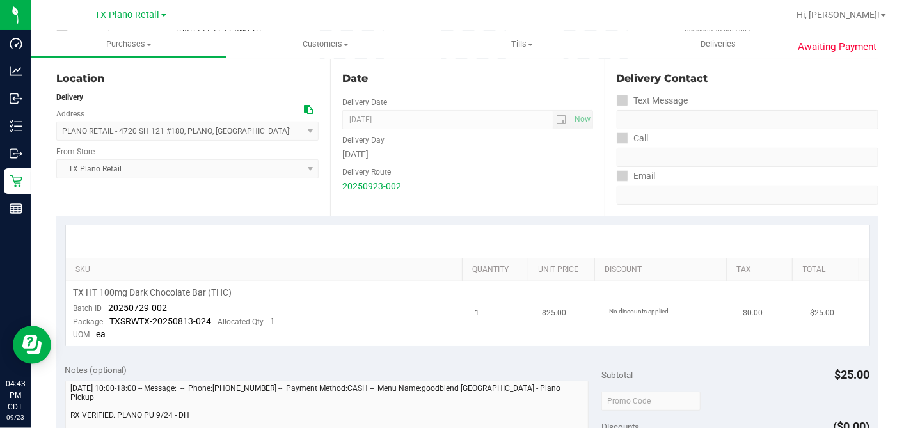
scroll to position [213, 0]
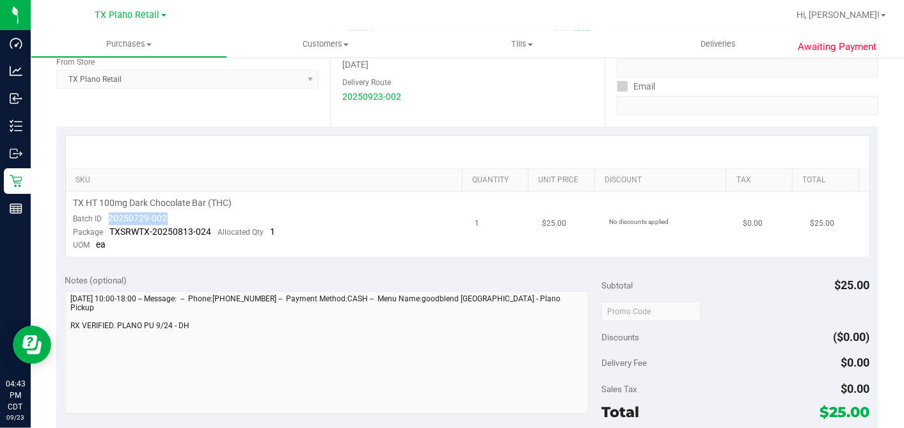
drag, startPoint x: 181, startPoint y: 219, endPoint x: 106, endPoint y: 218, distance: 75.5
click at [106, 218] on td "TX HT 100mg Dark Chocolate Bar (THC) Batch ID 20250729-002 Package TXSRWTX-2025…" at bounding box center [267, 224] width 402 height 65
copy span "20250729-002"
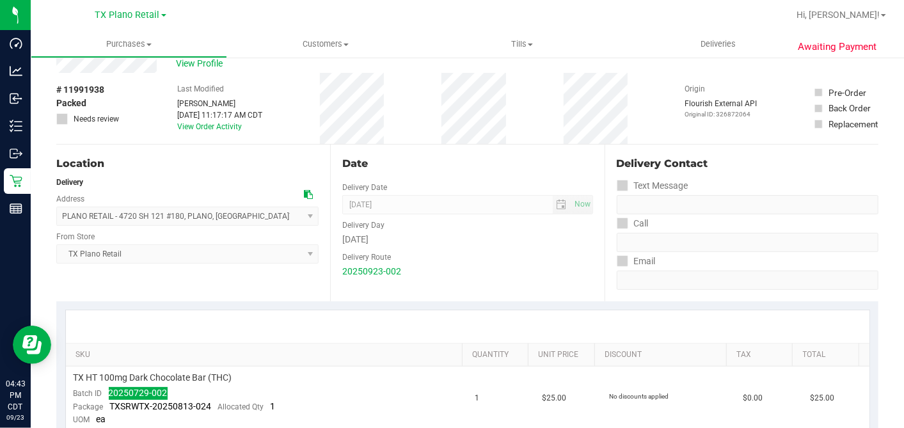
scroll to position [0, 0]
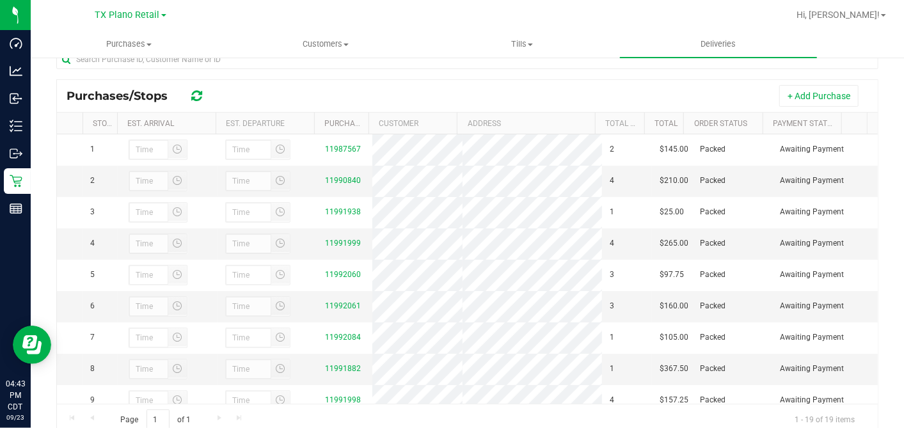
scroll to position [243, 0]
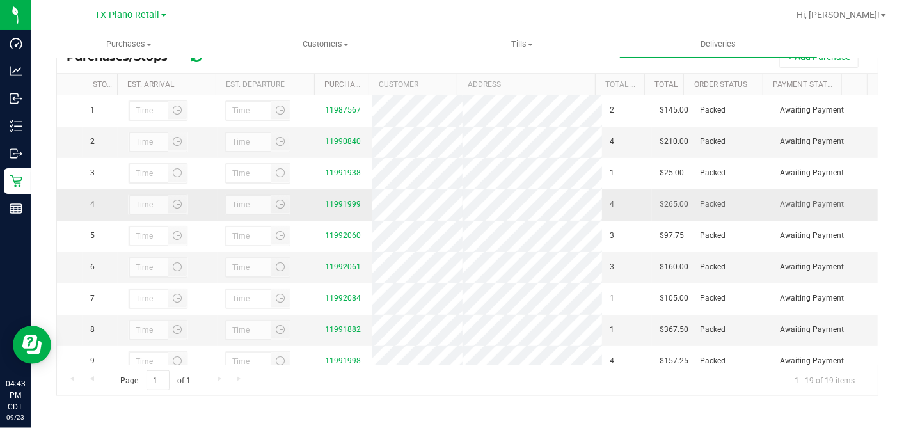
click at [325, 210] on div "11991999" at bounding box center [345, 204] width 40 height 12
click at [331, 209] on link "11991999" at bounding box center [343, 204] width 36 height 9
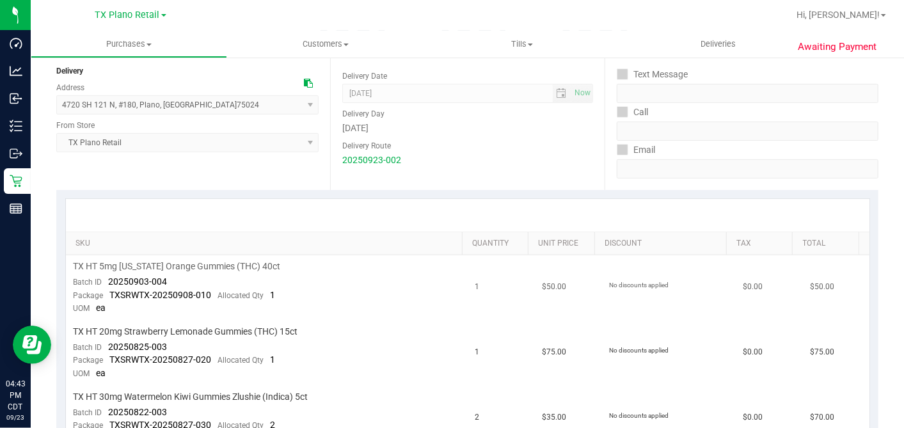
scroll to position [213, 0]
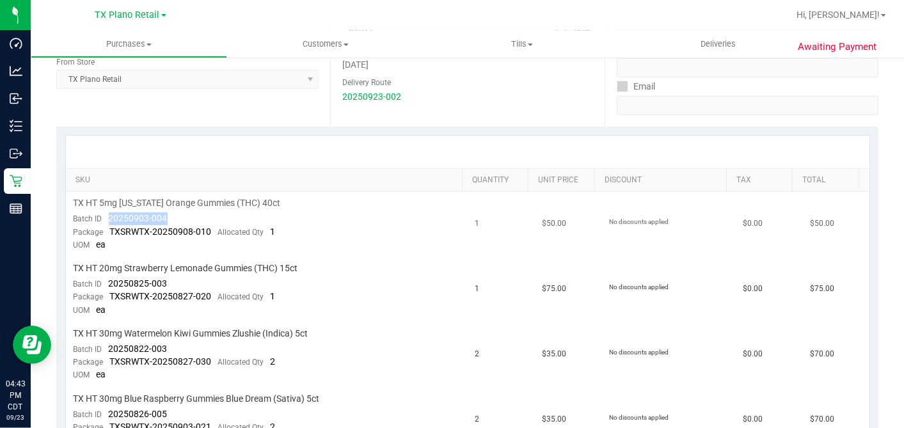
drag, startPoint x: 170, startPoint y: 212, endPoint x: 109, endPoint y: 214, distance: 60.8
click at [109, 214] on td "TX HT 5mg [US_STATE] Orange Gummies (THC) 40ct Batch ID 20250903-004 Package TX…" at bounding box center [267, 224] width 402 height 65
copy span "20250903-004"
drag, startPoint x: 171, startPoint y: 283, endPoint x: 108, endPoint y: 283, distance: 63.3
click at [107, 283] on td "TX HT 20mg Strawberry Lemonade Gummies (THC) 15ct Batch ID 20250825-003 Package…" at bounding box center [267, 289] width 402 height 65
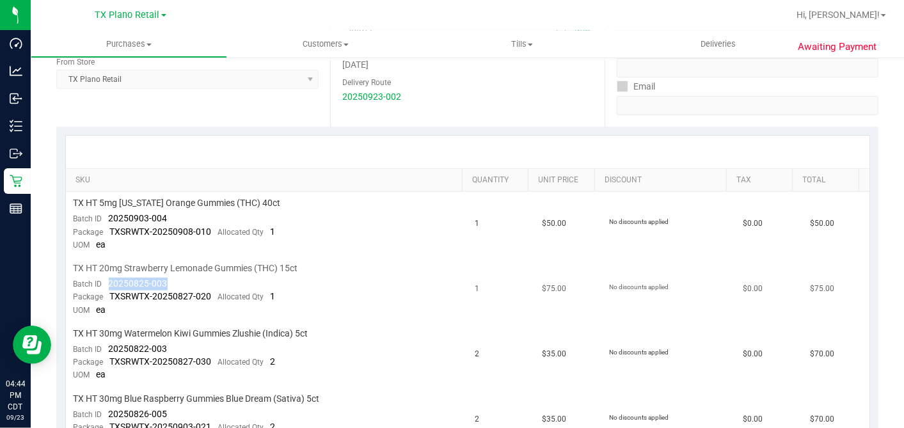
copy span "20250825-003"
drag, startPoint x: 180, startPoint y: 343, endPoint x: 109, endPoint y: 342, distance: 70.4
click at [109, 342] on td "TX HT 30mg Watermelon Kiwi Gummies Zlushie (Indica) 5ct Batch ID 20250822-003 P…" at bounding box center [267, 354] width 402 height 65
copy span "20250822-003"
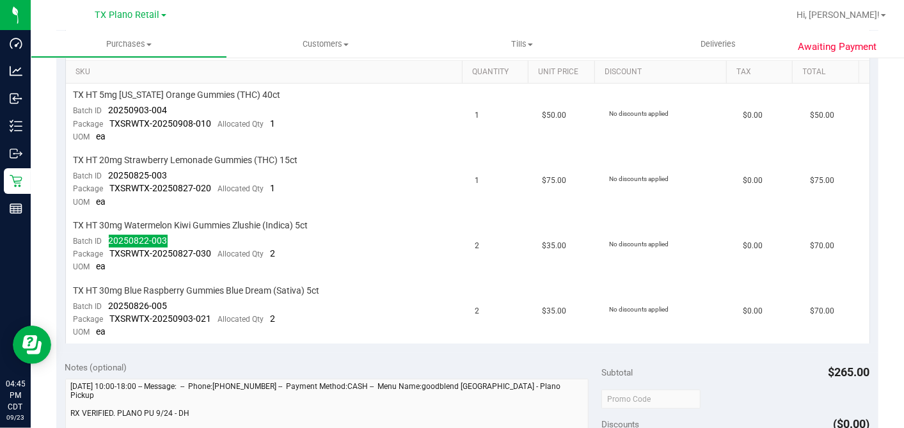
scroll to position [426, 0]
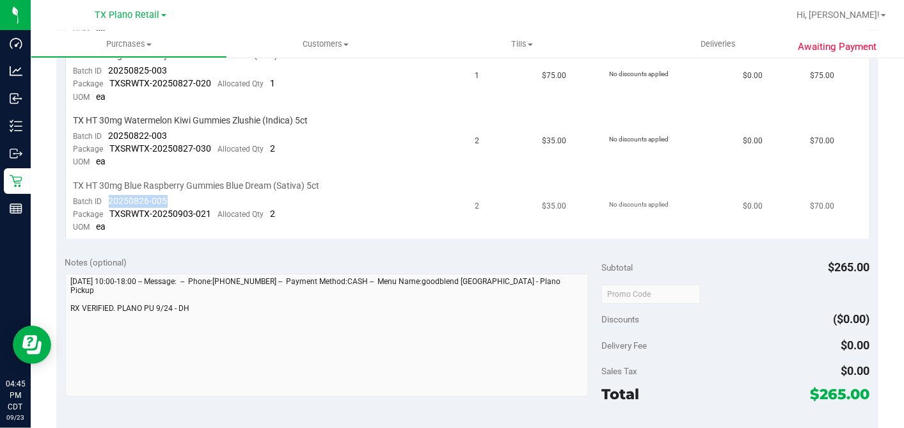
drag, startPoint x: 189, startPoint y: 195, endPoint x: 313, endPoint y: 219, distance: 126.9
click at [109, 199] on td "TX HT 30mg Blue Raspberry Gummies Blue Dream (Sativa) 5ct Batch ID 20250826-005…" at bounding box center [267, 207] width 402 height 65
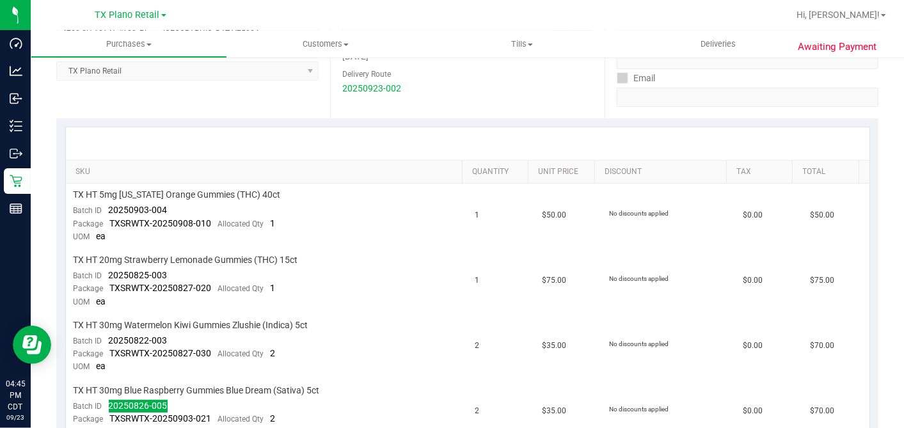
scroll to position [0, 0]
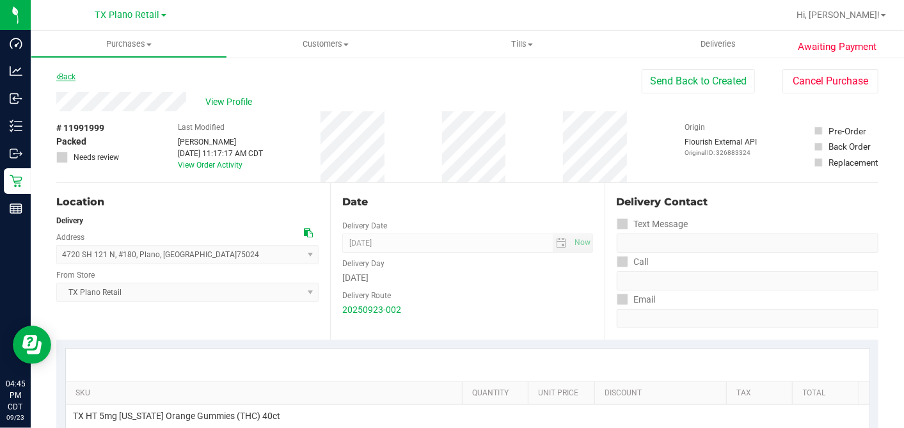
click at [58, 75] on icon at bounding box center [57, 77] width 3 height 8
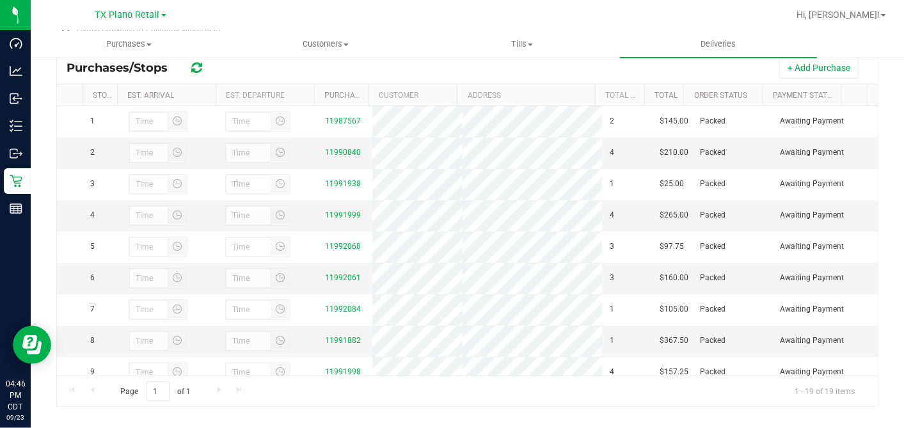
scroll to position [243, 0]
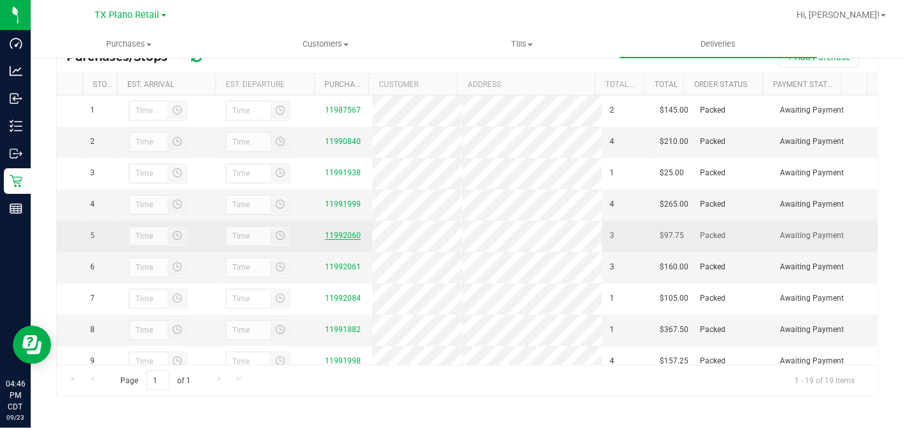
click at [345, 240] on link "11992060" at bounding box center [343, 235] width 36 height 9
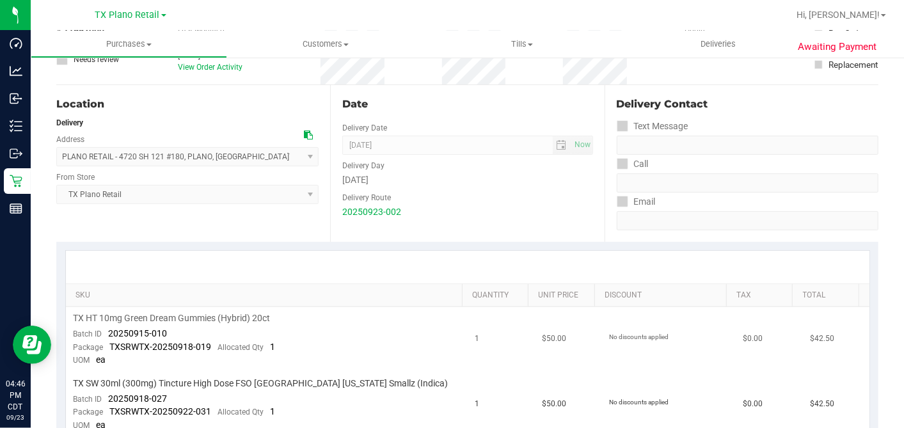
scroll to position [243, 0]
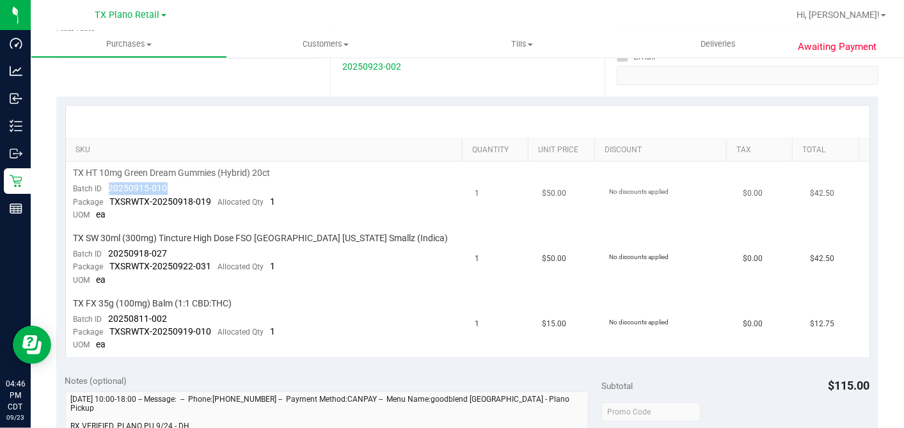
drag, startPoint x: 177, startPoint y: 188, endPoint x: 107, endPoint y: 184, distance: 70.5
click at [107, 184] on td "TX HT 10mg Green Dream Gummies (Hybrid) 20ct Batch ID 20250915-010 Package TXSR…" at bounding box center [267, 194] width 402 height 65
drag, startPoint x: 148, startPoint y: 250, endPoint x: 107, endPoint y: 249, distance: 40.3
click at [107, 249] on td "TX SW 30ml (300mg) Tincture High Dose FSO [GEOGRAPHIC_DATA] [US_STATE] Smallz (…" at bounding box center [267, 259] width 402 height 65
drag, startPoint x: 165, startPoint y: 317, endPoint x: 105, endPoint y: 317, distance: 60.1
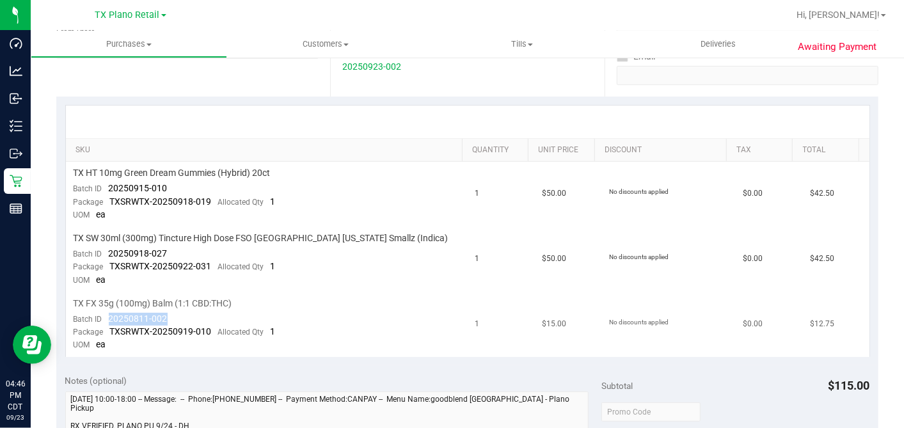
click at [105, 317] on div "Batch ID 20250811-002" at bounding box center [121, 319] width 94 height 13
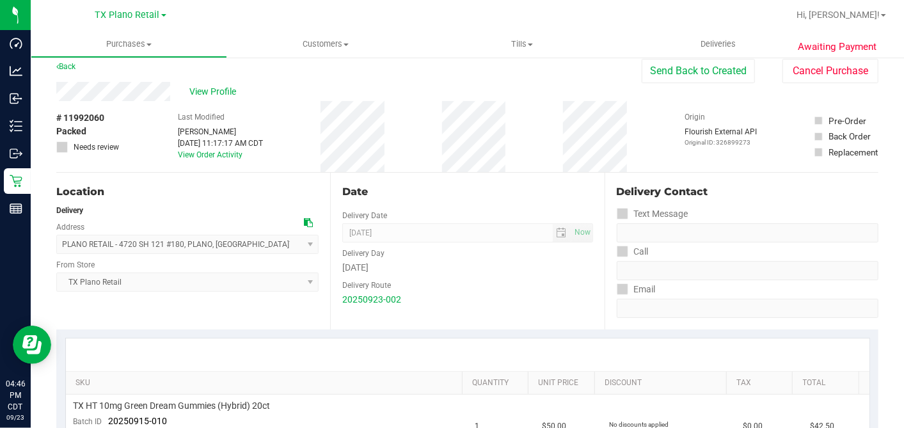
scroll to position [0, 0]
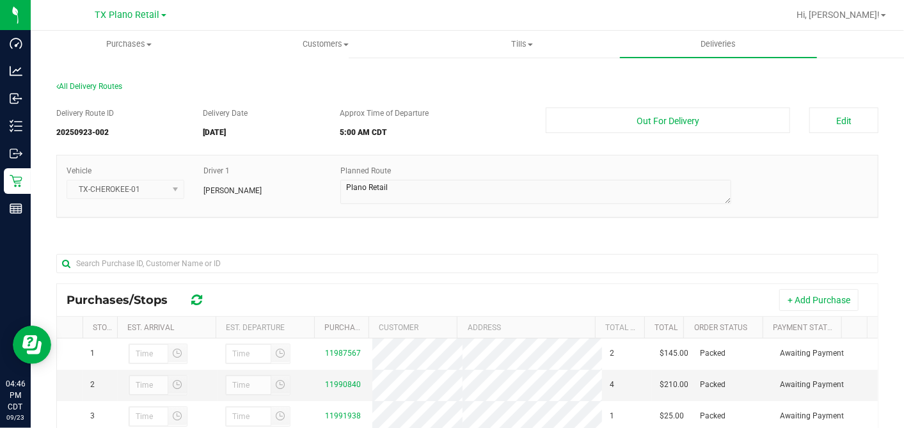
scroll to position [205, 0]
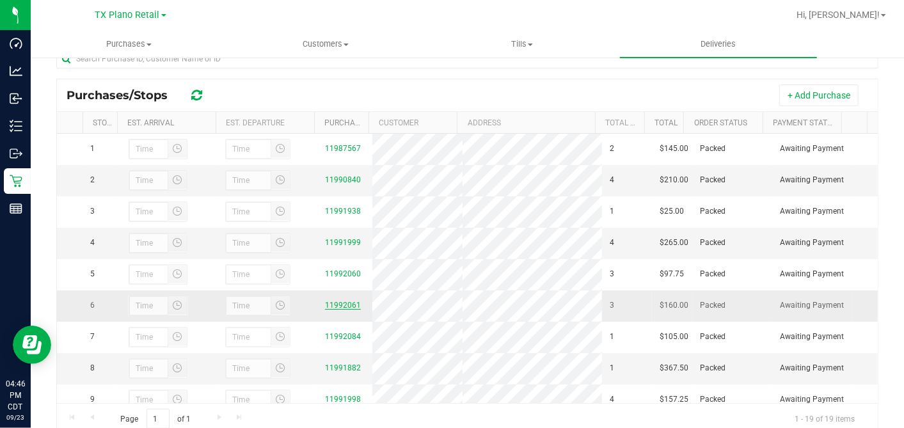
click at [348, 310] on link "11992061" at bounding box center [343, 305] width 36 height 9
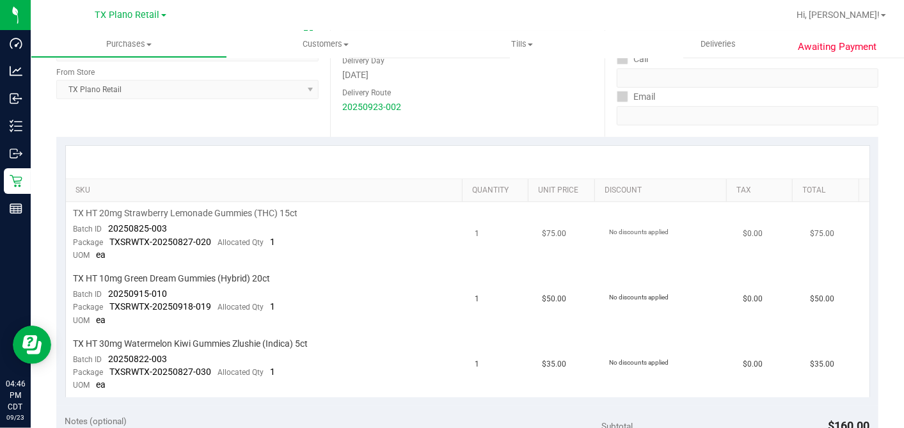
scroll to position [213, 0]
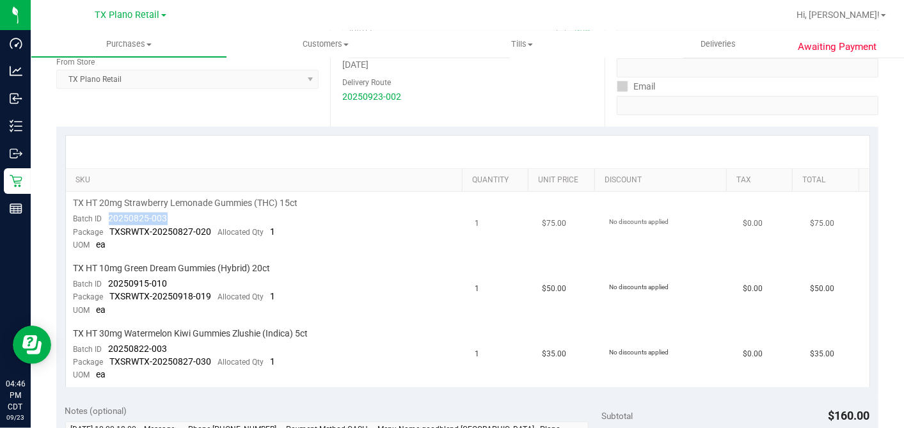
drag, startPoint x: 173, startPoint y: 212, endPoint x: 106, endPoint y: 214, distance: 66.5
click at [106, 214] on td "TX HT 20mg Strawberry Lemonade Gummies (THC) 15ct Batch ID 20250825-003 Package…" at bounding box center [267, 224] width 402 height 65
drag, startPoint x: 182, startPoint y: 283, endPoint x: 106, endPoint y: 281, distance: 76.1
click at [106, 281] on td "TX HT 10mg Green Dream Gummies (Hybrid) 20ct Batch ID 20250915-010 Package TXSR…" at bounding box center [267, 289] width 402 height 65
drag, startPoint x: 188, startPoint y: 353, endPoint x: 150, endPoint y: 346, distance: 39.0
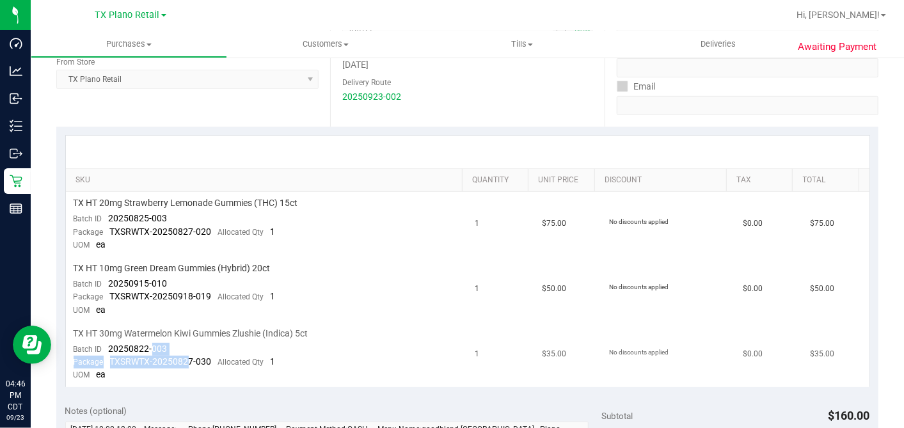
click at [150, 346] on td "TX HT 30mg Watermelon Kiwi Gummies Zlushie (Indica) 5ct Batch ID 20250822-003 P…" at bounding box center [267, 354] width 402 height 65
click at [127, 343] on span "20250822-003" at bounding box center [138, 348] width 59 height 10
drag, startPoint x: 177, startPoint y: 343, endPoint x: 107, endPoint y: 345, distance: 70.4
click at [107, 345] on td "TX HT 30mg Watermelon Kiwi Gummies Zlushie (Indica) 5ct Batch ID 20250822-003 P…" at bounding box center [267, 354] width 402 height 65
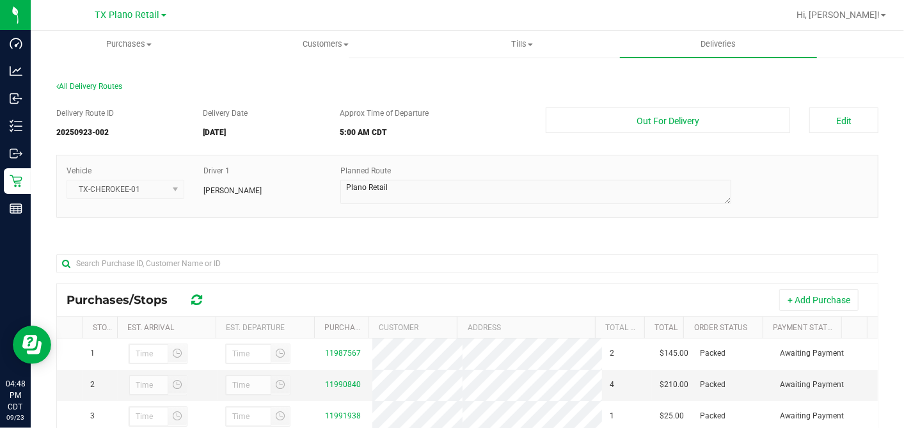
scroll to position [205, 0]
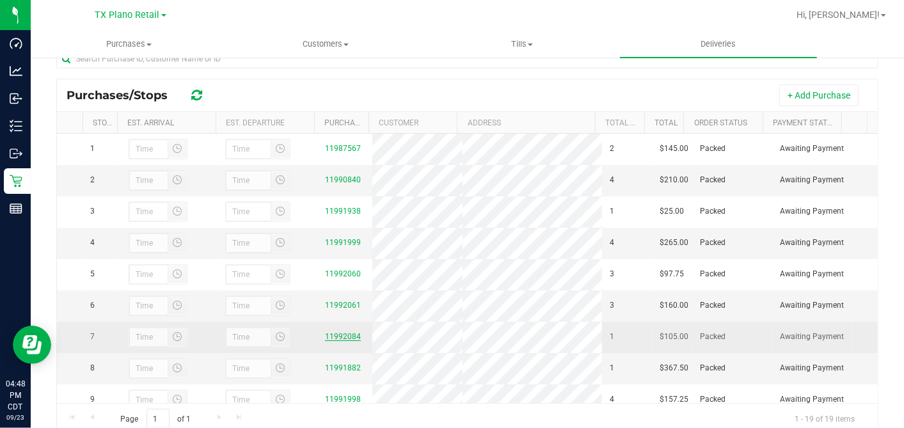
click at [338, 341] on link "11992084" at bounding box center [343, 336] width 36 height 9
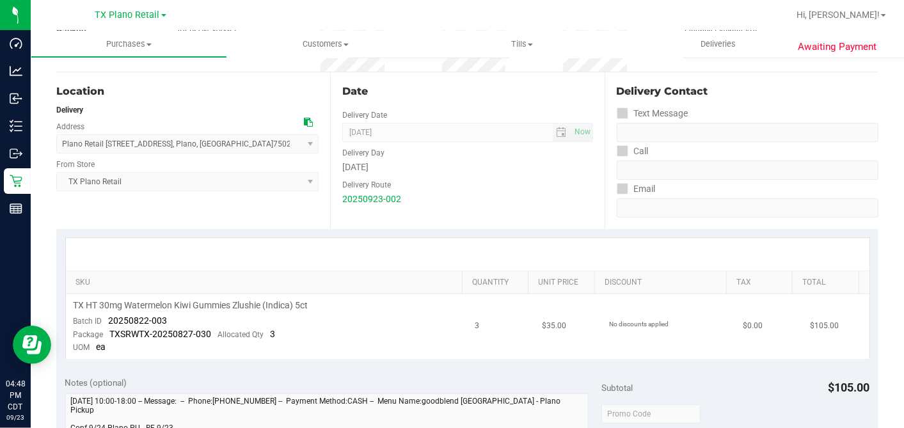
scroll to position [213, 0]
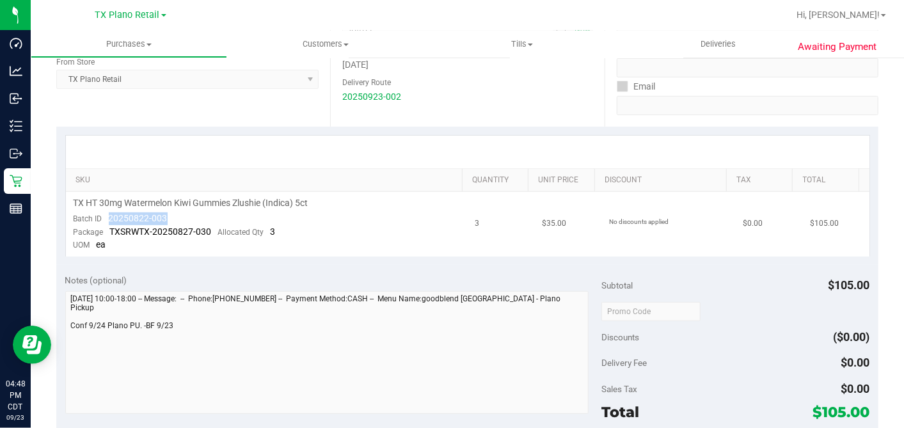
drag, startPoint x: 186, startPoint y: 216, endPoint x: 106, endPoint y: 214, distance: 80.6
click at [106, 214] on td "TX HT 30mg Watermelon Kiwi Gummies Zlushie (Indica) 5ct Batch ID 20250822-003 P…" at bounding box center [267, 224] width 402 height 65
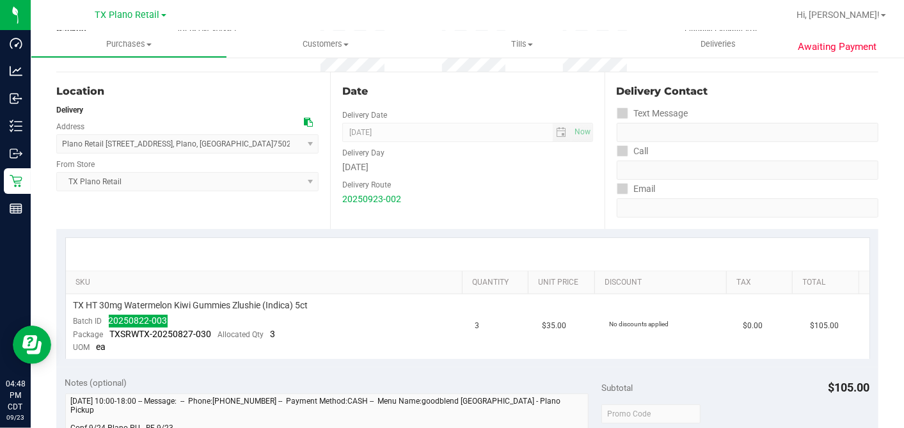
scroll to position [0, 0]
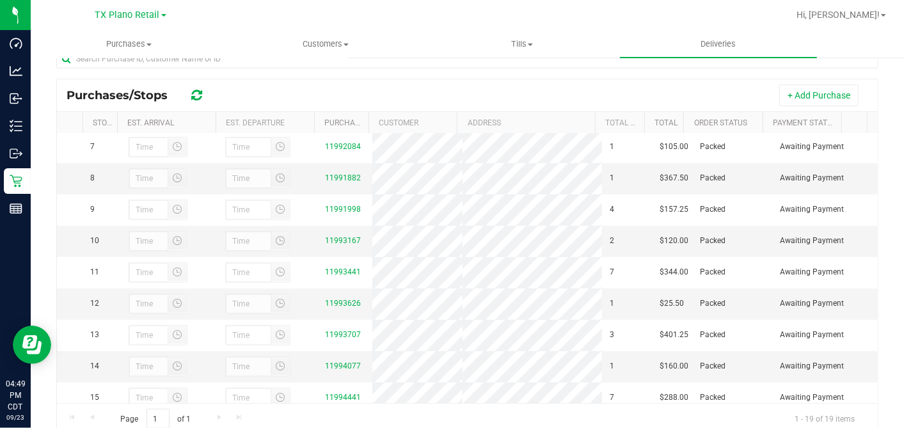
scroll to position [213, 0]
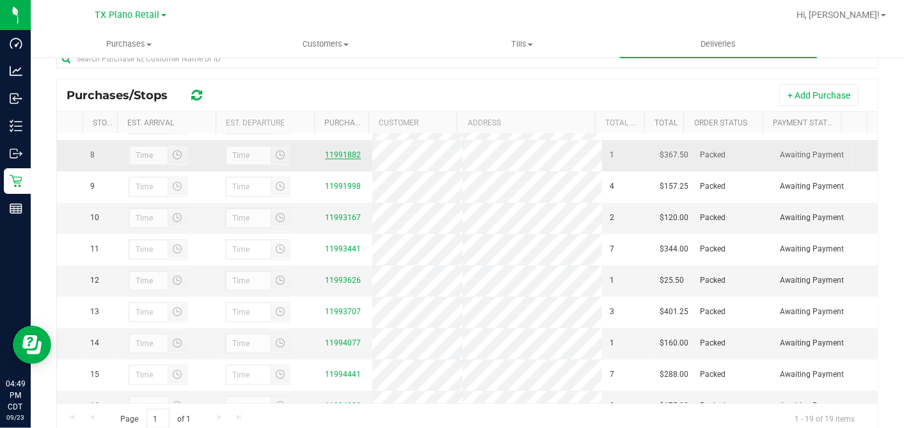
click at [341, 159] on link "11991882" at bounding box center [343, 154] width 36 height 9
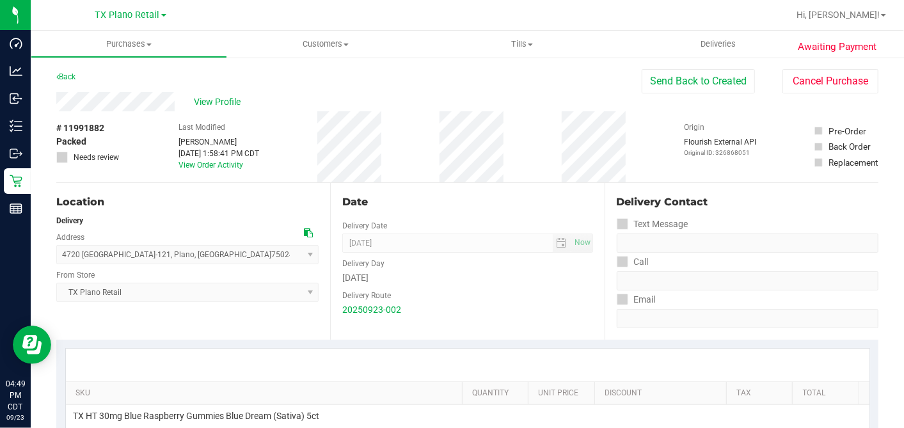
scroll to position [213, 0]
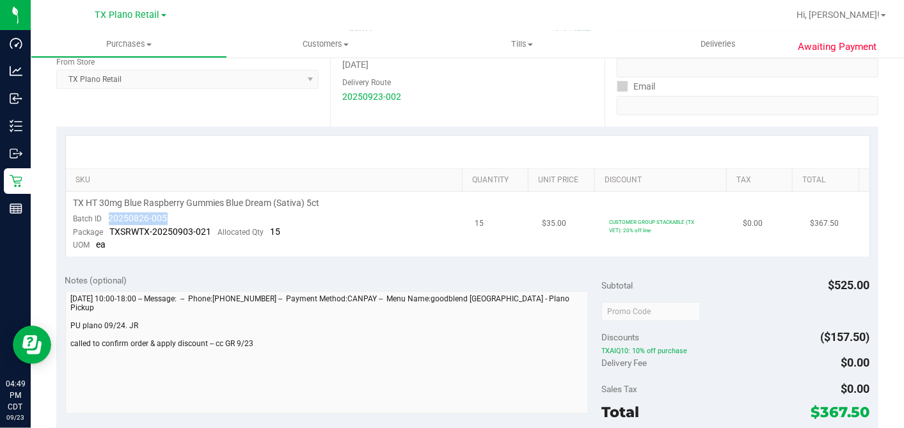
drag, startPoint x: 175, startPoint y: 217, endPoint x: 113, endPoint y: 219, distance: 62.7
click at [109, 217] on td "TX HT 30mg Blue Raspberry Gummies Blue Dream (Sativa) 5ct Batch ID 20250826-005…" at bounding box center [267, 224] width 402 height 65
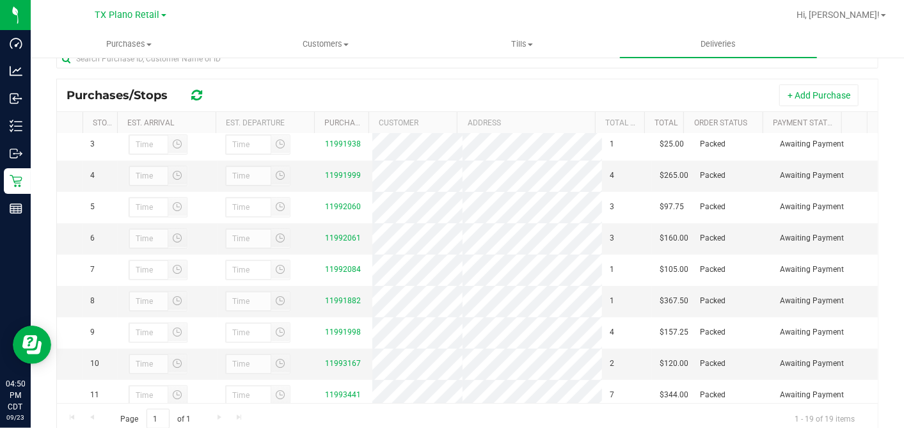
scroll to position [142, 0]
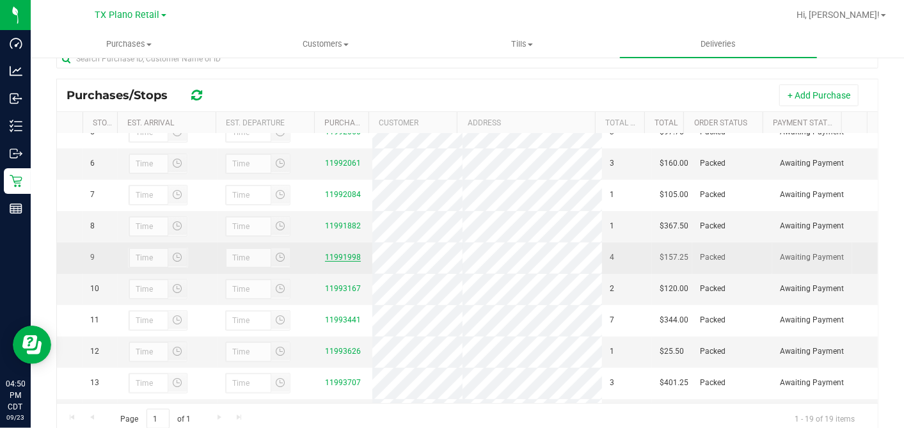
click at [340, 262] on link "11991998" at bounding box center [343, 257] width 36 height 9
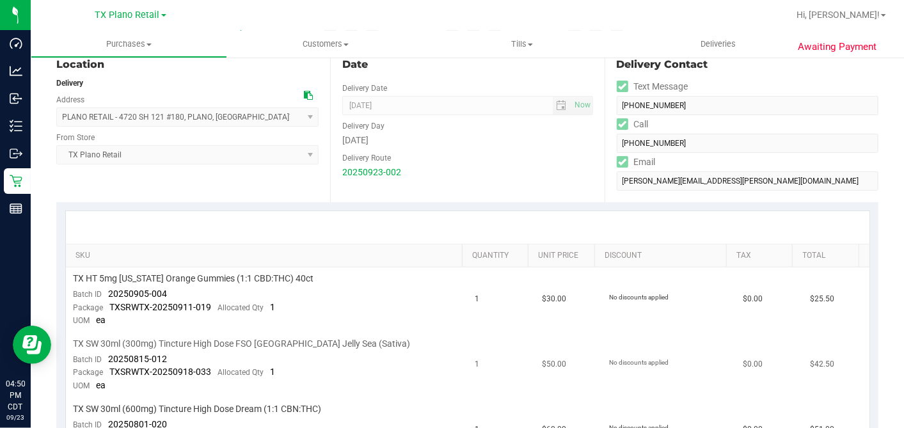
scroll to position [284, 0]
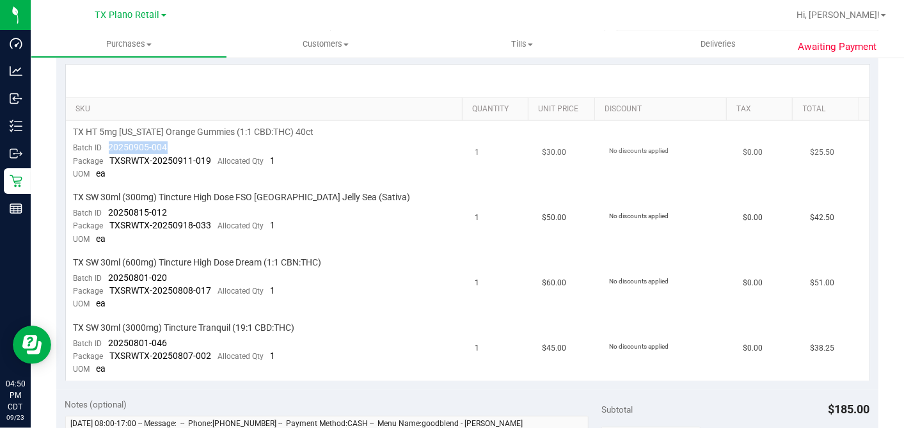
drag, startPoint x: 173, startPoint y: 148, endPoint x: 107, endPoint y: 144, distance: 66.0
click at [107, 144] on td "TX HT 5mg [US_STATE] Orange Gummies (1:1 CBD:THC) 40ct Batch ID 20250905-004 Pa…" at bounding box center [267, 153] width 402 height 65
drag, startPoint x: 170, startPoint y: 212, endPoint x: 162, endPoint y: 230, distance: 20.1
click at [106, 214] on td "TX SW 30ml (300mg) Tincture High Dose FSO [GEOGRAPHIC_DATA] Jelly Sea (Sativa) …" at bounding box center [267, 218] width 402 height 65
drag, startPoint x: 171, startPoint y: 279, endPoint x: 107, endPoint y: 278, distance: 64.0
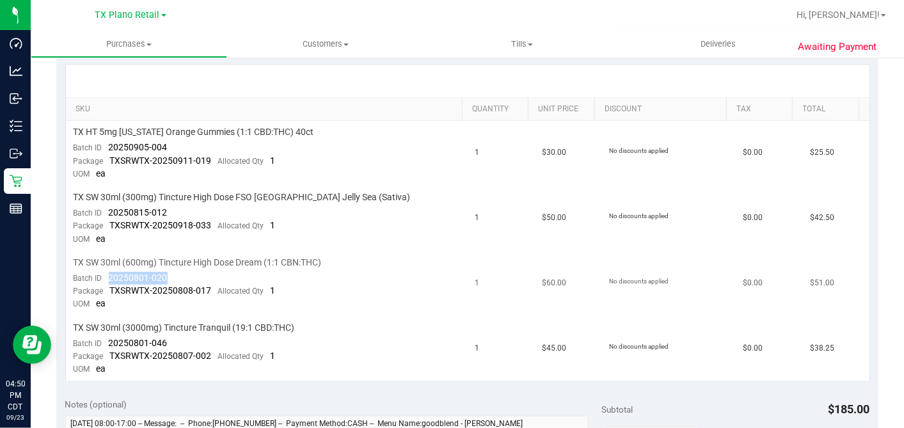
click at [107, 278] on td "TX SW 30ml (600mg) Tincture High Dose Dream (1:1 CBN:THC) Batch ID 20250801-020…" at bounding box center [267, 283] width 402 height 65
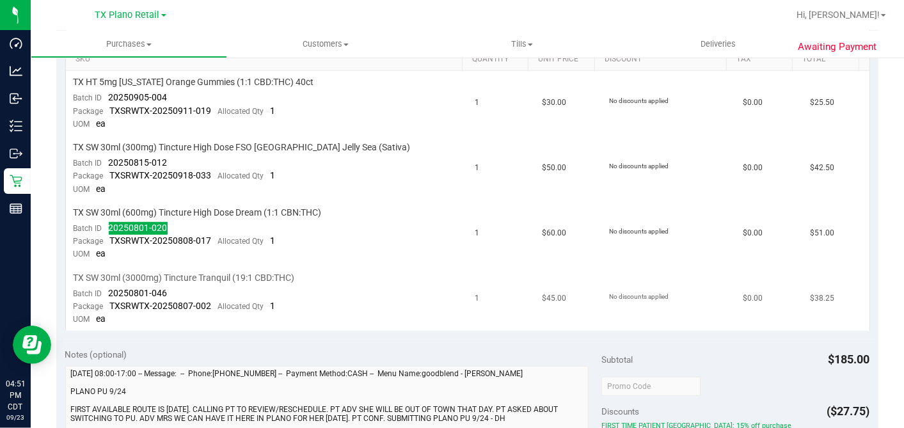
scroll to position [355, 0]
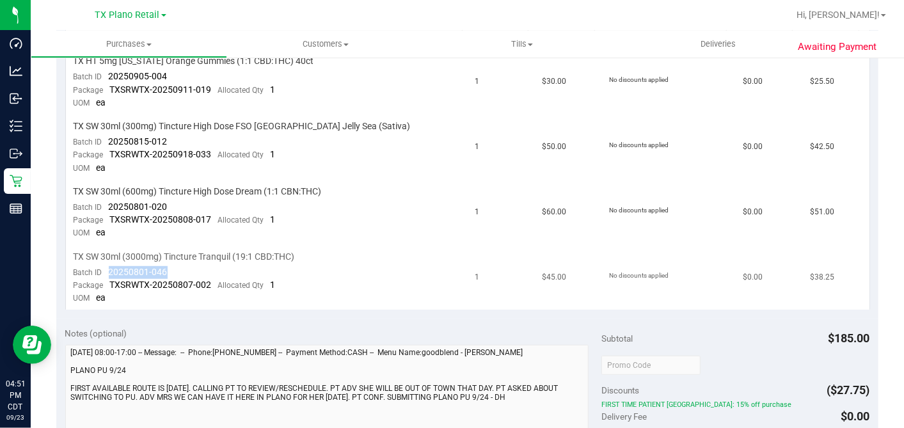
drag, startPoint x: 176, startPoint y: 268, endPoint x: 104, endPoint y: 269, distance: 72.3
click at [104, 269] on td "TX SW 30ml (3000mg) Tincture Tranquil (19:1 CBD:THC) Batch ID 20250801-046 Pack…" at bounding box center [267, 278] width 402 height 65
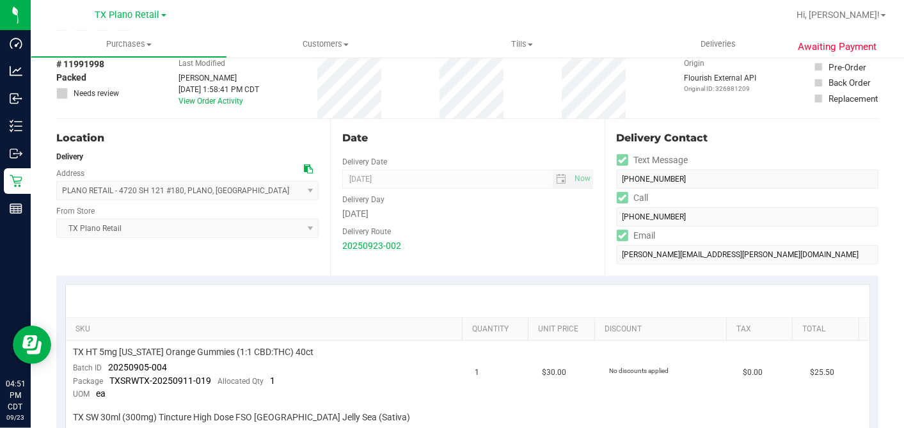
scroll to position [0, 0]
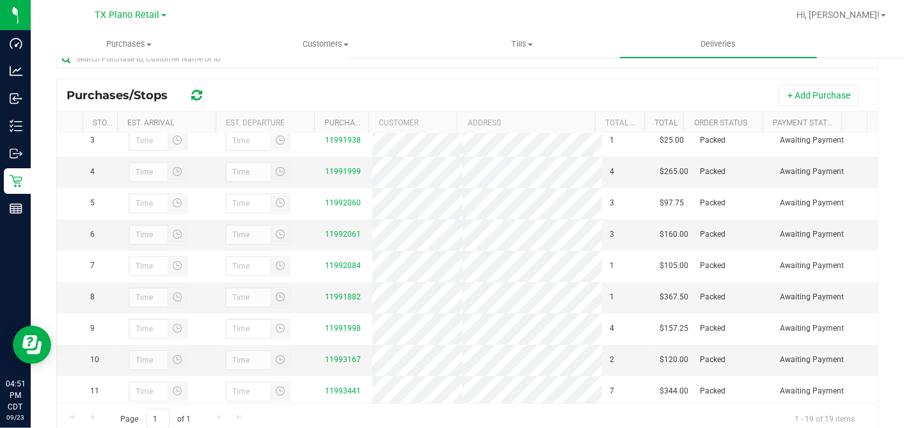
scroll to position [142, 0]
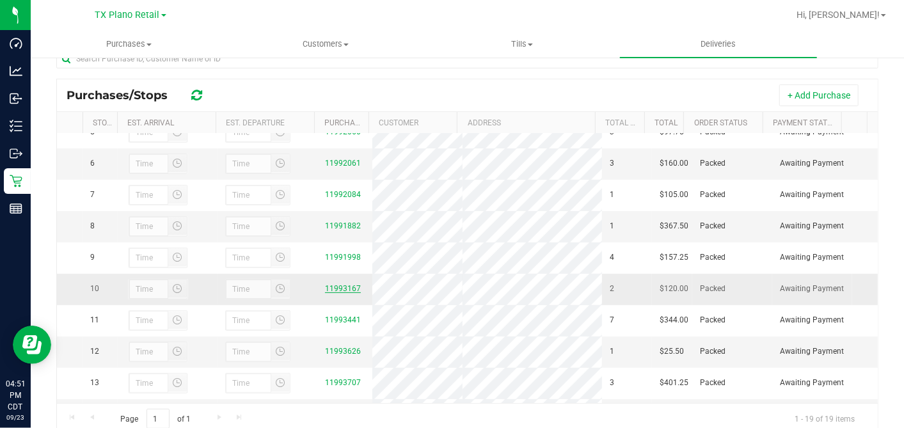
click at [338, 293] on link "11993167" at bounding box center [343, 288] width 36 height 9
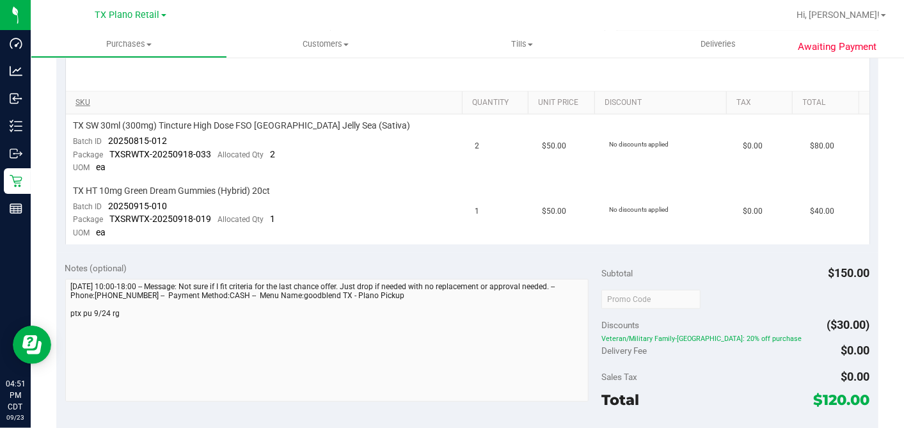
scroll to position [213, 0]
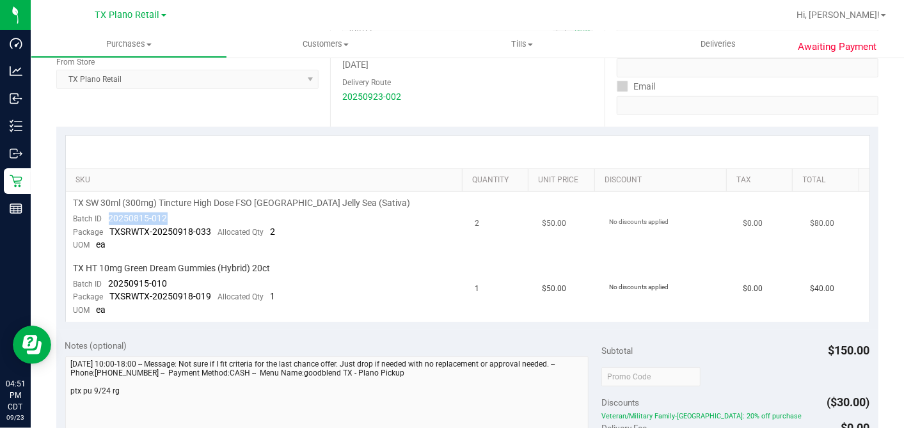
drag, startPoint x: 169, startPoint y: 217, endPoint x: 106, endPoint y: 219, distance: 63.3
click at [106, 219] on td "TX SW 30ml (300mg) Tincture High Dose FSO TX Jelly Sea (Sativa) Batch ID 202508…" at bounding box center [267, 224] width 402 height 65
drag, startPoint x: 175, startPoint y: 281, endPoint x: 107, endPoint y: 282, distance: 67.8
click at [107, 282] on td "TX HT 10mg Green Dream Gummies (Hybrid) 20ct Batch ID 20250915-010 Package TXSR…" at bounding box center [267, 289] width 402 height 65
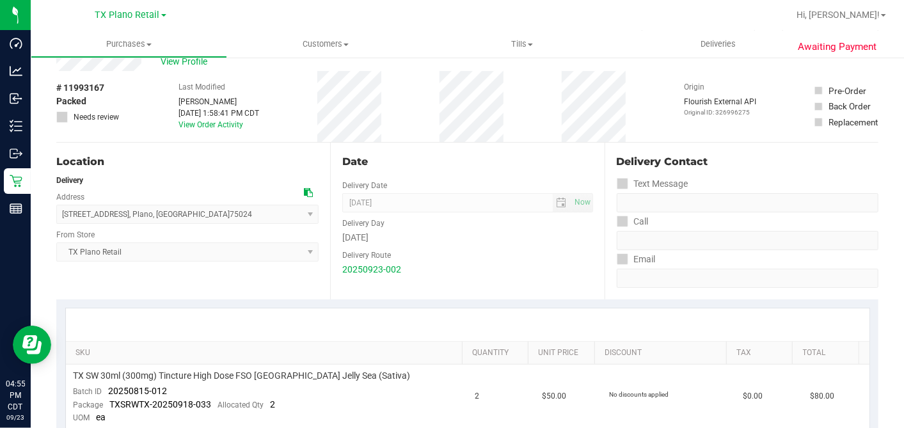
scroll to position [0, 0]
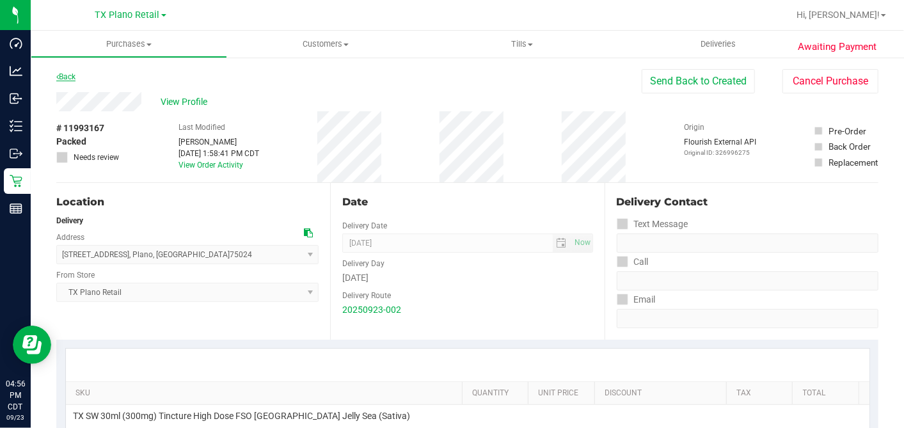
click at [67, 73] on link "Back" at bounding box center [65, 76] width 19 height 9
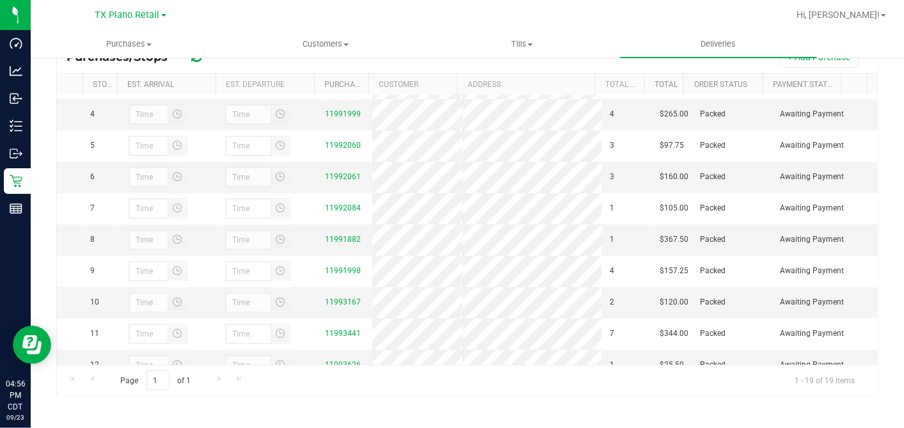
scroll to position [142, 0]
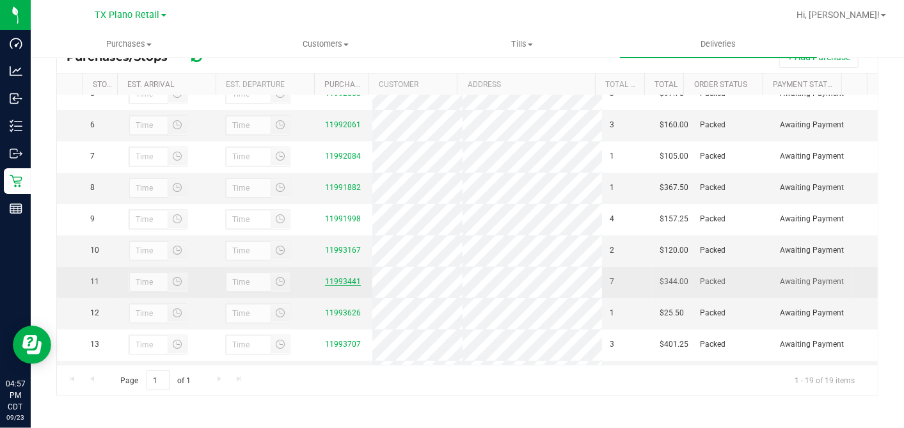
click at [343, 286] on link "11993441" at bounding box center [343, 281] width 36 height 9
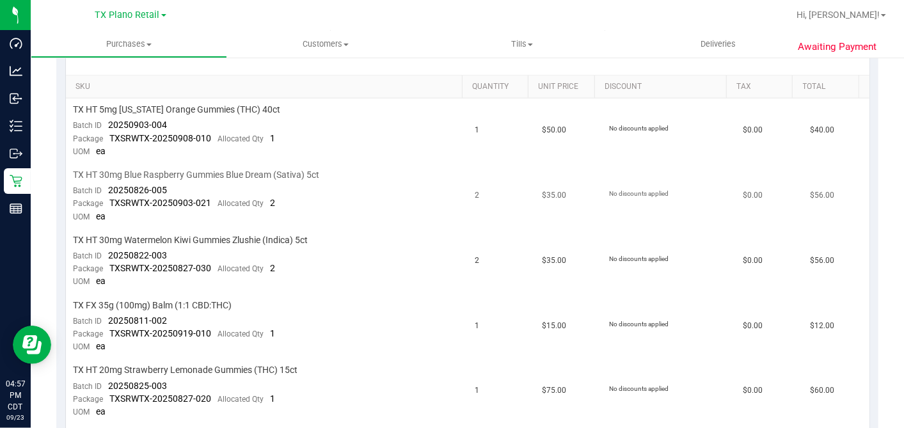
scroll to position [284, 0]
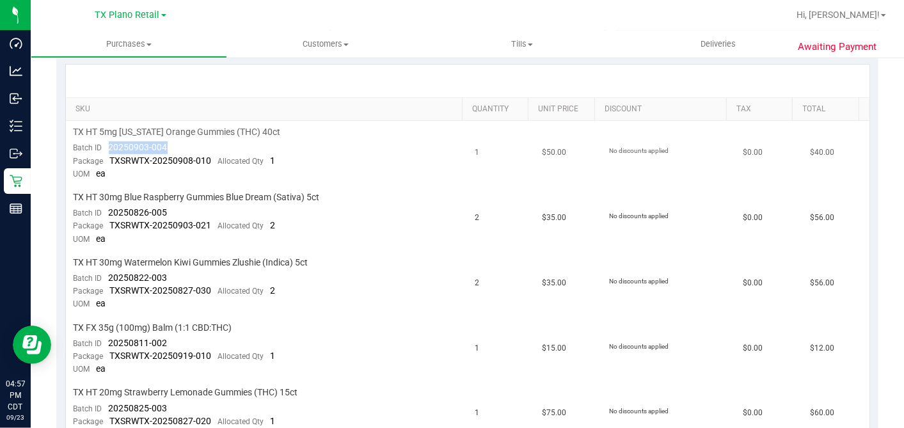
drag, startPoint x: 164, startPoint y: 146, endPoint x: 107, endPoint y: 145, distance: 56.3
click at [107, 145] on td "TX HT 5mg Texas Orange Gummies (THC) 40ct Batch ID 20250903-004 Package TXSRWTX…" at bounding box center [267, 153] width 402 height 65
drag, startPoint x: 179, startPoint y: 212, endPoint x: 107, endPoint y: 209, distance: 71.7
click at [107, 209] on td "TX HT 30mg Blue Raspberry Gummies Blue Dream (Sativa) 5ct Batch ID 20250826-005…" at bounding box center [267, 218] width 402 height 65
drag, startPoint x: 169, startPoint y: 278, endPoint x: 99, endPoint y: 275, distance: 69.8
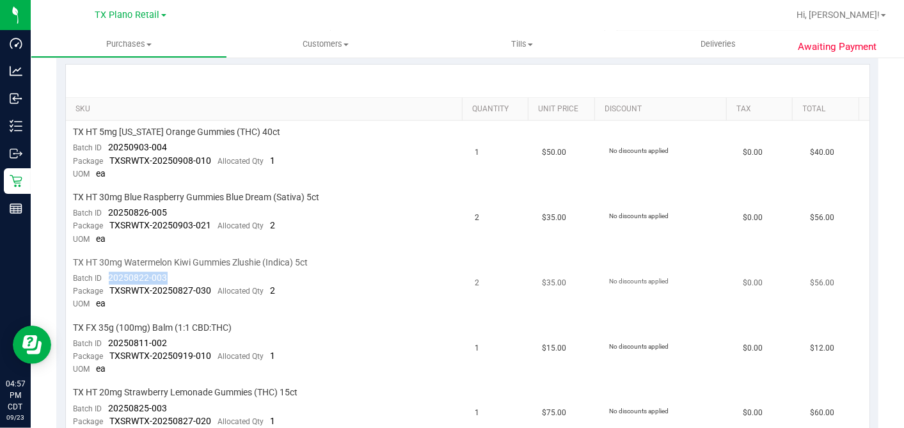
click at [99, 275] on td "TX HT 30mg Watermelon Kiwi Gummies Zlushie (Indica) 5ct Batch ID 20250822-003 P…" at bounding box center [267, 283] width 402 height 65
drag, startPoint x: 169, startPoint y: 141, endPoint x: 108, endPoint y: 146, distance: 61.0
click at [108, 146] on td "TX HT 5mg Texas Orange Gummies (THC) 40ct Batch ID 20250903-004 Package TXSRWTX…" at bounding box center [267, 153] width 402 height 65
click at [105, 143] on td "TX HT 5mg Texas Orange Gummies (THC) 40ct Batch ID 20250903-004 Package TXSRWTX…" at bounding box center [267, 153] width 402 height 65
drag, startPoint x: 170, startPoint y: 205, endPoint x: 107, endPoint y: 211, distance: 63.6
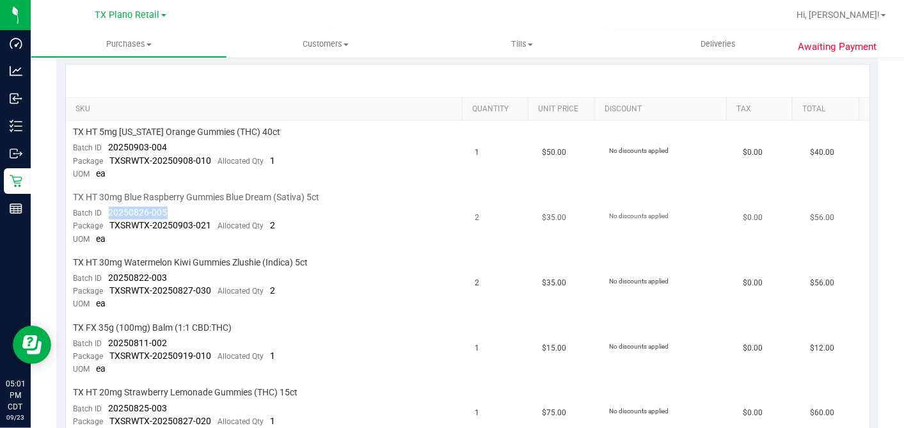
click at [107, 211] on td "TX HT 30mg Blue Raspberry Gummies Blue Dream (Sativa) 5ct Batch ID 20250826-005…" at bounding box center [267, 218] width 402 height 65
drag, startPoint x: 171, startPoint y: 274, endPoint x: 109, endPoint y: 276, distance: 61.4
click at [109, 276] on td "TX HT 30mg Watermelon Kiwi Gummies Zlushie (Indica) 5ct Batch ID 20250822-003 P…" at bounding box center [267, 283] width 402 height 65
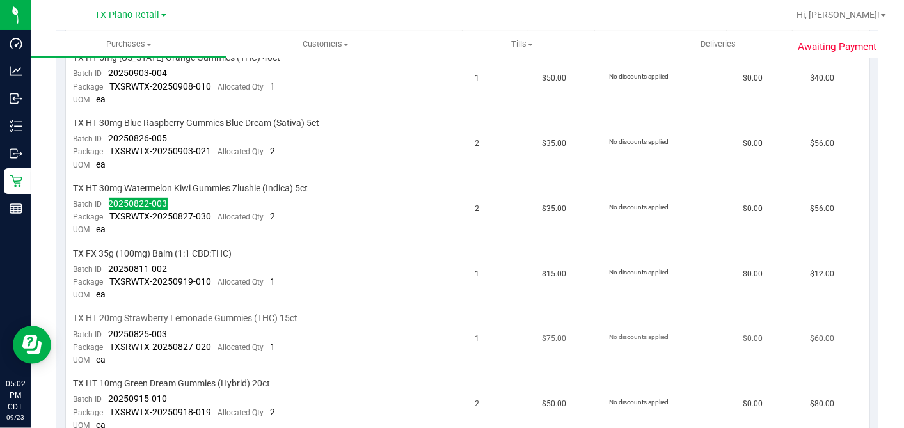
scroll to position [497, 0]
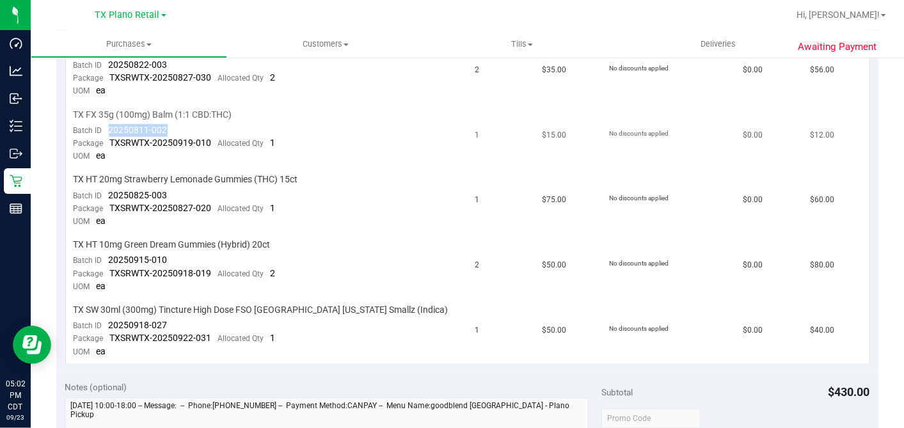
drag, startPoint x: 178, startPoint y: 129, endPoint x: 109, endPoint y: 129, distance: 69.1
click at [109, 129] on td "TX FX 35g (100mg) Balm (1:1 CBD:THC) Batch ID 20250811-002 Package TXSRWTX-2025…" at bounding box center [267, 136] width 402 height 65
drag, startPoint x: 169, startPoint y: 189, endPoint x: 108, endPoint y: 190, distance: 61.4
click at [108, 190] on td "TX HT 20mg Strawberry Lemonade Gummies (THC) 15ct Batch ID 20250825-003 Package…" at bounding box center [267, 200] width 402 height 65
drag, startPoint x: 171, startPoint y: 251, endPoint x: 104, endPoint y: 254, distance: 67.2
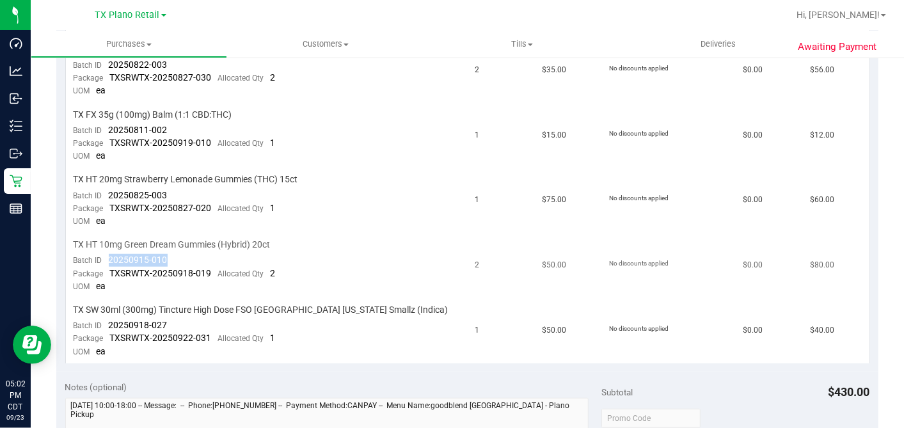
click at [104, 254] on td "TX HT 10mg Green Dream Gummies (Hybrid) 20ct Batch ID 20250915-010 Package TXSR…" at bounding box center [267, 265] width 402 height 65
drag, startPoint x: 180, startPoint y: 320, endPoint x: 109, endPoint y: 324, distance: 71.7
click at [109, 324] on td "TX SW 30ml (300mg) Tincture High Dose FSO TX Georgia Smallz (Indica) Batch ID 2…" at bounding box center [267, 331] width 402 height 65
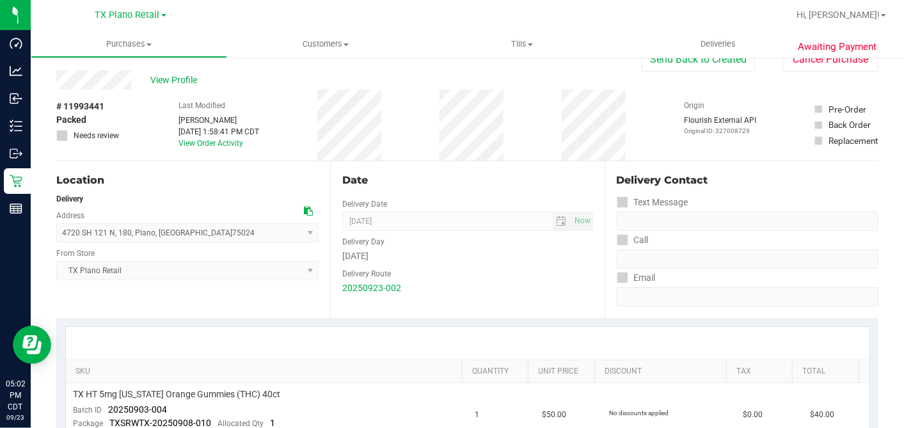
scroll to position [0, 0]
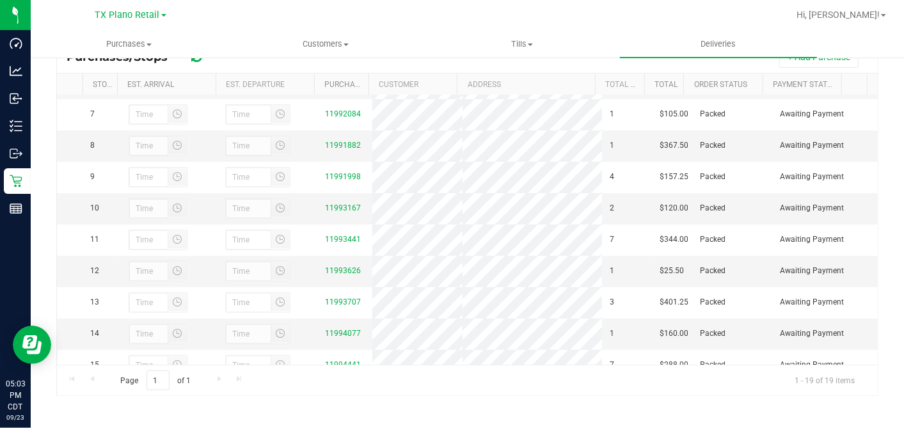
scroll to position [398, 0]
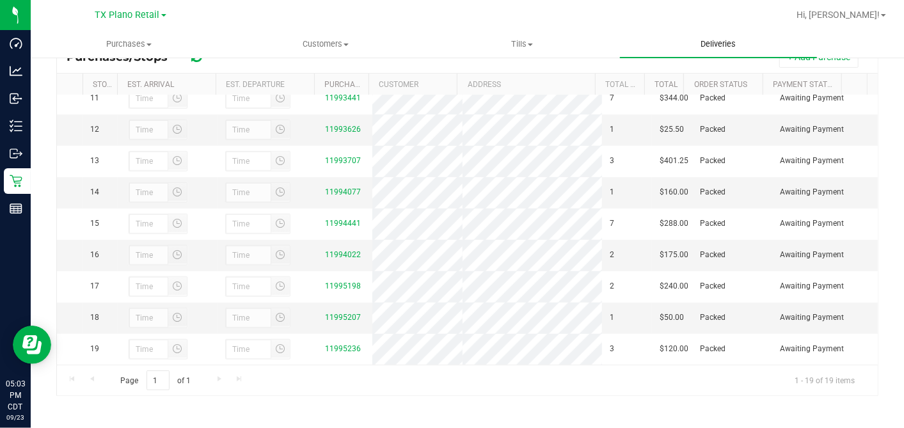
click at [718, 44] on span "Deliveries" at bounding box center [718, 44] width 70 height 12
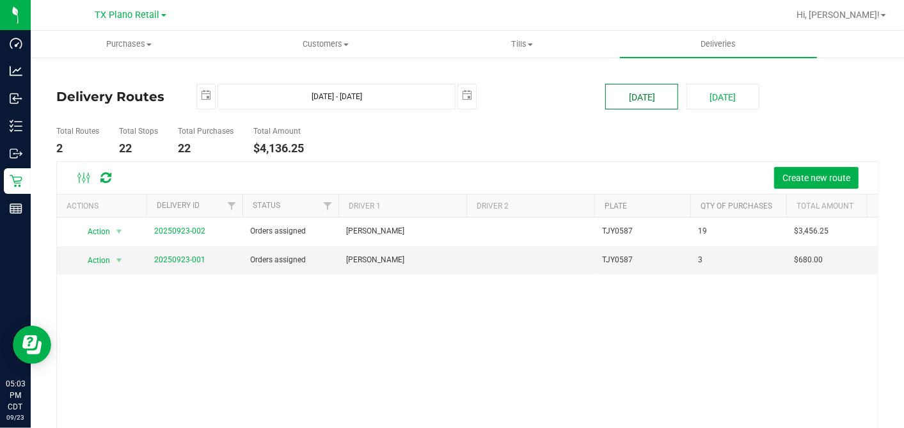
click at [647, 100] on button "[DATE]" at bounding box center [641, 97] width 73 height 26
type input "Sep 23, 2025 - Sep 23, 2025"
click at [177, 259] on link "20250922-001" at bounding box center [179, 259] width 51 height 9
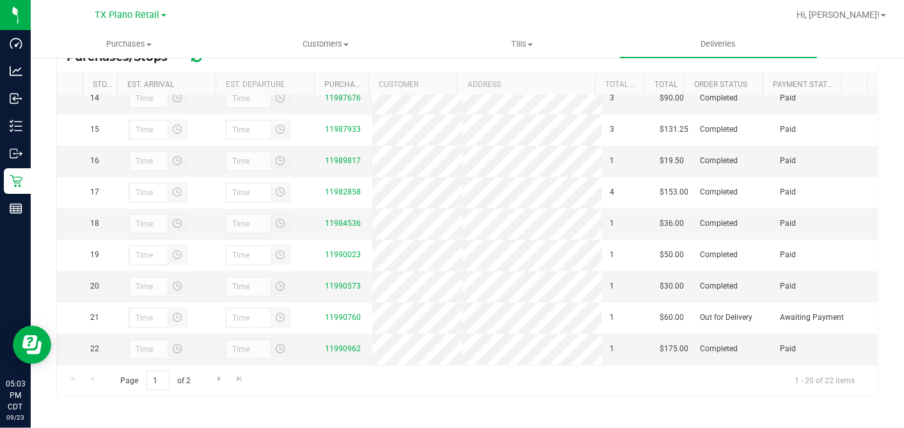
scroll to position [482, 0]
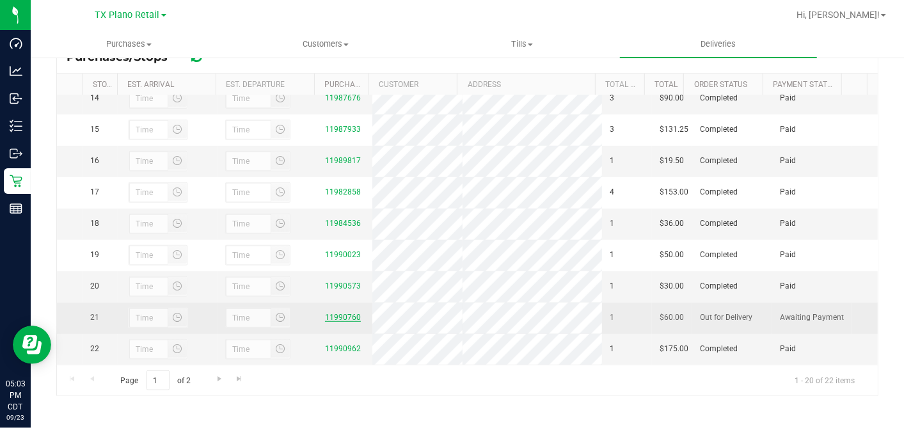
click at [340, 317] on link "11990760" at bounding box center [343, 317] width 36 height 9
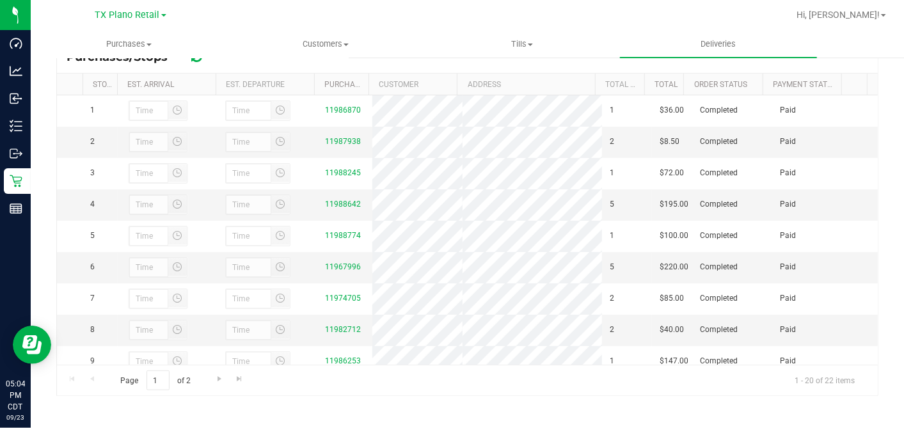
scroll to position [482, 0]
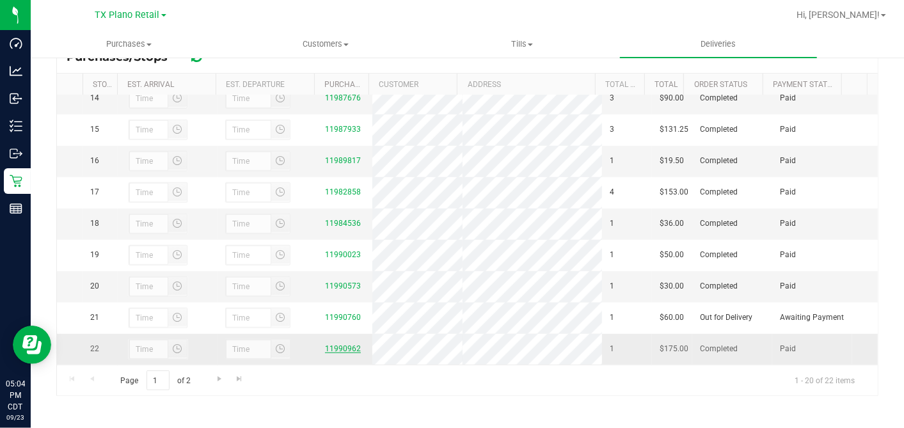
click at [326, 344] on link "11990962" at bounding box center [343, 348] width 36 height 9
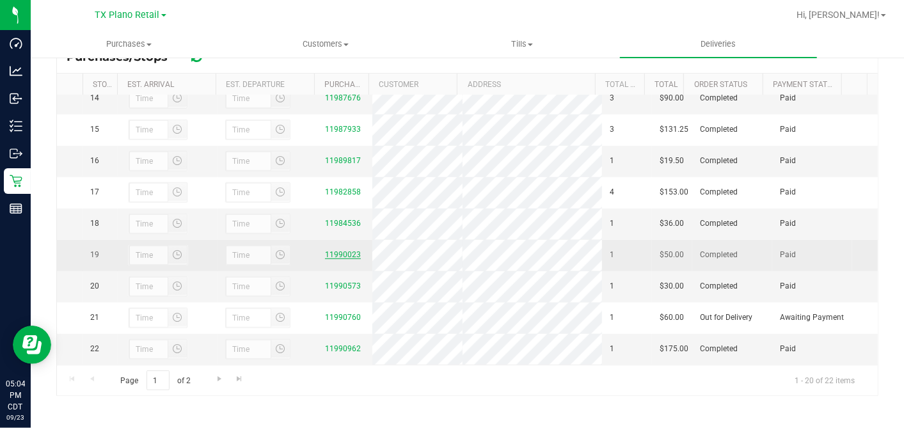
click at [347, 250] on link "11990023" at bounding box center [343, 254] width 36 height 9
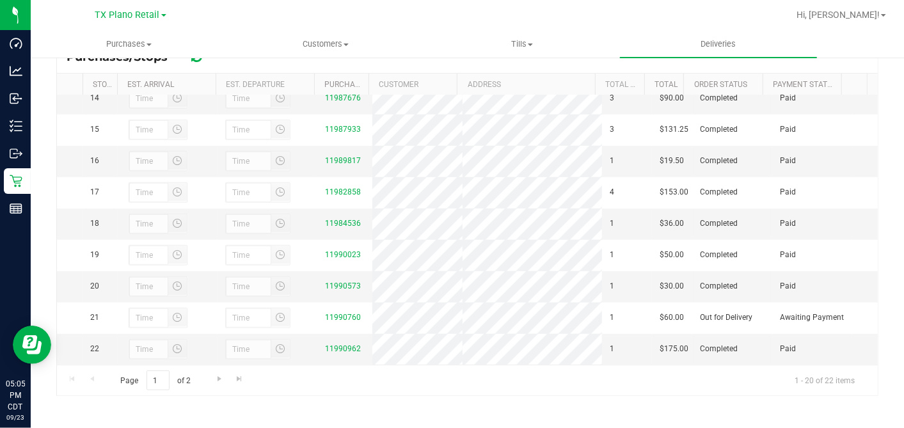
scroll to position [482, 0]
click at [343, 219] on link "11984536" at bounding box center [343, 223] width 36 height 9
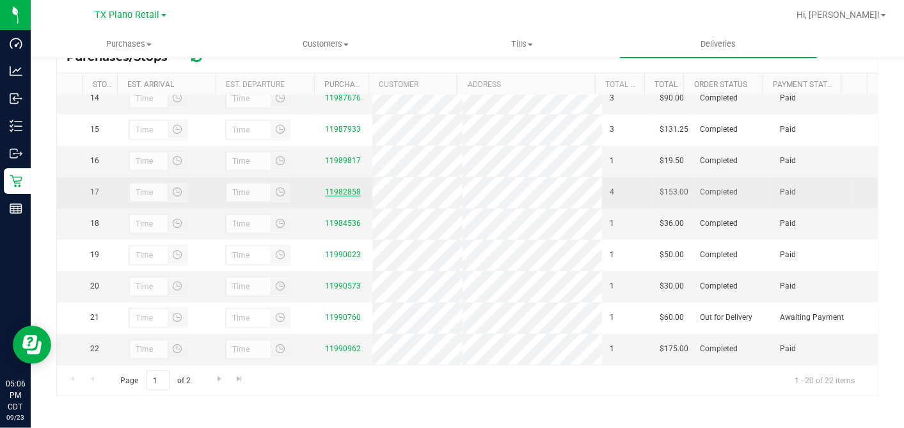
click at [340, 187] on link "11982858" at bounding box center [343, 191] width 36 height 9
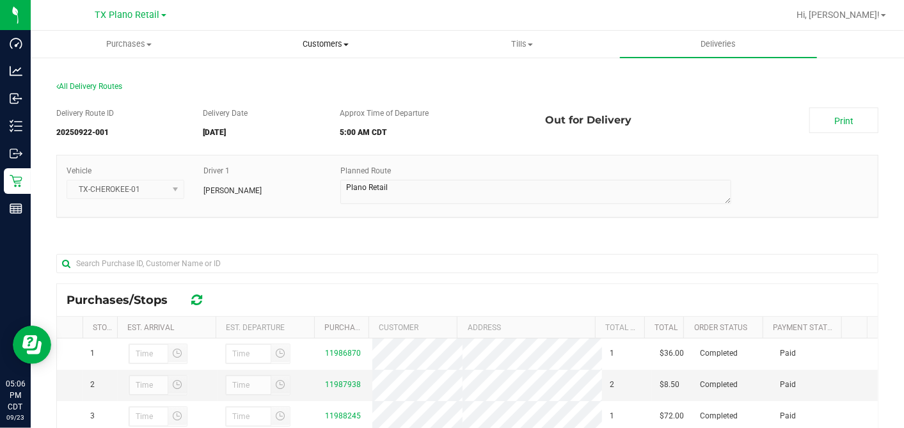
click at [313, 41] on span "Customers" at bounding box center [325, 44] width 195 height 12
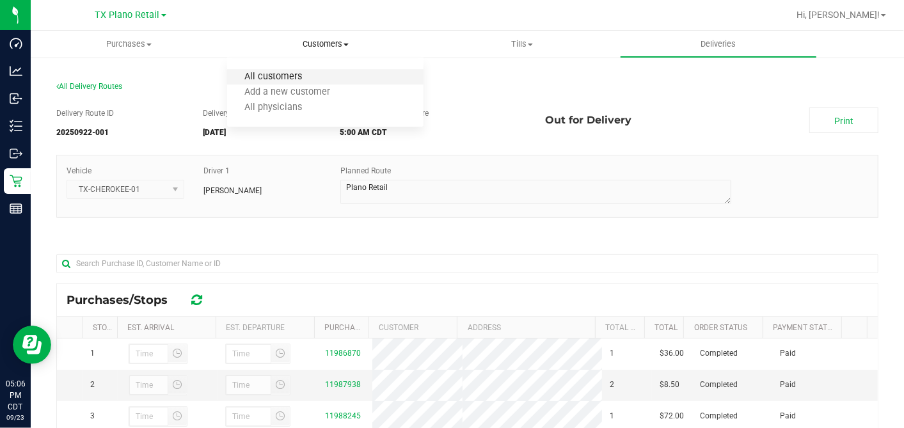
click at [287, 75] on span "All customers" at bounding box center [273, 77] width 92 height 11
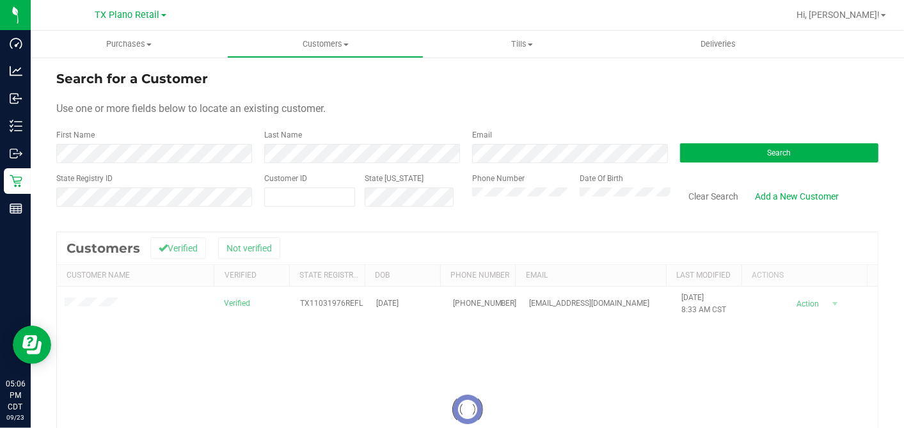
click at [91, 305] on div at bounding box center [467, 409] width 821 height 354
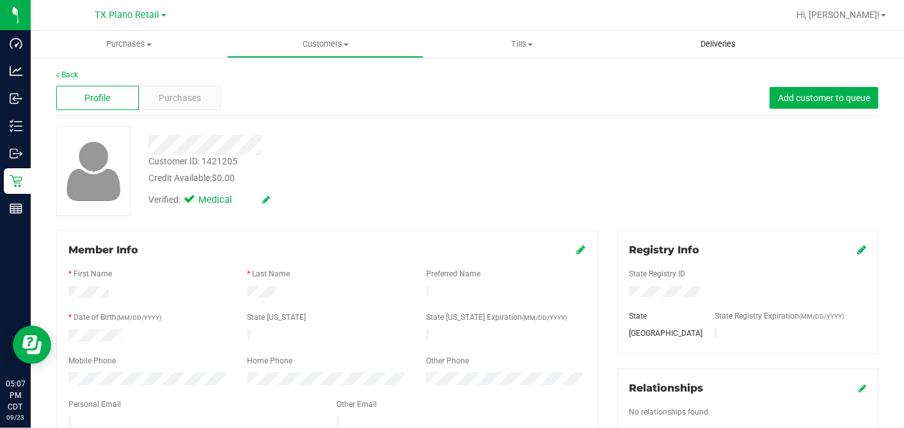
click at [711, 44] on span "Deliveries" at bounding box center [718, 44] width 70 height 12
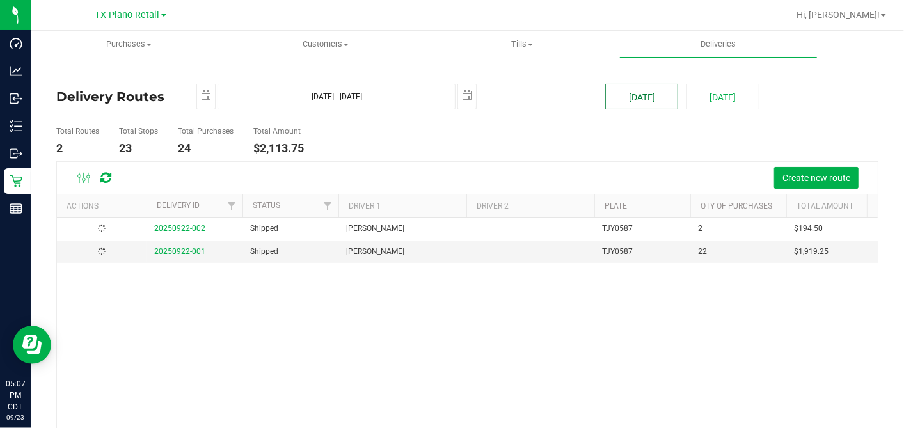
click at [639, 87] on button "[DATE]" at bounding box center [641, 97] width 73 height 26
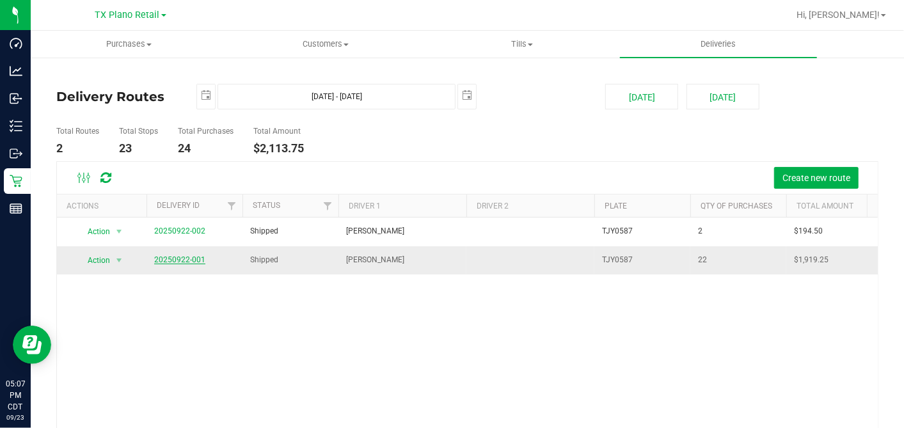
click at [182, 258] on link "20250922-001" at bounding box center [179, 259] width 51 height 9
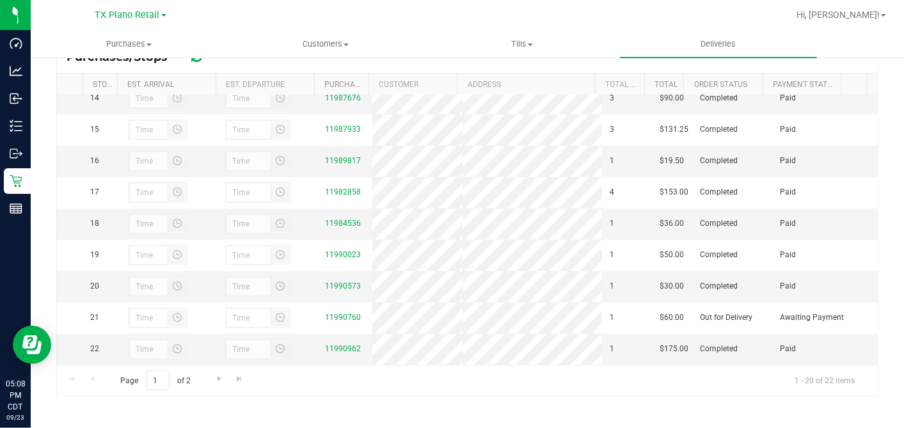
scroll to position [482, 0]
click at [440, 371] on div "Page 1 of 2 1 - 20 of 22 items" at bounding box center [467, 380] width 821 height 31
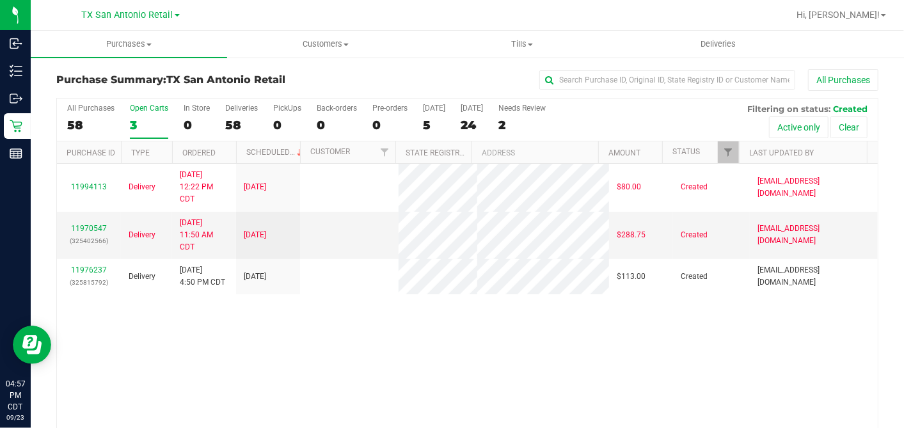
click at [157, 24] on div "[GEOGRAPHIC_DATA] [GEOGRAPHIC_DATA] Retail [GEOGRAPHIC_DATA] [GEOGRAPHIC_DATA] …" at bounding box center [130, 15] width 187 height 20
click at [146, 16] on span "TX San Antonio Retail" at bounding box center [127, 16] width 91 height 12
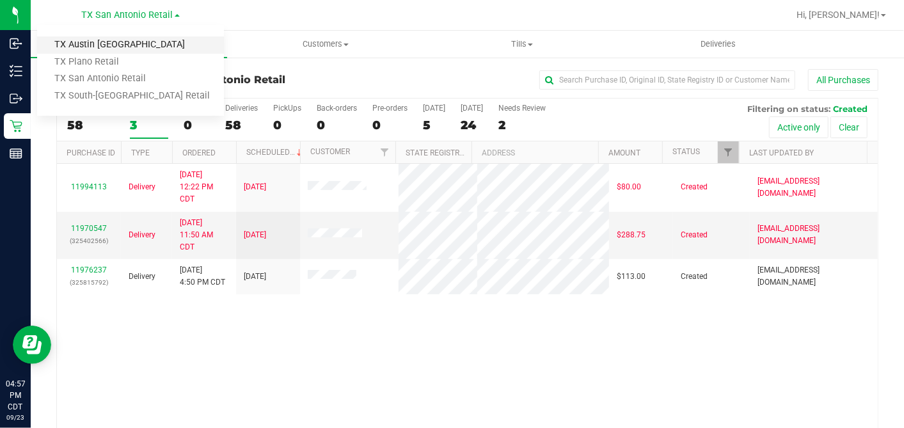
click at [100, 45] on link "TX Austin [GEOGRAPHIC_DATA]" at bounding box center [130, 44] width 187 height 17
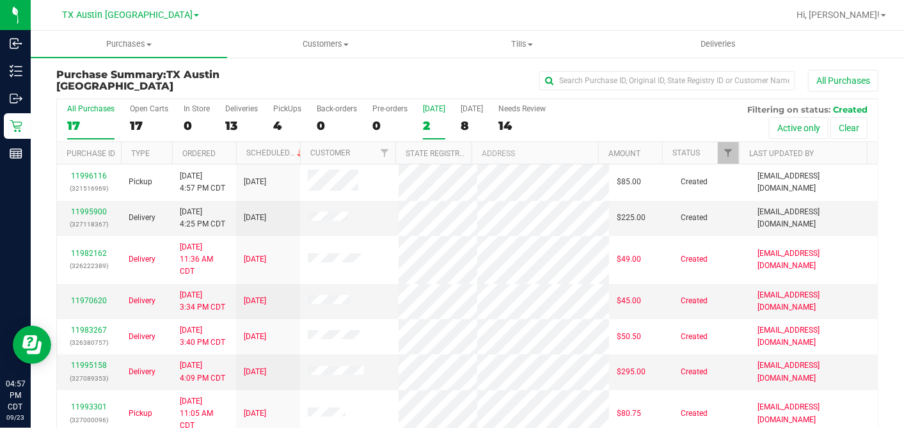
click at [428, 127] on div "2" at bounding box center [434, 125] width 22 height 15
click at [0, 0] on input "[DATE] 2" at bounding box center [0, 0] width 0 height 0
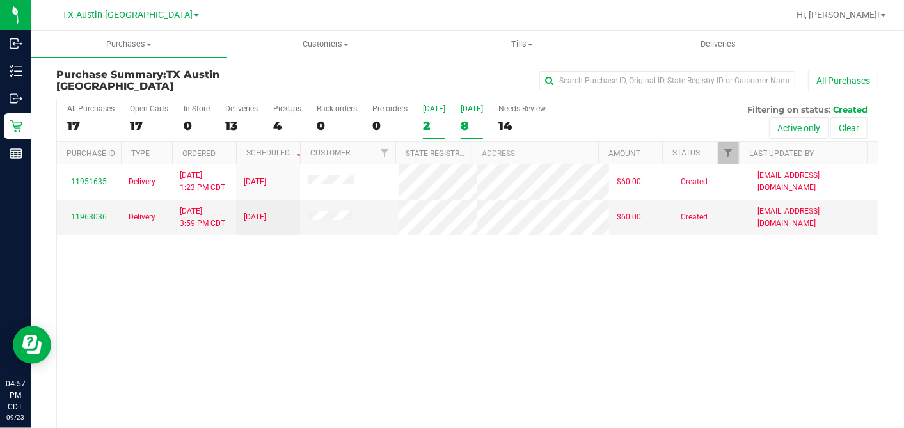
click at [466, 129] on div "8" at bounding box center [472, 125] width 22 height 15
click at [0, 0] on input "[DATE] 8" at bounding box center [0, 0] width 0 height 0
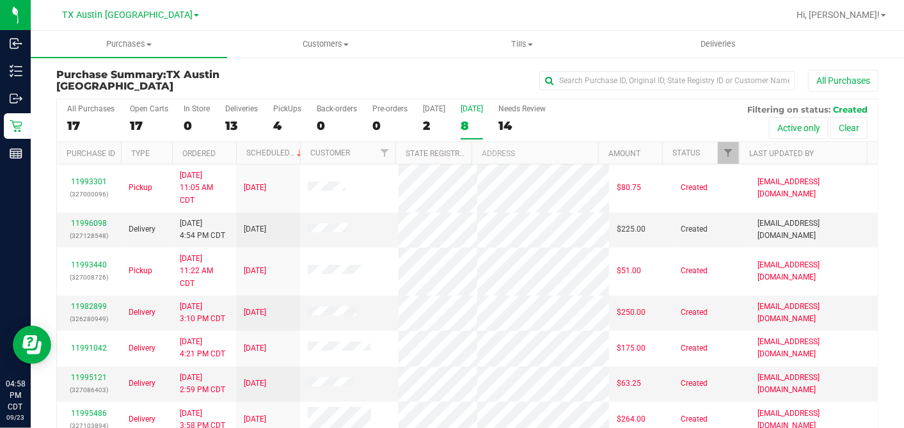
click at [466, 120] on div "8" at bounding box center [472, 125] width 22 height 15
click at [0, 0] on input "[DATE] 8" at bounding box center [0, 0] width 0 height 0
click at [154, 116] on label "Open Carts 17" at bounding box center [149, 121] width 38 height 35
click at [0, 0] on input "Open Carts 17" at bounding box center [0, 0] width 0 height 0
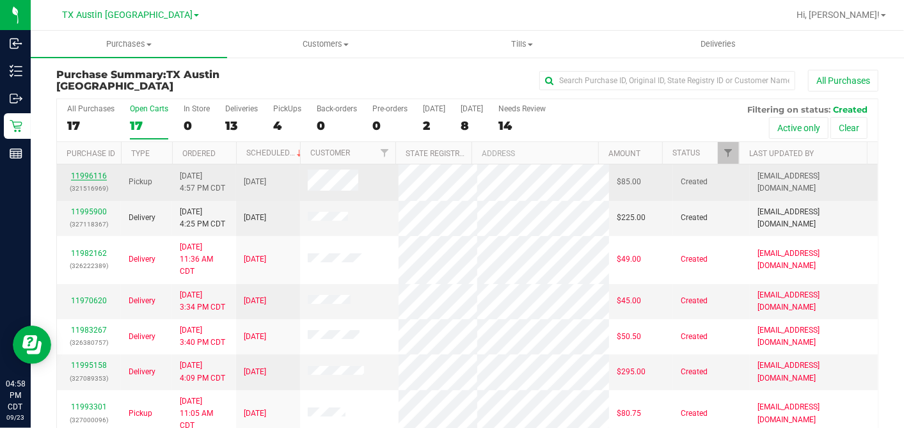
click at [100, 171] on link "11996116" at bounding box center [89, 175] width 36 height 9
